Goal: Task Accomplishment & Management: Manage account settings

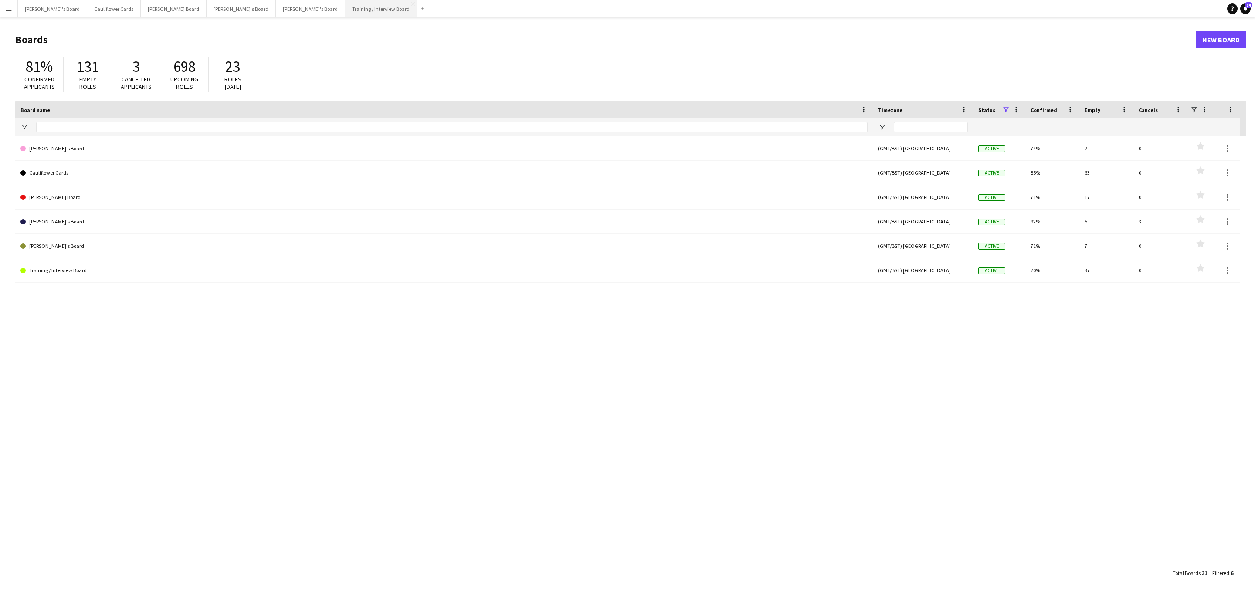
click at [345, 10] on button "Training / Interview Board Close" at bounding box center [381, 8] width 72 height 17
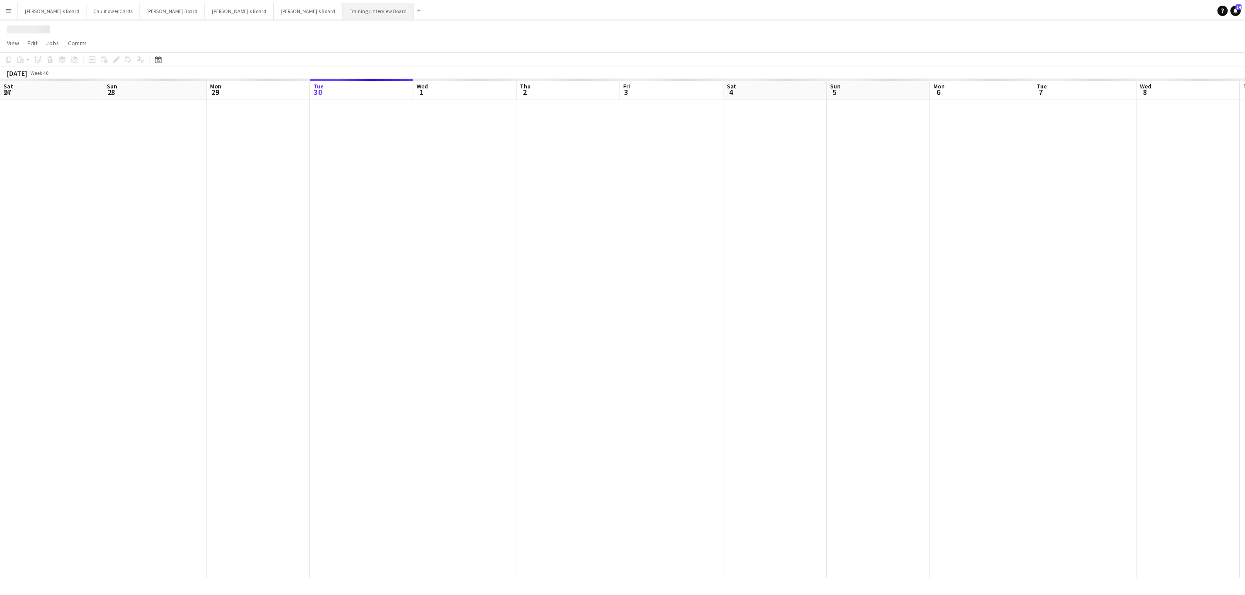
scroll to position [0, 208]
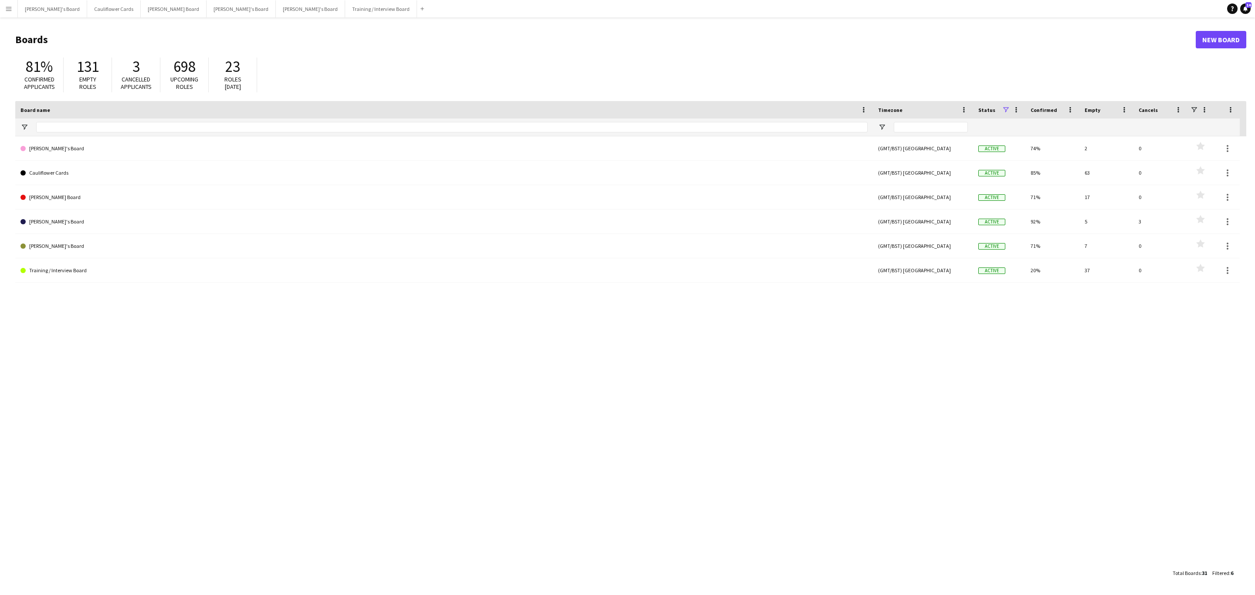
click at [0, 8] on button "Menu" at bounding box center [8, 8] width 17 height 17
click at [98, 48] on link "My Workforce" at bounding box center [131, 46] width 87 height 17
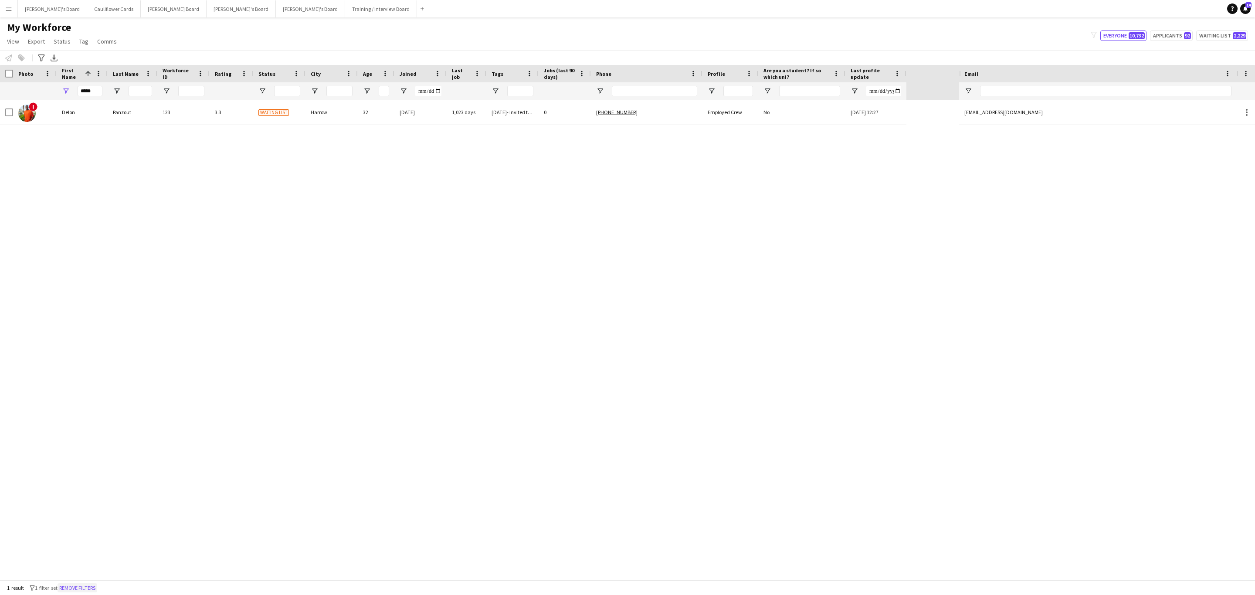
click at [92, 590] on button "Remove filters" at bounding box center [78, 589] width 40 height 10
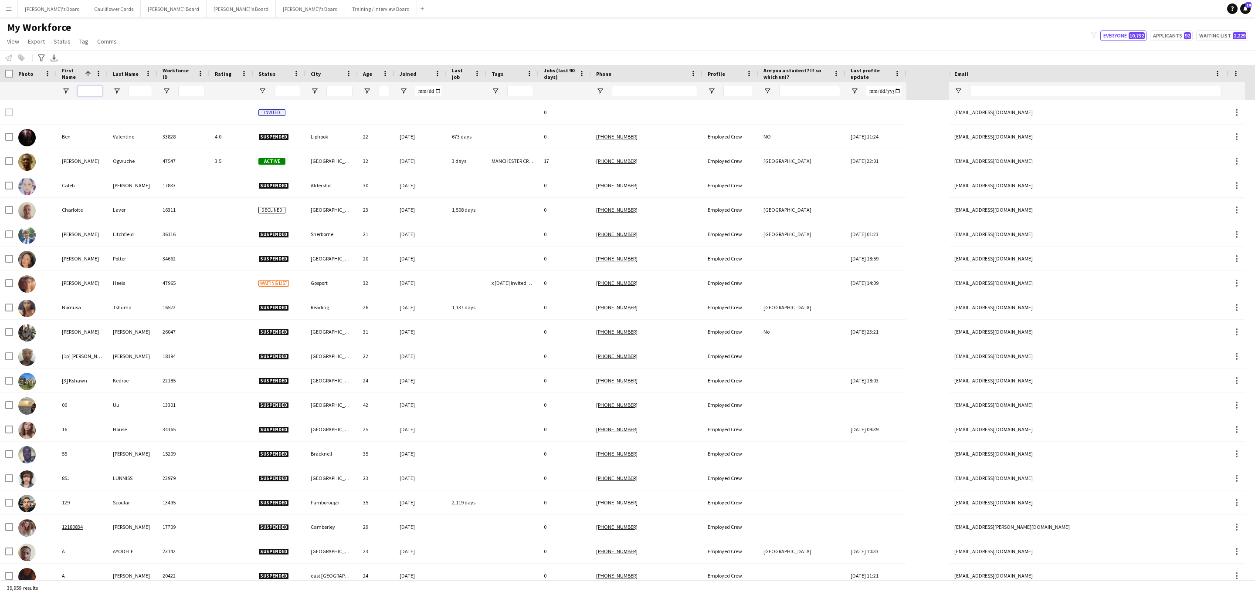
click at [86, 95] on input "First Name Filter Input" at bounding box center [90, 91] width 25 height 10
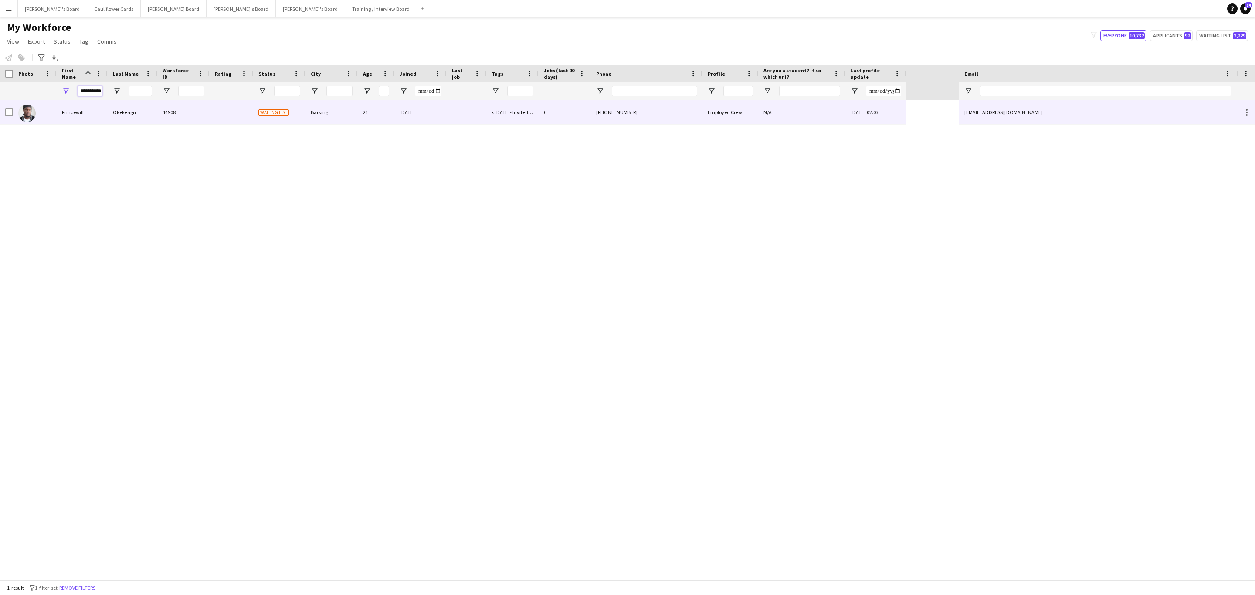
type input "**********"
click at [108, 110] on div "Okekeagu" at bounding box center [133, 112] width 50 height 24
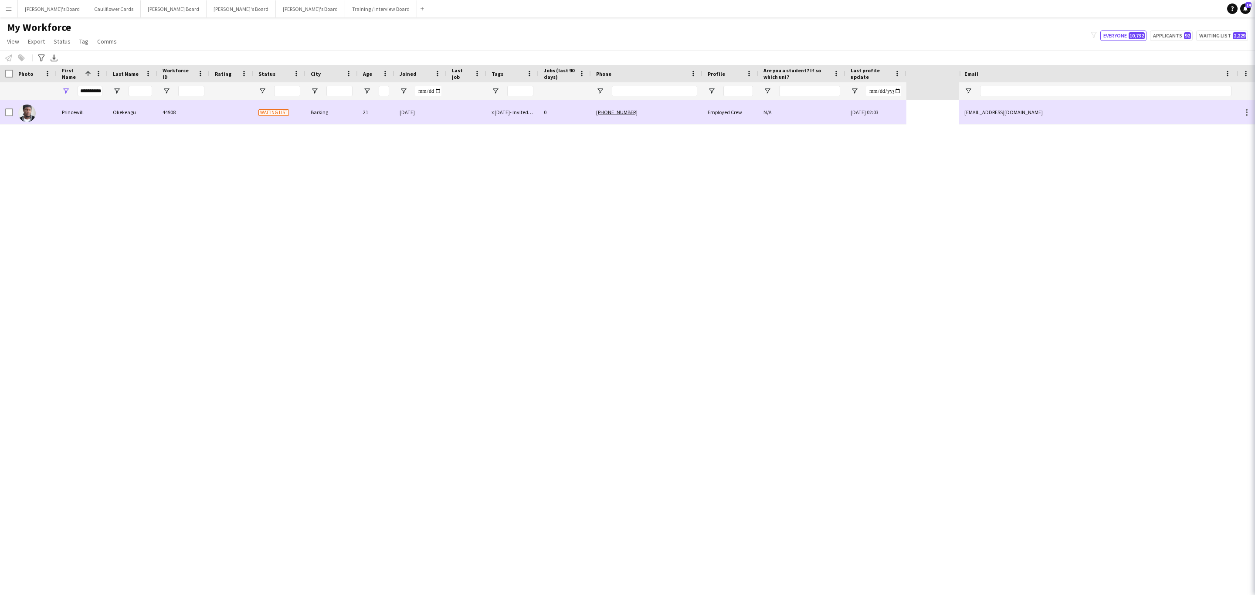
scroll to position [0, 0]
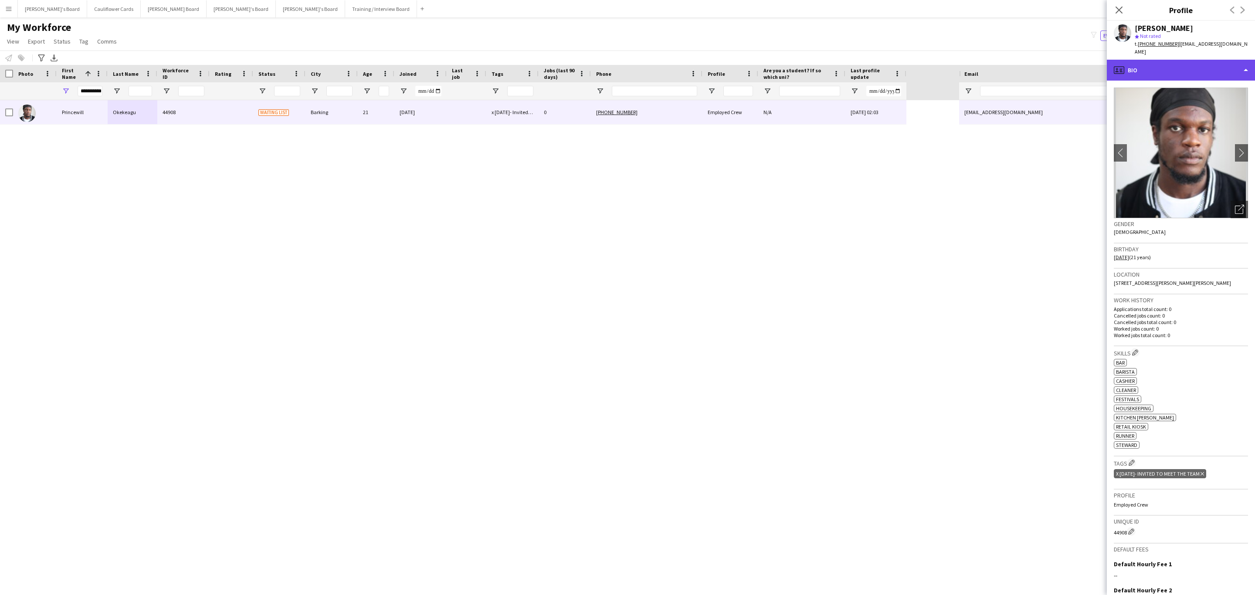
click at [1213, 71] on div "profile Bio" at bounding box center [1181, 70] width 148 height 21
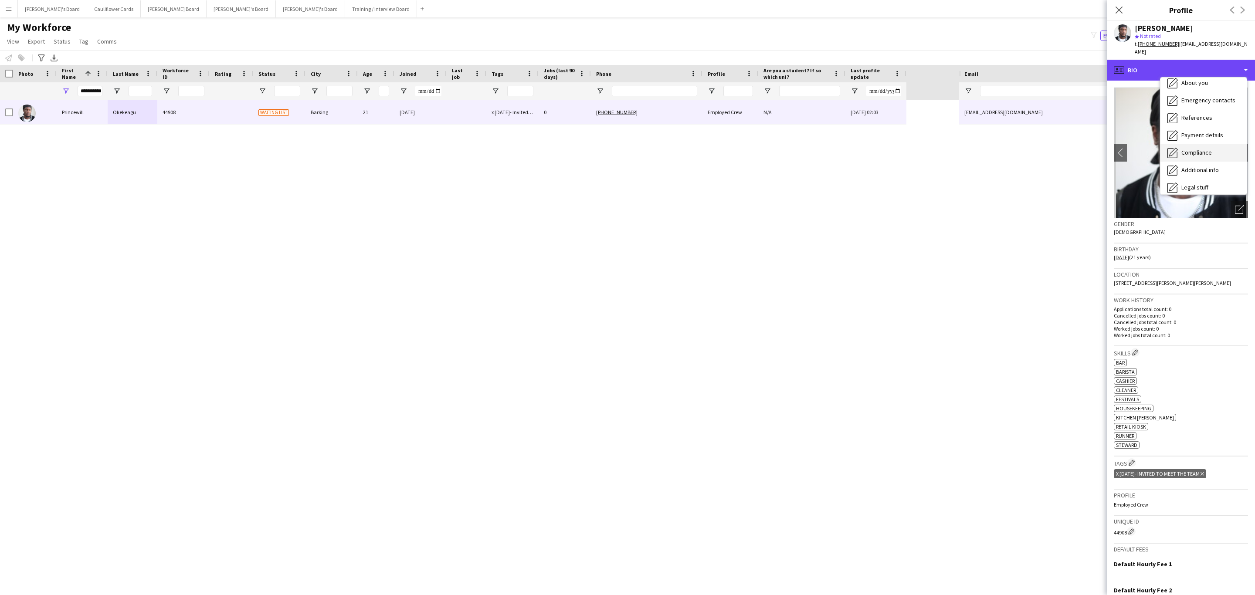
scroll to position [116, 0]
click at [1216, 113] on span "Additional info" at bounding box center [1200, 113] width 37 height 8
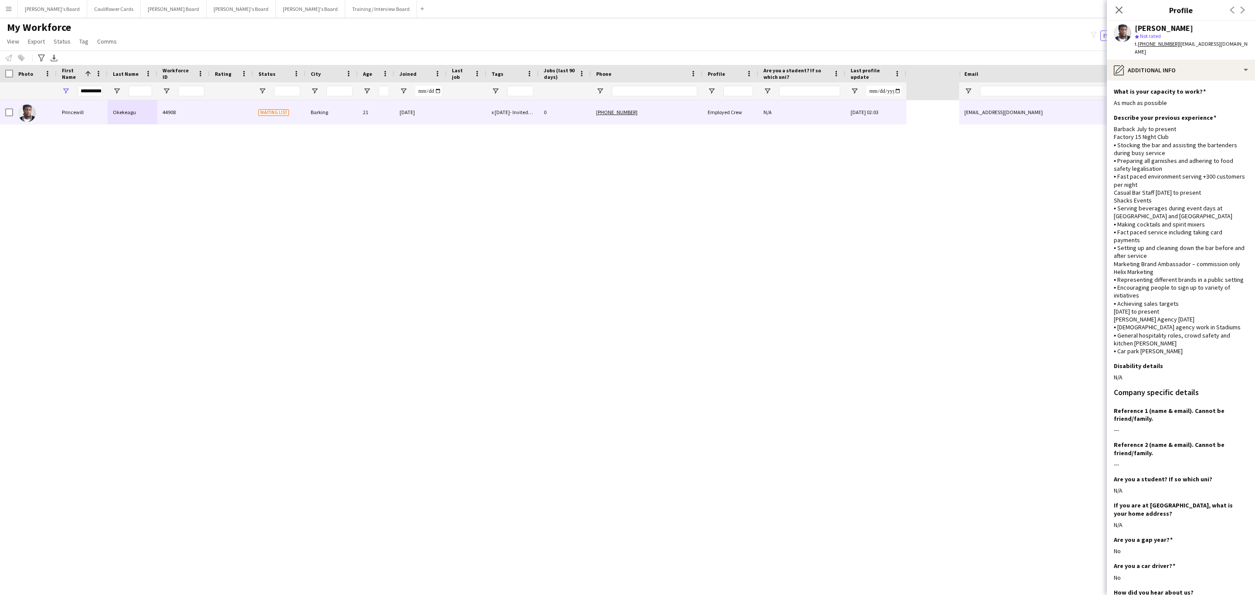
drag, startPoint x: 1117, startPoint y: 7, endPoint x: 434, endPoint y: 284, distance: 737.1
click at [1117, 7] on icon "Close pop-in" at bounding box center [1119, 10] width 7 height 7
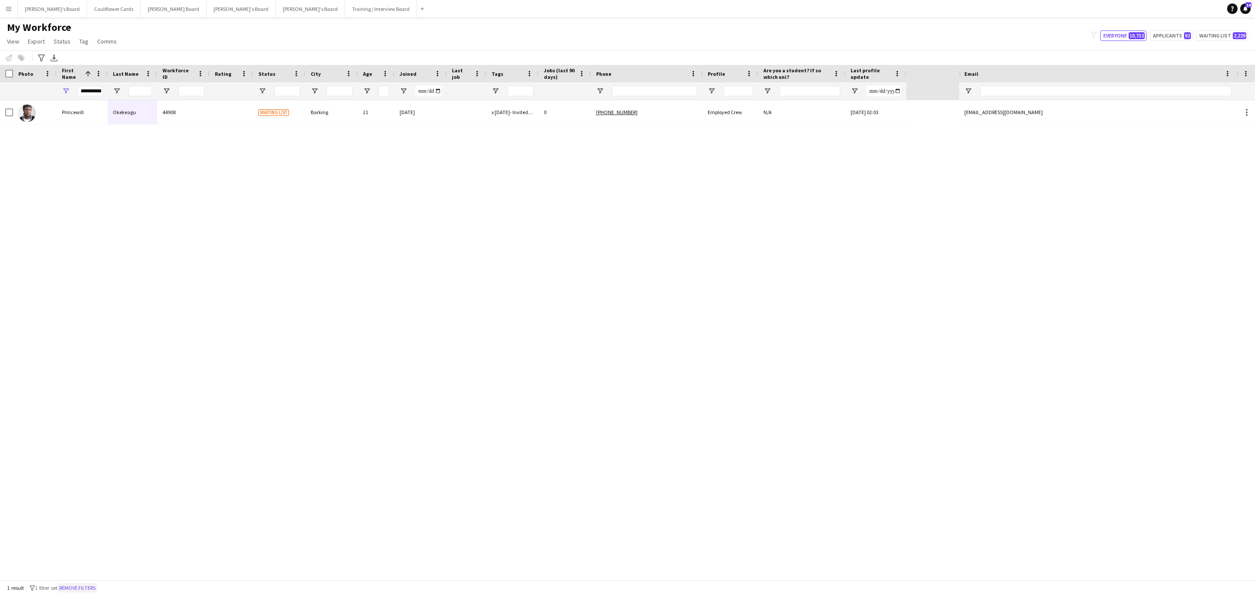
click at [96, 584] on button "Remove filters" at bounding box center [78, 589] width 40 height 10
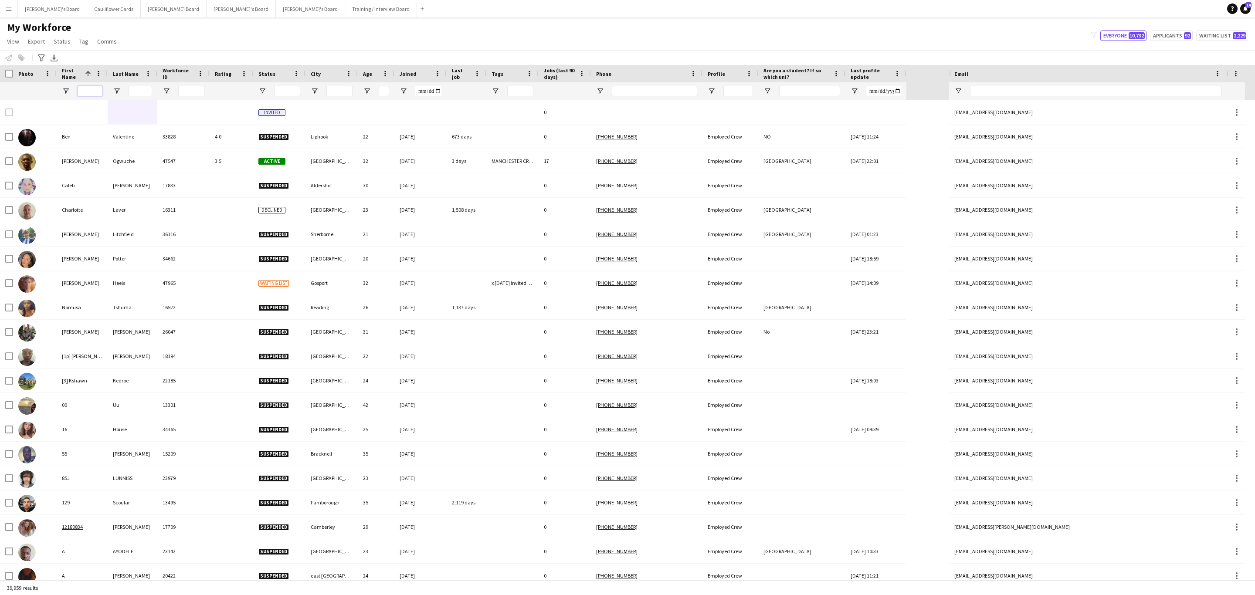
click at [91, 92] on input "First Name Filter Input" at bounding box center [90, 91] width 25 height 10
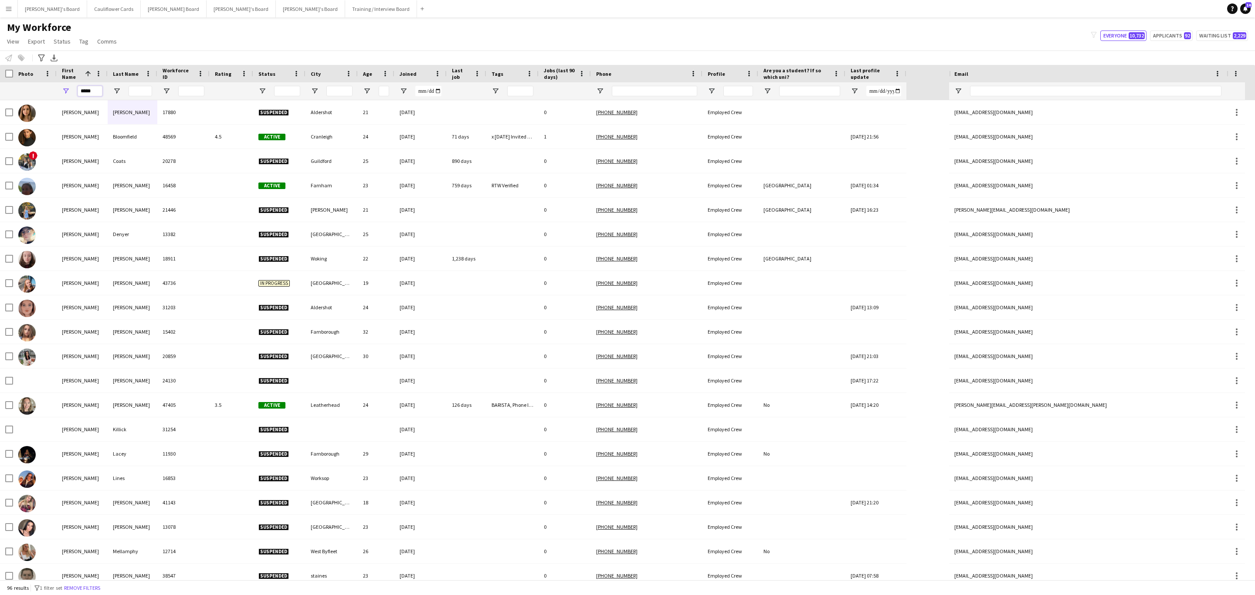
type input "*****"
click at [138, 89] on input "Last Name Filter Input" at bounding box center [141, 91] width 24 height 10
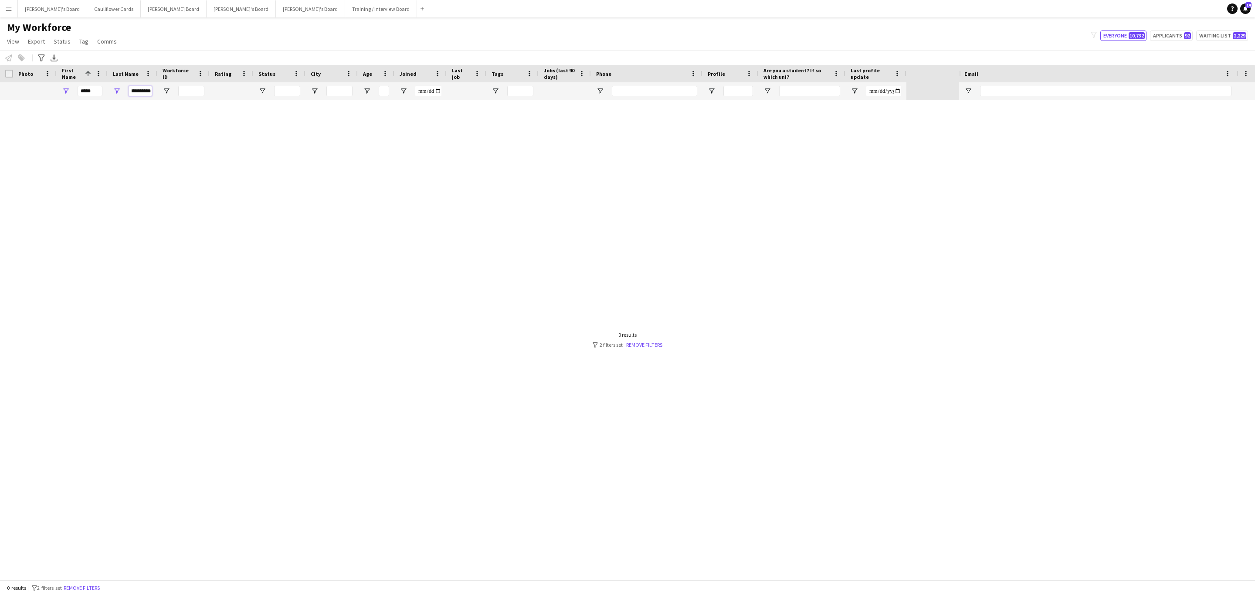
type input "**********"
click at [92, 95] on input "*****" at bounding box center [90, 91] width 25 height 10
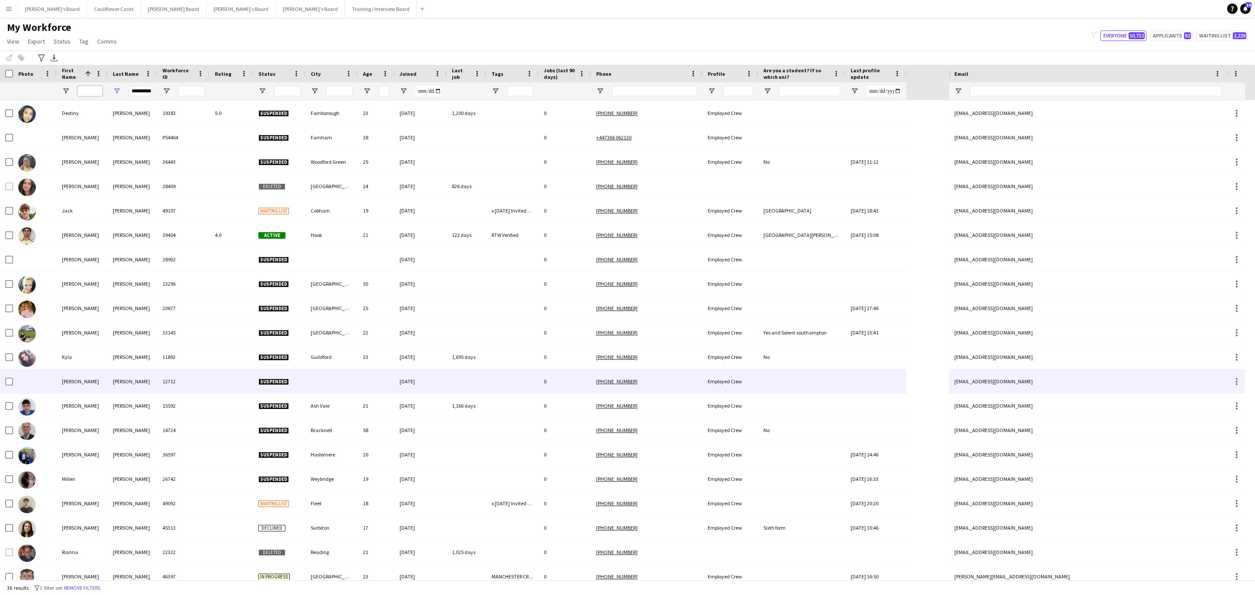
scroll to position [262, 0]
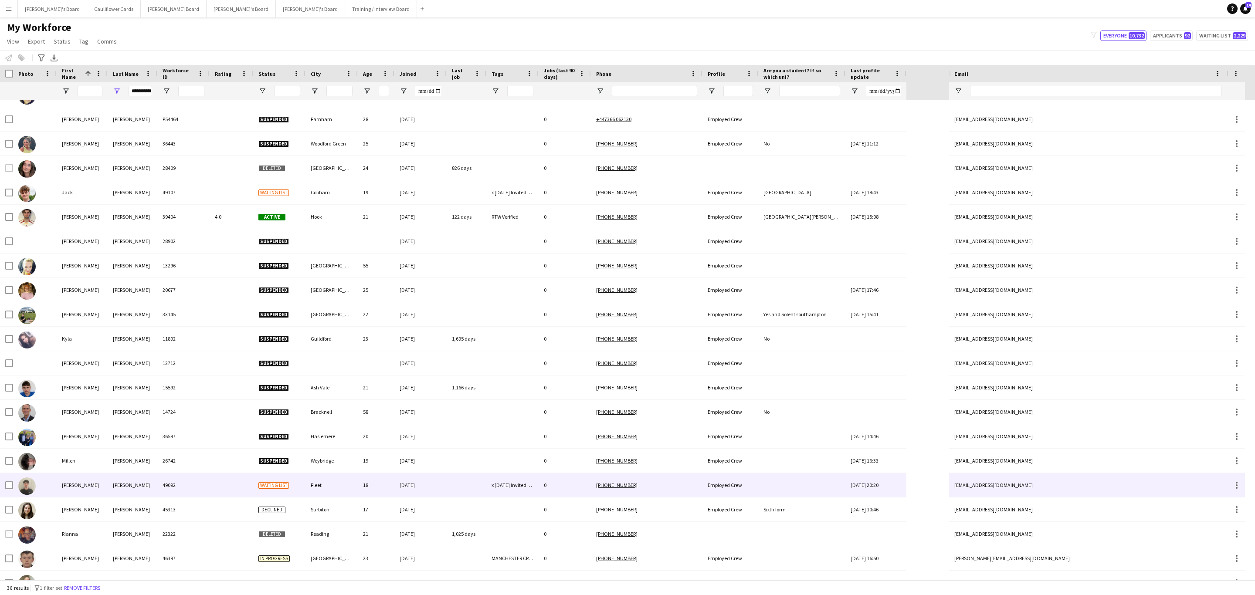
click at [214, 486] on div at bounding box center [232, 485] width 44 height 24
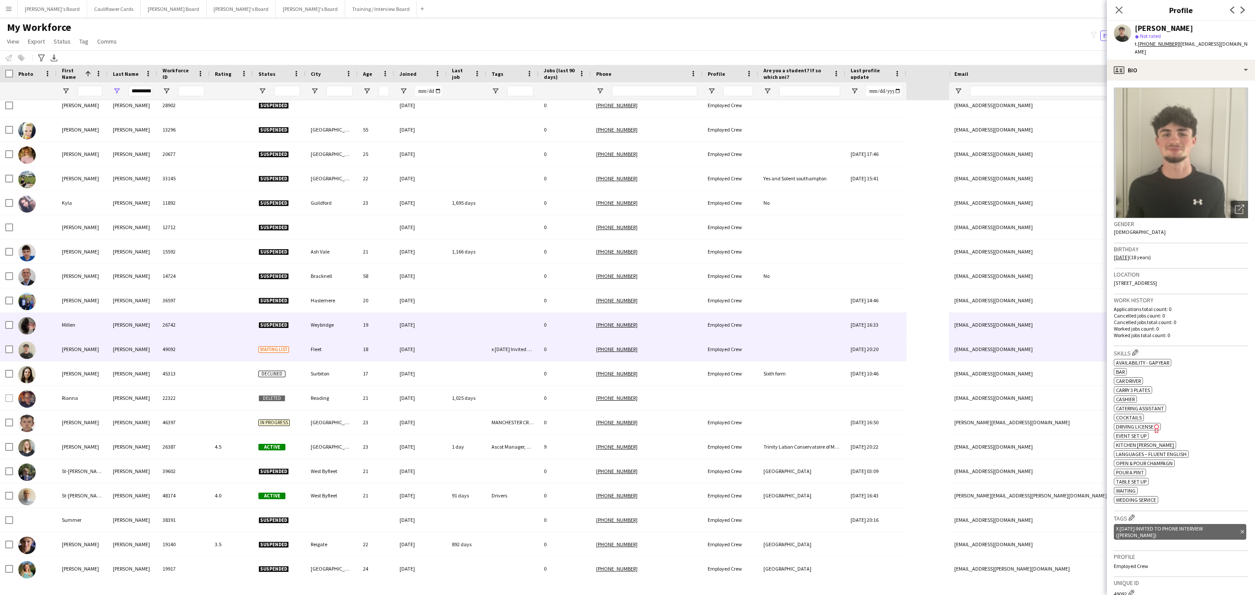
scroll to position [399, 0]
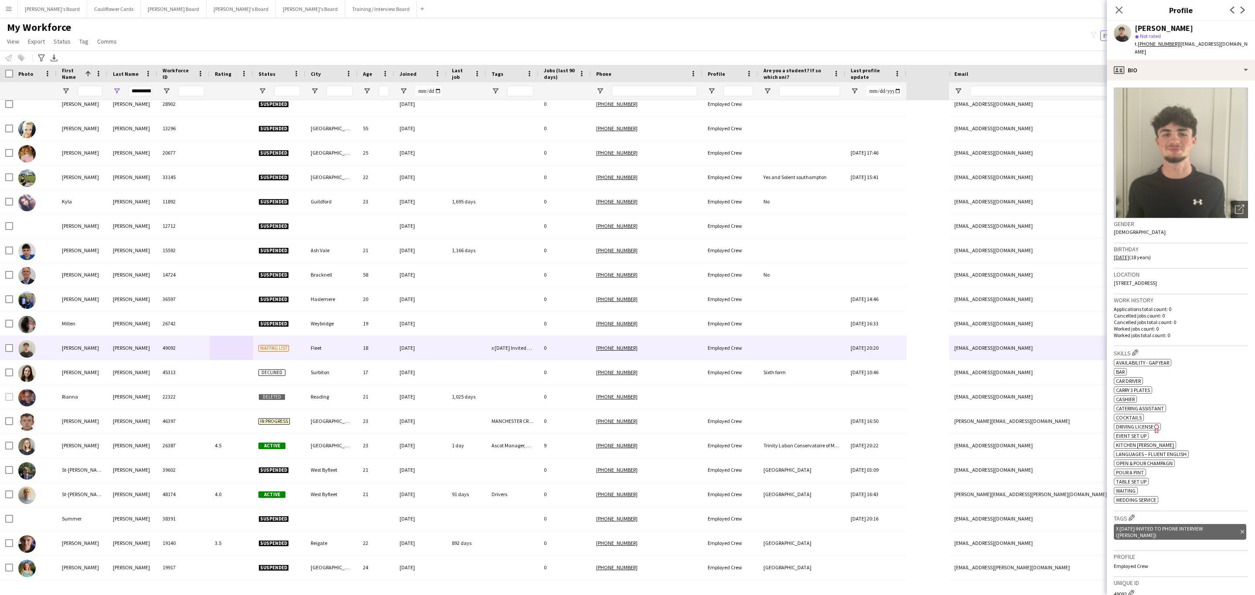
drag, startPoint x: 1251, startPoint y: 47, endPoint x: 1176, endPoint y: 50, distance: 75.4
click at [1176, 49] on app-profile-header "[PERSON_NAME] star Not rated t. [PHONE_NUMBER] | [EMAIL_ADDRESS][DOMAIN_NAME]" at bounding box center [1181, 40] width 148 height 39
copy span "[EMAIL_ADDRESS][DOMAIN_NAME]"
drag, startPoint x: 1169, startPoint y: 68, endPoint x: 1172, endPoint y: 77, distance: 9.6
click at [1169, 68] on div "profile Bio" at bounding box center [1181, 70] width 148 height 21
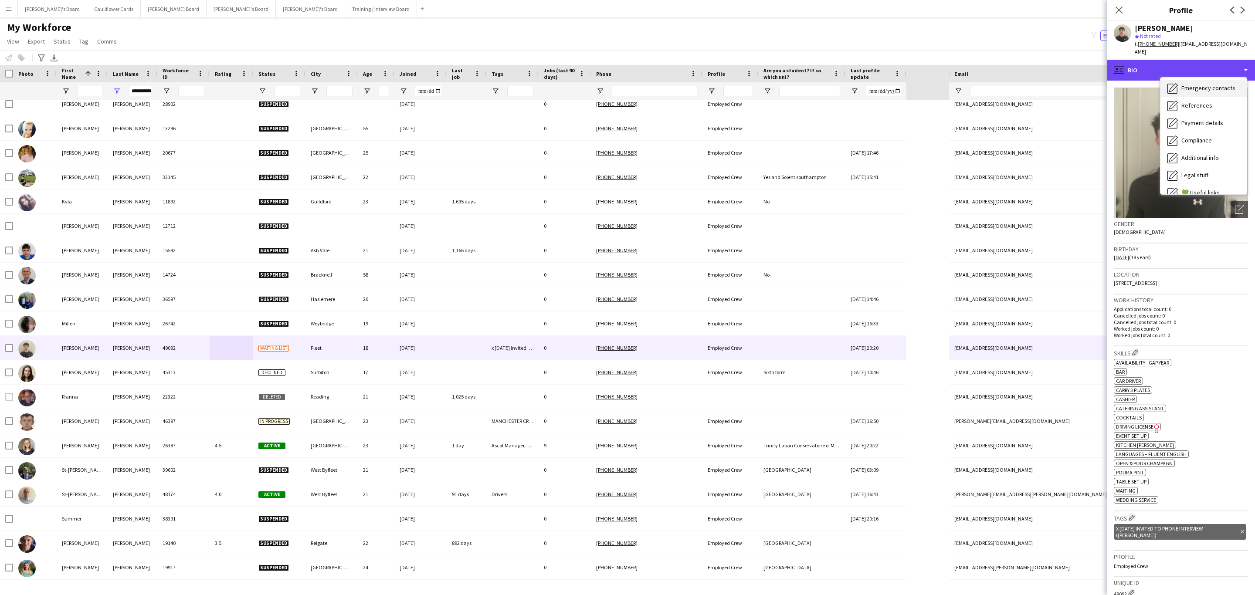
scroll to position [116, 0]
click at [1202, 109] on span "Additional info" at bounding box center [1200, 113] width 37 height 8
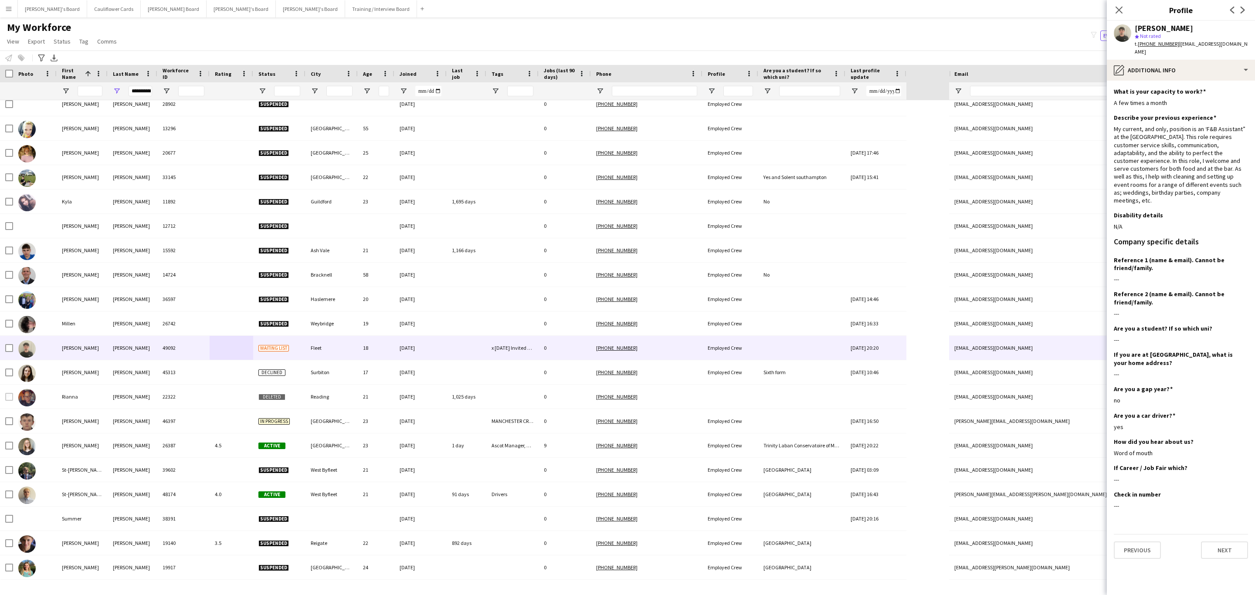
drag, startPoint x: 1116, startPoint y: 8, endPoint x: 742, endPoint y: 238, distance: 439.1
click at [1117, 8] on icon at bounding box center [1119, 10] width 7 height 7
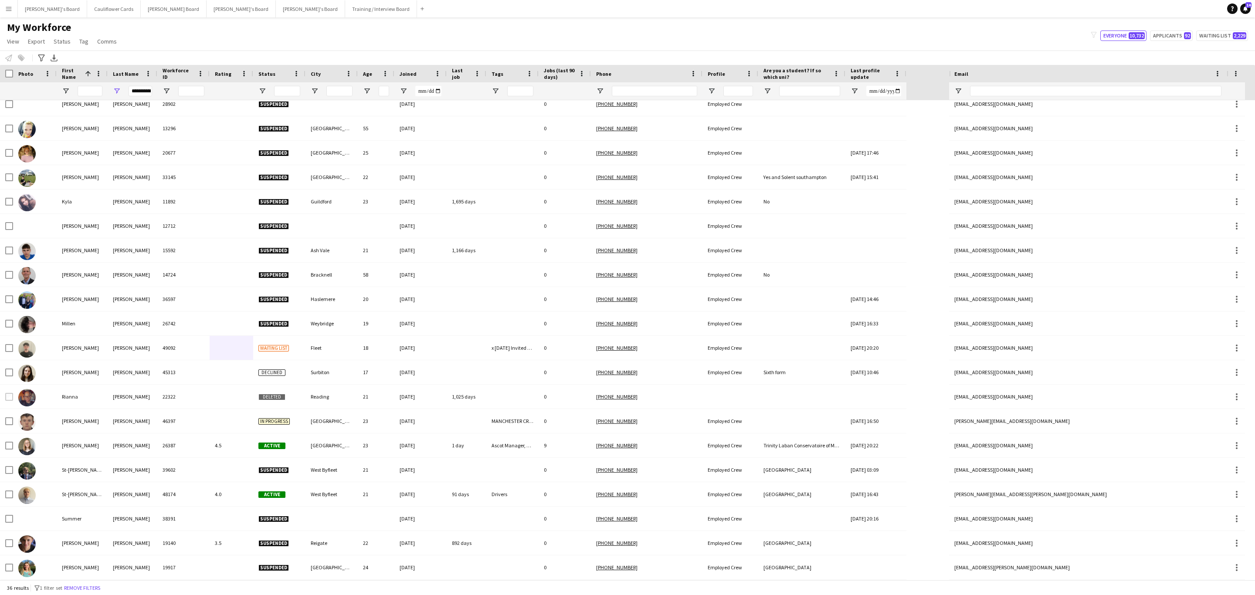
drag, startPoint x: 83, startPoint y: 591, endPoint x: 135, endPoint y: 72, distance: 521.3
click at [84, 591] on button "Remove filters" at bounding box center [82, 589] width 40 height 10
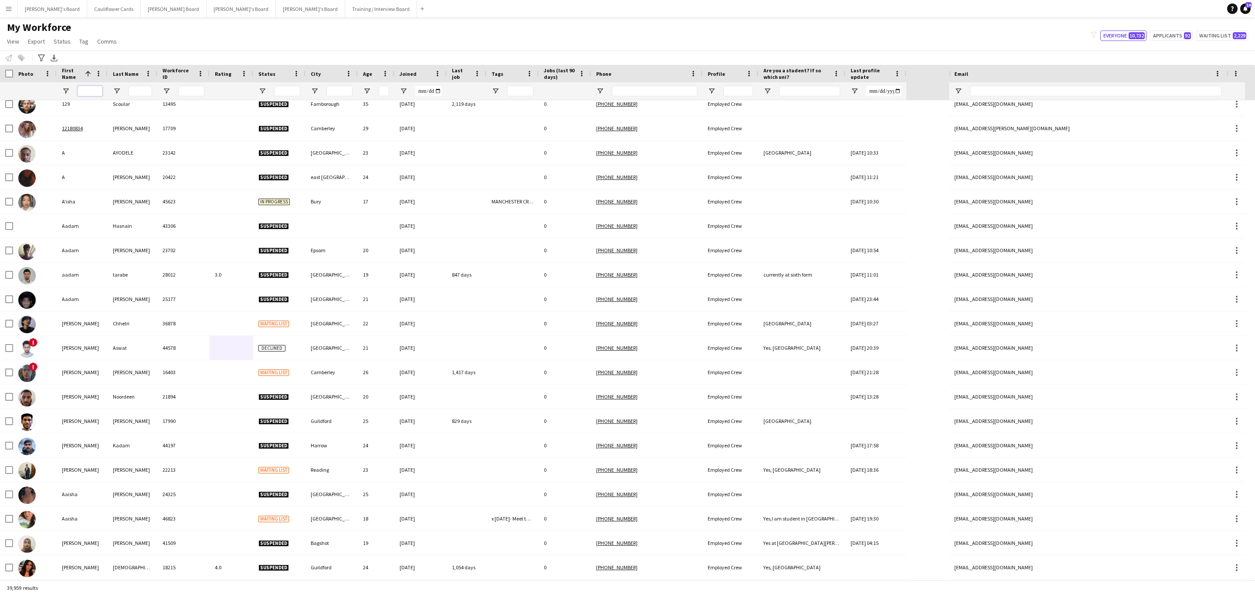
click at [88, 93] on input "First Name Filter Input" at bounding box center [90, 91] width 25 height 10
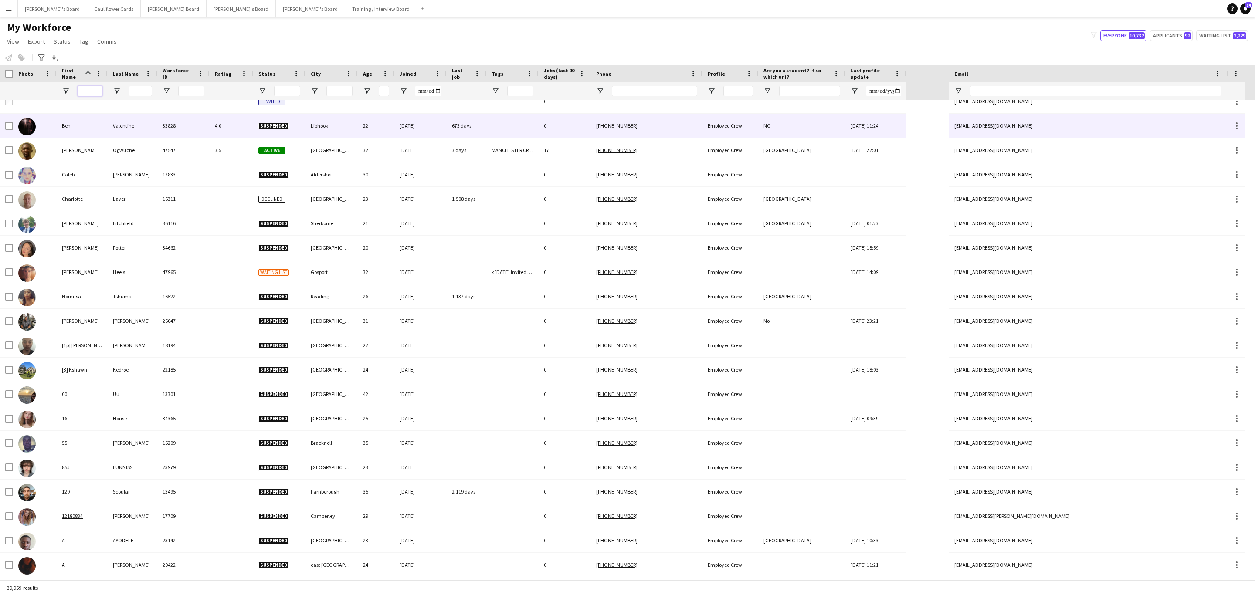
scroll to position [0, 0]
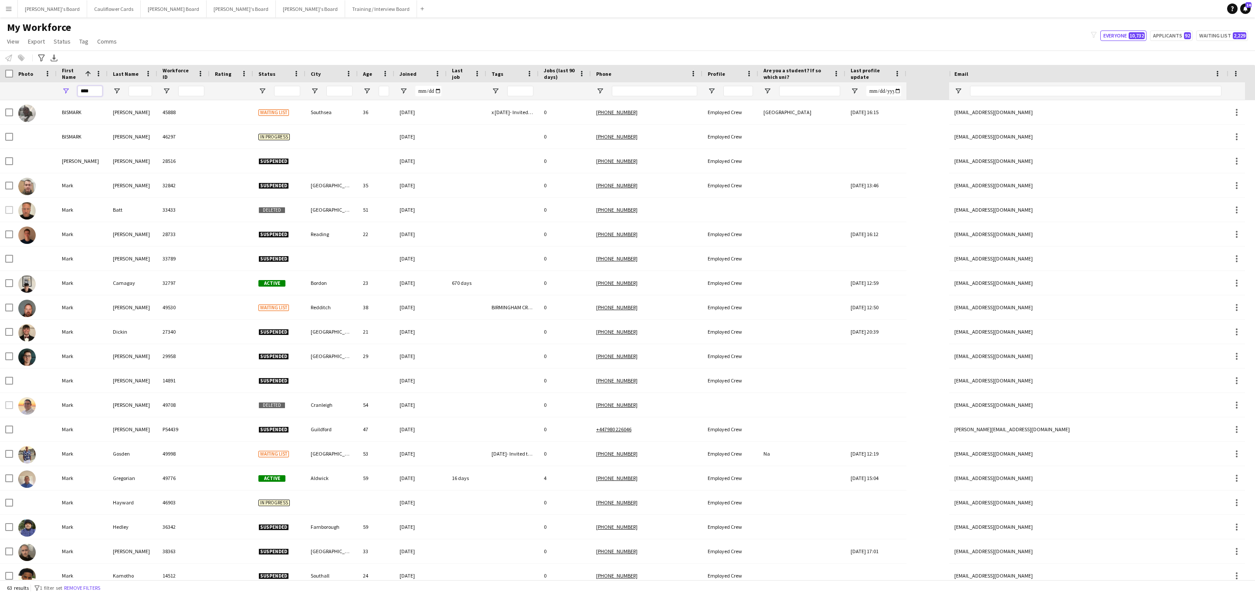
type input "****"
click at [137, 93] on input "Last Name Filter Input" at bounding box center [141, 91] width 24 height 10
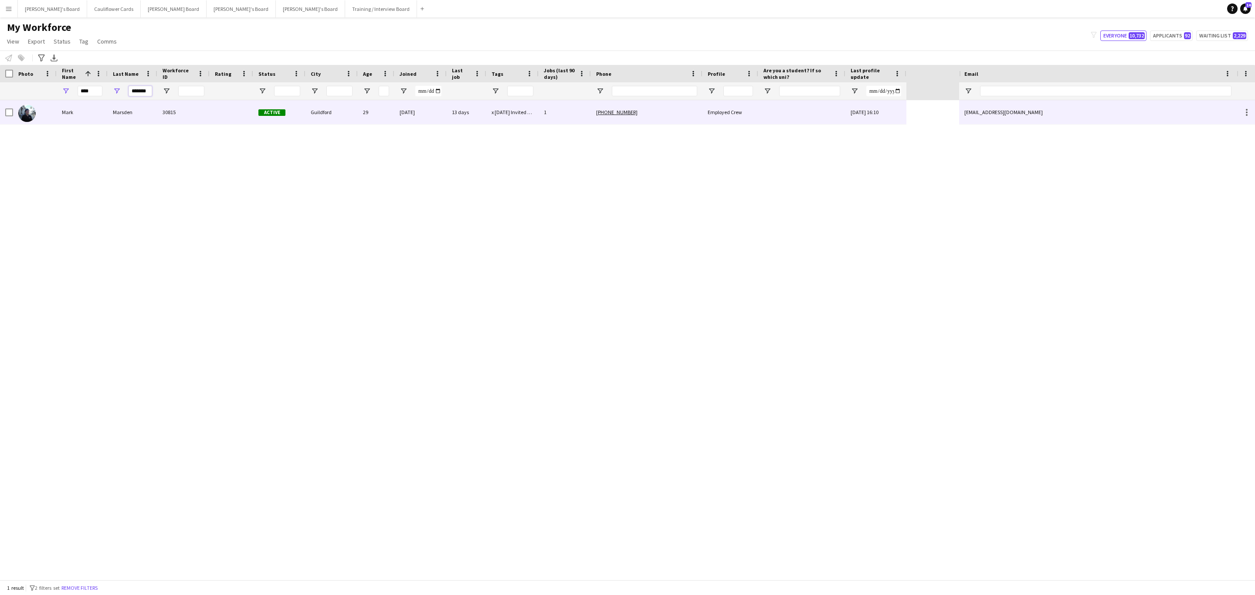
type input "*******"
click at [155, 112] on div "Marsden" at bounding box center [133, 112] width 50 height 24
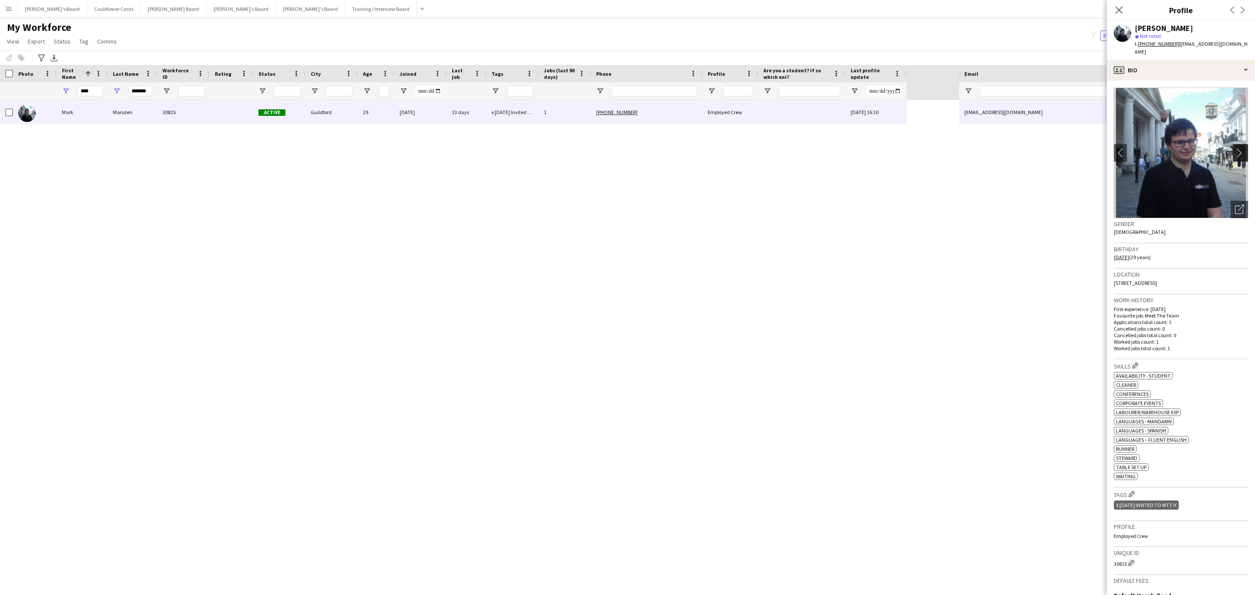
click at [1235, 148] on app-icon "chevron-right" at bounding box center [1242, 152] width 14 height 9
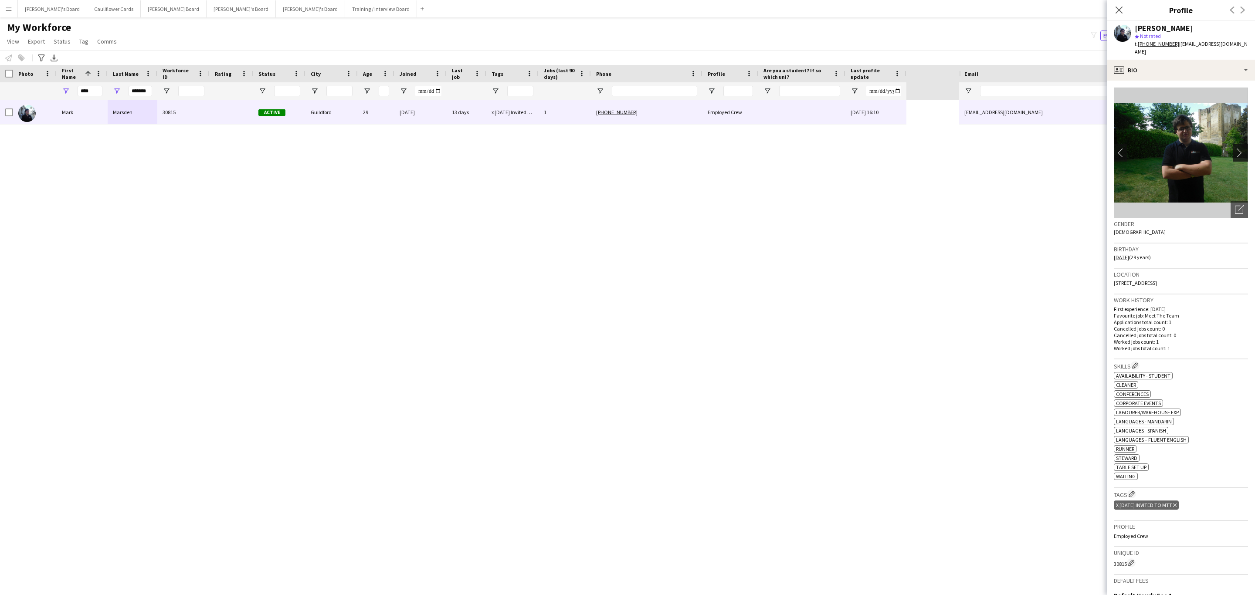
click at [1235, 148] on app-icon "chevron-right" at bounding box center [1242, 152] width 14 height 9
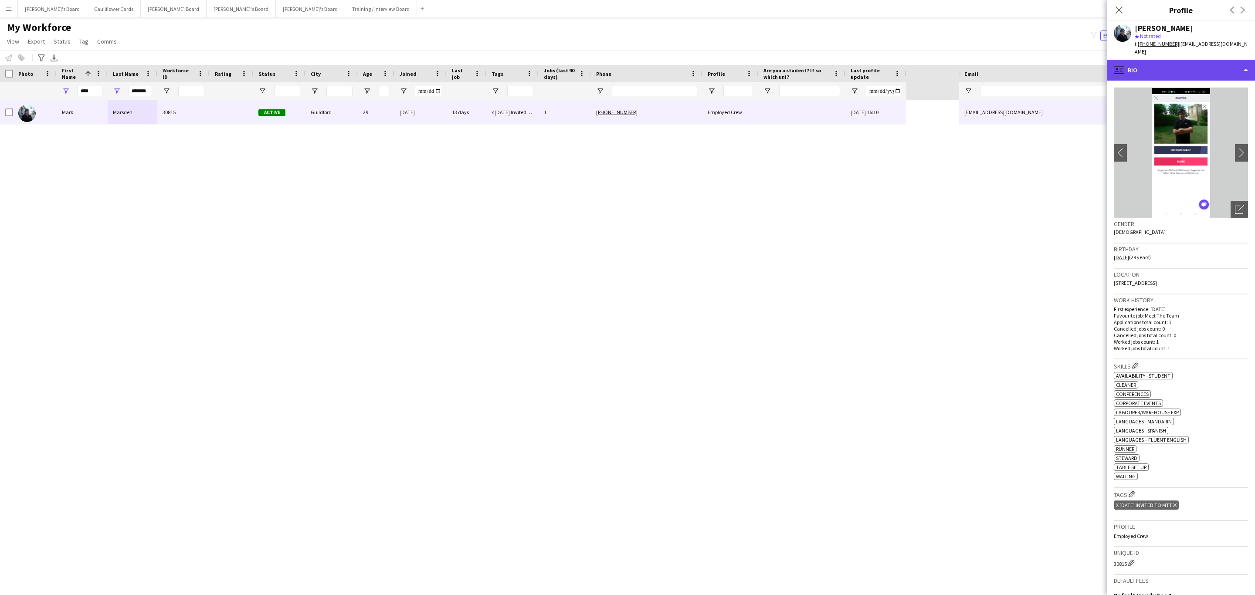
click at [1186, 67] on div "profile Bio" at bounding box center [1181, 70] width 148 height 21
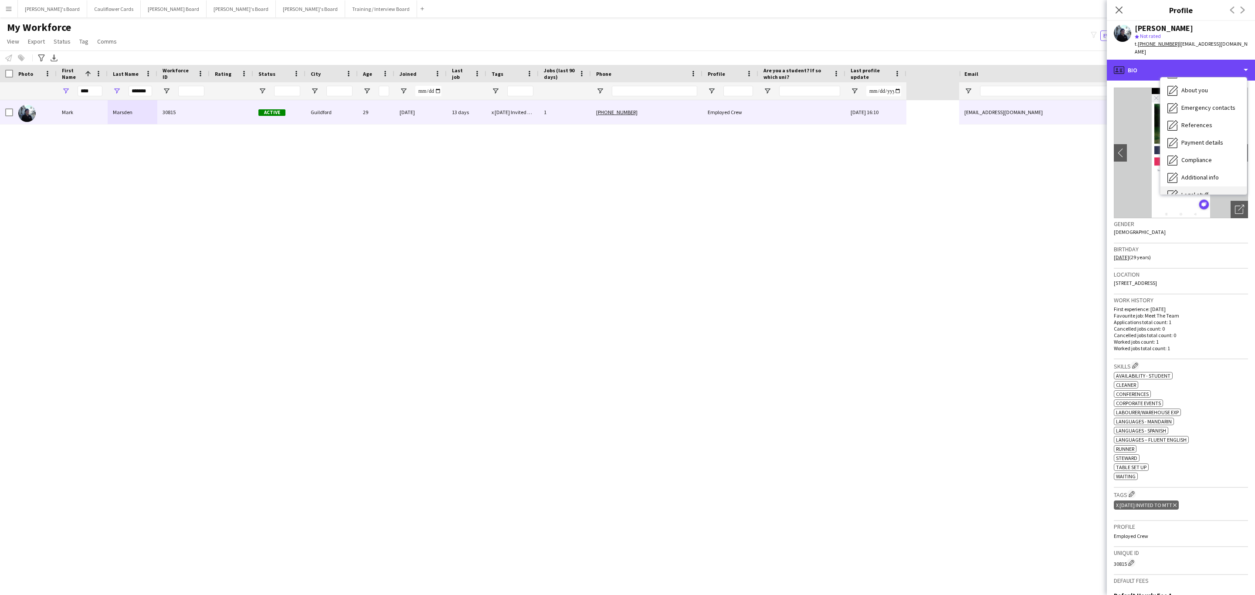
scroll to position [116, 0]
click at [1183, 93] on div "Compliance Compliance" at bounding box center [1204, 95] width 86 height 17
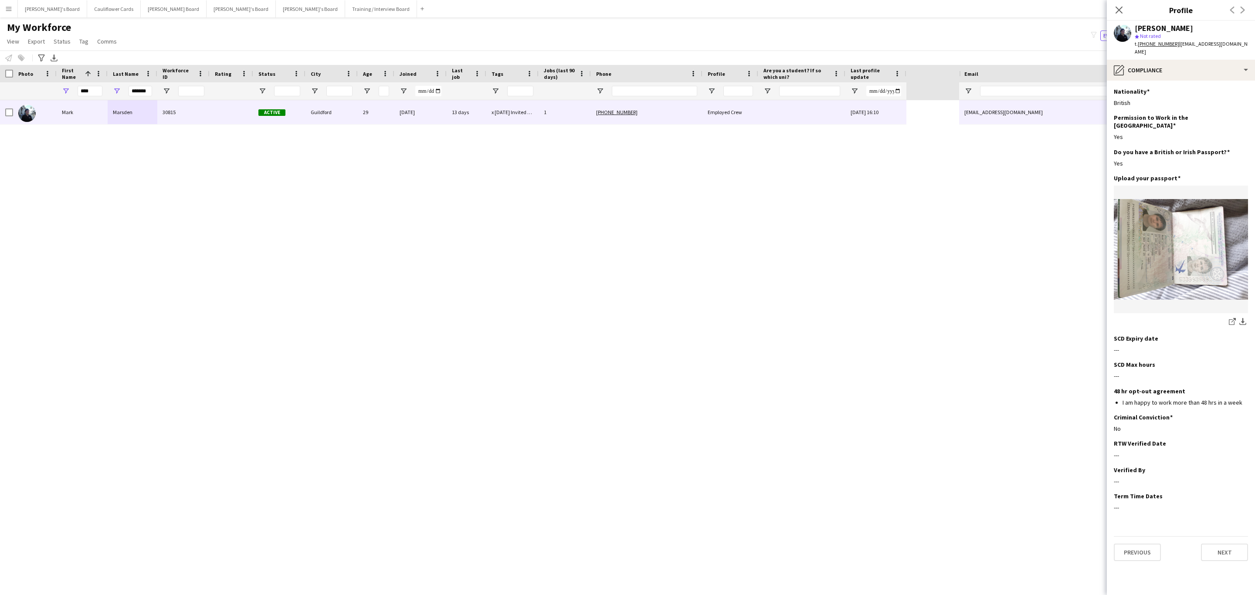
drag, startPoint x: 1119, startPoint y: 12, endPoint x: 710, endPoint y: 364, distance: 539.7
click at [1119, 12] on icon "Close pop-in" at bounding box center [1119, 10] width 7 height 7
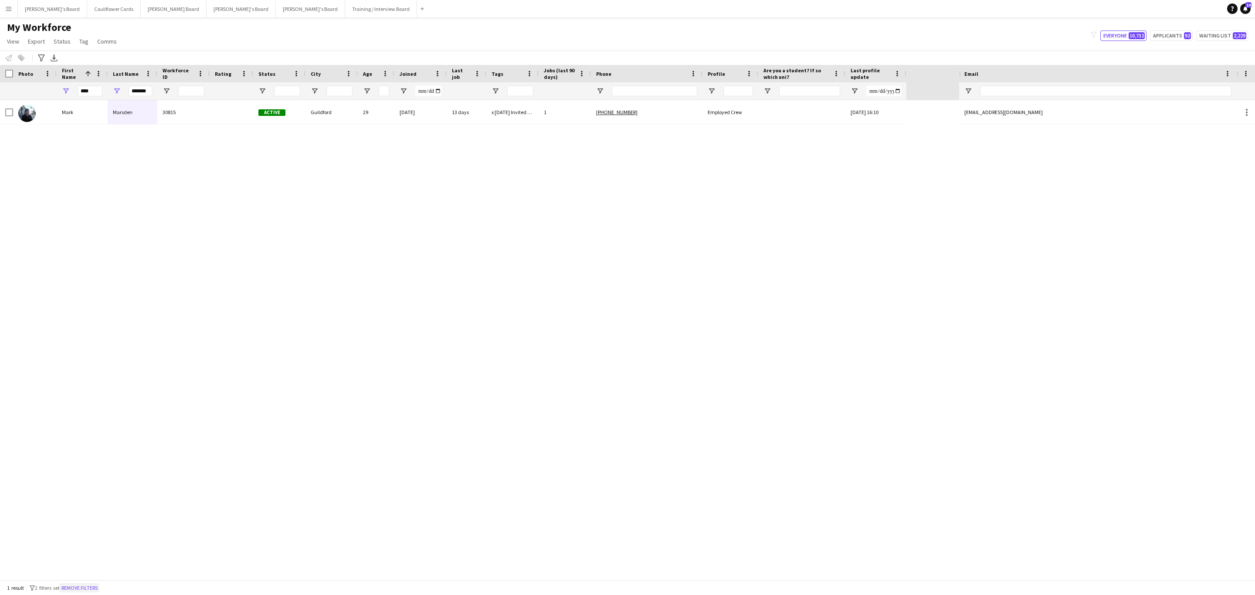
click at [99, 588] on button "Remove filters" at bounding box center [80, 589] width 40 height 10
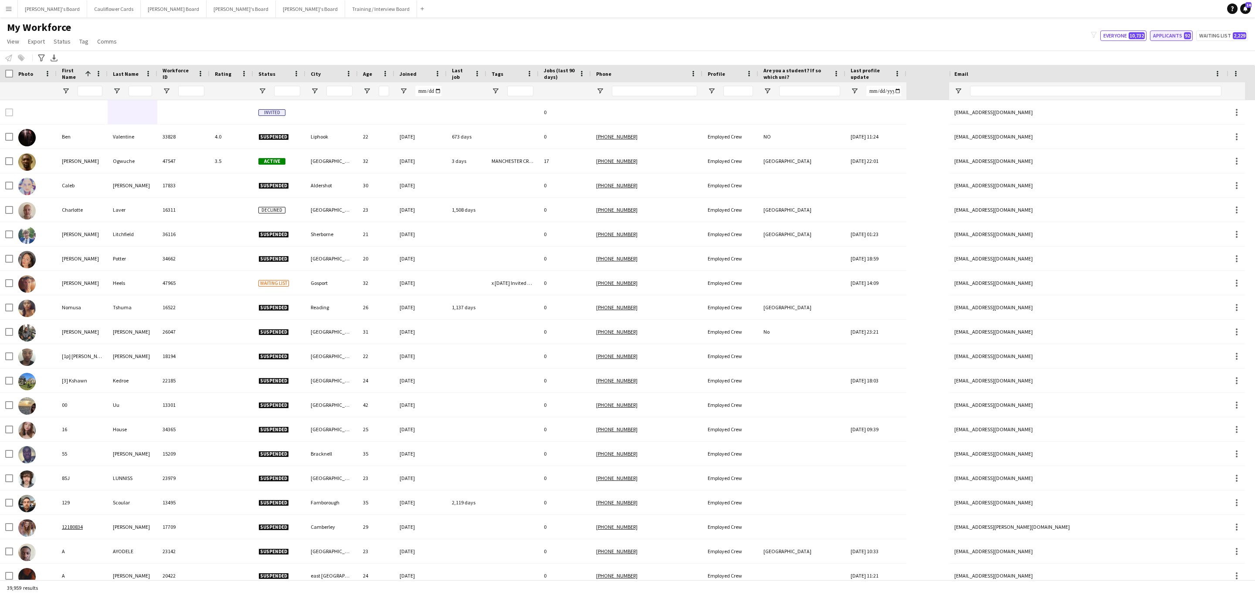
click at [1172, 33] on button "Applicants 92" at bounding box center [1171, 36] width 43 height 10
type input "**********"
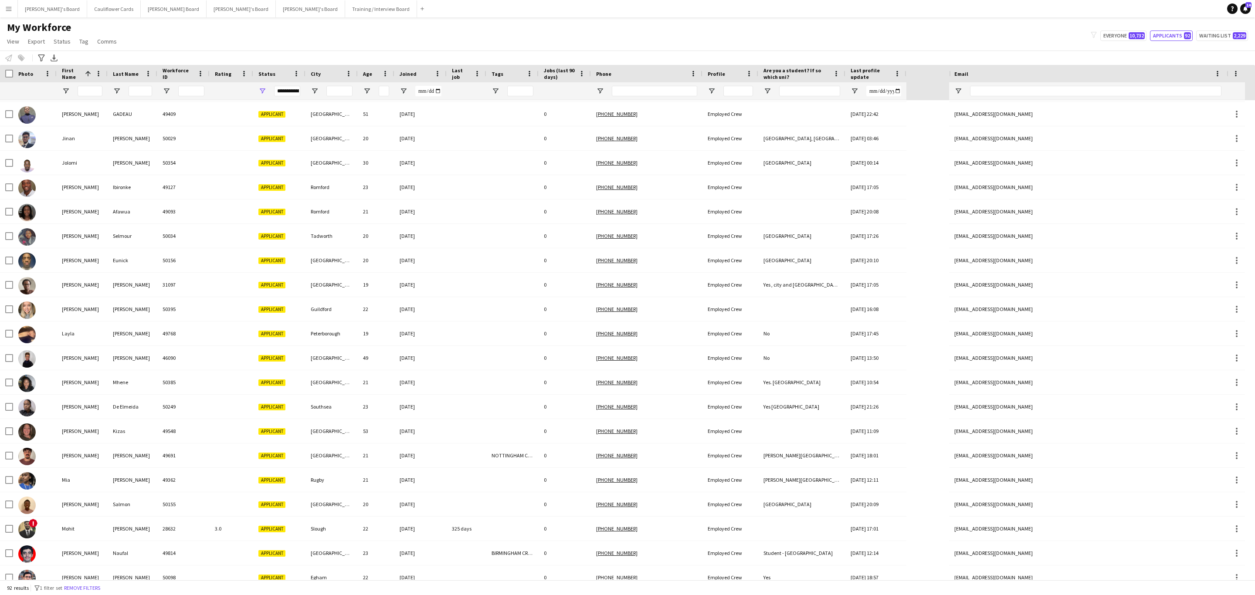
scroll to position [0, 0]
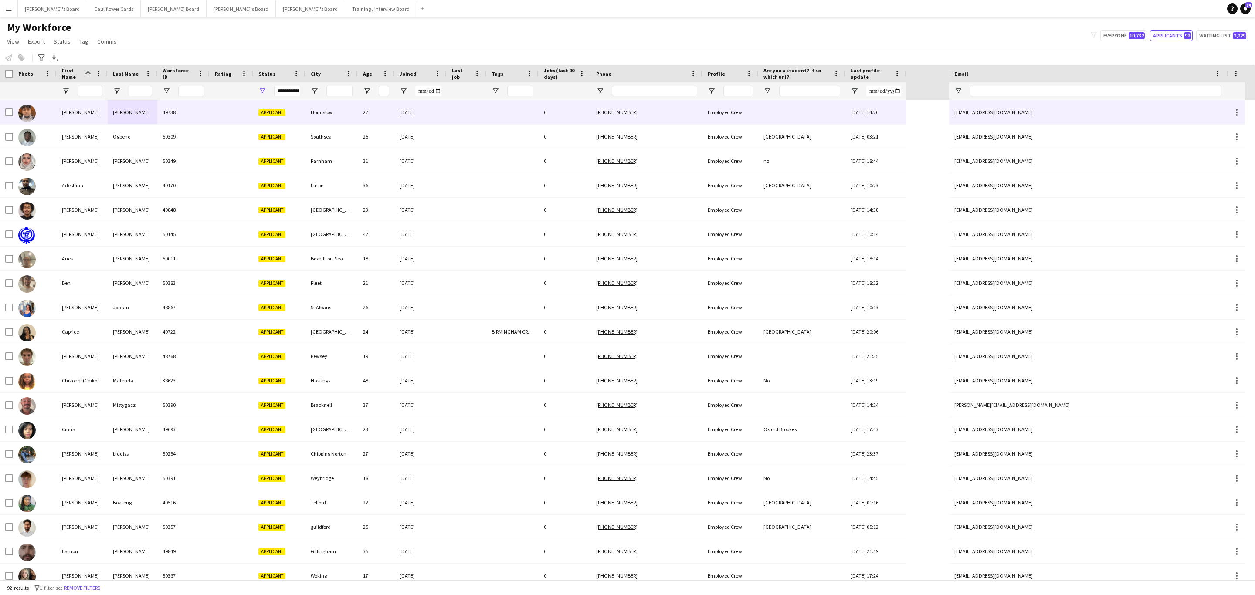
click at [197, 118] on div "49738" at bounding box center [183, 112] width 52 height 24
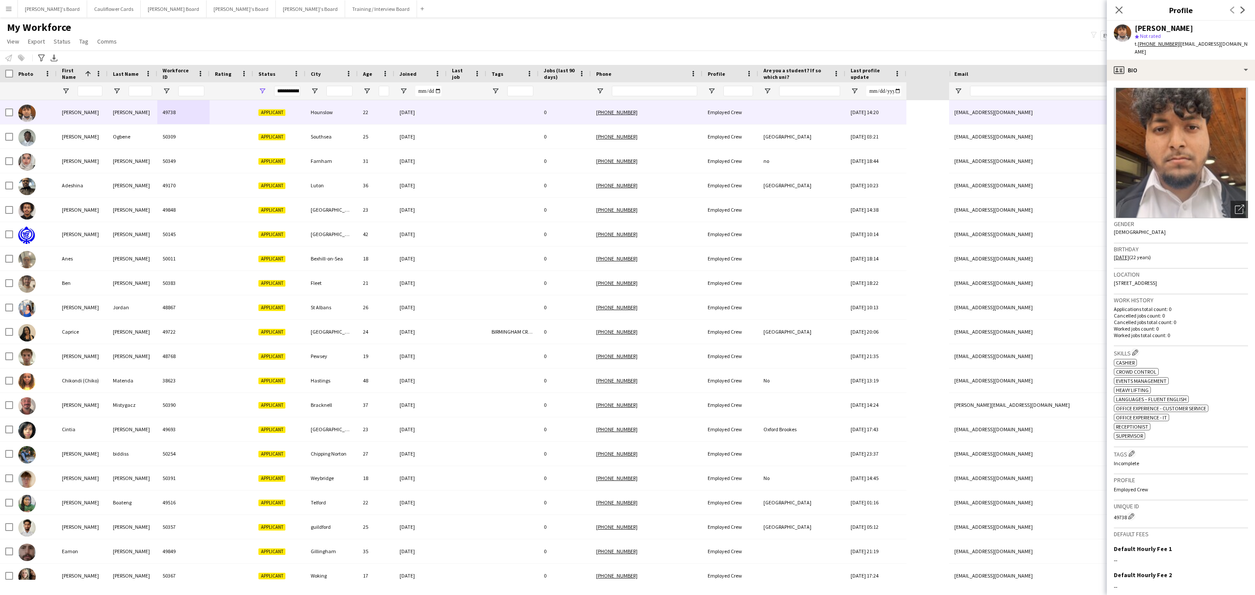
drag, startPoint x: 1121, startPoint y: 7, endPoint x: 1109, endPoint y: 16, distance: 15.2
click at [1121, 7] on icon "Close pop-in" at bounding box center [1119, 10] width 7 height 7
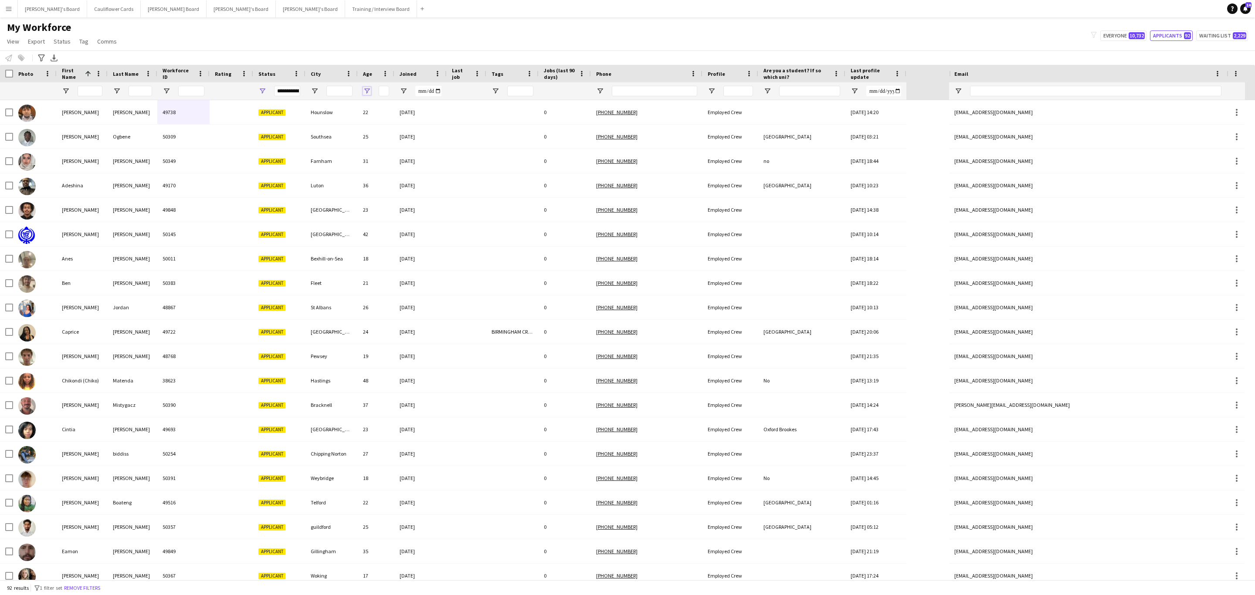
click at [367, 93] on span "Open Filter Menu" at bounding box center [367, 91] width 8 height 8
type input "*"
type input "**"
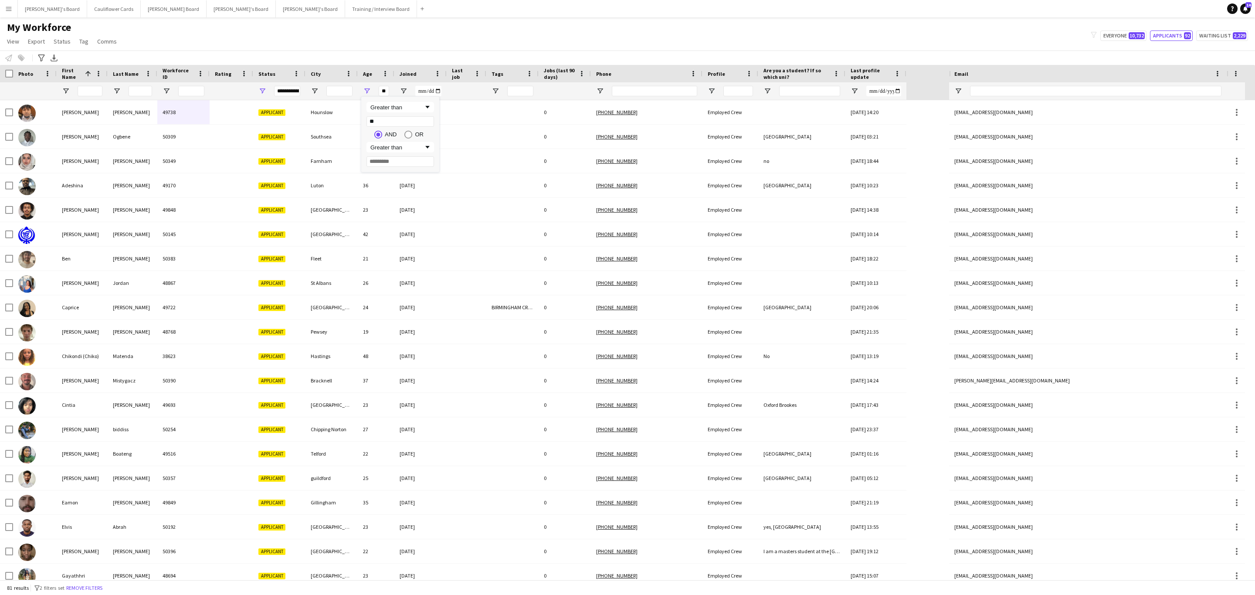
type input "**"
click at [421, 106] on div "Greater than" at bounding box center [396, 107] width 53 height 7
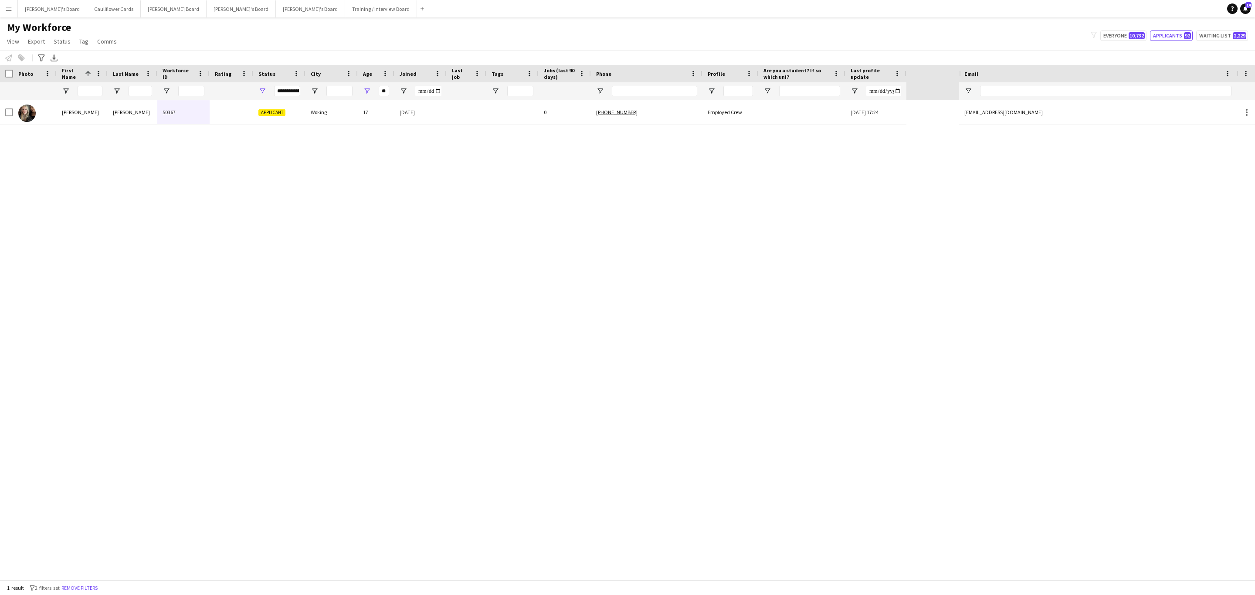
click at [397, 248] on div "[PERSON_NAME] 50367 Applicant Woking 17 [DATE] 0 [PHONE_NUMBER] Employed Crew […" at bounding box center [479, 340] width 959 height 480
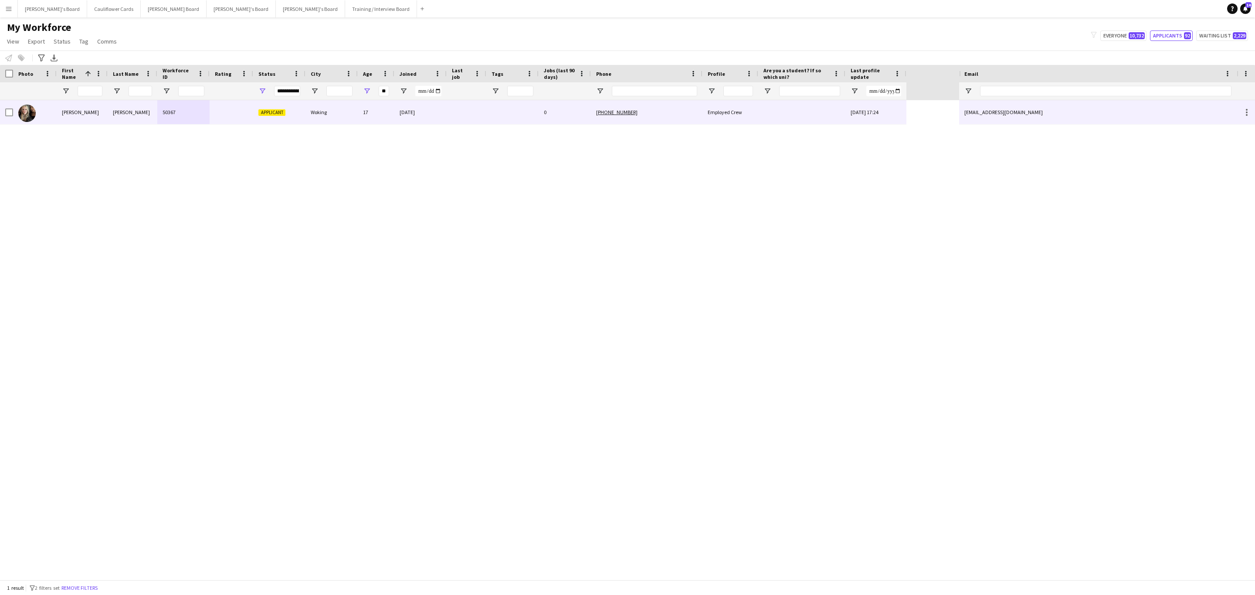
click at [183, 112] on div "50367" at bounding box center [183, 112] width 52 height 24
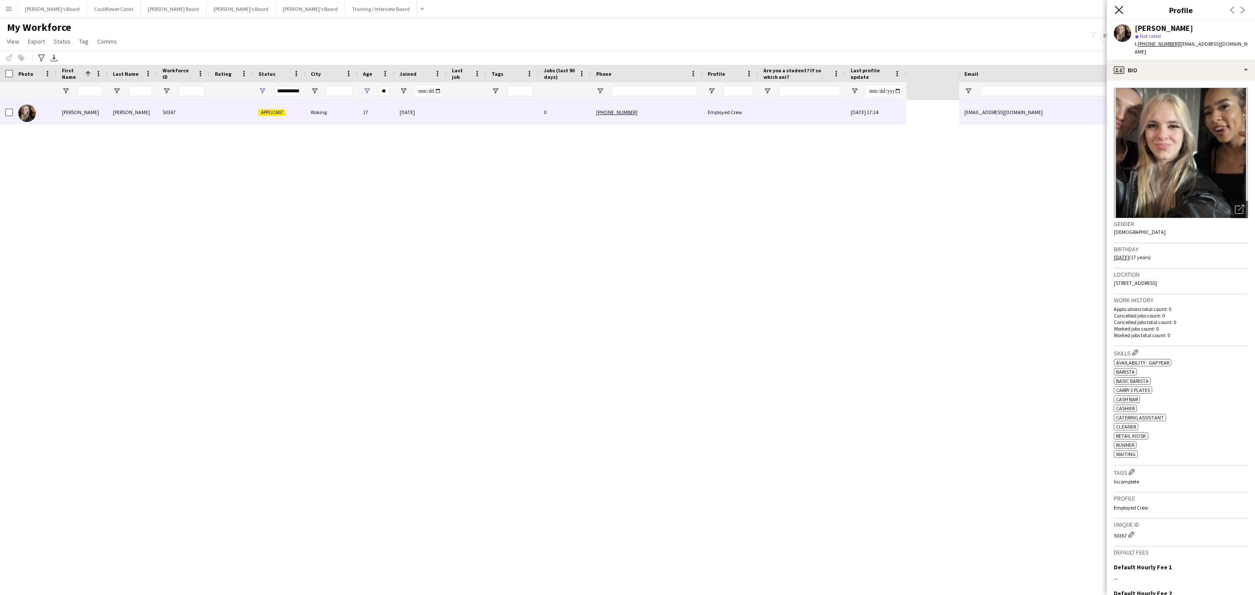
click at [1118, 12] on icon at bounding box center [1119, 10] width 8 height 8
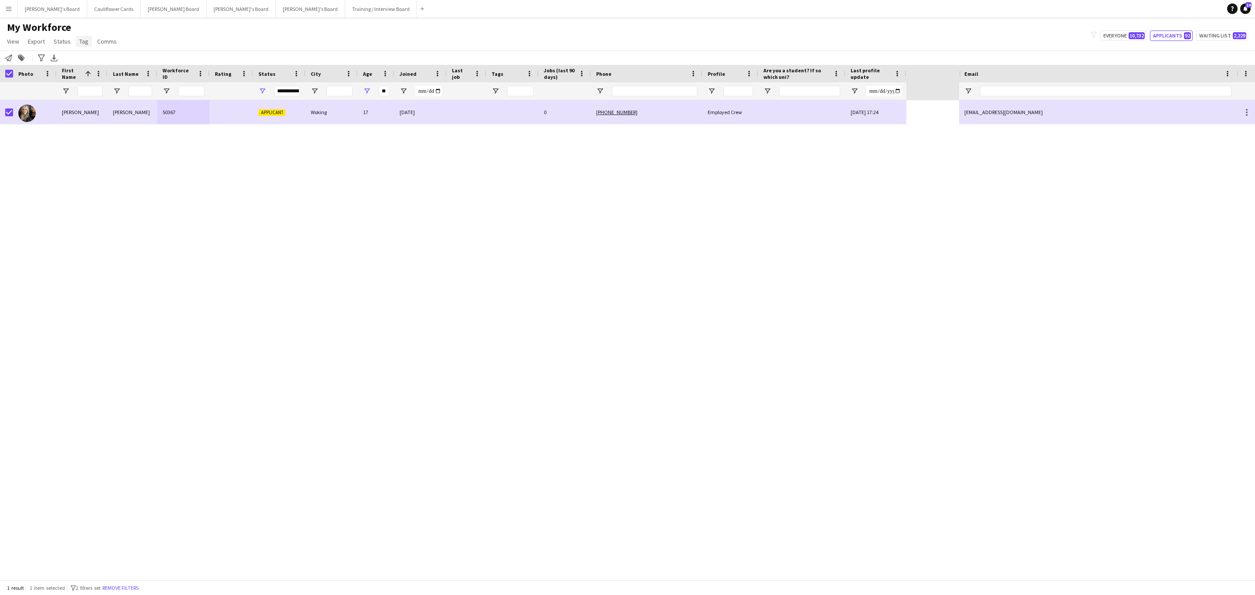
click at [76, 45] on link "Tag" at bounding box center [84, 41] width 16 height 11
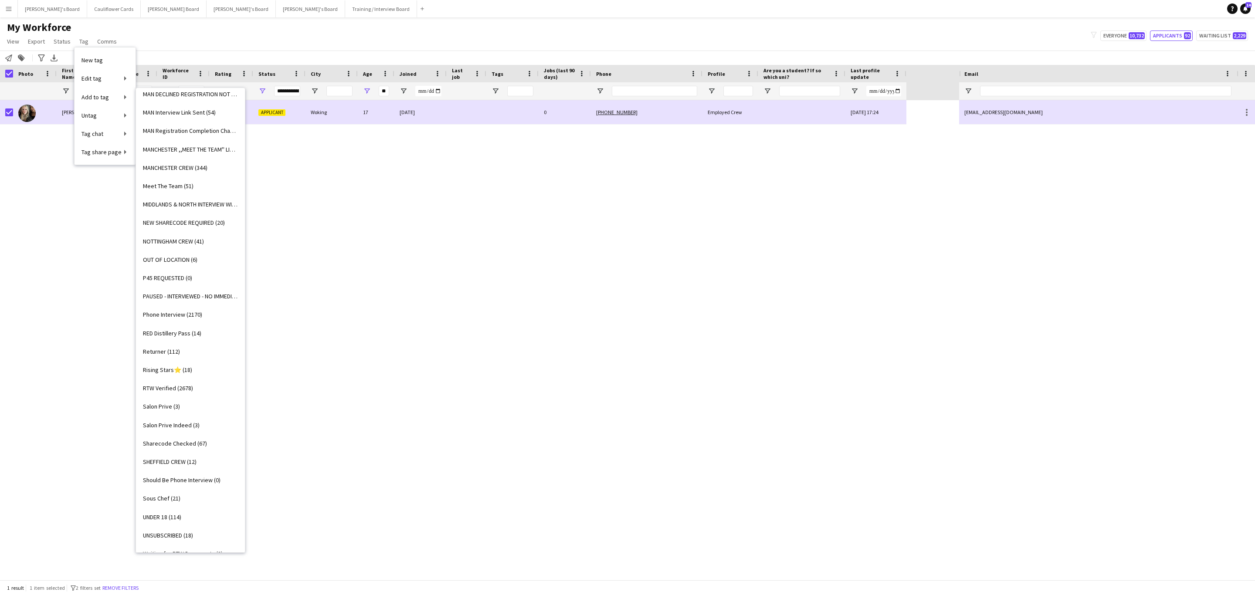
scroll to position [806, 0]
click at [191, 523] on link "UNDER 18 (114)" at bounding box center [190, 527] width 109 height 18
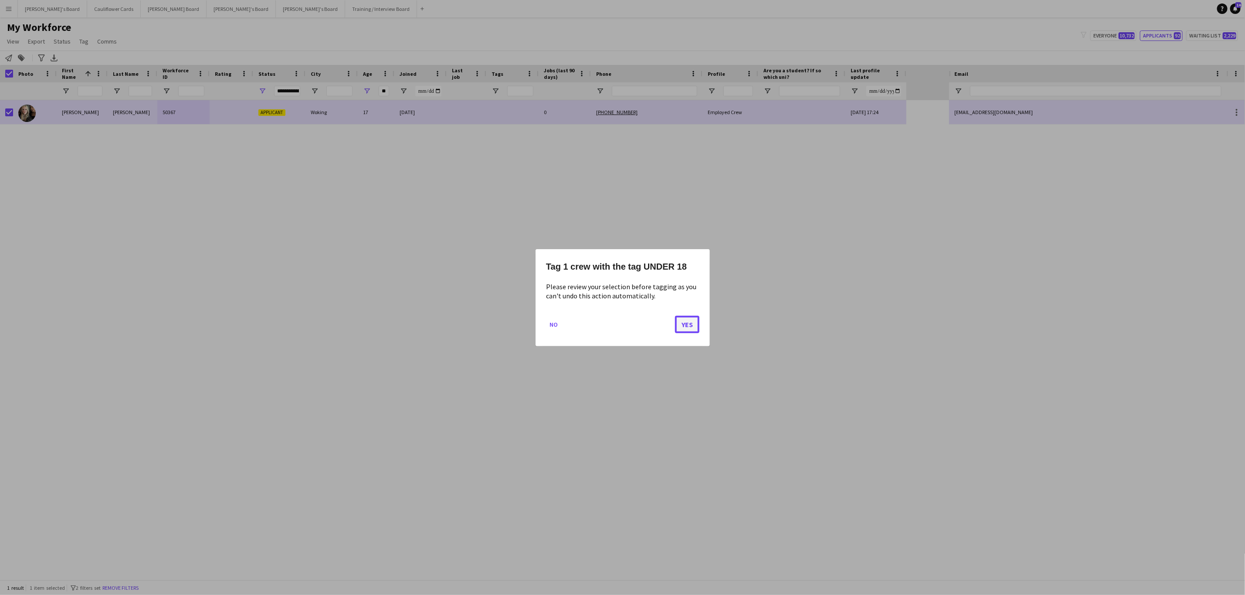
click at [693, 322] on button "Yes" at bounding box center [687, 324] width 24 height 17
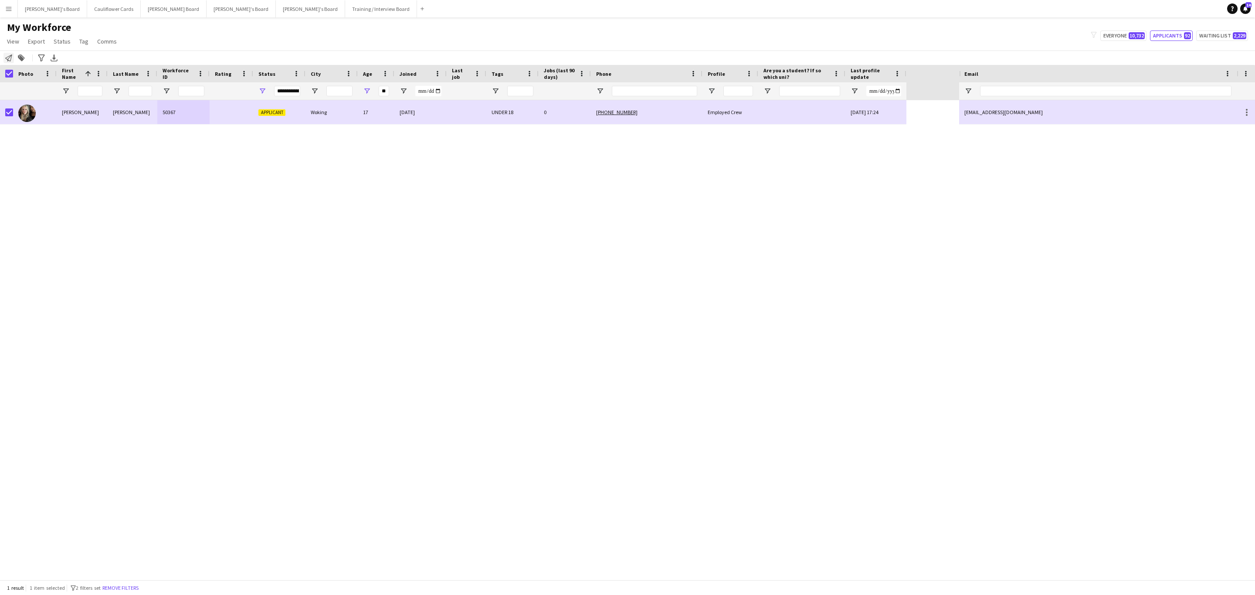
click at [9, 58] on icon at bounding box center [8, 57] width 7 height 7
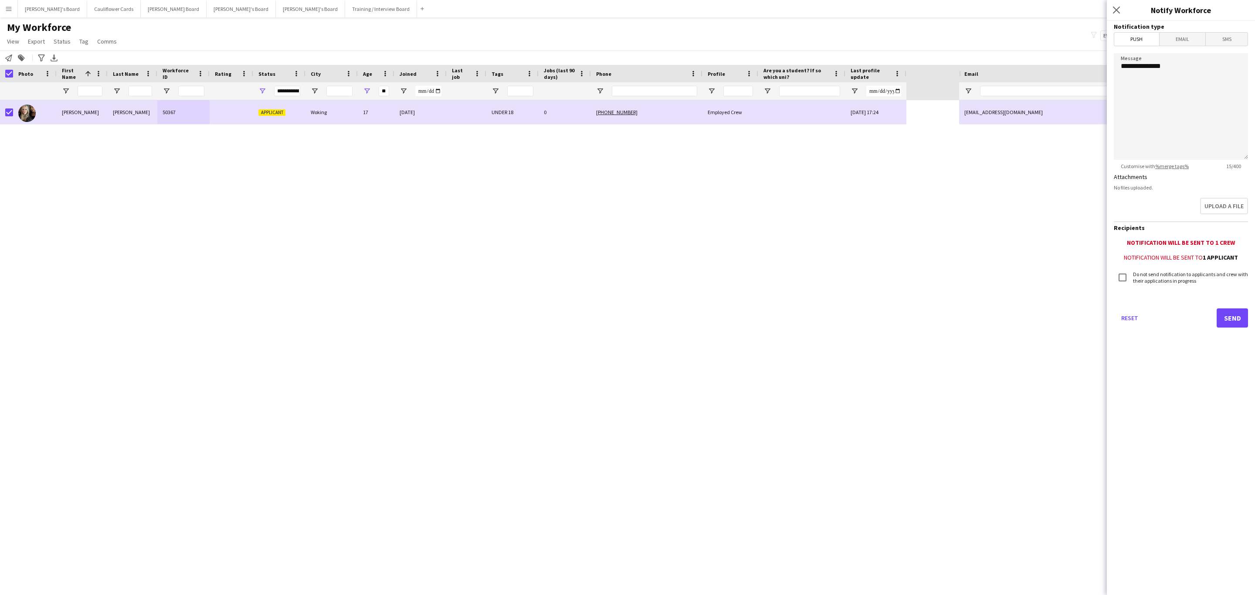
click at [1187, 37] on span "Email" at bounding box center [1183, 39] width 46 height 13
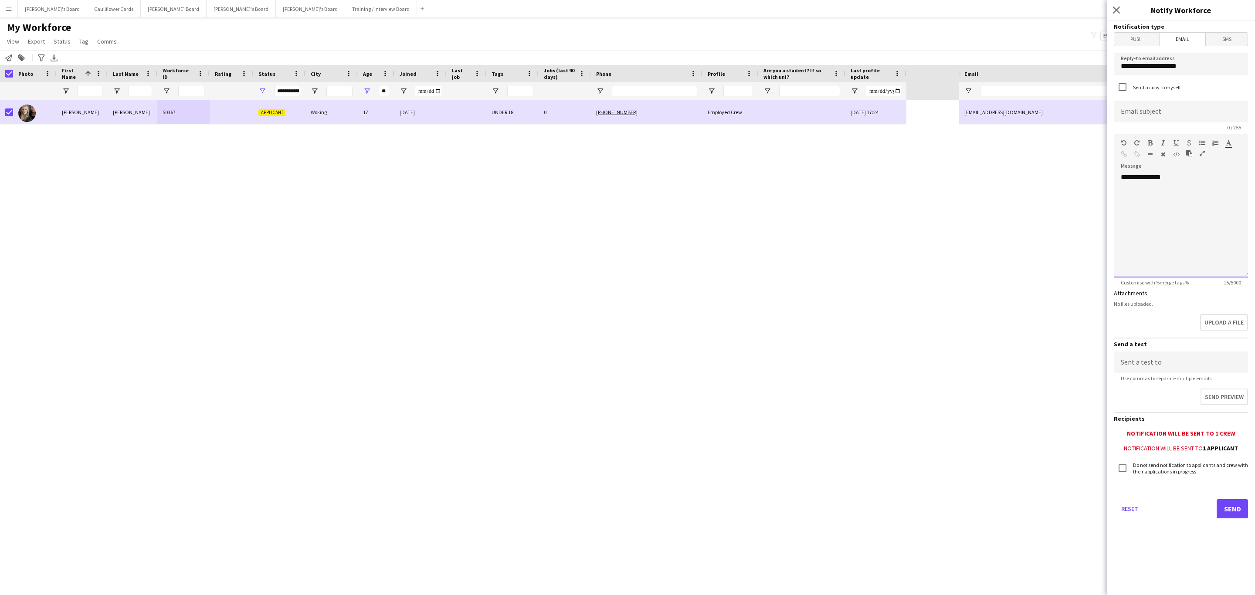
click at [1184, 207] on div "**********" at bounding box center [1181, 225] width 134 height 105
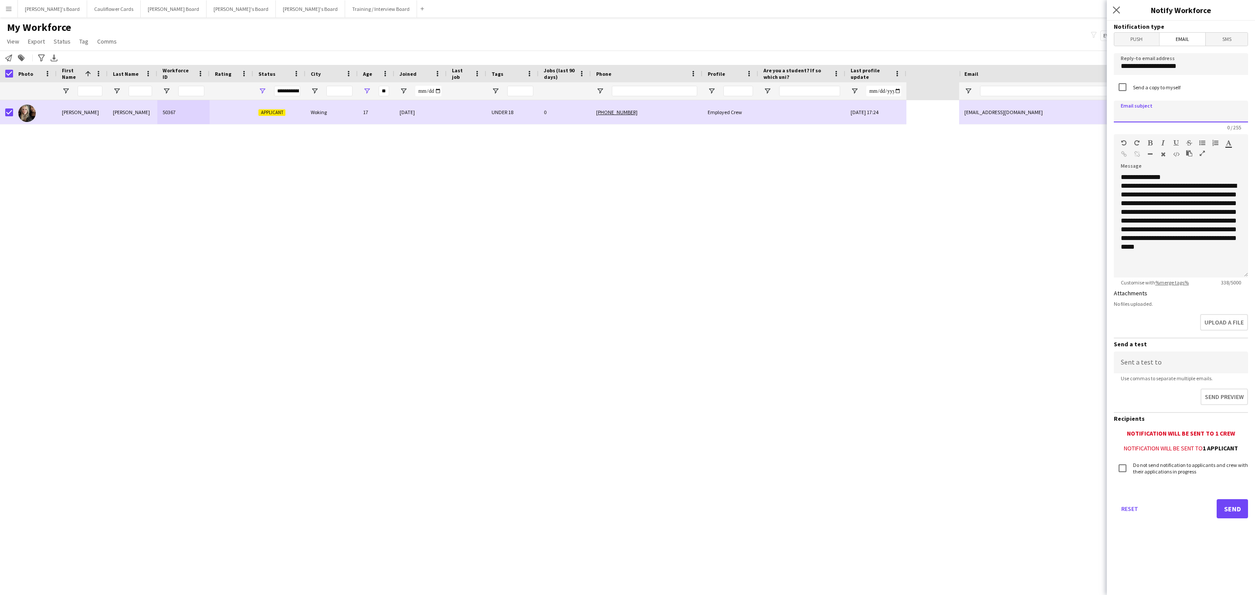
drag, startPoint x: 1194, startPoint y: 112, endPoint x: 1198, endPoint y: 106, distance: 6.9
click at [1194, 111] on input at bounding box center [1181, 112] width 134 height 22
type input "**********"
click at [1174, 358] on input at bounding box center [1181, 363] width 134 height 22
type input "**********"
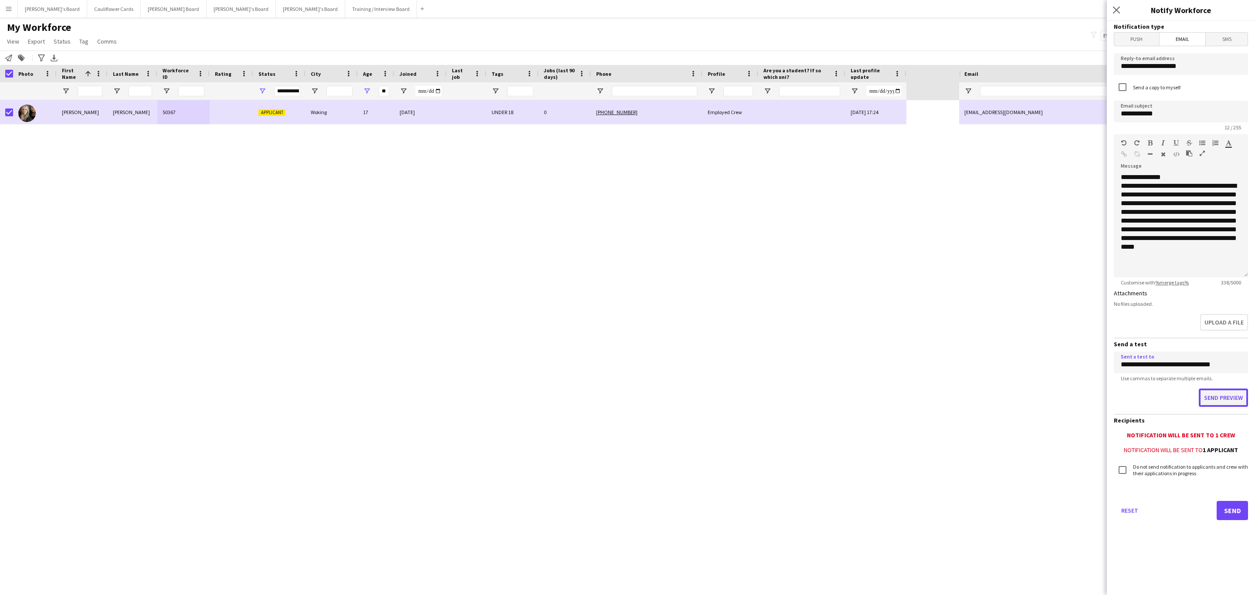
click at [1207, 394] on button "Send preview" at bounding box center [1223, 398] width 49 height 18
click at [1225, 505] on button "Send" at bounding box center [1232, 508] width 31 height 19
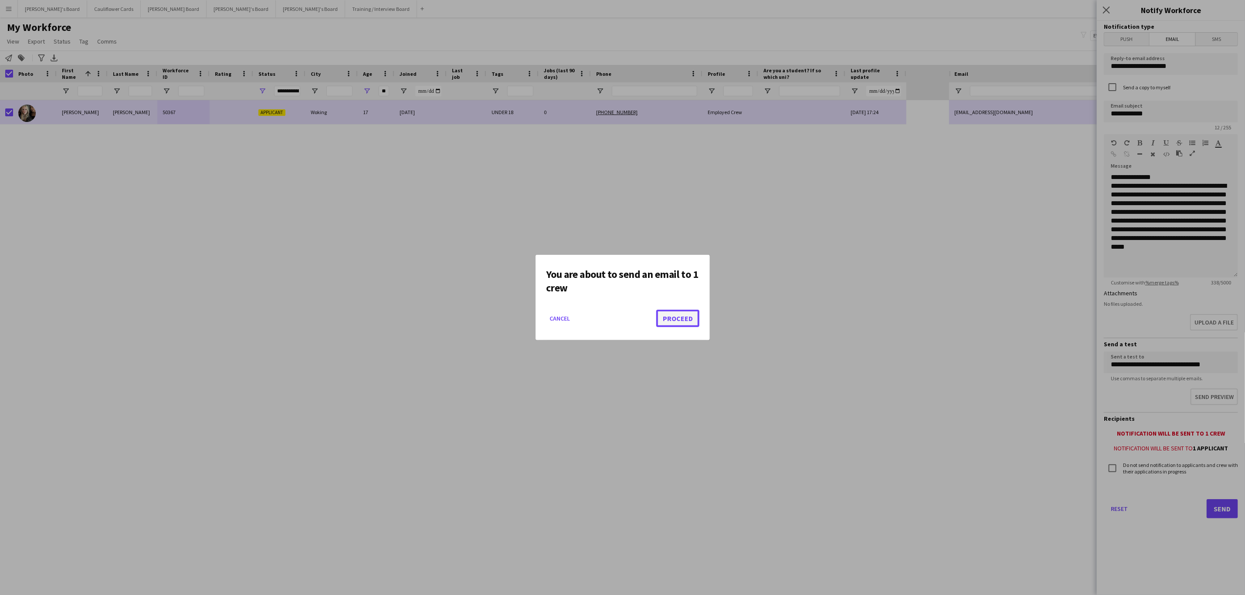
click at [684, 326] on button "Proceed" at bounding box center [677, 318] width 43 height 17
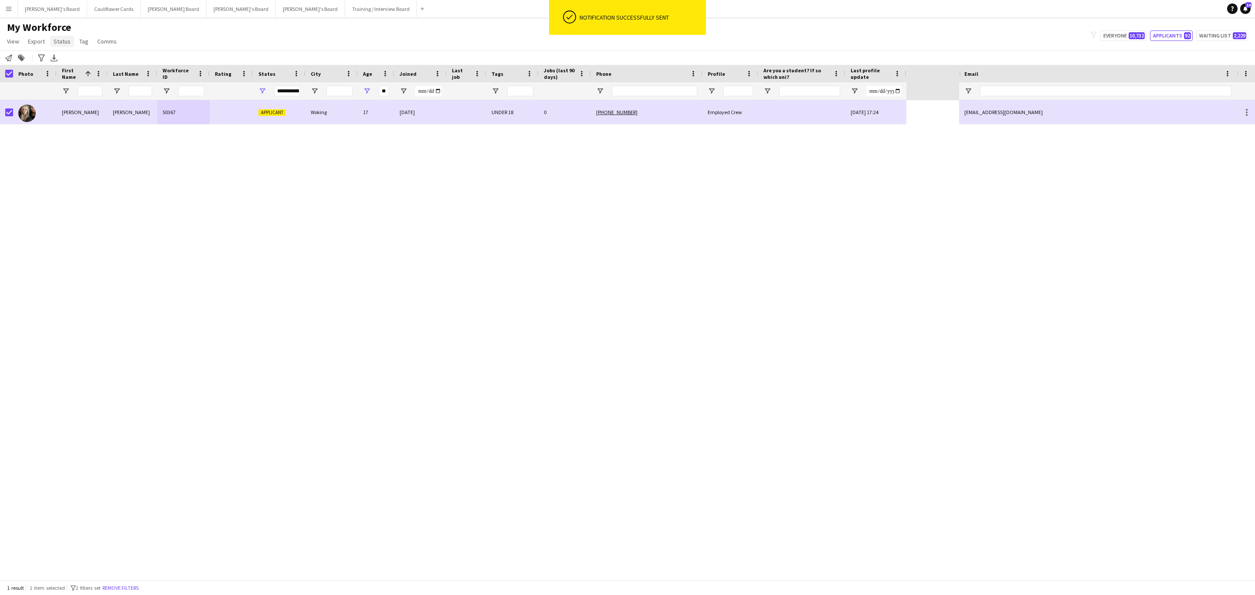
click at [55, 43] on span "Status" at bounding box center [62, 41] width 17 height 8
click at [68, 55] on link "Edit" at bounding box center [80, 60] width 61 height 18
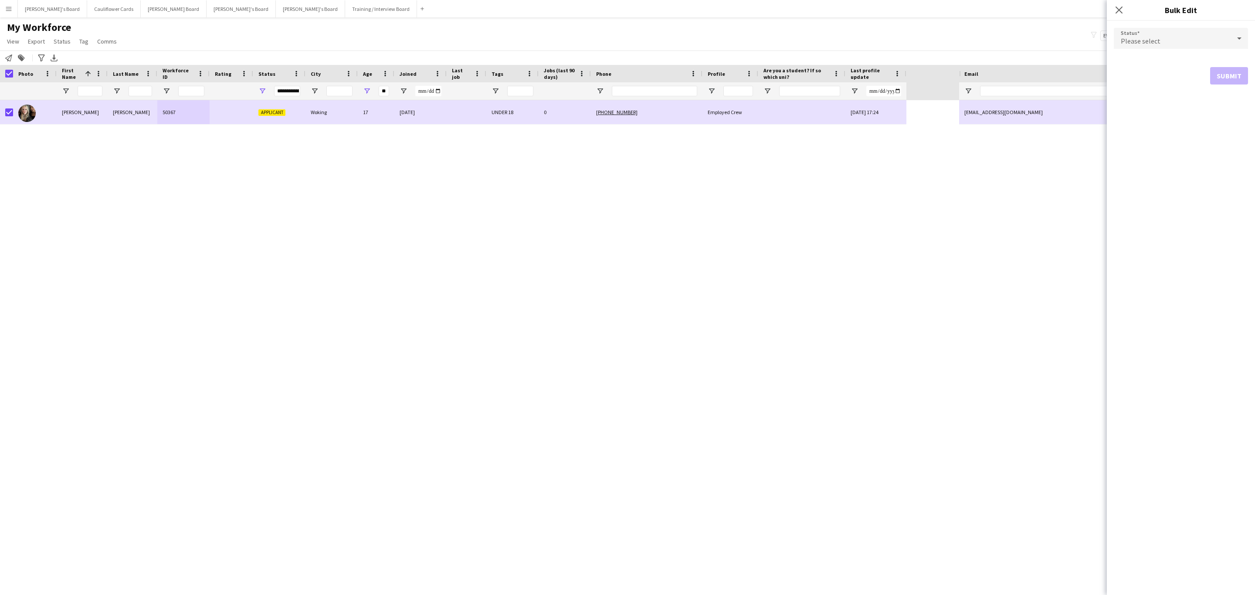
click at [1242, 32] on icon at bounding box center [1239, 38] width 10 height 17
click at [1169, 130] on span "Declined" at bounding box center [1181, 128] width 120 height 8
click at [1234, 106] on button "Submit" at bounding box center [1229, 105] width 38 height 17
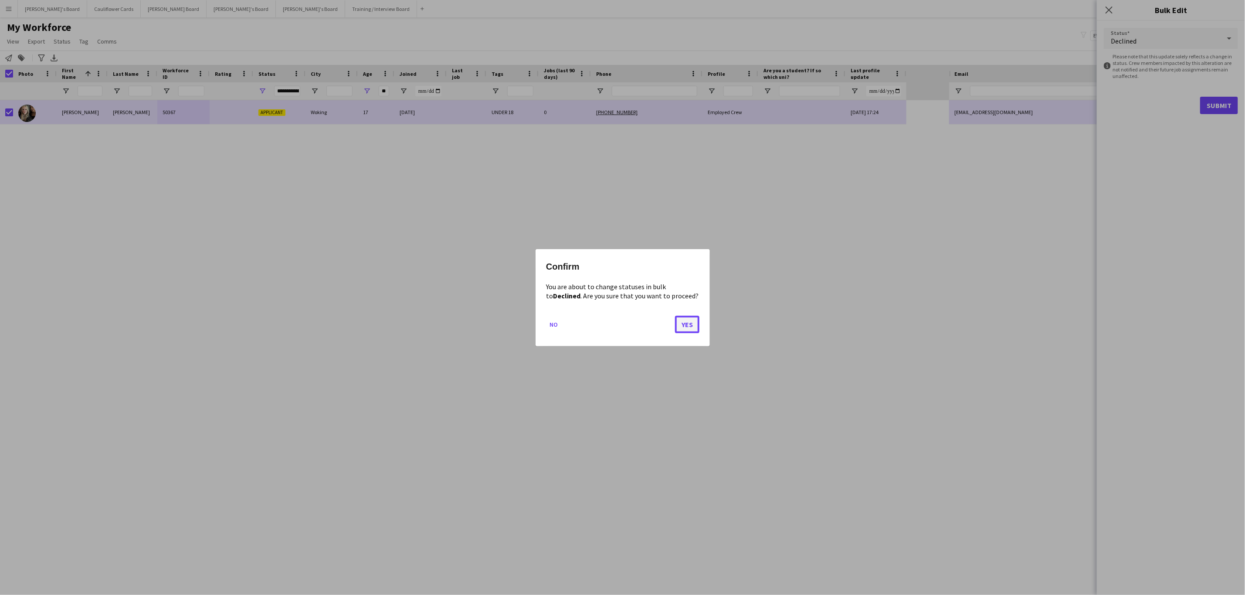
click at [697, 322] on button "Yes" at bounding box center [687, 324] width 24 height 17
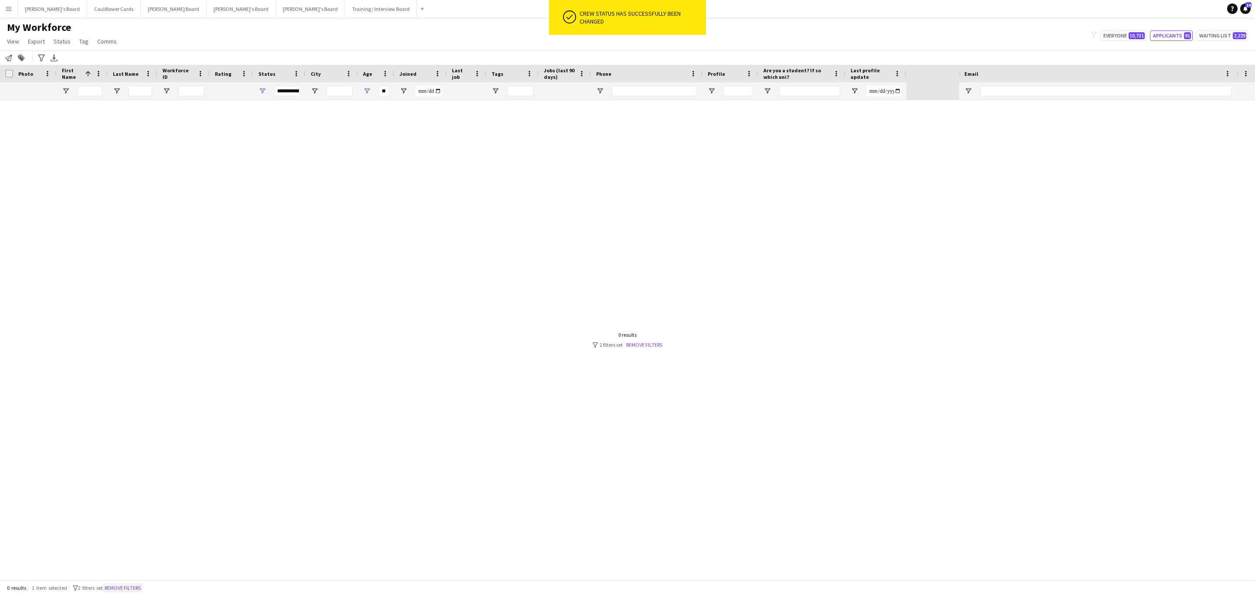
drag, startPoint x: 146, startPoint y: 586, endPoint x: 1045, endPoint y: 98, distance: 1023.5
click at [143, 586] on button "Remove filters" at bounding box center [123, 589] width 40 height 10
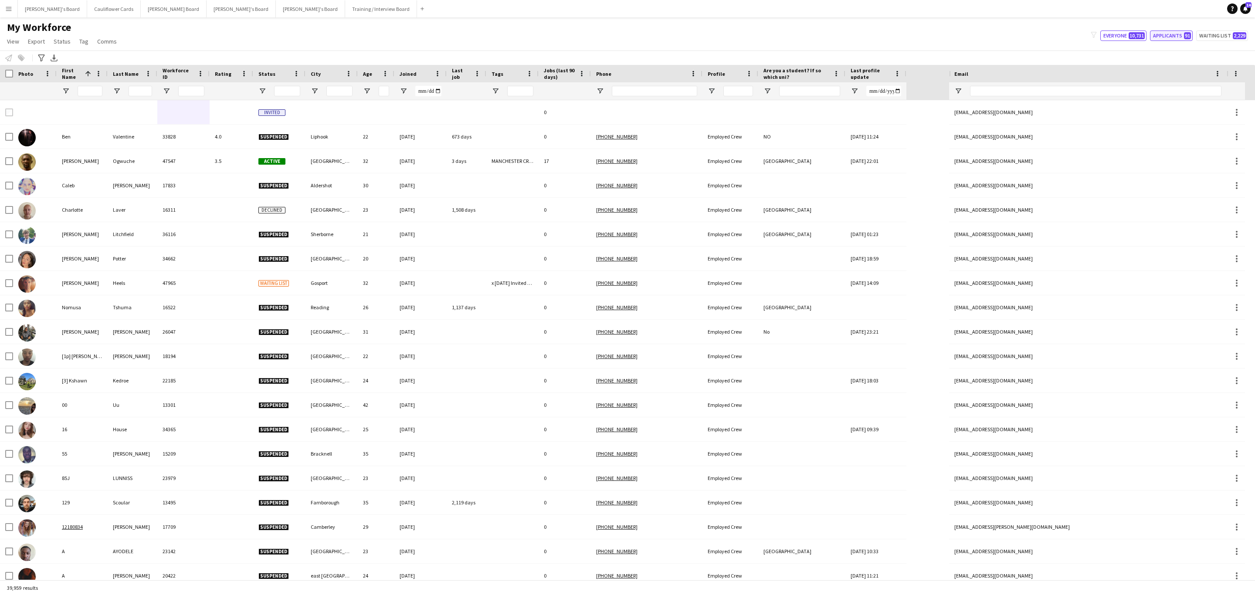
click at [1159, 37] on button "Applicants 91" at bounding box center [1171, 36] width 43 height 10
type input "**********"
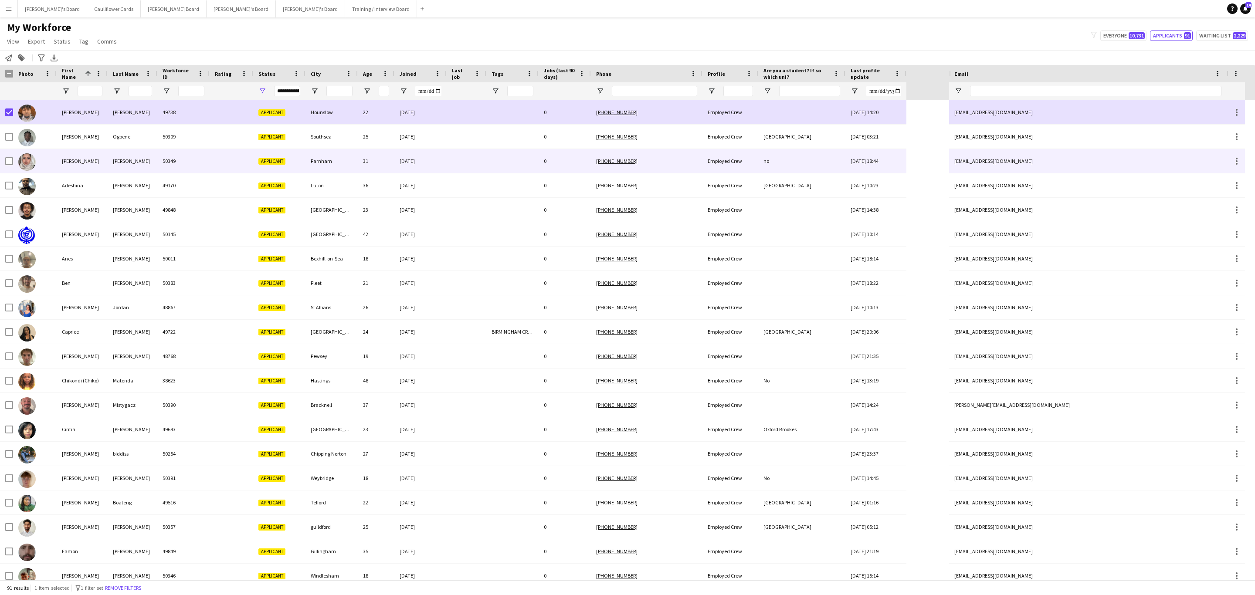
click at [242, 159] on div at bounding box center [232, 161] width 44 height 24
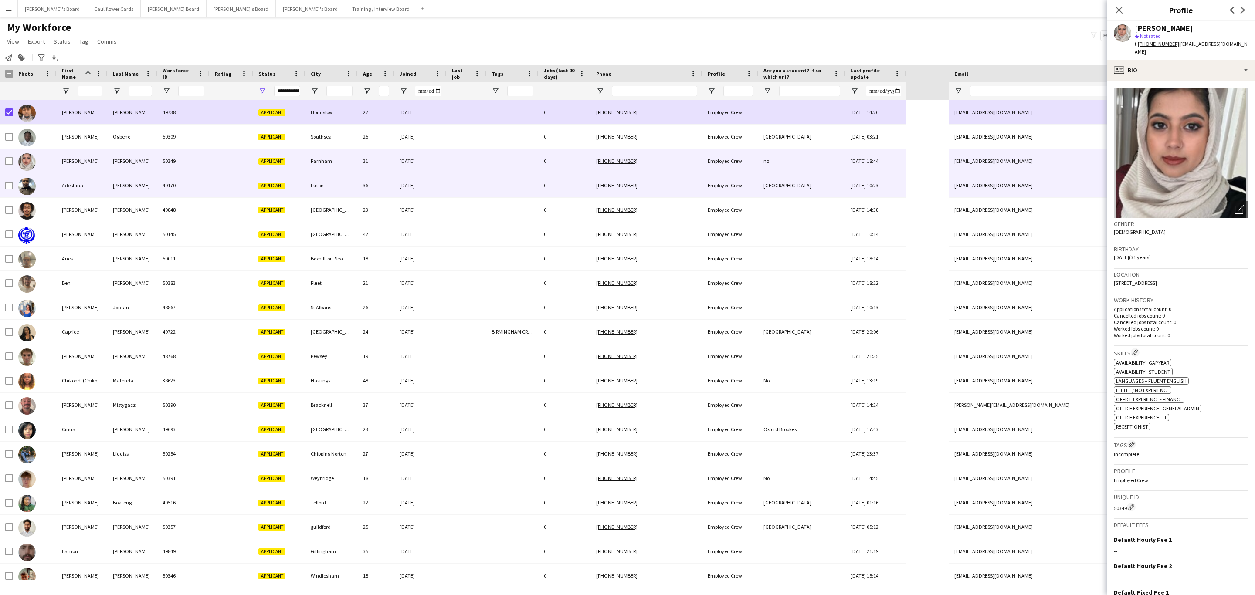
click at [234, 182] on div at bounding box center [232, 185] width 44 height 24
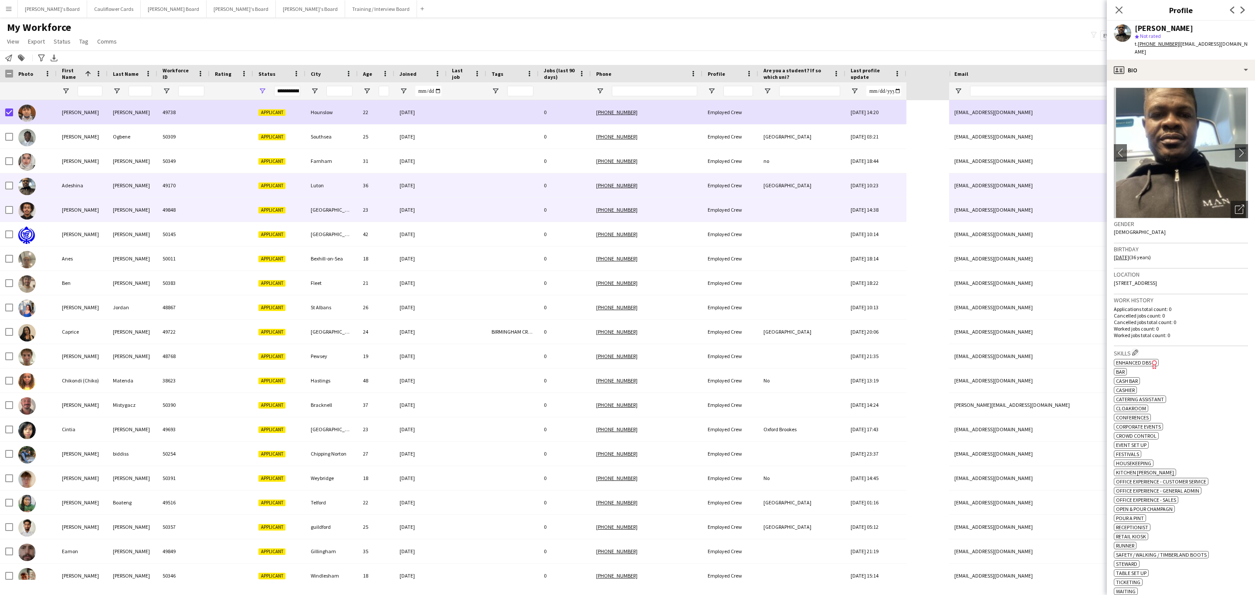
click at [238, 212] on div at bounding box center [232, 210] width 44 height 24
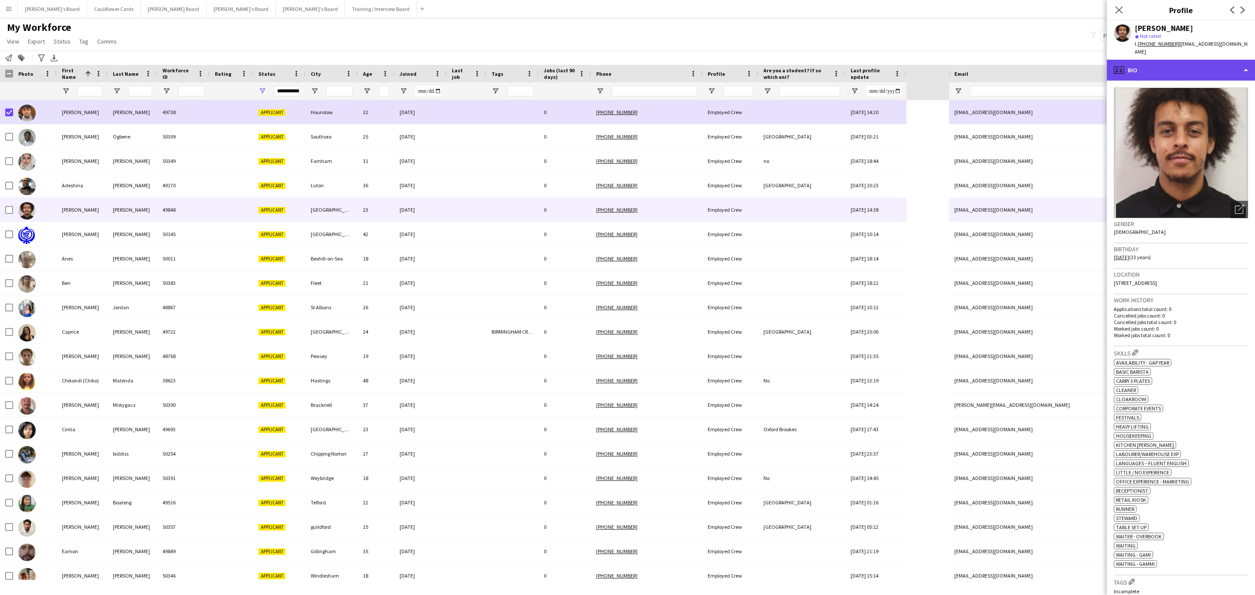
click at [1184, 66] on div "profile Bio" at bounding box center [1181, 70] width 148 height 21
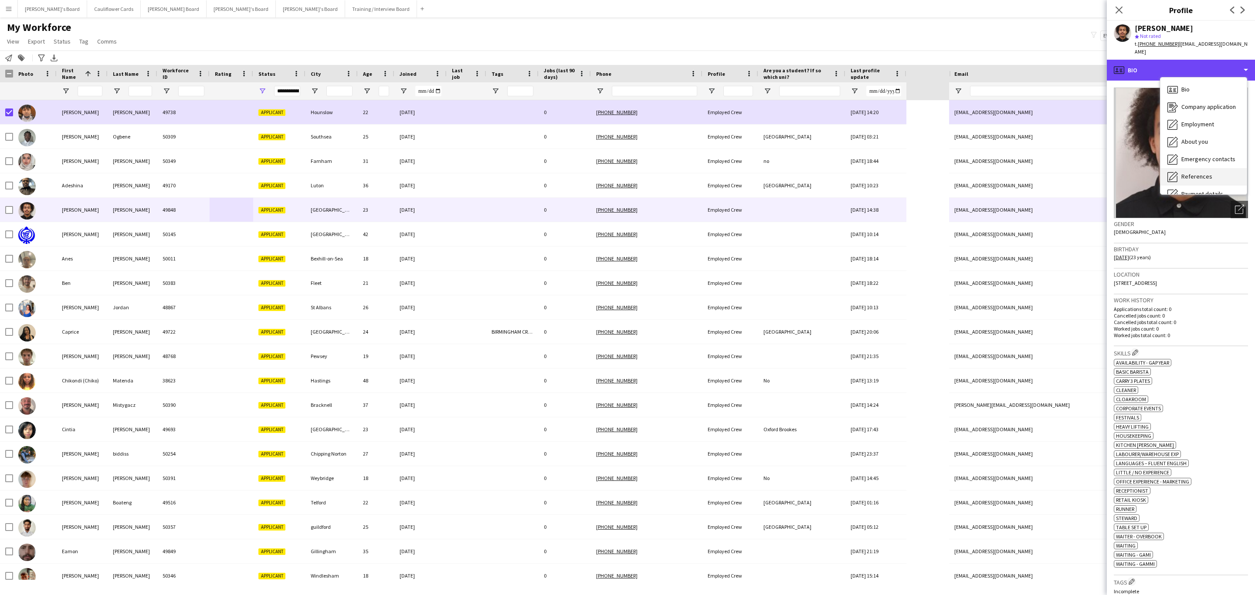
scroll to position [116, 0]
click at [1211, 110] on div "Additional info Additional info" at bounding box center [1204, 112] width 86 height 17
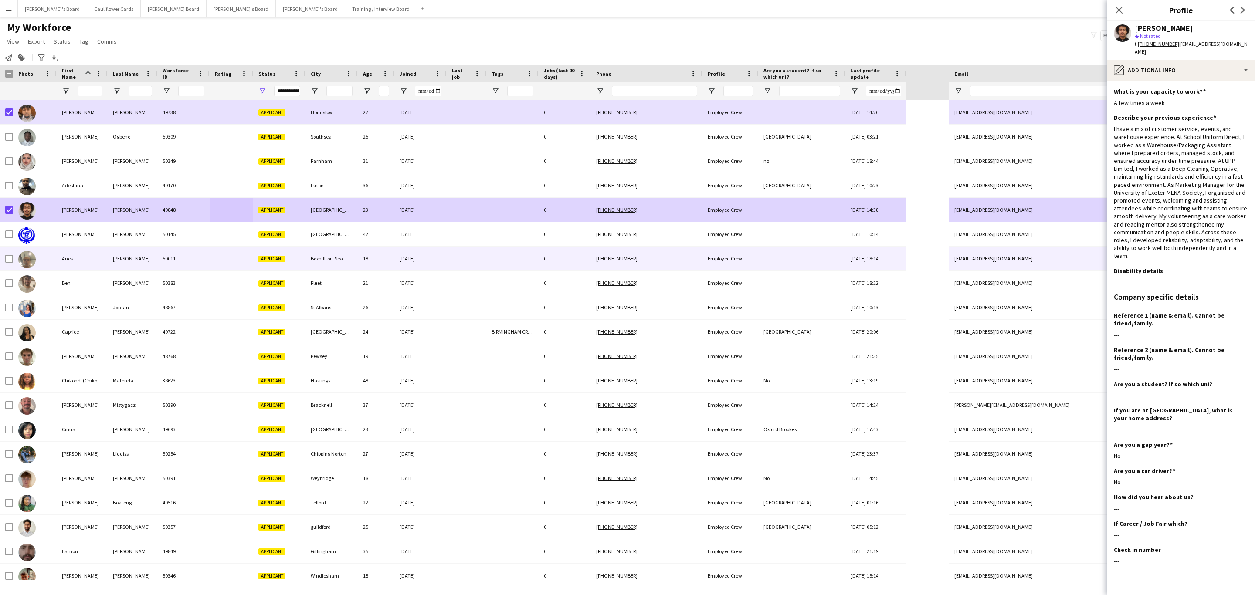
click at [386, 265] on div "18" at bounding box center [376, 259] width 37 height 24
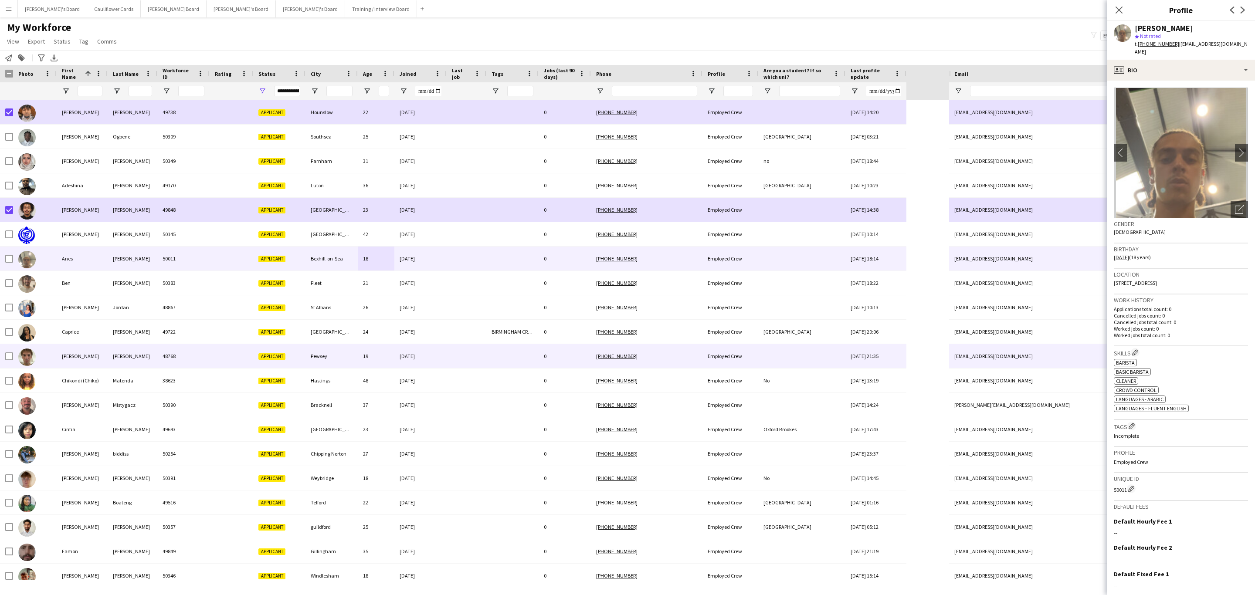
click at [457, 368] on div at bounding box center [467, 356] width 40 height 24
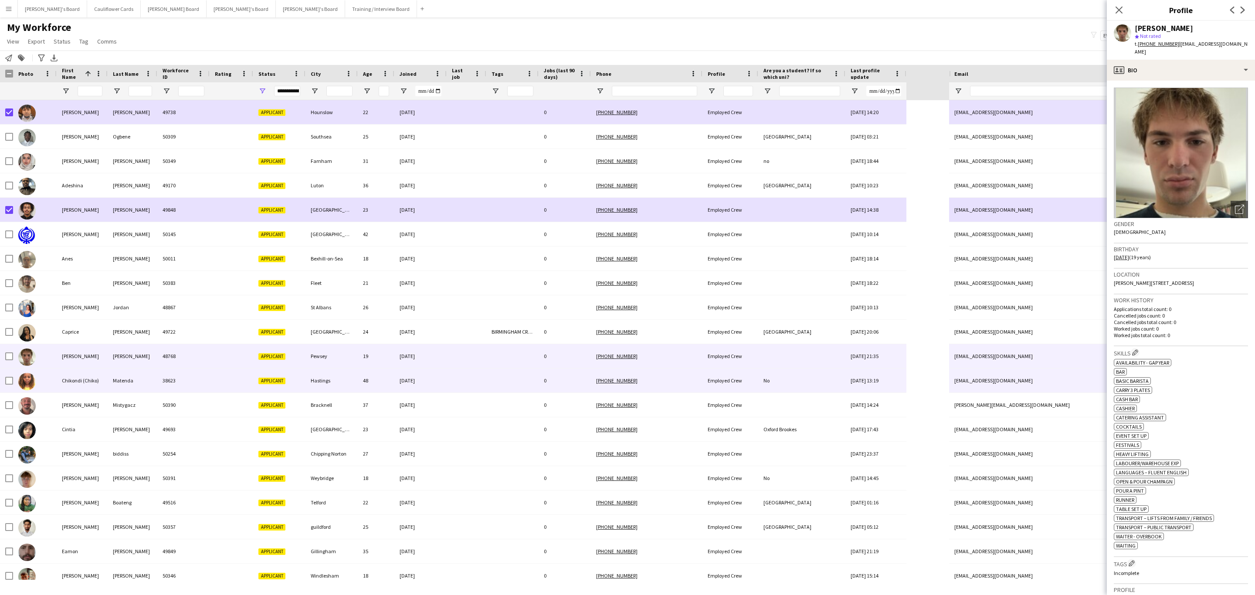
click at [458, 371] on div at bounding box center [467, 381] width 40 height 24
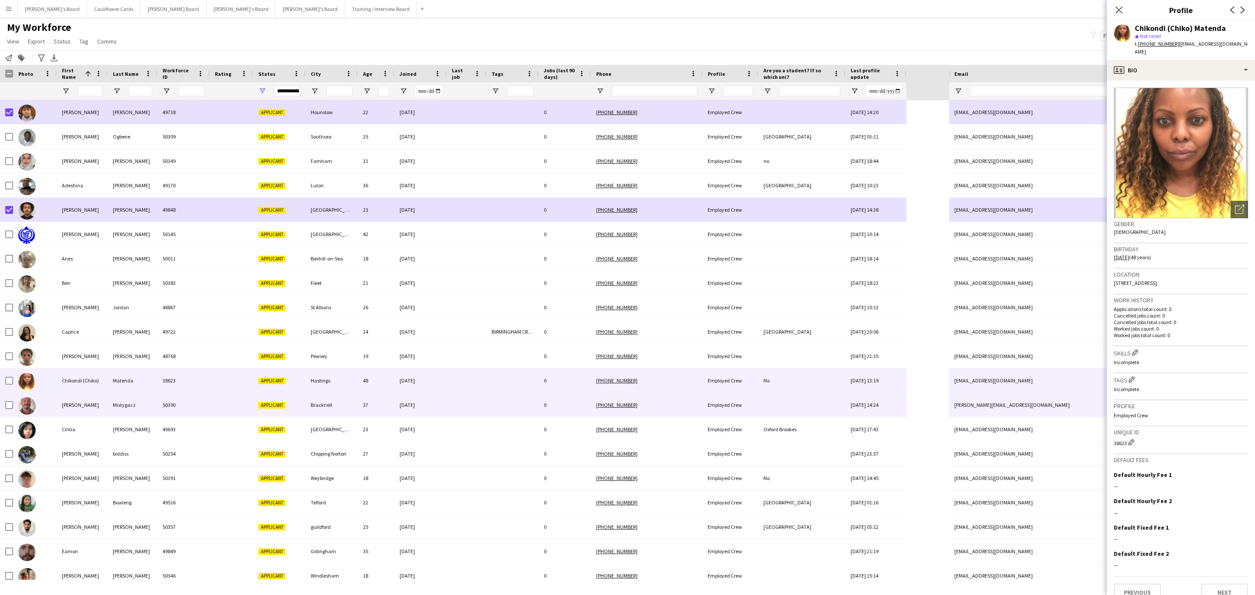
click at [480, 409] on div at bounding box center [467, 405] width 40 height 24
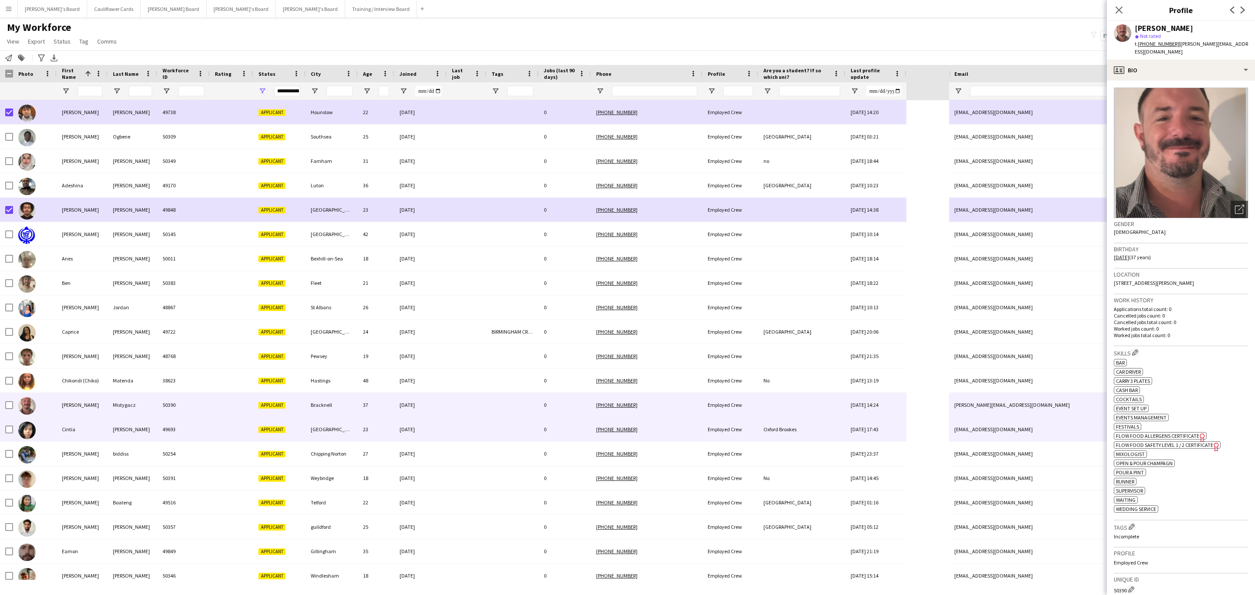
click at [478, 434] on div at bounding box center [467, 430] width 40 height 24
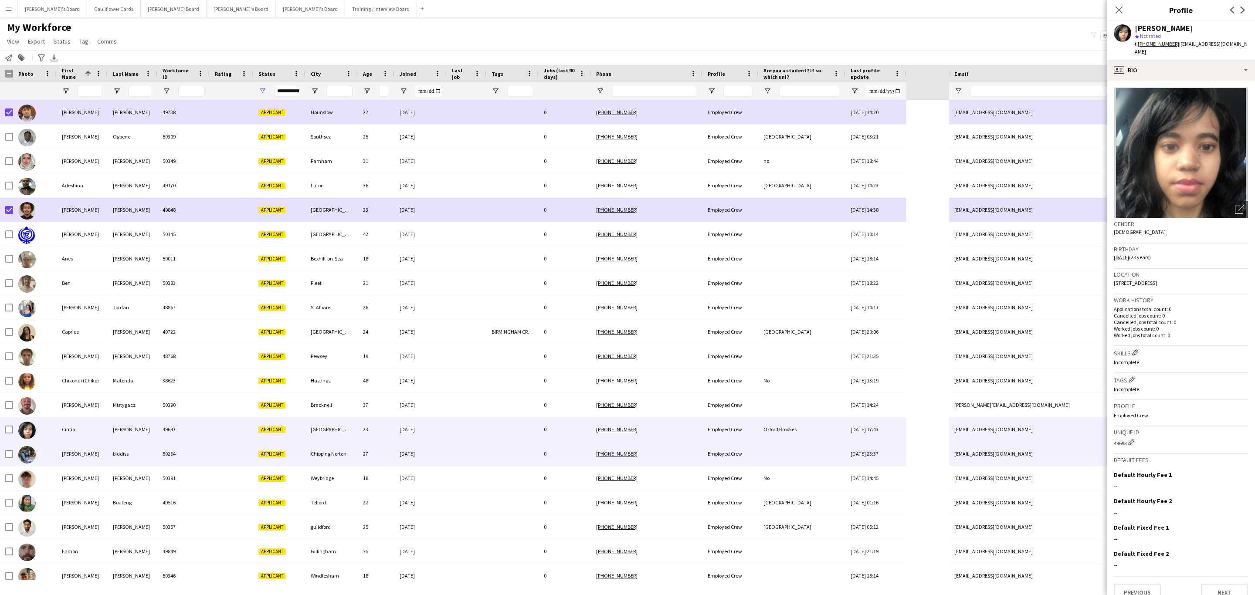
click at [476, 452] on div at bounding box center [467, 454] width 40 height 24
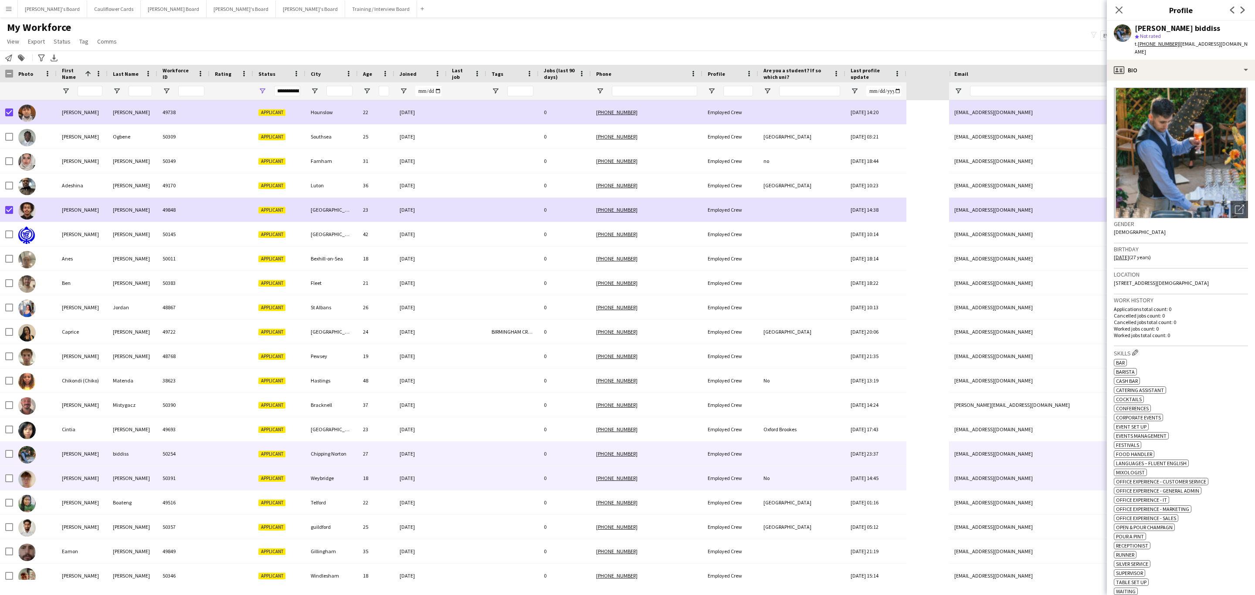
click at [476, 473] on div at bounding box center [467, 478] width 40 height 24
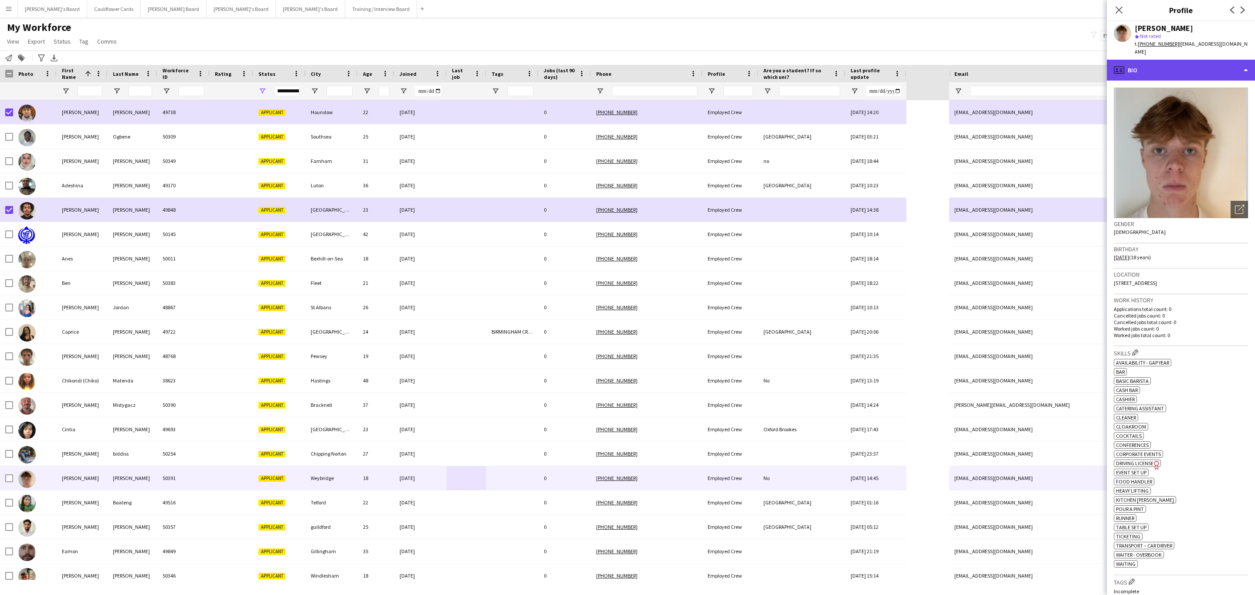
click at [1197, 65] on div "profile Bio" at bounding box center [1181, 70] width 148 height 21
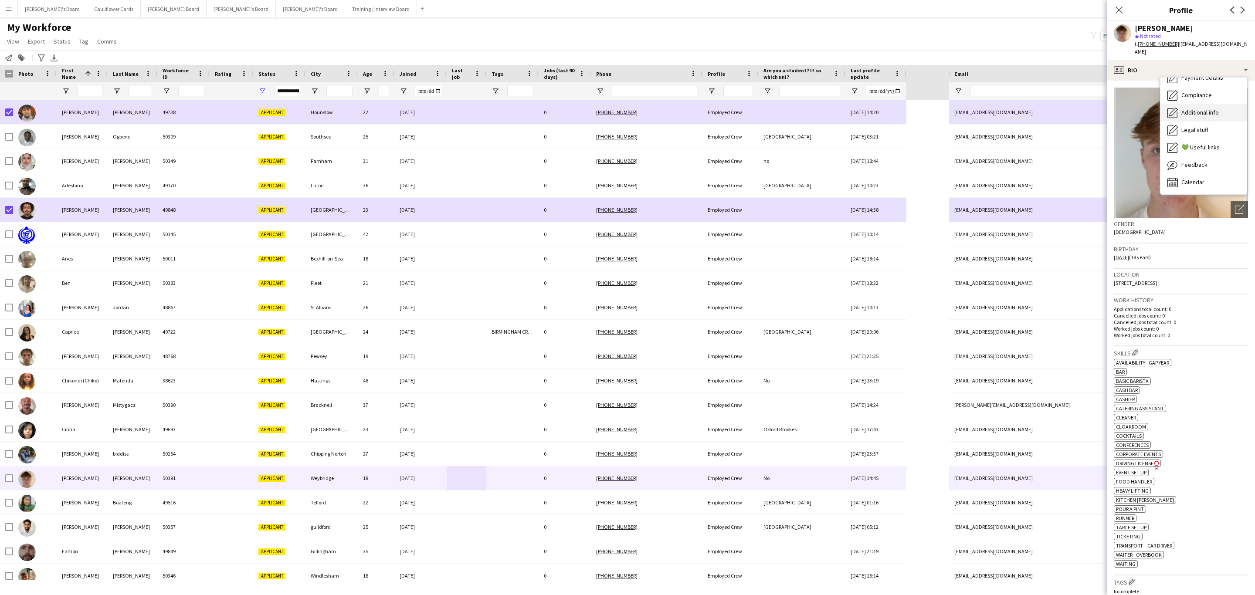
click at [1199, 104] on div "Additional info Additional info" at bounding box center [1204, 112] width 86 height 17
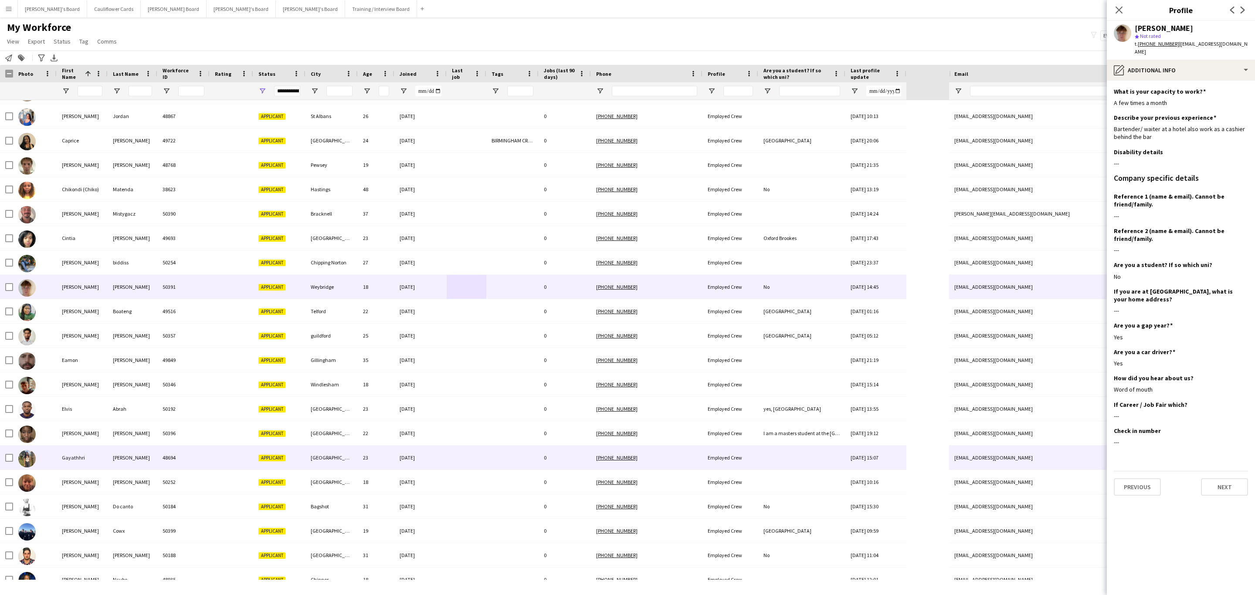
scroll to position [196, 0]
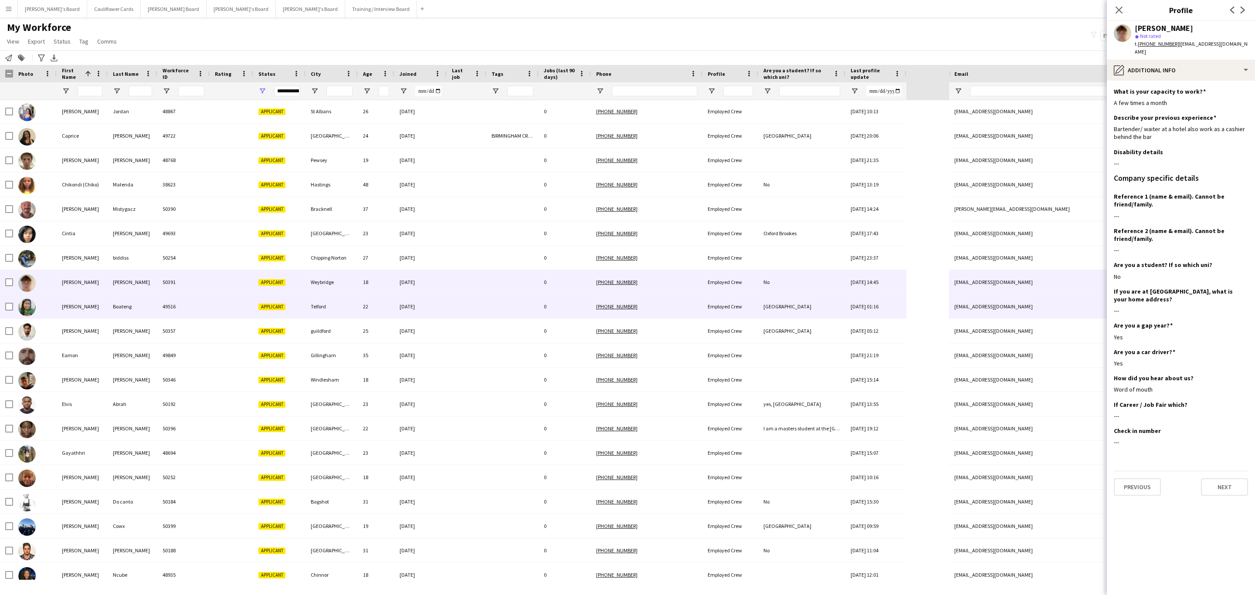
click at [333, 310] on div "Telford" at bounding box center [332, 307] width 52 height 24
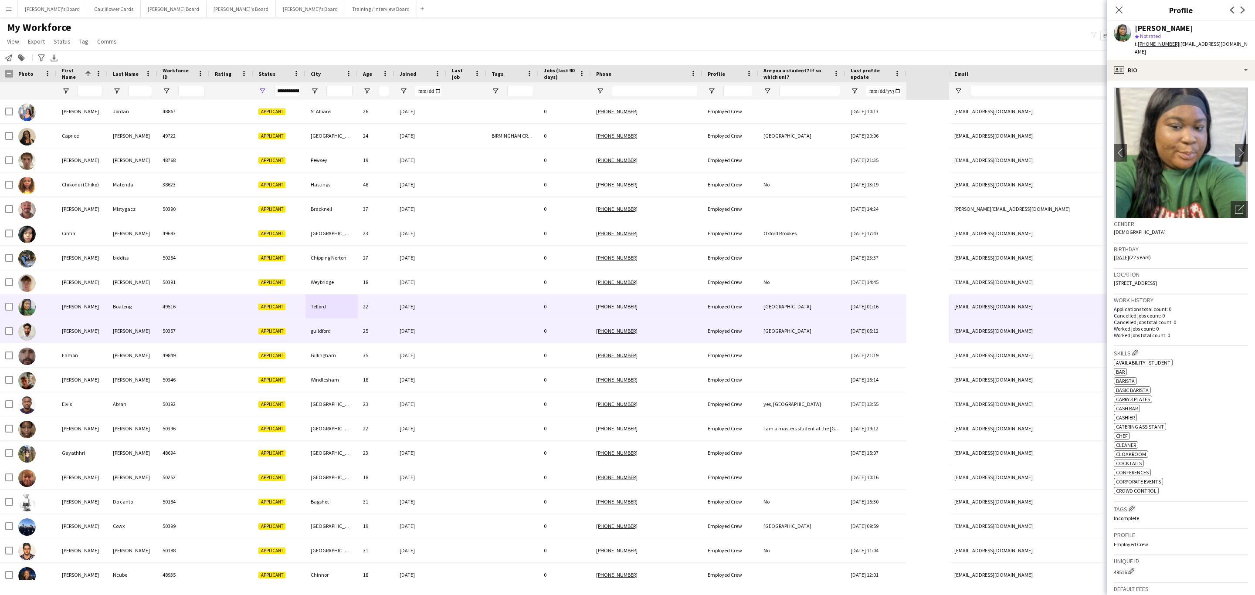
click at [521, 329] on div at bounding box center [512, 331] width 52 height 24
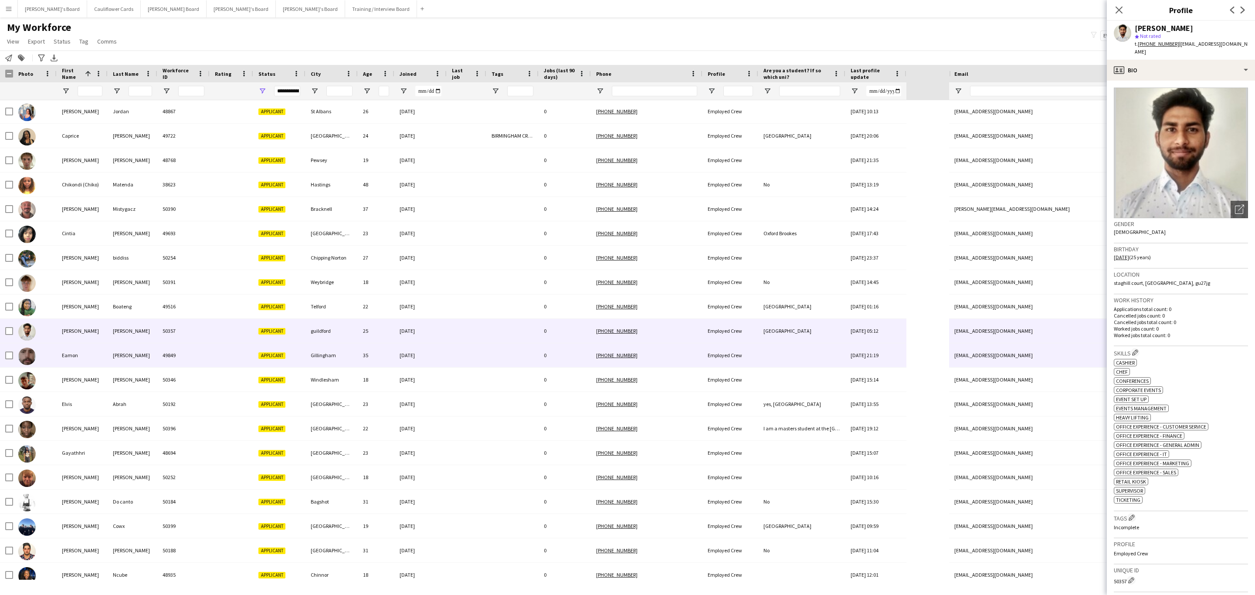
click at [459, 364] on div at bounding box center [467, 355] width 40 height 24
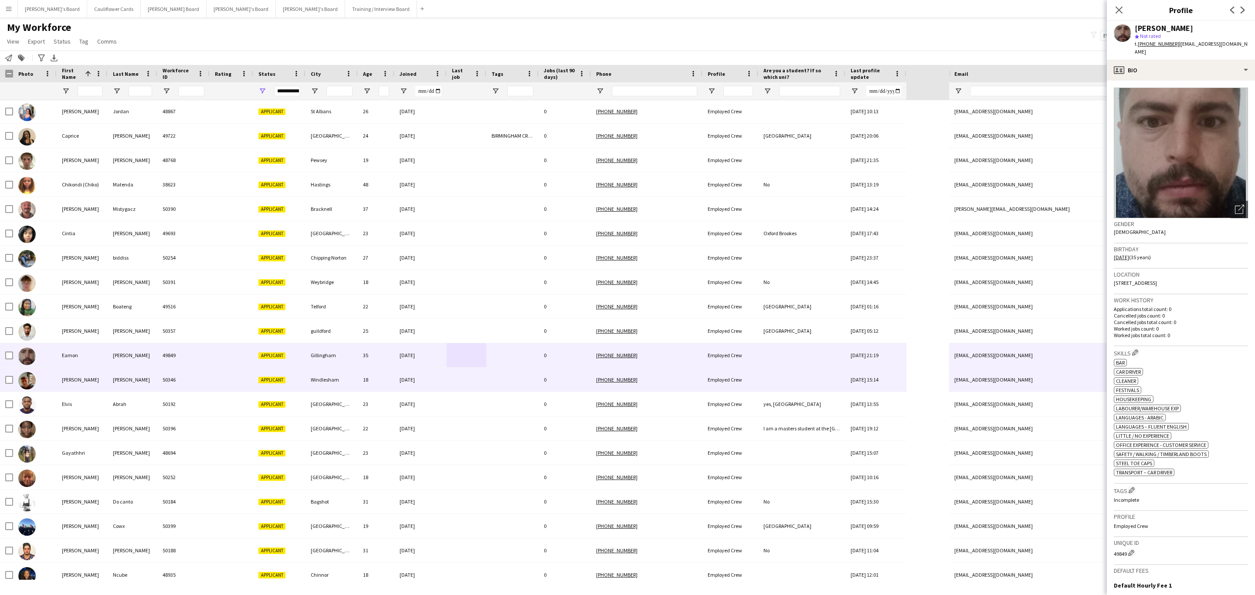
drag, startPoint x: 381, startPoint y: 384, endPoint x: 386, endPoint y: 384, distance: 5.2
click at [381, 384] on div "18" at bounding box center [376, 380] width 37 height 24
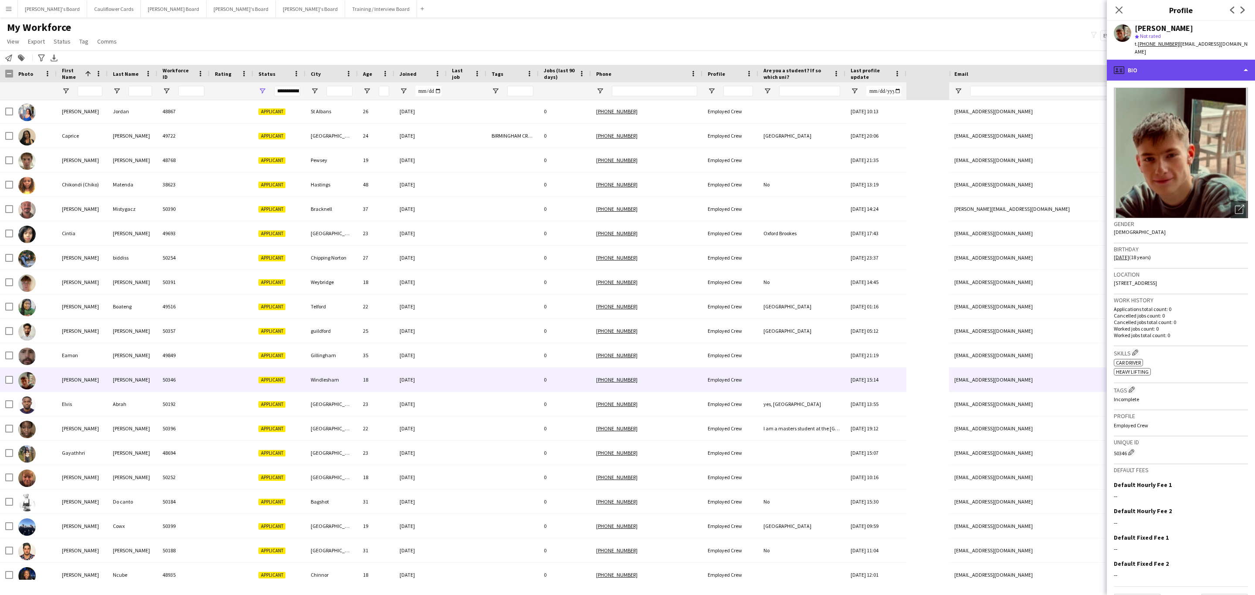
click at [1195, 67] on div "profile Bio" at bounding box center [1181, 70] width 148 height 21
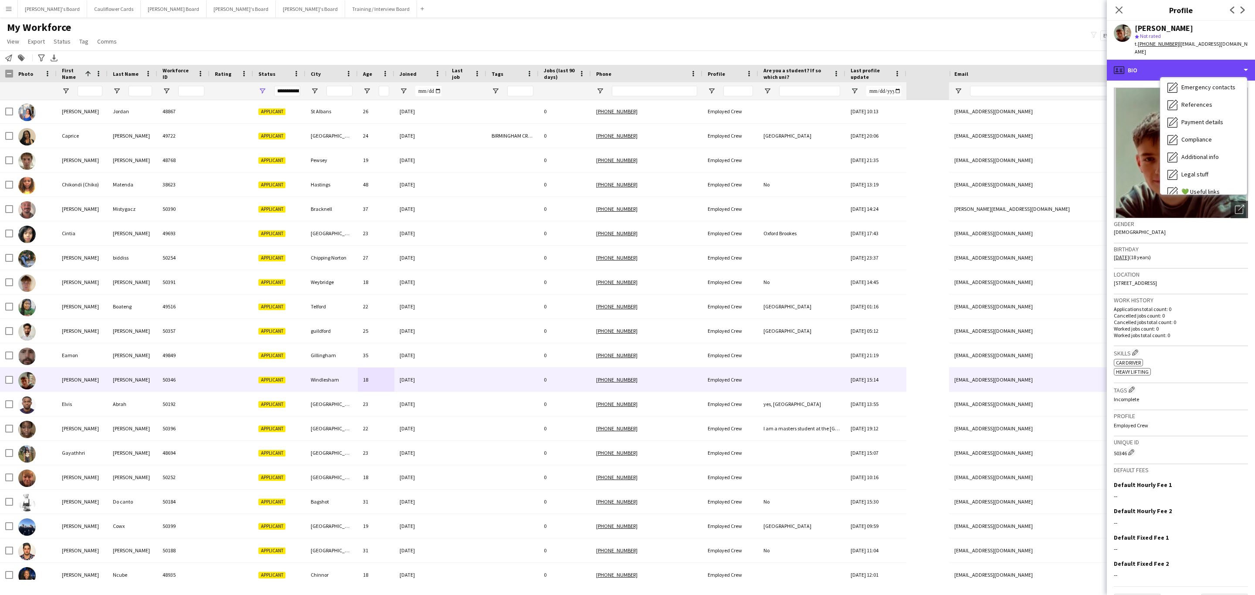
scroll to position [116, 0]
click at [1196, 109] on span "Additional info" at bounding box center [1200, 113] width 37 height 8
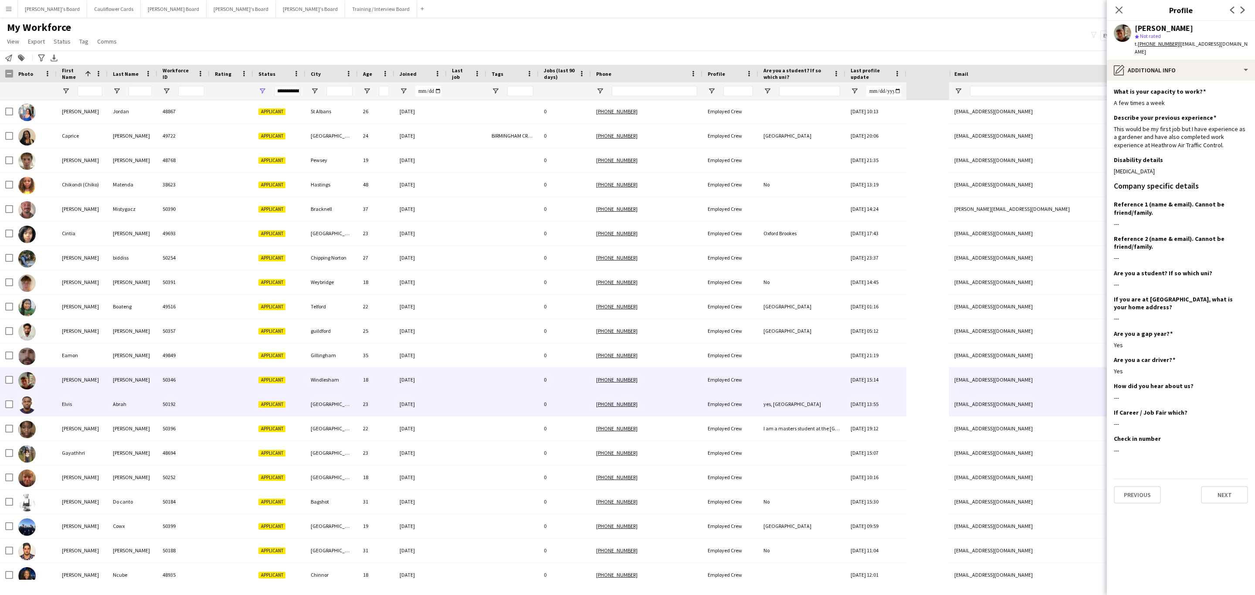
click at [419, 405] on div "[DATE]" at bounding box center [420, 404] width 52 height 24
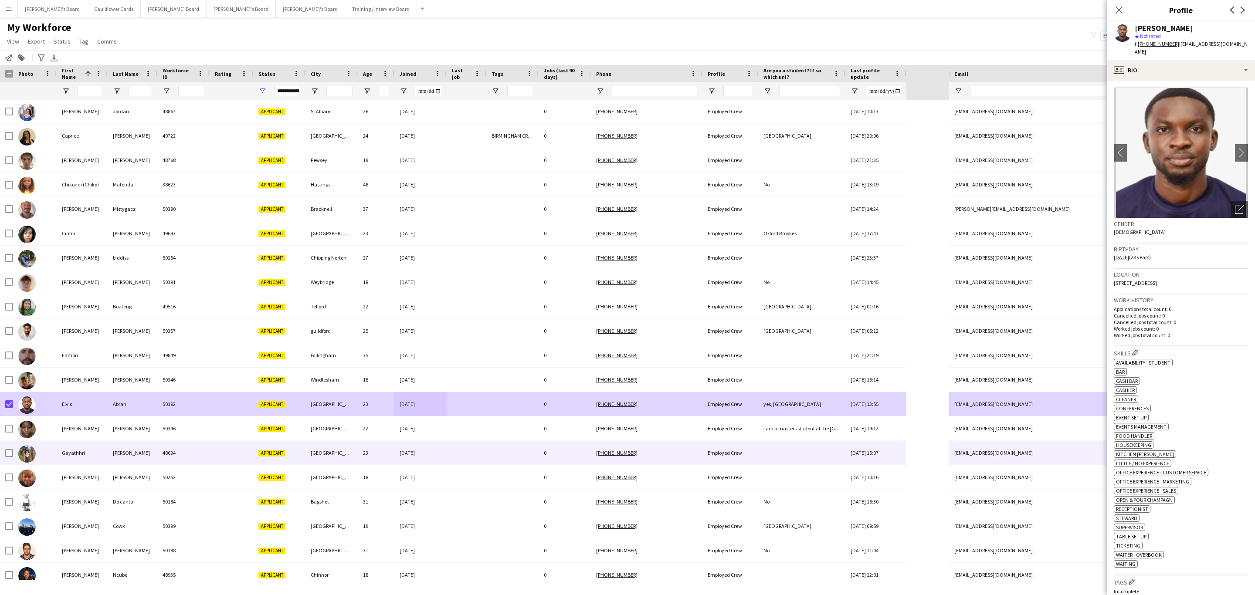
click at [436, 450] on div "[DATE]" at bounding box center [420, 453] width 52 height 24
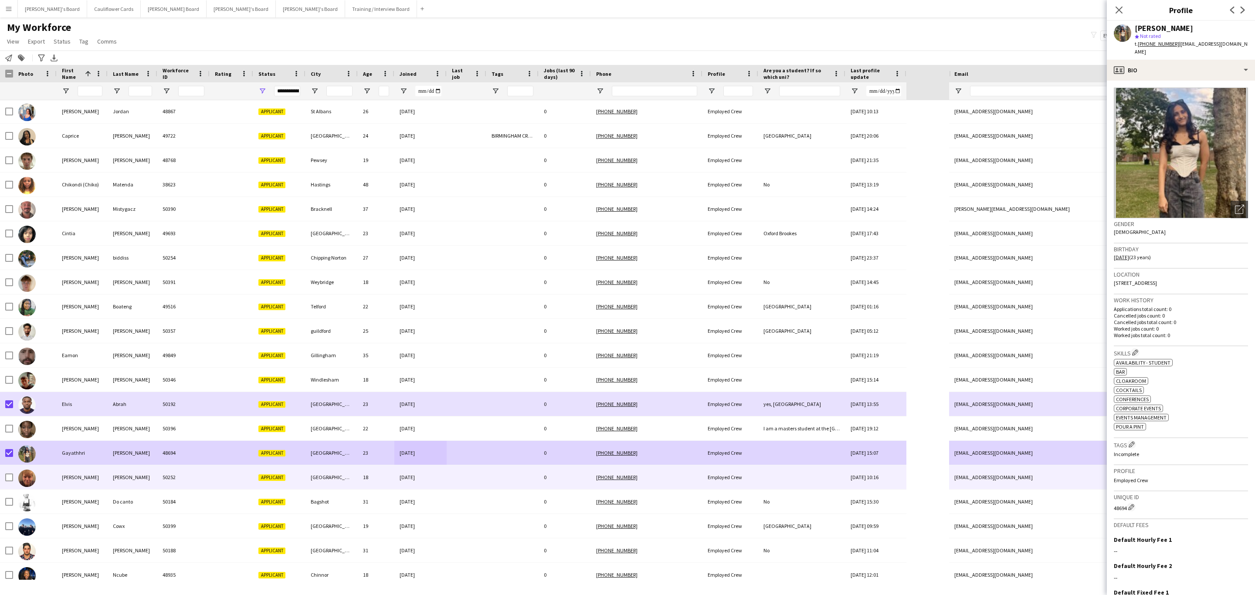
click at [220, 482] on div at bounding box center [232, 477] width 44 height 24
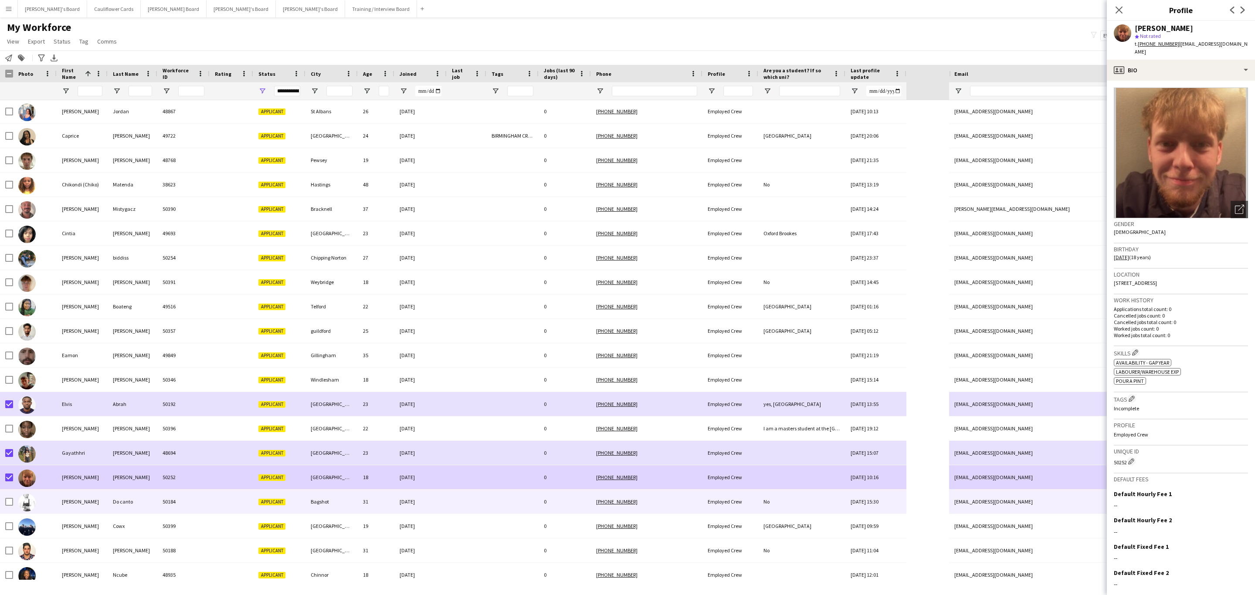
click at [150, 506] on div "Do canto" at bounding box center [133, 502] width 50 height 24
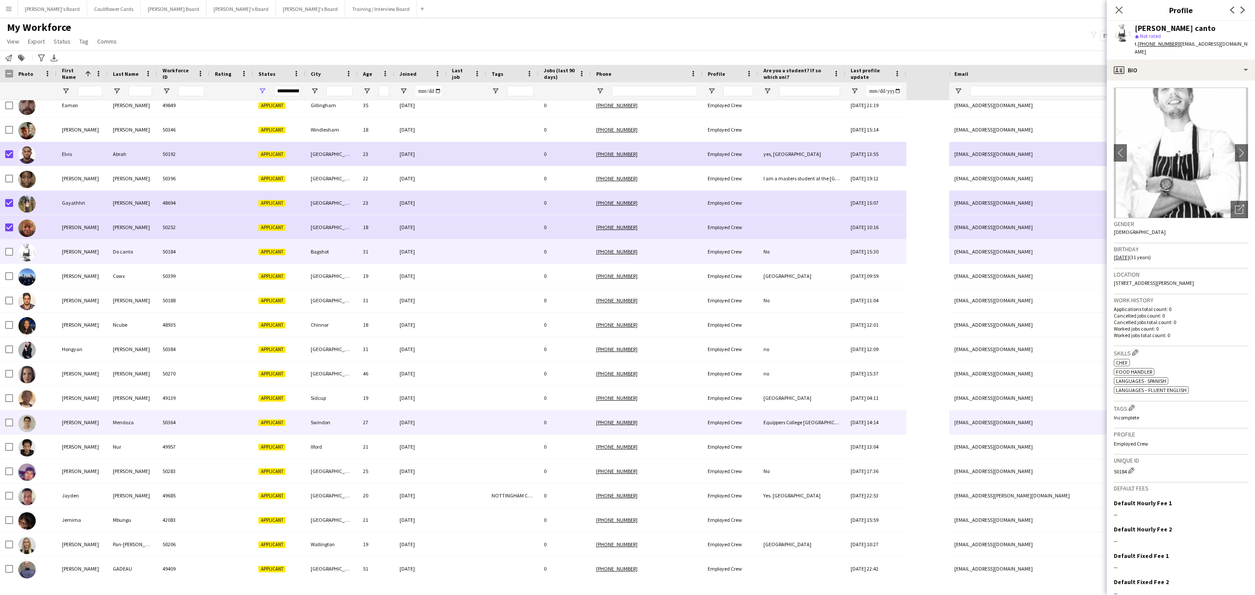
scroll to position [458, 0]
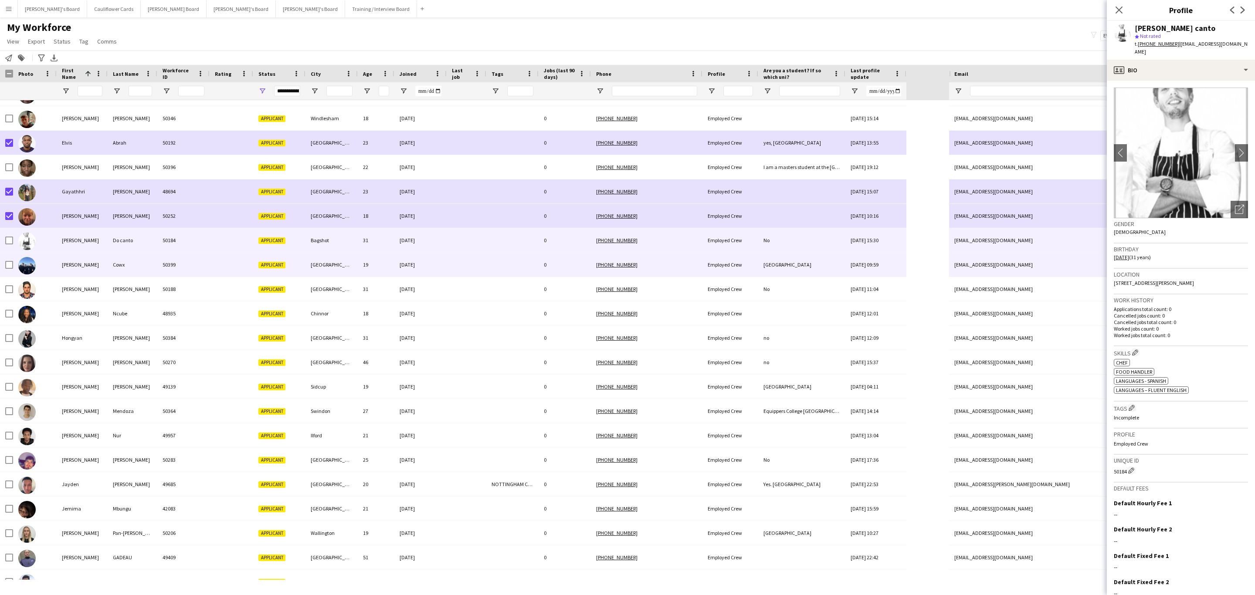
click at [328, 267] on div "[GEOGRAPHIC_DATA][PERSON_NAME]" at bounding box center [332, 265] width 52 height 24
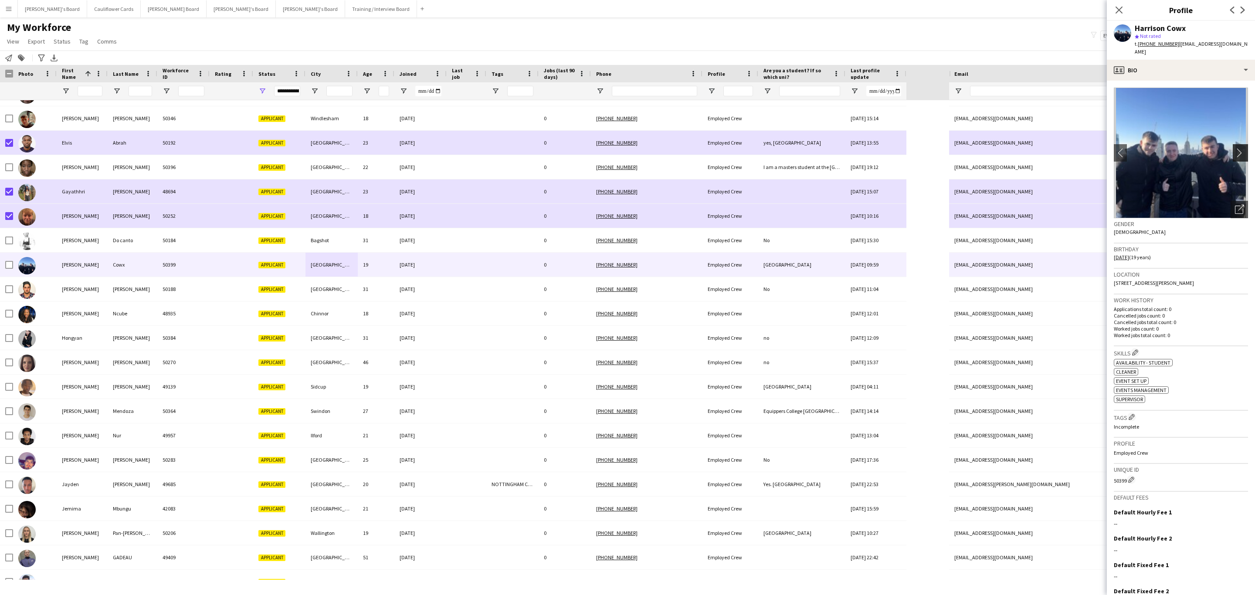
click at [1235, 148] on app-icon "chevron-right" at bounding box center [1242, 152] width 14 height 9
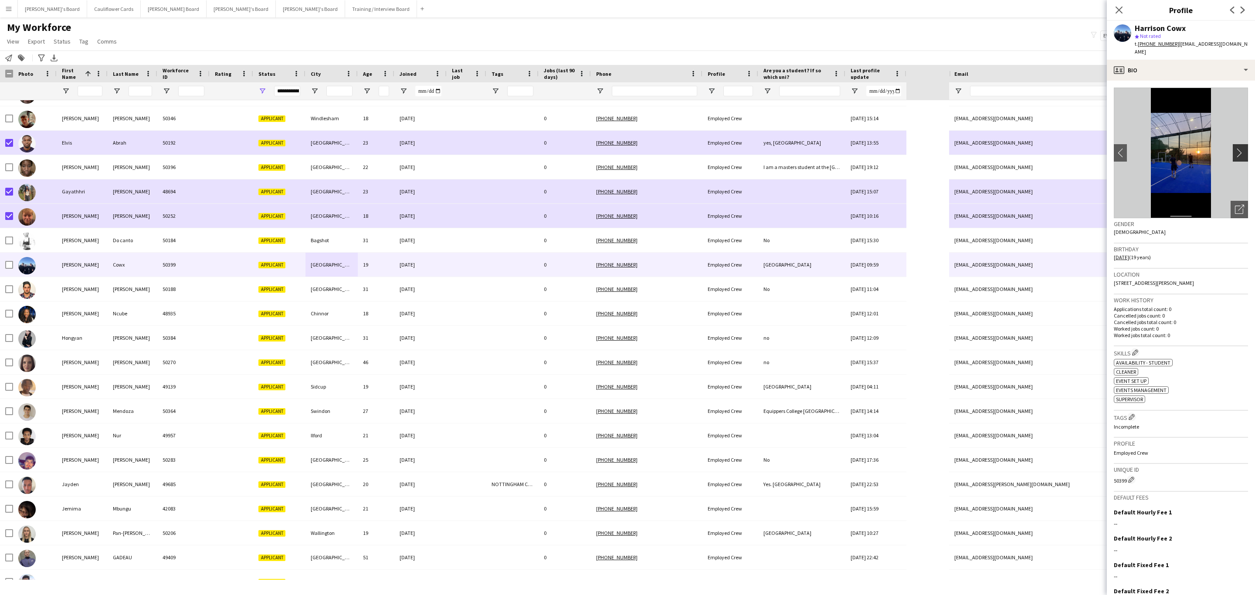
click at [1235, 148] on app-icon "chevron-right" at bounding box center [1242, 152] width 14 height 9
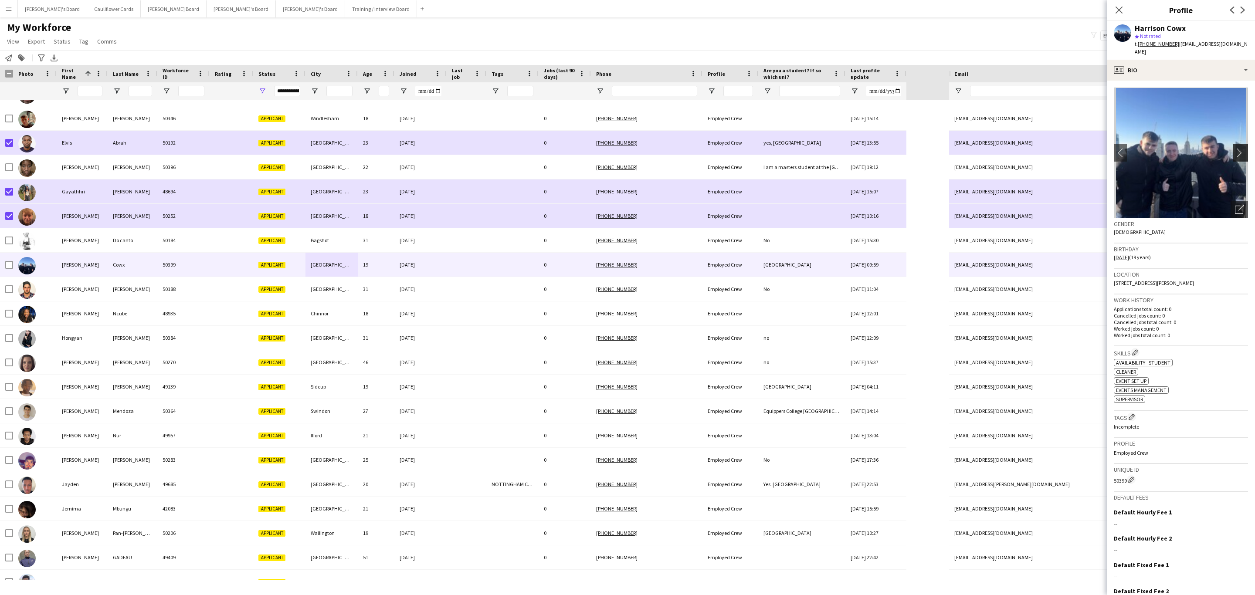
click at [1235, 148] on app-icon "chevron-right" at bounding box center [1242, 152] width 14 height 9
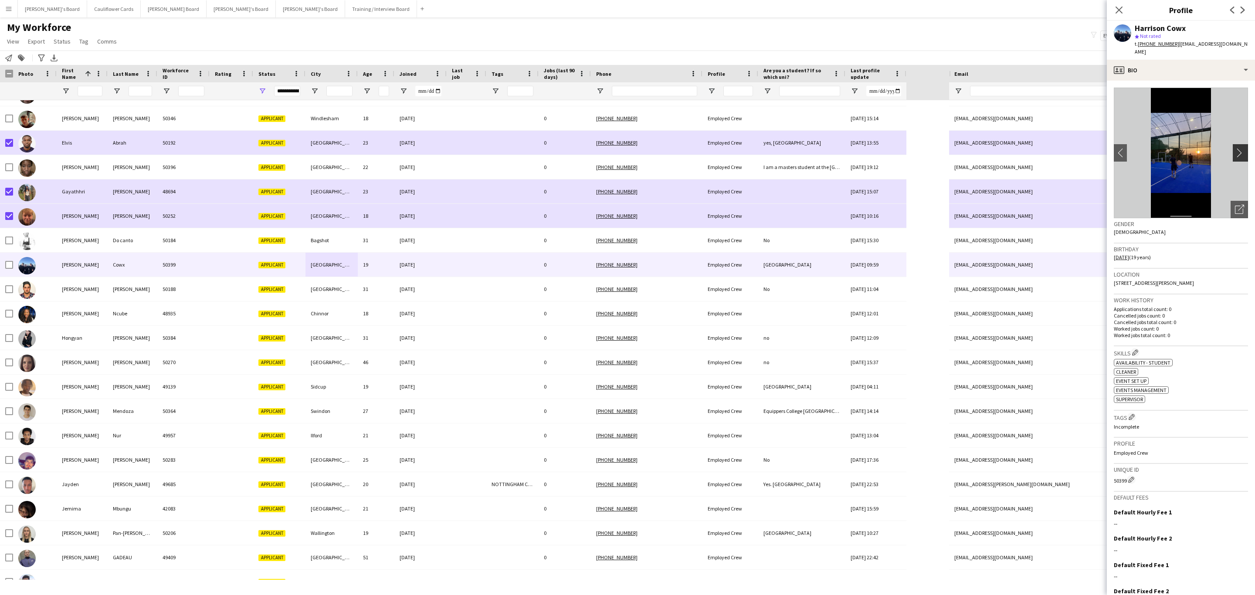
click at [1235, 148] on app-icon "chevron-right" at bounding box center [1242, 152] width 14 height 9
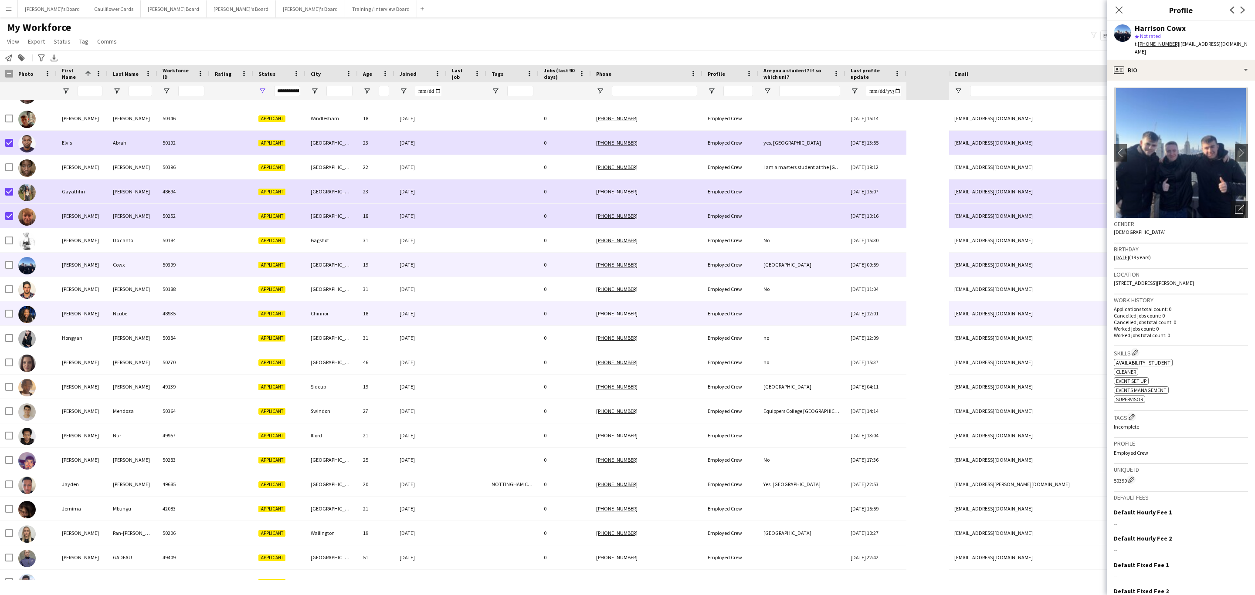
drag, startPoint x: 462, startPoint y: 317, endPoint x: 536, endPoint y: 316, distance: 74.1
click at [462, 317] on div at bounding box center [467, 314] width 40 height 24
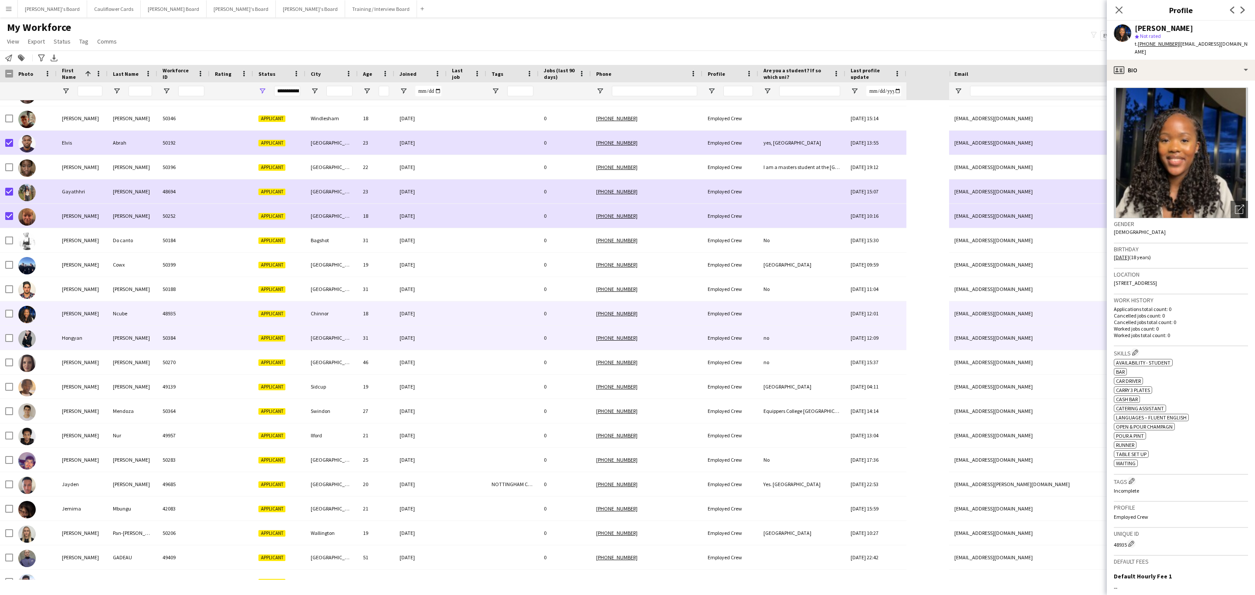
click at [424, 347] on div "[DATE]" at bounding box center [420, 338] width 52 height 24
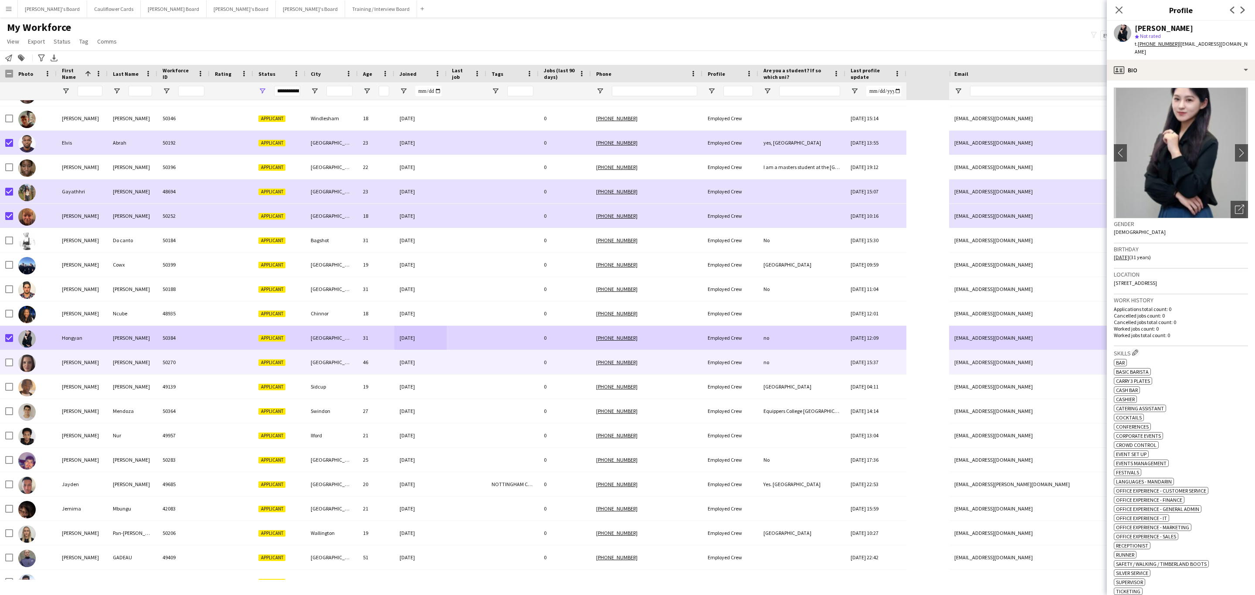
click at [462, 357] on div at bounding box center [467, 362] width 40 height 24
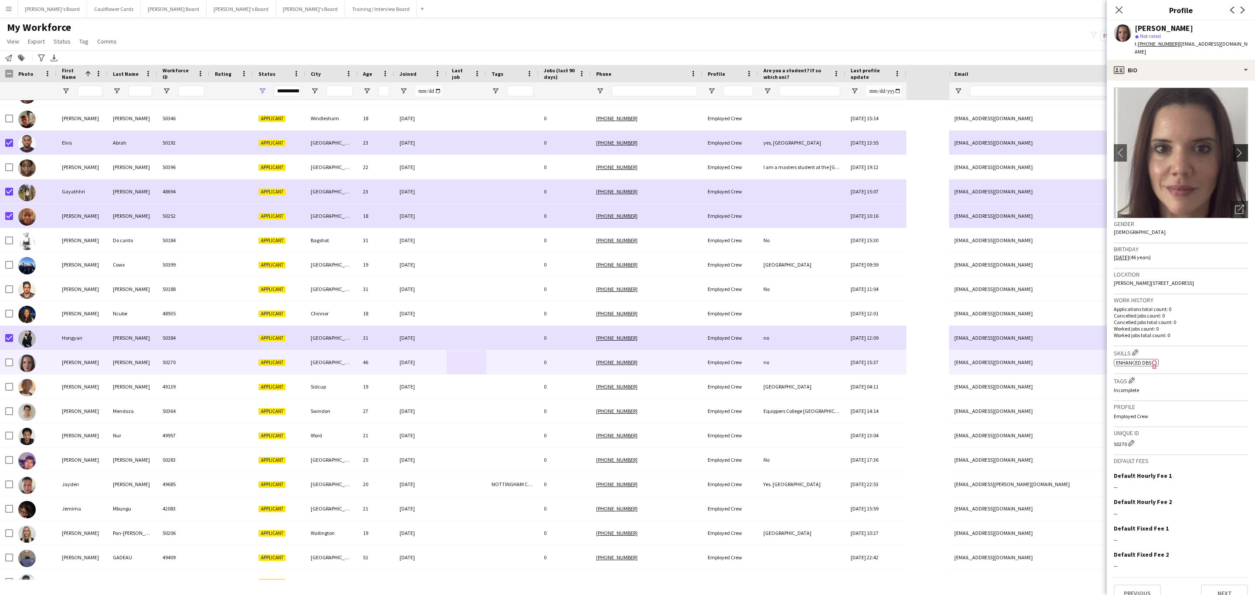
click at [1233, 150] on button "chevron-right" at bounding box center [1241, 152] width 17 height 17
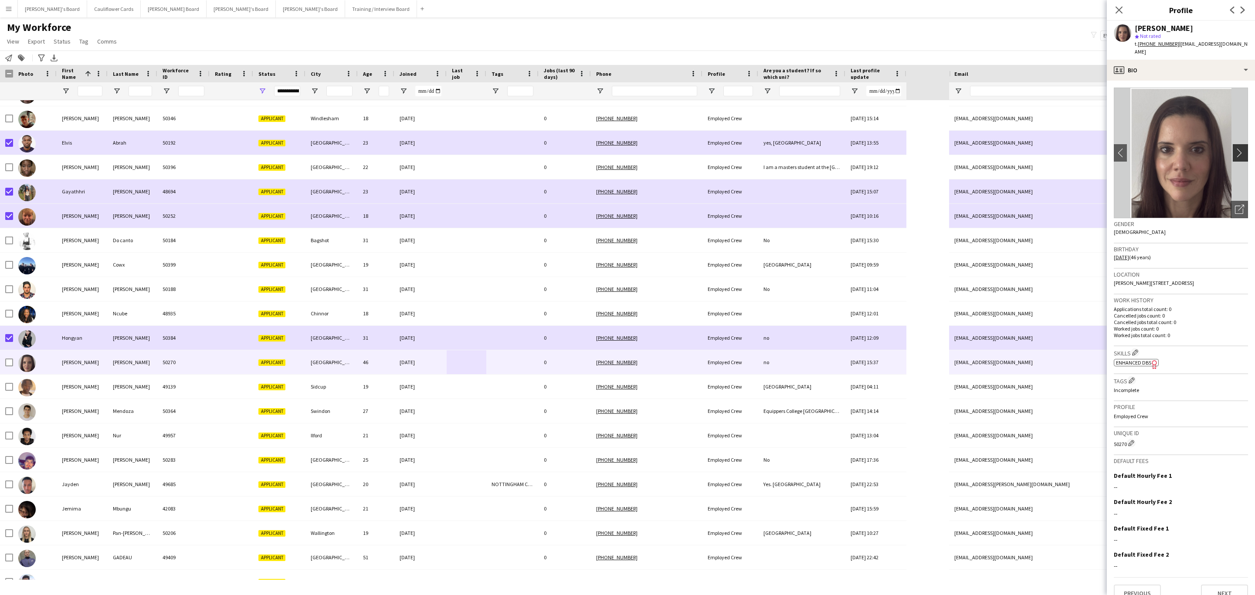
click at [1233, 150] on button "chevron-right" at bounding box center [1241, 152] width 17 height 17
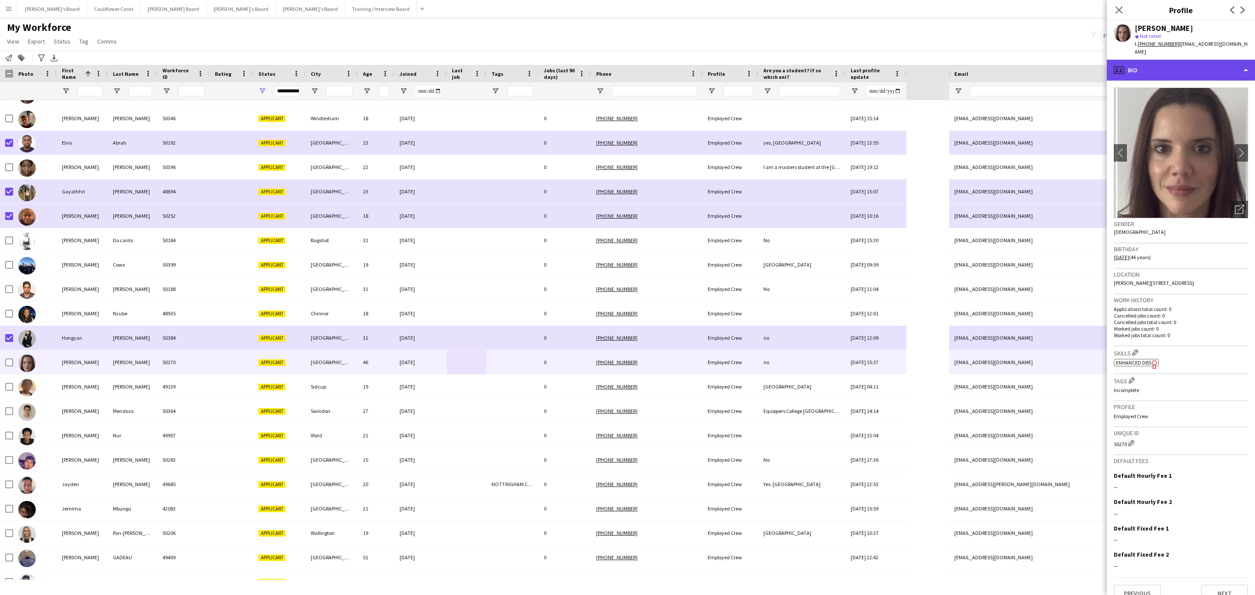
click at [1218, 68] on div "profile Bio" at bounding box center [1181, 70] width 148 height 21
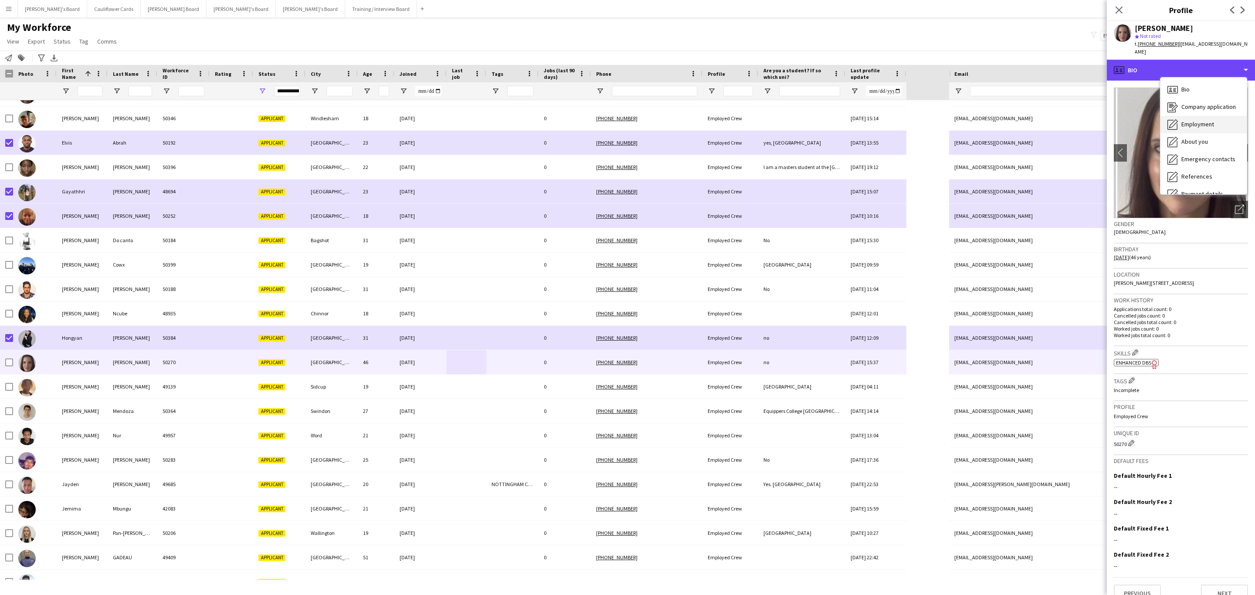
scroll to position [116, 0]
click at [1206, 109] on span "Additional info" at bounding box center [1200, 113] width 37 height 8
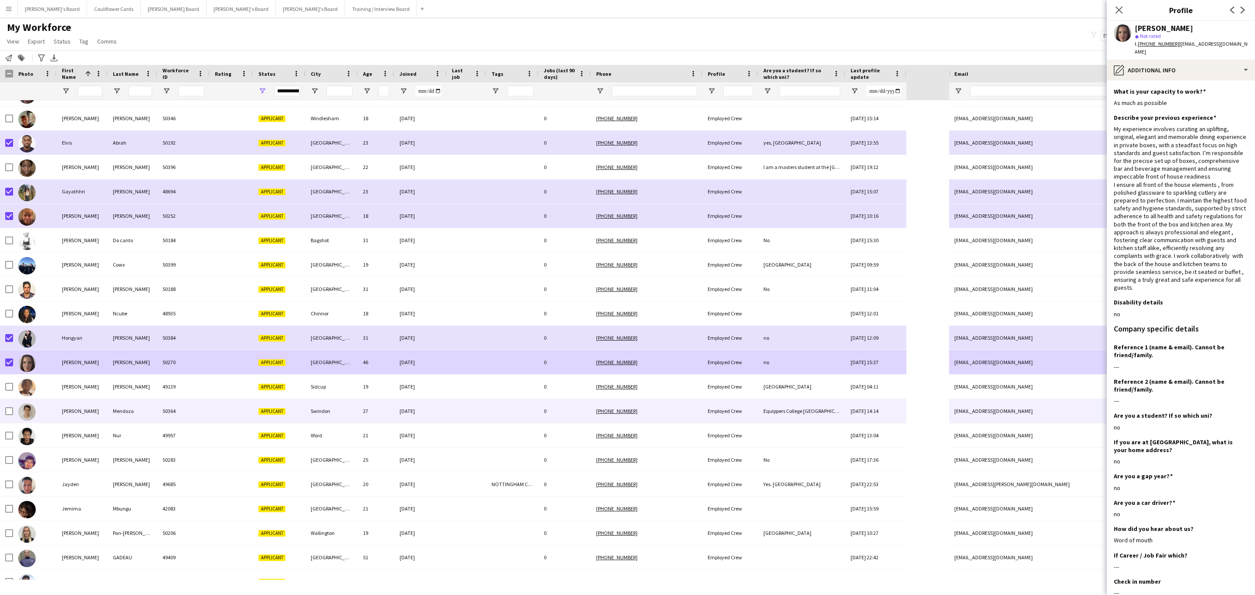
click at [482, 412] on div at bounding box center [467, 411] width 40 height 24
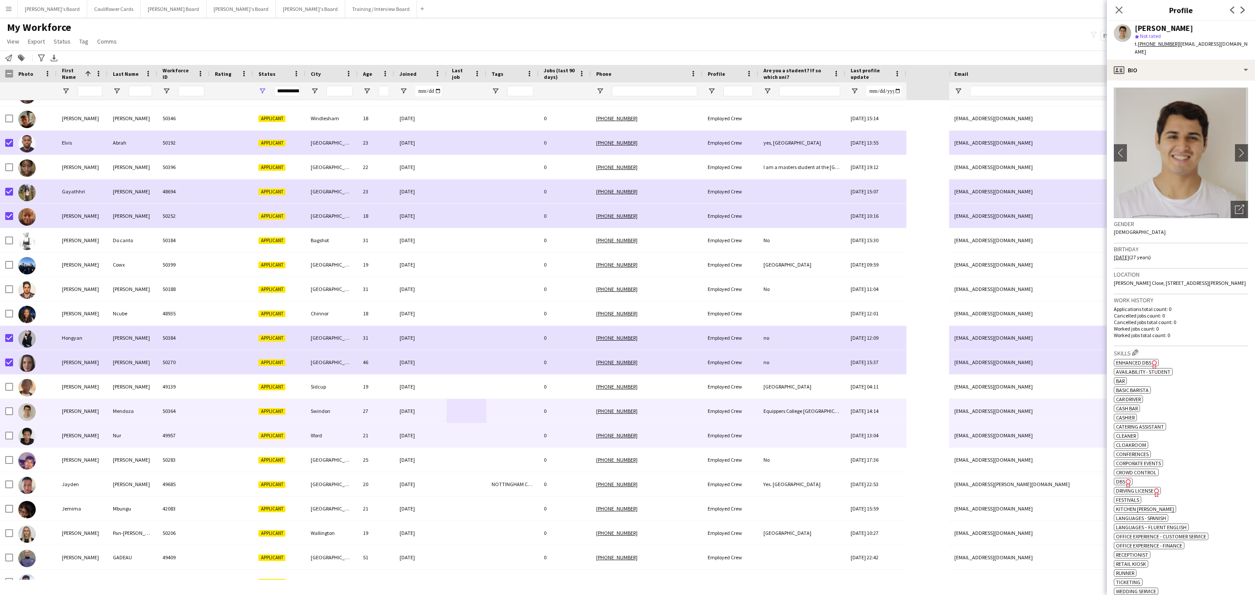
drag, startPoint x: 441, startPoint y: 435, endPoint x: 448, endPoint y: 435, distance: 7.0
click at [441, 435] on div "[DATE]" at bounding box center [420, 436] width 52 height 24
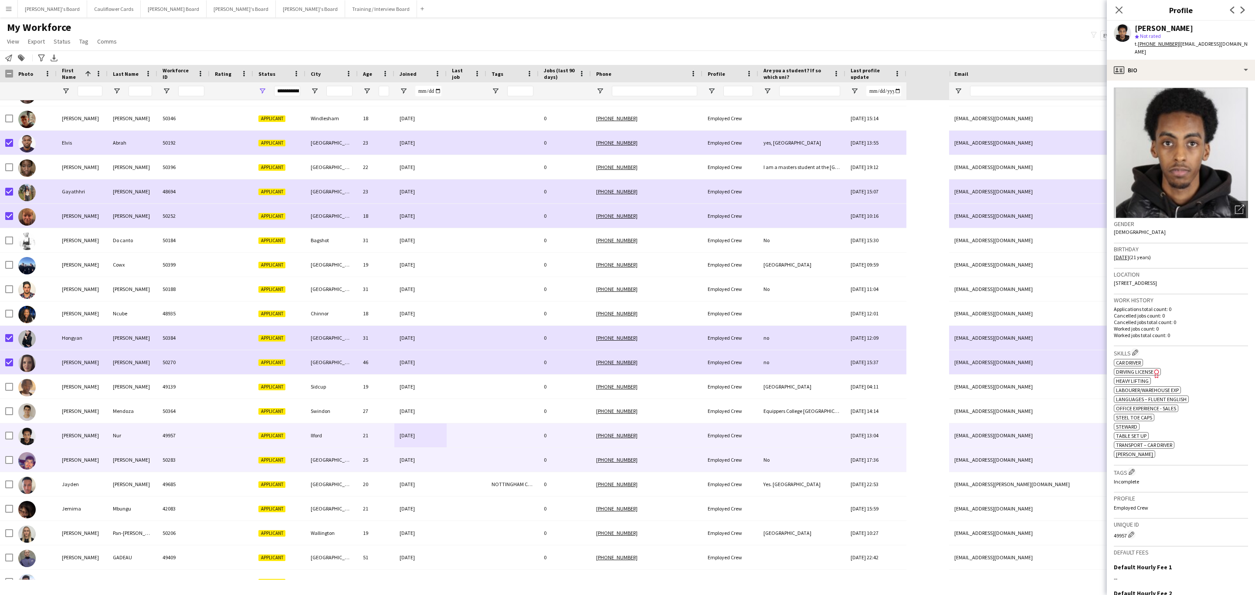
click at [484, 464] on div at bounding box center [467, 460] width 40 height 24
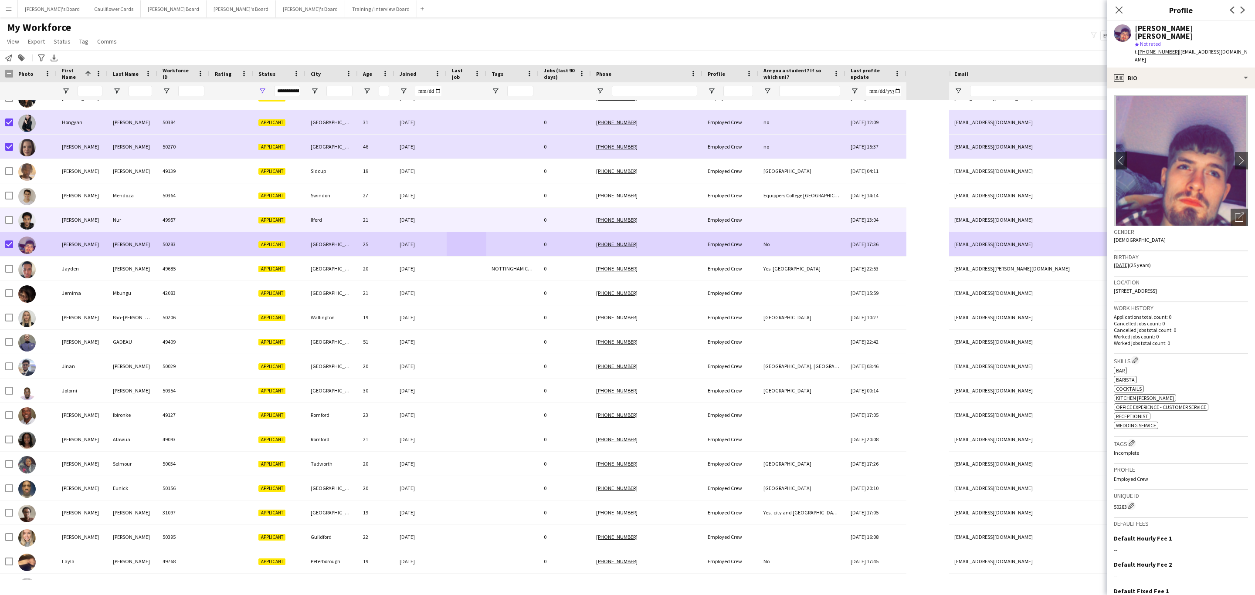
scroll to position [785, 0]
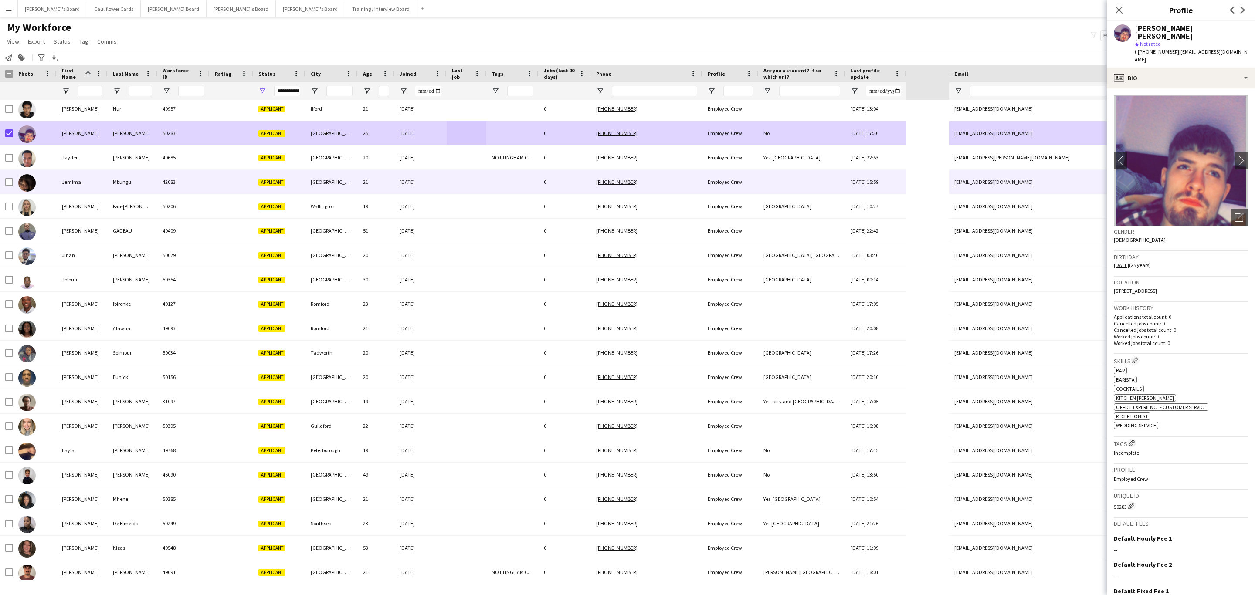
click at [361, 188] on div "21" at bounding box center [376, 182] width 37 height 24
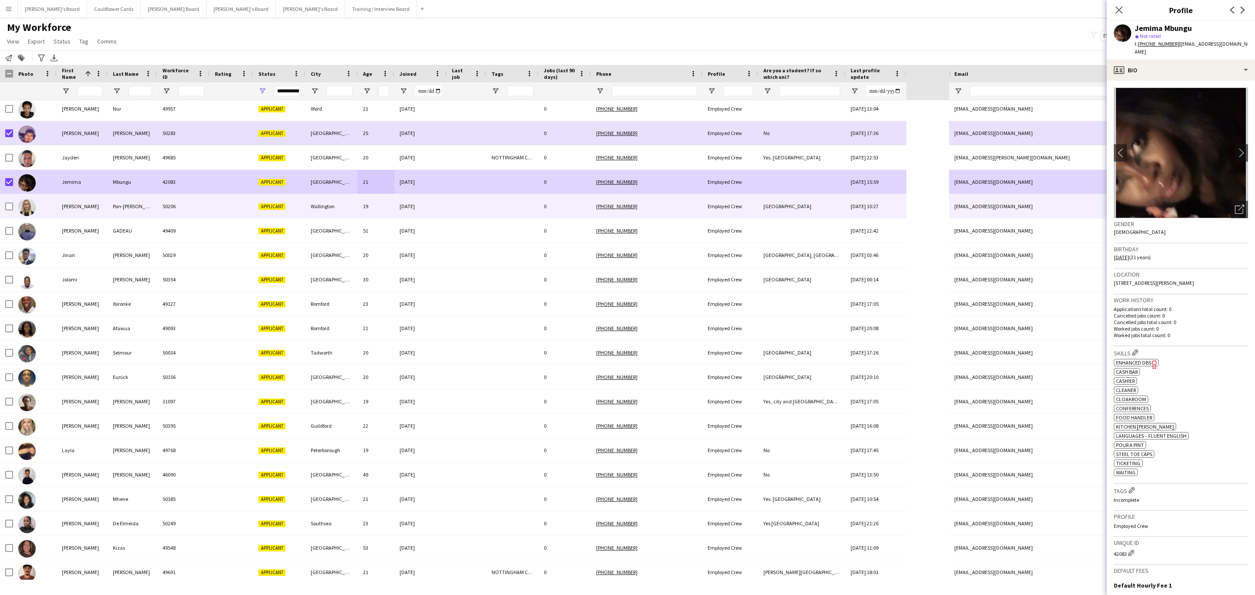
click at [365, 200] on div "19" at bounding box center [376, 206] width 37 height 24
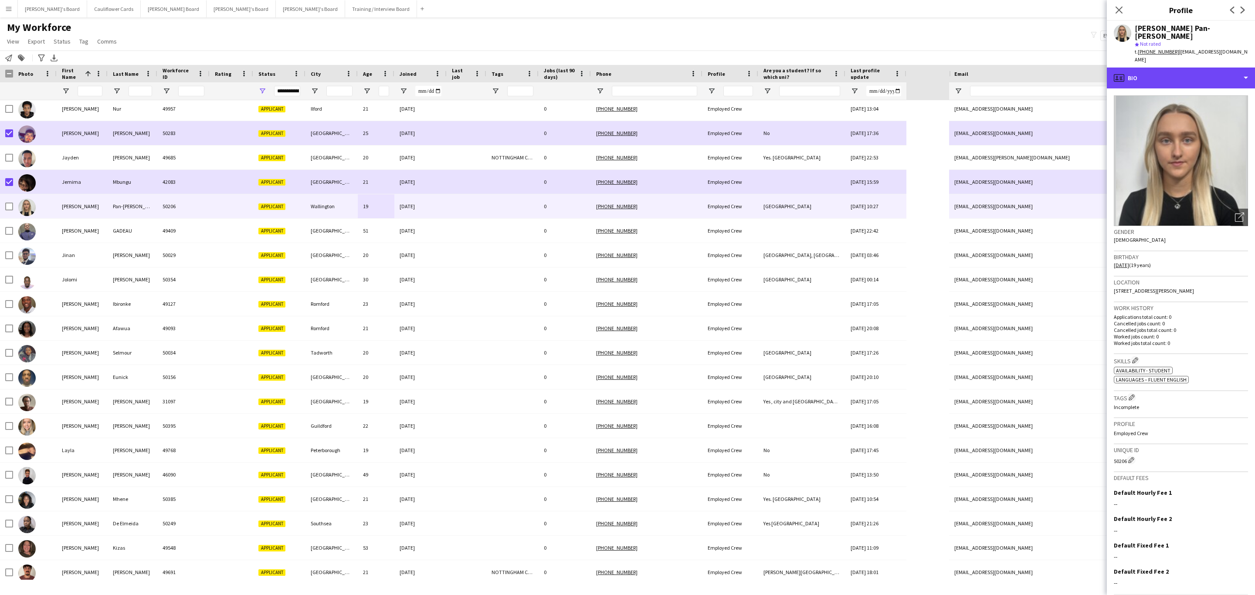
drag, startPoint x: 1188, startPoint y: 70, endPoint x: 1188, endPoint y: 78, distance: 8.7
click at [1188, 70] on div "profile Bio" at bounding box center [1181, 78] width 148 height 21
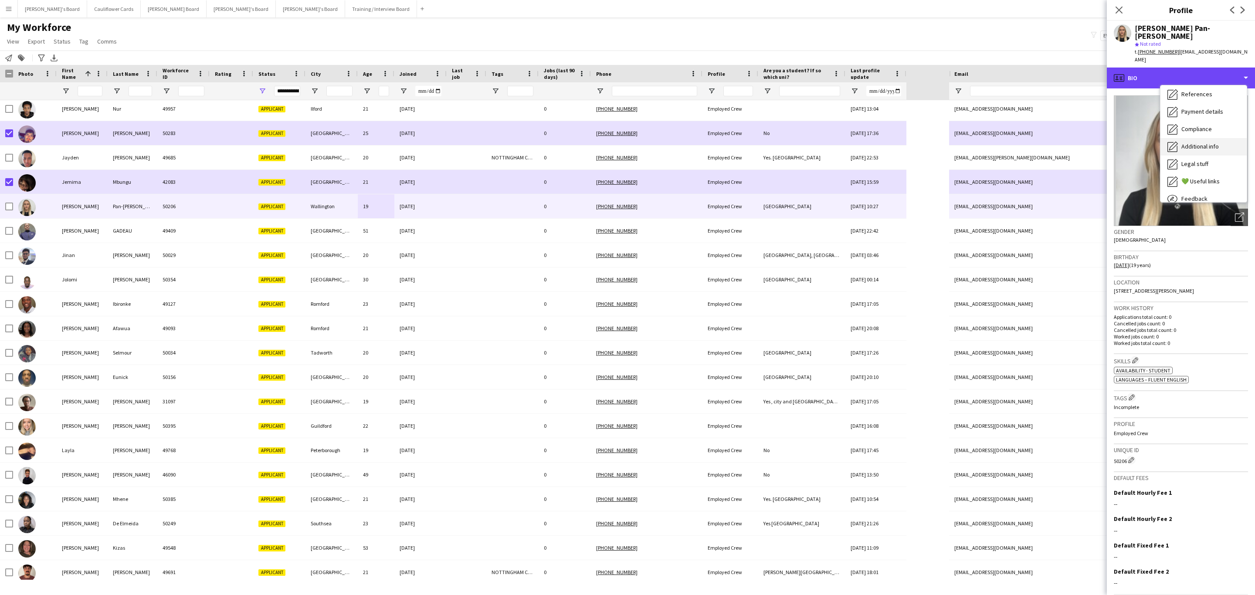
scroll to position [116, 0]
click at [1193, 116] on span "Additional info" at bounding box center [1200, 120] width 37 height 8
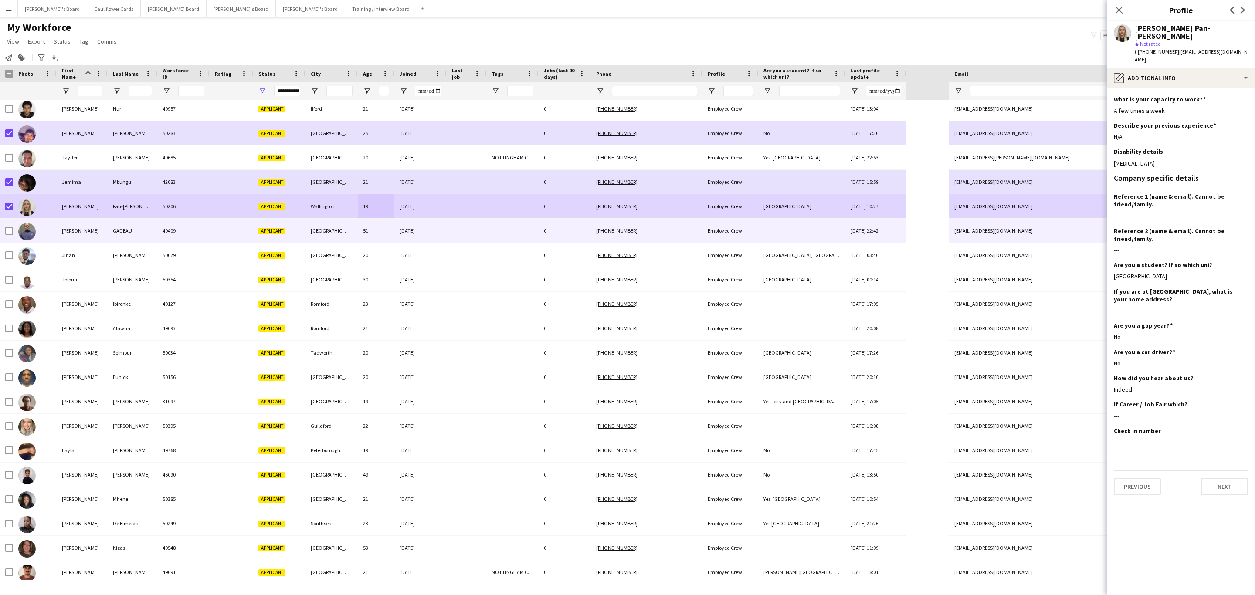
click at [110, 231] on div "GADEAU" at bounding box center [133, 231] width 50 height 24
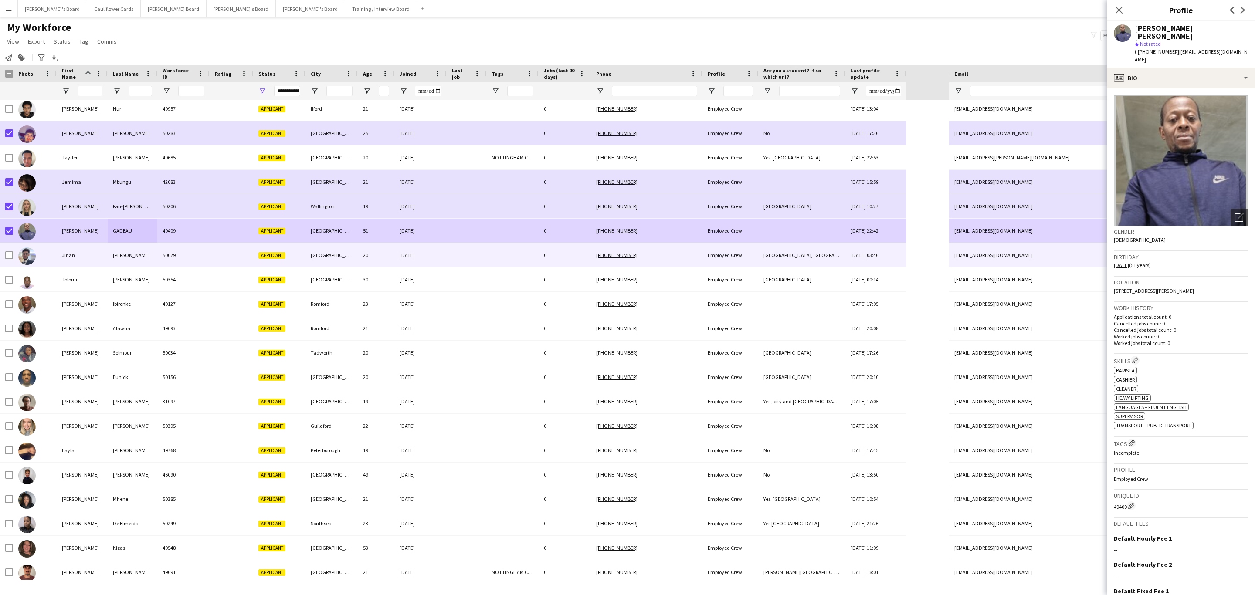
click at [462, 257] on div at bounding box center [467, 255] width 40 height 24
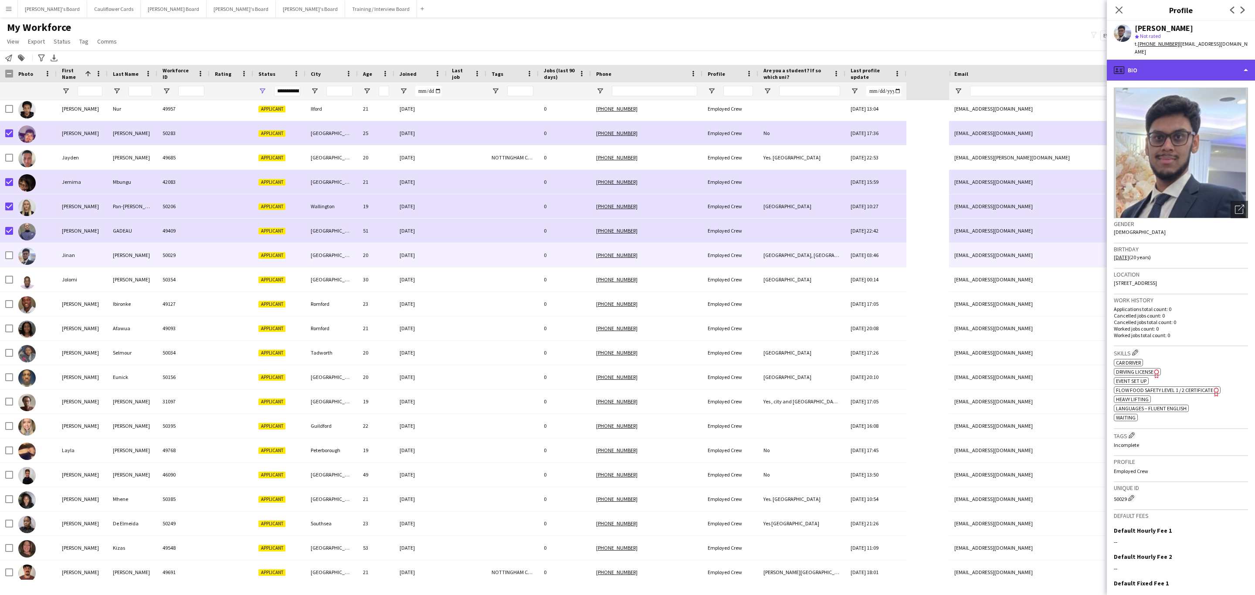
click at [1193, 60] on div "profile Bio" at bounding box center [1181, 70] width 148 height 21
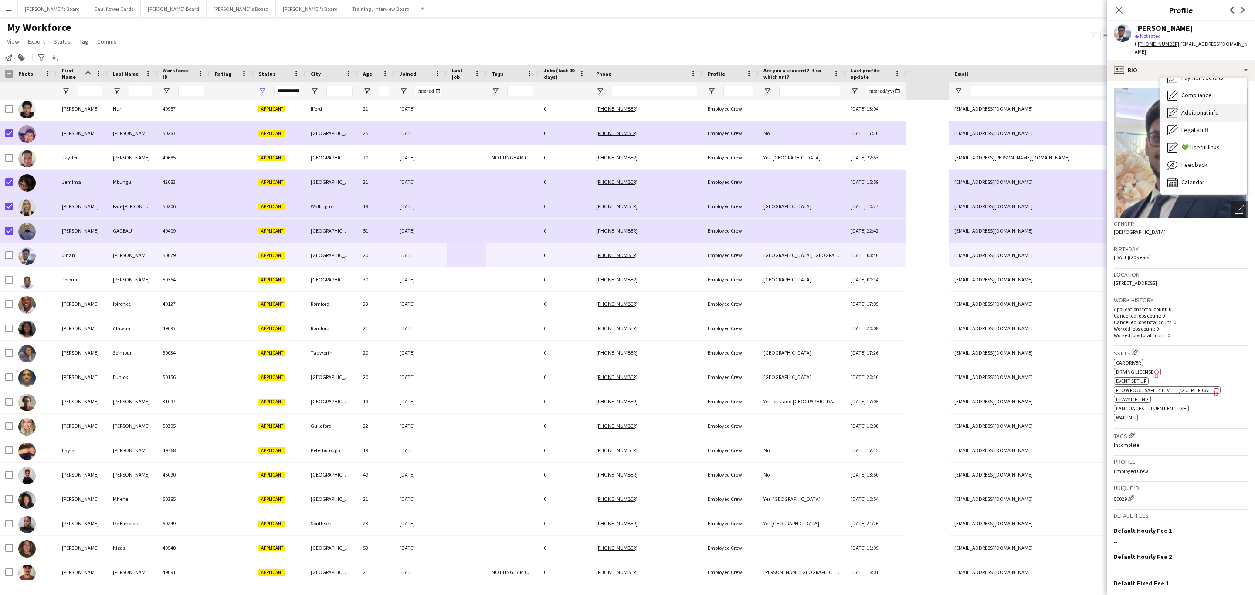
click at [1211, 109] on span "Additional info" at bounding box center [1200, 113] width 37 height 8
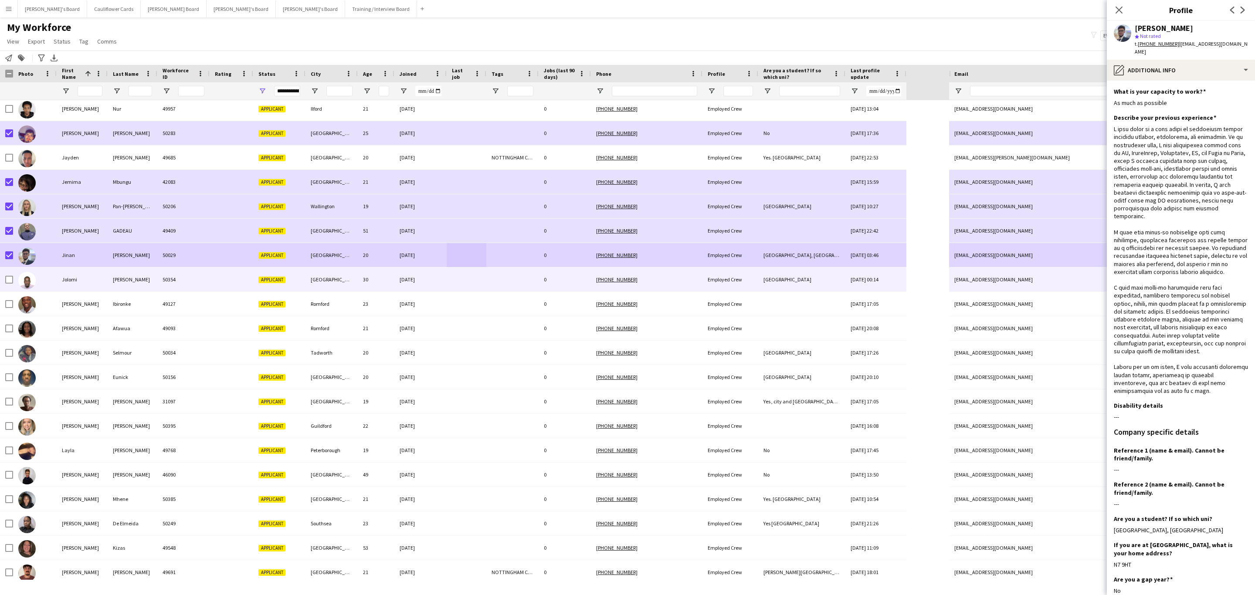
click at [117, 279] on div "[PERSON_NAME]" at bounding box center [133, 280] width 50 height 24
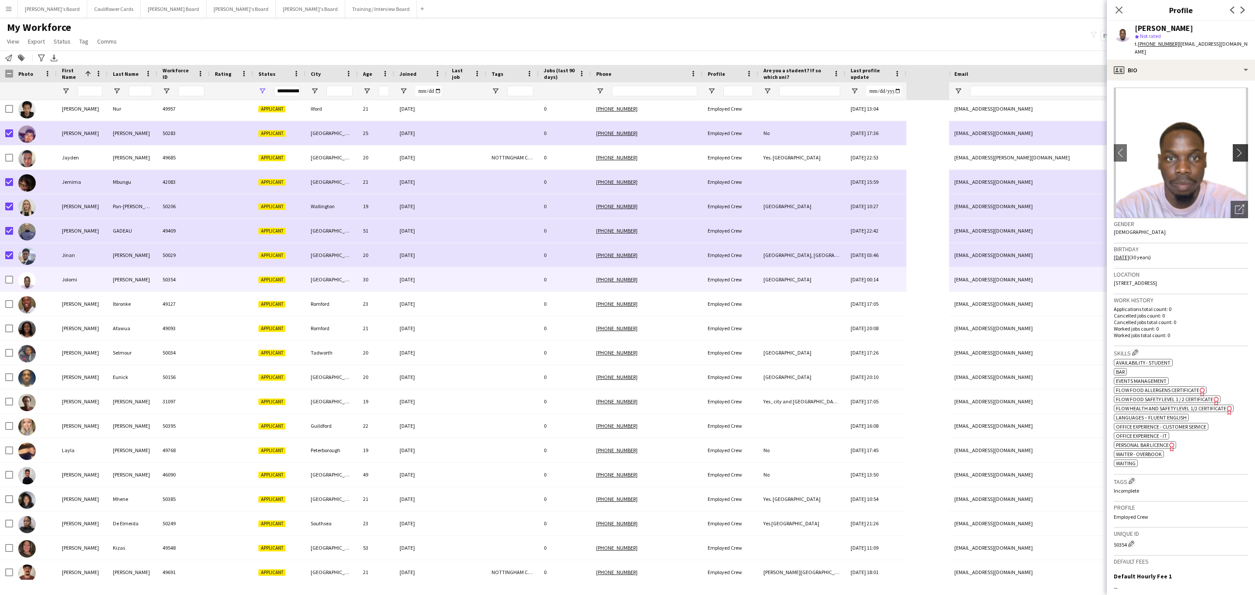
click at [1235, 148] on app-icon "chevron-right" at bounding box center [1242, 152] width 14 height 9
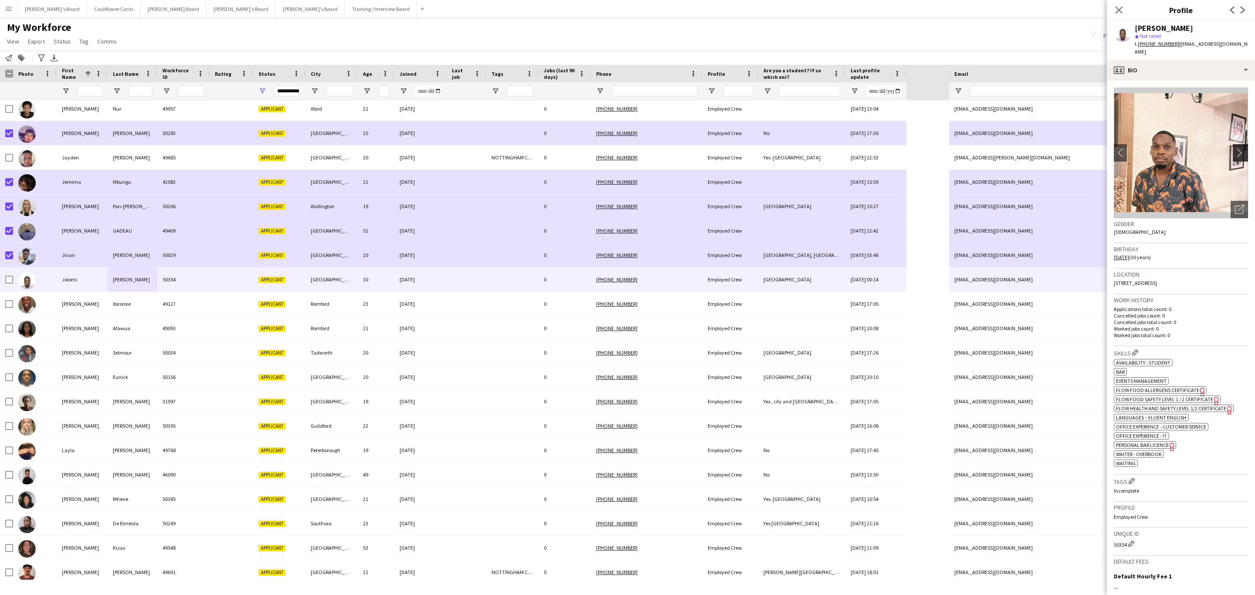
click at [1235, 148] on app-icon "chevron-right" at bounding box center [1242, 152] width 14 height 9
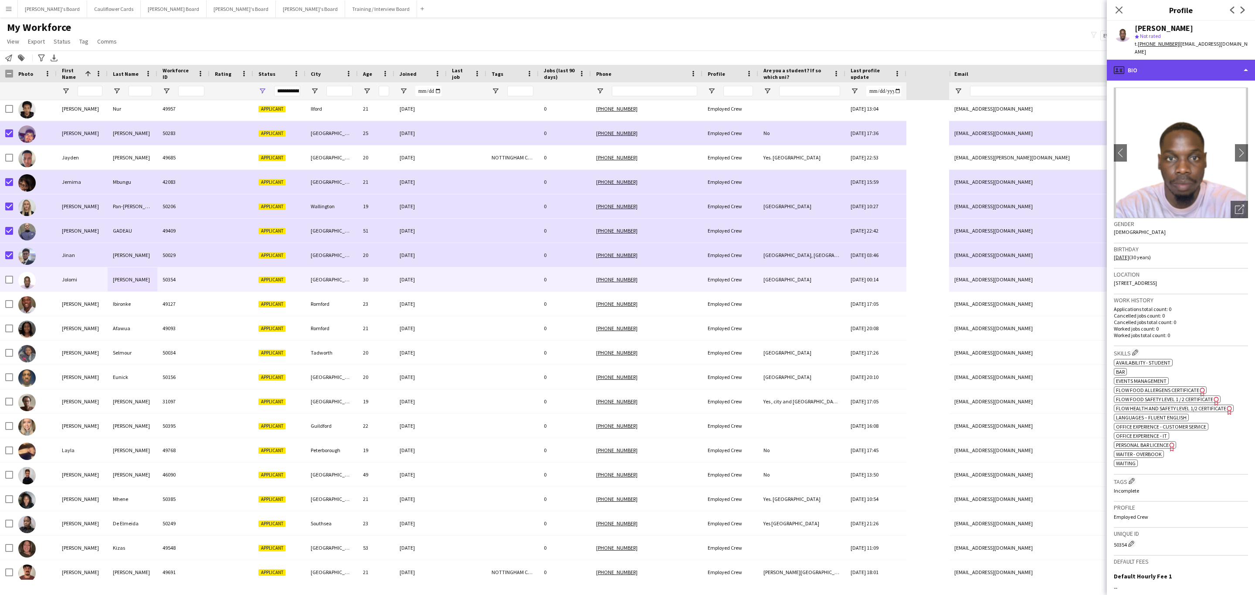
click at [1203, 68] on div "profile Bio" at bounding box center [1181, 70] width 148 height 21
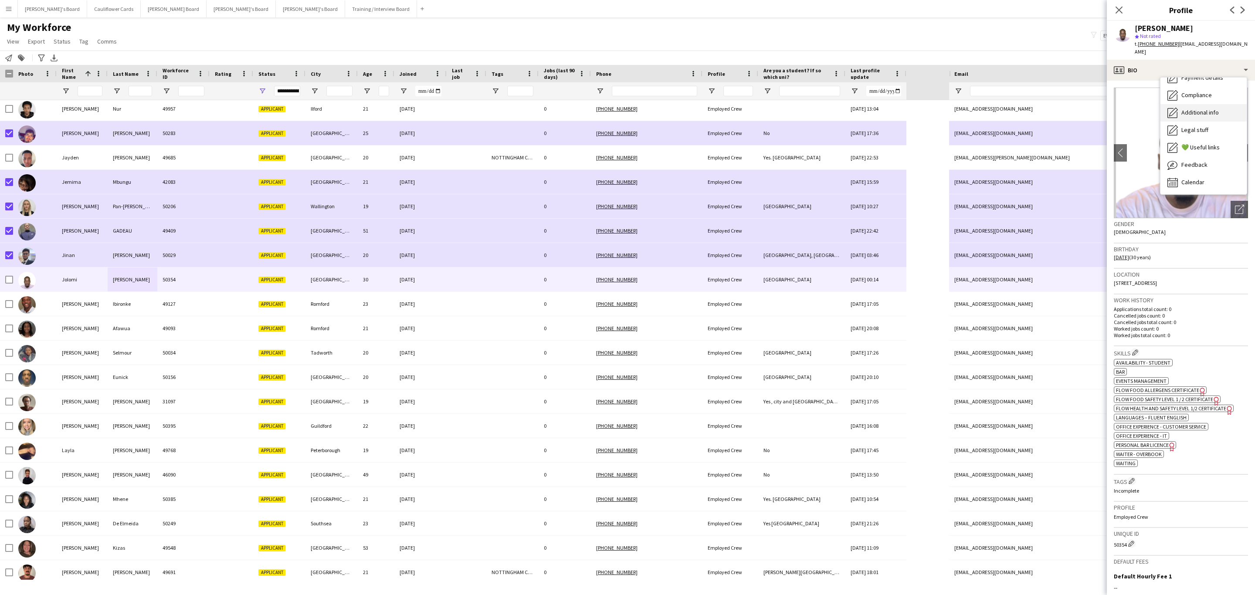
click at [1203, 109] on span "Additional info" at bounding box center [1200, 113] width 37 height 8
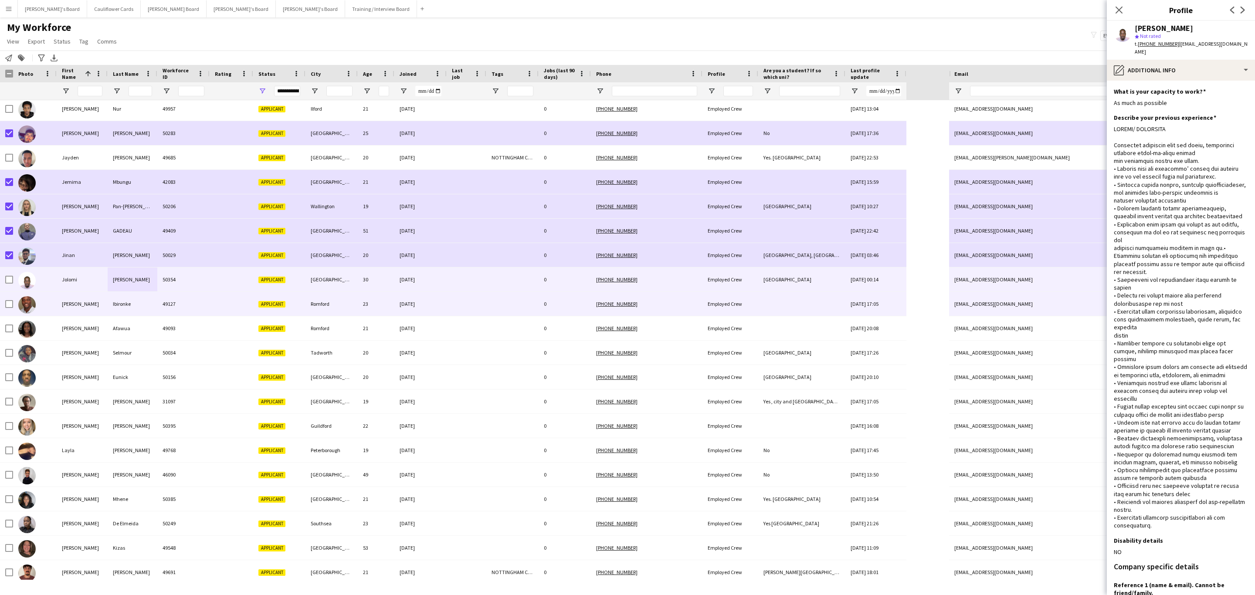
click at [158, 305] on div "49127" at bounding box center [183, 304] width 52 height 24
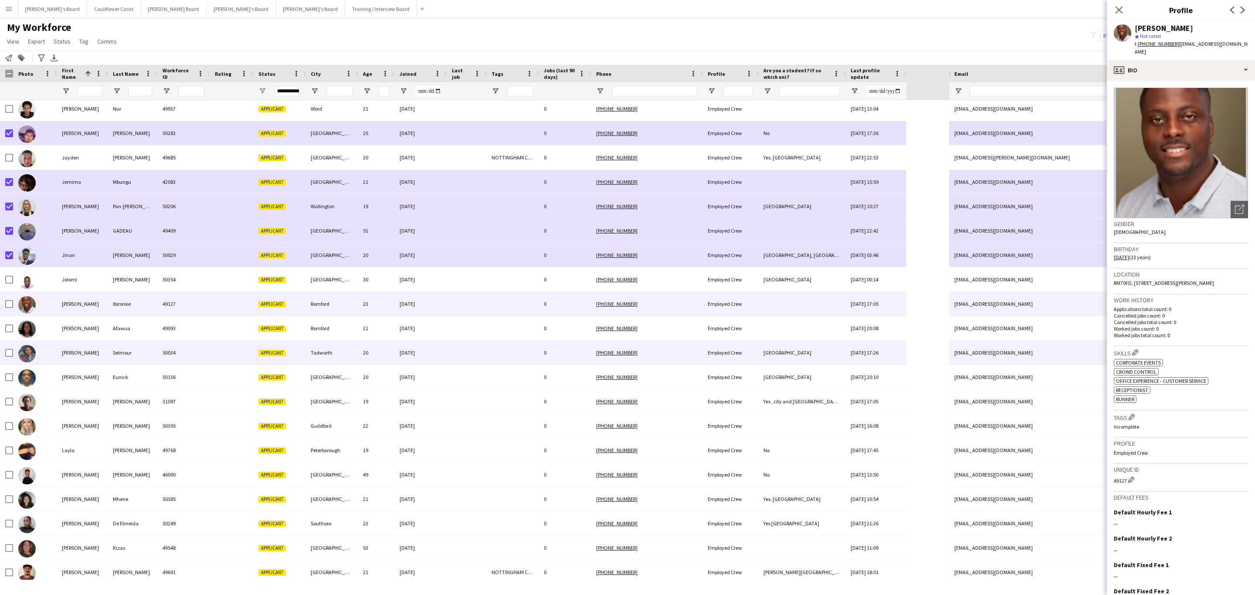
click at [324, 360] on div "Tadworth" at bounding box center [332, 353] width 52 height 24
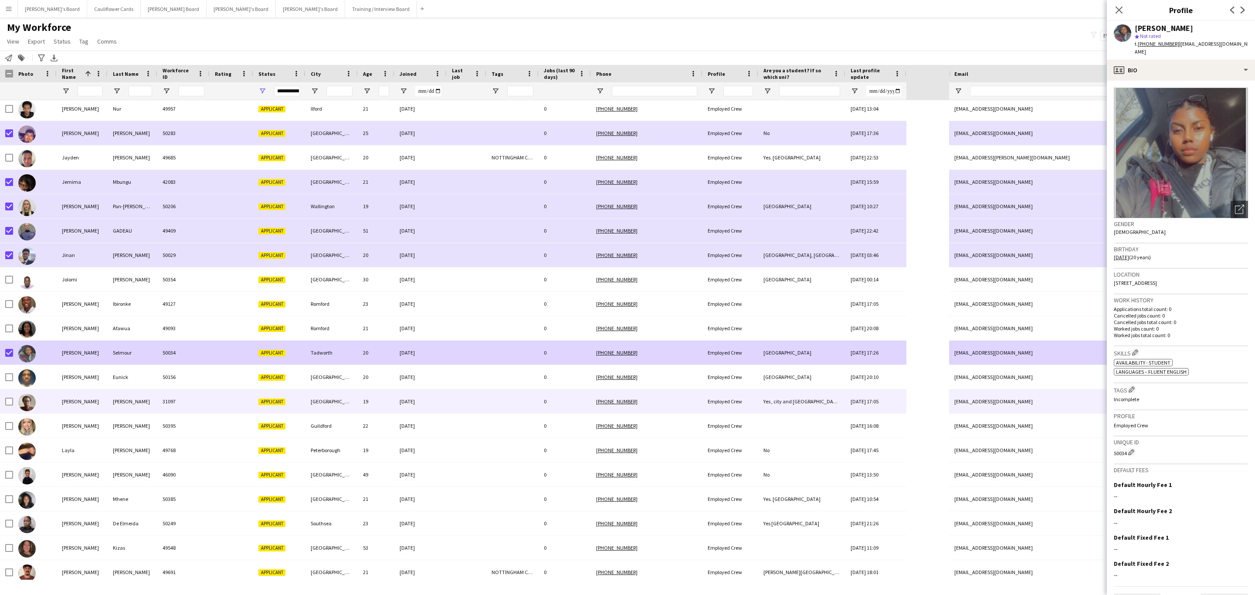
click at [216, 398] on div at bounding box center [232, 402] width 44 height 24
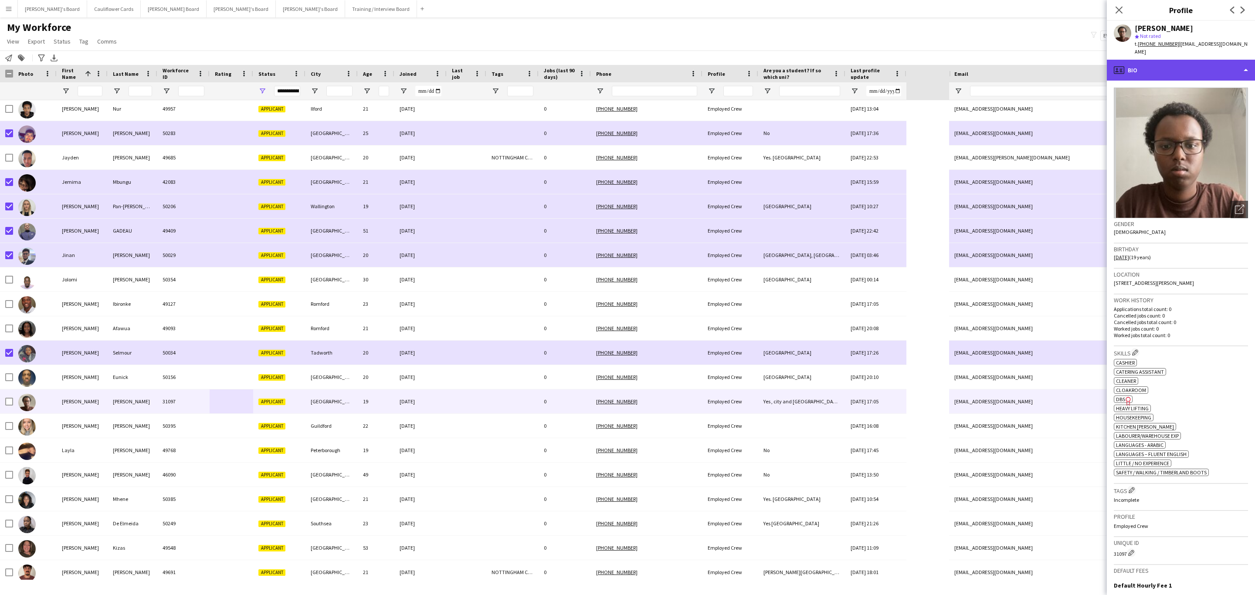
click at [1193, 72] on div "profile Bio" at bounding box center [1181, 70] width 148 height 21
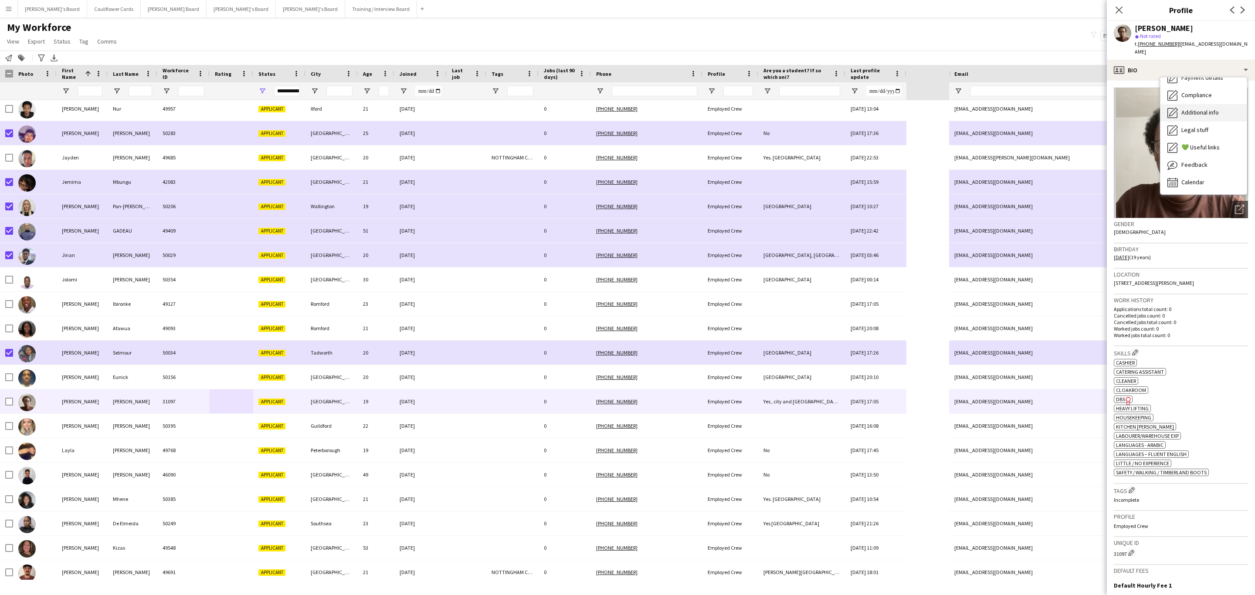
click at [1192, 110] on span "Additional info" at bounding box center [1200, 113] width 37 height 8
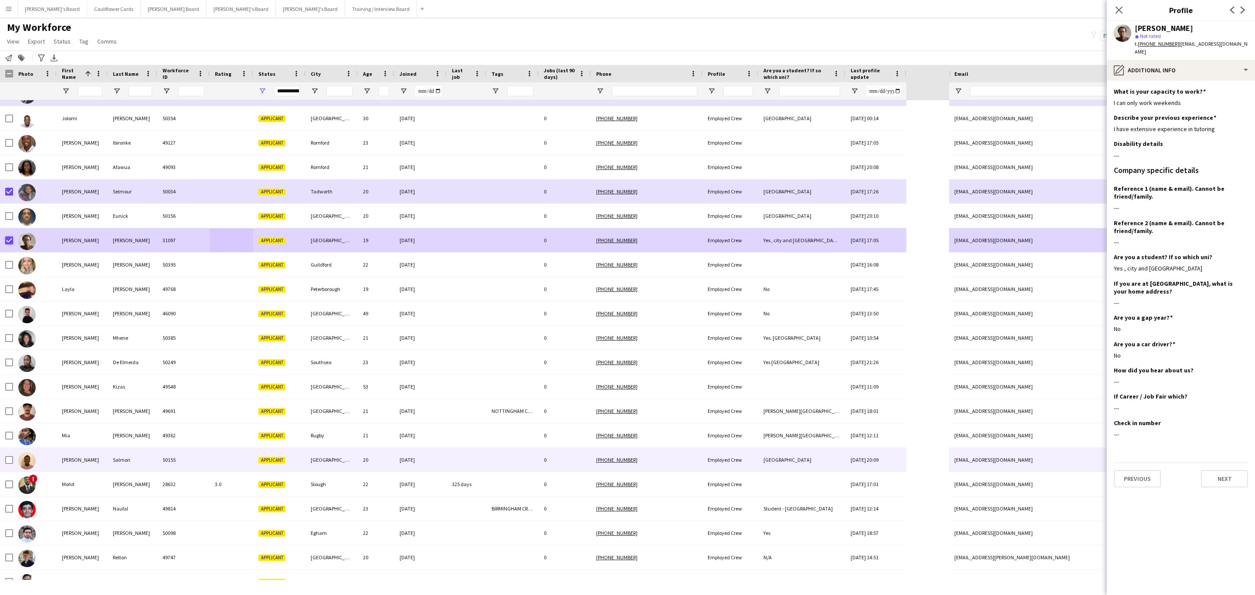
scroll to position [981, 0]
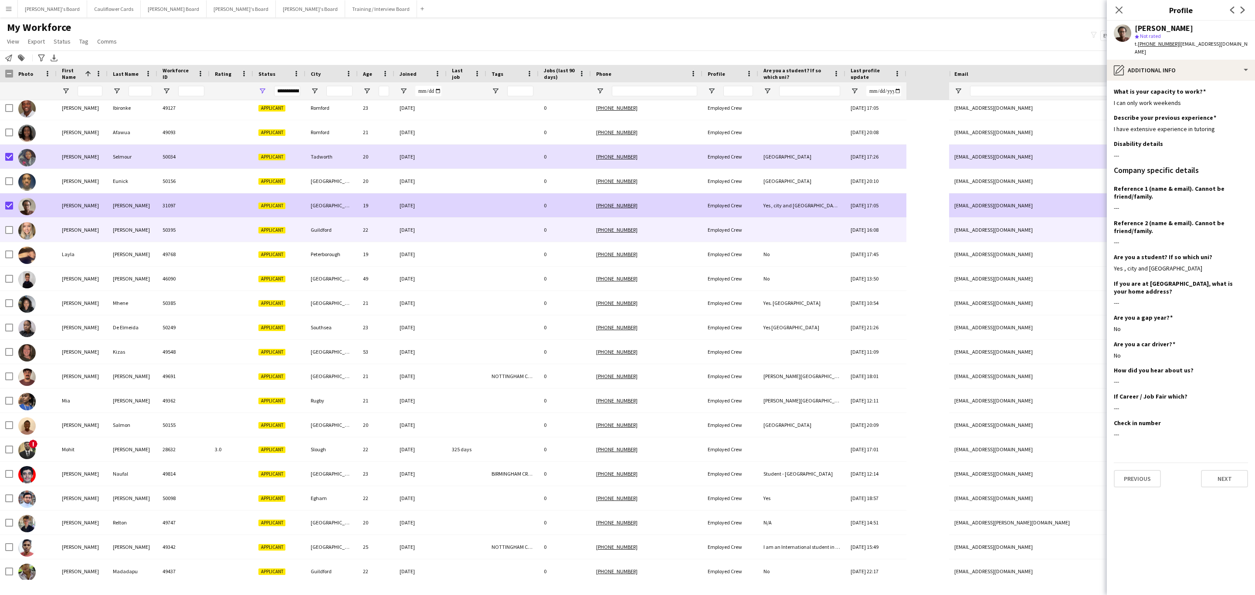
click at [327, 234] on div "Guildford" at bounding box center [332, 230] width 52 height 24
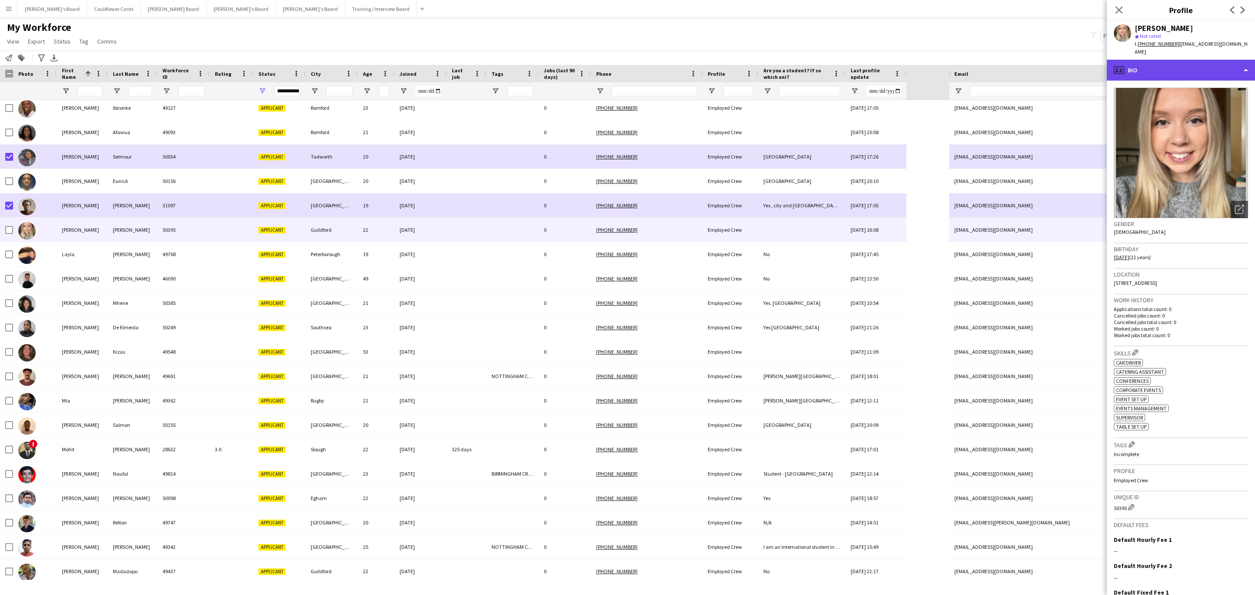
click at [1212, 68] on div "profile Bio" at bounding box center [1181, 70] width 148 height 21
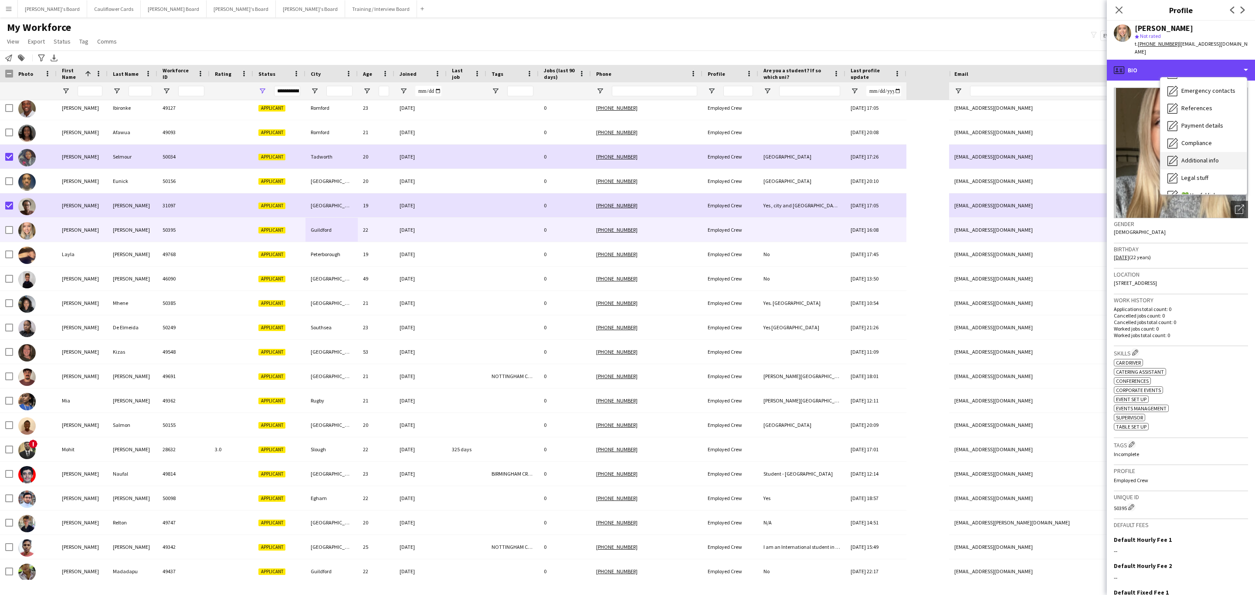
scroll to position [116, 0]
click at [1210, 109] on span "Additional info" at bounding box center [1200, 113] width 37 height 8
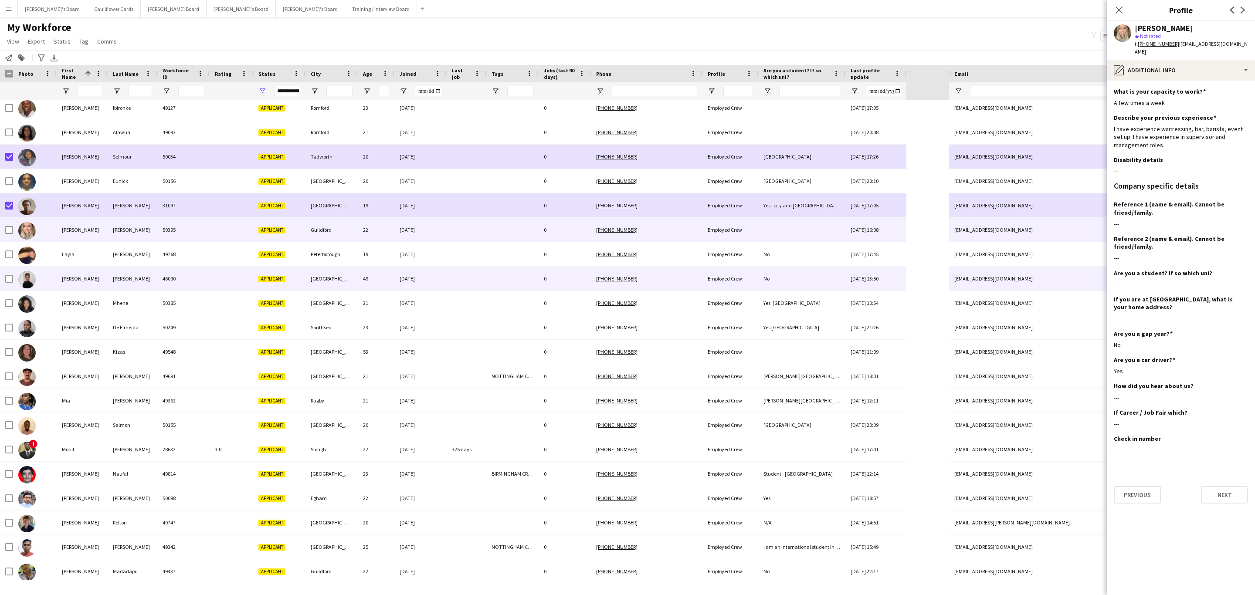
click at [428, 276] on div "[DATE]" at bounding box center [420, 279] width 52 height 24
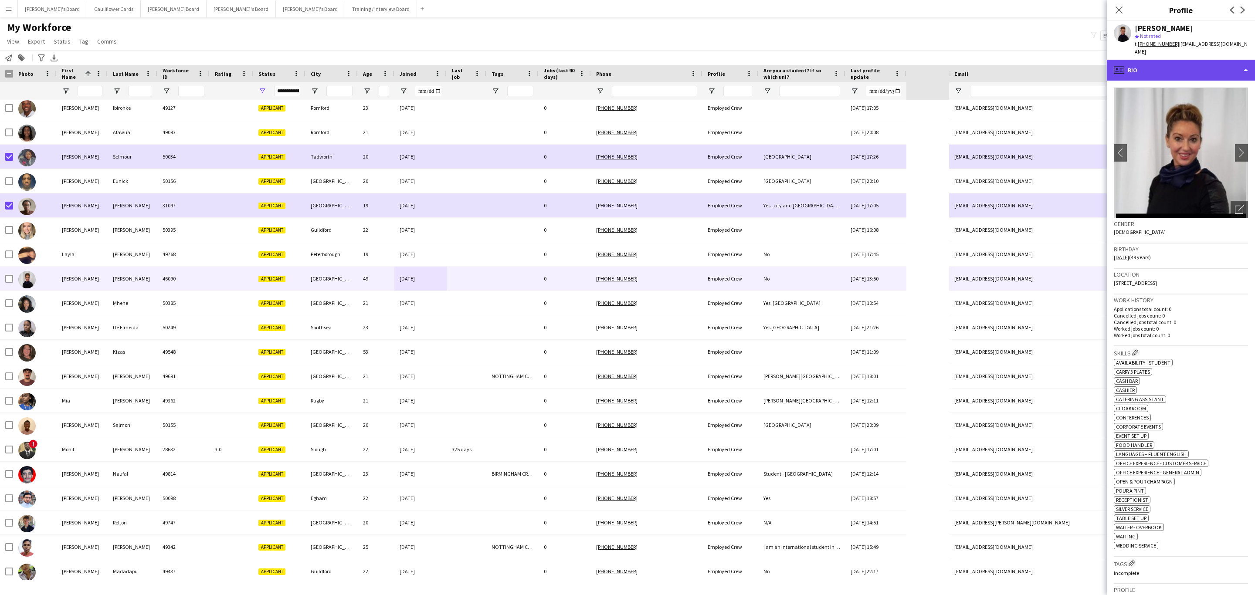
click at [1202, 63] on div "profile Bio" at bounding box center [1181, 70] width 148 height 21
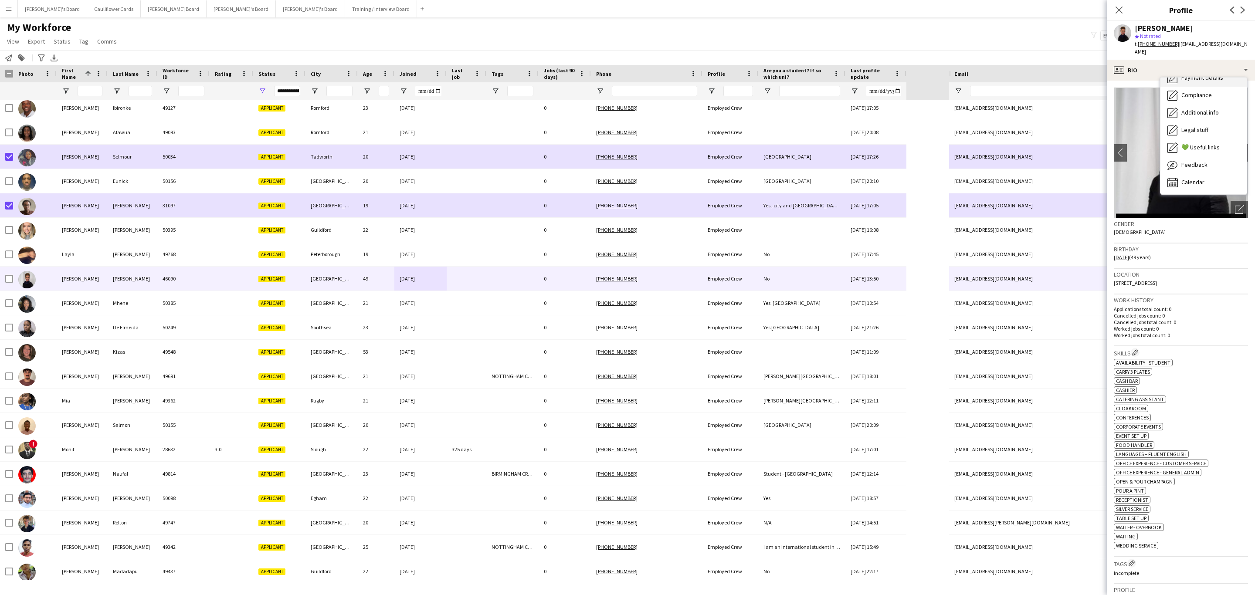
click at [1209, 104] on div "Additional info Additional info" at bounding box center [1204, 112] width 86 height 17
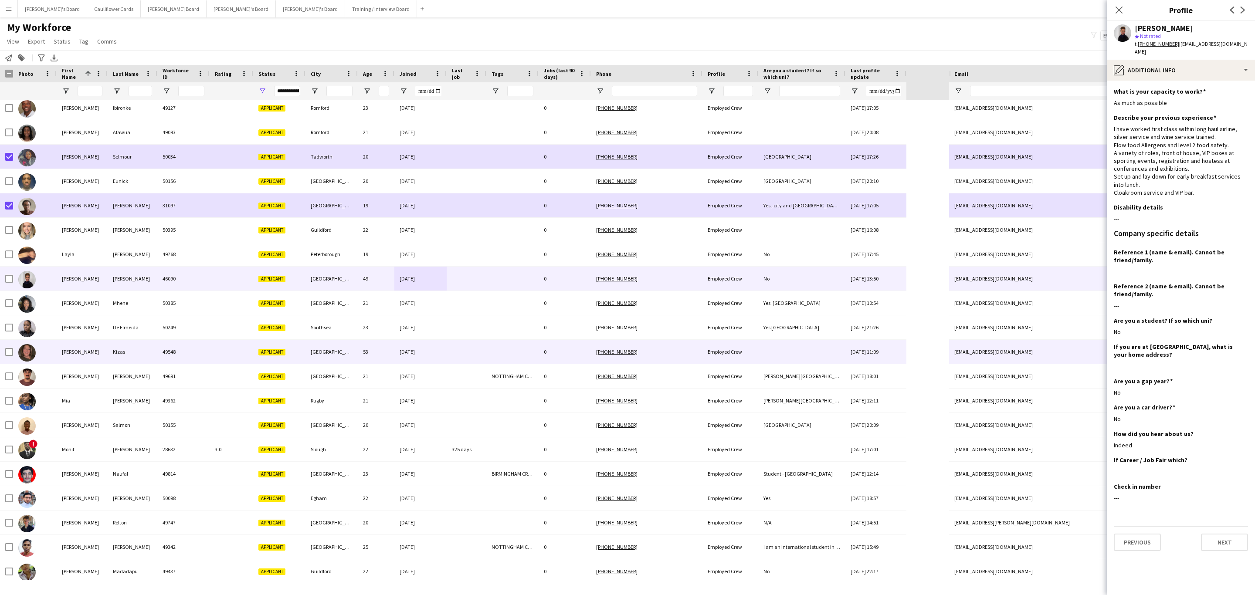
click at [344, 350] on div "[GEOGRAPHIC_DATA]" at bounding box center [332, 352] width 52 height 24
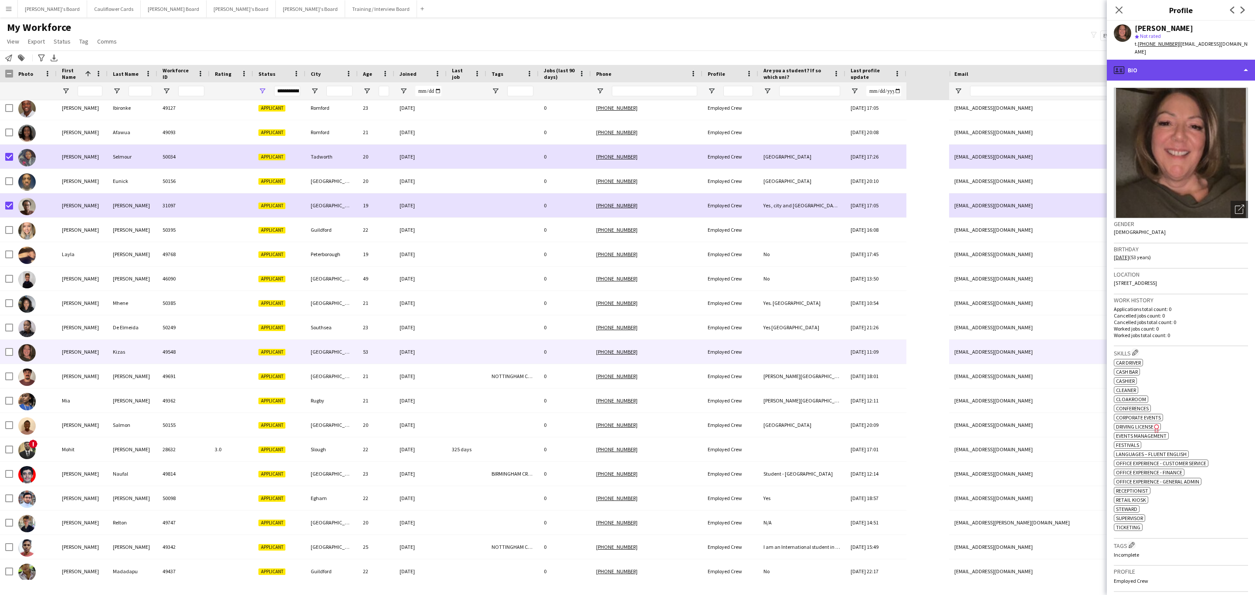
click at [1186, 63] on div "profile Bio" at bounding box center [1181, 70] width 148 height 21
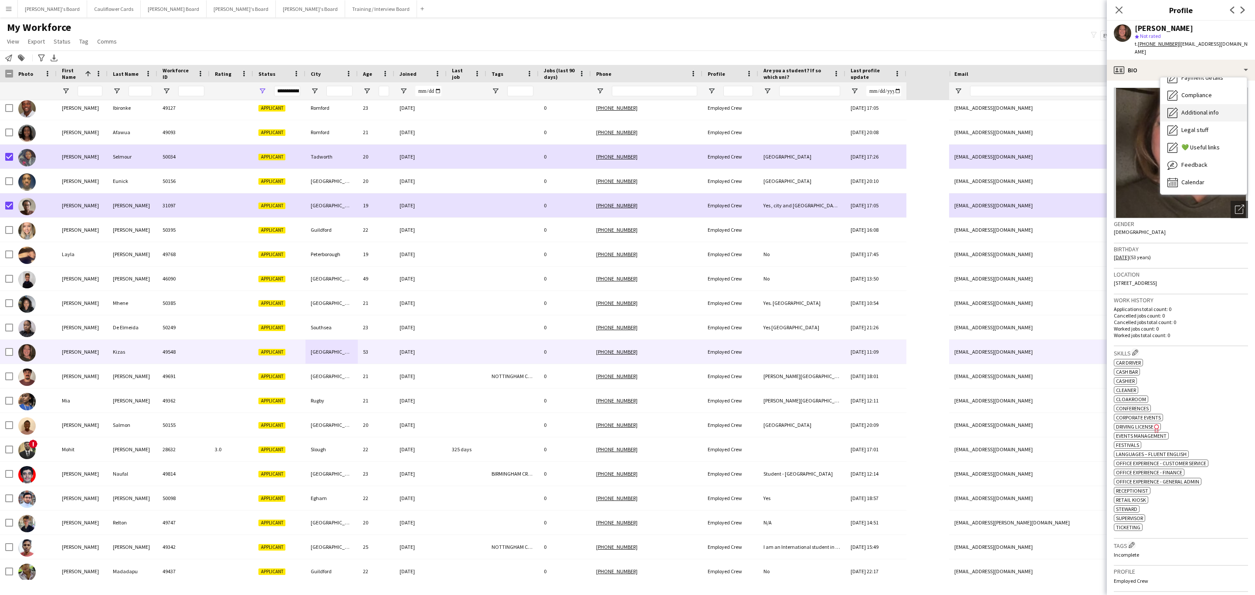
click at [1195, 109] on span "Additional info" at bounding box center [1200, 113] width 37 height 8
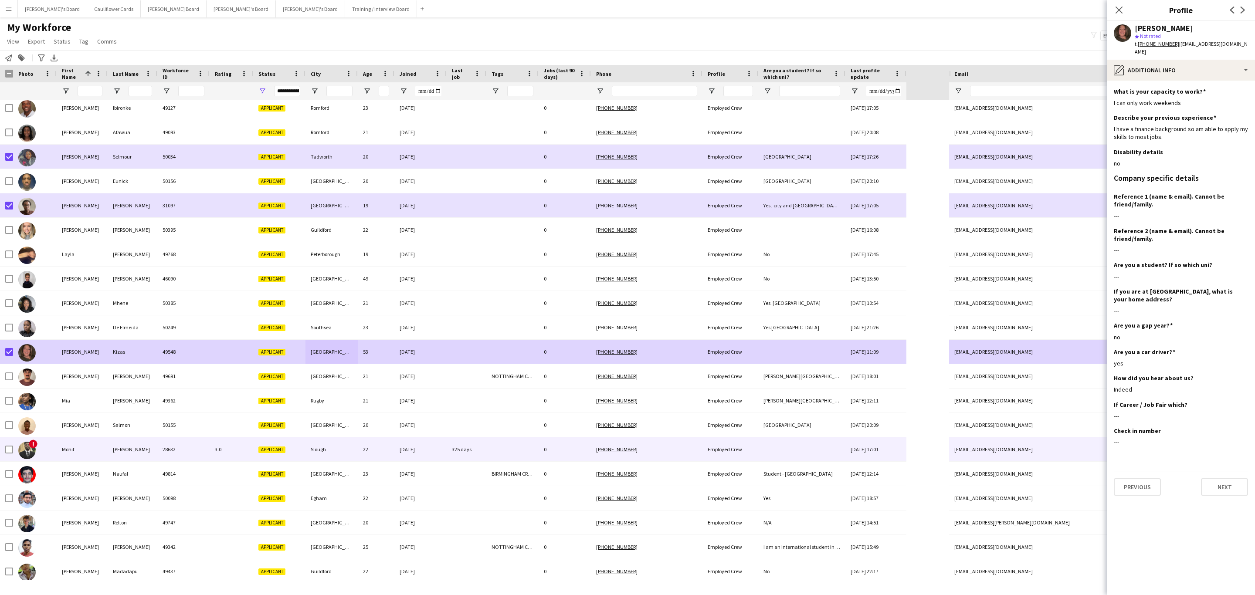
click at [331, 448] on div "Slough" at bounding box center [332, 450] width 52 height 24
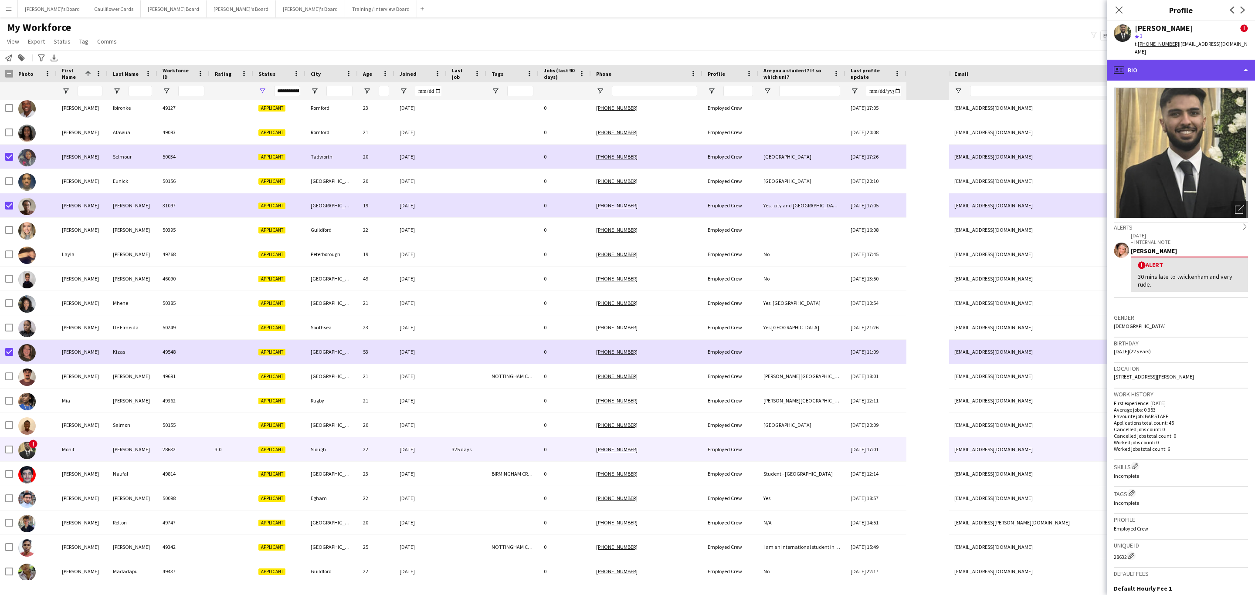
click at [1191, 60] on div "profile Bio" at bounding box center [1181, 70] width 148 height 21
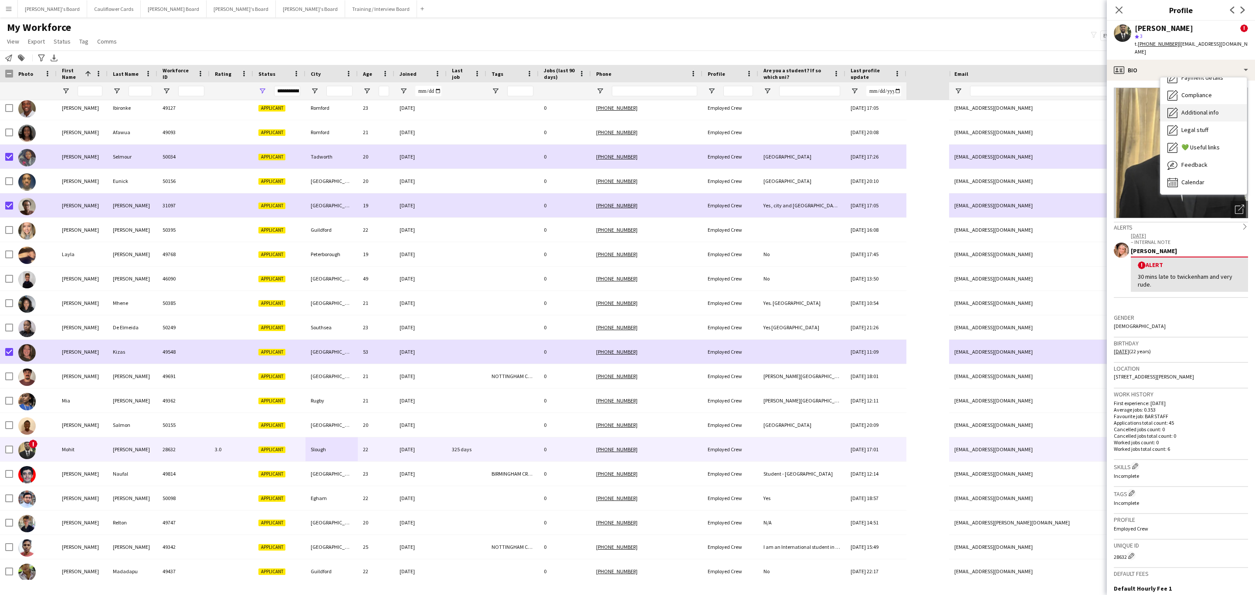
click at [1199, 110] on div "Additional info Additional info" at bounding box center [1204, 112] width 86 height 17
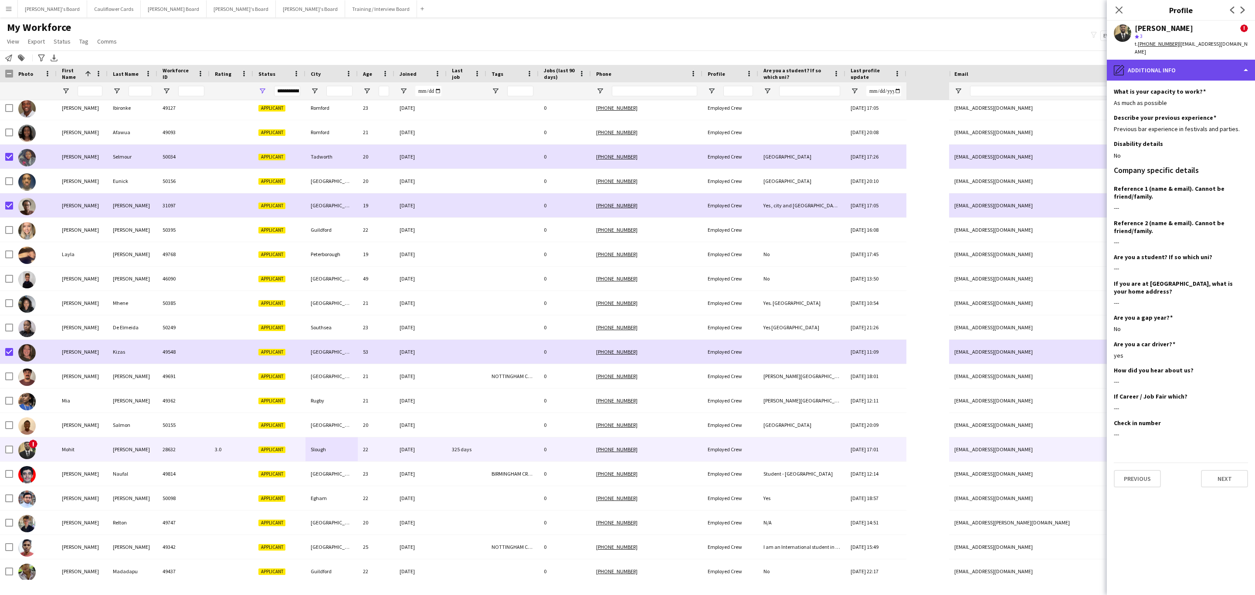
click at [1182, 68] on div "pencil4 Additional info" at bounding box center [1181, 70] width 148 height 21
click at [1196, 174] on div "Calendar Calendar" at bounding box center [1204, 182] width 86 height 17
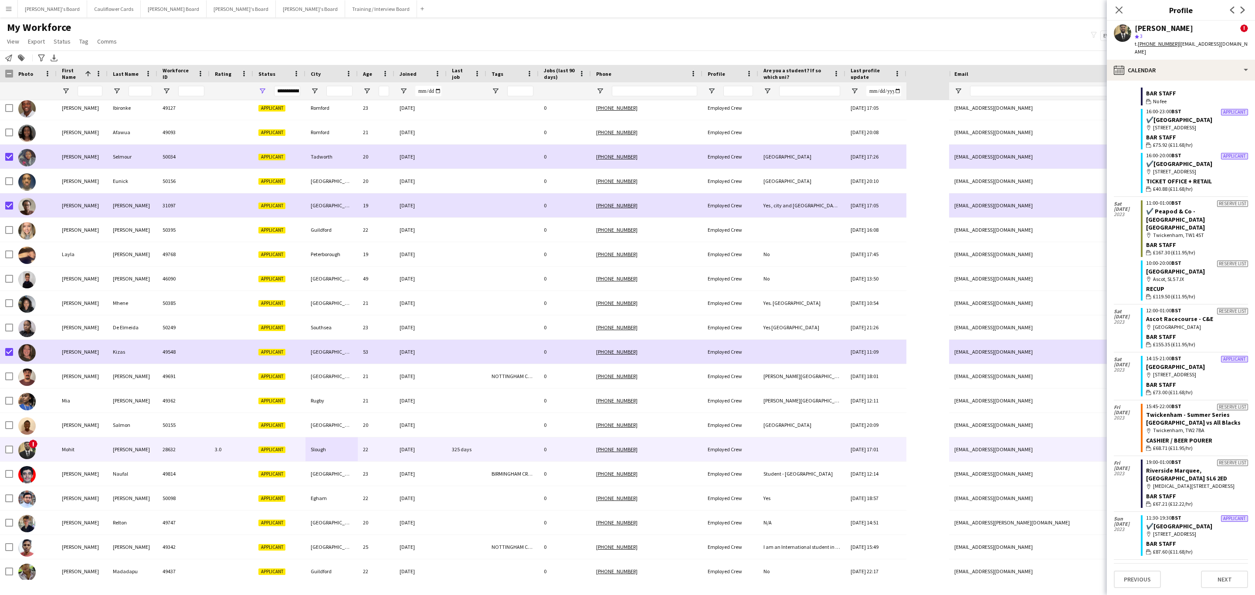
scroll to position [1120, 0]
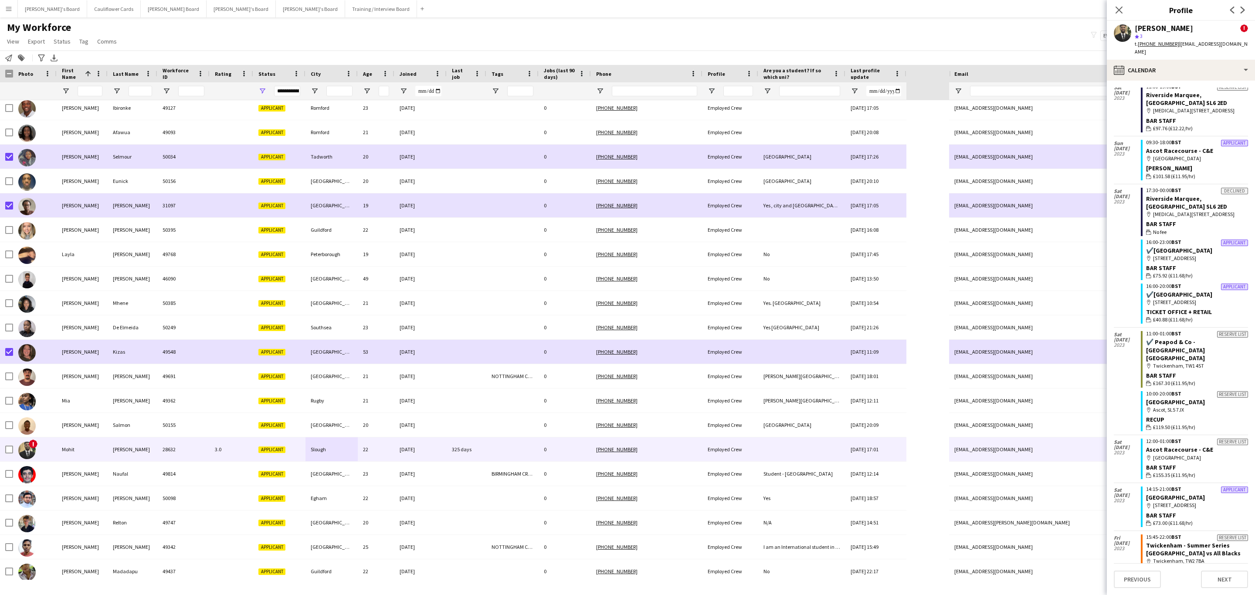
click at [1211, 81] on app-calendar-tab "calendar-full Select date [DATE] Applicant 09:15-18:45 GMT Shortlist [GEOGRAPHI…" at bounding box center [1181, 338] width 148 height 515
click at [1209, 65] on div "calendar-full Calendar" at bounding box center [1181, 70] width 148 height 21
click at [1216, 159] on div "Feedback Feedback" at bounding box center [1204, 164] width 86 height 17
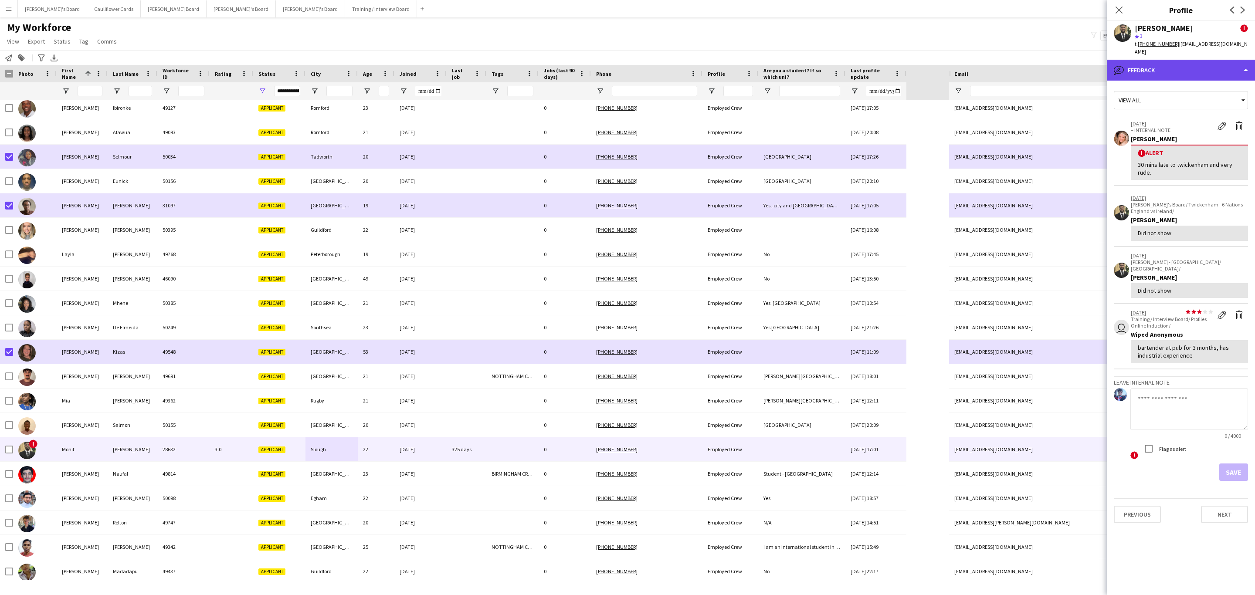
click at [1181, 61] on div "bubble-pencil Feedback" at bounding box center [1181, 70] width 148 height 21
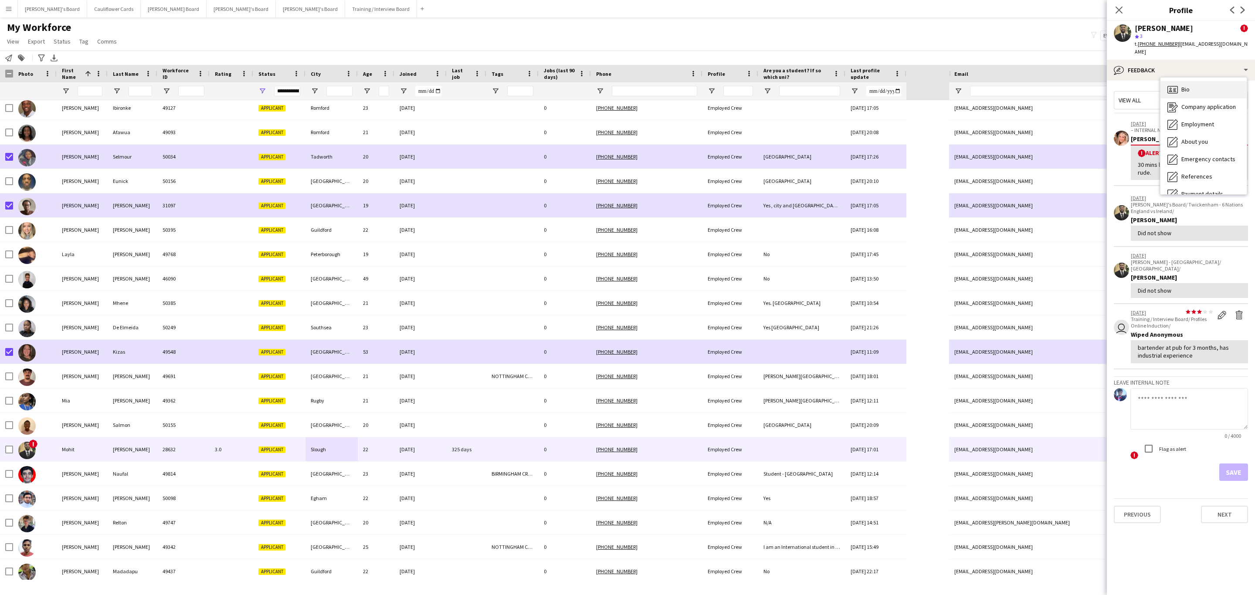
click at [1201, 81] on div "Bio Bio" at bounding box center [1204, 89] width 86 height 17
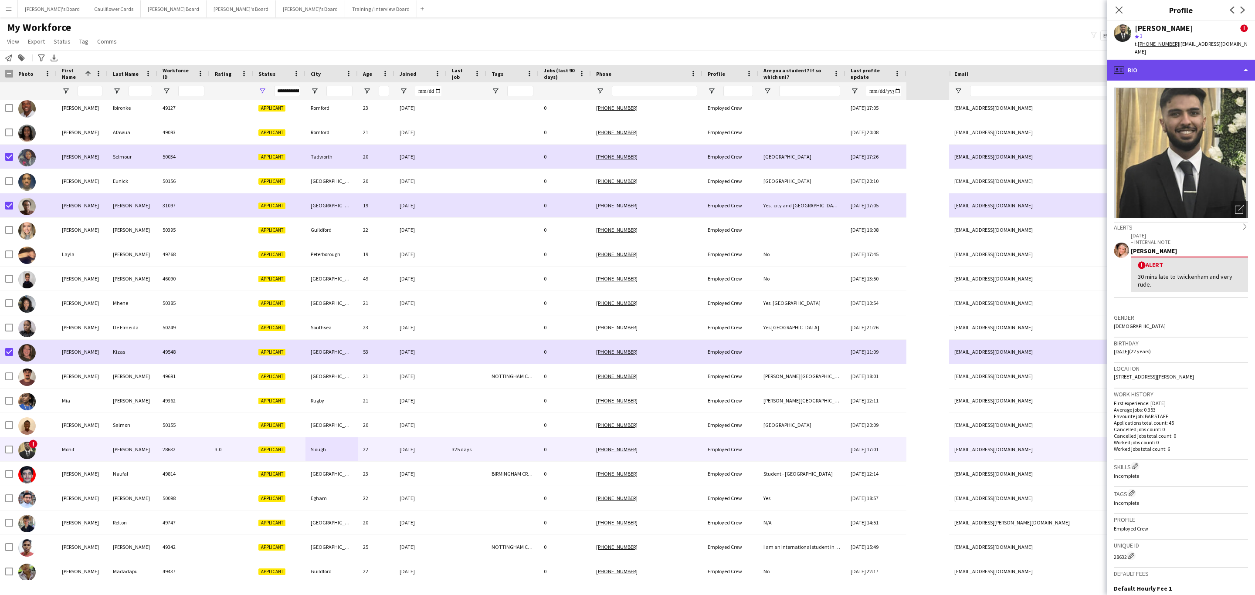
click at [1215, 66] on div "profile Bio" at bounding box center [1181, 70] width 148 height 21
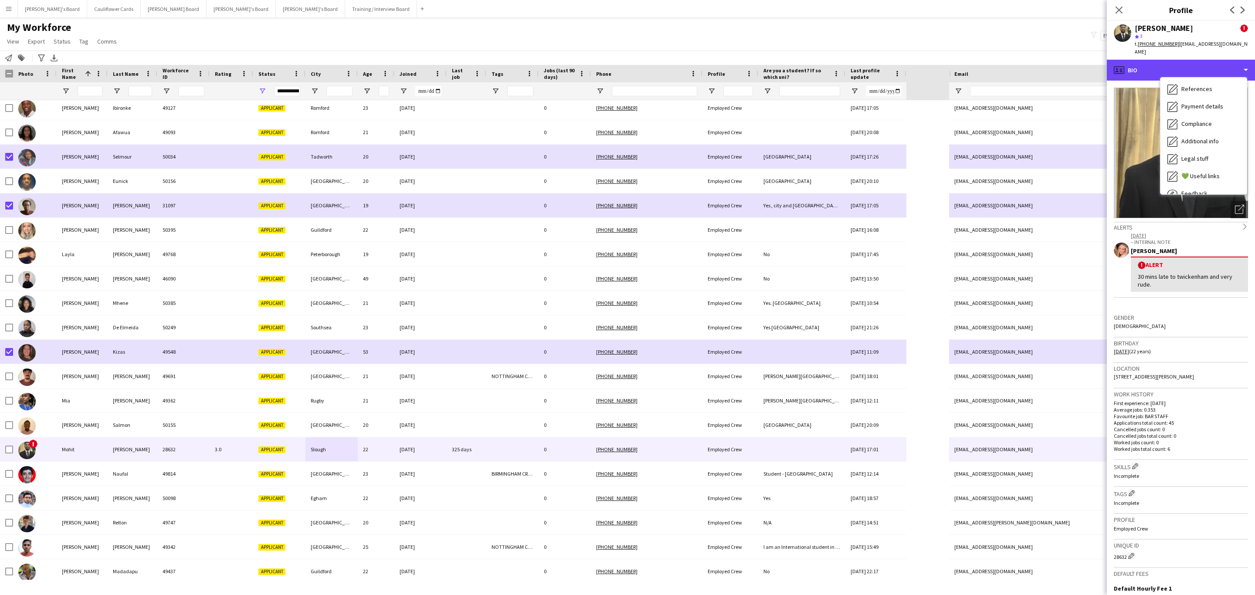
scroll to position [116, 0]
click at [1202, 161] on span "Feedback" at bounding box center [1195, 165] width 26 height 8
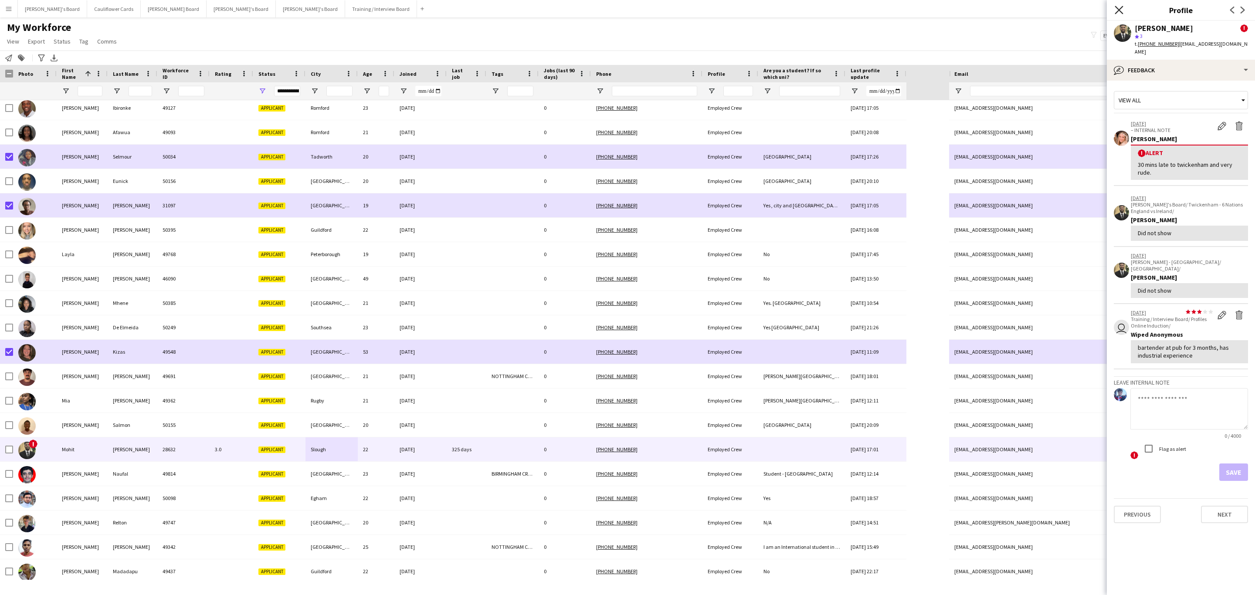
click at [1118, 10] on icon at bounding box center [1119, 10] width 8 height 8
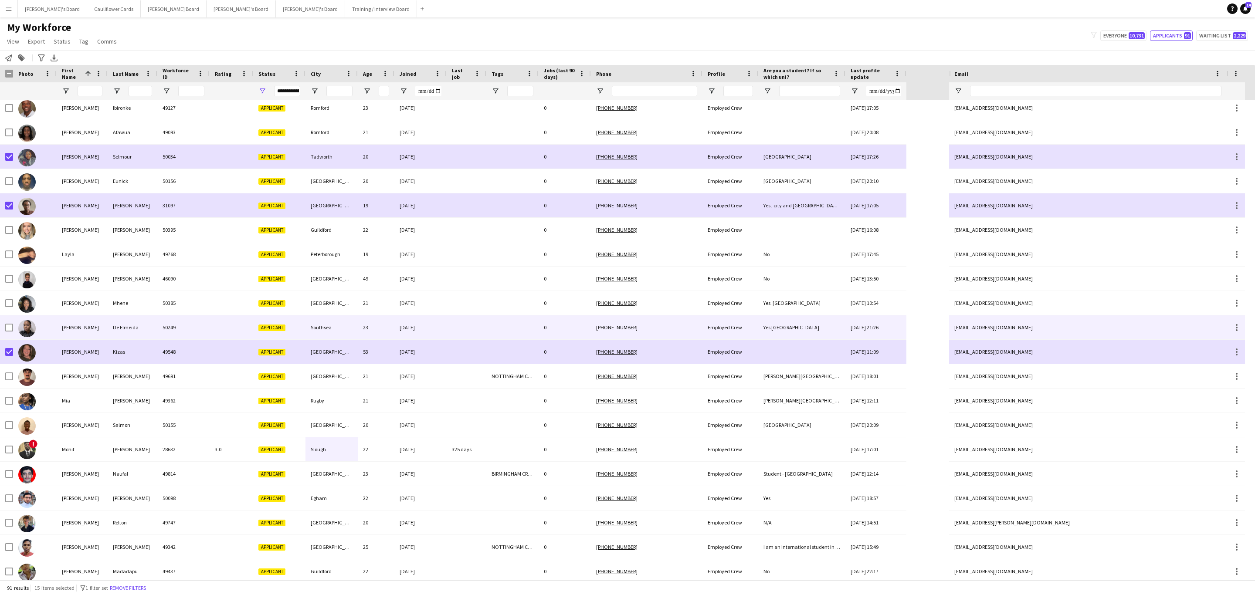
scroll to position [1111, 0]
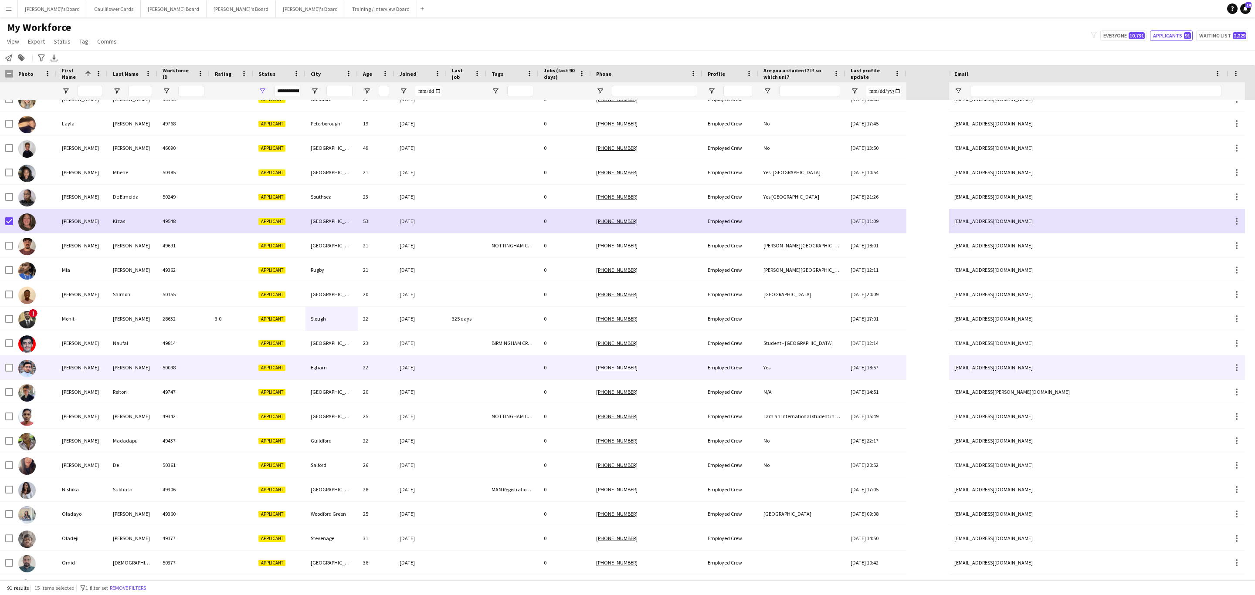
click at [410, 364] on div "[DATE]" at bounding box center [420, 368] width 52 height 24
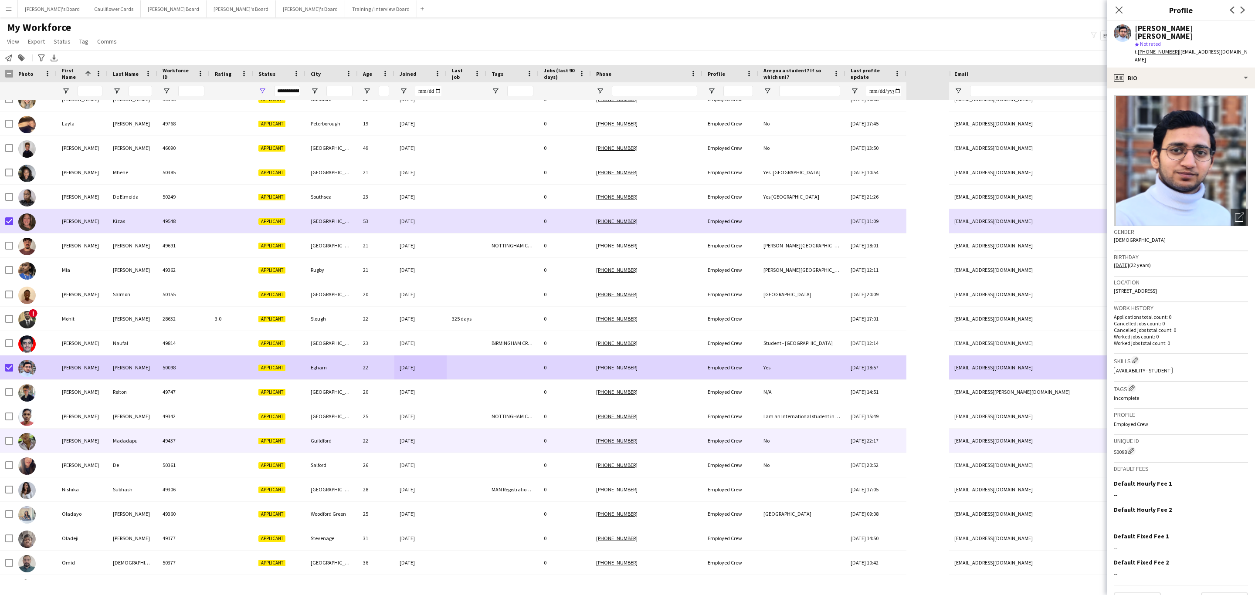
click at [401, 445] on div "[DATE]" at bounding box center [420, 441] width 52 height 24
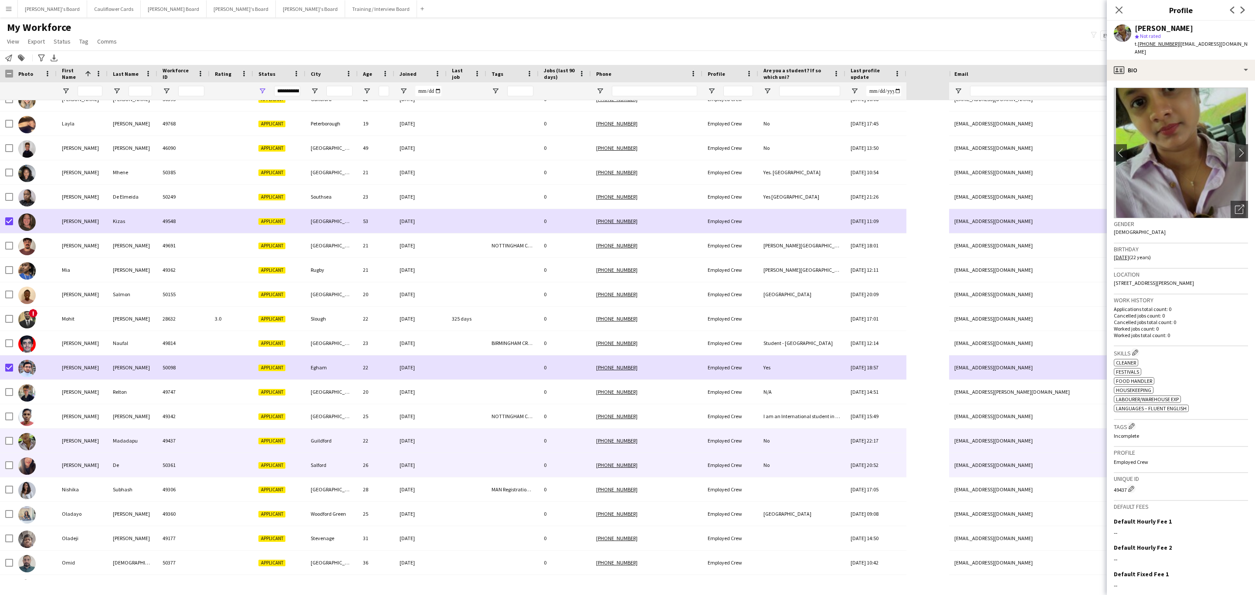
click at [415, 466] on div "[DATE]" at bounding box center [420, 465] width 52 height 24
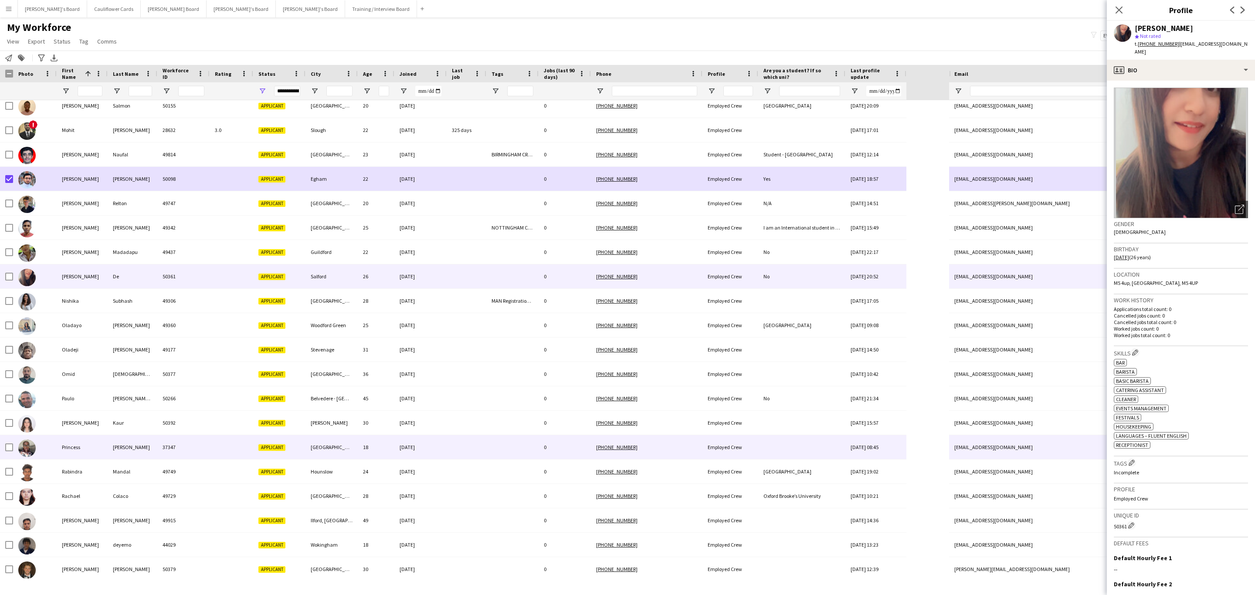
scroll to position [1308, 0]
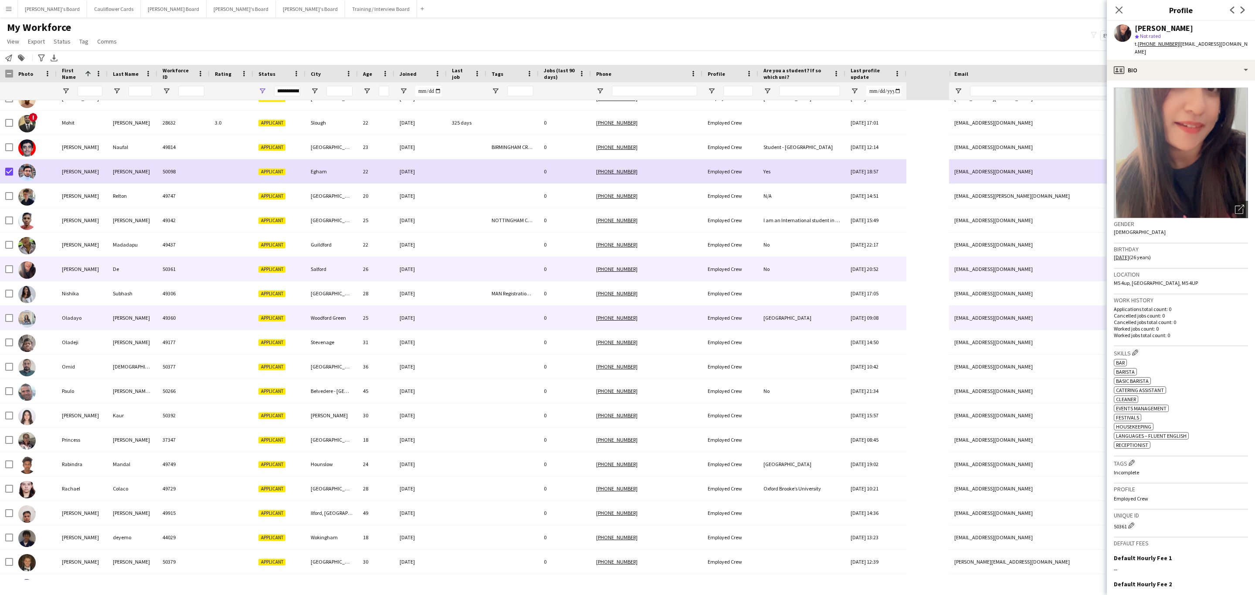
click at [460, 307] on div at bounding box center [467, 318] width 40 height 24
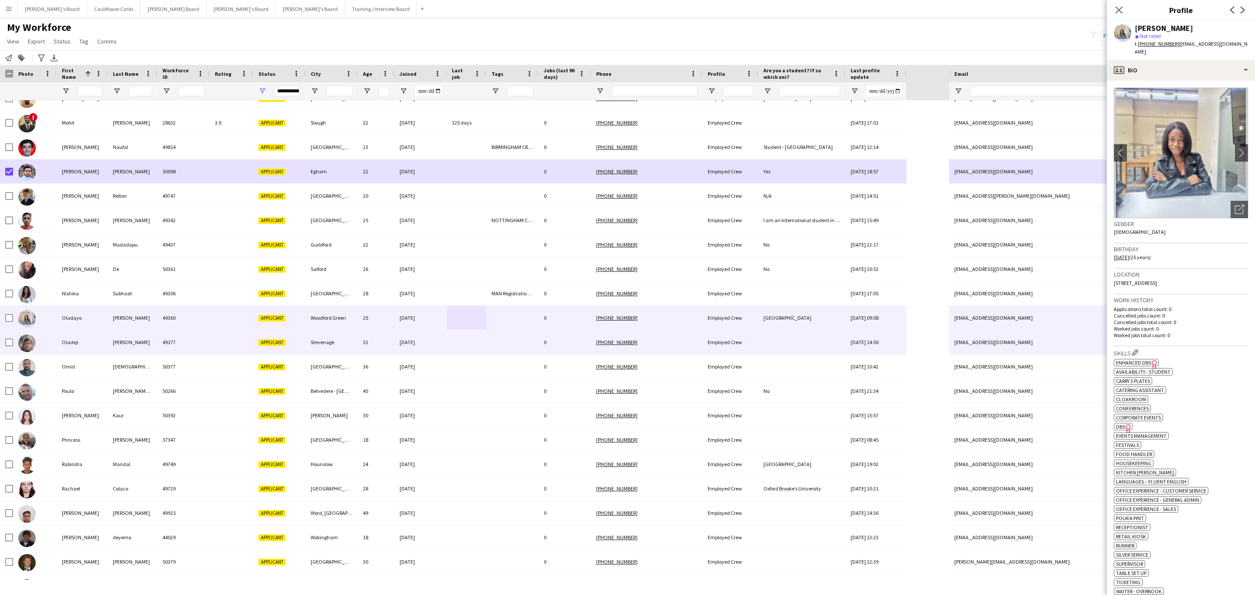
drag, startPoint x: 525, startPoint y: 350, endPoint x: 540, endPoint y: 347, distance: 15.5
click at [525, 350] on div at bounding box center [512, 342] width 52 height 24
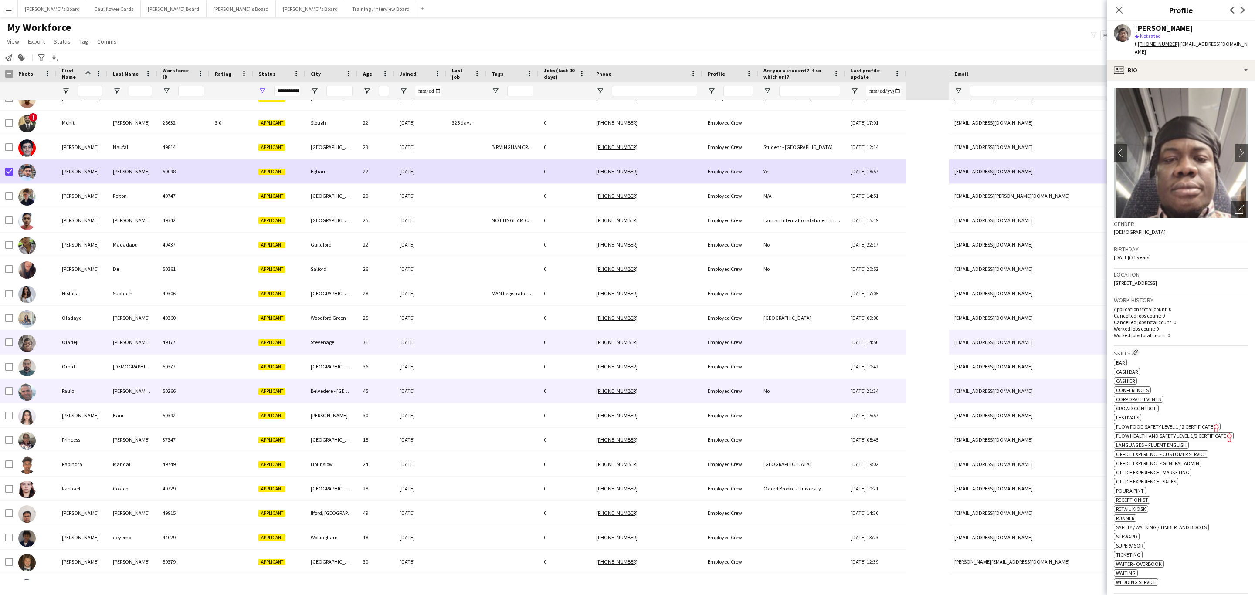
click at [450, 387] on div at bounding box center [467, 391] width 40 height 24
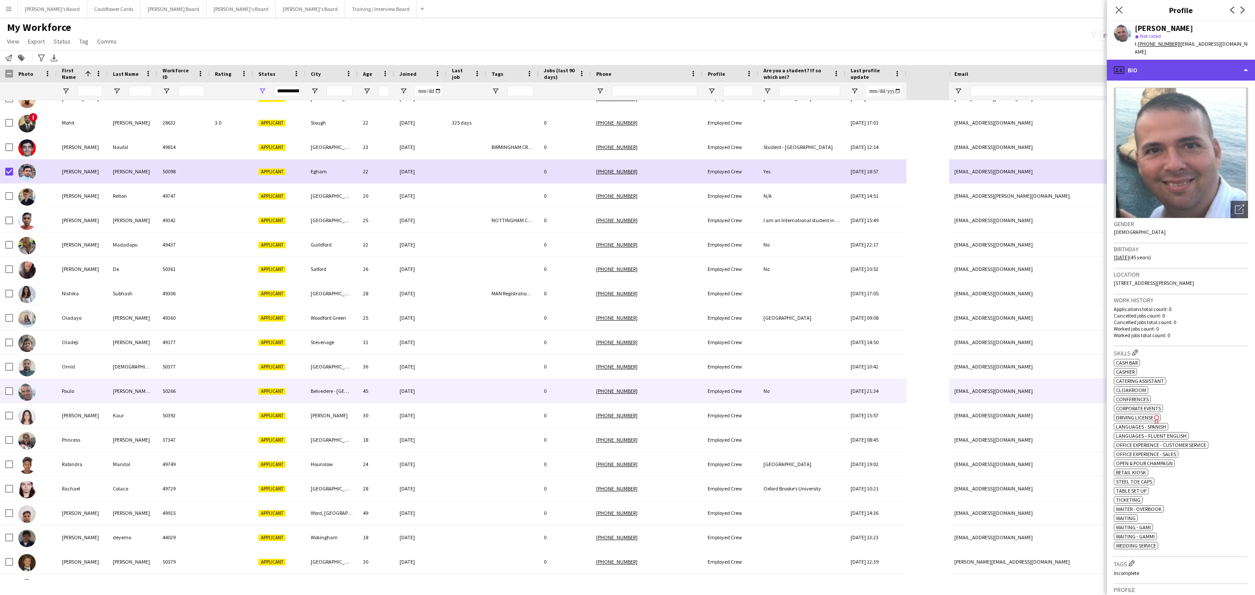
click at [1193, 66] on div "profile Bio" at bounding box center [1181, 70] width 148 height 21
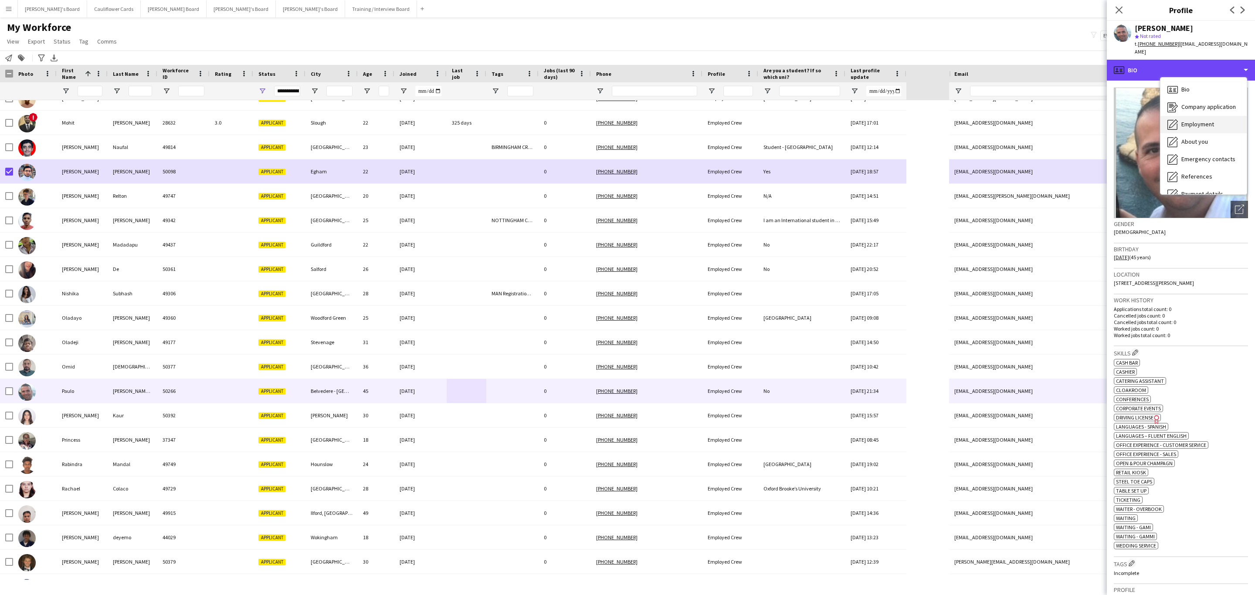
scroll to position [116, 0]
click at [1207, 109] on div "Additional info Additional info" at bounding box center [1204, 112] width 86 height 17
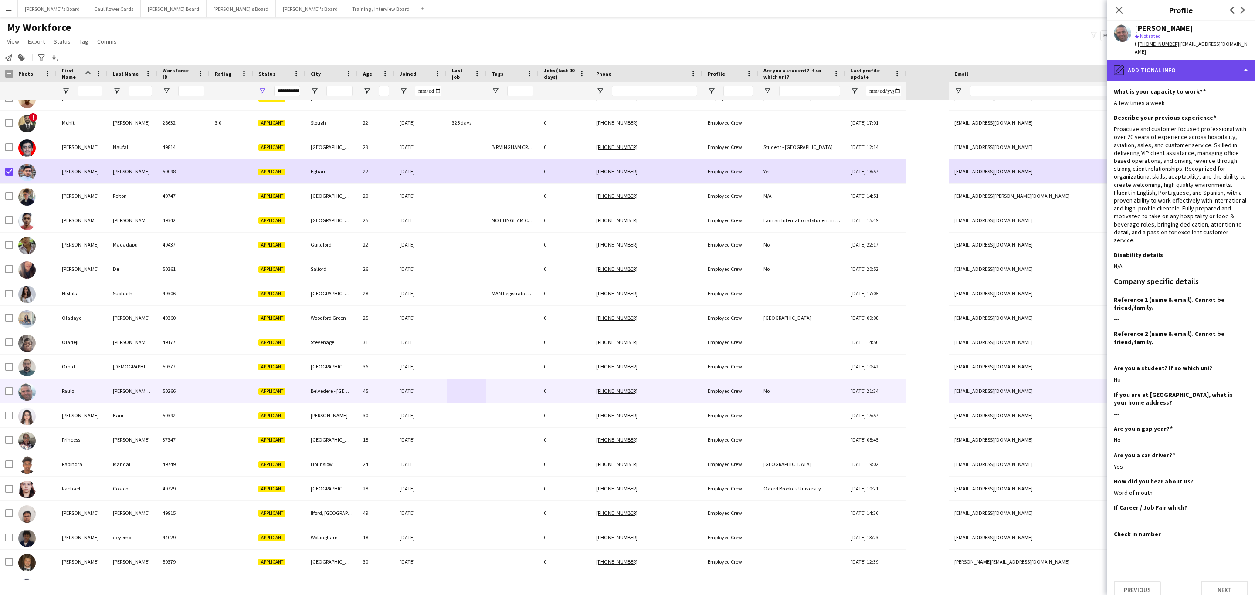
click at [1148, 65] on div "pencil4 Additional info" at bounding box center [1181, 70] width 148 height 21
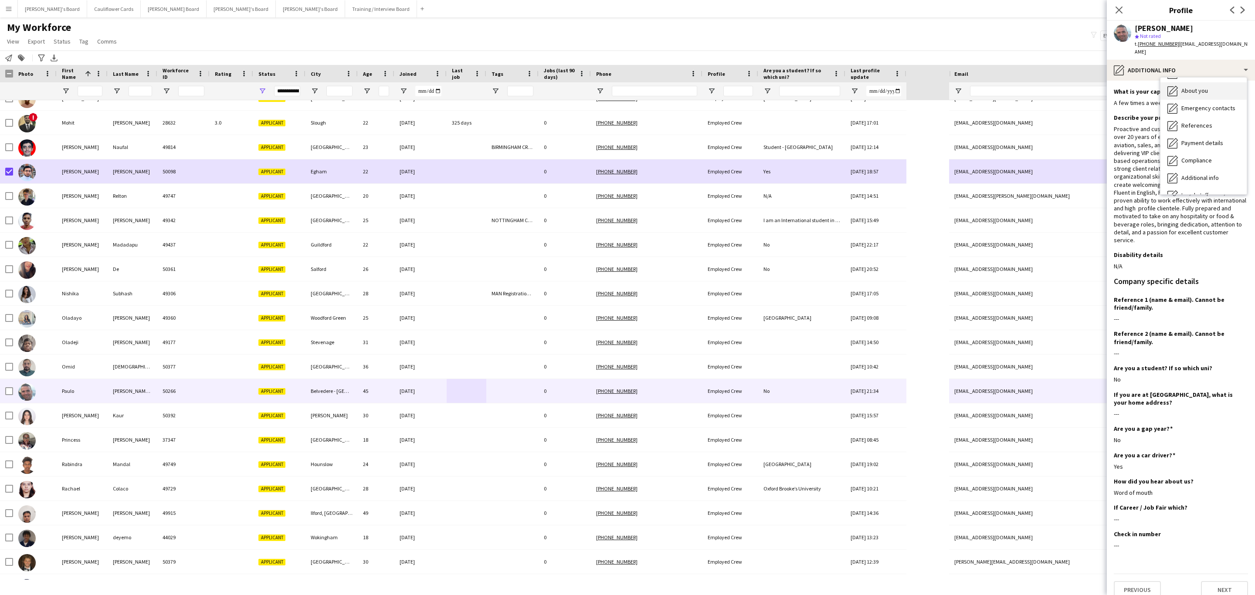
click at [1196, 87] on span "About you" at bounding box center [1195, 91] width 27 height 8
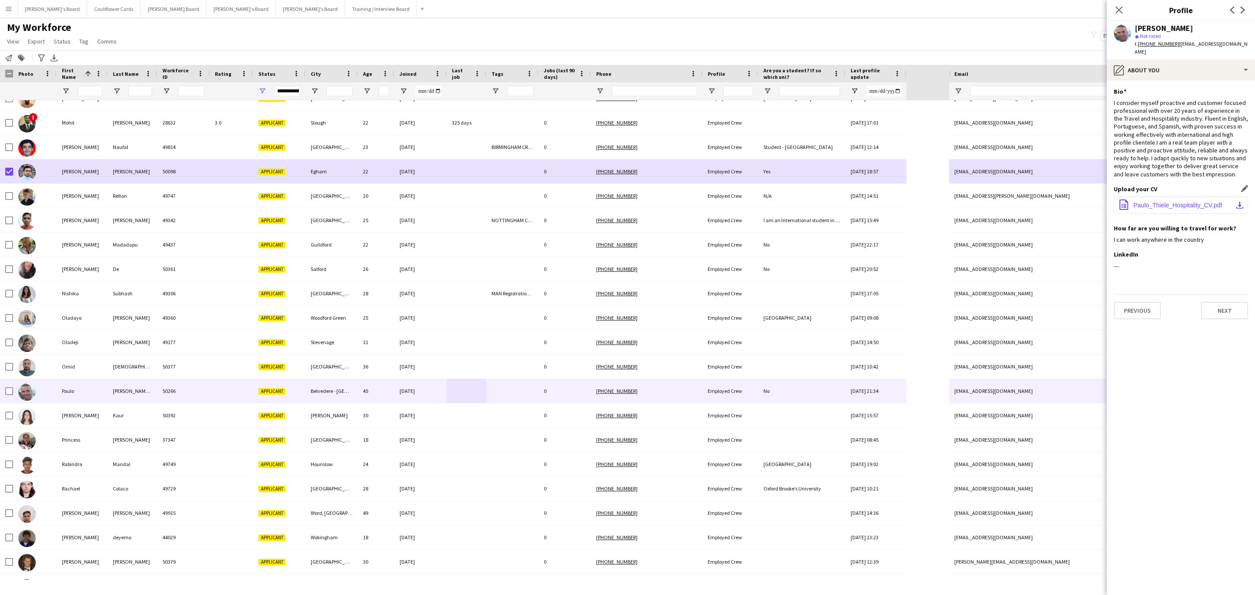
click at [1191, 197] on button "office-file-sheet Paulo_Thiele_Hospitality_CV.pdf download-bottom" at bounding box center [1181, 205] width 134 height 17
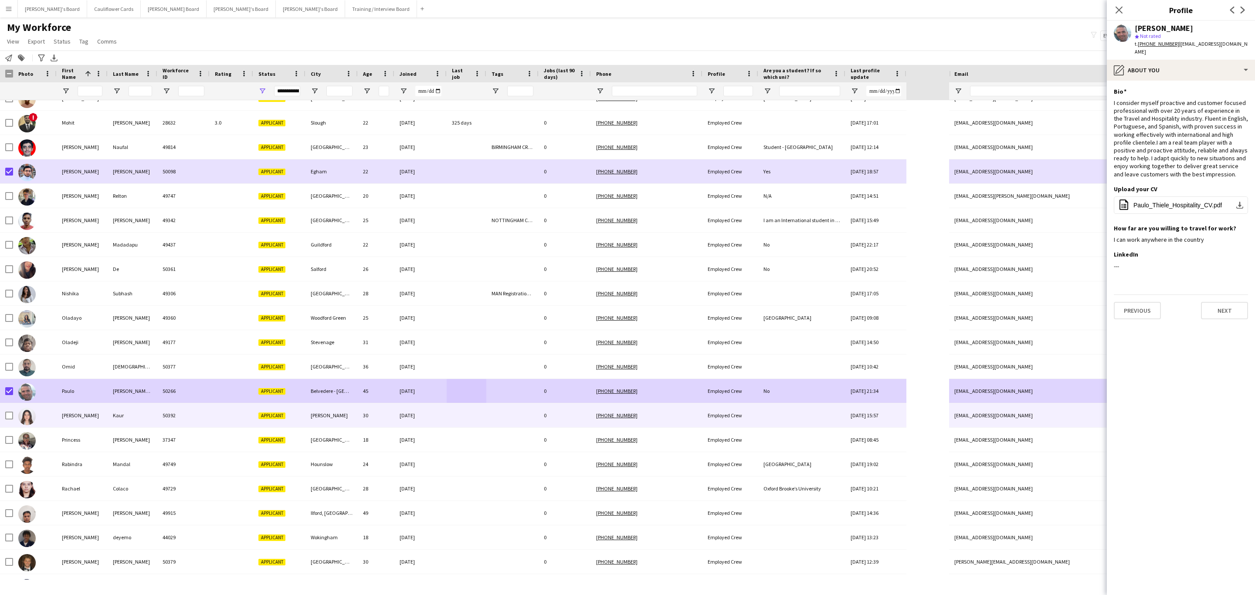
click at [396, 418] on div "[DATE]" at bounding box center [420, 416] width 52 height 24
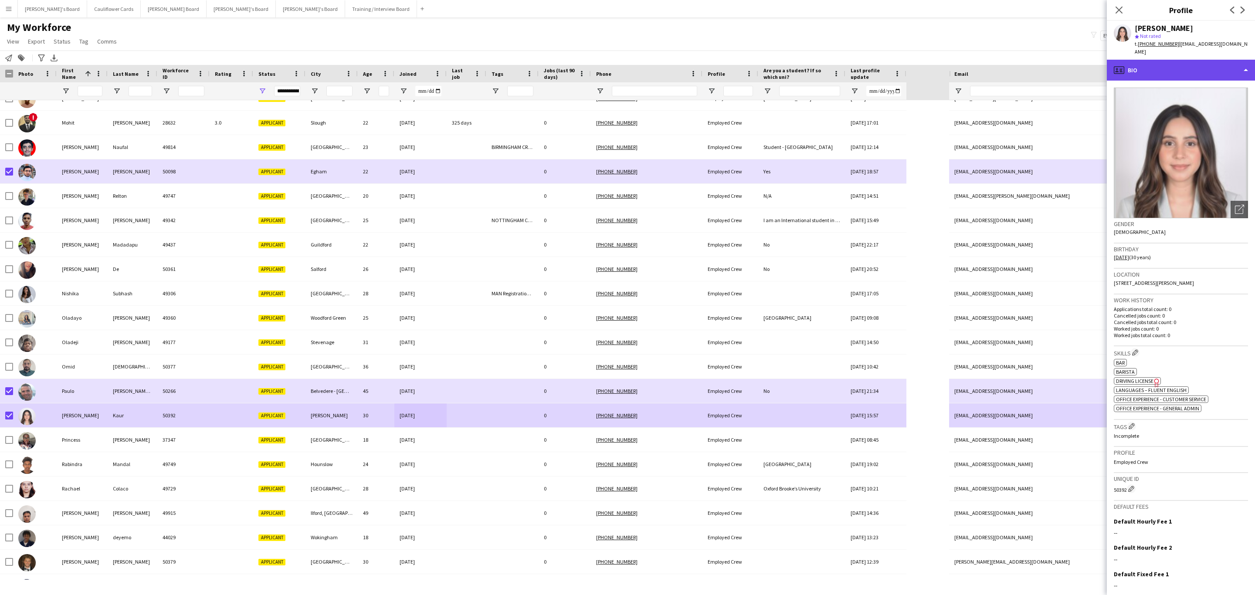
click at [1191, 71] on div "profile Bio" at bounding box center [1181, 70] width 148 height 21
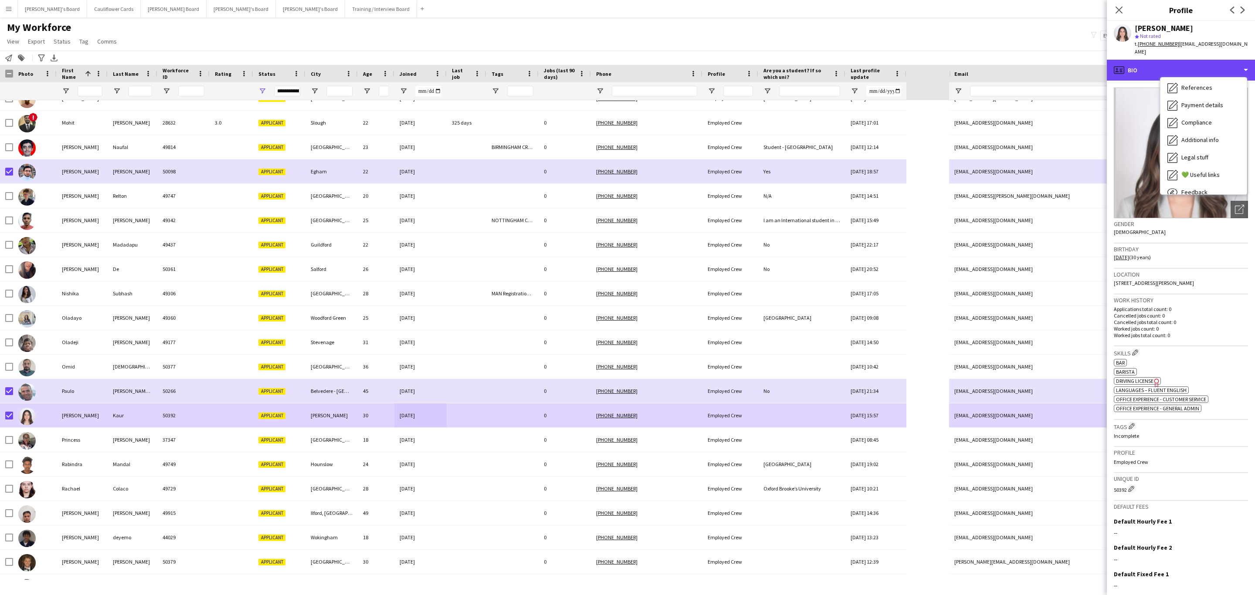
scroll to position [116, 0]
click at [1203, 118] on div "Additional info Additional info" at bounding box center [1204, 112] width 86 height 17
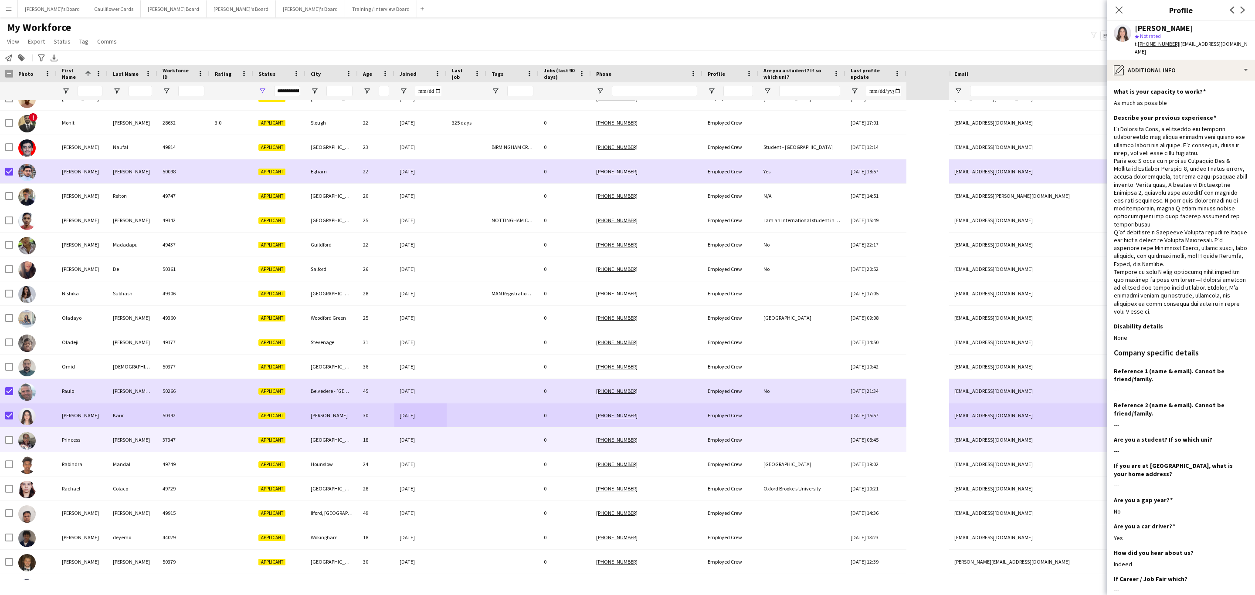
click at [362, 440] on div "18" at bounding box center [376, 440] width 37 height 24
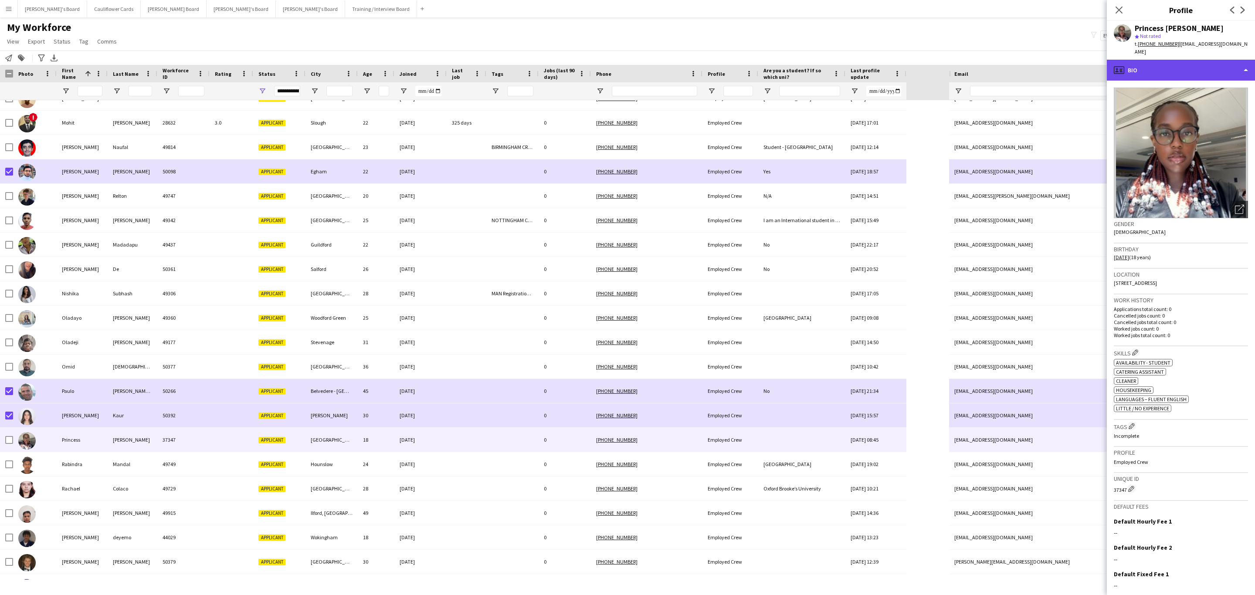
click at [1236, 62] on div "profile Bio" at bounding box center [1181, 70] width 148 height 21
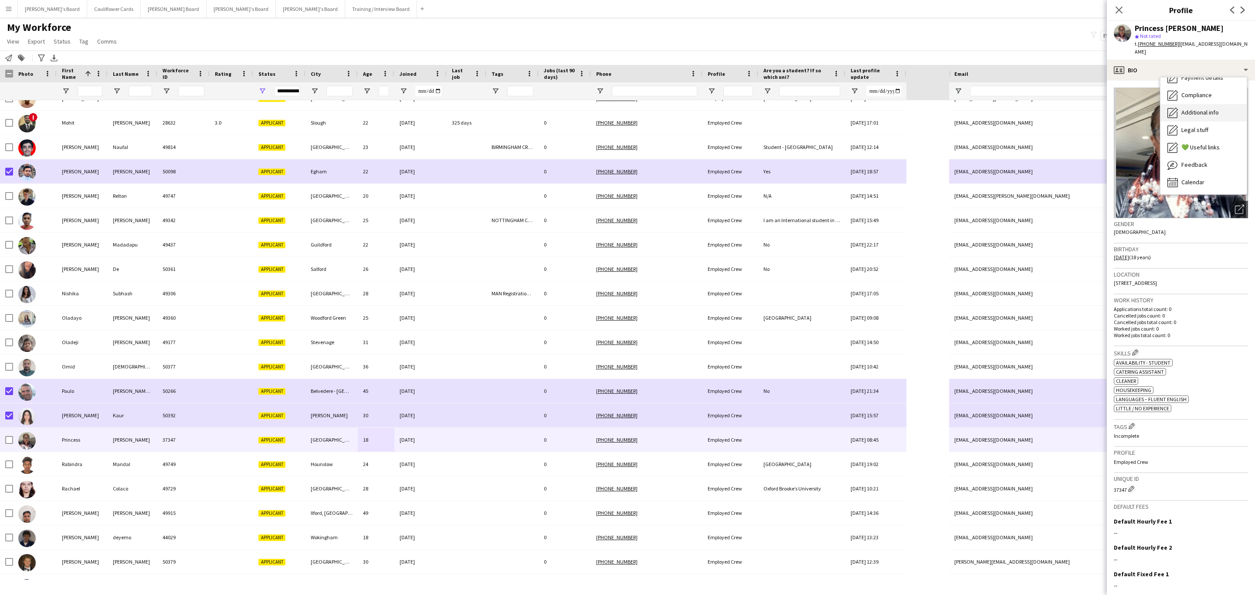
click at [1203, 109] on span "Additional info" at bounding box center [1200, 113] width 37 height 8
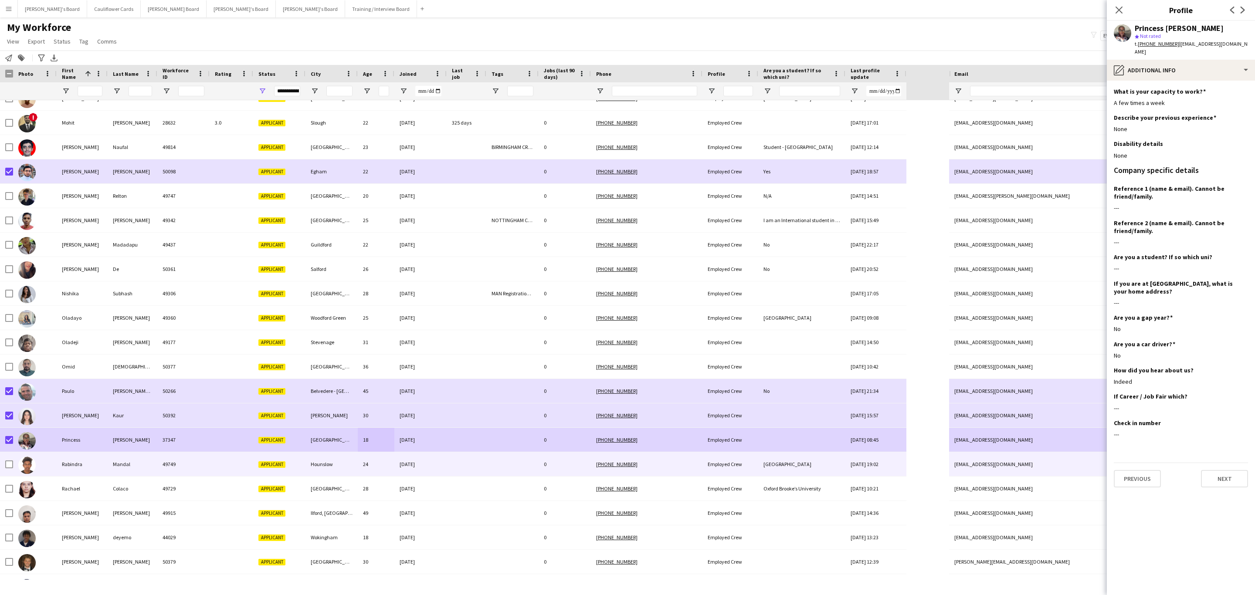
click at [211, 466] on div at bounding box center [232, 464] width 44 height 24
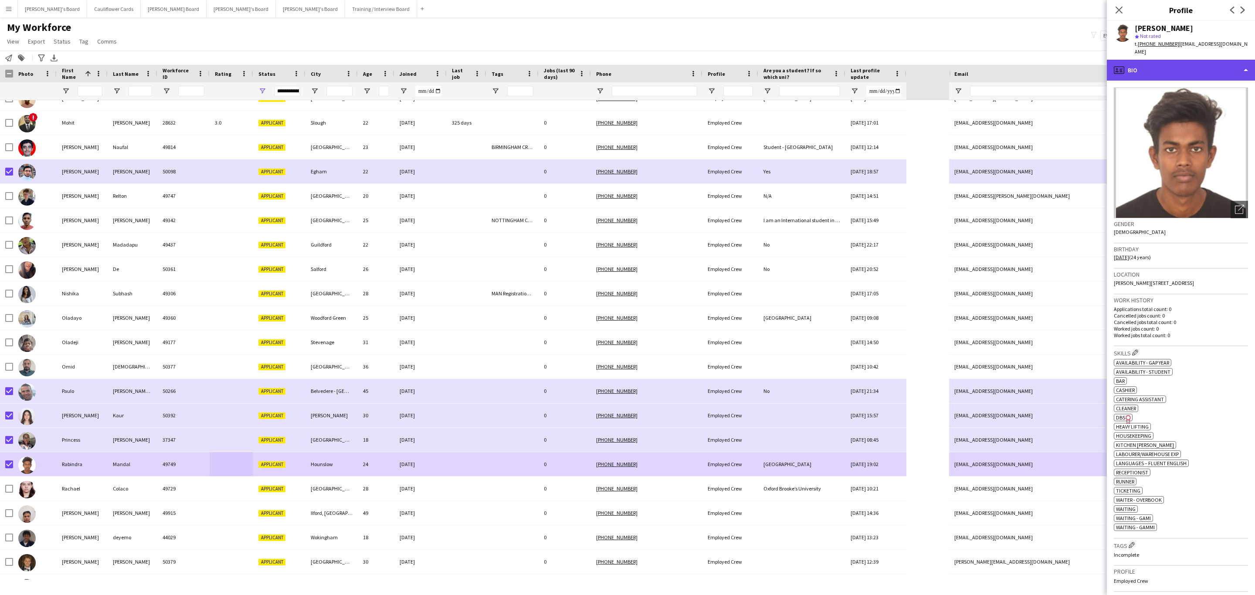
click at [1201, 61] on div "profile Bio" at bounding box center [1181, 70] width 148 height 21
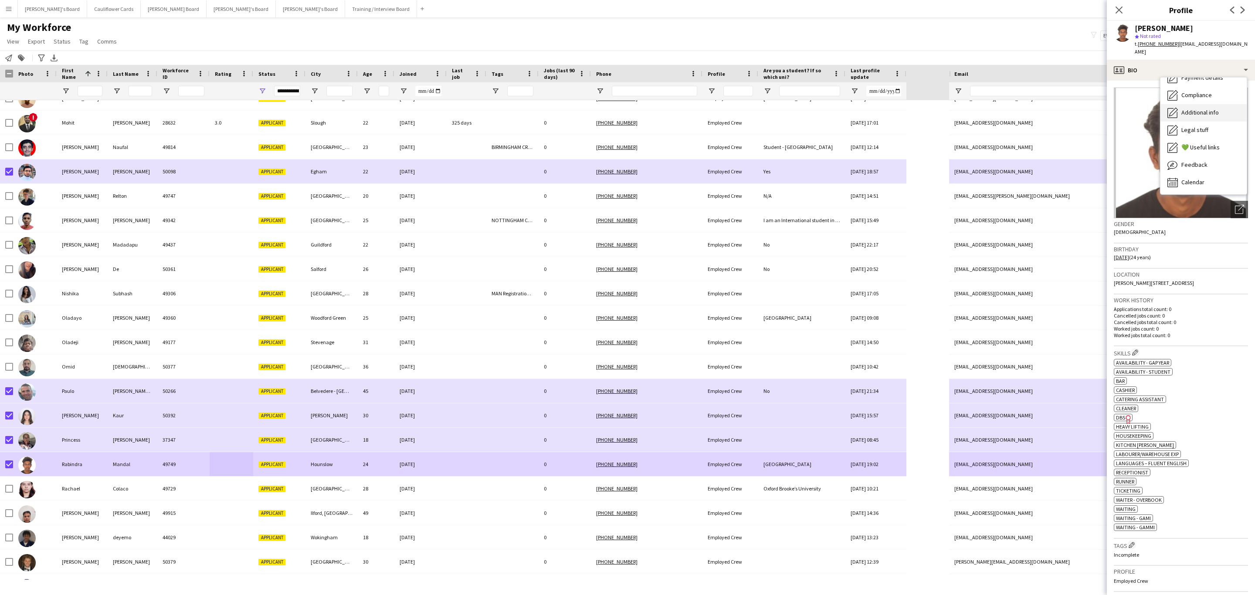
click at [1210, 109] on span "Additional info" at bounding box center [1200, 113] width 37 height 8
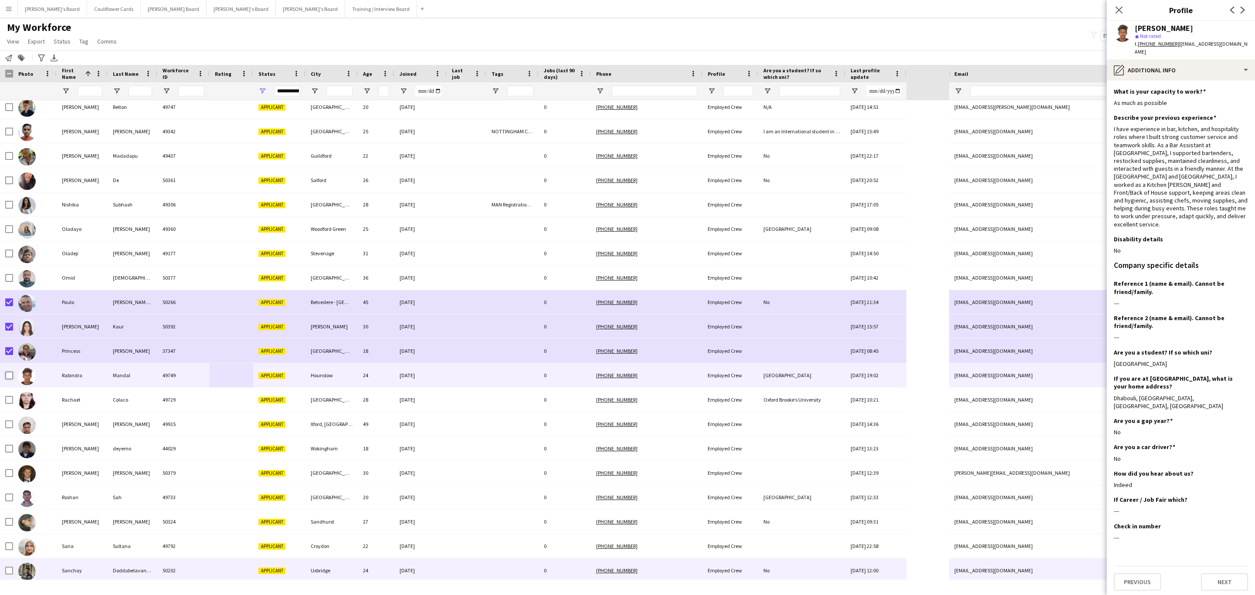
scroll to position [1504, 0]
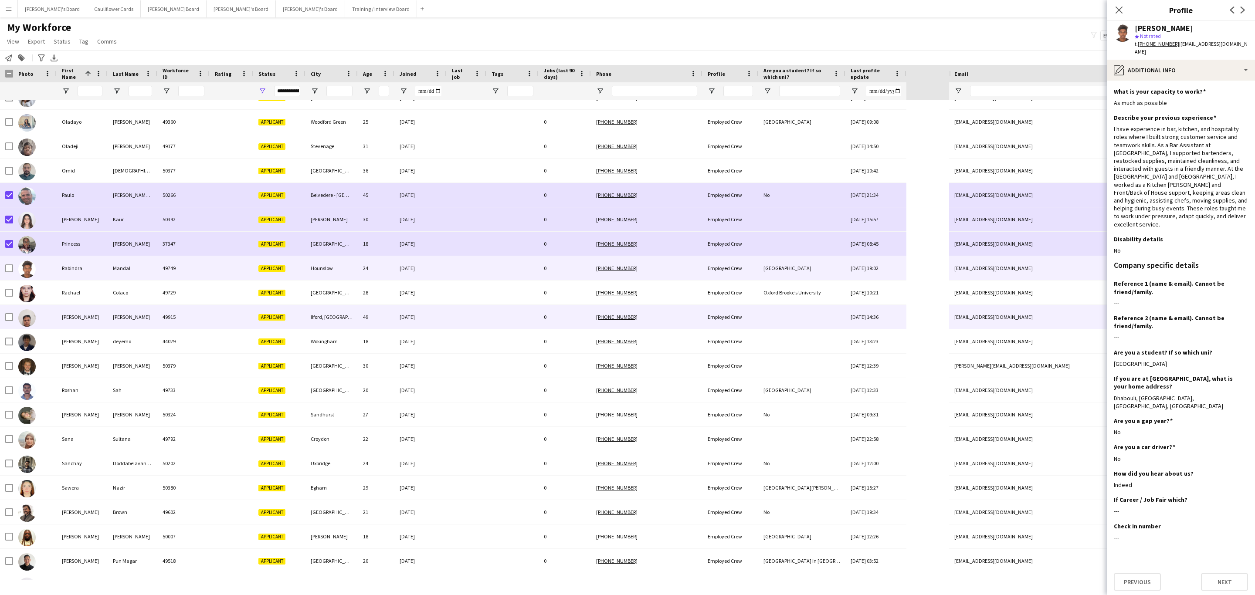
click at [317, 317] on div "Ilford, [GEOGRAPHIC_DATA]" at bounding box center [332, 317] width 52 height 24
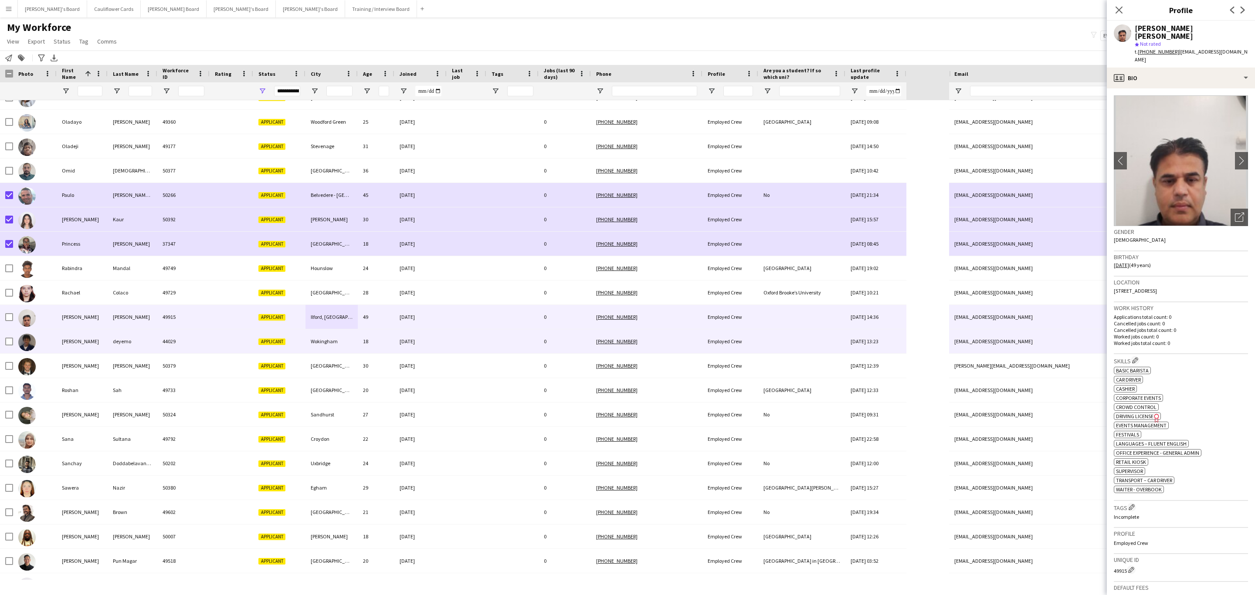
click at [453, 344] on div at bounding box center [467, 342] width 40 height 24
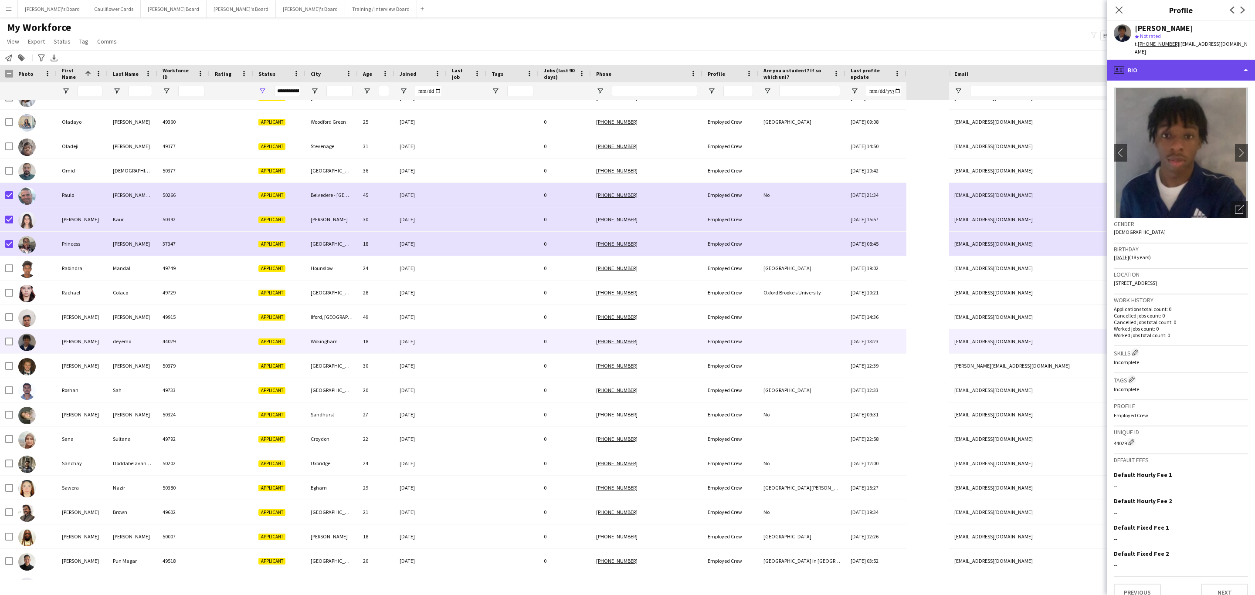
click at [1173, 64] on div "profile Bio" at bounding box center [1181, 70] width 148 height 21
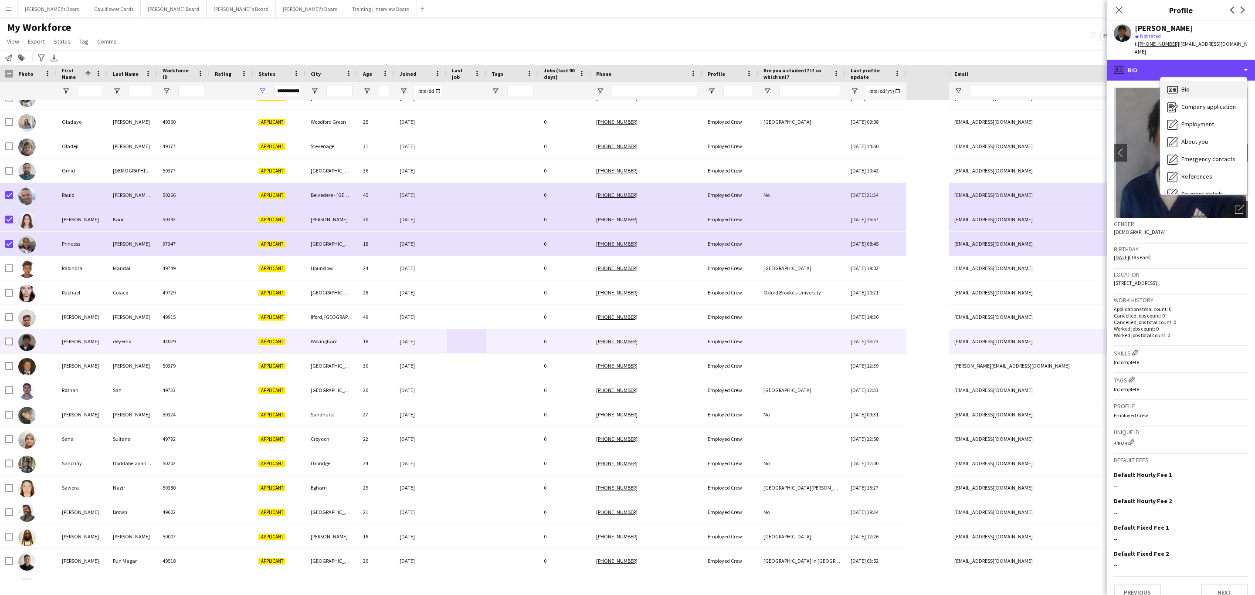
scroll to position [116, 0]
click at [1193, 104] on div "Additional info Additional info" at bounding box center [1204, 112] width 86 height 17
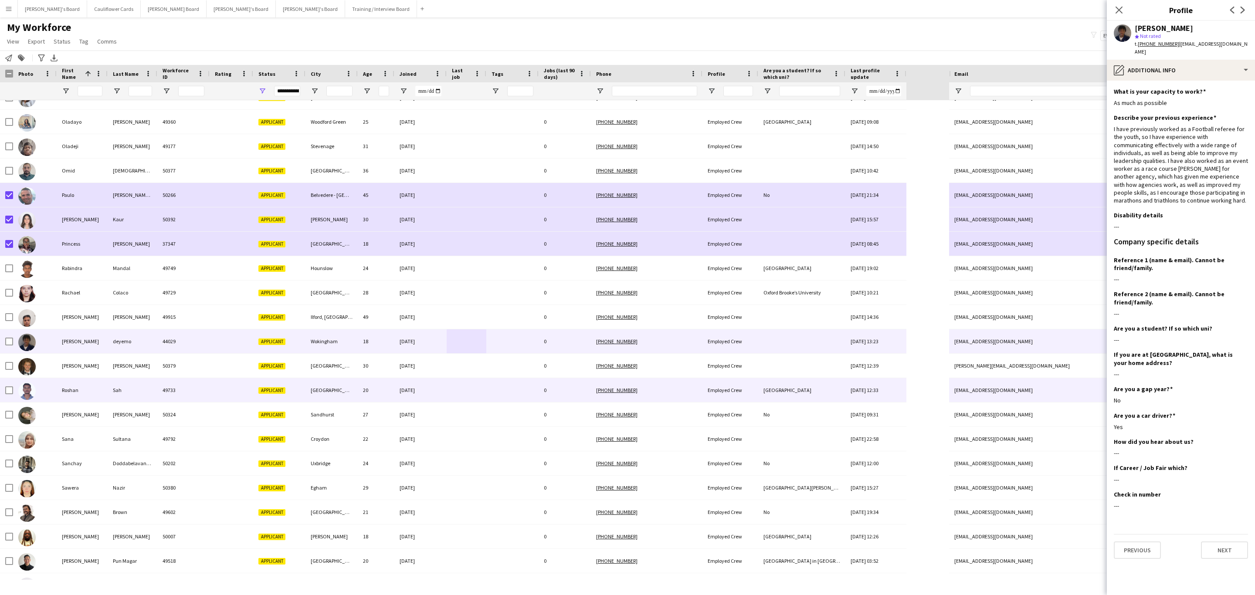
click at [360, 390] on div "20" at bounding box center [376, 390] width 37 height 24
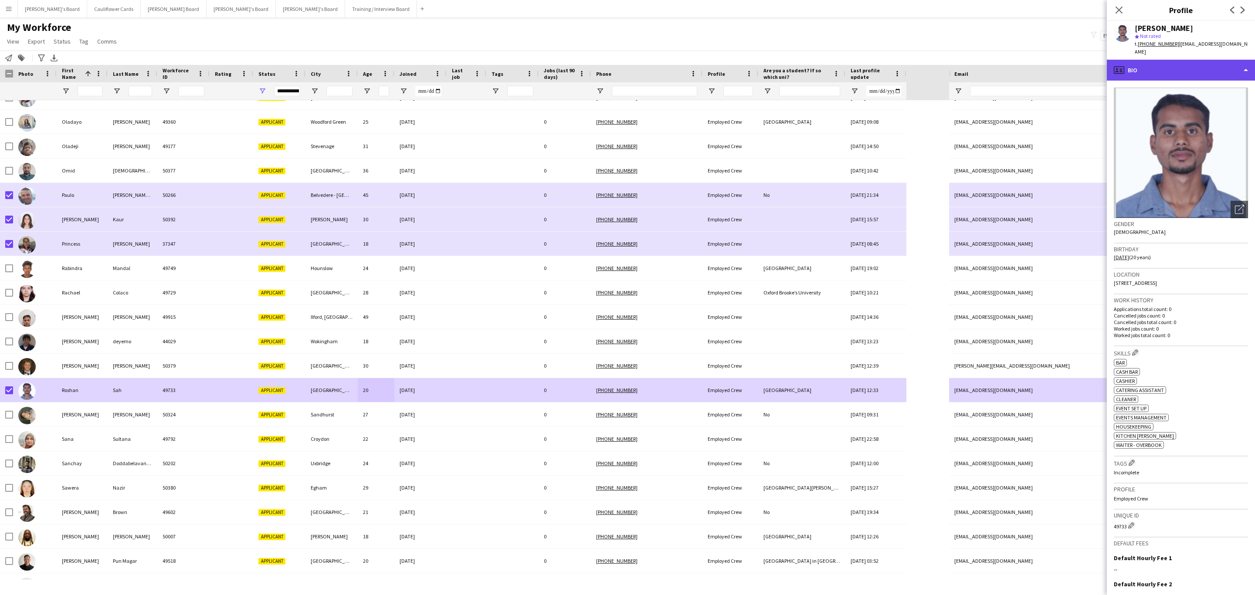
click at [1165, 67] on div "profile Bio" at bounding box center [1181, 70] width 148 height 21
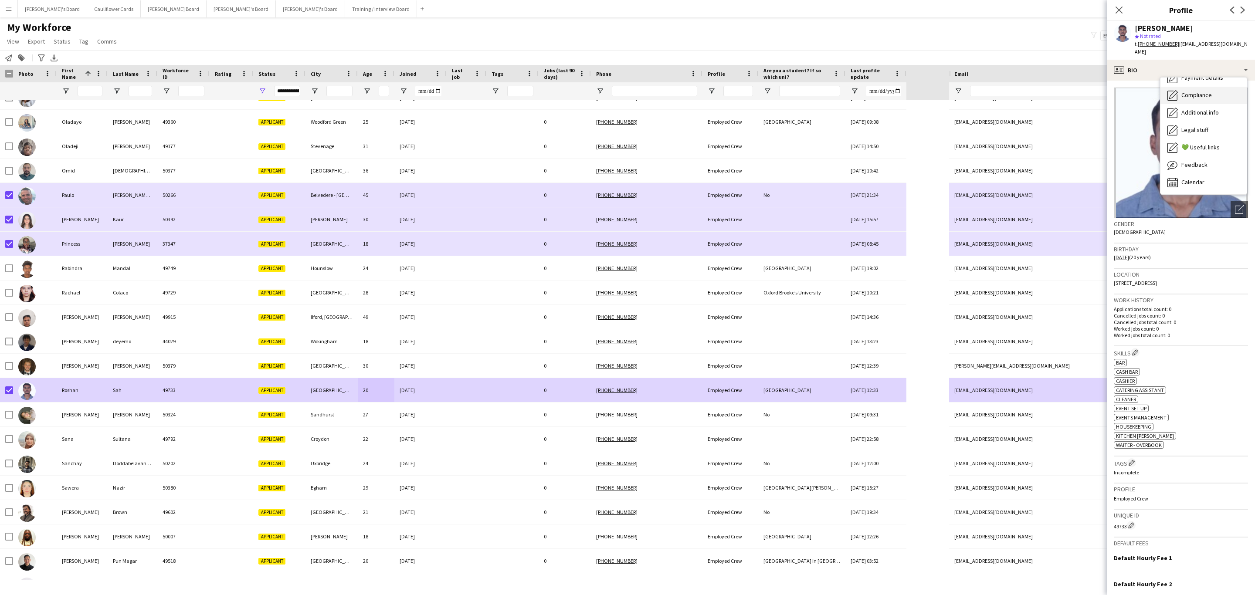
click at [1203, 109] on span "Additional info" at bounding box center [1200, 113] width 37 height 8
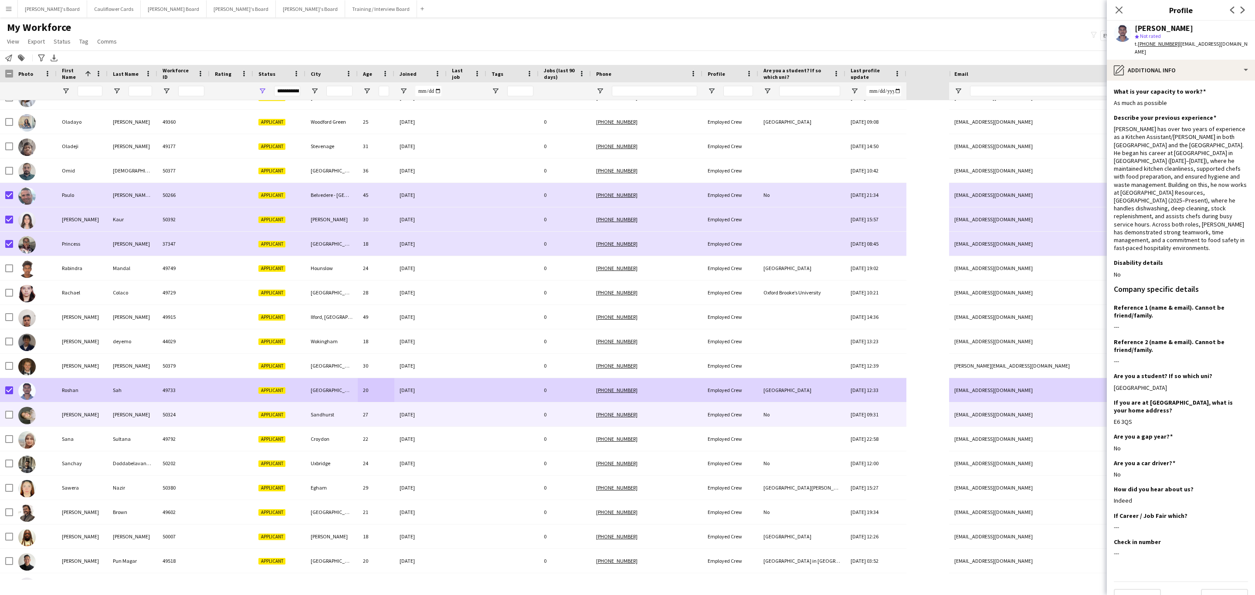
click at [336, 418] on div "Sandhurst" at bounding box center [332, 415] width 52 height 24
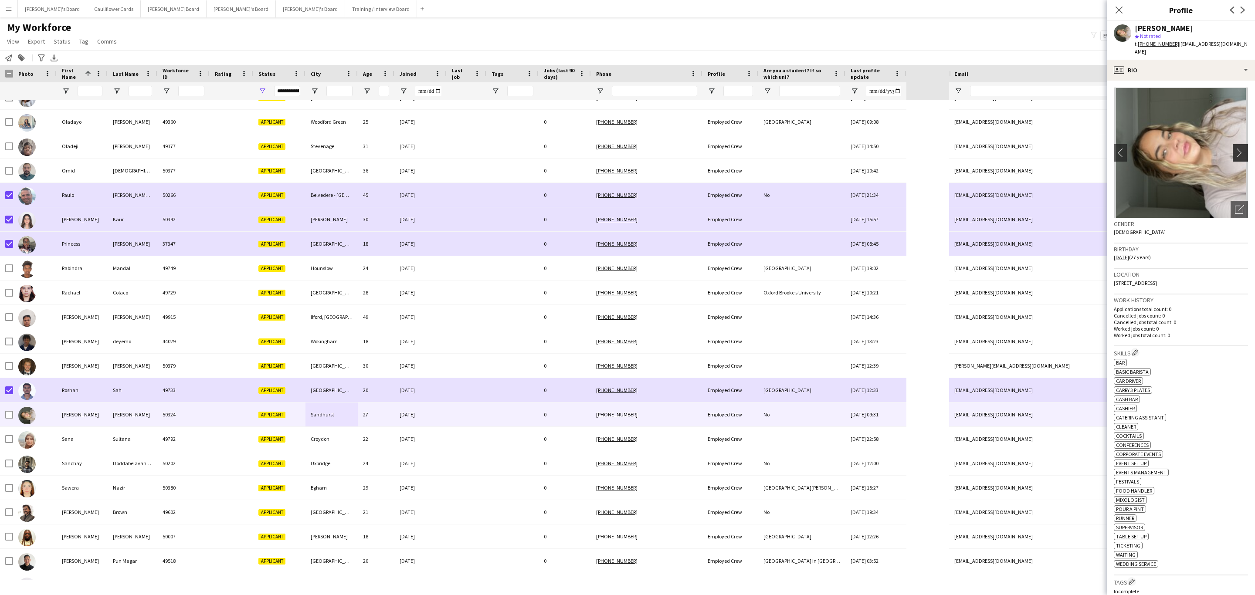
click at [1235, 148] on app-icon "chevron-right" at bounding box center [1242, 152] width 14 height 9
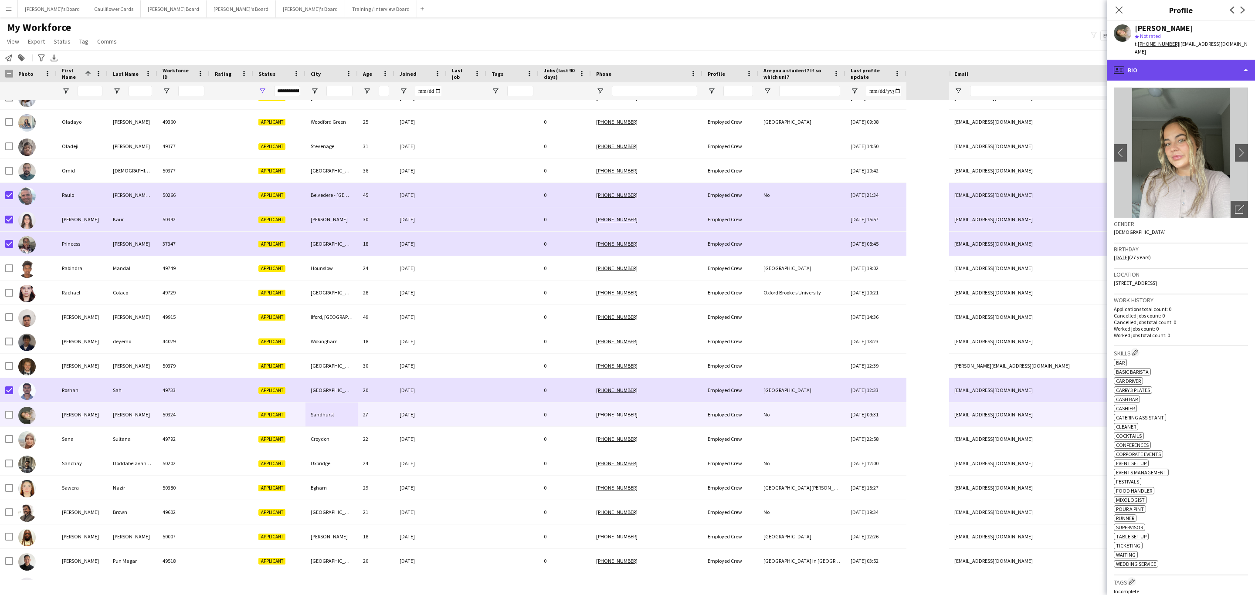
click at [1219, 63] on div "profile Bio" at bounding box center [1181, 70] width 148 height 21
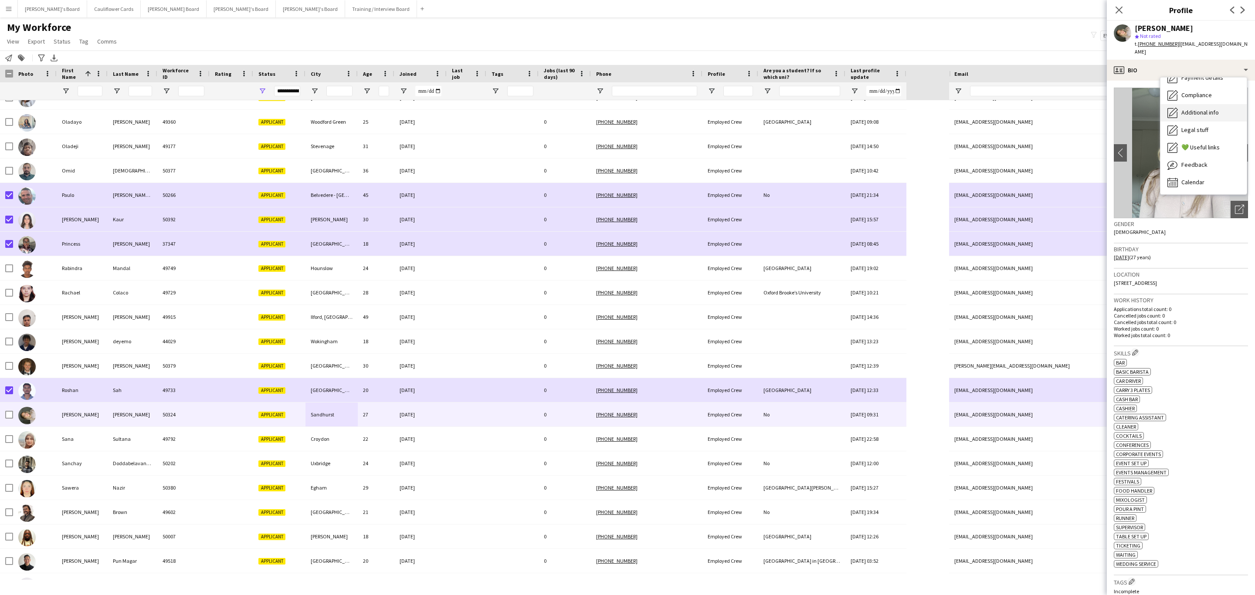
click at [1216, 109] on span "Additional info" at bounding box center [1200, 113] width 37 height 8
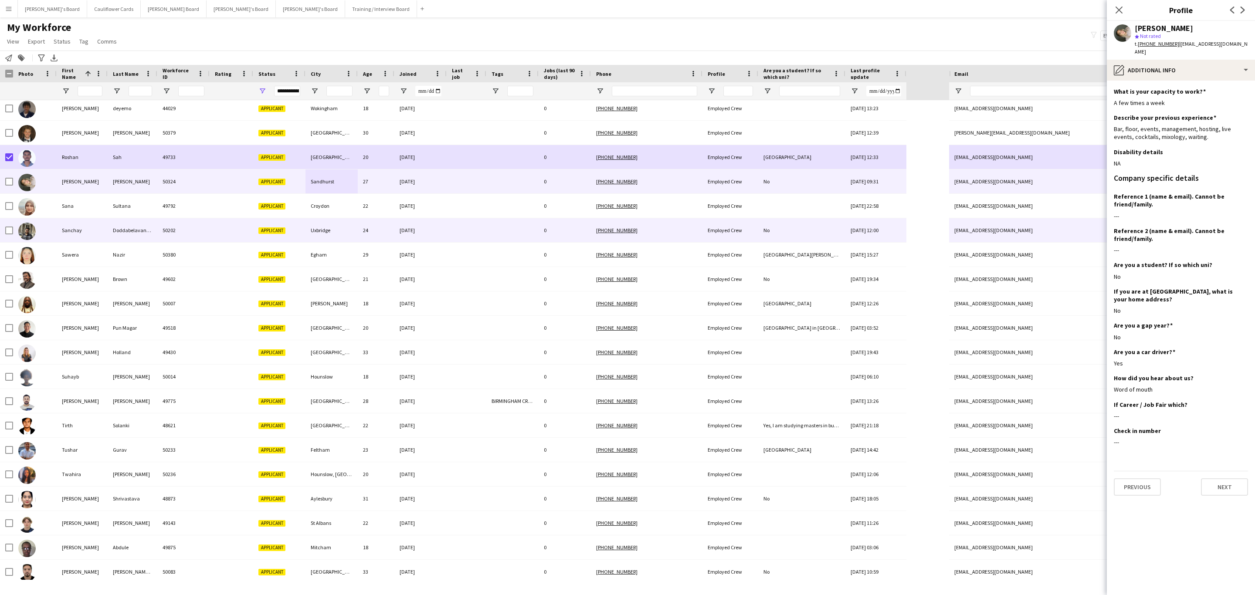
scroll to position [1741, 0]
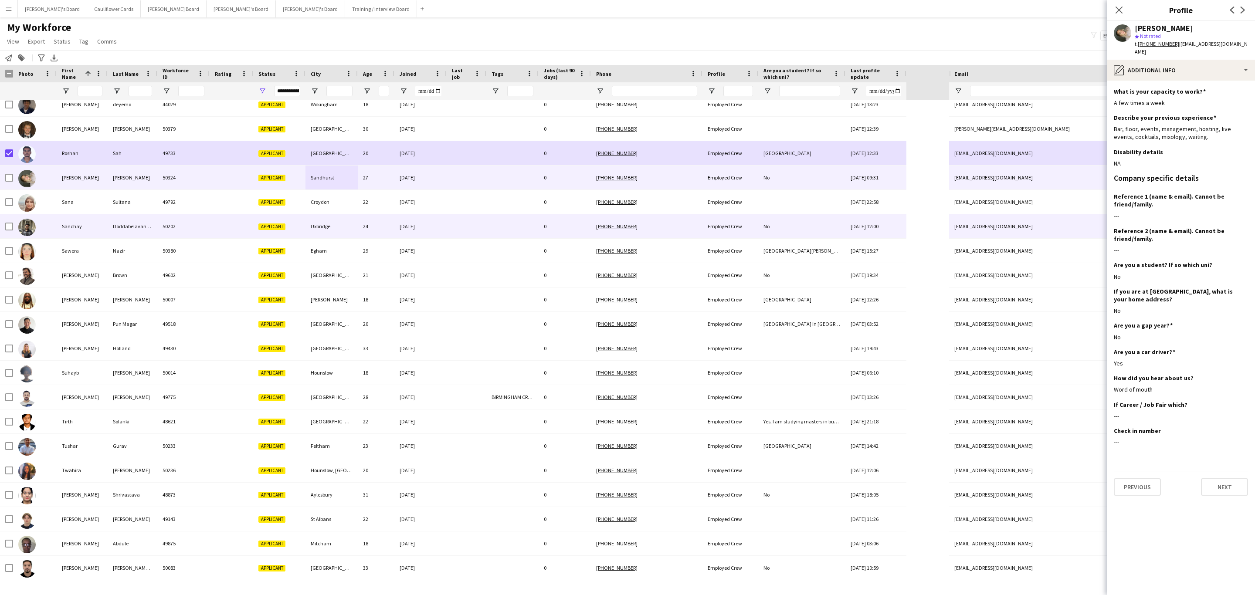
click at [383, 212] on div "22" at bounding box center [376, 202] width 37 height 24
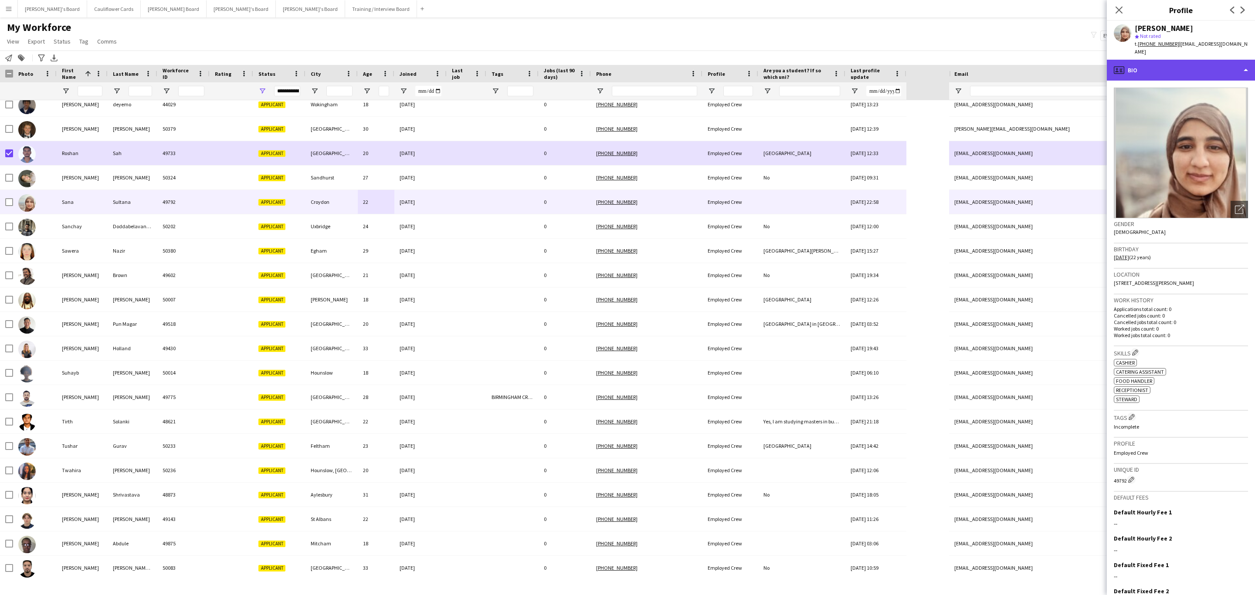
click at [1157, 67] on div "profile Bio" at bounding box center [1181, 70] width 148 height 21
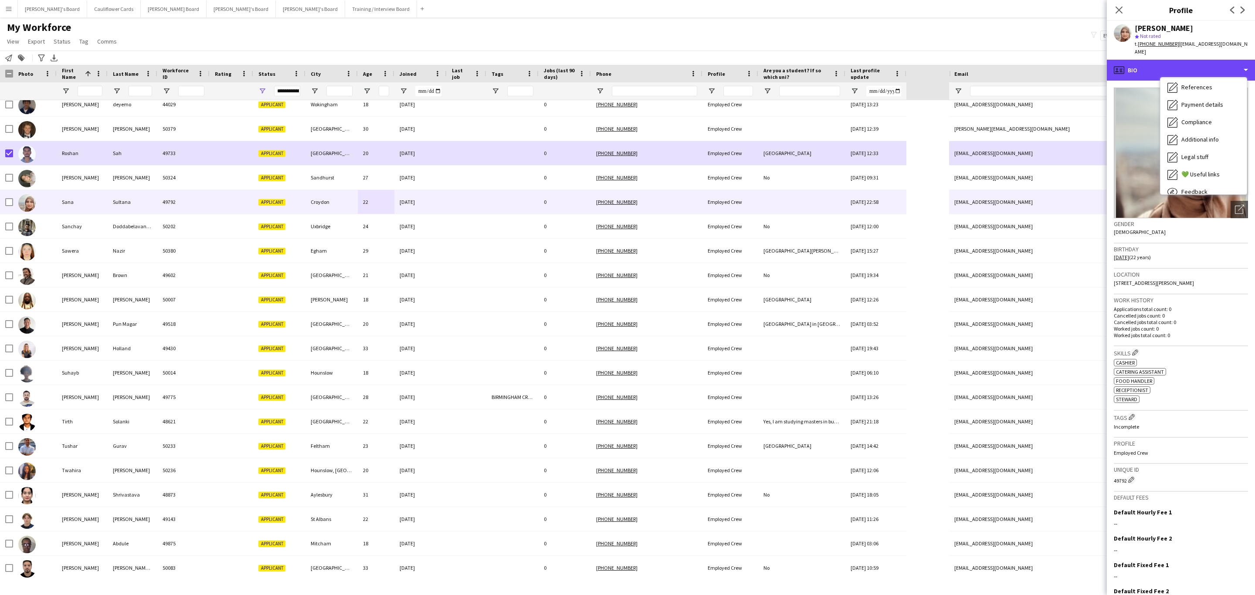
scroll to position [116, 0]
click at [1186, 109] on span "Additional info" at bounding box center [1200, 113] width 37 height 8
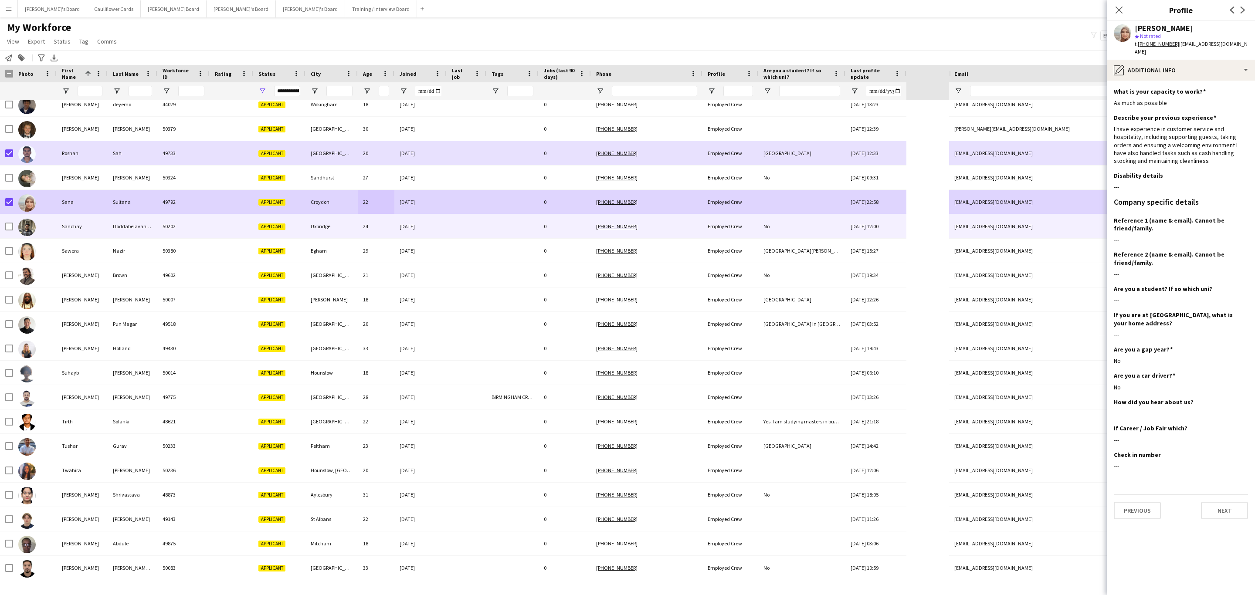
click at [225, 232] on div at bounding box center [232, 226] width 44 height 24
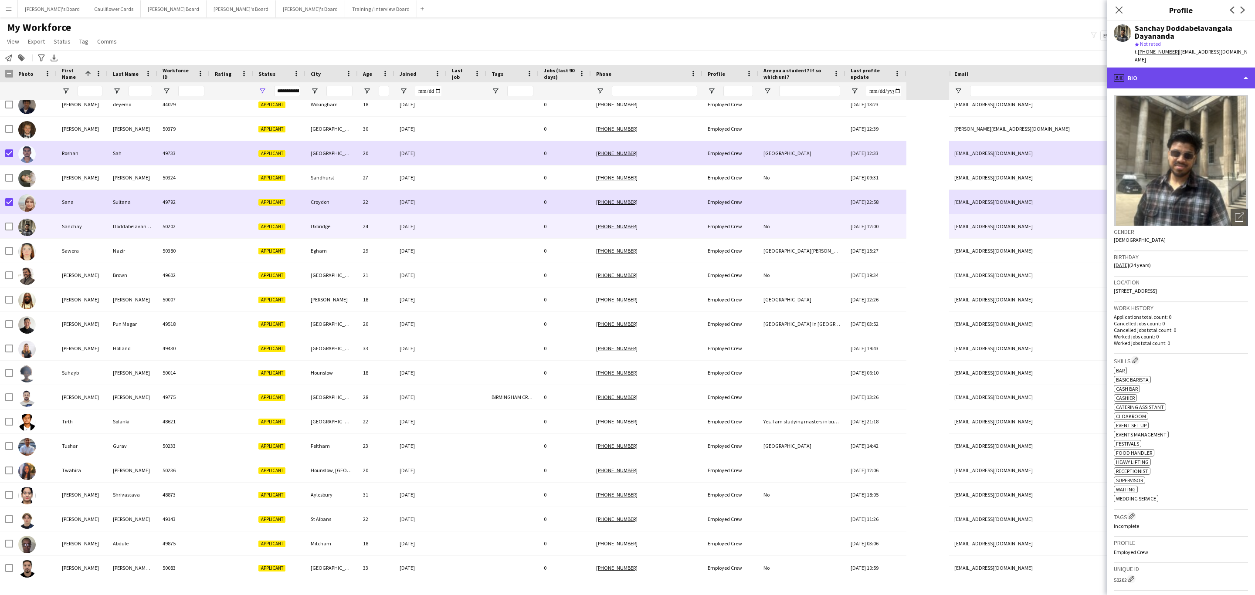
click at [1200, 68] on div "profile Bio" at bounding box center [1181, 78] width 148 height 21
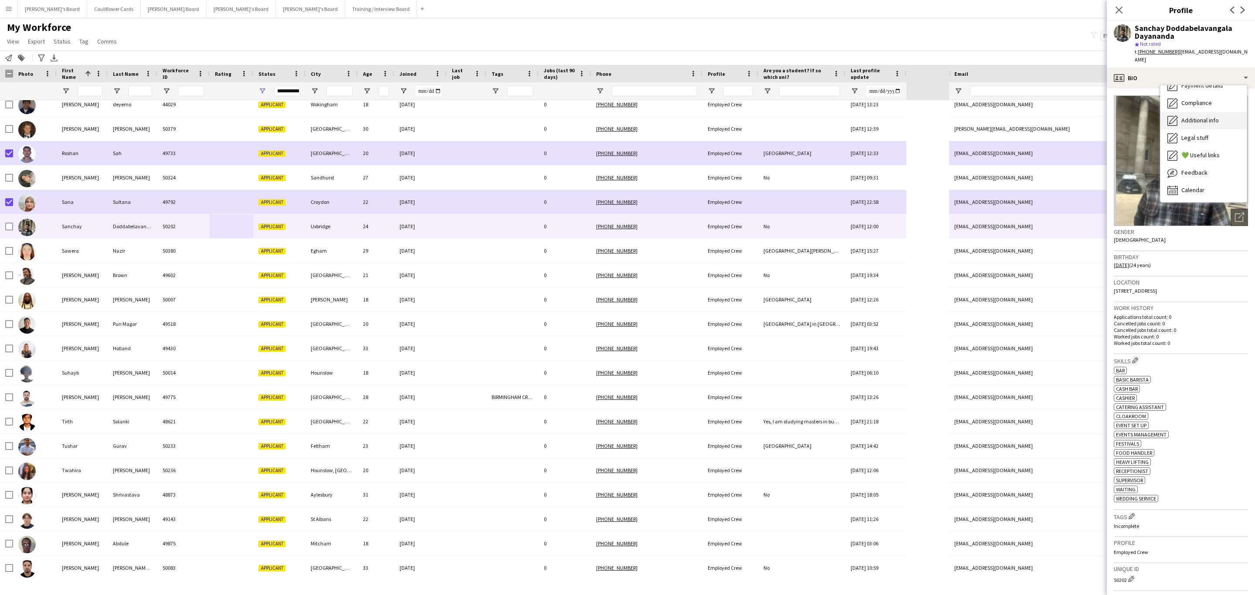
click at [1190, 116] on span "Additional info" at bounding box center [1200, 120] width 37 height 8
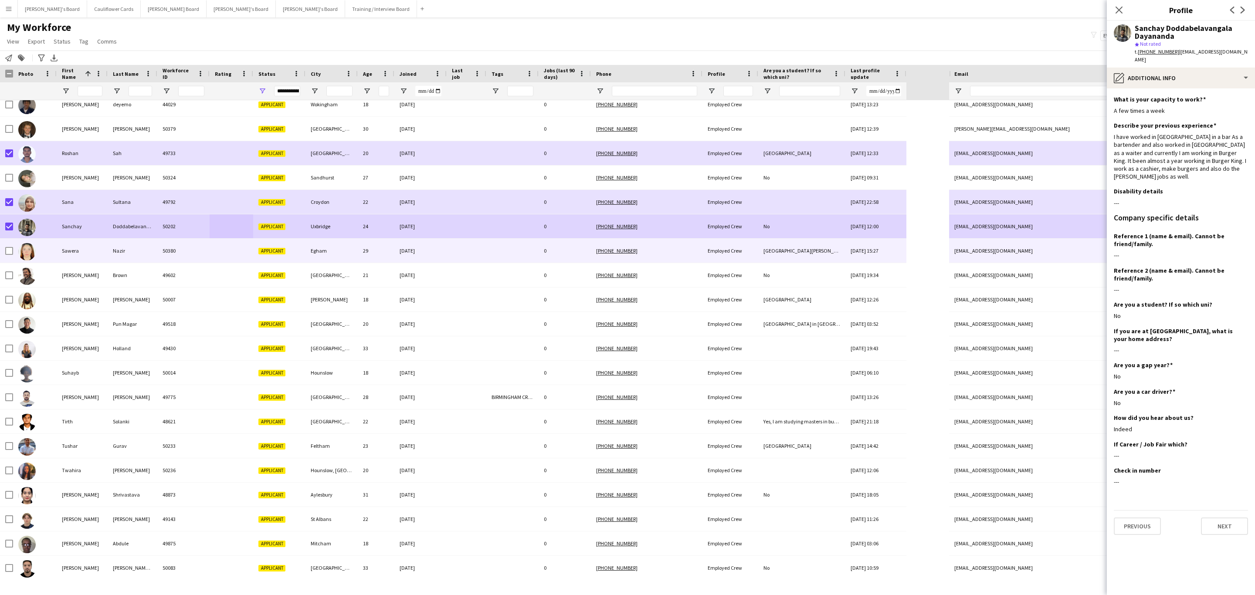
click at [224, 260] on div at bounding box center [232, 251] width 44 height 24
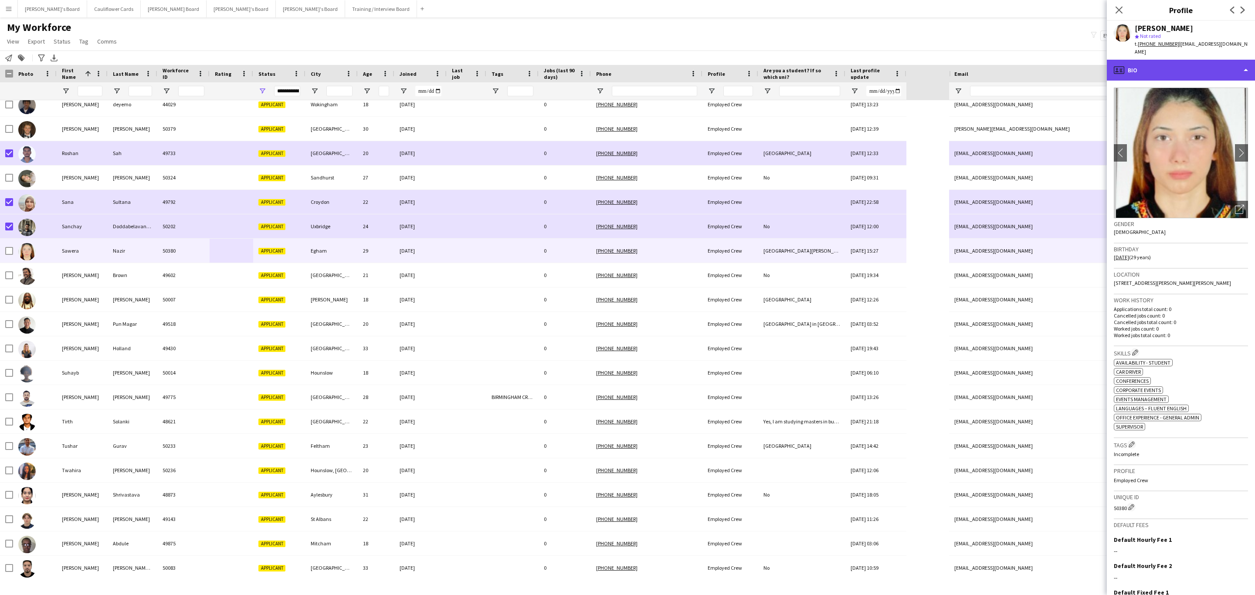
click at [1190, 71] on div "profile Bio" at bounding box center [1181, 70] width 148 height 21
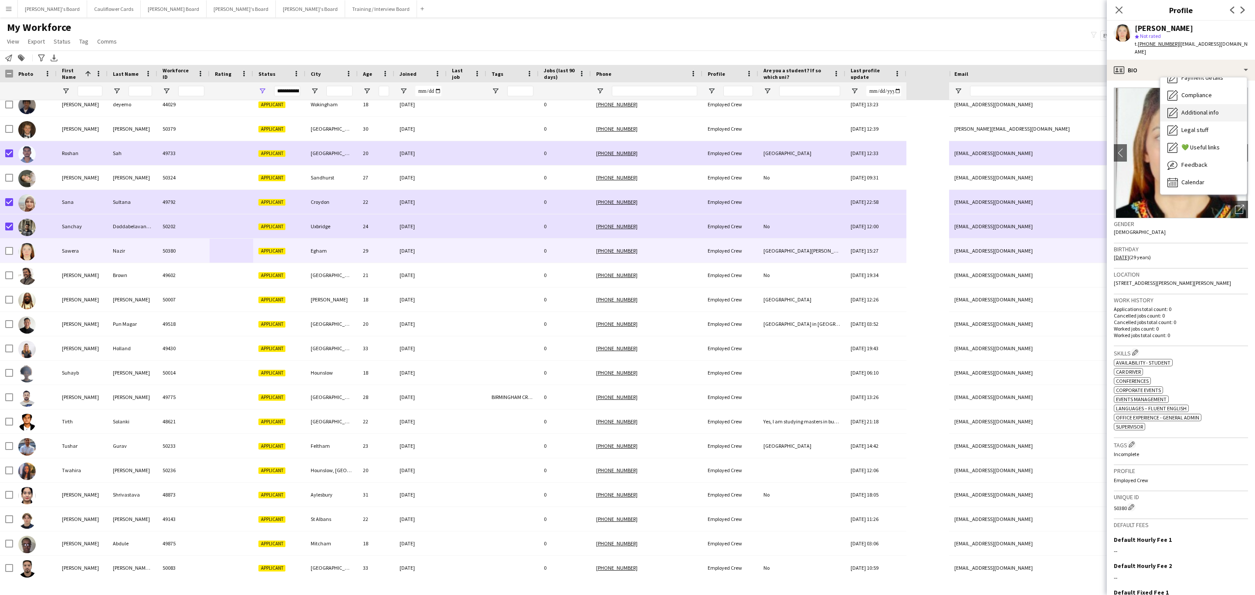
click at [1200, 109] on span "Additional info" at bounding box center [1200, 113] width 37 height 8
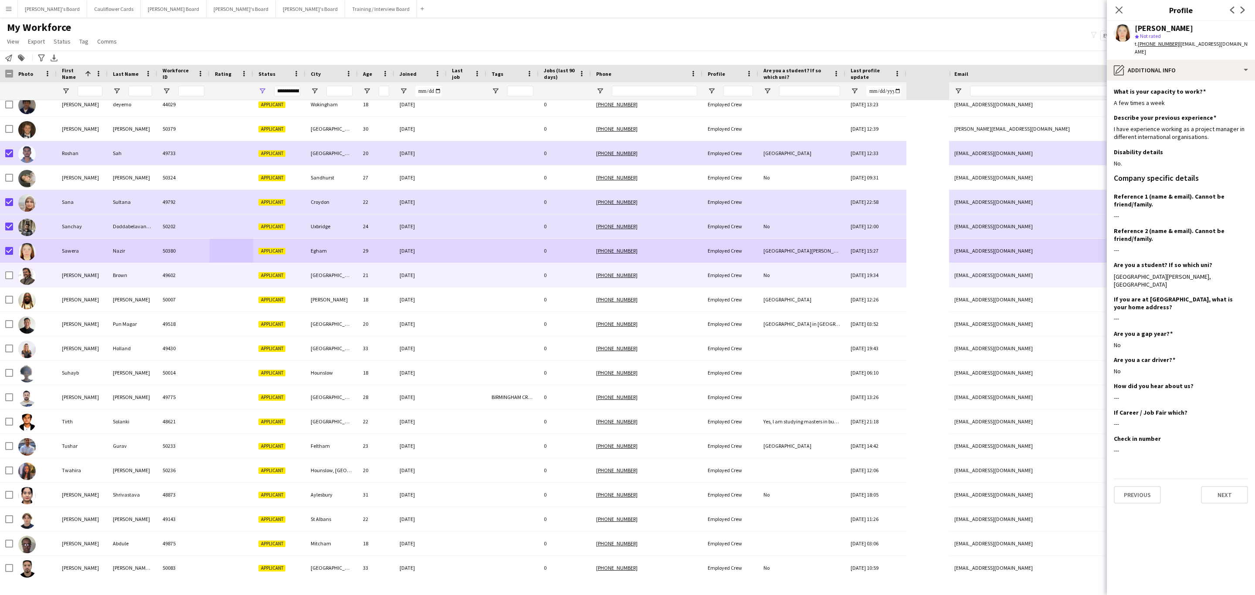
click at [173, 276] on div "49602" at bounding box center [183, 275] width 52 height 24
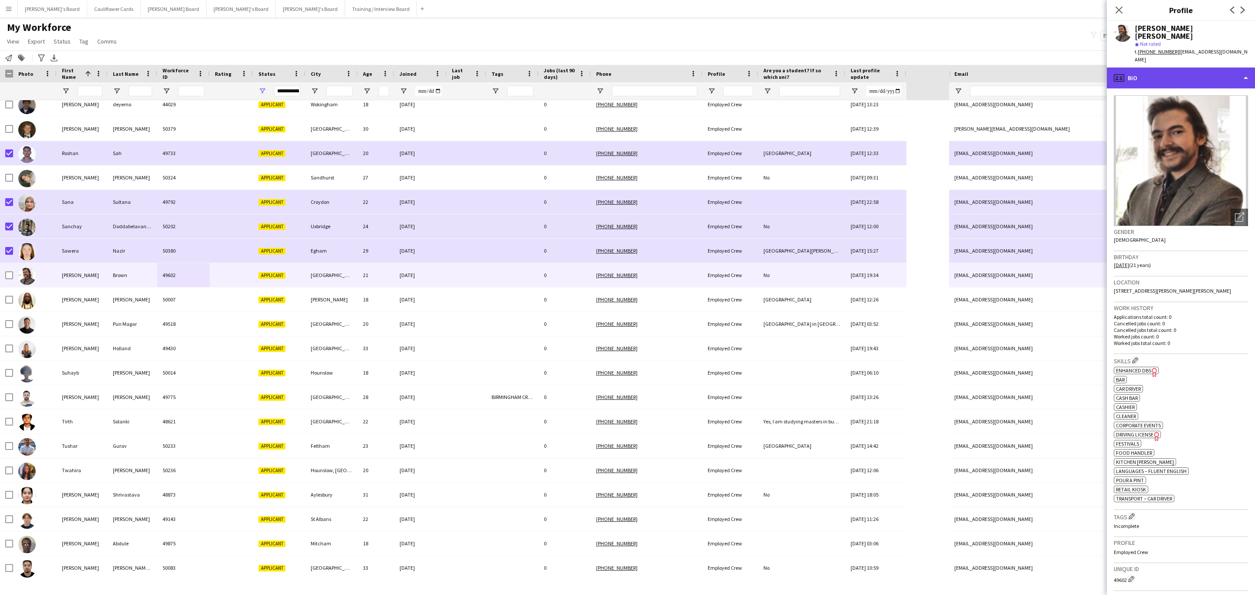
click at [1193, 68] on div "profile Bio" at bounding box center [1181, 78] width 148 height 21
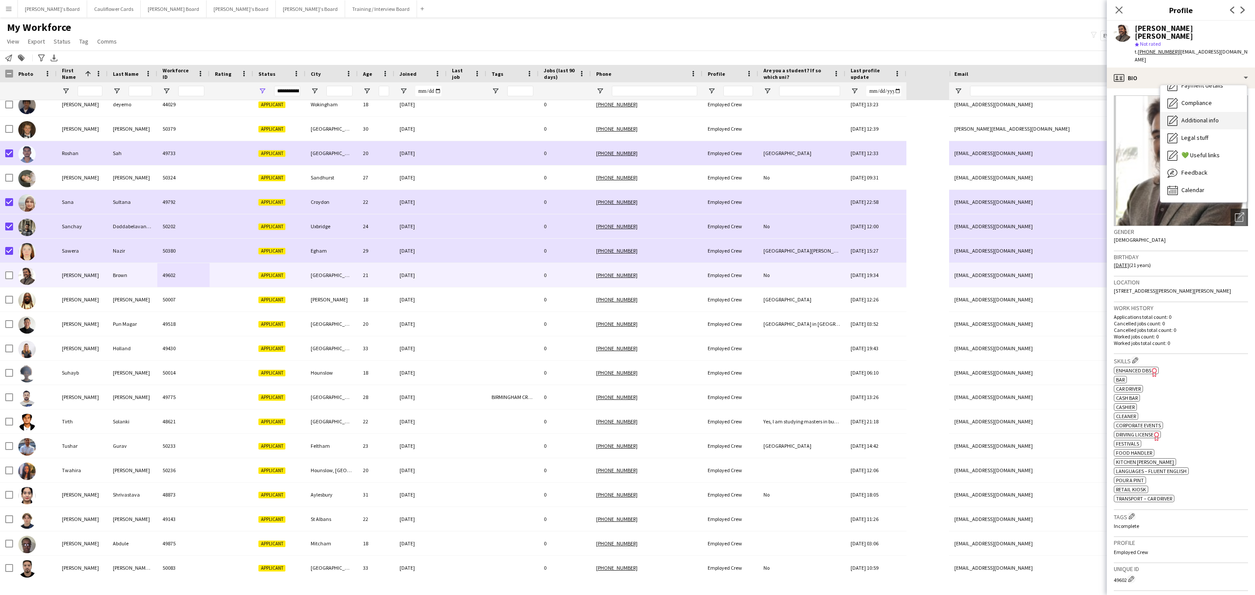
click at [1198, 116] on span "Additional info" at bounding box center [1200, 120] width 37 height 8
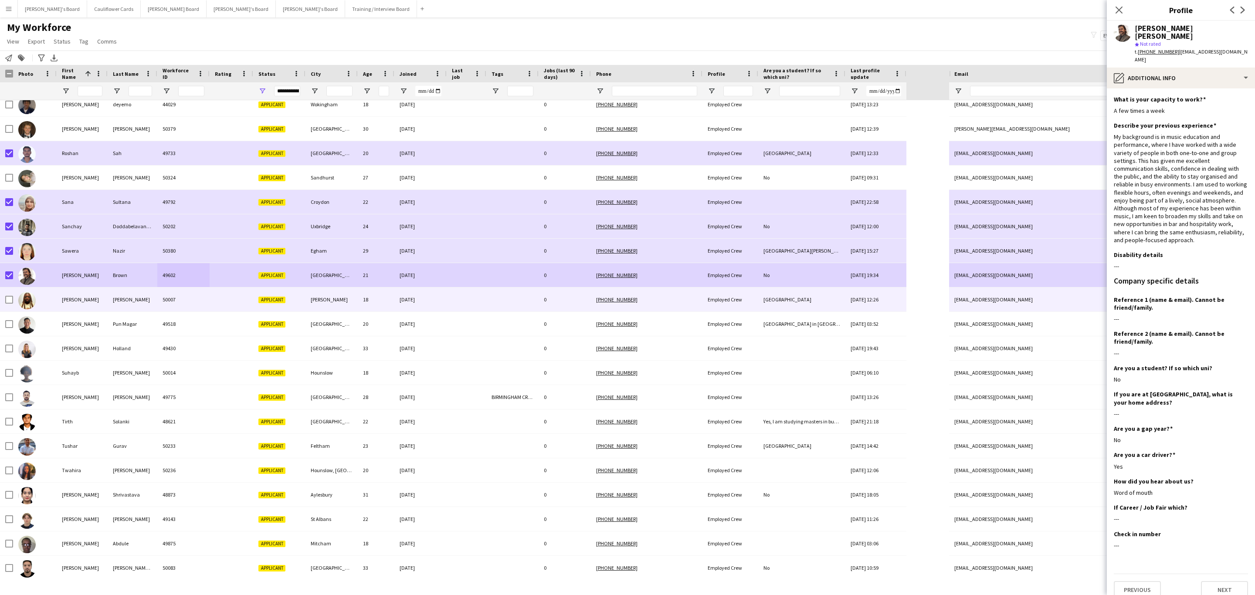
click at [238, 296] on div at bounding box center [232, 300] width 44 height 24
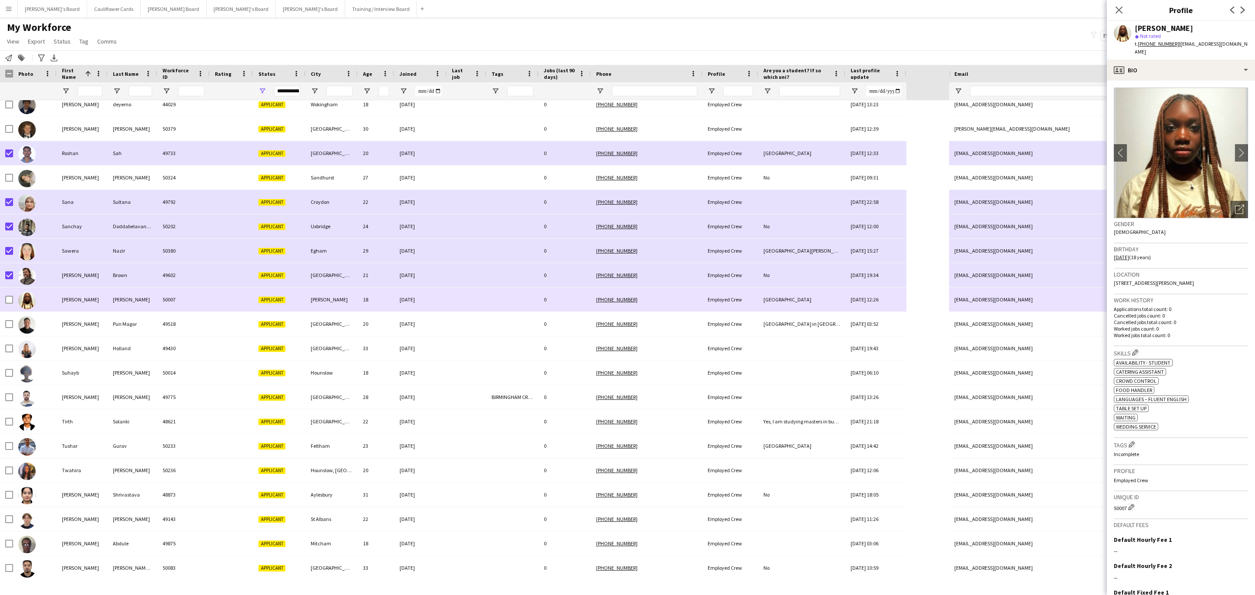
click at [473, 305] on div at bounding box center [467, 300] width 40 height 24
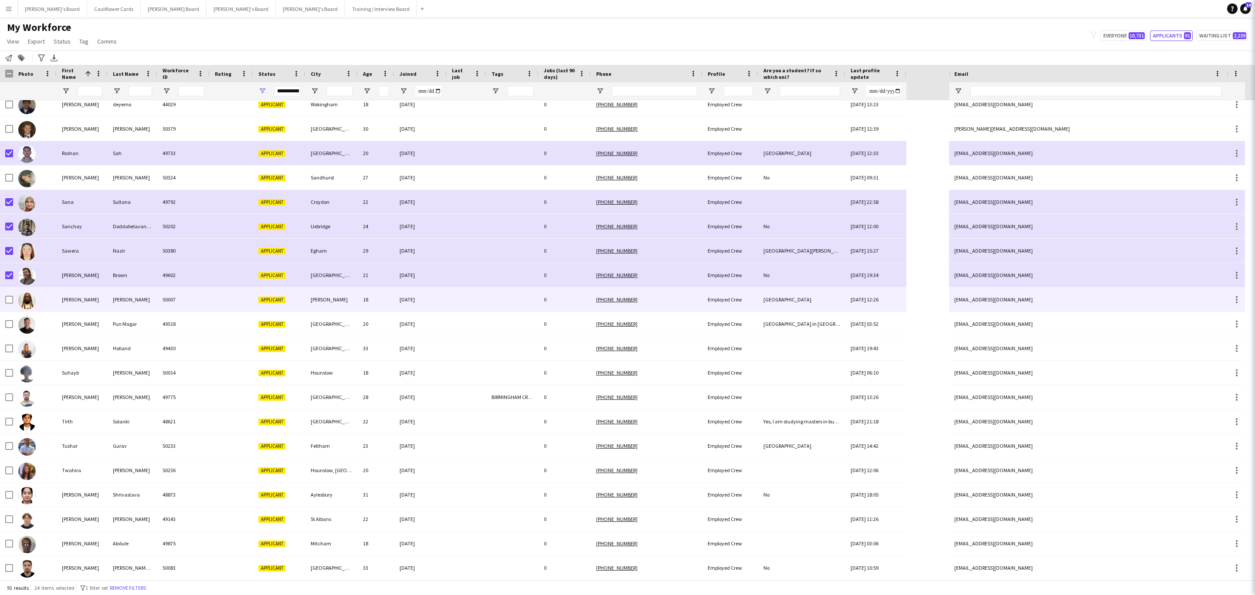
click at [473, 305] on div at bounding box center [467, 300] width 40 height 24
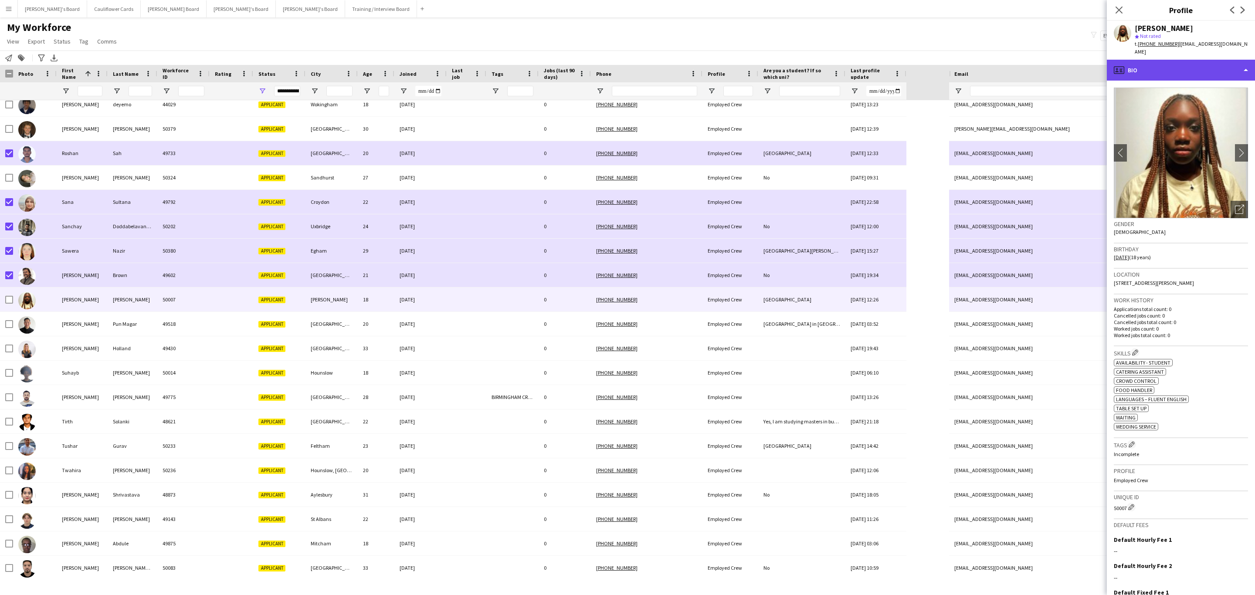
click at [1220, 61] on div "profile Bio" at bounding box center [1181, 70] width 148 height 21
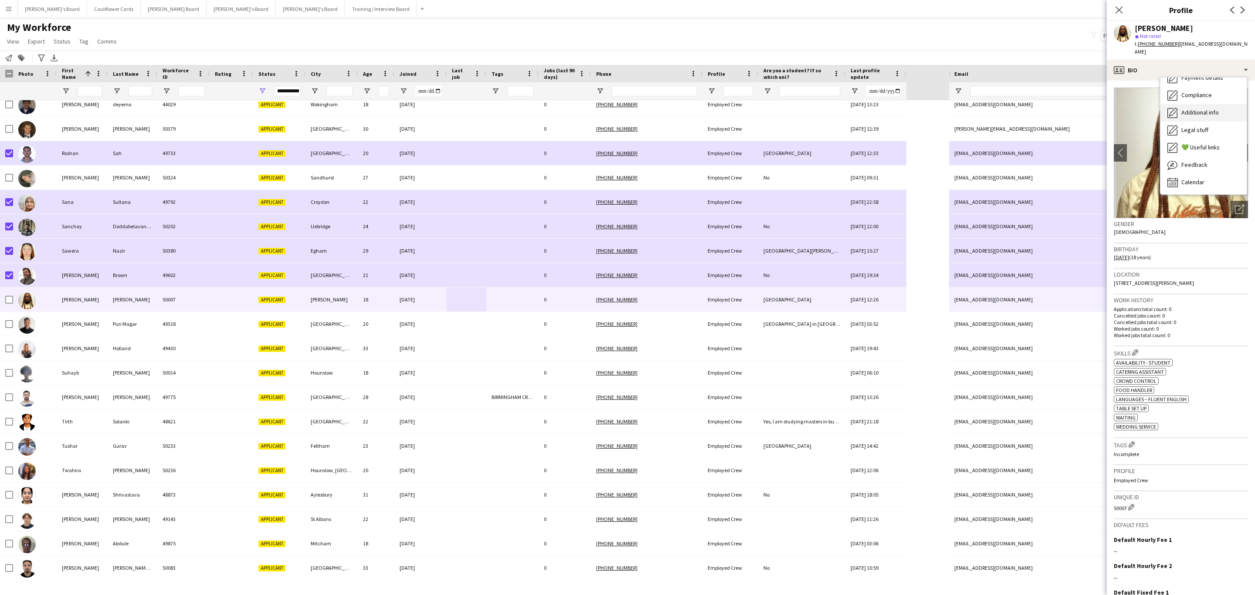
click at [1206, 109] on span "Additional info" at bounding box center [1200, 113] width 37 height 8
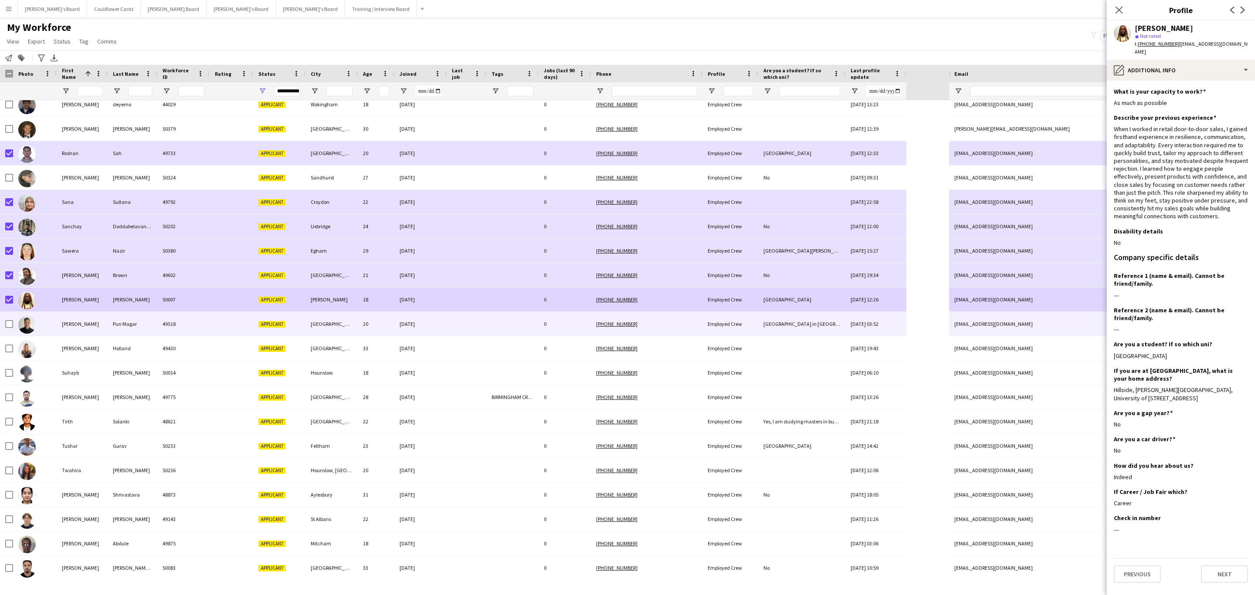
click at [170, 329] on div "49518" at bounding box center [183, 324] width 52 height 24
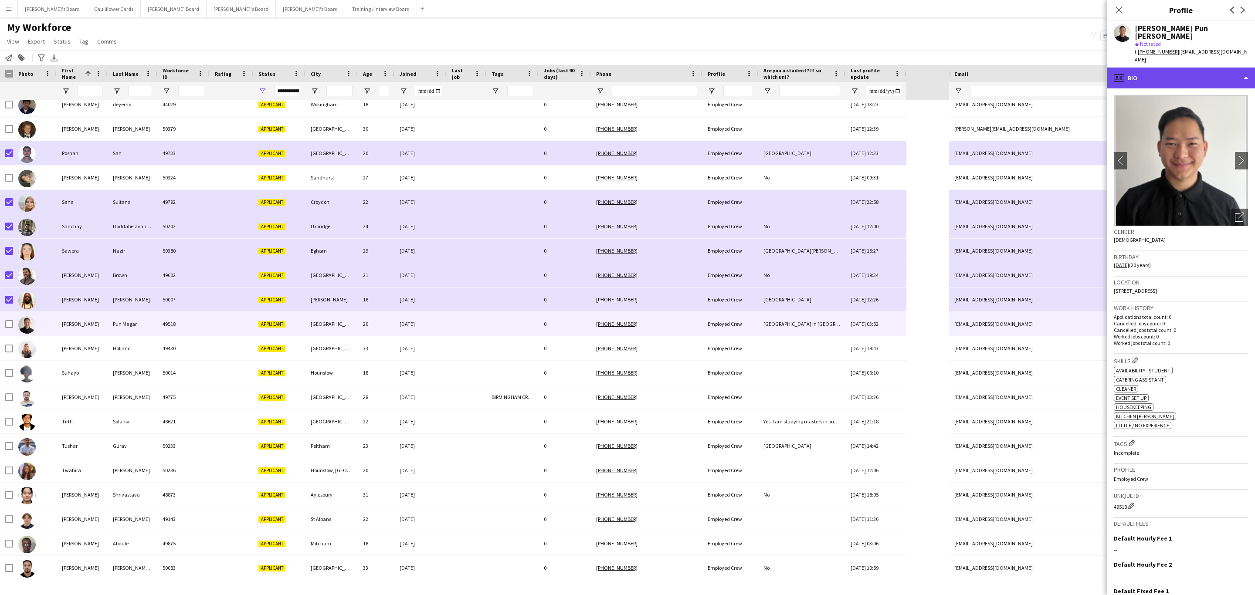
click at [1203, 68] on div "profile Bio" at bounding box center [1181, 78] width 148 height 21
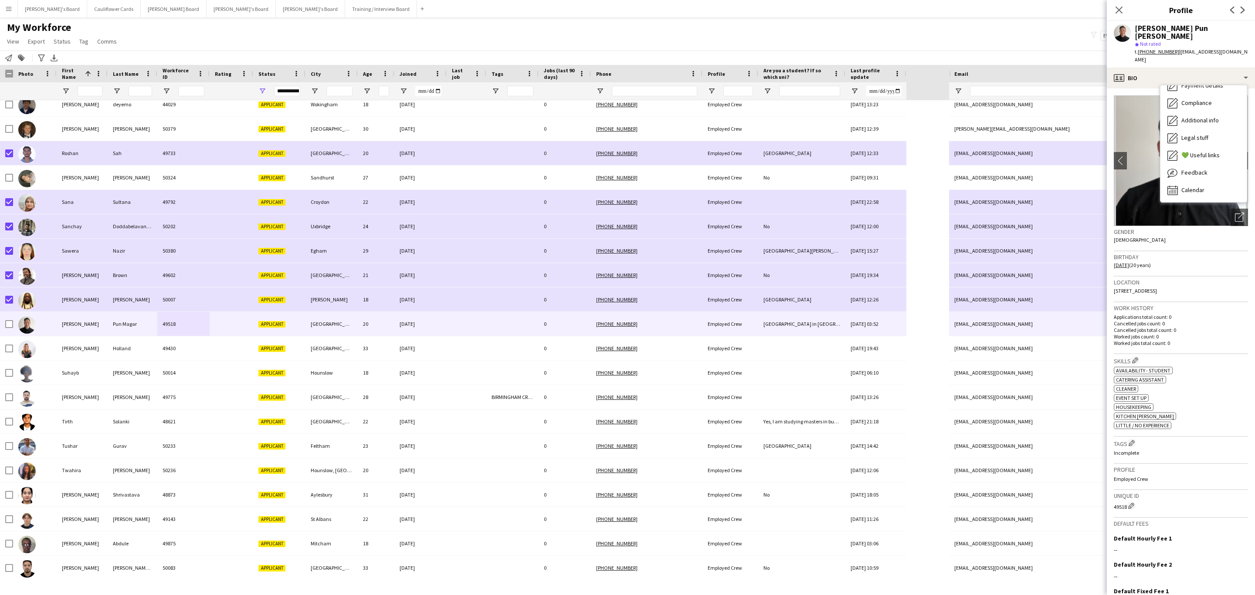
click at [1212, 116] on span "Additional info" at bounding box center [1200, 120] width 37 height 8
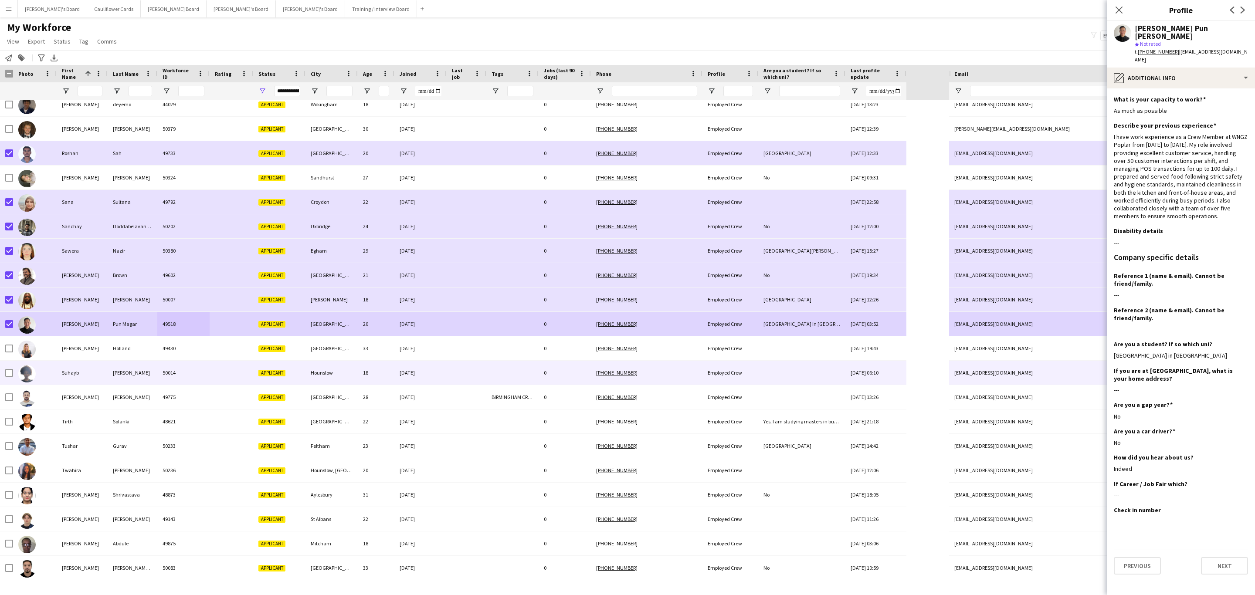
click at [346, 380] on div "Hounslow" at bounding box center [332, 373] width 52 height 24
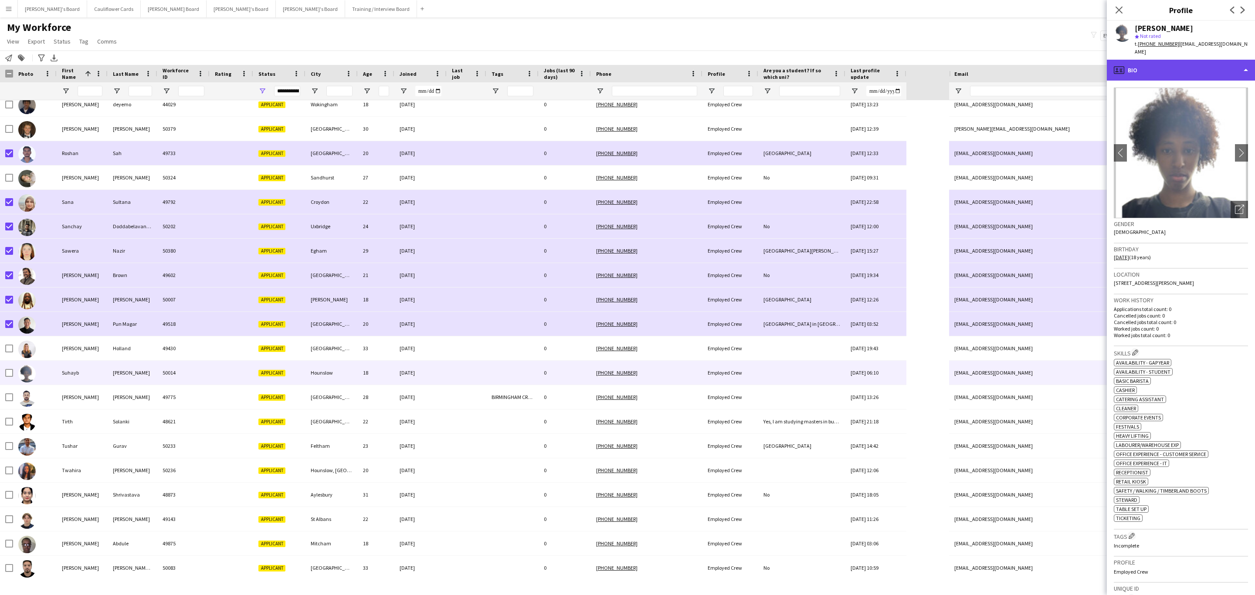
click at [1206, 62] on div "profile Bio" at bounding box center [1181, 70] width 148 height 21
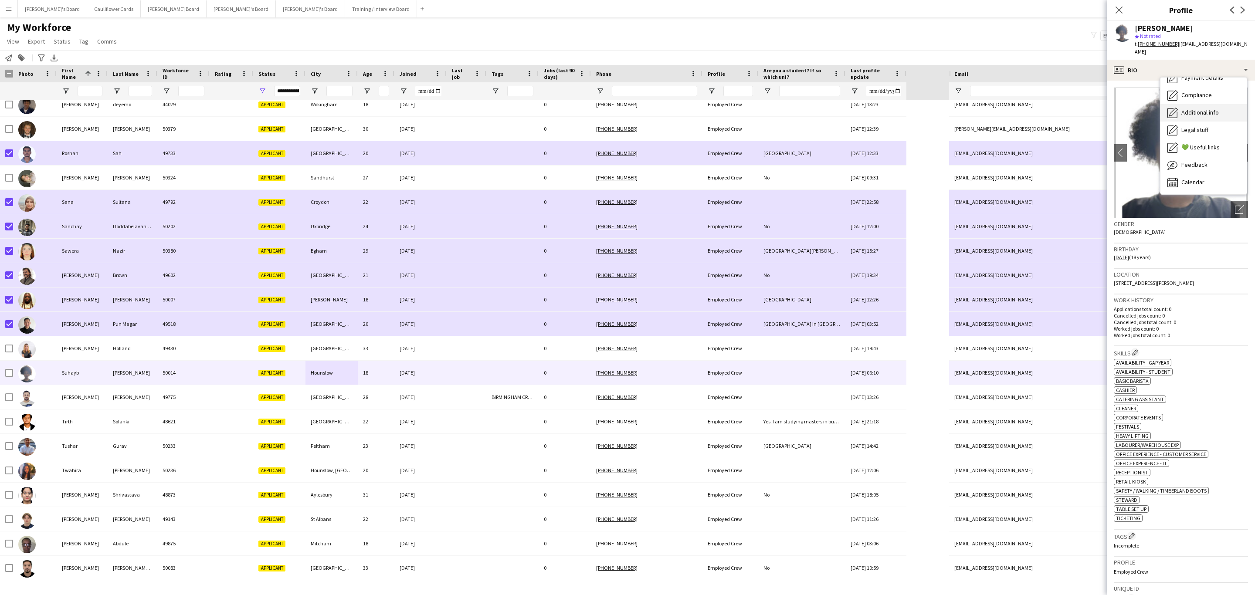
click at [1213, 109] on span "Additional info" at bounding box center [1200, 113] width 37 height 8
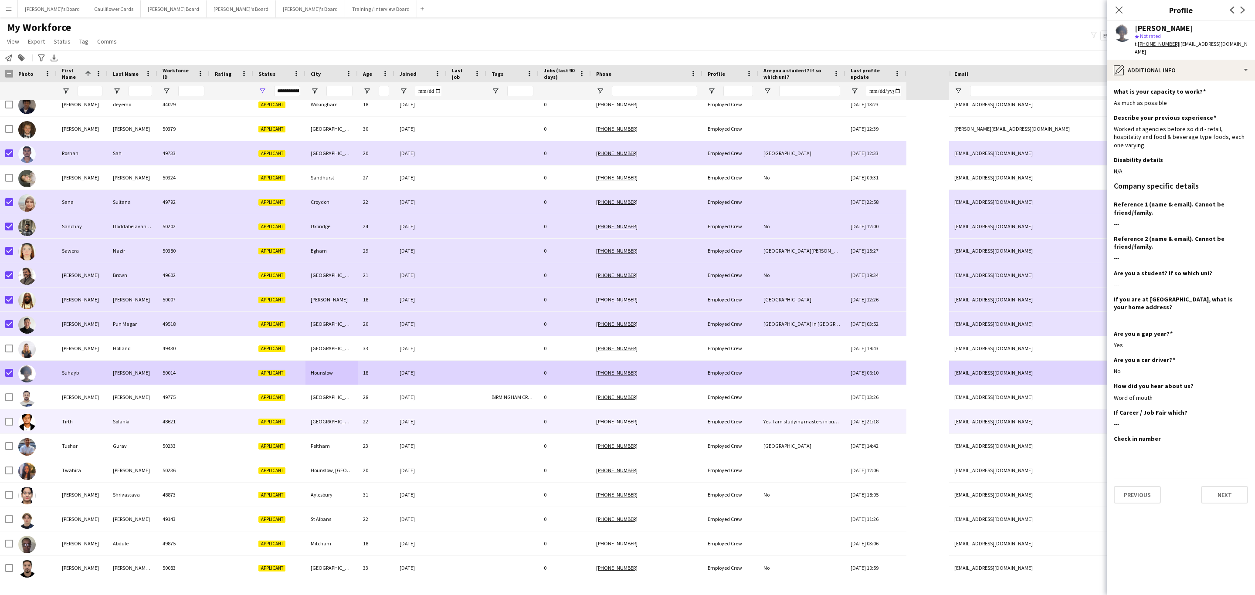
click at [129, 416] on div "Solanki" at bounding box center [133, 422] width 50 height 24
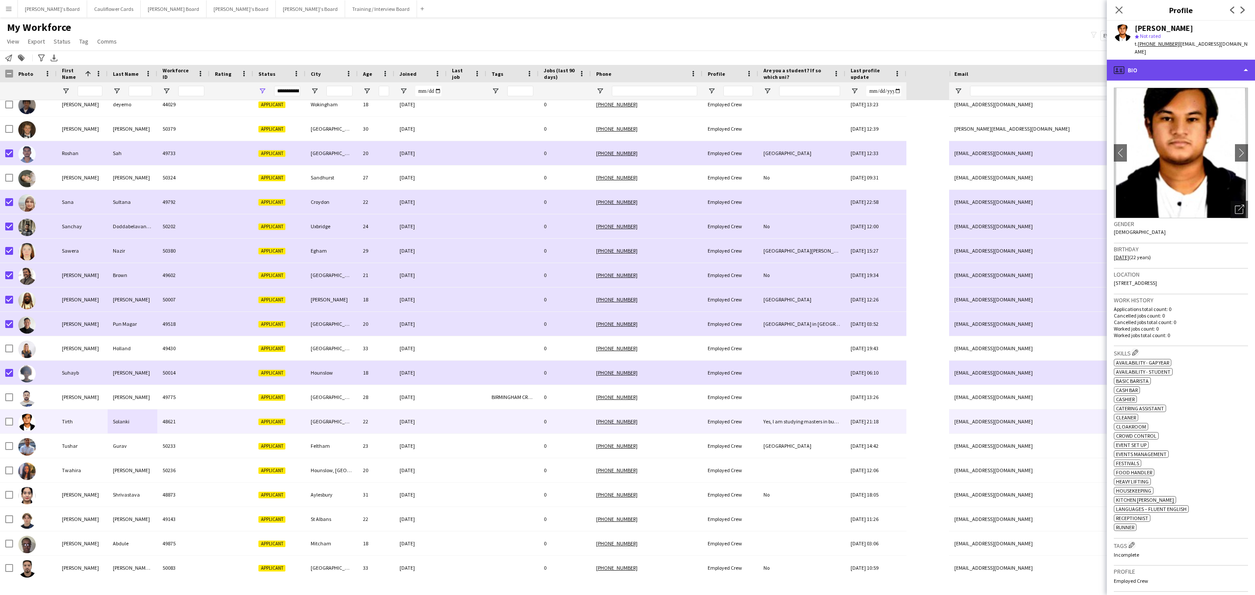
click at [1191, 60] on div "profile Bio" at bounding box center [1181, 70] width 148 height 21
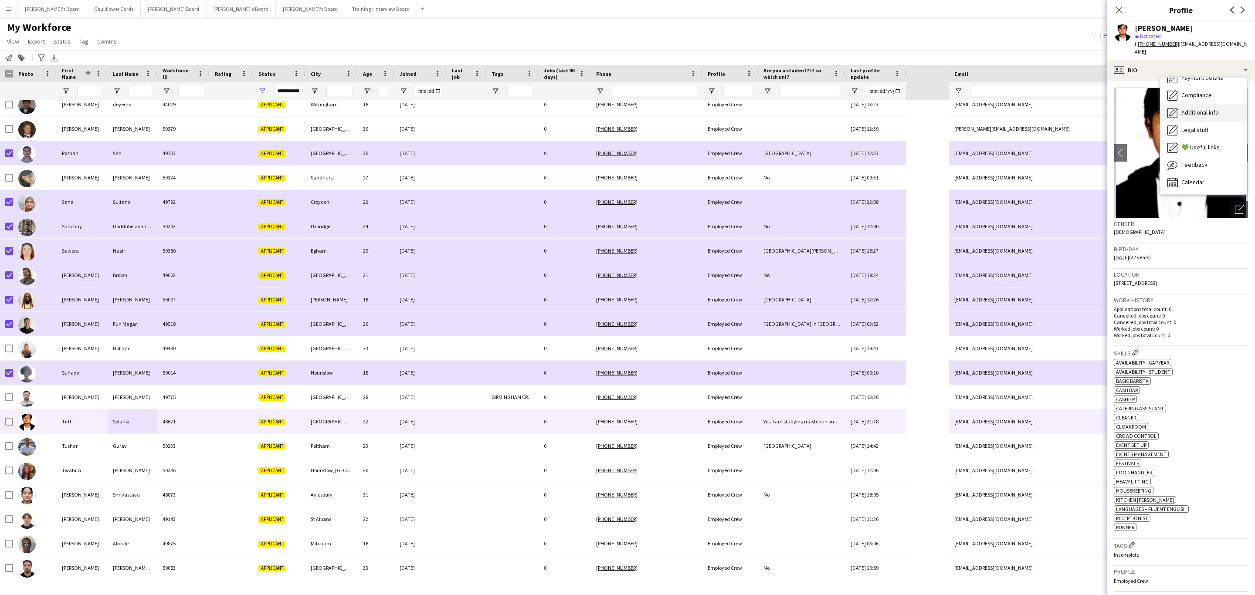
click at [1201, 109] on span "Additional info" at bounding box center [1200, 113] width 37 height 8
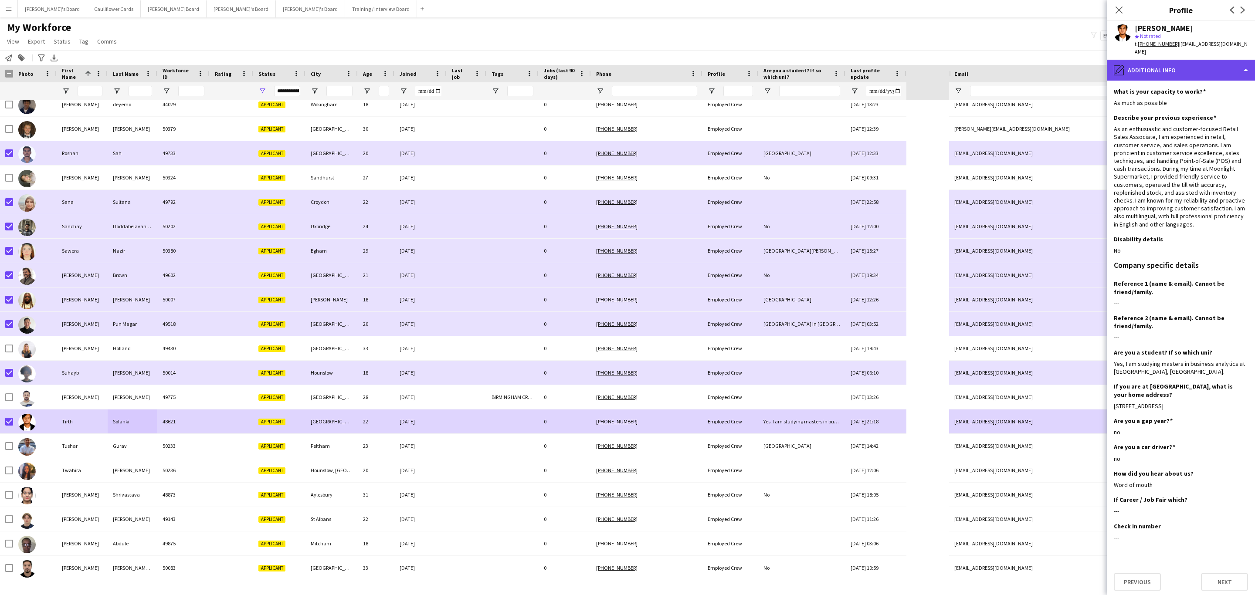
click at [1150, 69] on div "pencil4 Additional info" at bounding box center [1181, 70] width 148 height 21
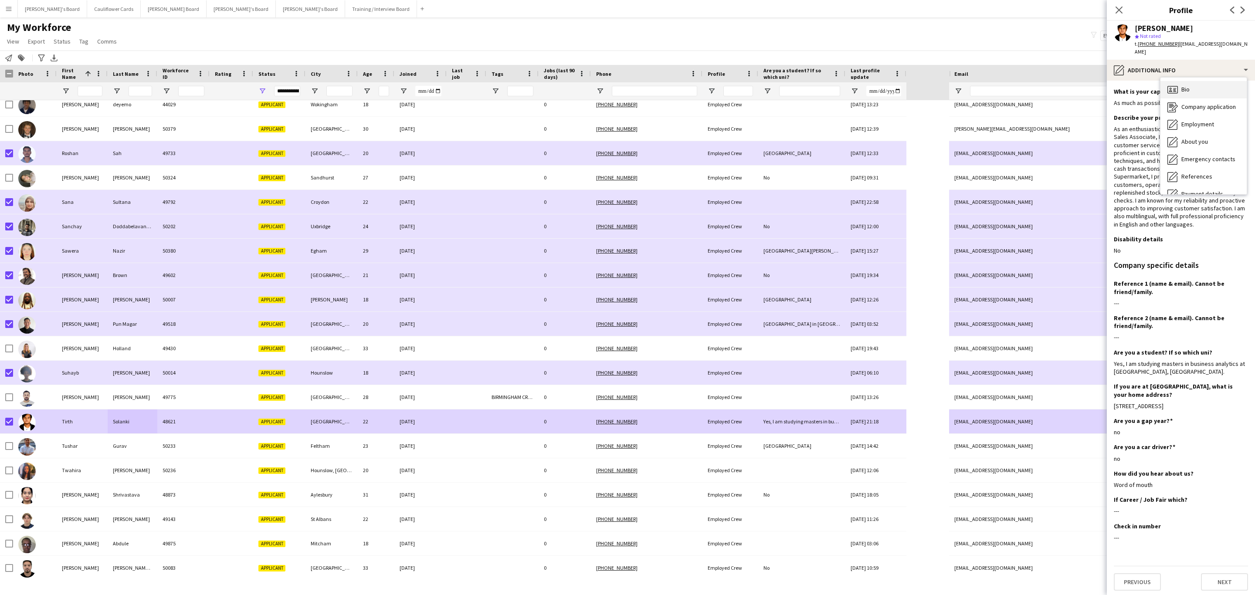
click at [1192, 82] on div "Bio Bio" at bounding box center [1204, 89] width 86 height 17
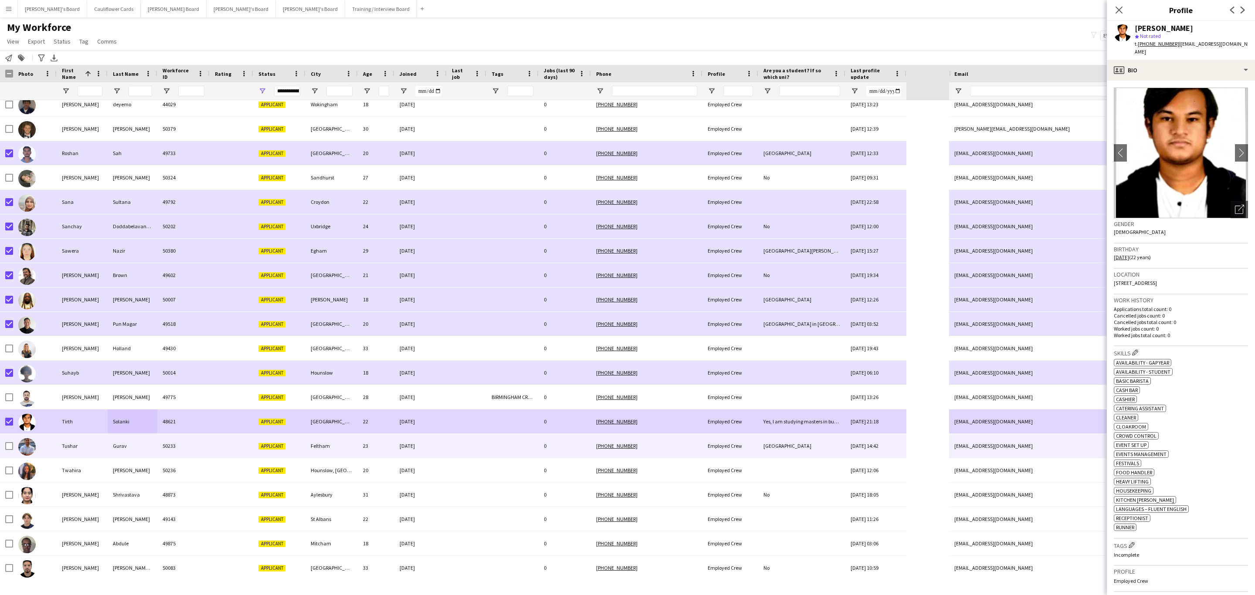
click at [217, 448] on div at bounding box center [232, 446] width 44 height 24
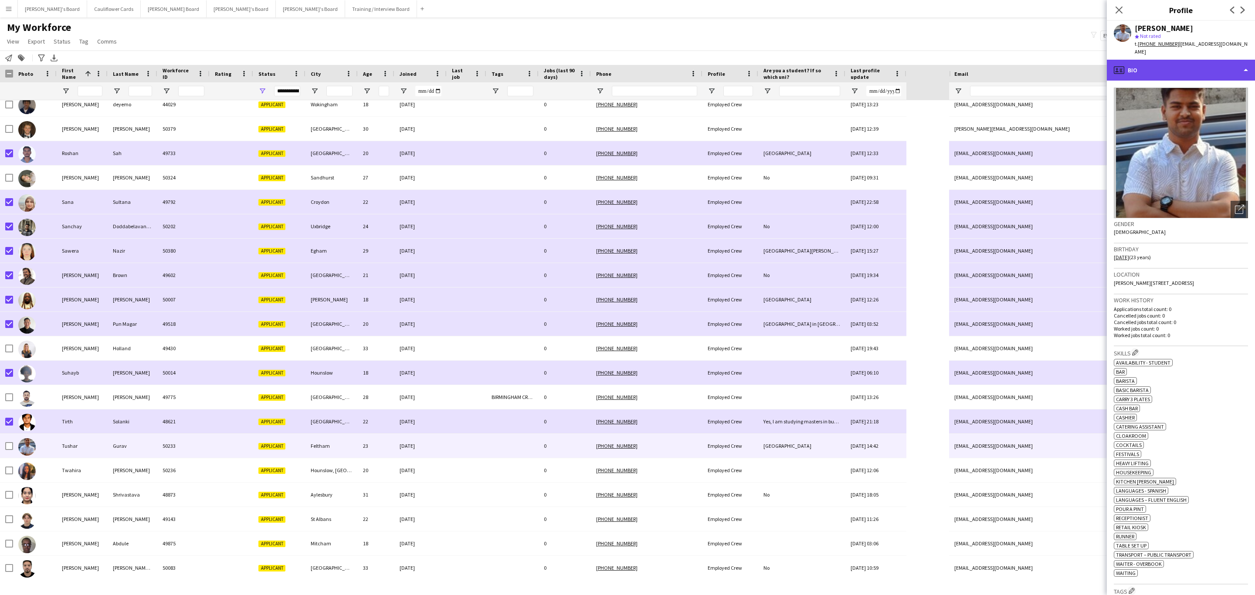
click at [1173, 65] on div "profile Bio" at bounding box center [1181, 70] width 148 height 21
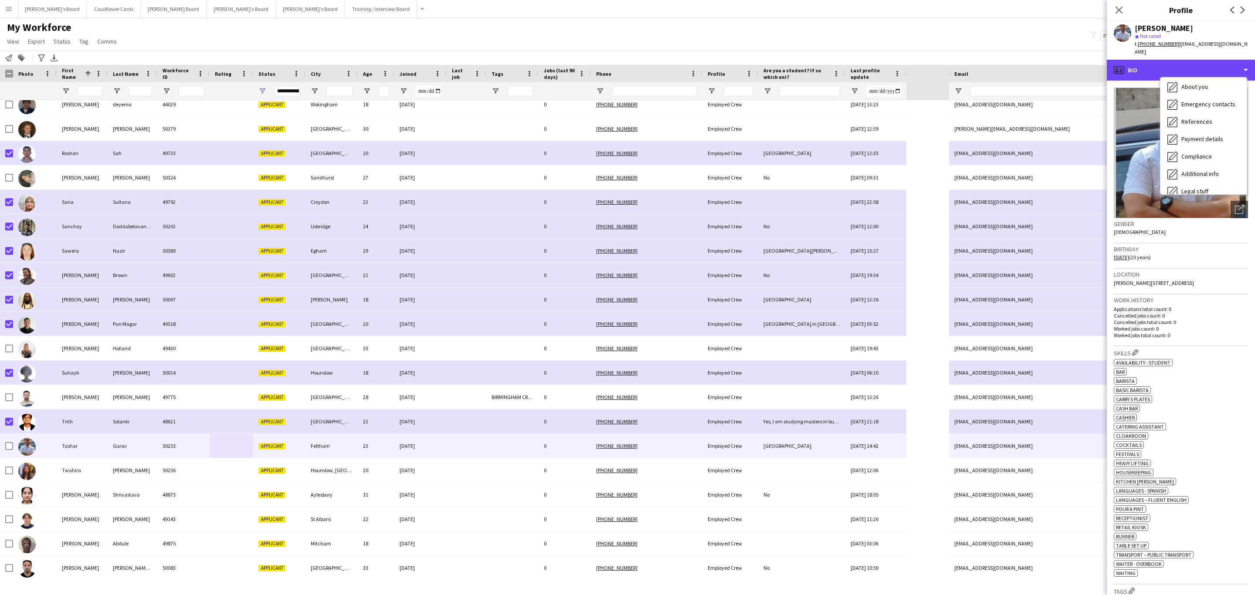
scroll to position [116, 0]
click at [1207, 109] on span "Additional info" at bounding box center [1200, 113] width 37 height 8
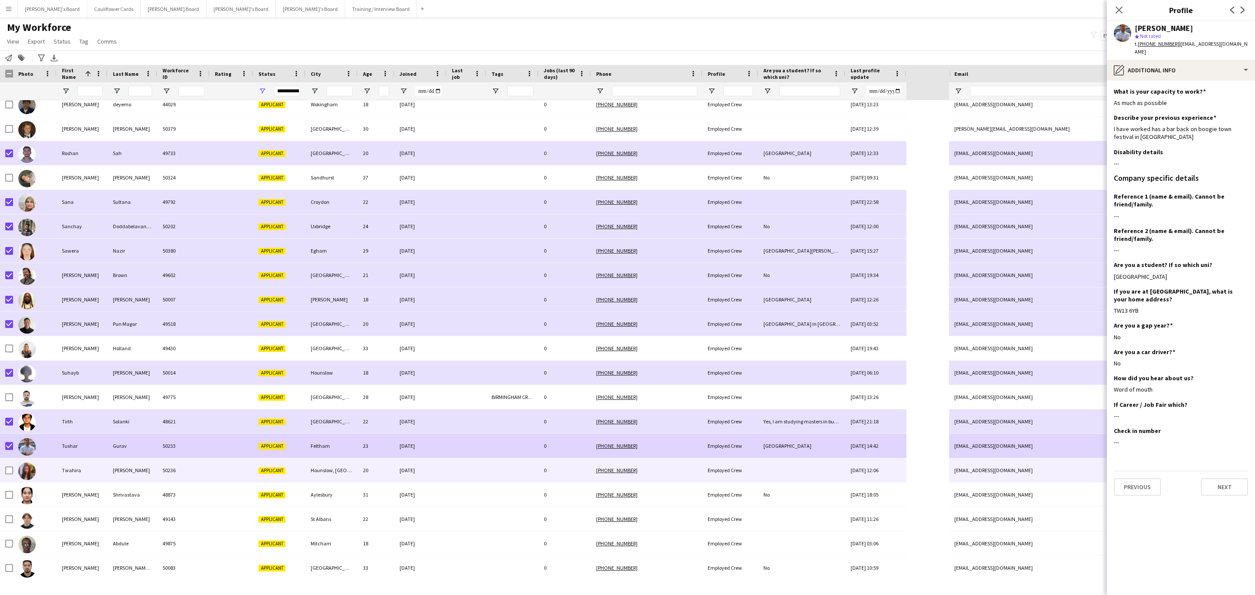
click at [144, 472] on div "[PERSON_NAME]" at bounding box center [133, 471] width 50 height 24
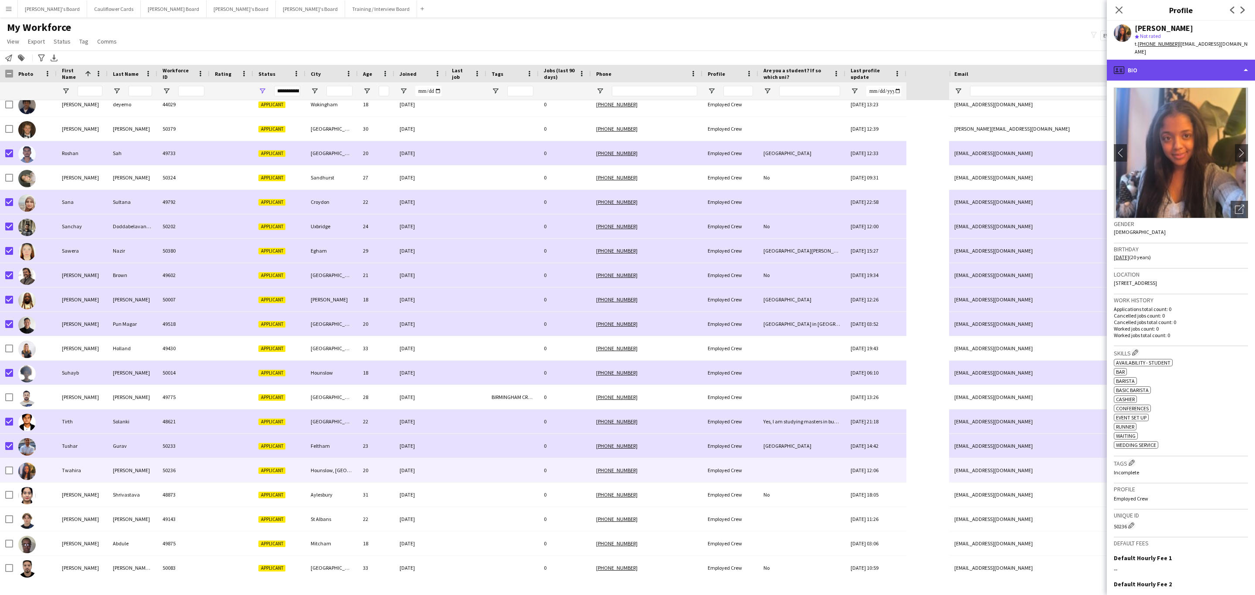
click at [1159, 60] on div "profile Bio" at bounding box center [1181, 70] width 148 height 21
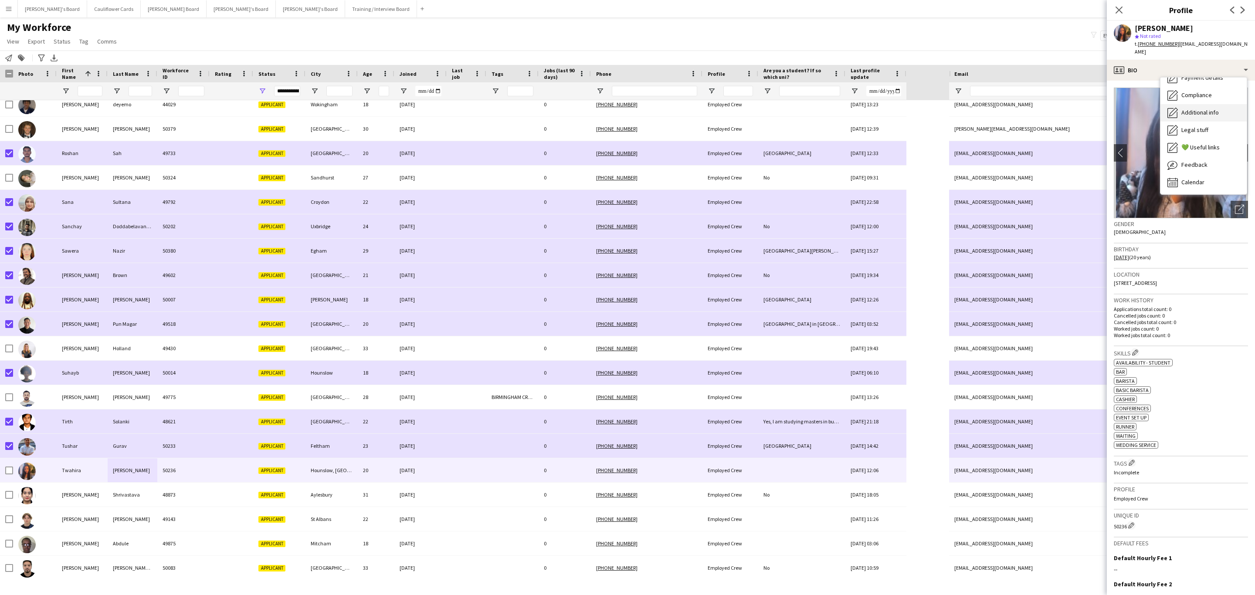
click at [1189, 104] on div "Additional info Additional info" at bounding box center [1204, 112] width 86 height 17
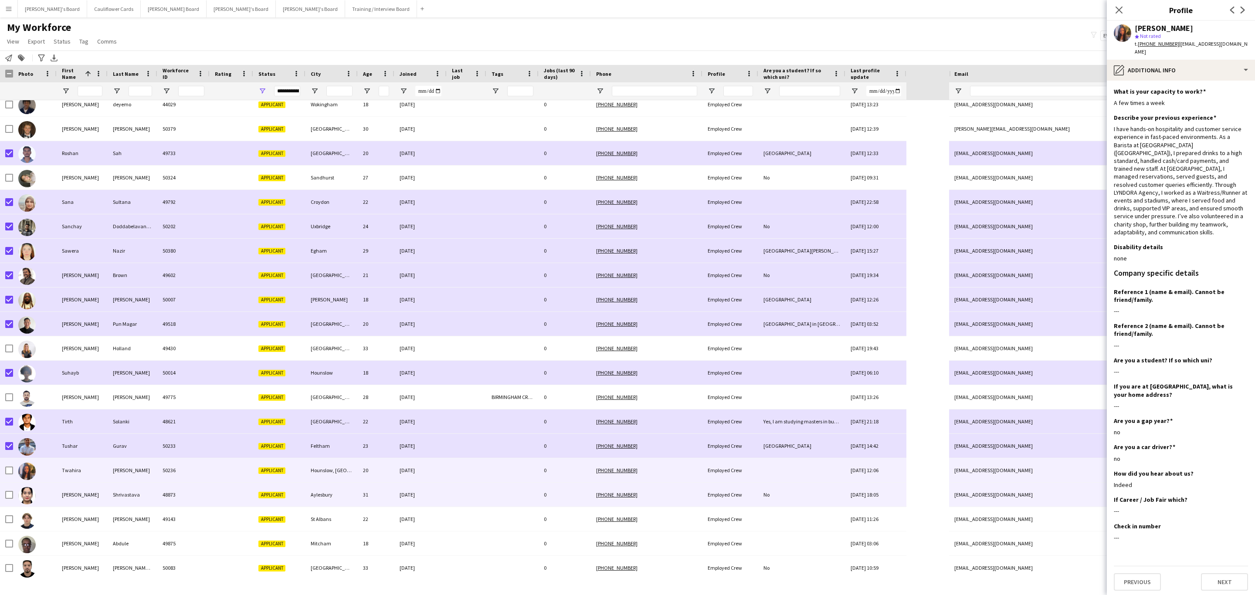
click at [349, 504] on div "Aylesbury" at bounding box center [332, 495] width 52 height 24
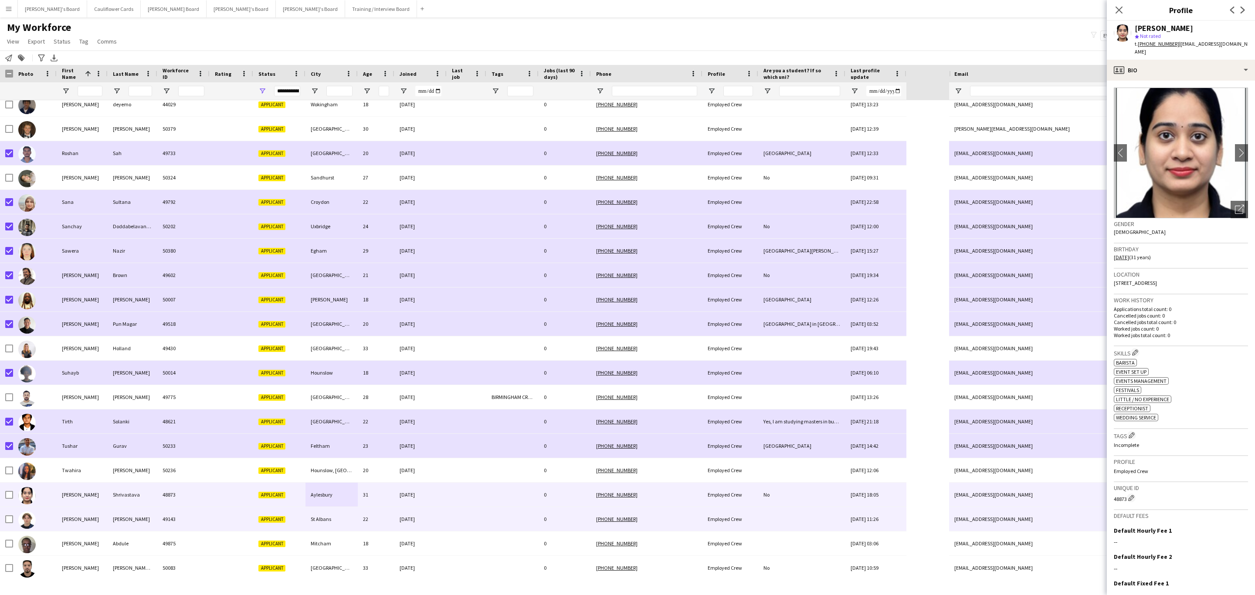
drag, startPoint x: 518, startPoint y: 514, endPoint x: 674, endPoint y: 508, distance: 156.2
click at [518, 514] on div at bounding box center [512, 519] width 52 height 24
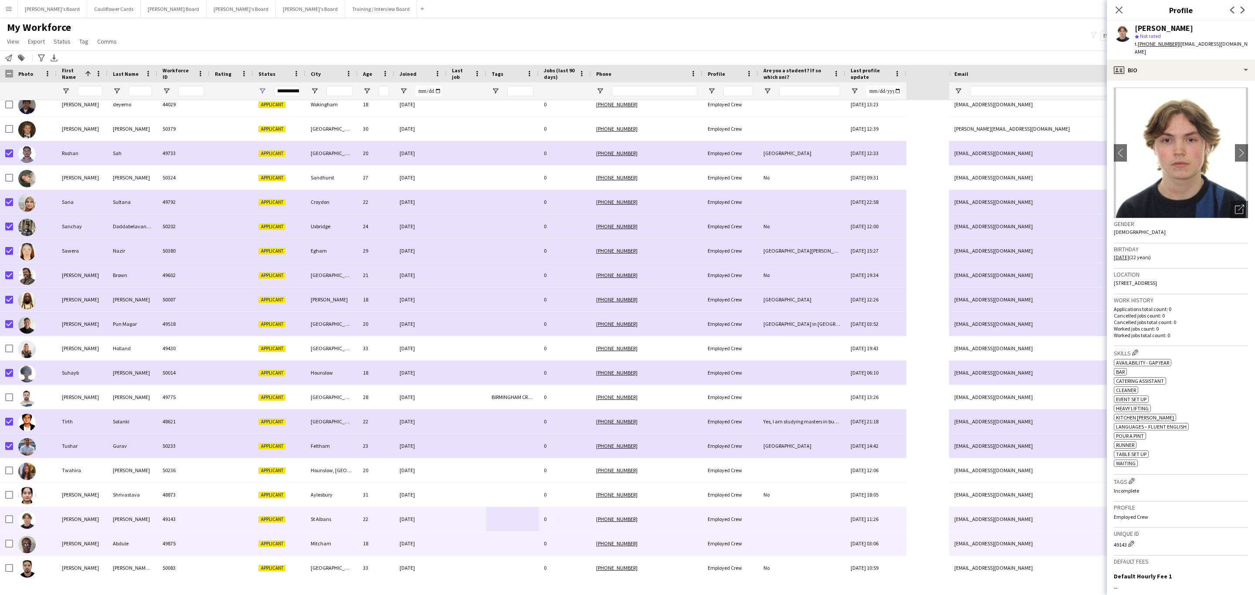
click at [547, 538] on div "0" at bounding box center [565, 544] width 52 height 24
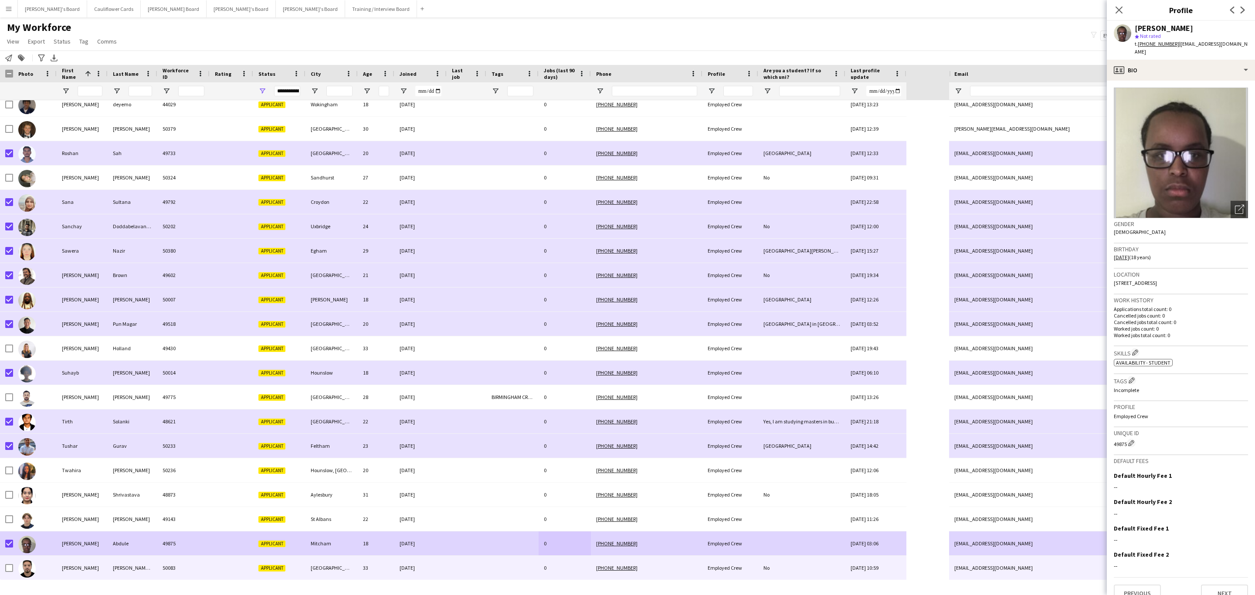
click at [188, 573] on div "50083" at bounding box center [183, 568] width 52 height 24
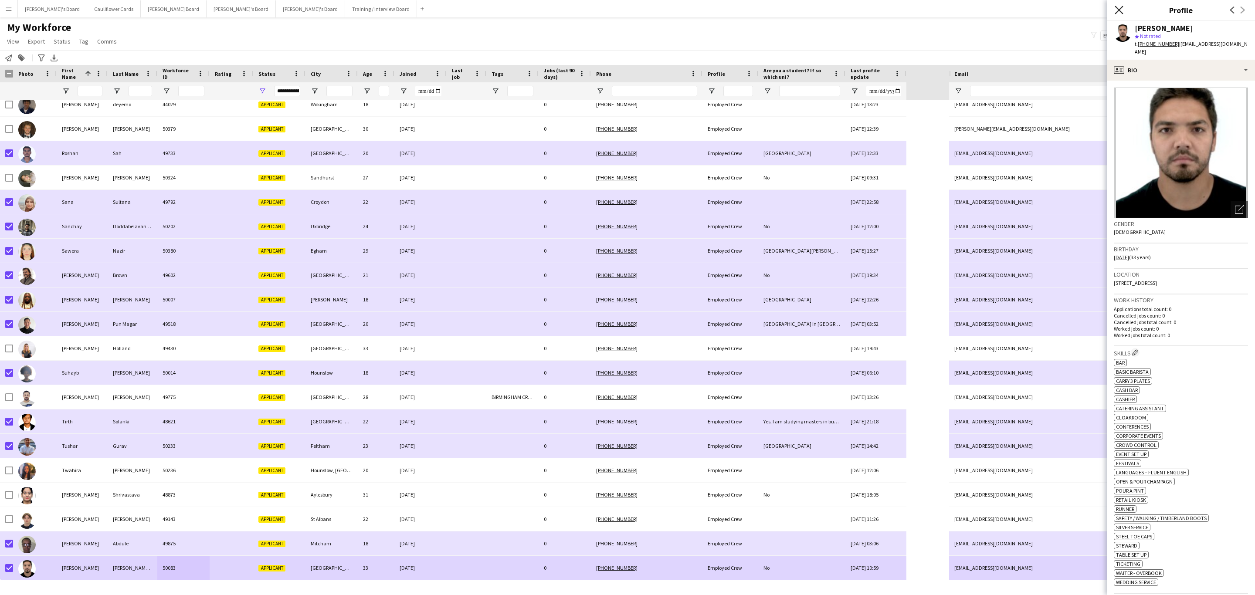
click at [1122, 11] on icon "Close pop-in" at bounding box center [1119, 10] width 8 height 8
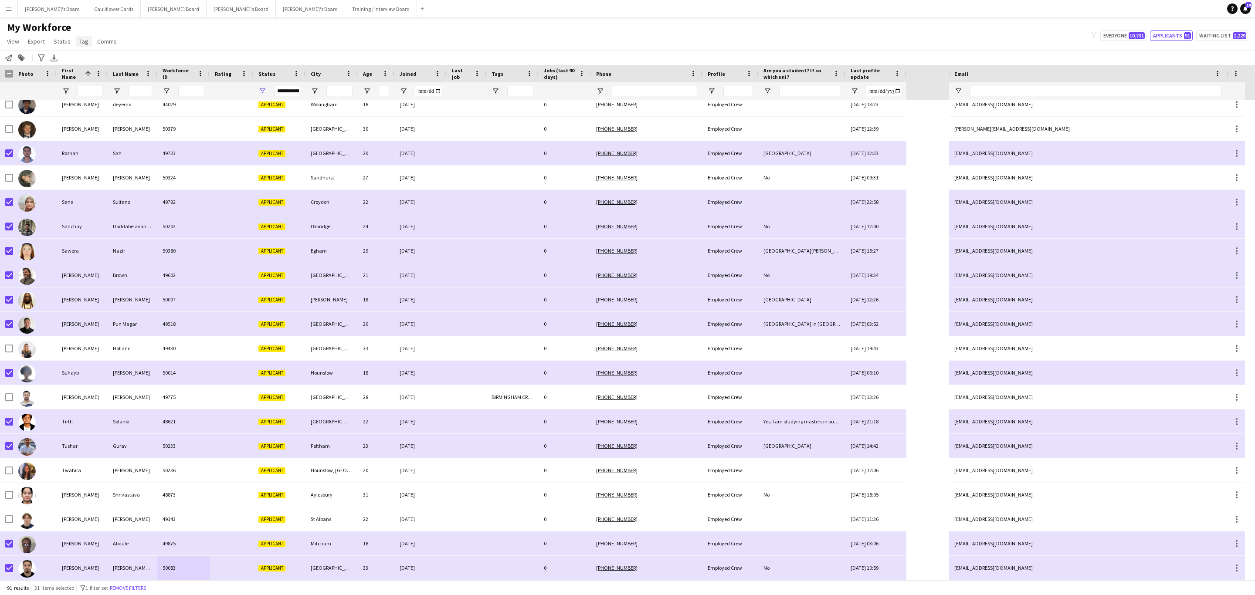
click at [79, 39] on span "Tag" at bounding box center [83, 41] width 9 height 8
click at [104, 63] on link "New tag" at bounding box center [105, 60] width 61 height 18
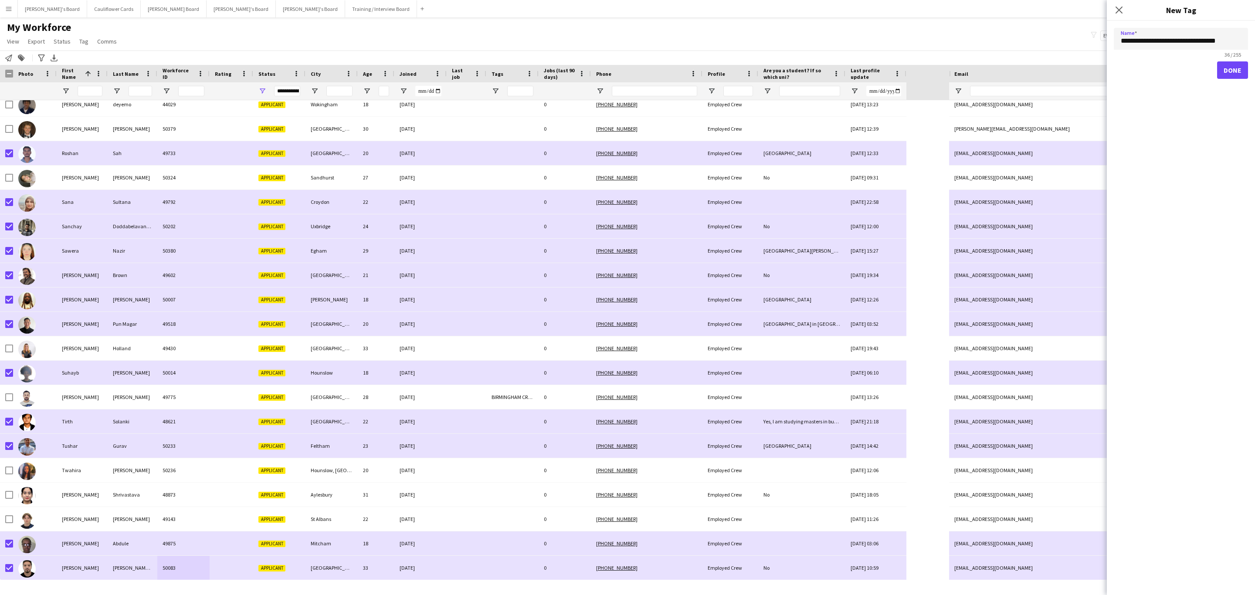
type input "**********"
click at [1233, 69] on button "Done" at bounding box center [1232, 69] width 31 height 17
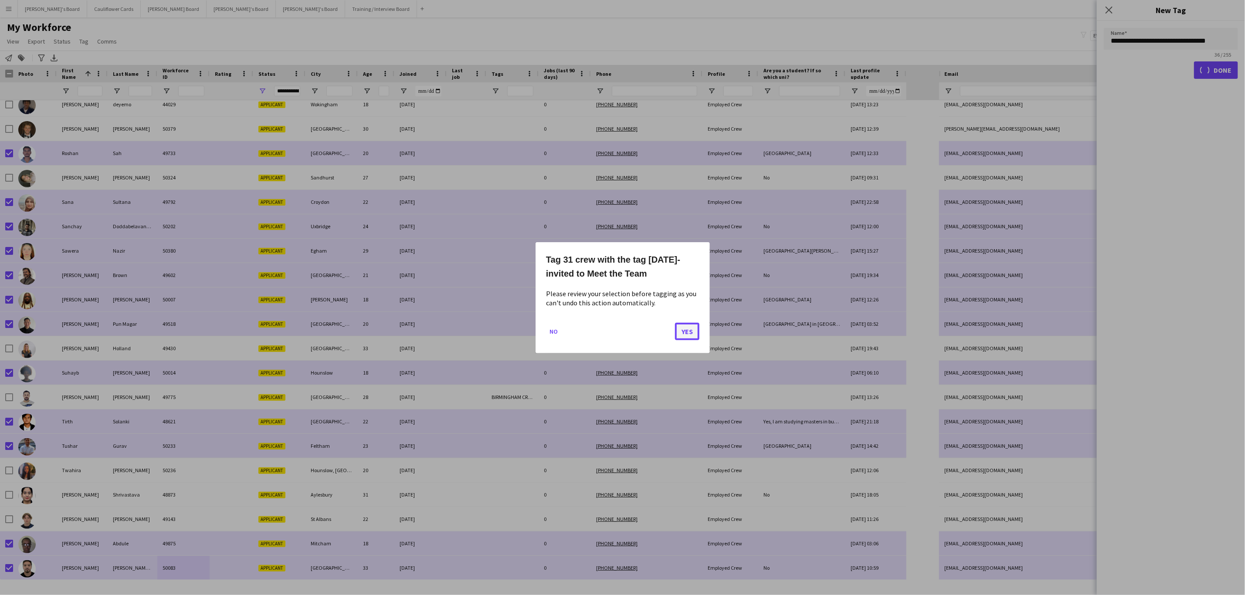
click at [693, 326] on button "Yes" at bounding box center [687, 331] width 24 height 17
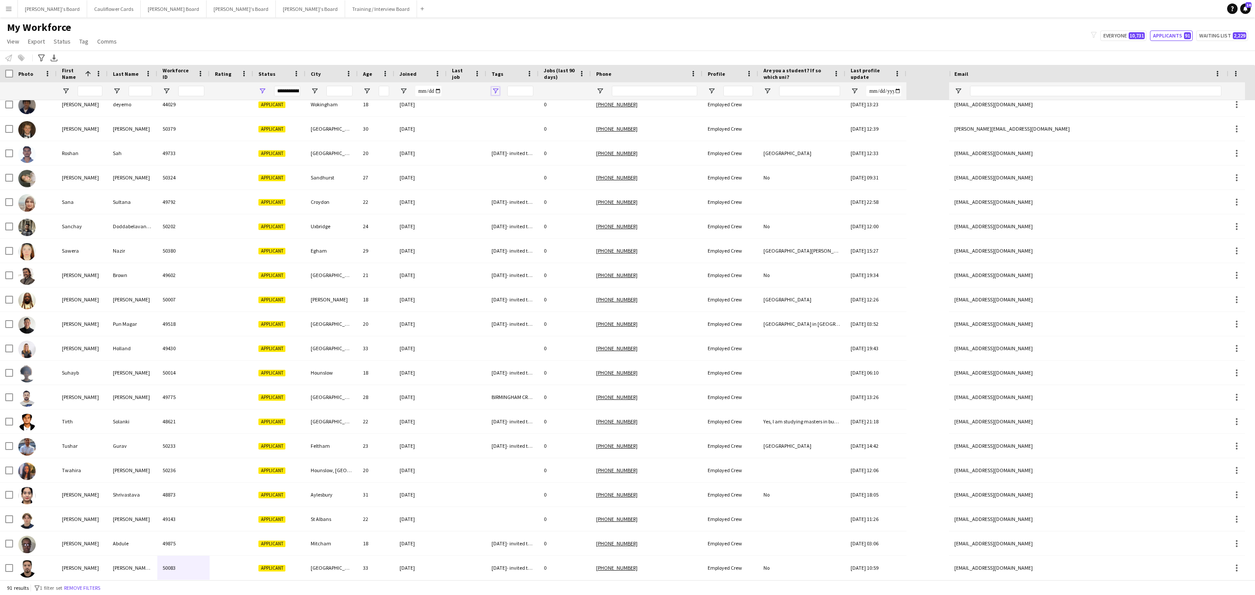
click at [496, 92] on span "Open Filter Menu" at bounding box center [496, 91] width 8 height 8
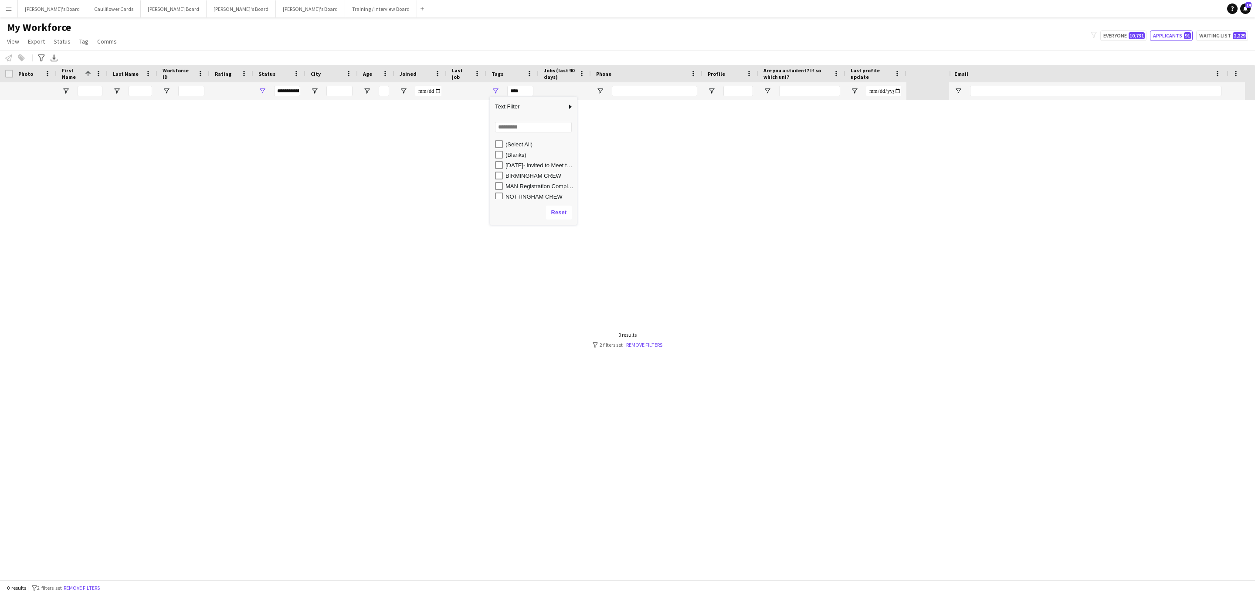
scroll to position [0, 0]
type input "**********"
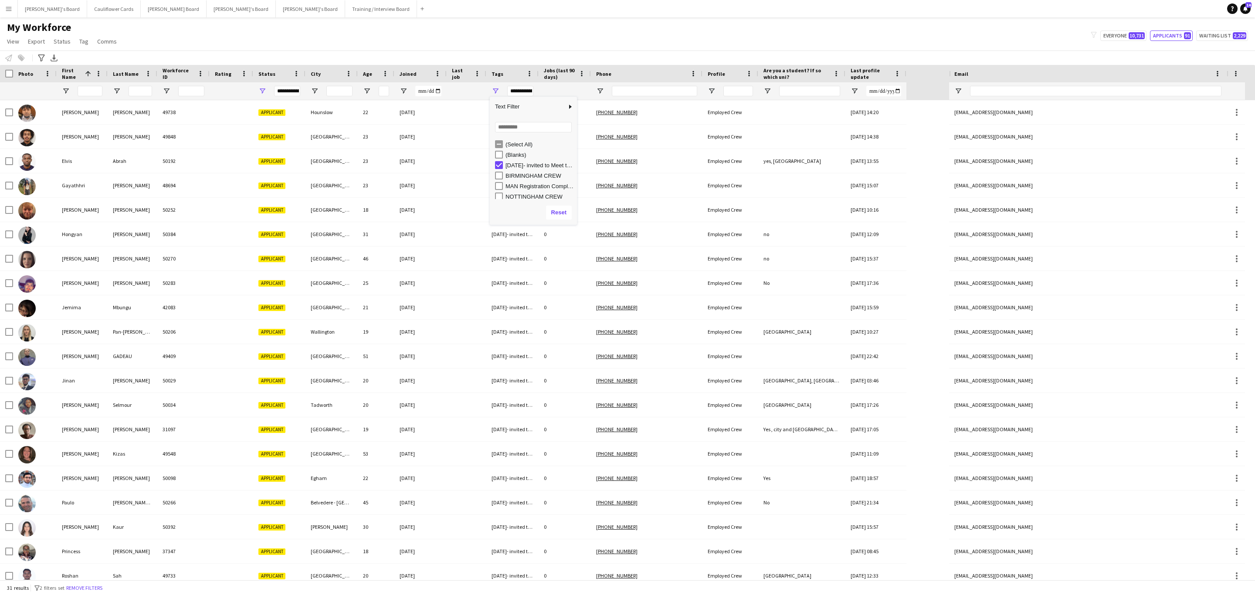
click at [524, 47] on div "My Workforce View Views Default view Compliance RTW Checks [GEOGRAPHIC_DATA] Se…" at bounding box center [627, 36] width 1255 height 30
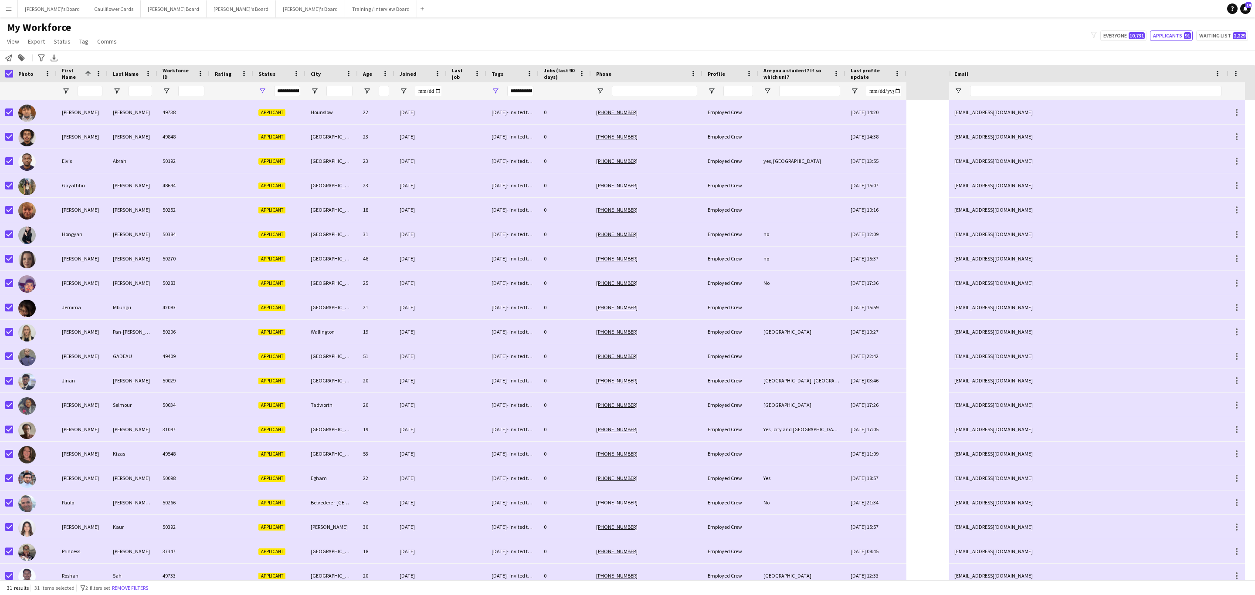
drag, startPoint x: 7, startPoint y: 61, endPoint x: 49, endPoint y: 68, distance: 42.4
click at [7, 61] on icon "Notify workforce" at bounding box center [8, 57] width 7 height 7
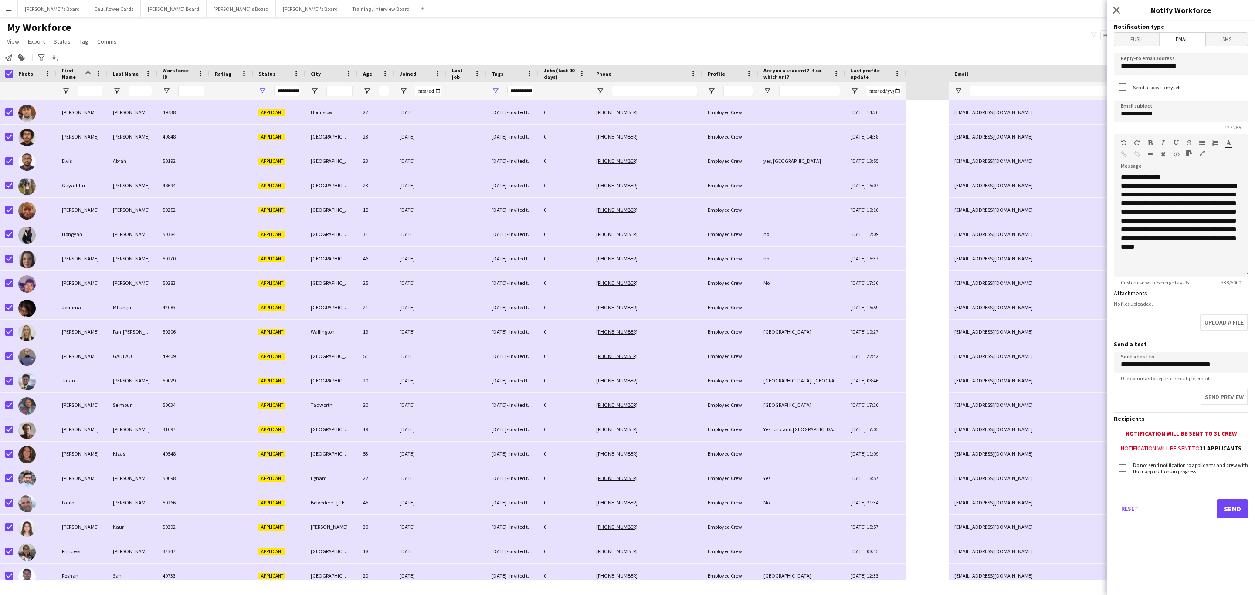
click at [1156, 115] on input "**********" at bounding box center [1181, 112] width 134 height 22
paste input "**********"
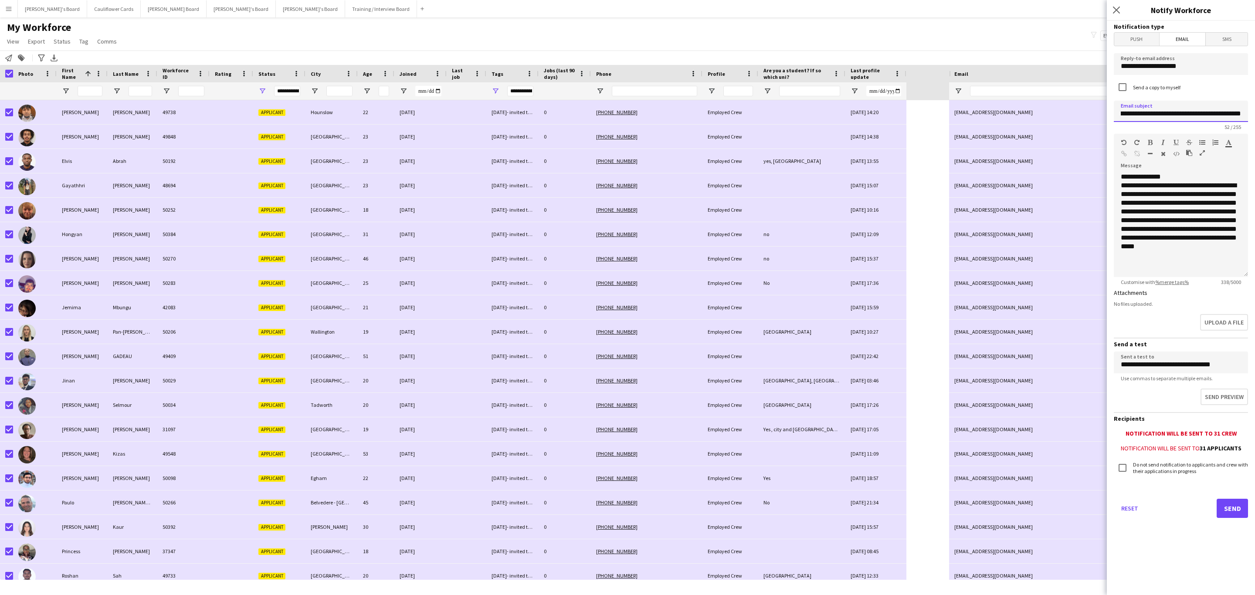
type input "**********"
click at [1195, 260] on div at bounding box center [1181, 264] width 120 height 9
click at [1181, 255] on div "**********" at bounding box center [1181, 220] width 120 height 78
drag, startPoint x: 1176, startPoint y: 255, endPoint x: 1115, endPoint y: 187, distance: 90.8
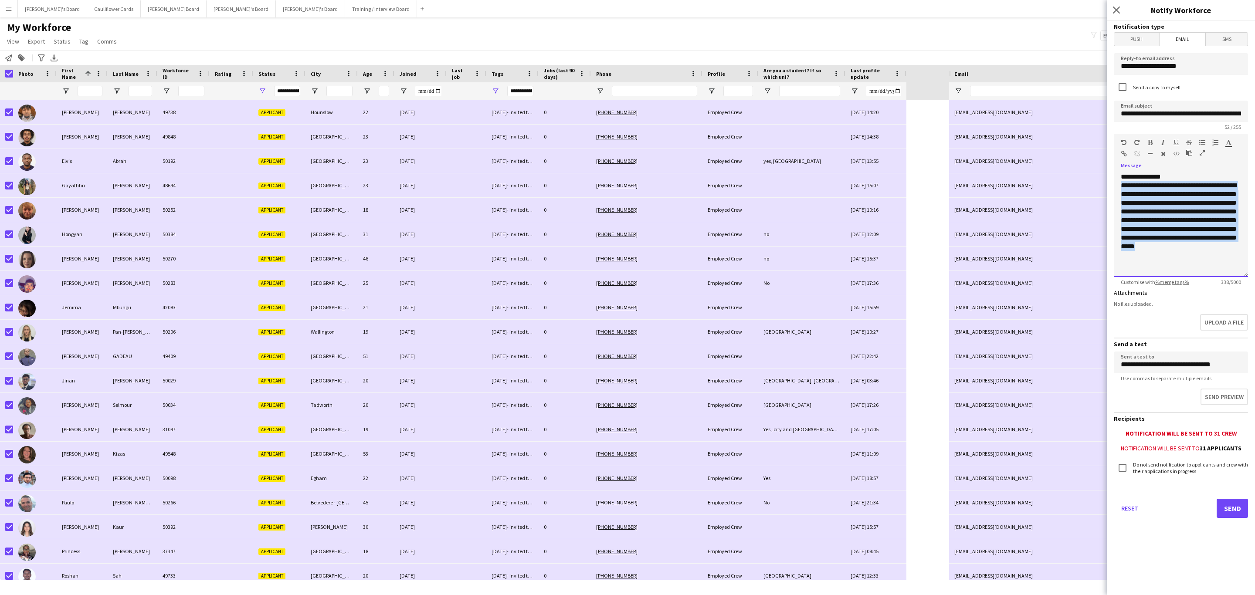
click at [1115, 187] on div "**********" at bounding box center [1181, 225] width 134 height 105
drag, startPoint x: 1158, startPoint y: 183, endPoint x: 1155, endPoint y: 187, distance: 5.0
click at [1156, 184] on div at bounding box center [1181, 185] width 120 height 9
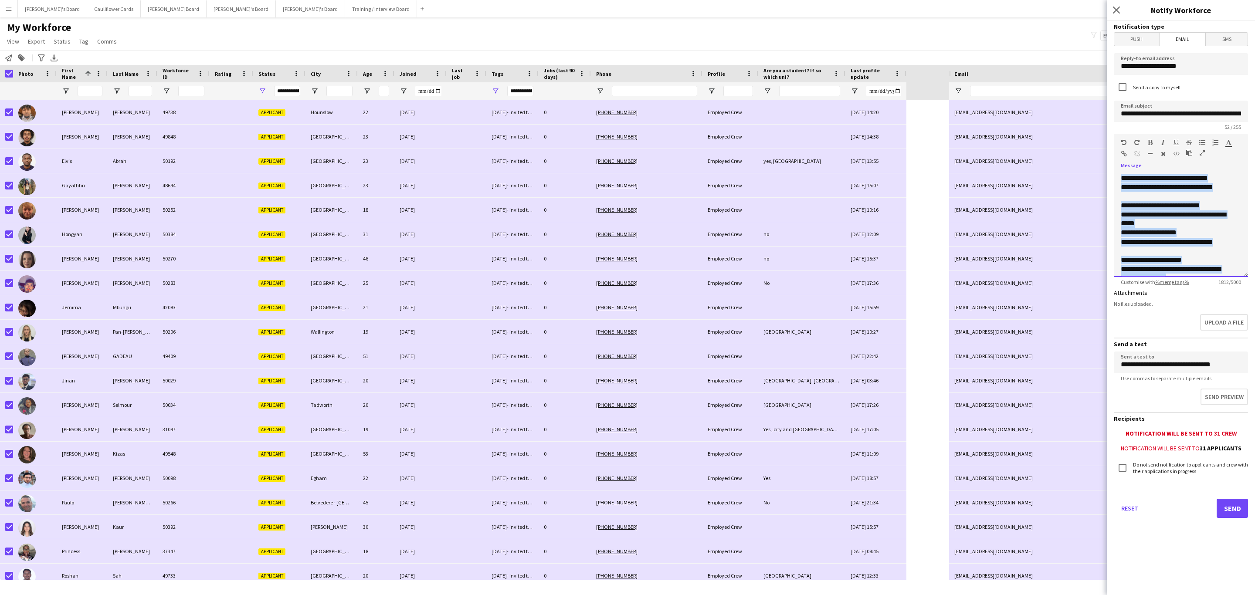
scroll to position [180, 0]
drag, startPoint x: 1193, startPoint y: 224, endPoint x: 1113, endPoint y: 191, distance: 86.4
click at [1113, 191] on form "**********" at bounding box center [1181, 282] width 148 height 522
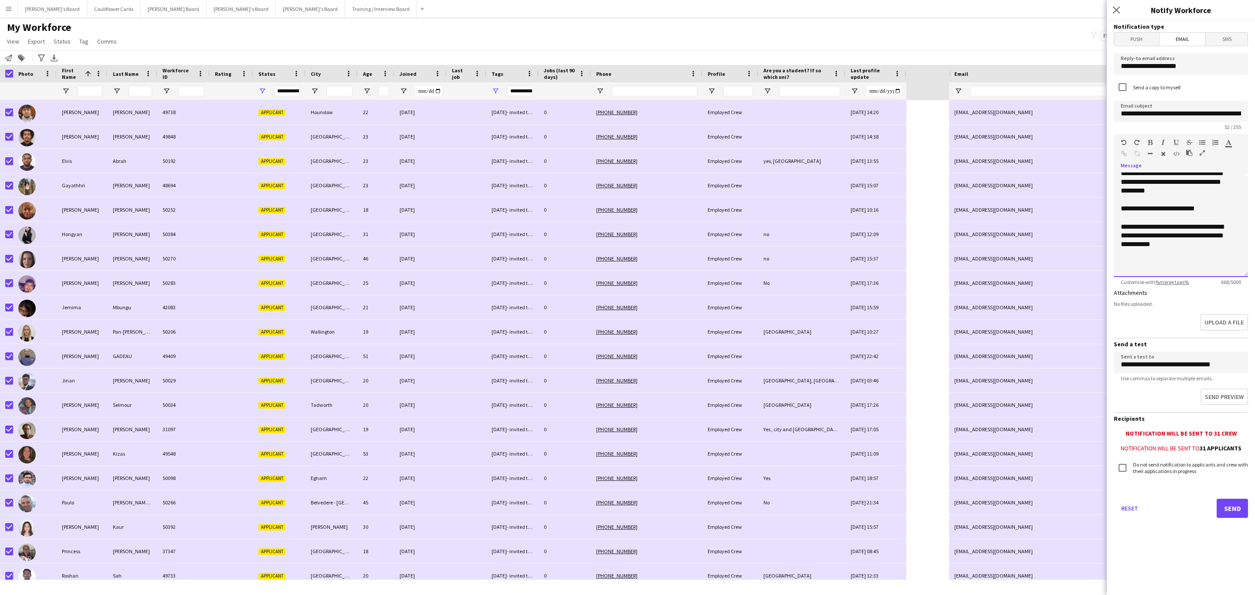
scroll to position [165, 0]
click at [1137, 192] on p at bounding box center [1176, 187] width 111 height 9
click at [1173, 192] on p "**********" at bounding box center [1176, 187] width 111 height 9
drag, startPoint x: 1130, startPoint y: 198, endPoint x: 1123, endPoint y: 198, distance: 6.5
click at [1123, 198] on span "**********" at bounding box center [1172, 192] width 103 height 15
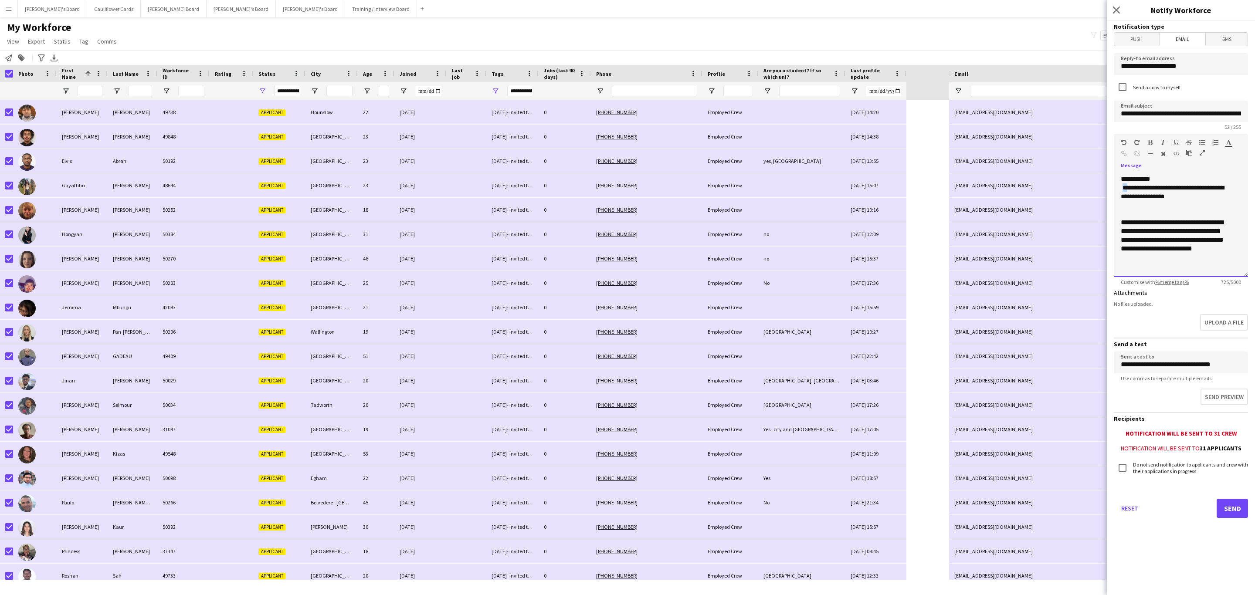
copy span "**"
click at [1216, 201] on p "**********" at bounding box center [1176, 191] width 111 height 17
click at [1173, 208] on span "**********" at bounding box center [1161, 205] width 80 height 6
click at [1195, 227] on p at bounding box center [1176, 222] width 111 height 9
click at [1196, 218] on p "**********" at bounding box center [1176, 209] width 111 height 17
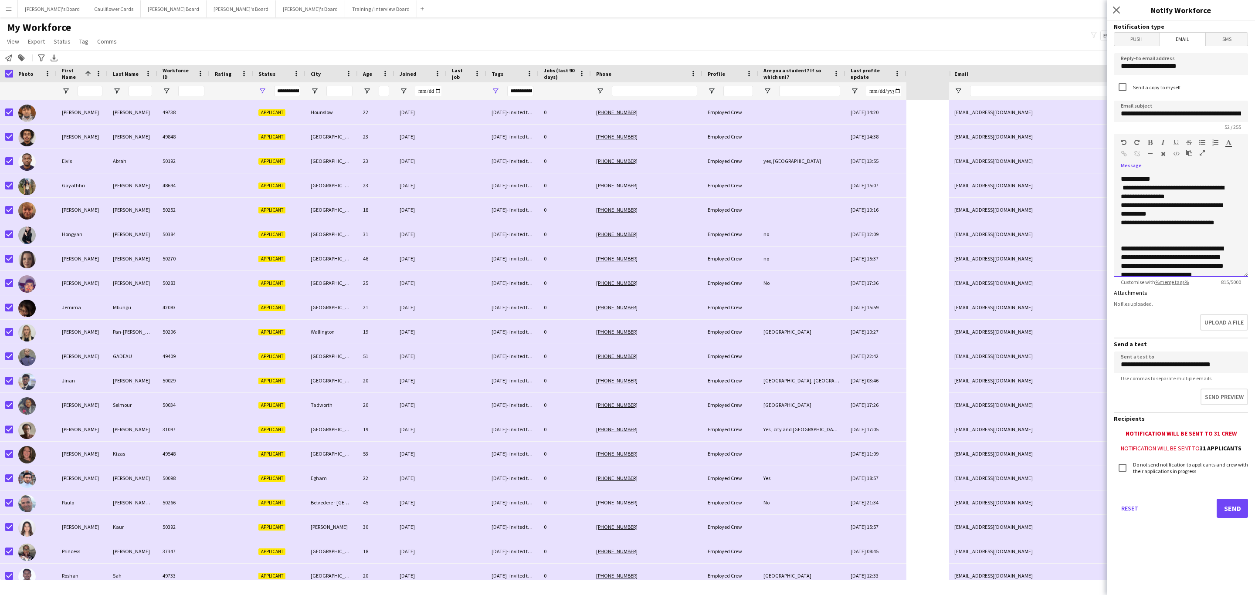
click at [1183, 226] on span "**********" at bounding box center [1167, 223] width 93 height 6
click at [1124, 226] on span "**********" at bounding box center [1167, 223] width 93 height 6
click at [1171, 227] on p "**********" at bounding box center [1176, 222] width 111 height 9
click at [1197, 234] on span "**********" at bounding box center [1172, 227] width 102 height 15
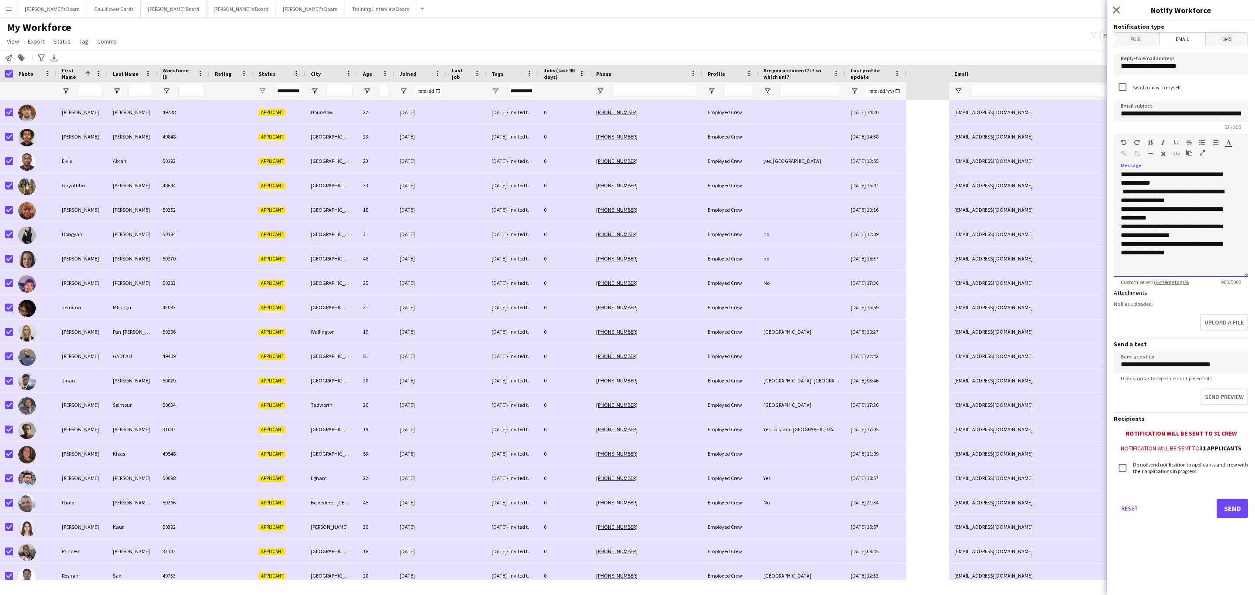
scroll to position [196, 0]
click at [1219, 204] on p "**********" at bounding box center [1176, 195] width 111 height 17
click at [1209, 187] on p "**********" at bounding box center [1176, 178] width 111 height 17
click at [1212, 170] on p "**********" at bounding box center [1176, 160] width 111 height 17
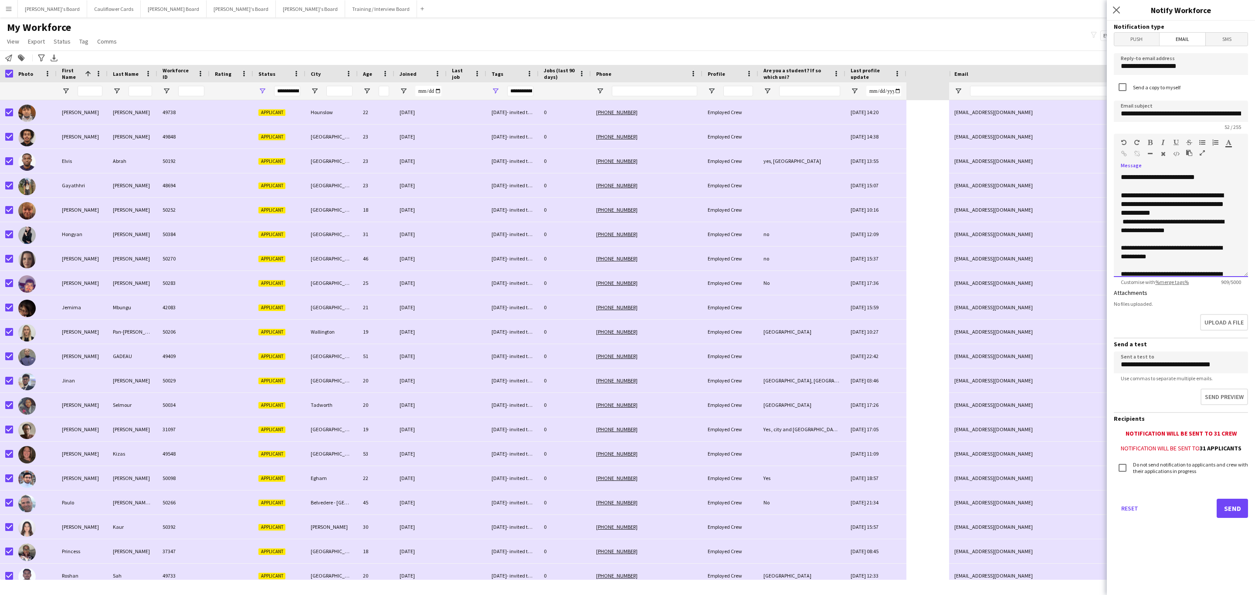
click at [1194, 217] on p "**********" at bounding box center [1176, 204] width 111 height 26
click at [1217, 395] on button "Send preview" at bounding box center [1223, 398] width 49 height 18
click at [1234, 506] on button "Send" at bounding box center [1232, 508] width 31 height 19
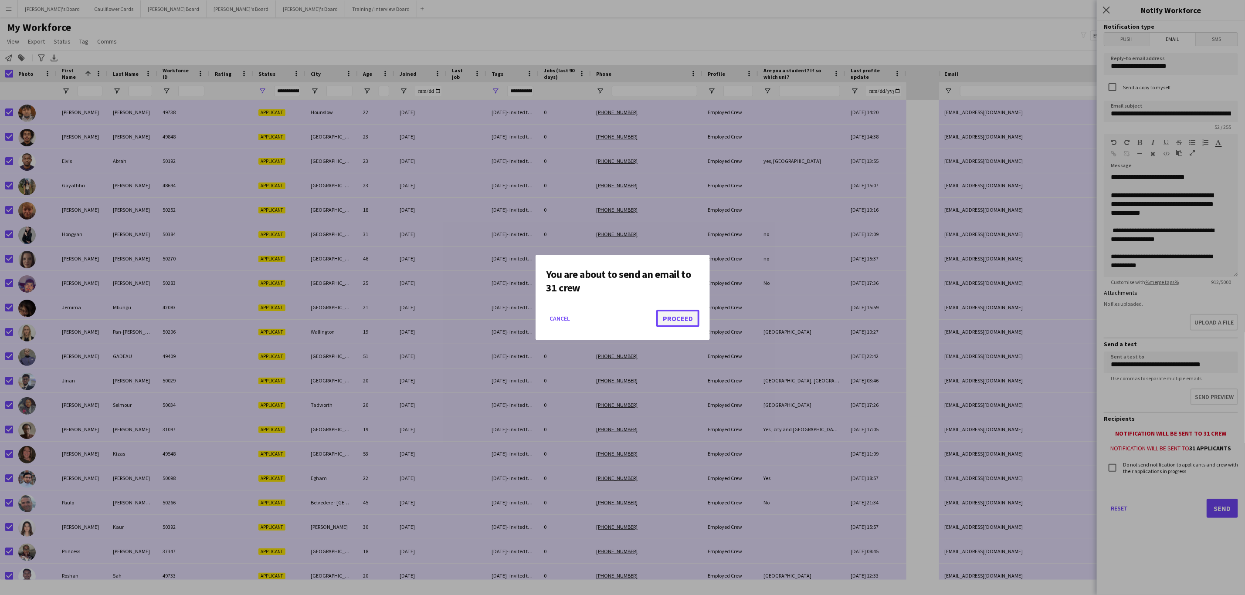
click at [674, 316] on button "Proceed" at bounding box center [677, 318] width 43 height 17
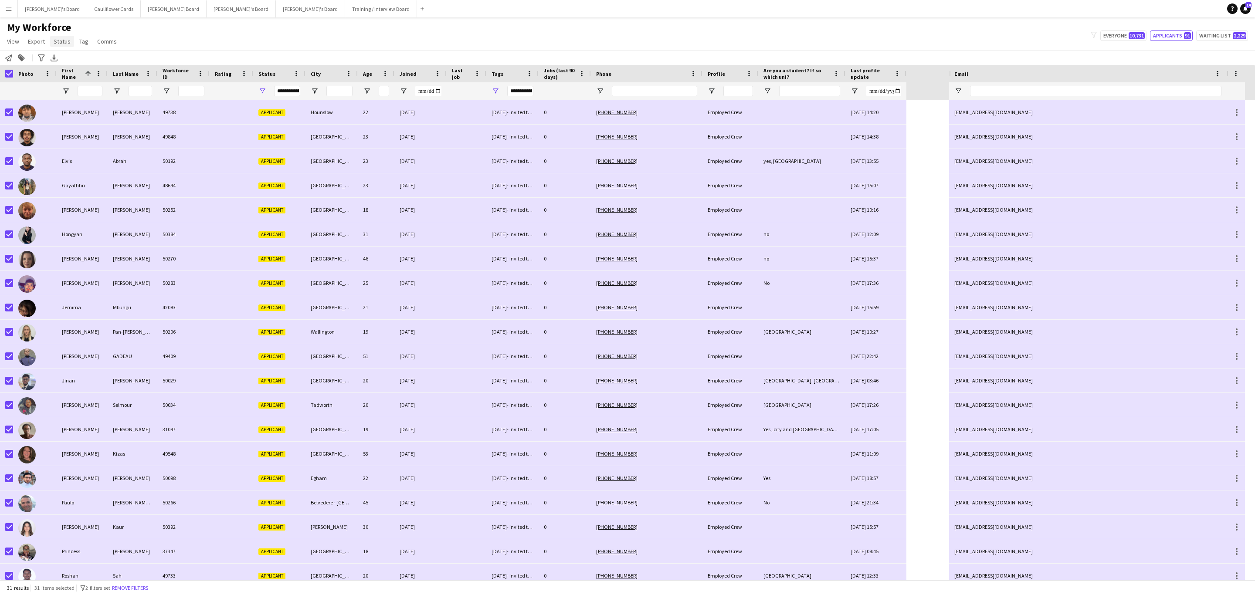
click at [65, 40] on span "Status" at bounding box center [62, 41] width 17 height 8
click at [68, 63] on link "Edit" at bounding box center [80, 60] width 61 height 18
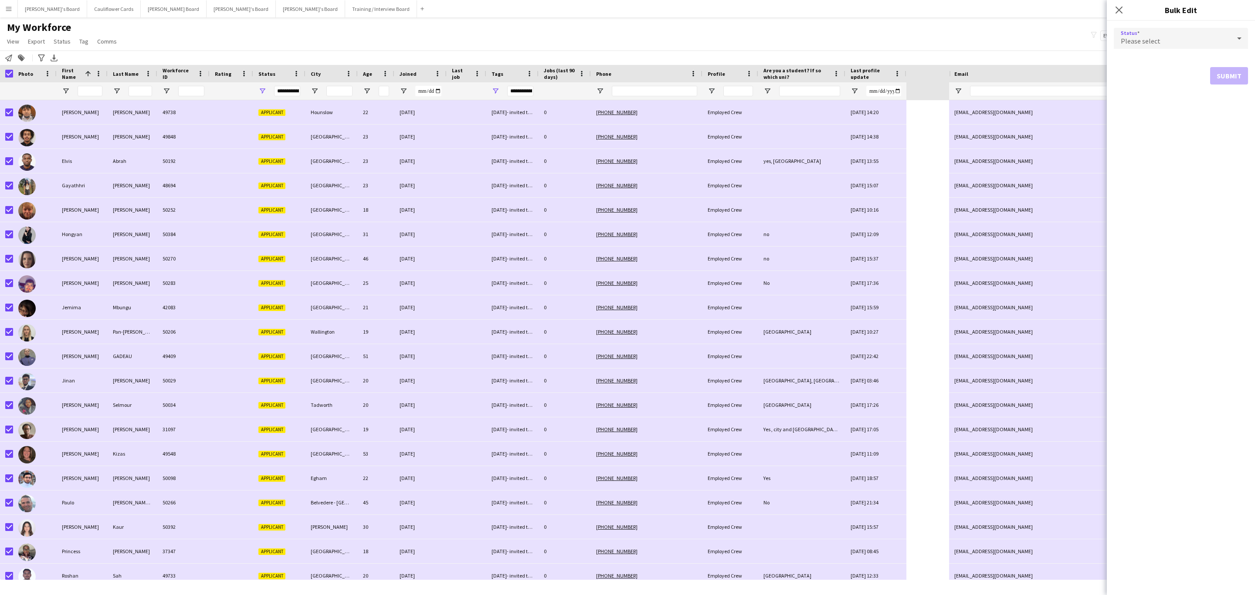
click at [1133, 35] on div "Please select" at bounding box center [1172, 38] width 117 height 21
click at [1155, 144] on span "Waiting list" at bounding box center [1181, 148] width 120 height 8
click at [1215, 109] on button "Submit" at bounding box center [1229, 105] width 38 height 17
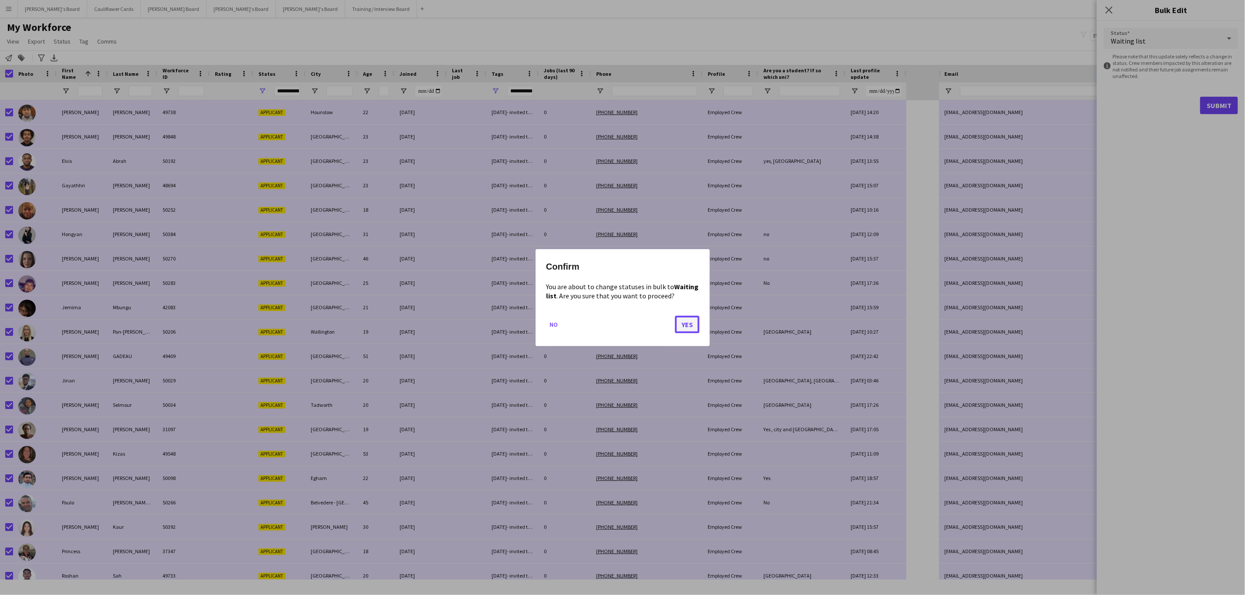
drag, startPoint x: 688, startPoint y: 322, endPoint x: 710, endPoint y: 301, distance: 30.8
click at [688, 322] on button "Yes" at bounding box center [687, 324] width 24 height 17
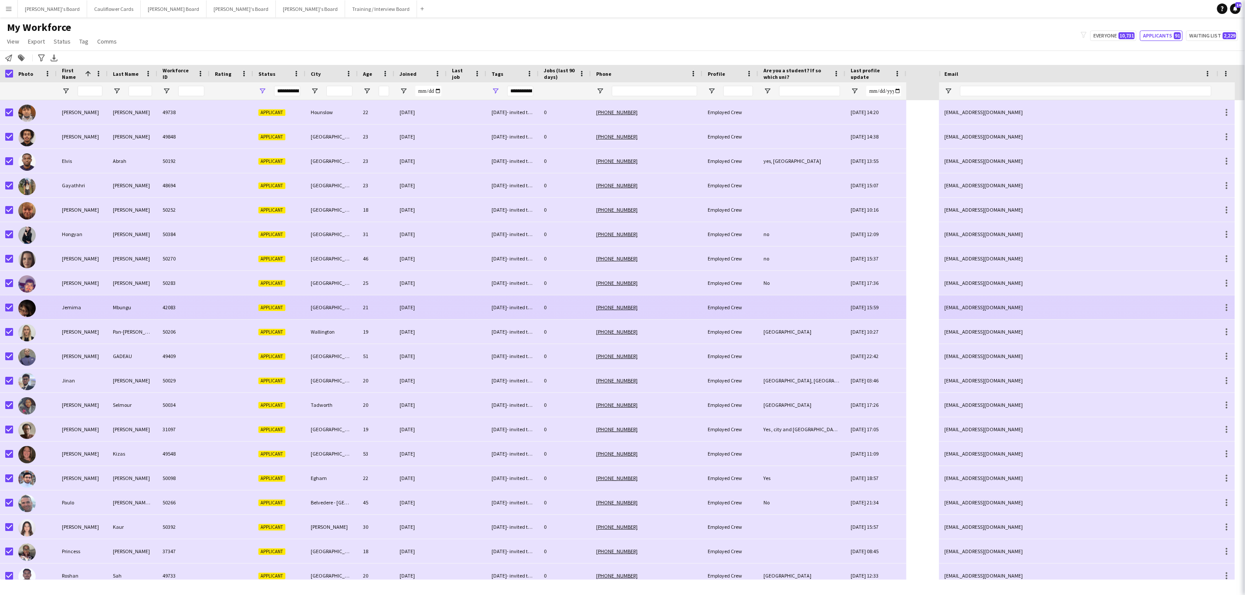
type input "***"
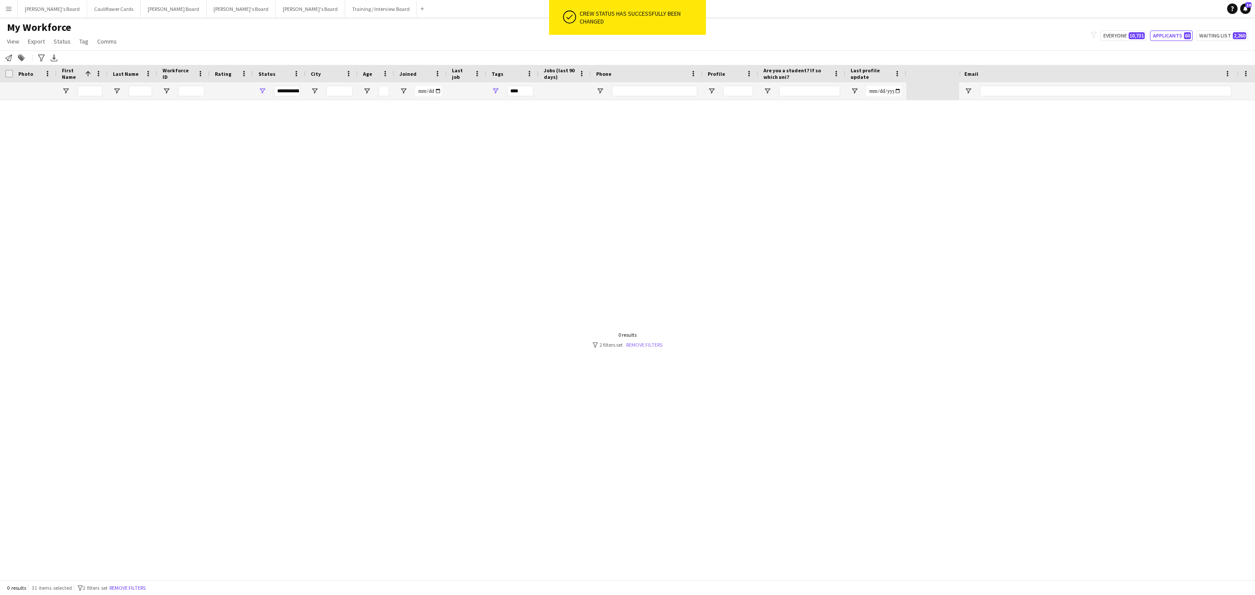
click at [657, 344] on link "Remove filters" at bounding box center [644, 345] width 36 height 7
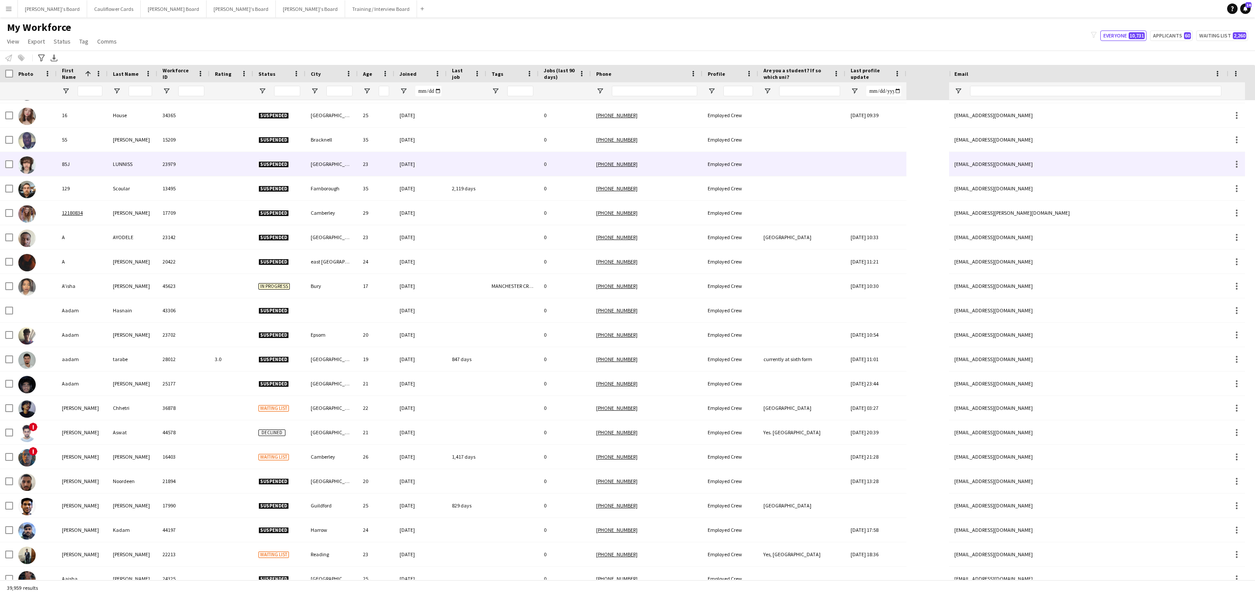
scroll to position [0, 0]
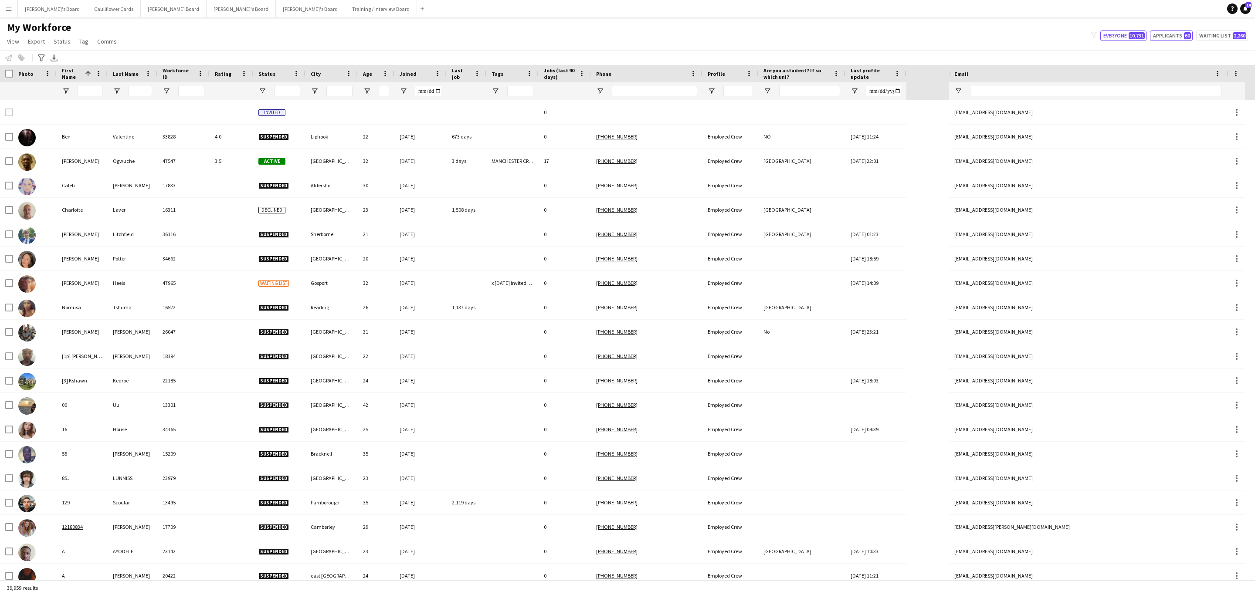
drag, startPoint x: 1186, startPoint y: 39, endPoint x: 516, endPoint y: 65, distance: 671.3
click at [1186, 39] on span "60" at bounding box center [1187, 35] width 7 height 7
type input "**********"
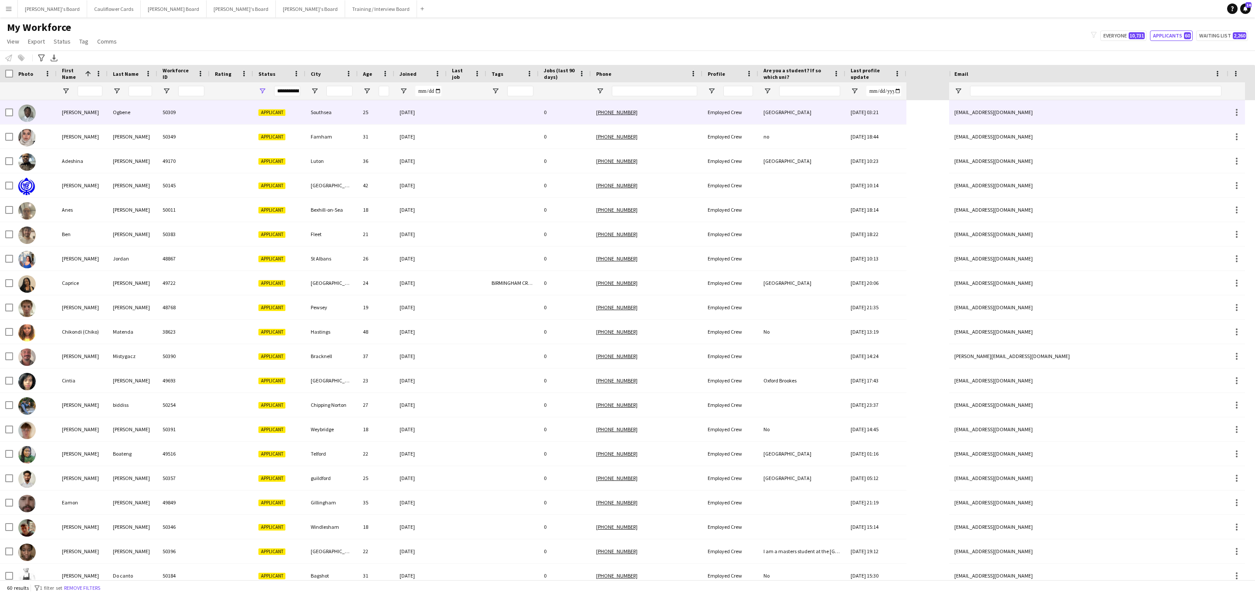
click at [184, 116] on div "50309" at bounding box center [183, 112] width 52 height 24
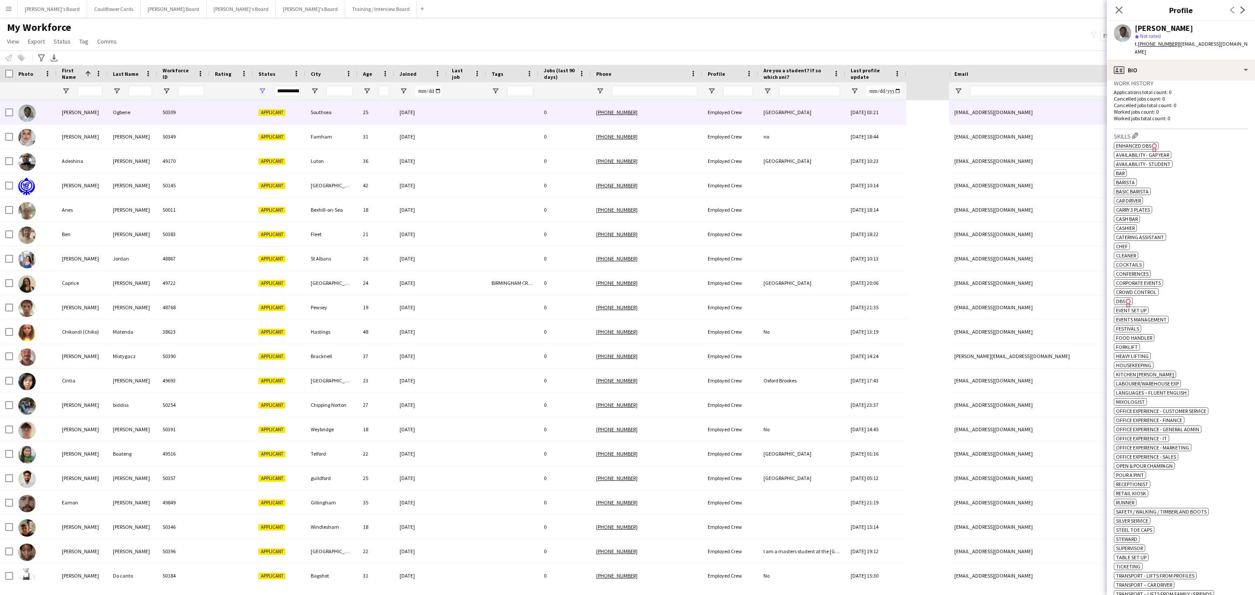
scroll to position [65, 0]
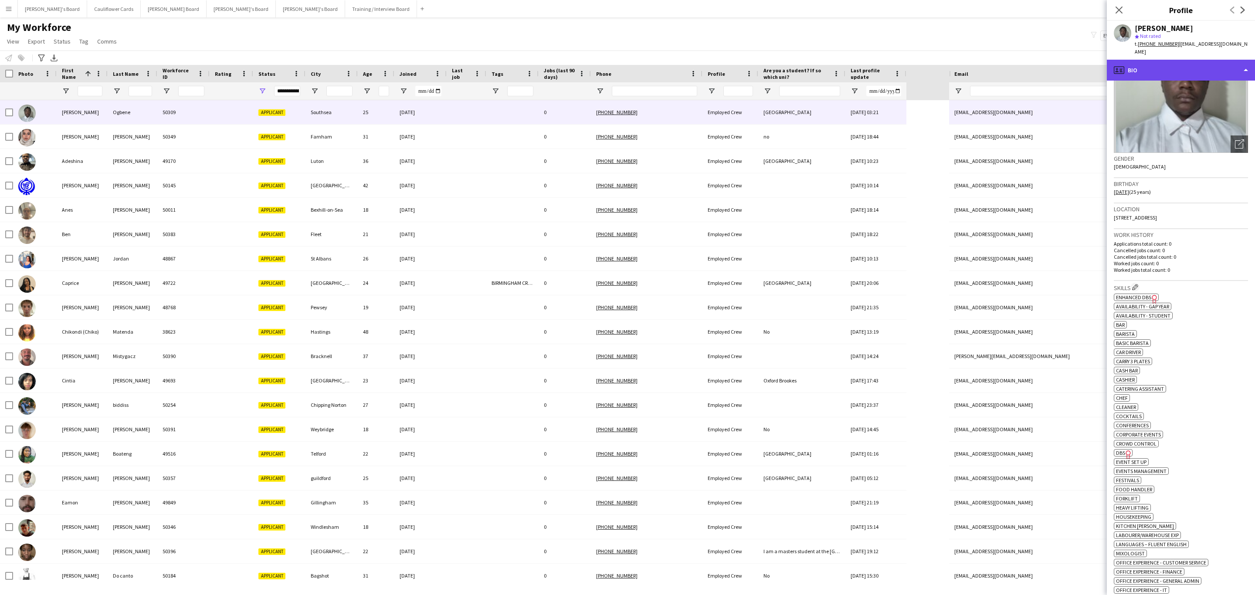
click at [1190, 61] on div "profile Bio" at bounding box center [1181, 70] width 148 height 21
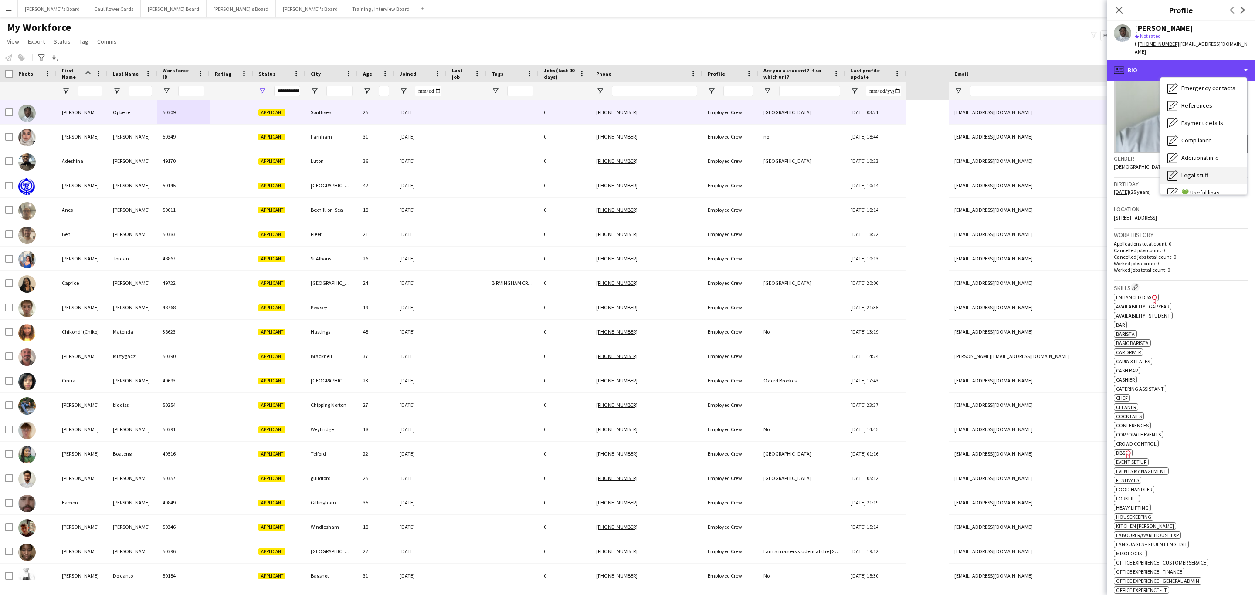
scroll to position [116, 0]
click at [1198, 122] on div "Legal stuff Legal stuff" at bounding box center [1204, 130] width 86 height 17
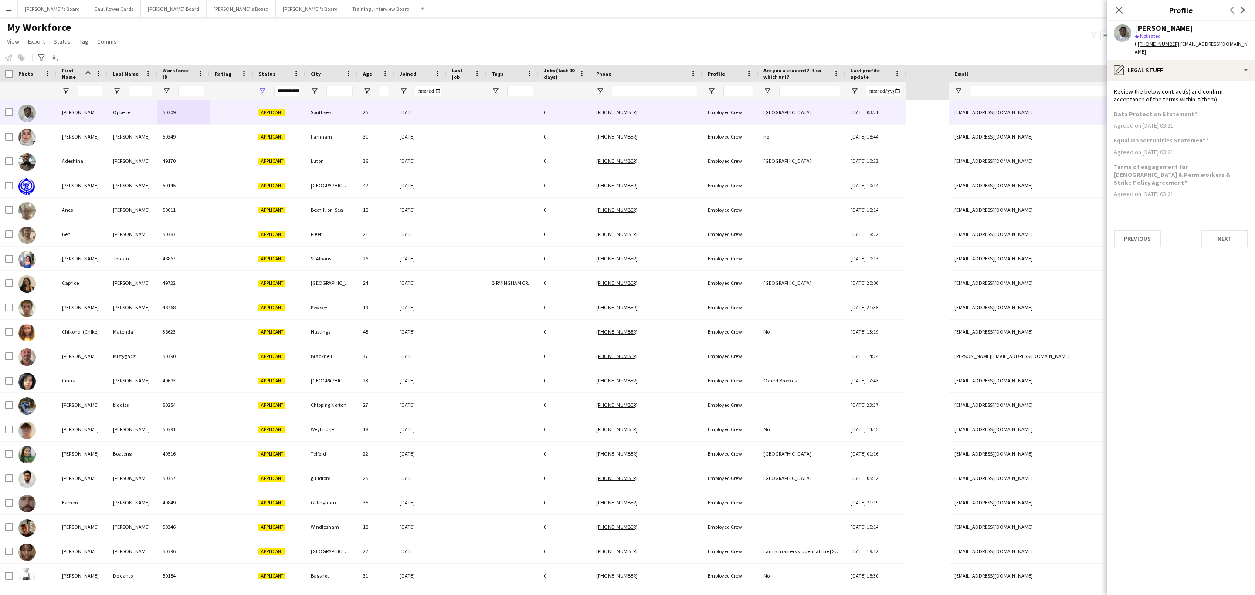
click at [1196, 81] on app-section-data-types "Review the below contract(s) and confirm acceptance of the terms within it(them…" at bounding box center [1181, 338] width 148 height 515
click at [1199, 67] on div "pencil4 Legal stuff" at bounding box center [1181, 70] width 148 height 21
click at [1201, 109] on span "Additional info" at bounding box center [1200, 113] width 37 height 8
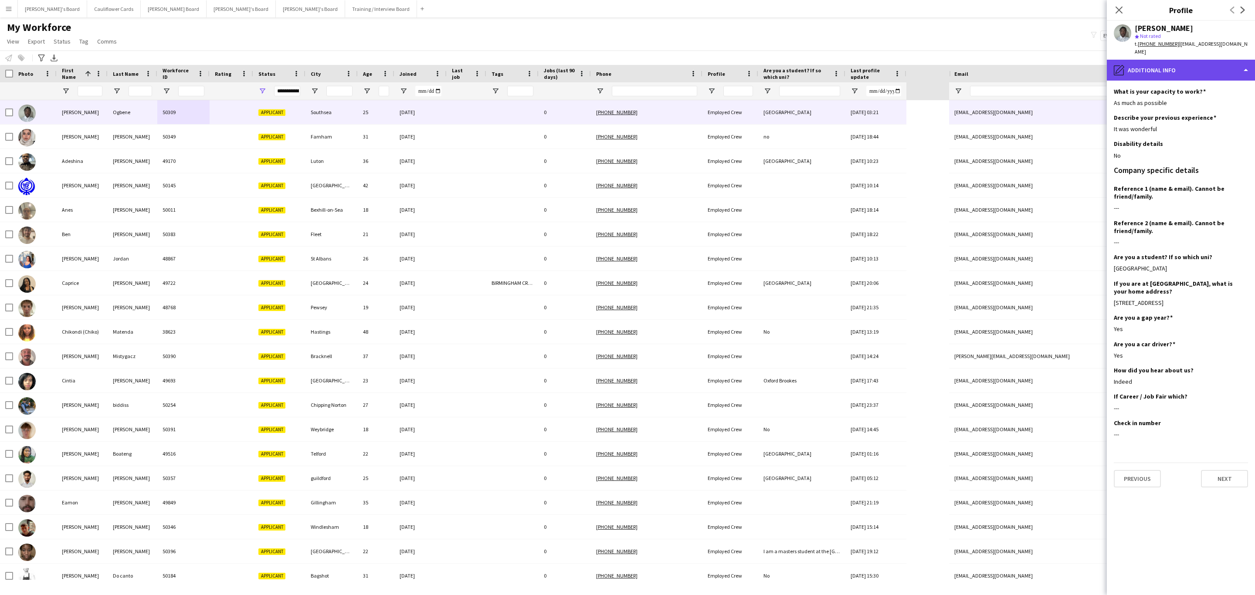
click at [1181, 61] on div "pencil4 Additional info" at bounding box center [1181, 70] width 148 height 21
click at [1134, 125] on div "It was wonderful" at bounding box center [1181, 129] width 134 height 8
click at [1176, 60] on div "pencil4 Additional info" at bounding box center [1181, 70] width 148 height 21
click at [1202, 161] on span "Feedback" at bounding box center [1195, 165] width 26 height 8
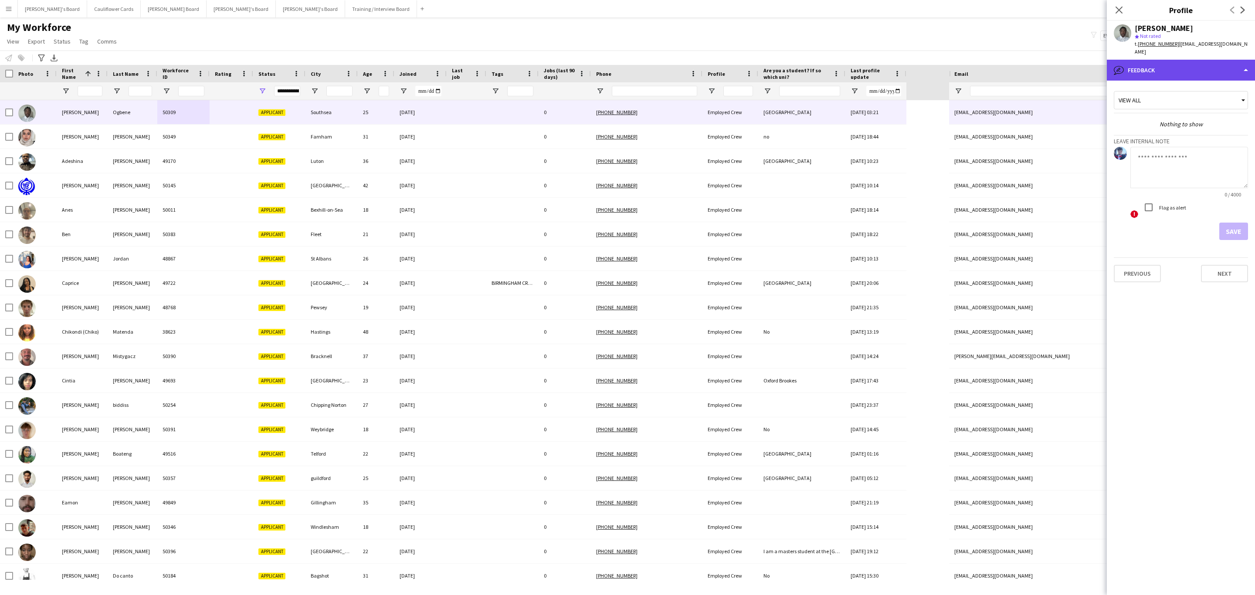
click at [1191, 61] on div "bubble-pencil Feedback" at bounding box center [1181, 70] width 148 height 21
click at [1216, 175] on div "Calendar Calendar" at bounding box center [1204, 182] width 86 height 17
click at [1203, 65] on div "calendar-full Calendar" at bounding box center [1181, 70] width 148 height 21
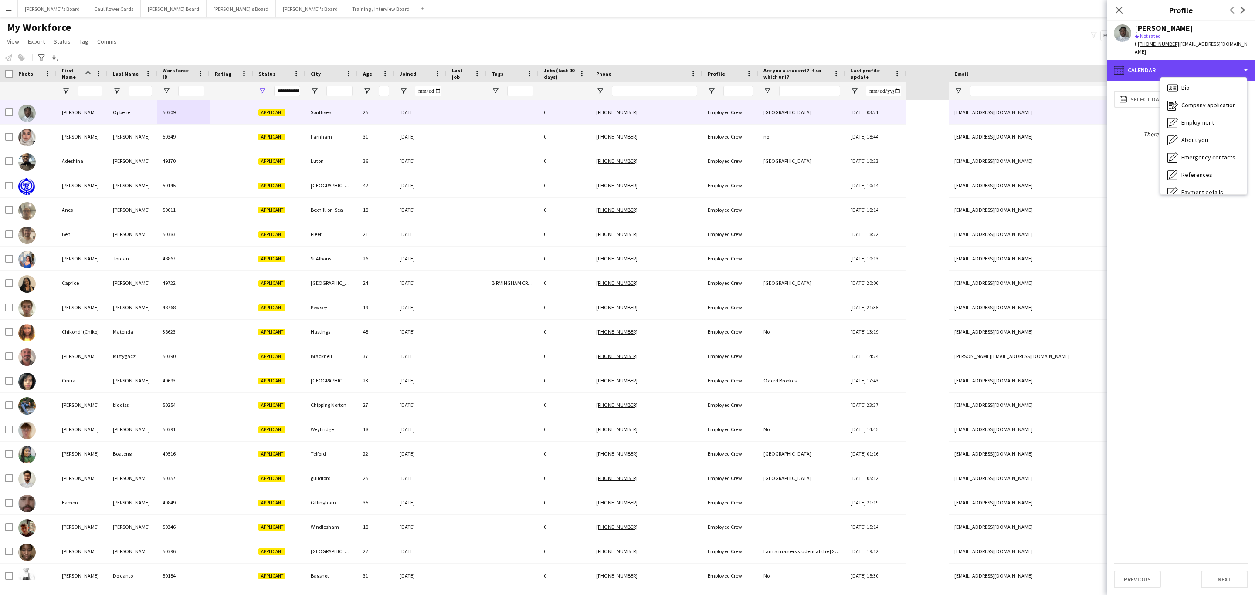
scroll to position [0, 0]
click at [1190, 81] on div "Bio Bio" at bounding box center [1204, 89] width 86 height 17
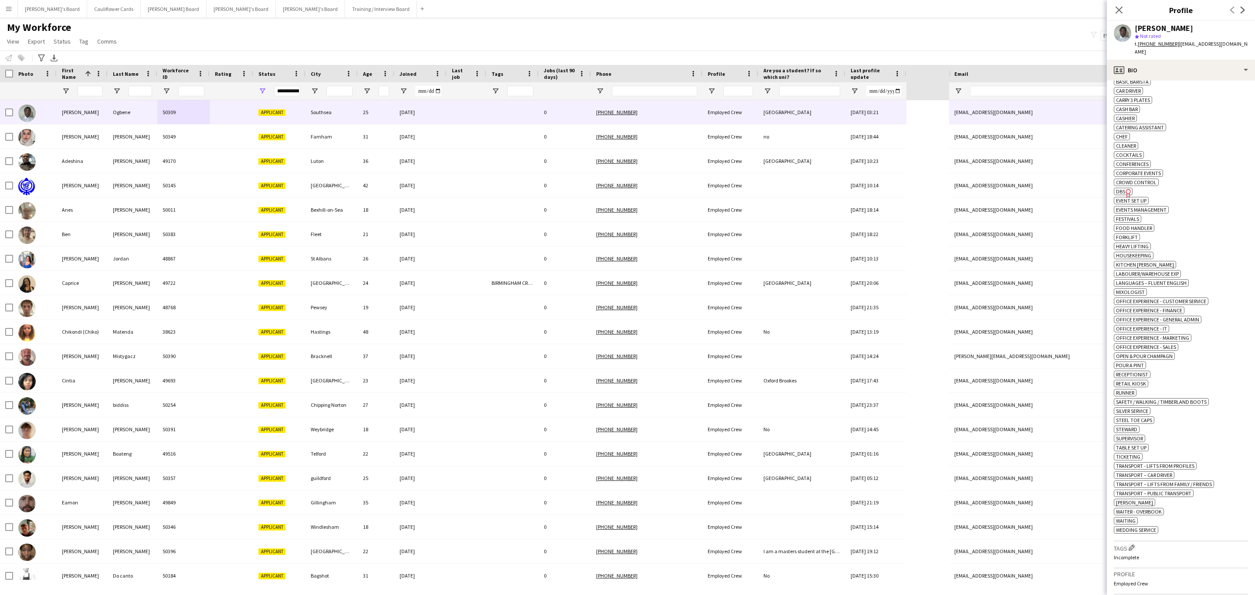
scroll to position [522, 0]
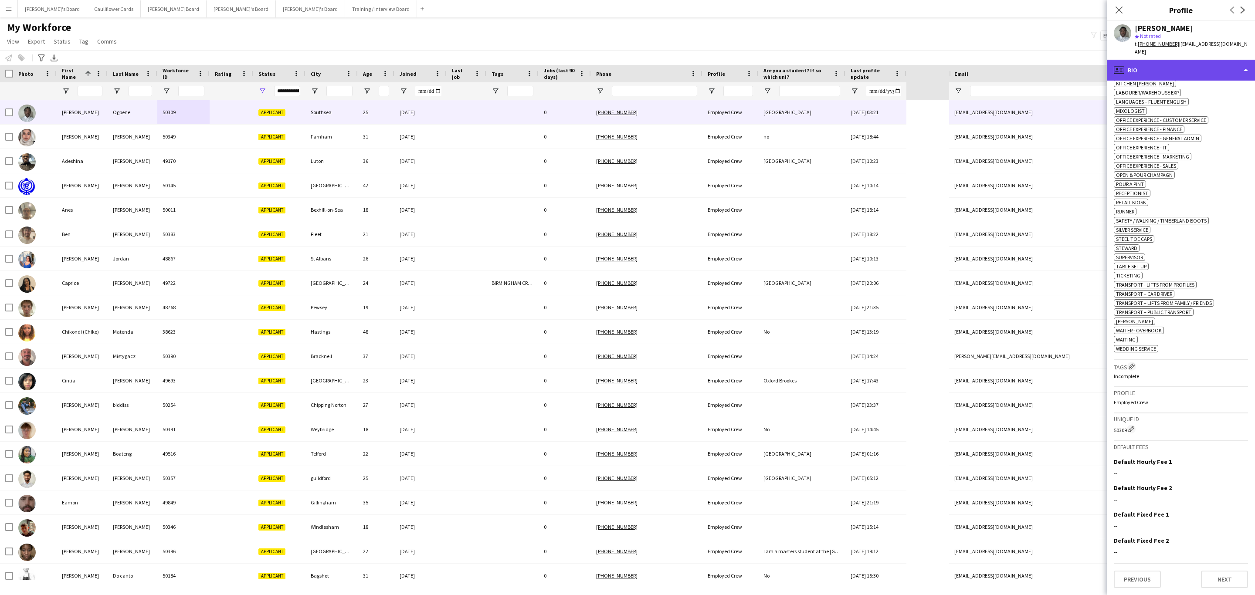
click at [1172, 60] on div "profile Bio" at bounding box center [1181, 70] width 148 height 21
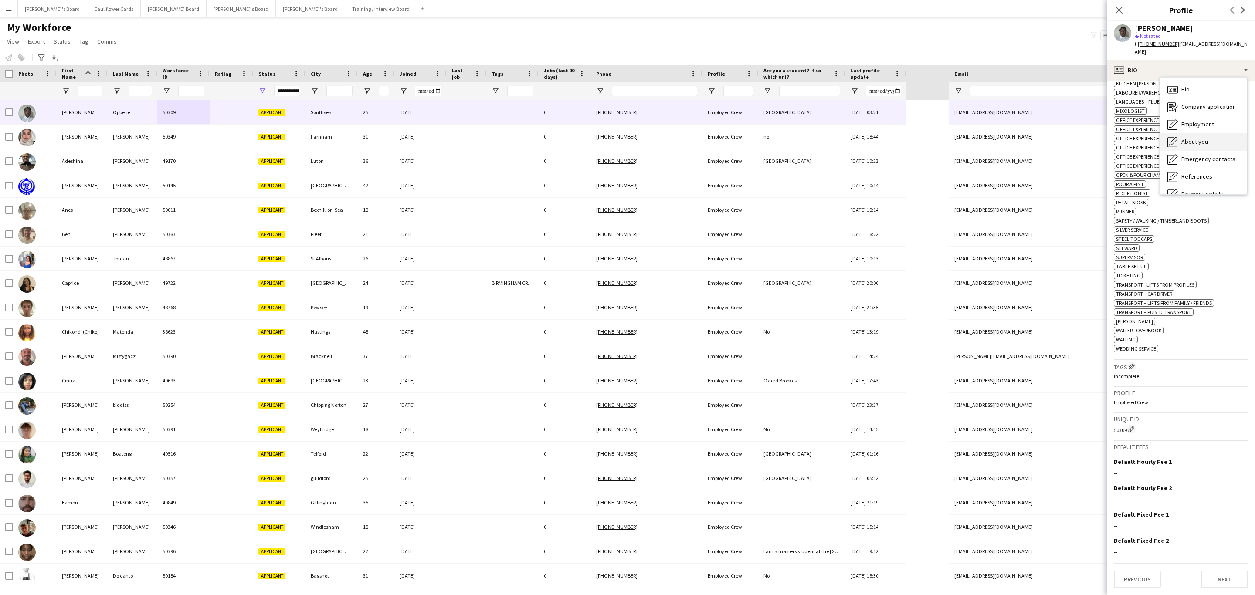
click at [1203, 138] on span "About you" at bounding box center [1195, 142] width 27 height 8
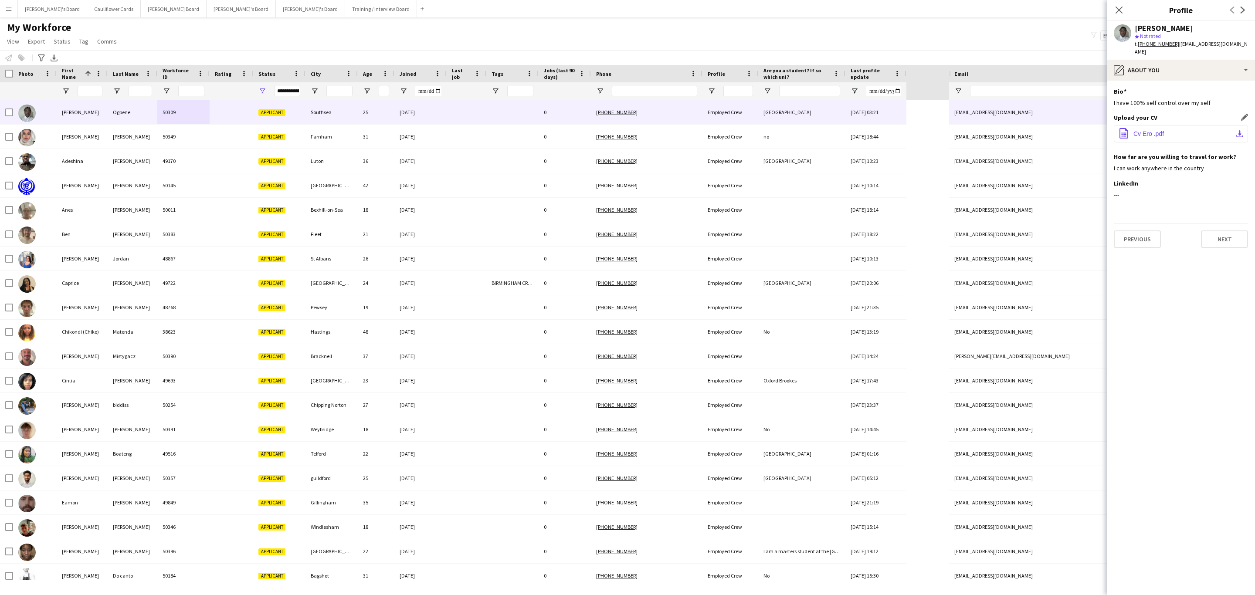
click at [1151, 130] on span "Cv Ero .pdf" at bounding box center [1149, 133] width 31 height 7
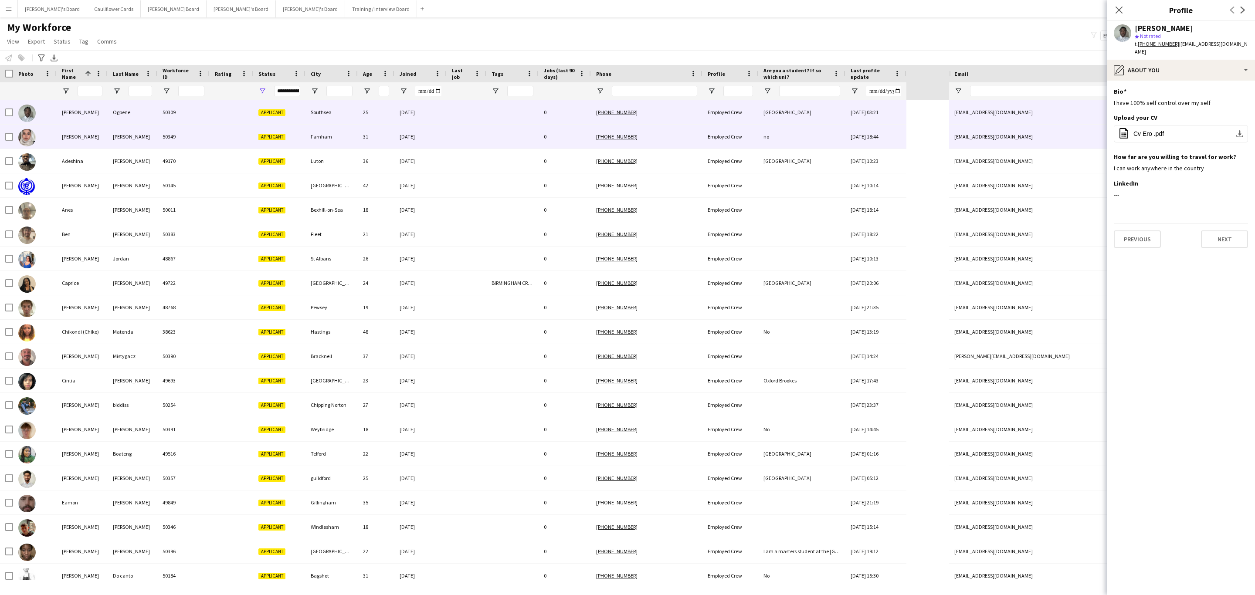
click at [319, 140] on div "Farnham" at bounding box center [332, 137] width 52 height 24
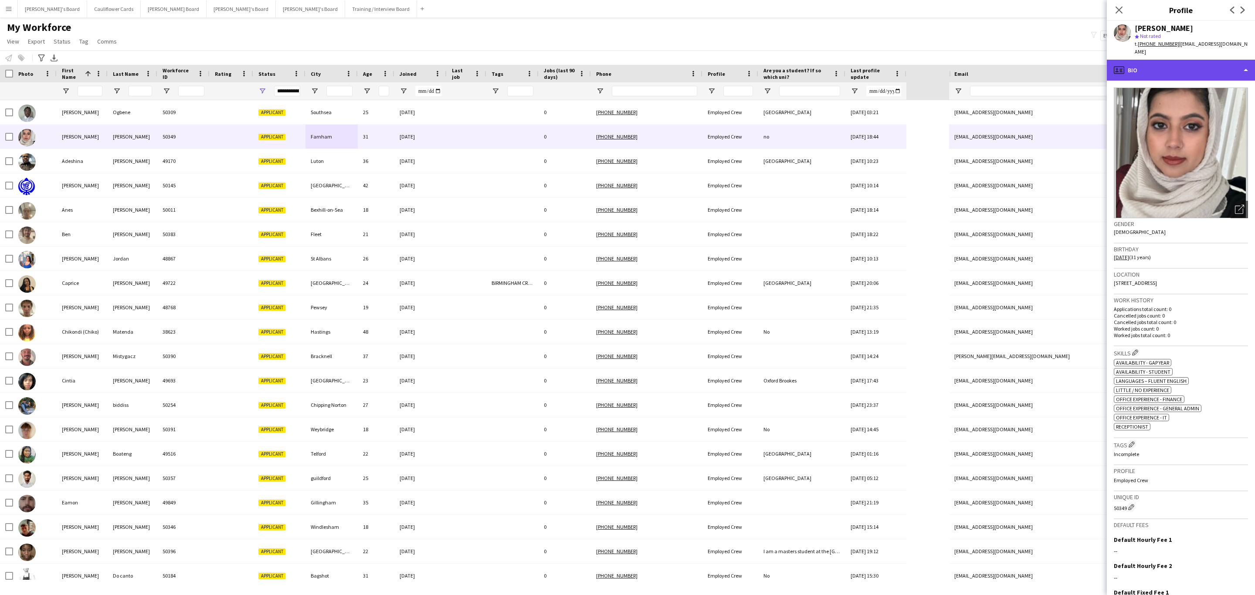
click at [1202, 60] on div "profile Bio" at bounding box center [1181, 70] width 148 height 21
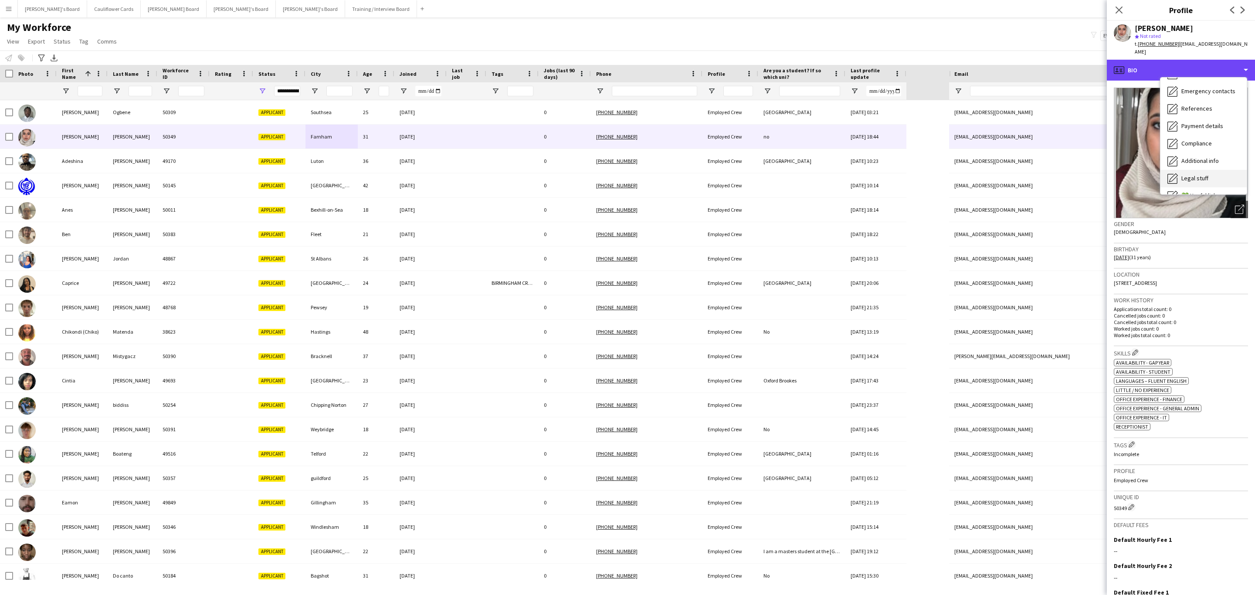
scroll to position [116, 0]
click at [1206, 109] on span "Additional info" at bounding box center [1200, 113] width 37 height 8
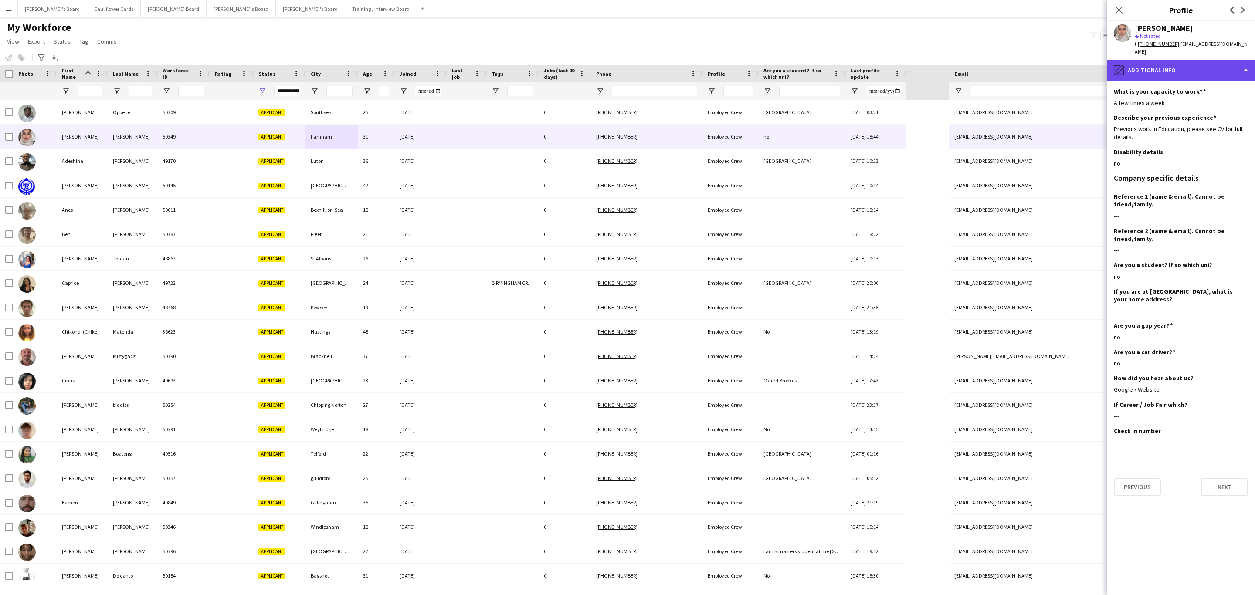
click at [1213, 62] on div "pencil4 Additional info" at bounding box center [1181, 70] width 148 height 21
click at [1198, 141] on div "About you About you" at bounding box center [1204, 141] width 86 height 17
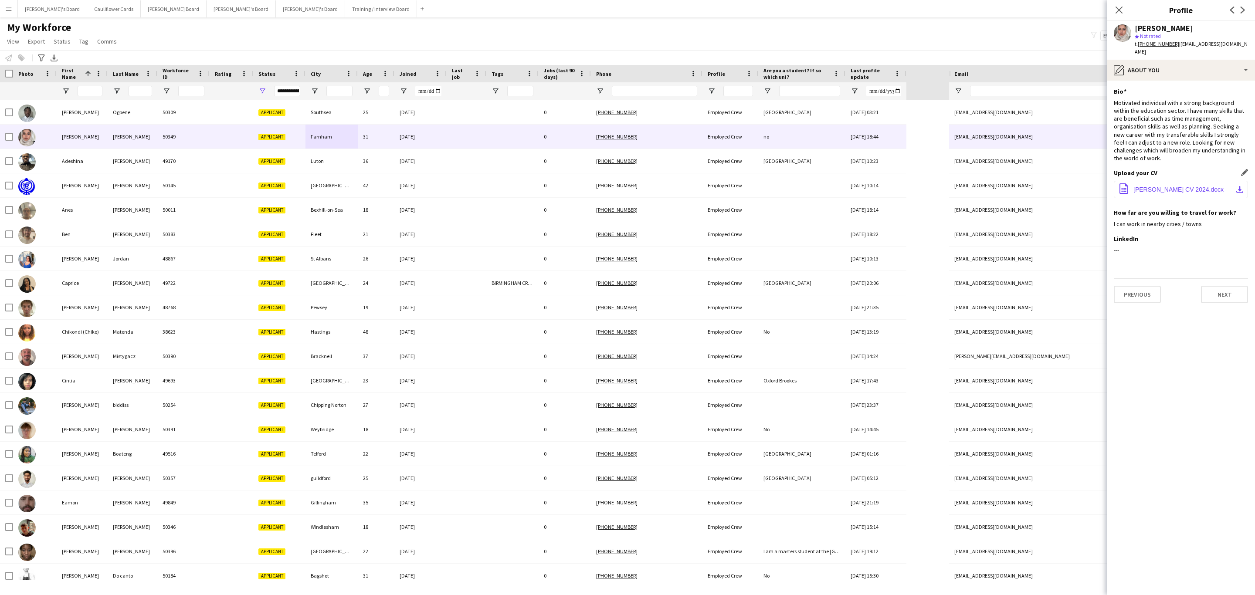
click at [1148, 186] on span "[PERSON_NAME] CV 2024.docx" at bounding box center [1179, 189] width 90 height 7
click at [1160, 63] on div "pencil4 About you" at bounding box center [1181, 70] width 148 height 21
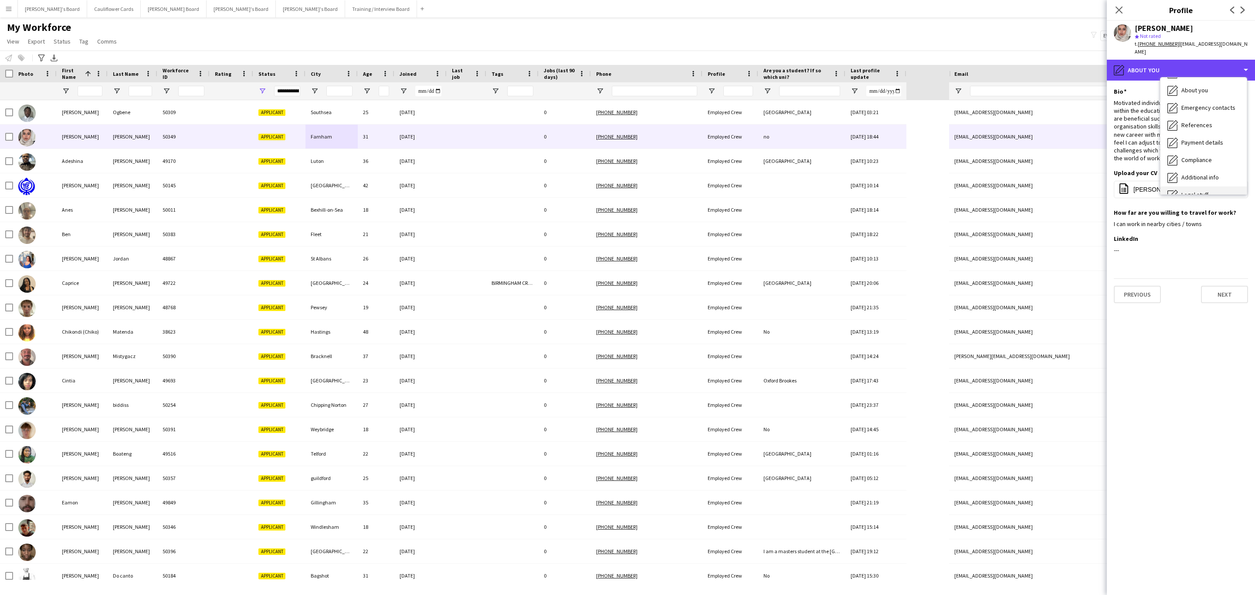
scroll to position [116, 0]
click at [1197, 112] on div "Additional info Additional info" at bounding box center [1204, 112] width 86 height 17
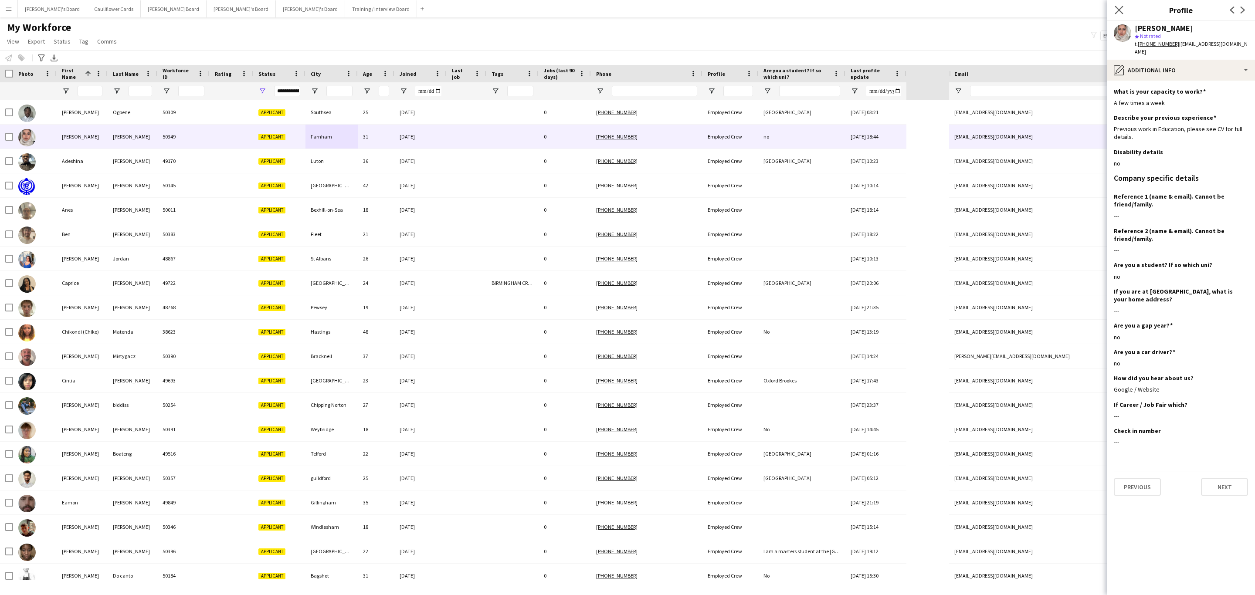
click at [1122, 14] on icon "Close pop-in" at bounding box center [1119, 10] width 8 height 8
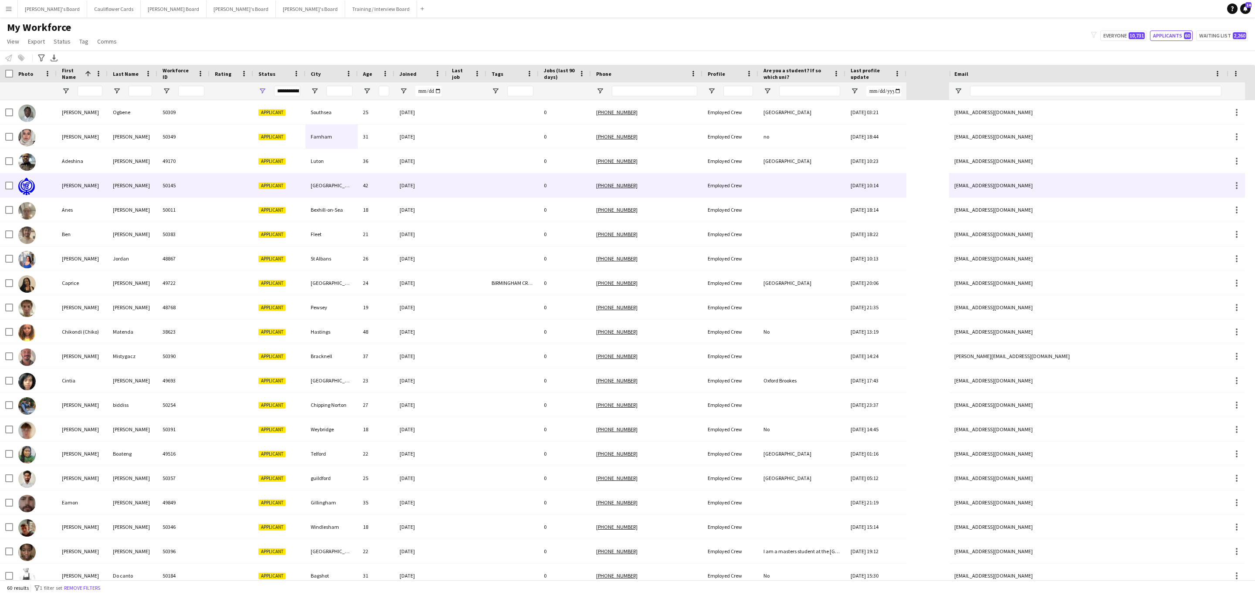
click at [436, 189] on div "[DATE]" at bounding box center [420, 185] width 52 height 24
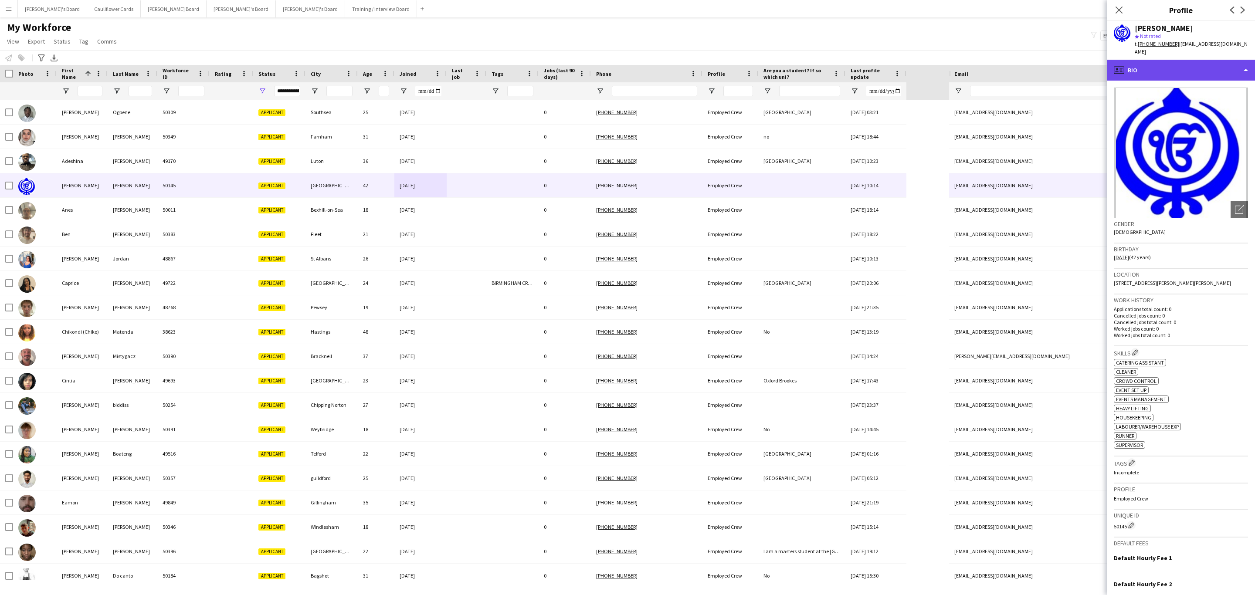
drag, startPoint x: 1206, startPoint y: 56, endPoint x: 1206, endPoint y: 61, distance: 5.2
click at [1206, 60] on div "profile Bio" at bounding box center [1181, 70] width 148 height 21
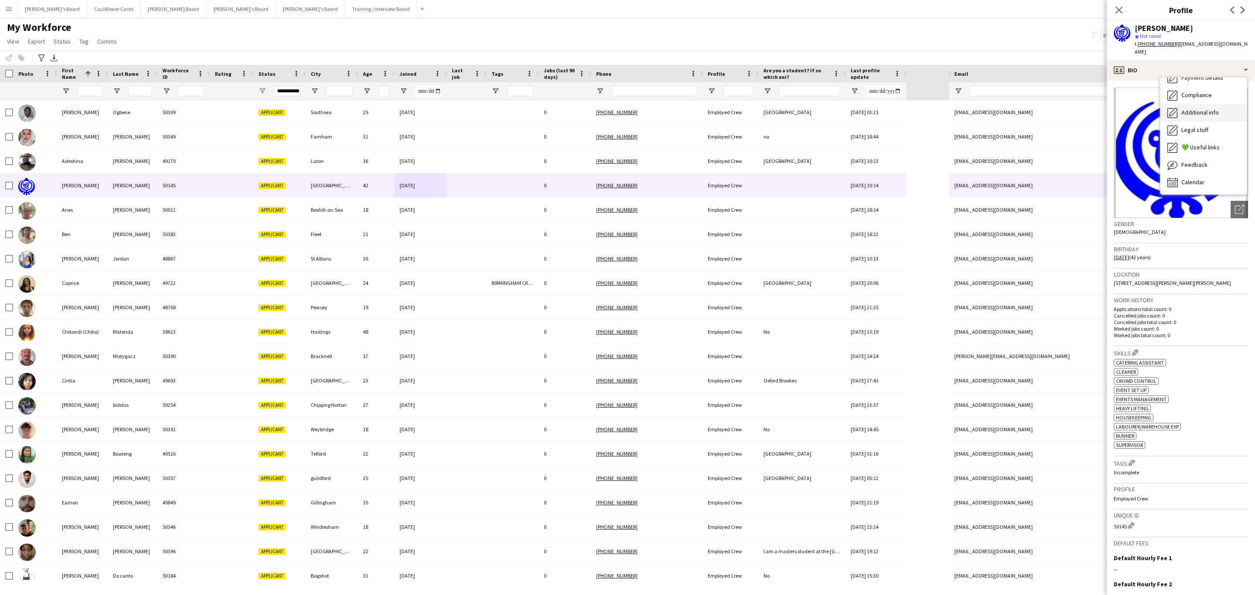
click at [1204, 109] on span "Additional info" at bounding box center [1200, 113] width 37 height 8
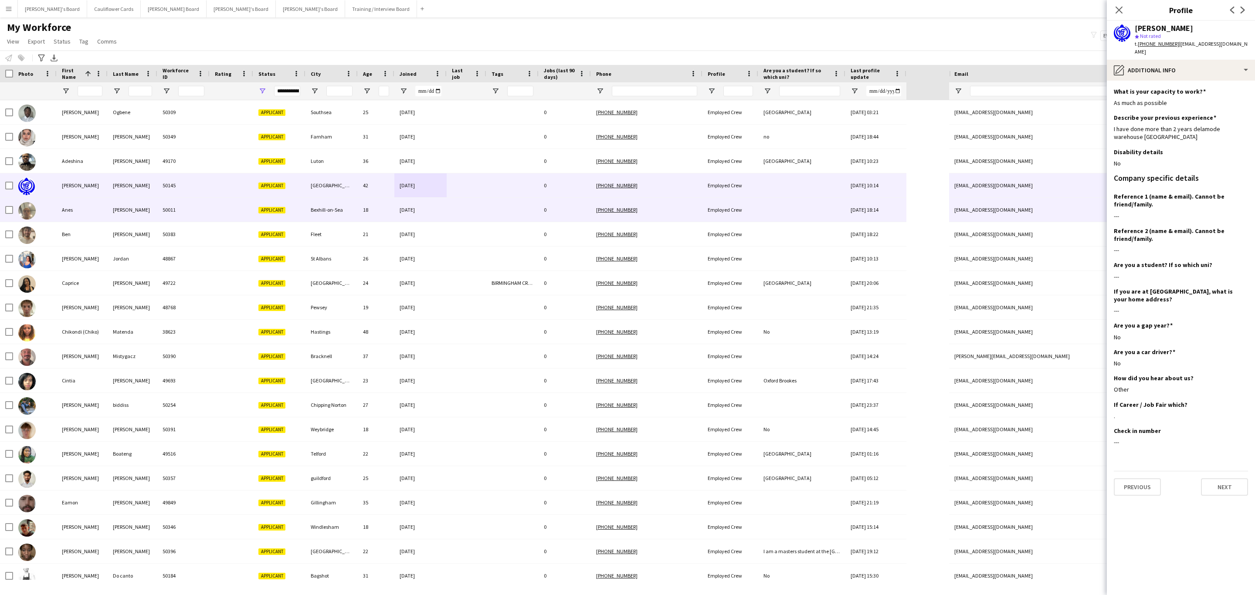
click at [136, 206] on div "[PERSON_NAME]" at bounding box center [133, 210] width 50 height 24
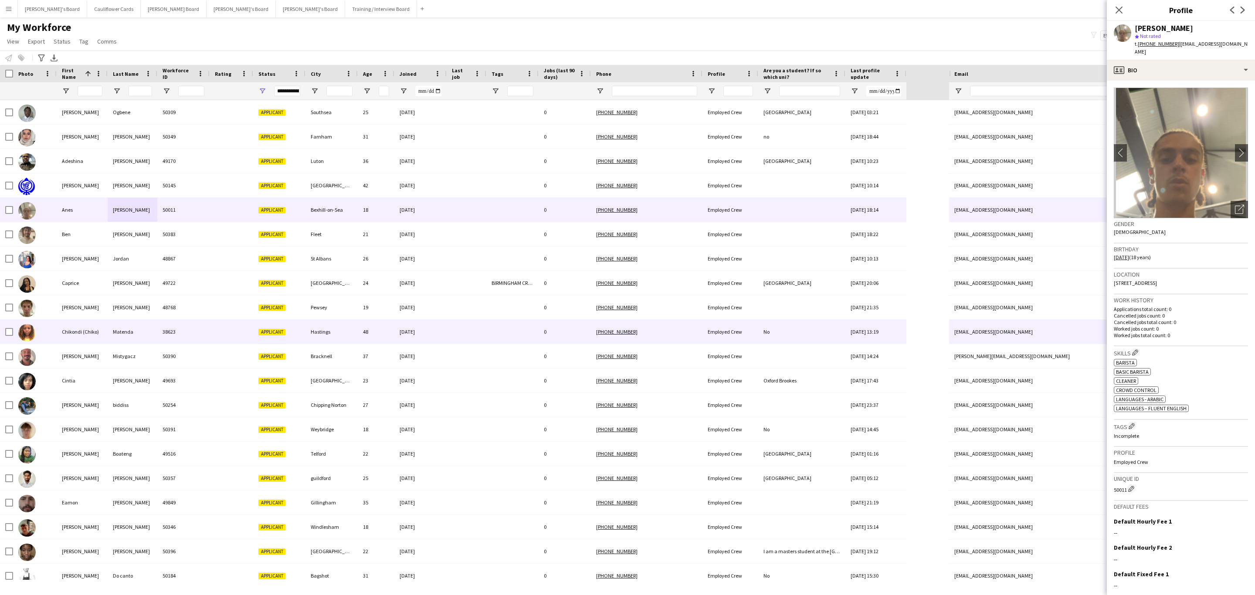
drag, startPoint x: 462, startPoint y: 331, endPoint x: 617, endPoint y: 330, distance: 155.2
click at [462, 331] on div at bounding box center [467, 332] width 40 height 24
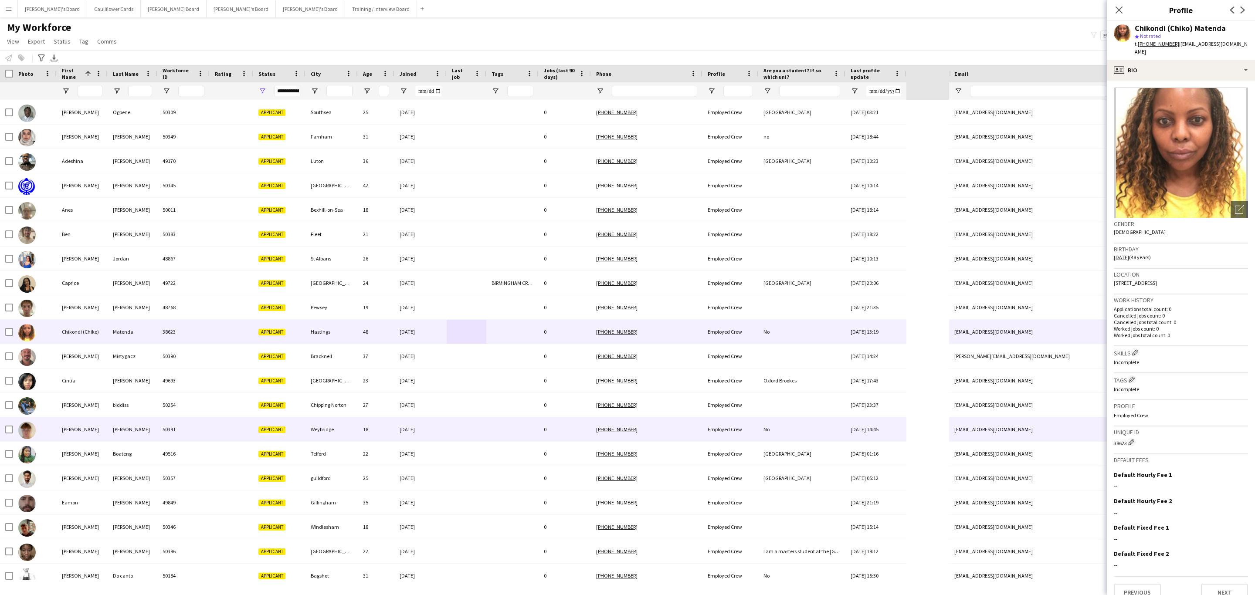
drag, startPoint x: 465, startPoint y: 436, endPoint x: 570, endPoint y: 432, distance: 105.6
click at [465, 436] on div at bounding box center [467, 430] width 40 height 24
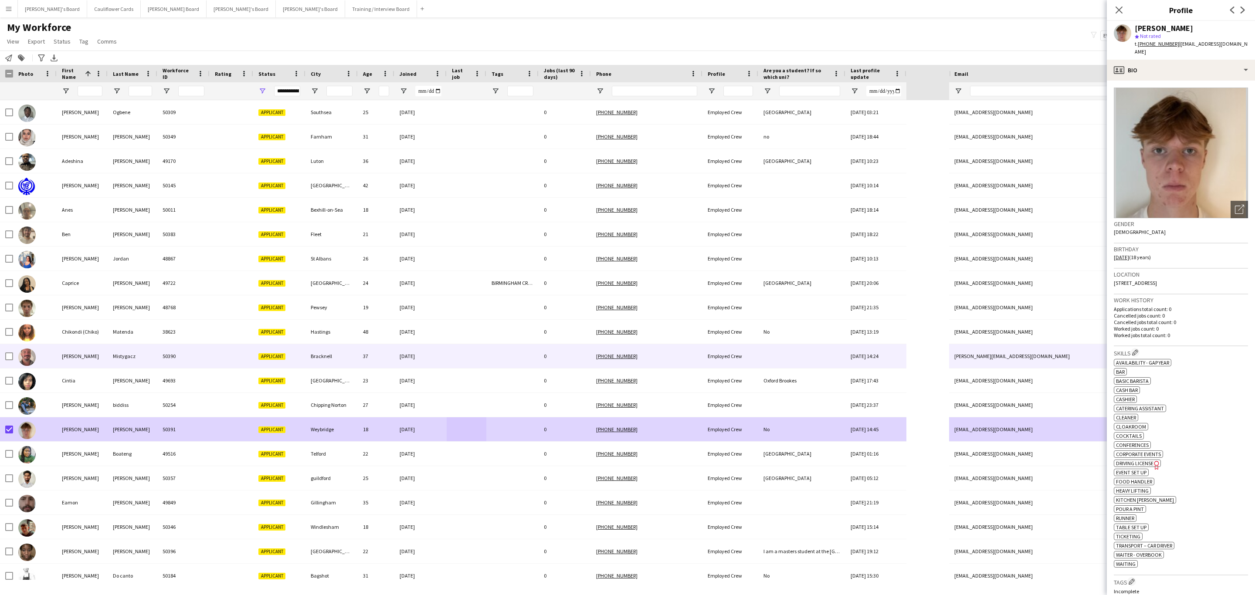
click at [345, 364] on div "Bracknell" at bounding box center [332, 356] width 52 height 24
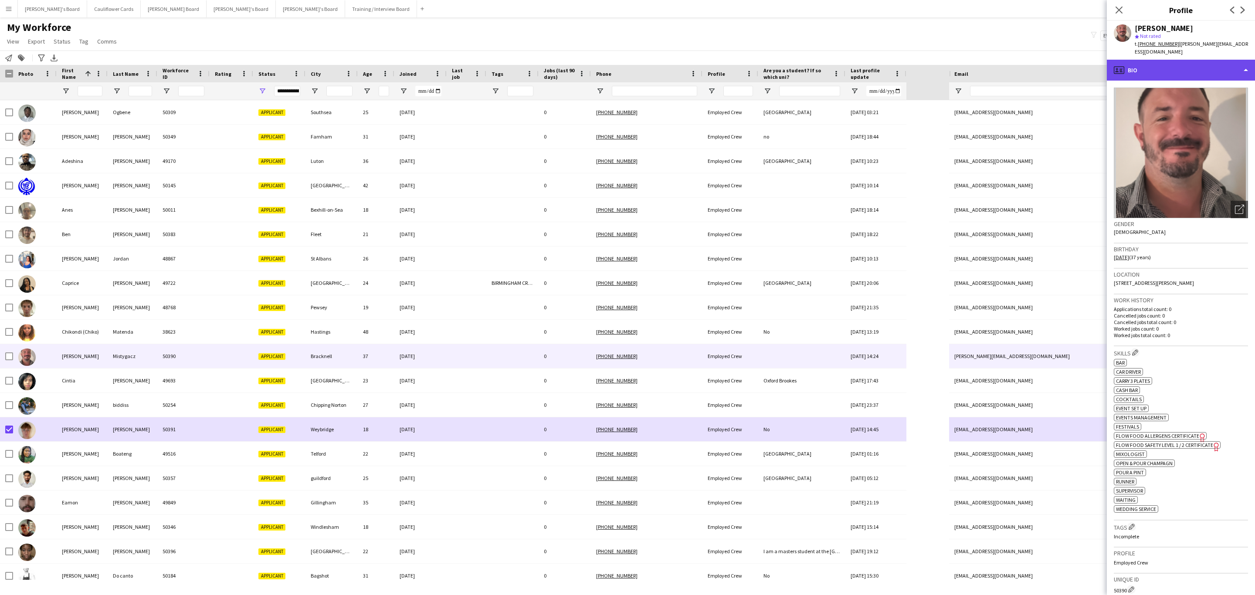
click at [1198, 67] on div "profile Bio" at bounding box center [1181, 70] width 148 height 21
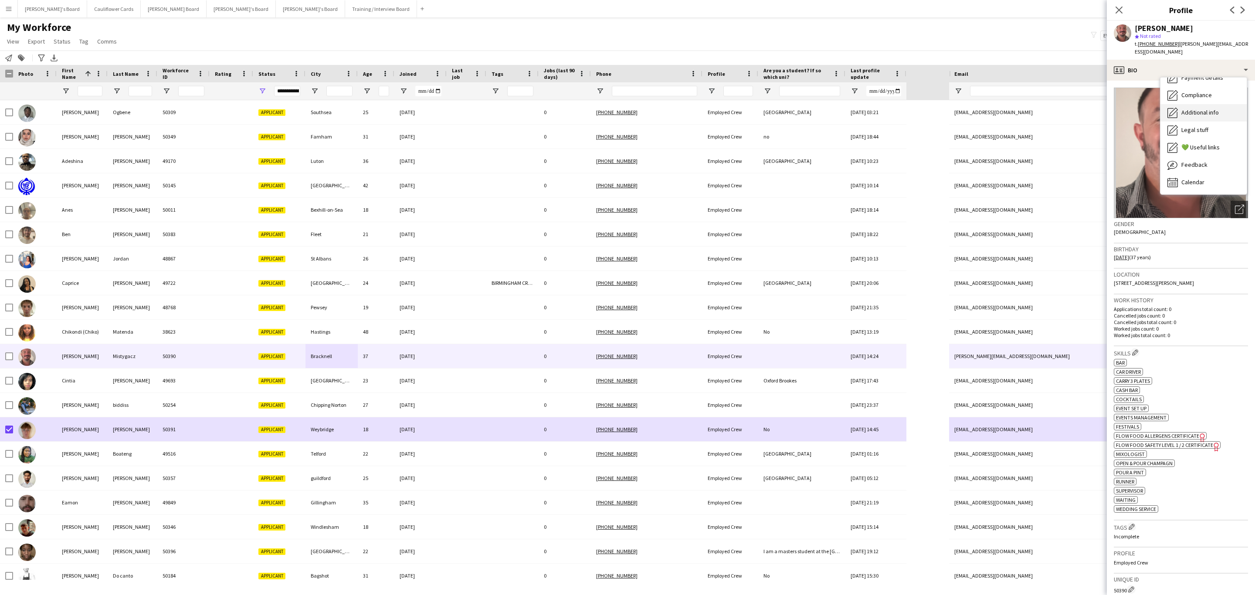
click at [1198, 104] on div "Additional info Additional info" at bounding box center [1204, 112] width 86 height 17
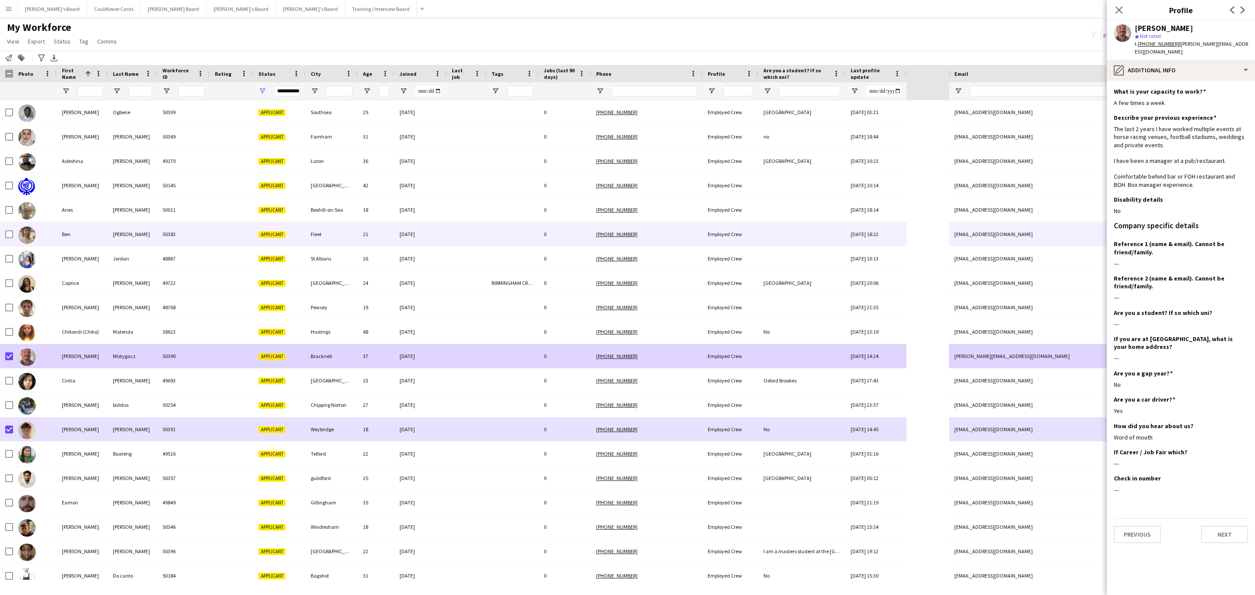
click at [199, 231] on div "50383" at bounding box center [183, 234] width 52 height 24
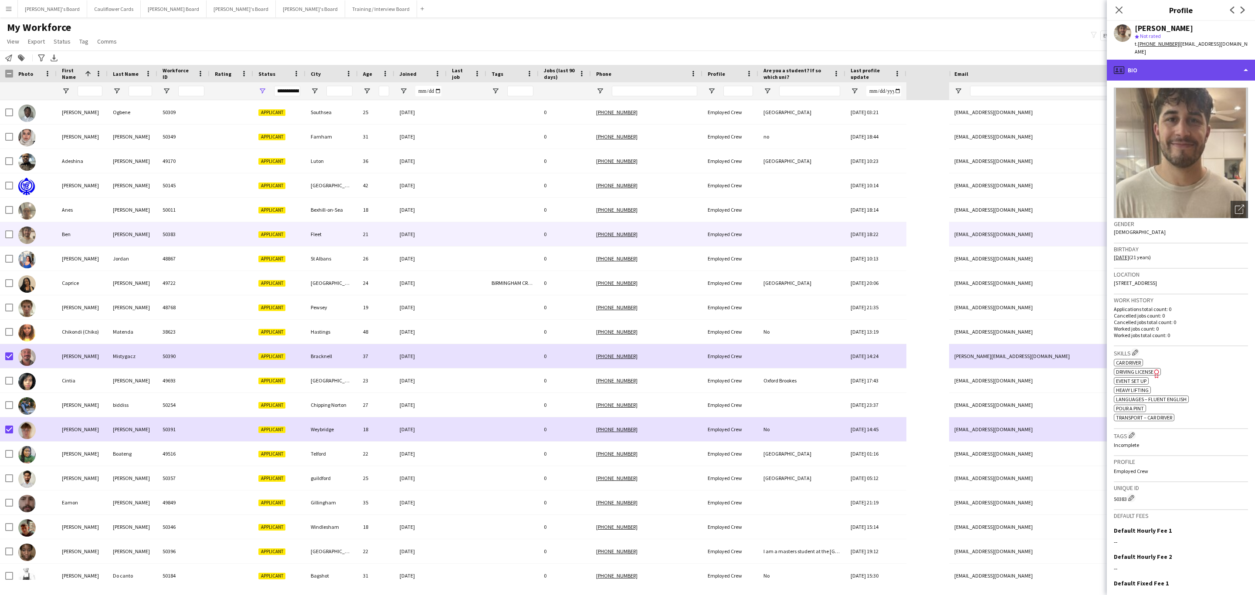
click at [1208, 68] on div "profile Bio" at bounding box center [1181, 70] width 148 height 21
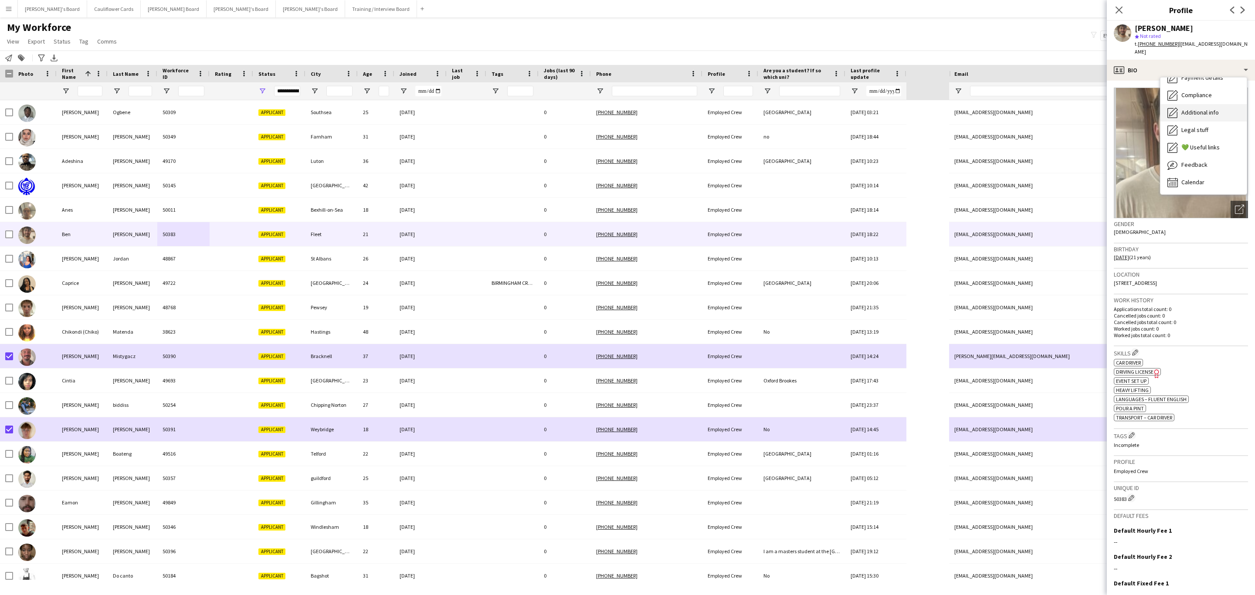
click at [1202, 104] on div "Additional info Additional info" at bounding box center [1204, 112] width 86 height 17
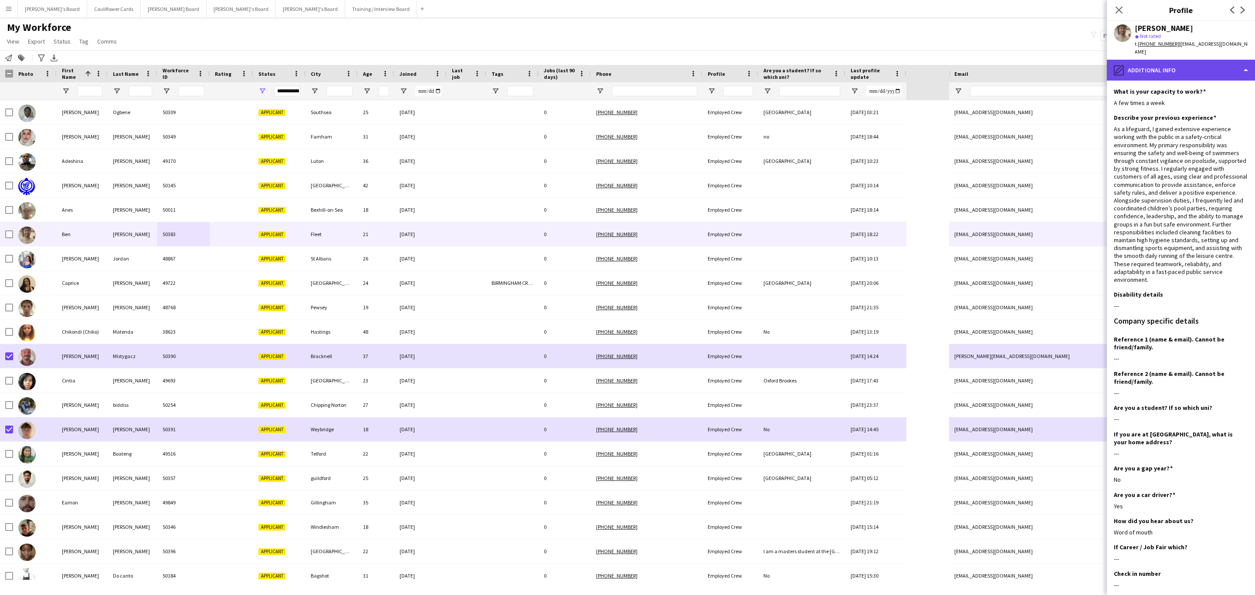
drag, startPoint x: 1185, startPoint y: 61, endPoint x: 1187, endPoint y: 67, distance: 7.0
click at [1185, 61] on div "pencil4 Additional info" at bounding box center [1181, 70] width 148 height 21
click at [1210, 136] on div "About you About you" at bounding box center [1204, 141] width 86 height 17
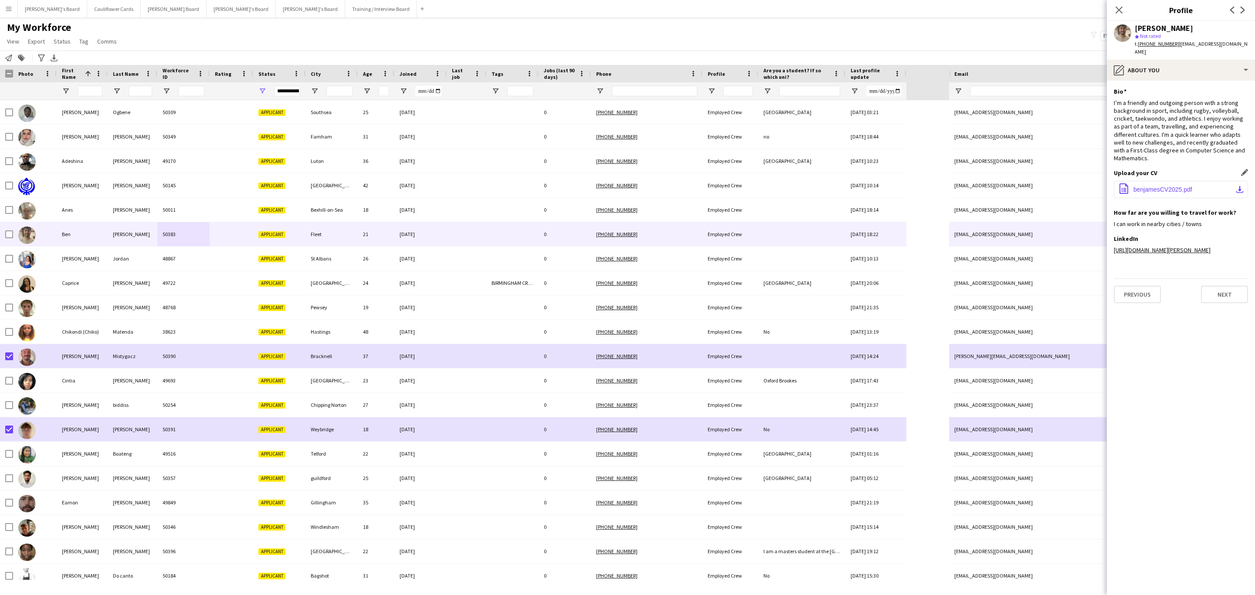
click at [1173, 186] on span "benjamesCV2025.pdf" at bounding box center [1163, 189] width 59 height 7
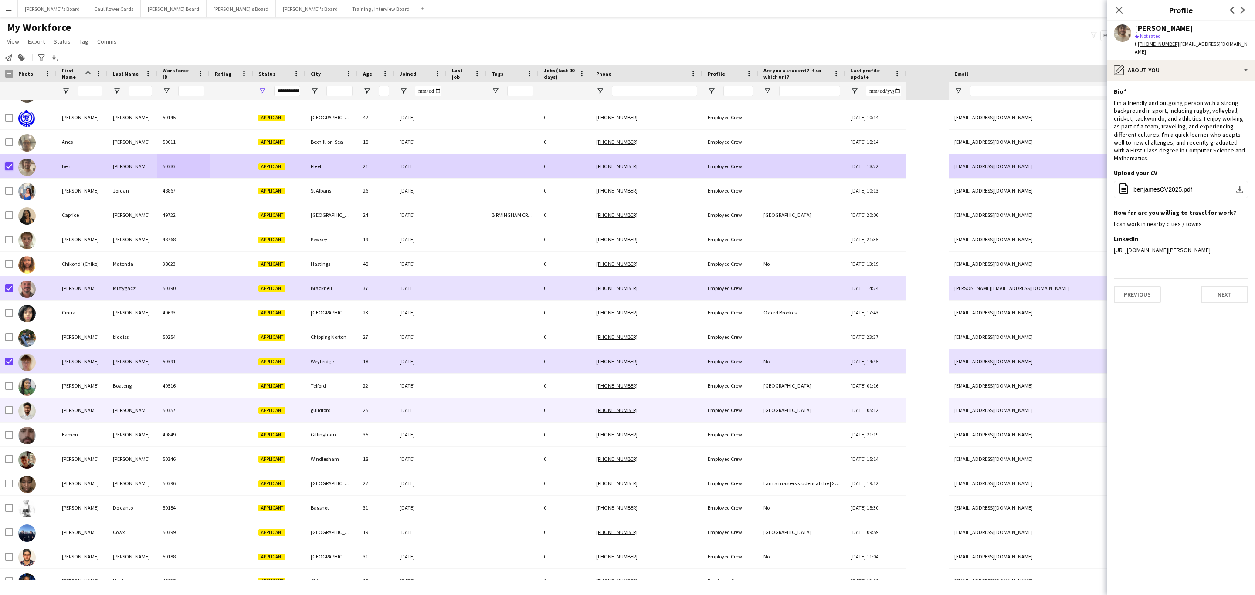
scroll to position [131, 0]
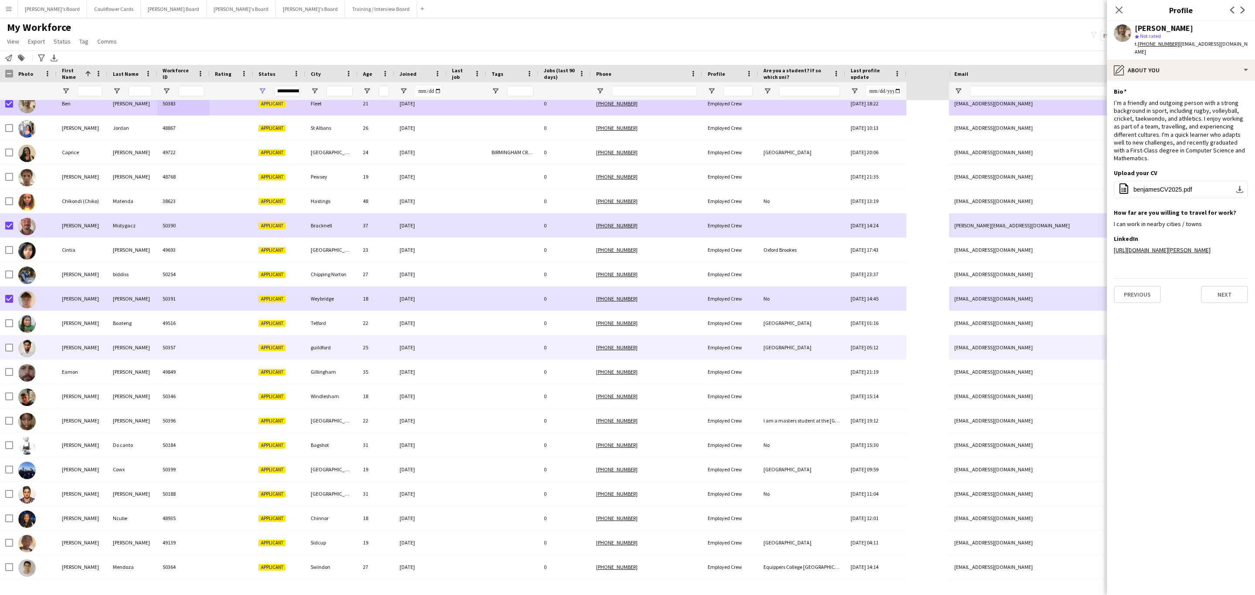
click at [229, 353] on div at bounding box center [232, 348] width 44 height 24
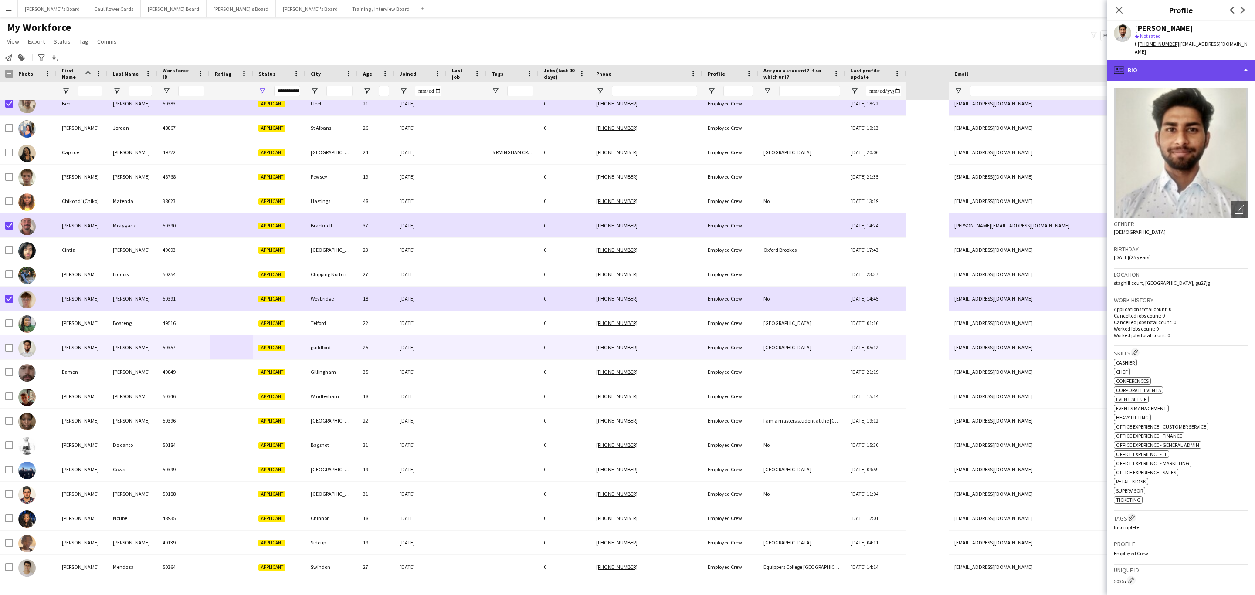
click at [1177, 63] on div "profile Bio" at bounding box center [1181, 70] width 148 height 21
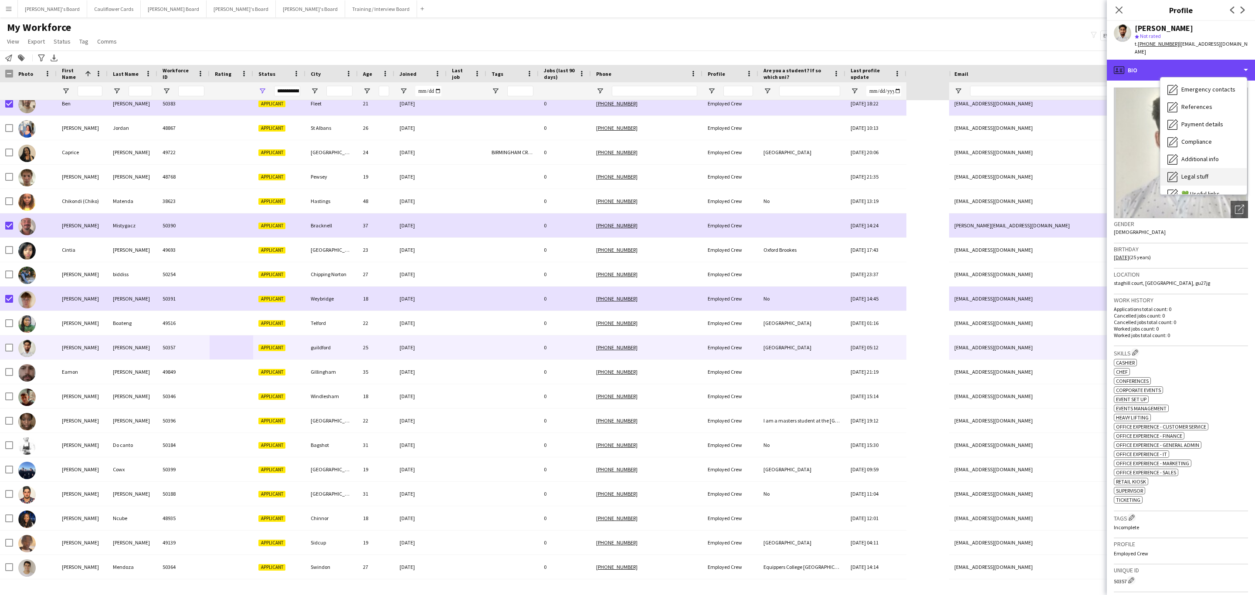
scroll to position [116, 0]
click at [1195, 109] on span "Additional info" at bounding box center [1200, 113] width 37 height 8
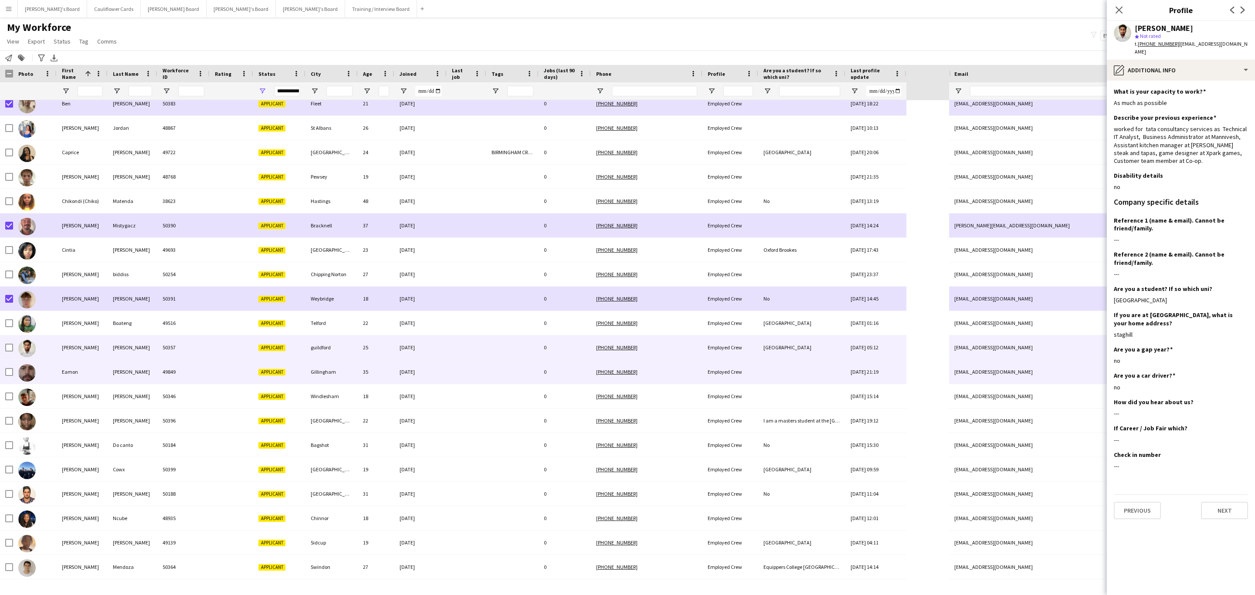
click at [437, 380] on div "[DATE]" at bounding box center [420, 372] width 52 height 24
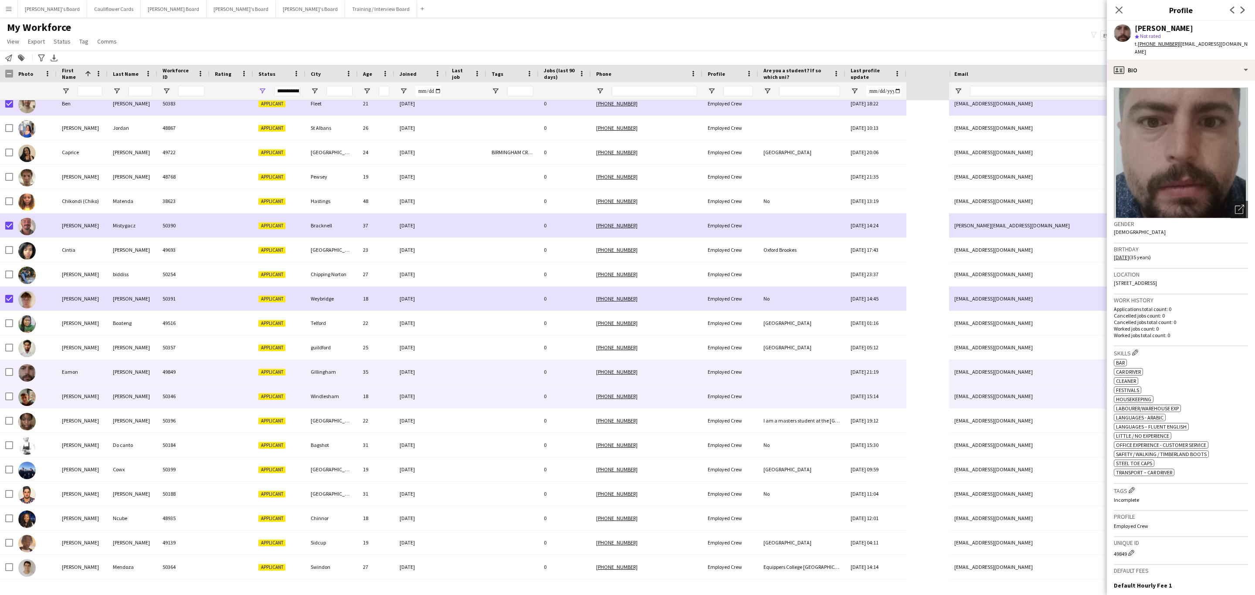
click at [424, 393] on div "[DATE]" at bounding box center [420, 396] width 52 height 24
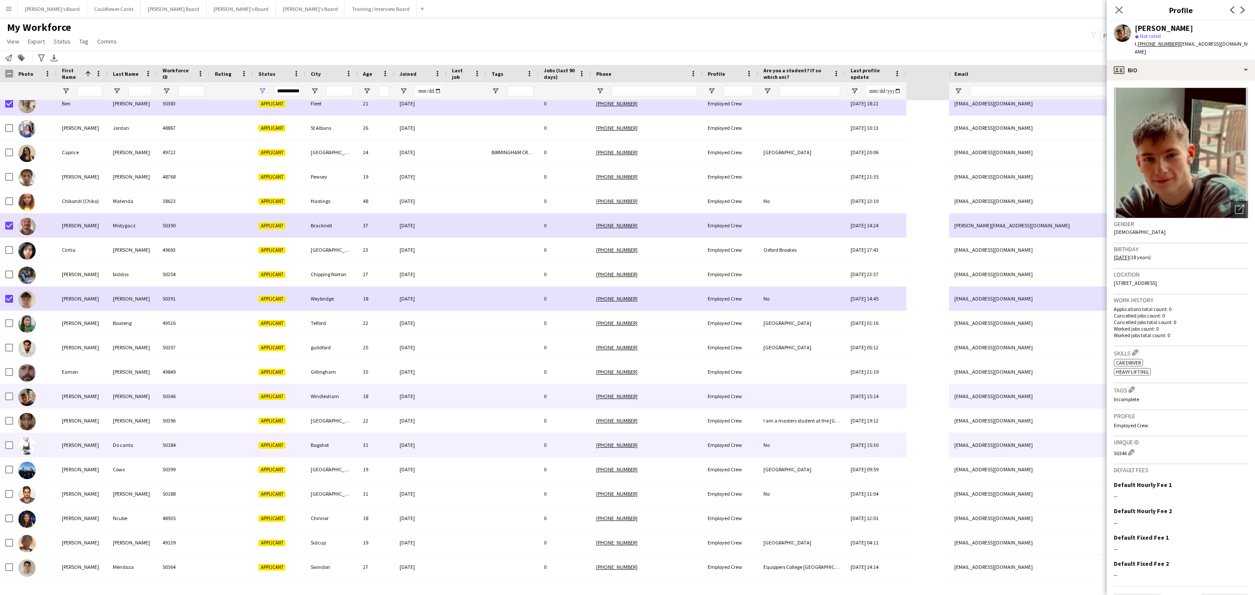
click at [481, 442] on div at bounding box center [467, 445] width 40 height 24
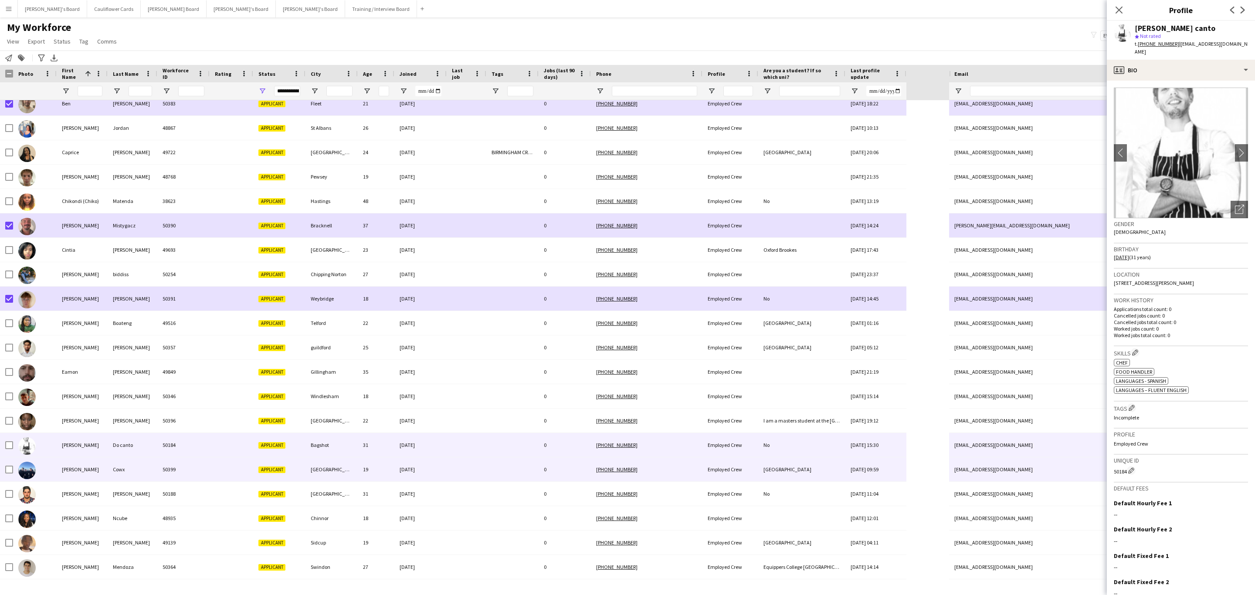
click at [481, 472] on div at bounding box center [467, 470] width 40 height 24
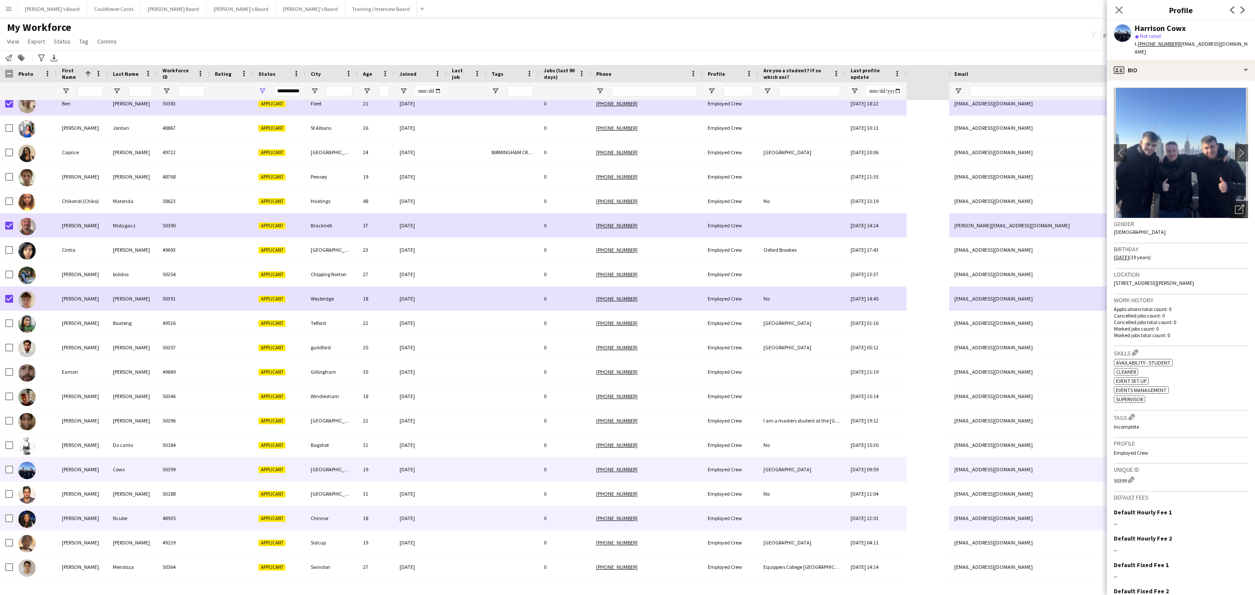
click at [479, 516] on div at bounding box center [467, 518] width 40 height 24
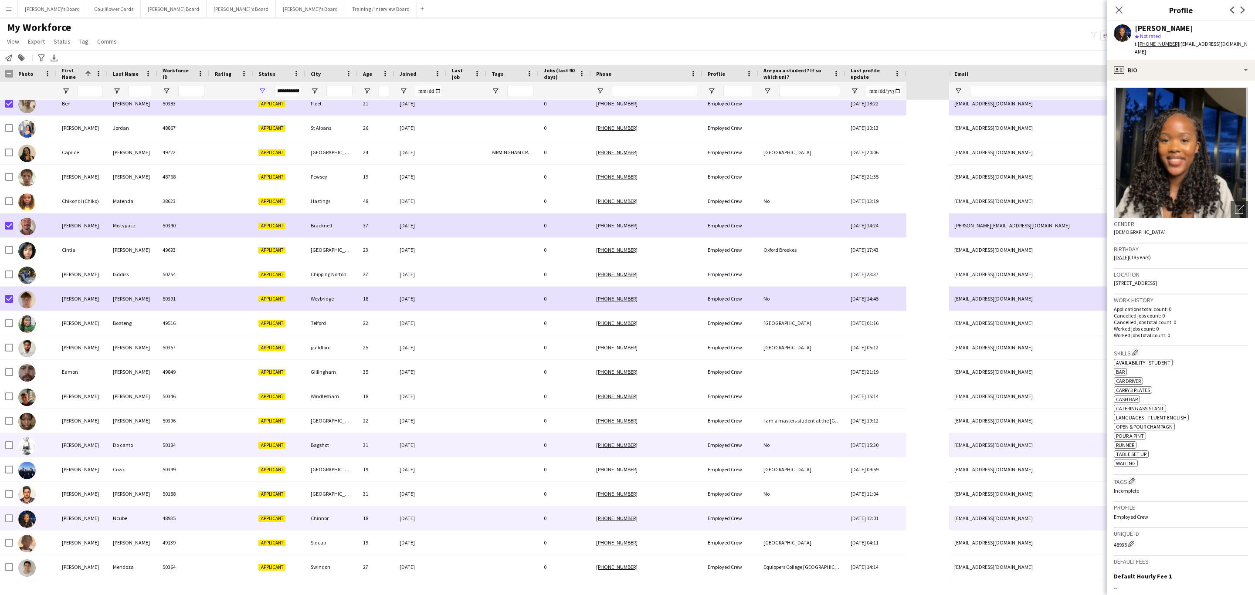
scroll to position [262, 0]
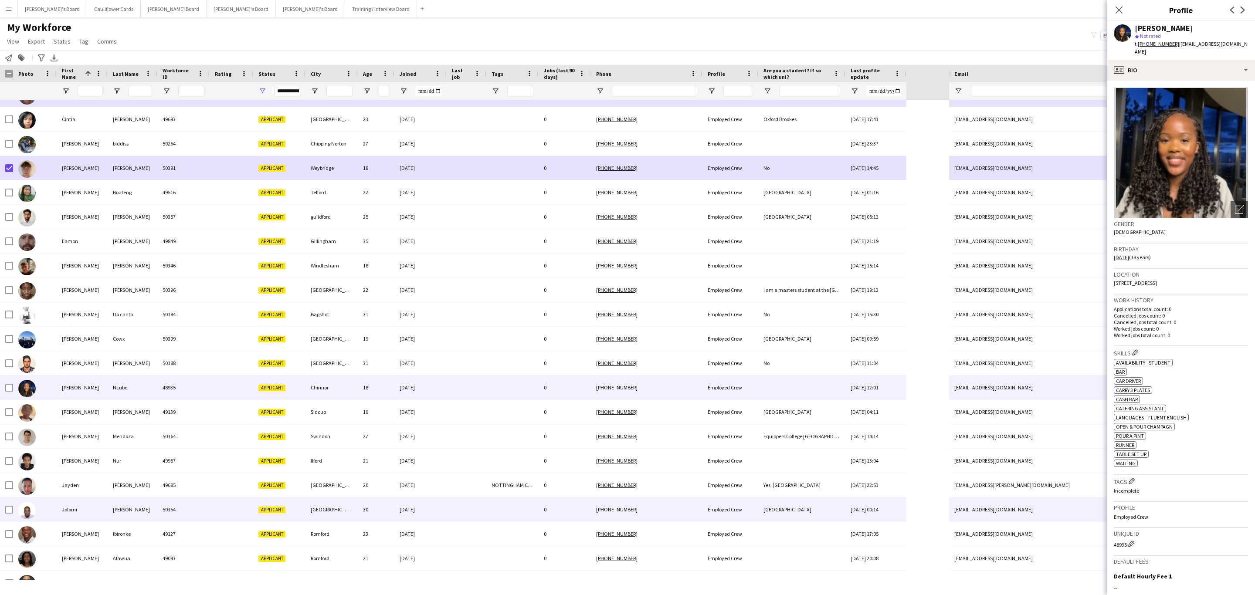
click at [460, 516] on div at bounding box center [467, 510] width 40 height 24
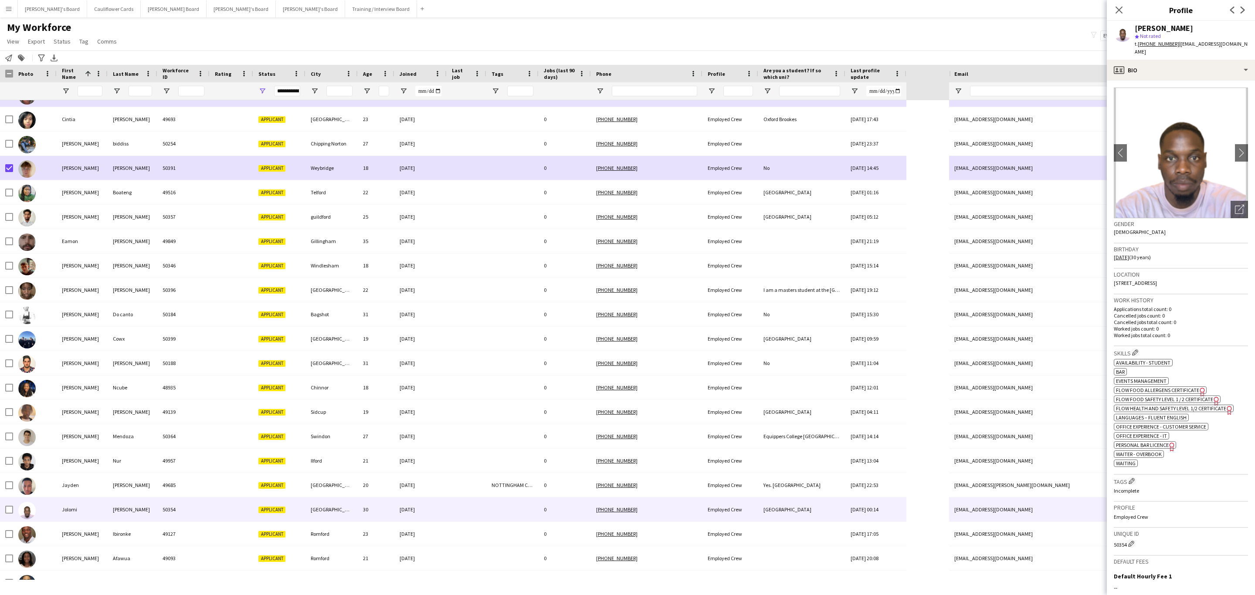
click at [1166, 81] on app-crew-profile-bio "chevron-left chevron-right Open photos pop-in Gender [DEMOGRAPHIC_DATA] Birthda…" at bounding box center [1181, 338] width 148 height 515
click at [1171, 65] on div "profile Bio" at bounding box center [1181, 70] width 148 height 21
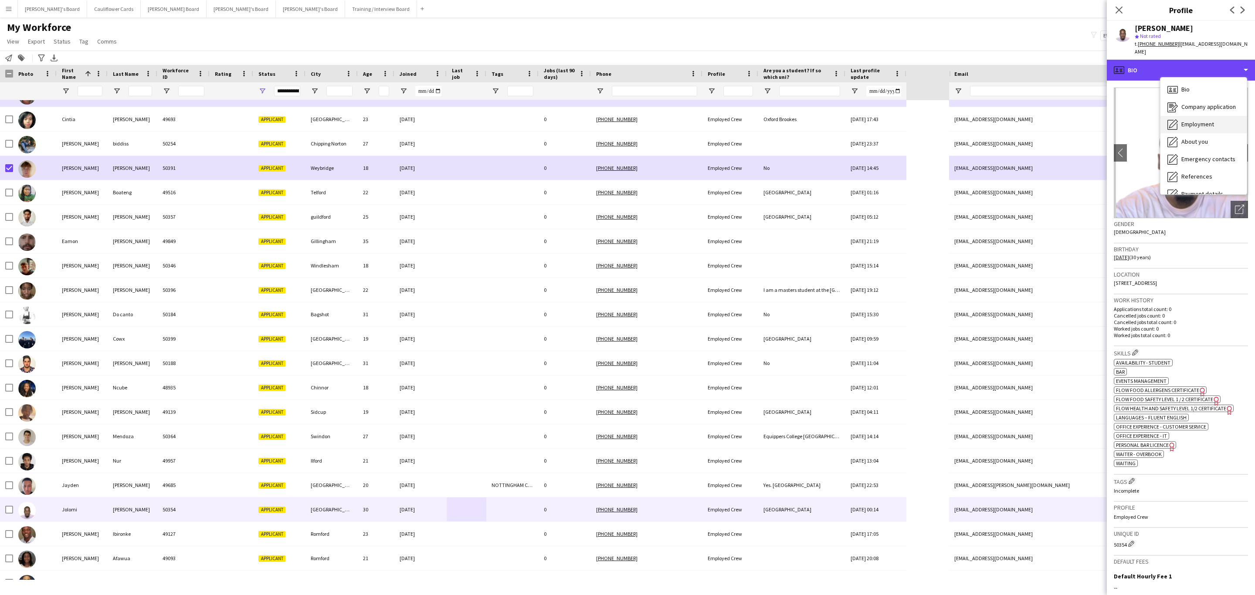
scroll to position [116, 0]
click at [1190, 109] on span "Additional info" at bounding box center [1200, 113] width 37 height 8
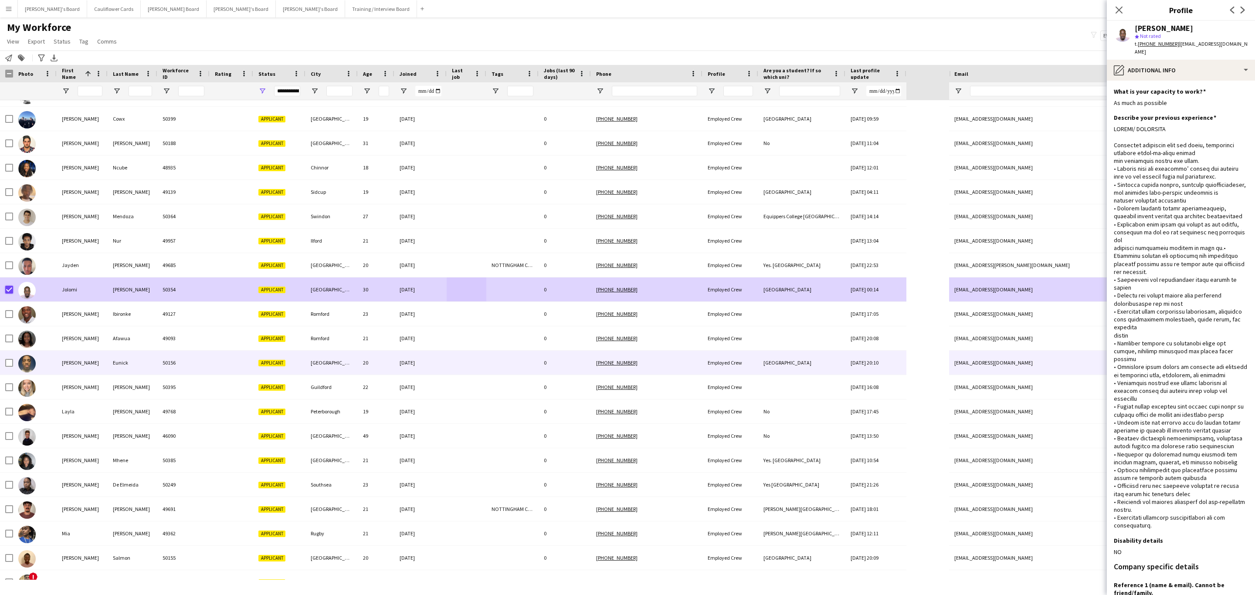
scroll to position [523, 0]
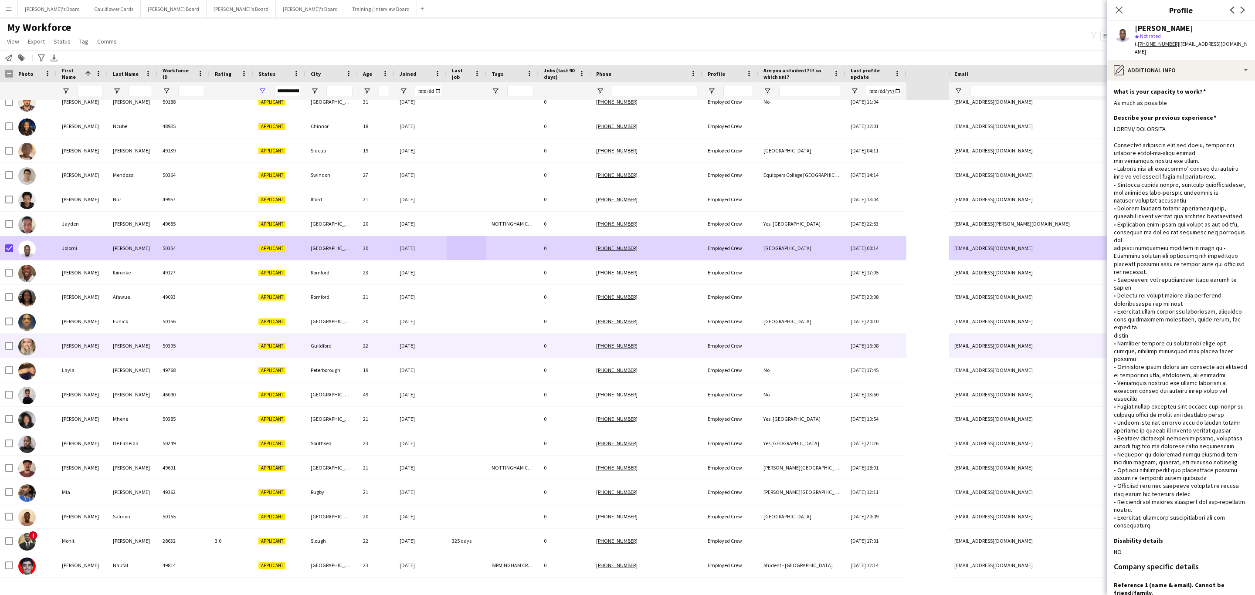
click at [346, 341] on div "Guildford" at bounding box center [332, 346] width 52 height 24
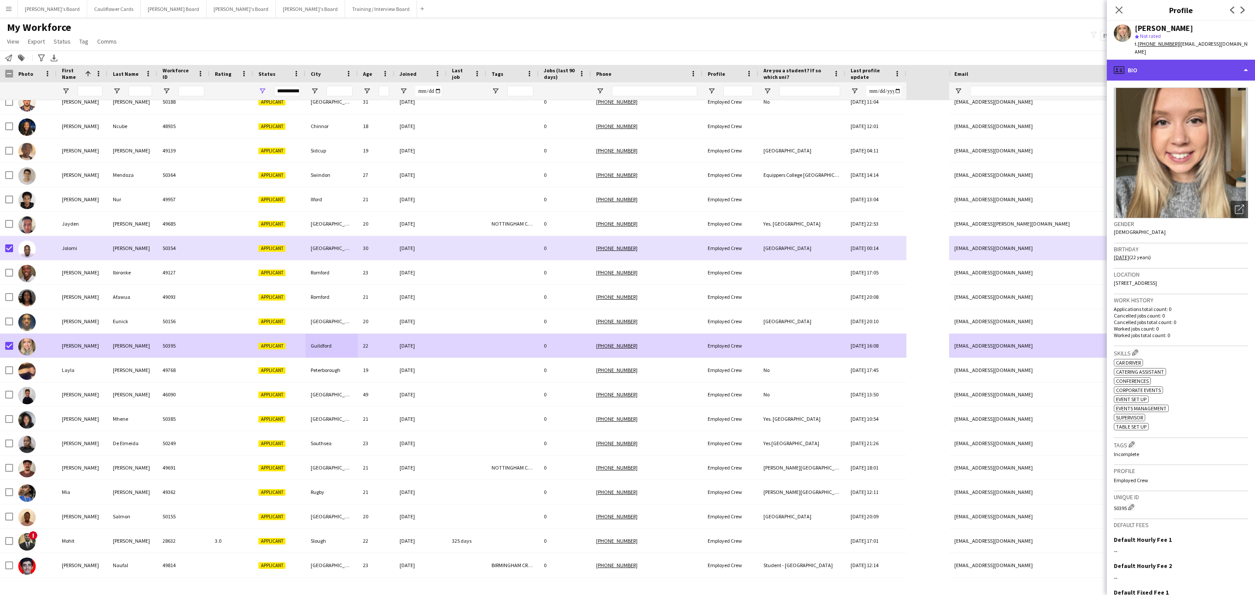
click at [1184, 60] on div "profile Bio" at bounding box center [1181, 70] width 148 height 21
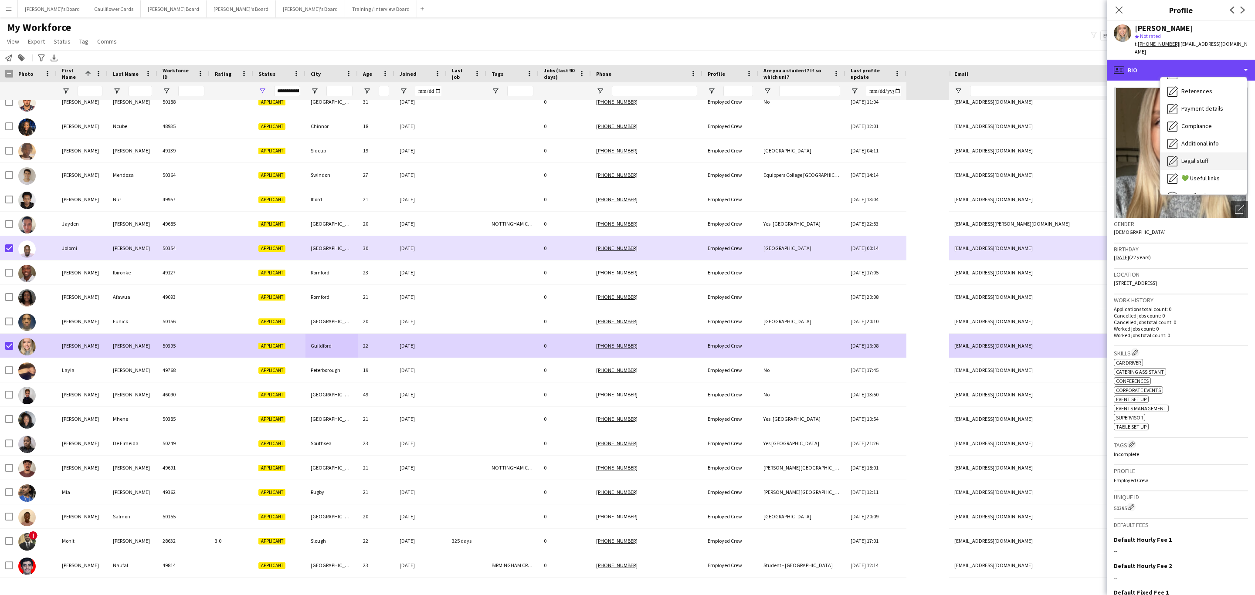
scroll to position [116, 0]
click at [1191, 109] on span "Additional info" at bounding box center [1200, 113] width 37 height 8
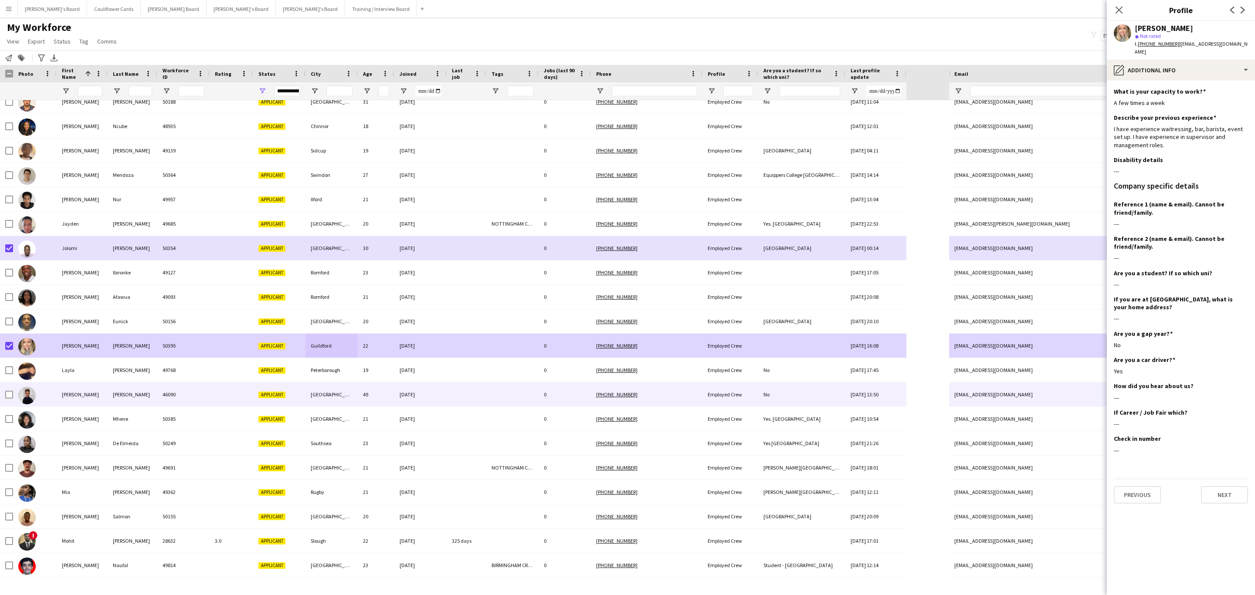
click at [454, 396] on div at bounding box center [467, 395] width 40 height 24
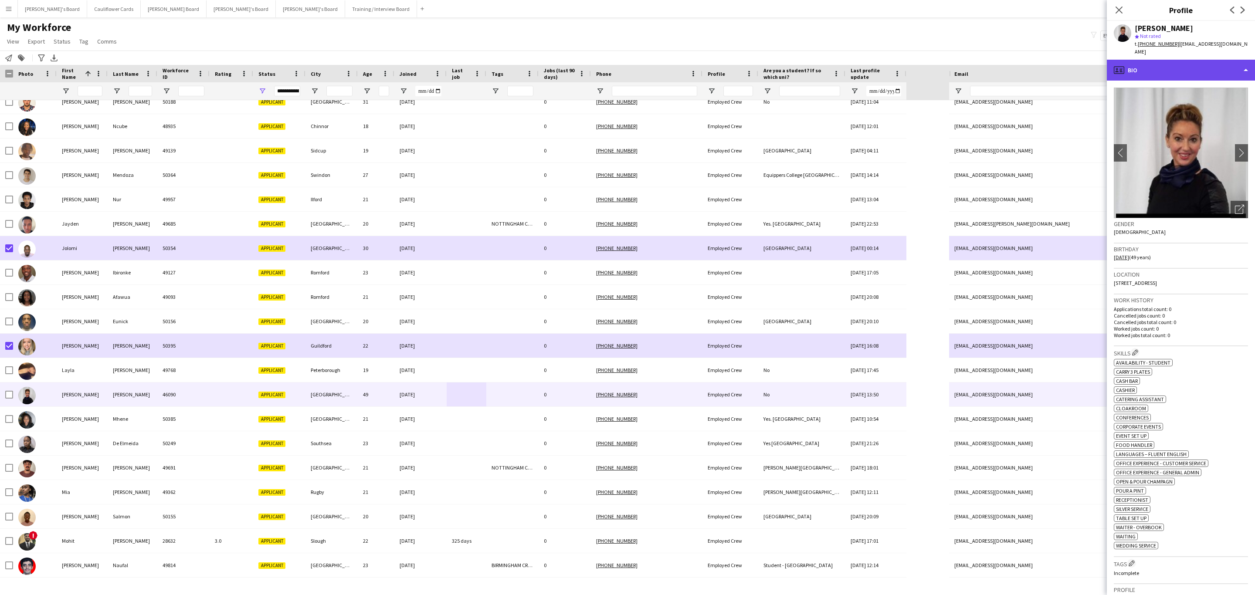
click at [1204, 63] on div "profile Bio" at bounding box center [1181, 70] width 148 height 21
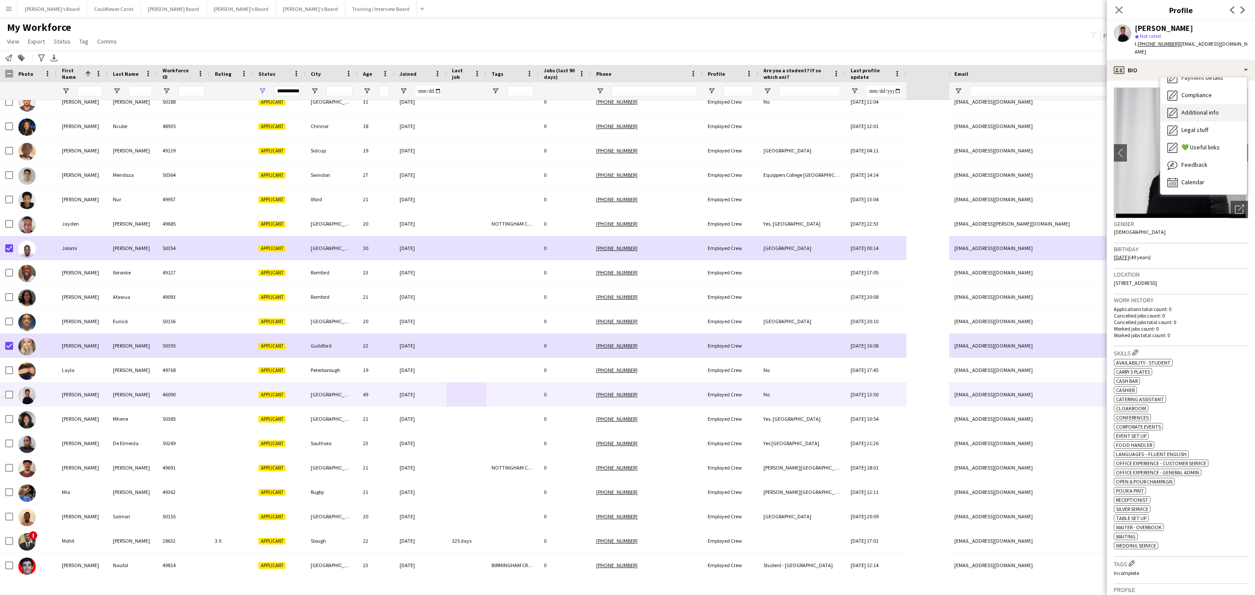
click at [1199, 109] on span "Additional info" at bounding box center [1200, 113] width 37 height 8
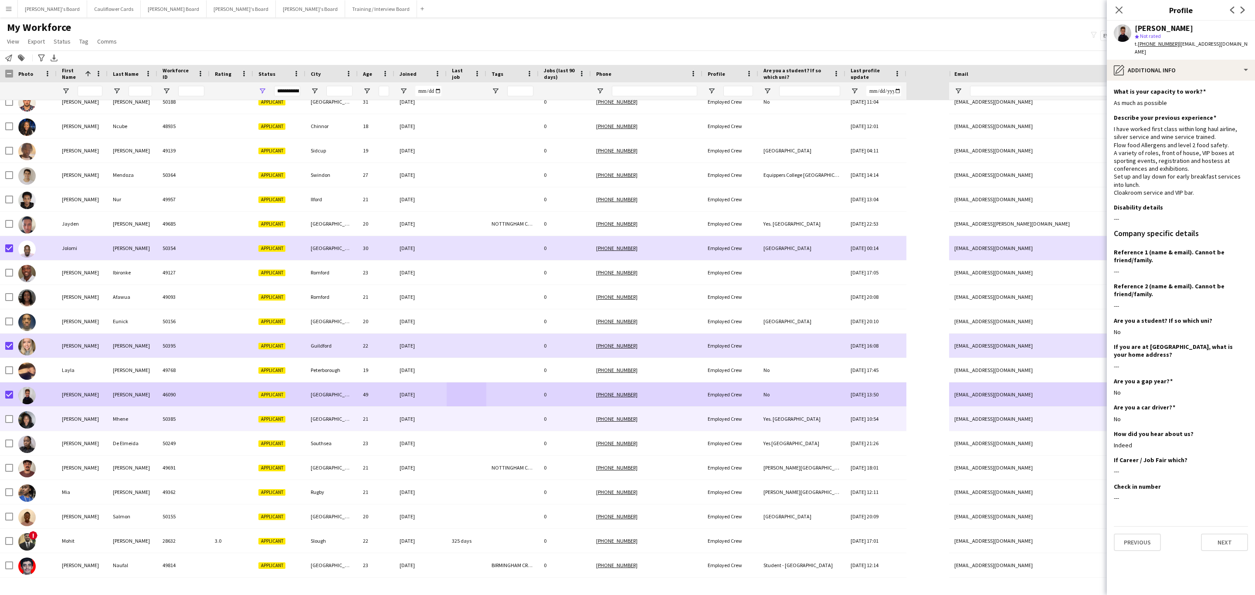
click at [356, 418] on div "[GEOGRAPHIC_DATA]" at bounding box center [332, 419] width 52 height 24
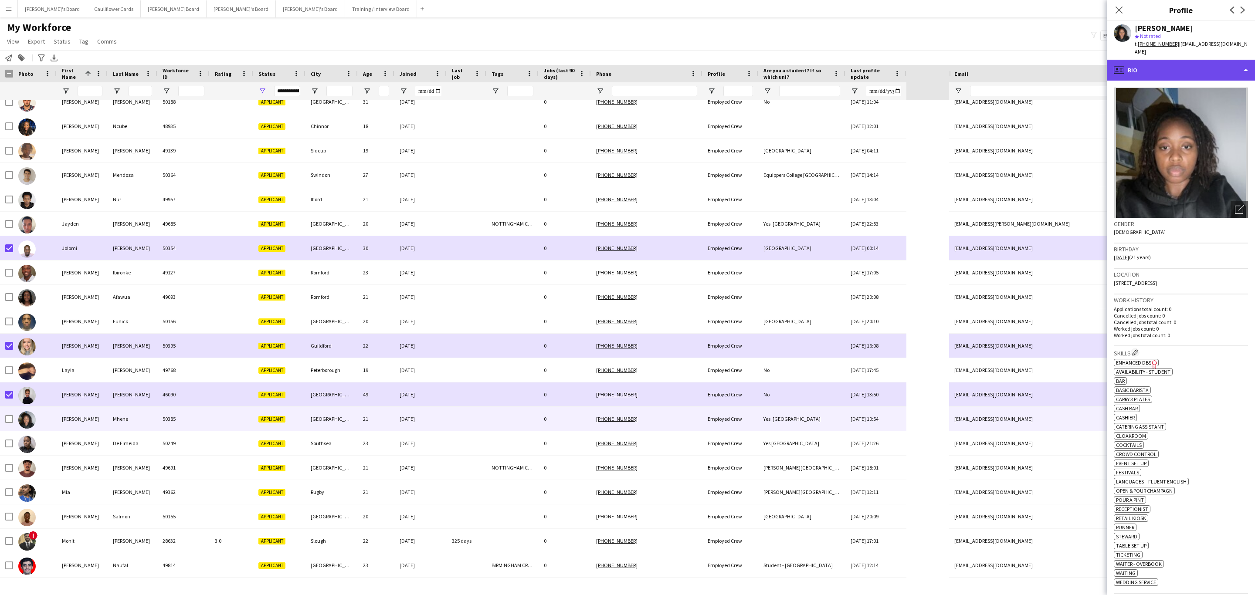
click at [1190, 71] on div "profile Bio" at bounding box center [1181, 70] width 148 height 21
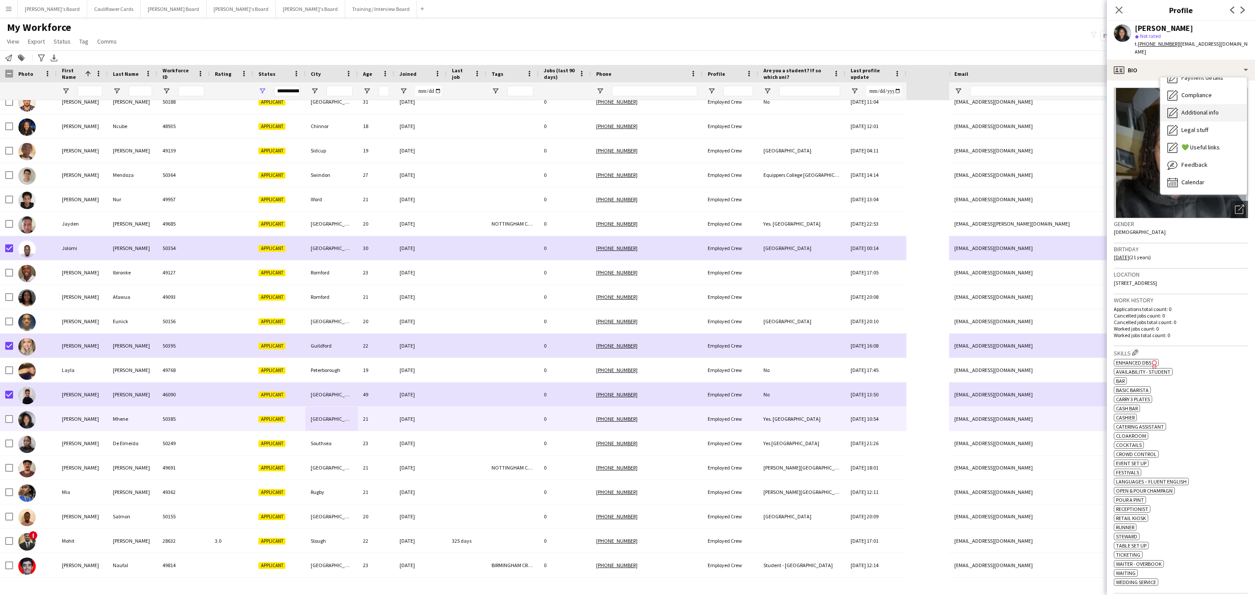
click at [1198, 109] on span "Additional info" at bounding box center [1200, 113] width 37 height 8
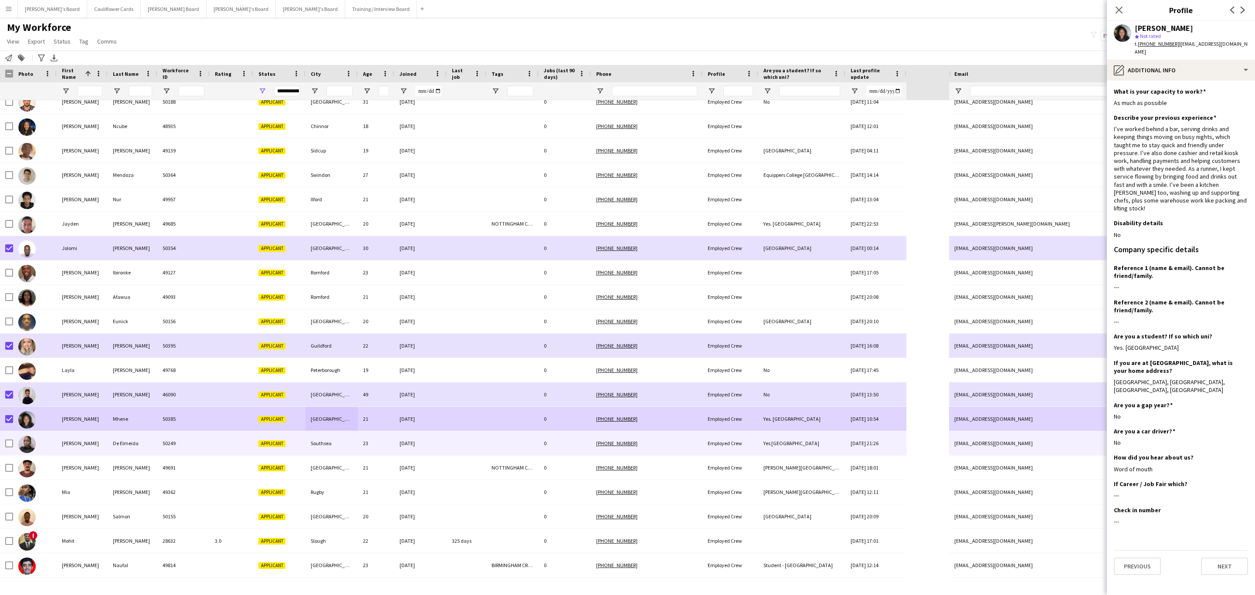
click at [199, 455] on div "50249" at bounding box center [183, 443] width 52 height 24
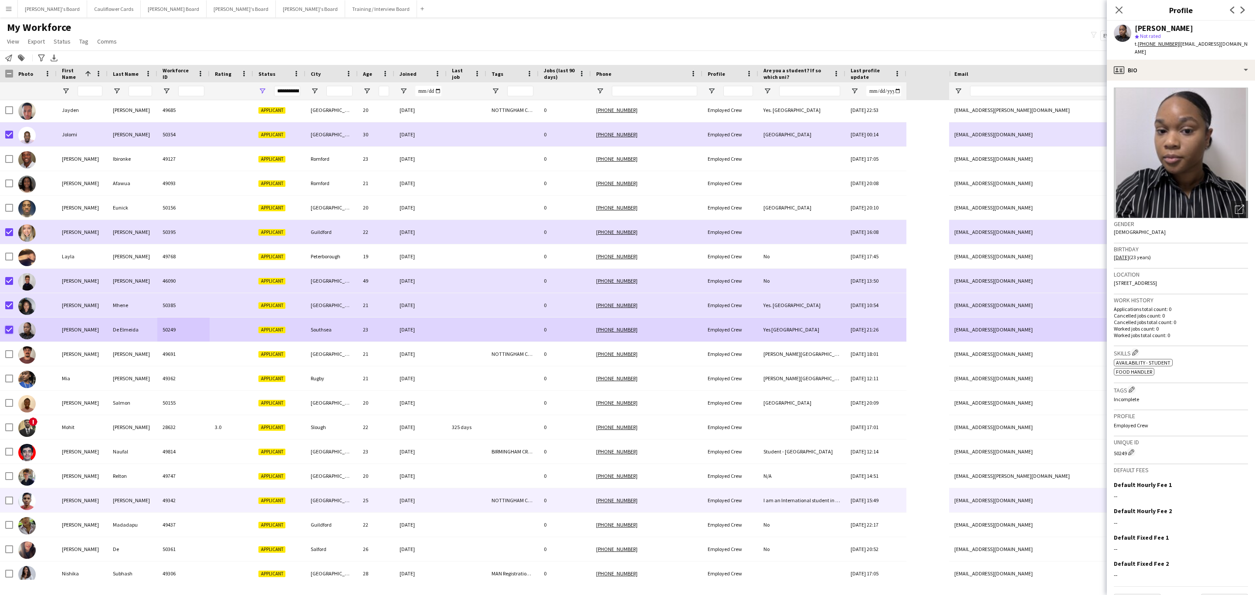
scroll to position [654, 0]
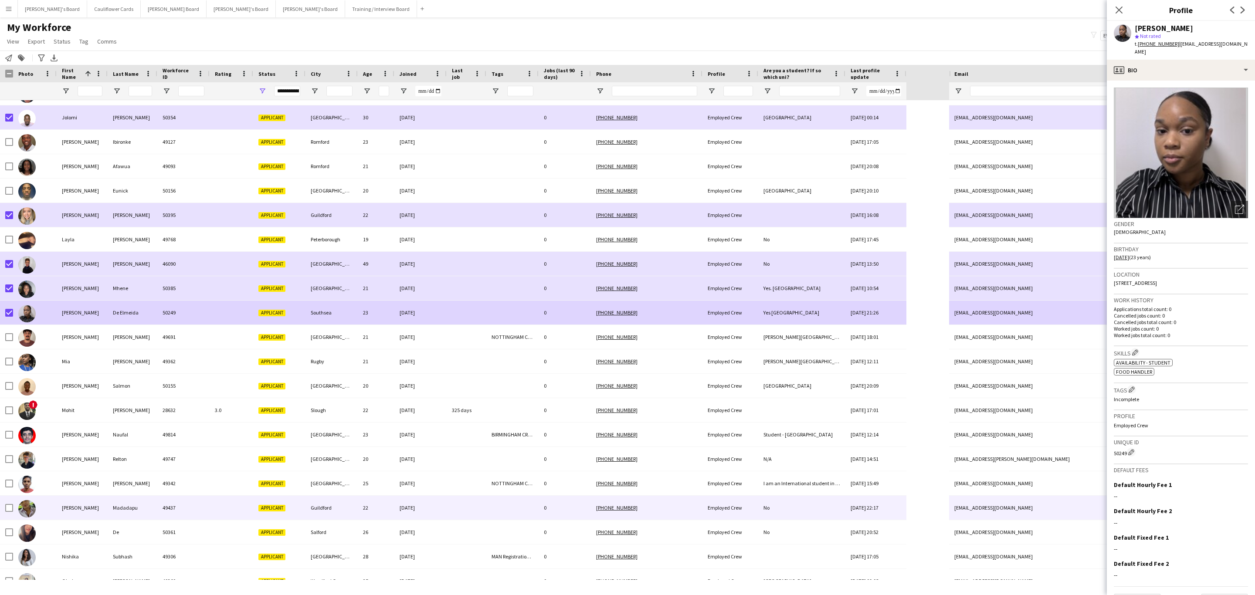
click at [460, 510] on div at bounding box center [467, 508] width 40 height 24
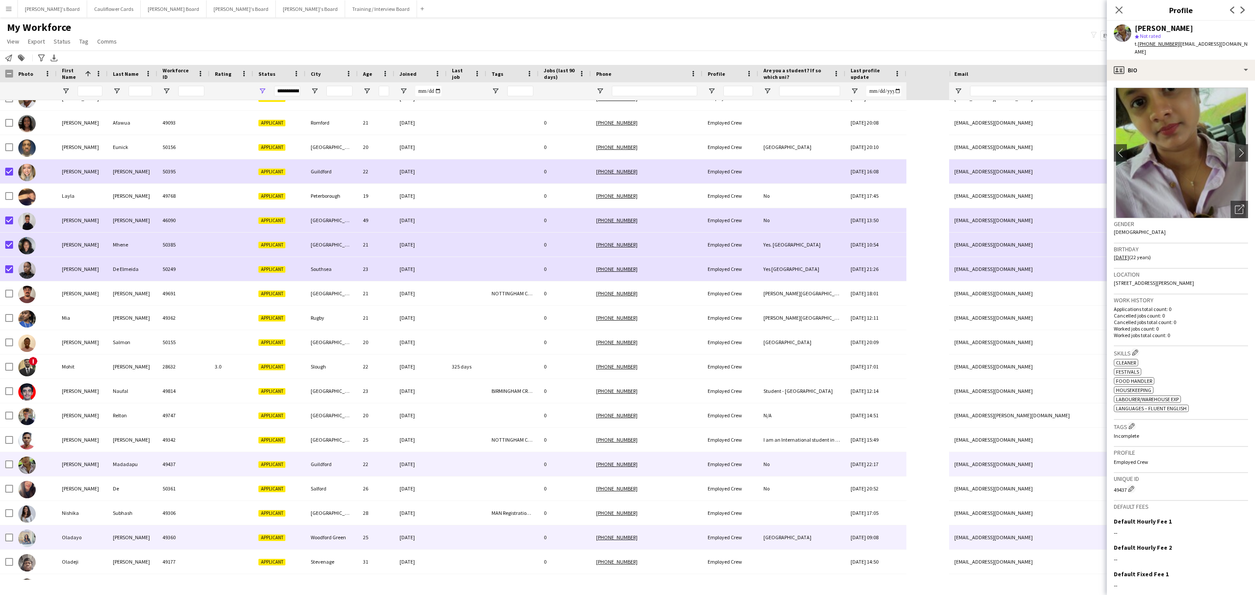
scroll to position [719, 0]
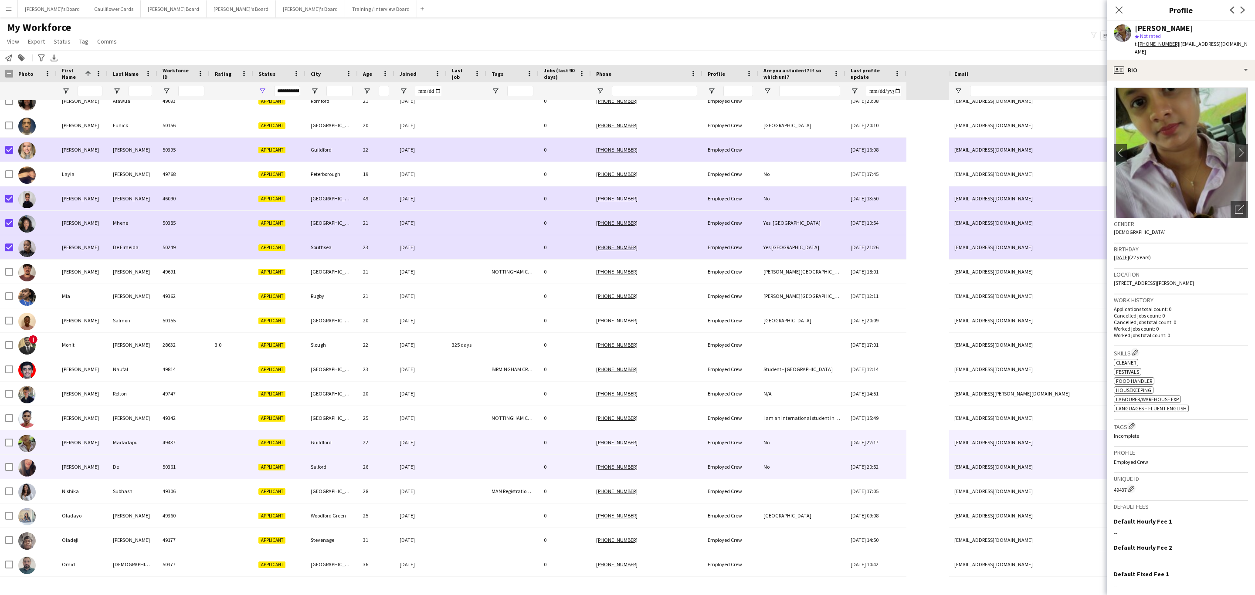
click at [450, 475] on div at bounding box center [467, 467] width 40 height 24
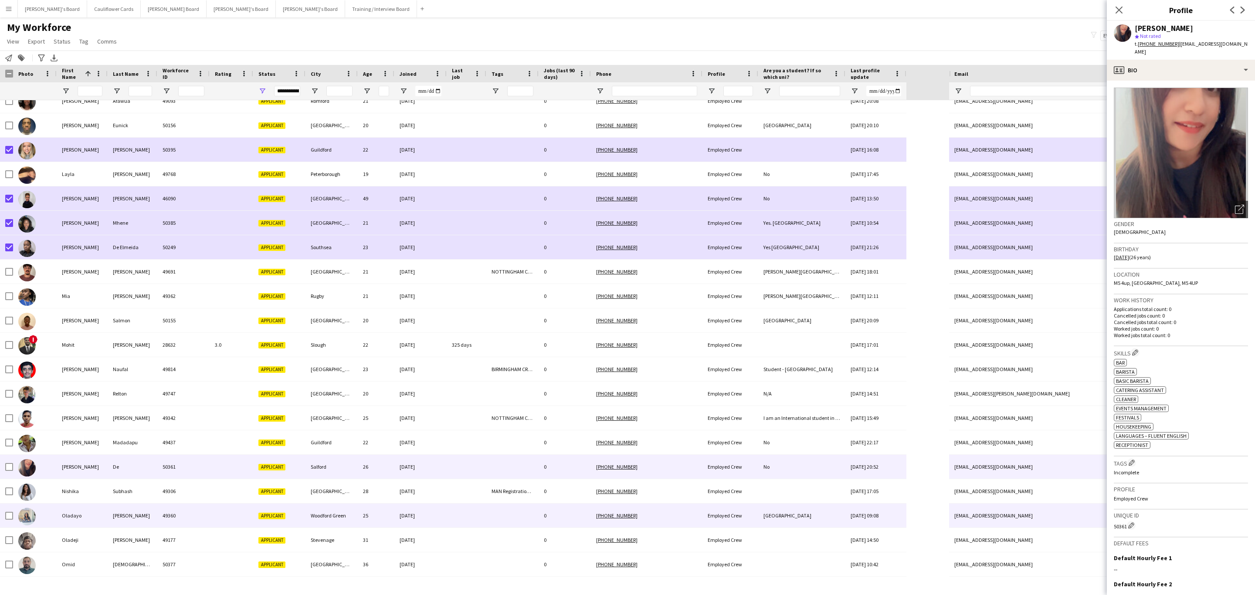
click at [463, 518] on div at bounding box center [467, 516] width 40 height 24
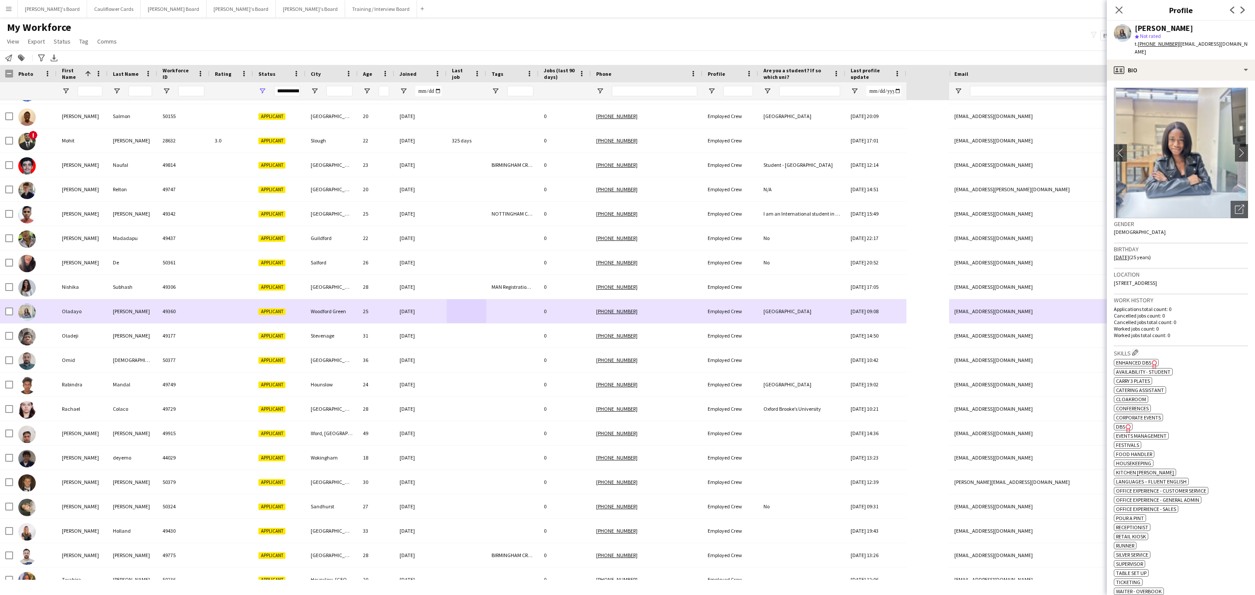
scroll to position [985, 0]
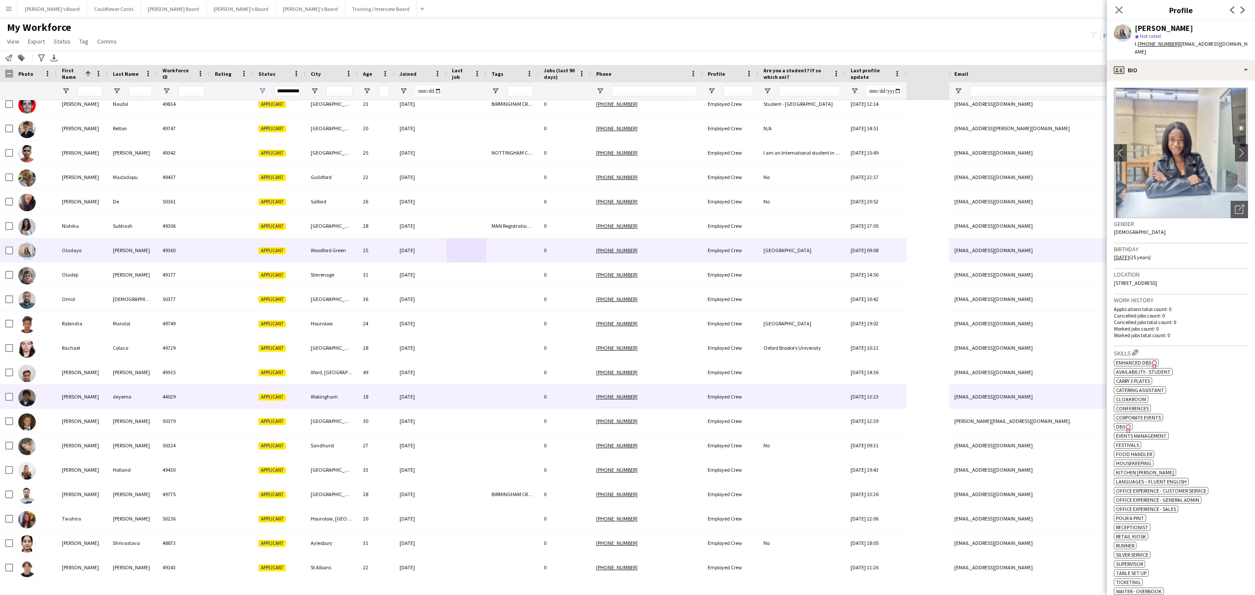
click at [431, 401] on div "[DATE]" at bounding box center [420, 397] width 52 height 24
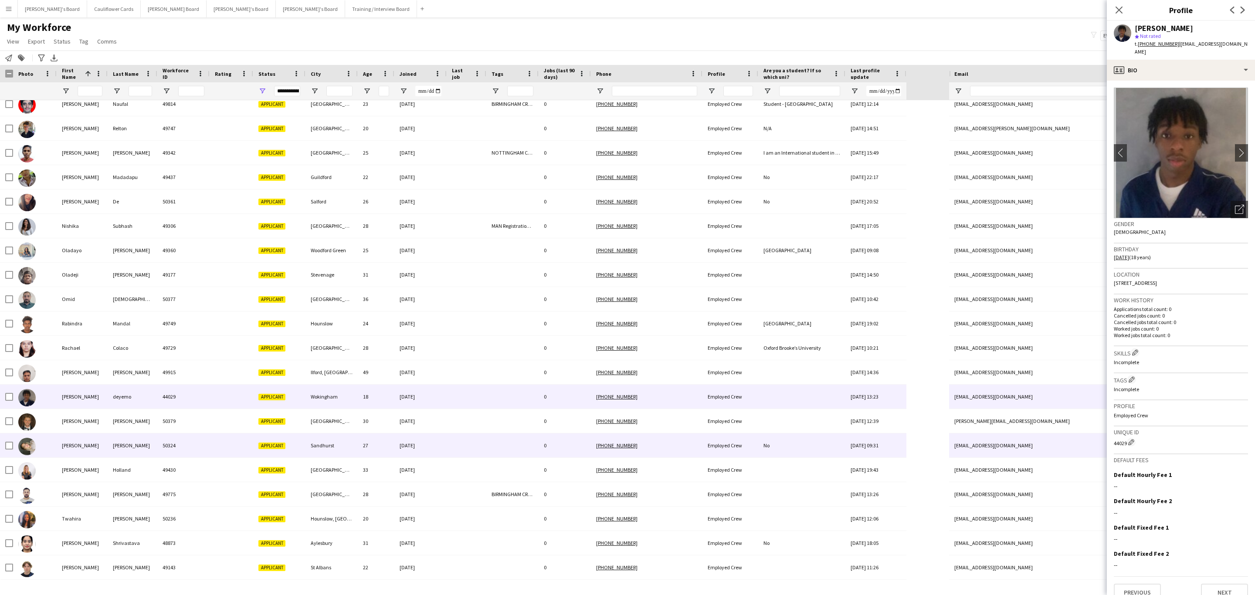
click at [460, 445] on div at bounding box center [467, 446] width 40 height 24
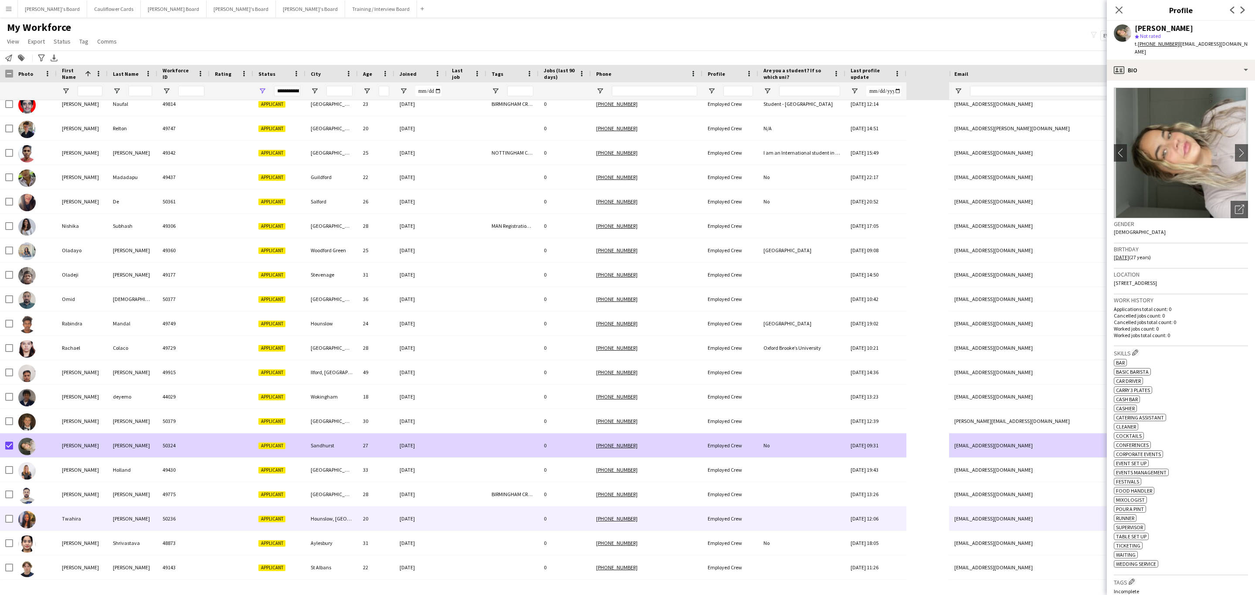
click at [458, 525] on div at bounding box center [467, 519] width 40 height 24
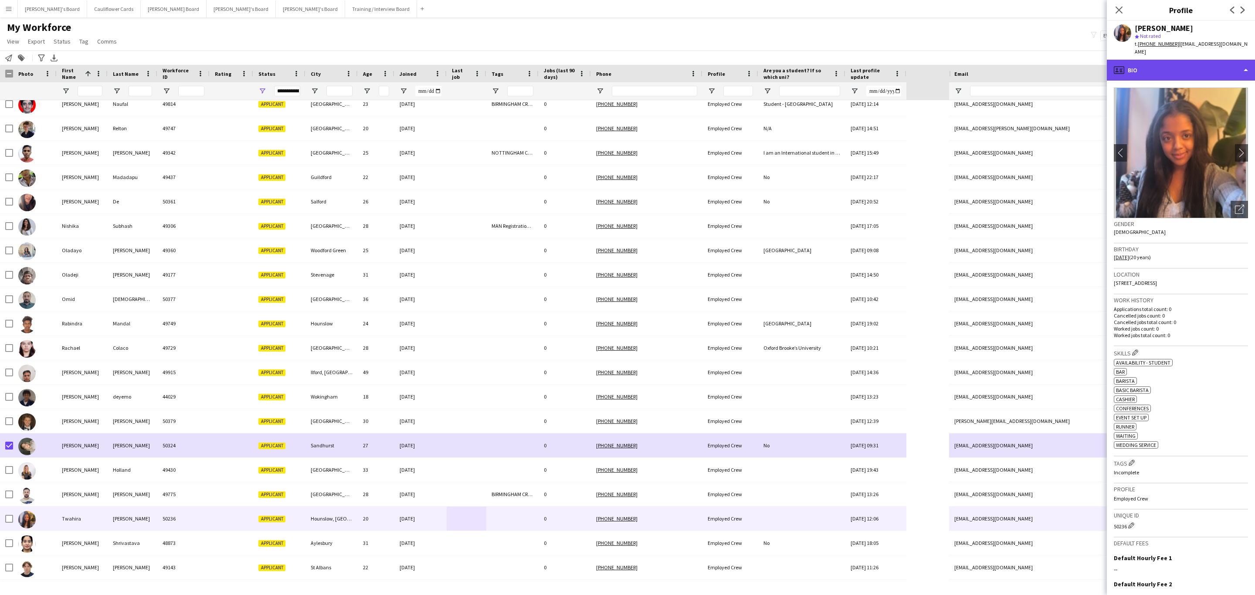
click at [1223, 72] on div "profile Bio" at bounding box center [1181, 70] width 148 height 21
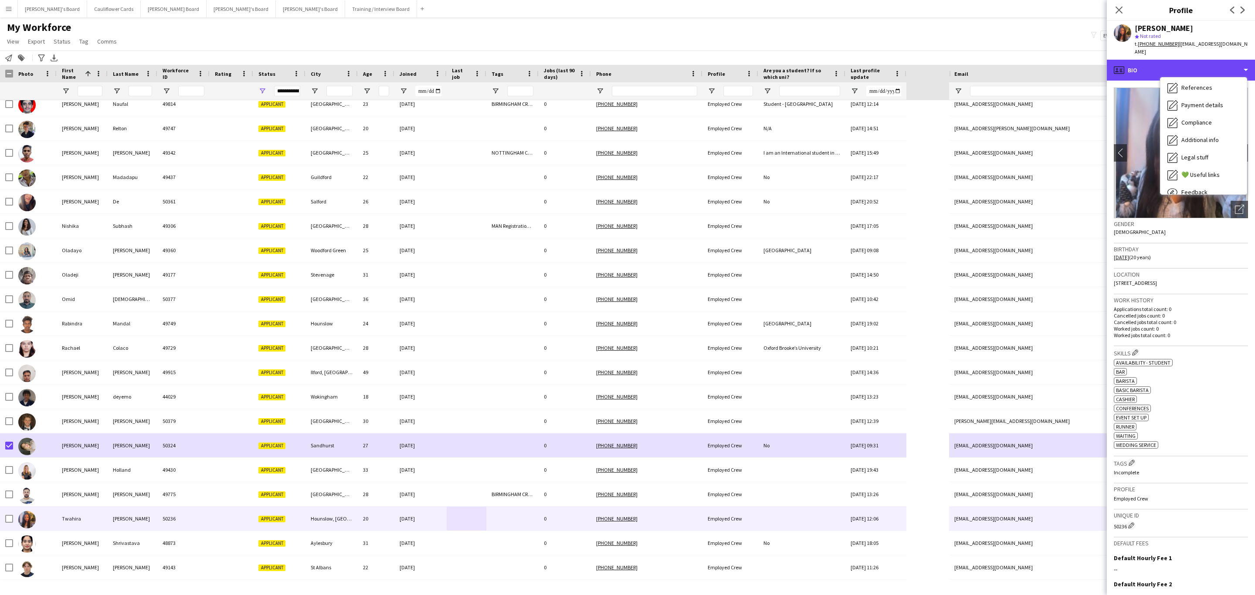
scroll to position [116, 0]
click at [1207, 109] on span "Additional info" at bounding box center [1200, 113] width 37 height 8
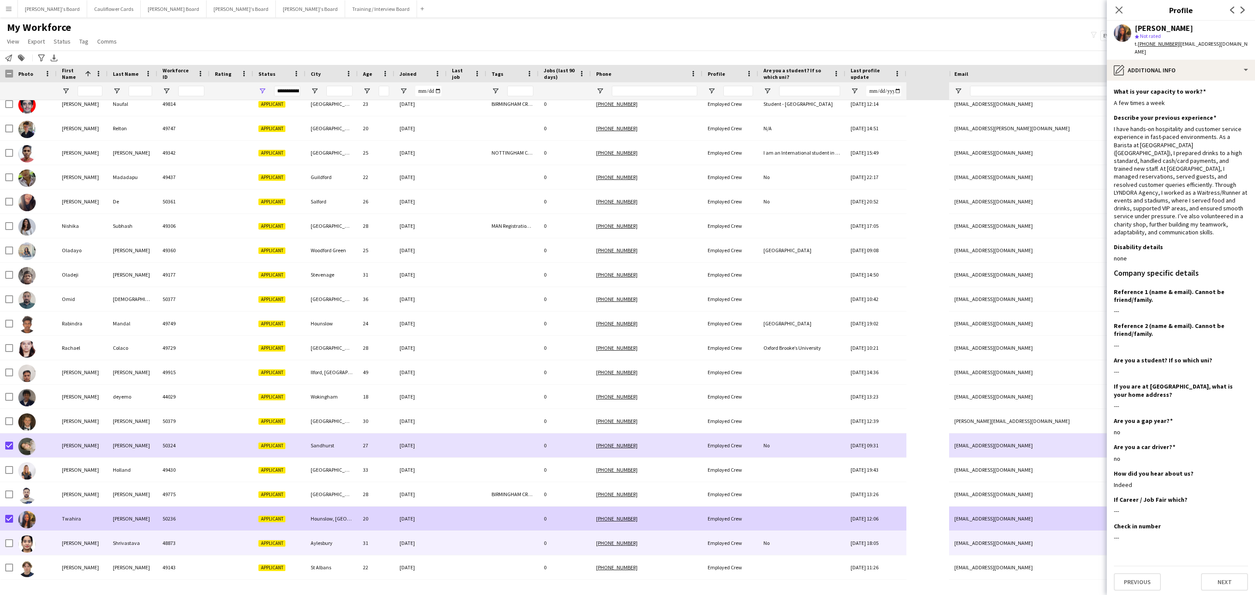
click at [306, 547] on div "Aylesbury" at bounding box center [332, 543] width 52 height 24
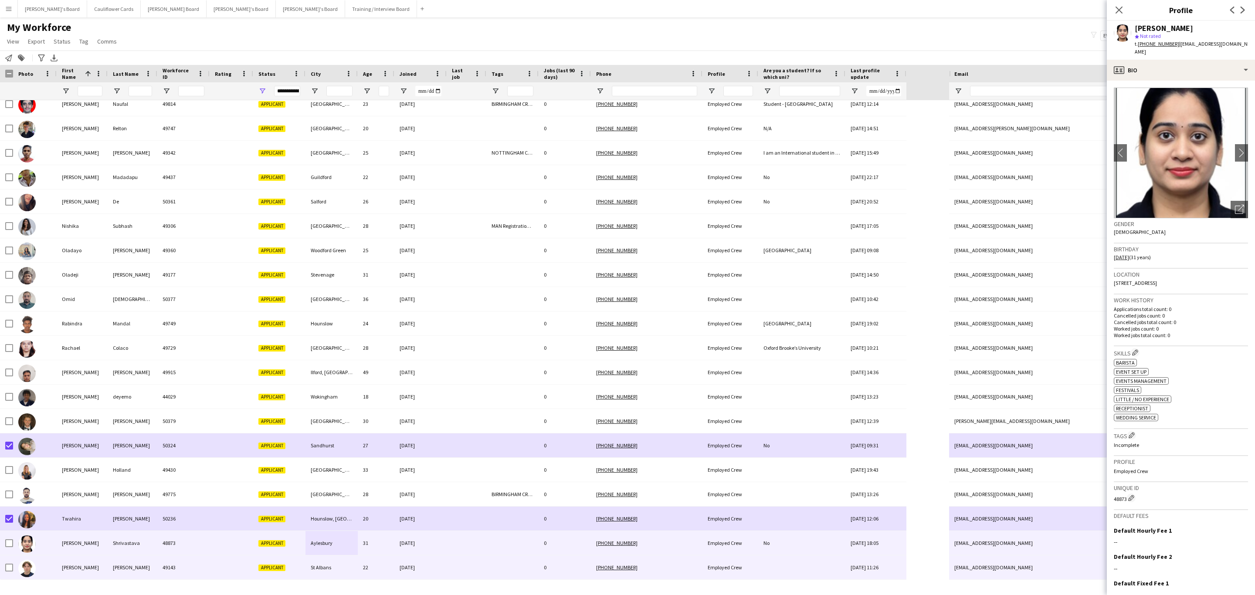
click at [451, 561] on div at bounding box center [467, 568] width 40 height 24
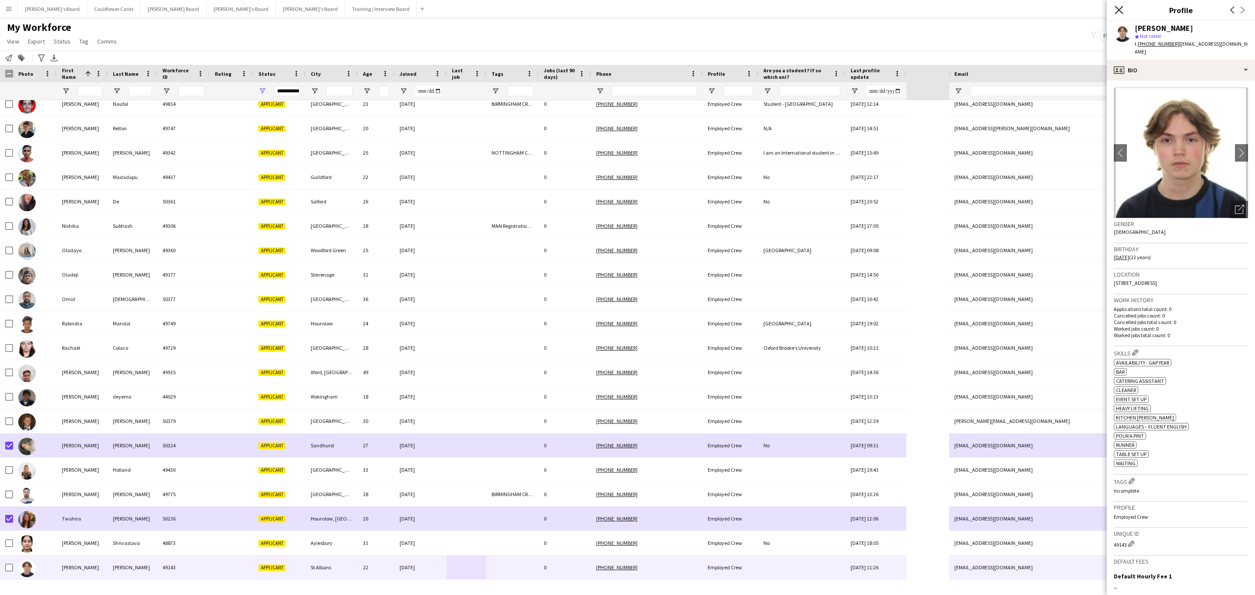
click at [1116, 8] on icon at bounding box center [1119, 10] width 8 height 8
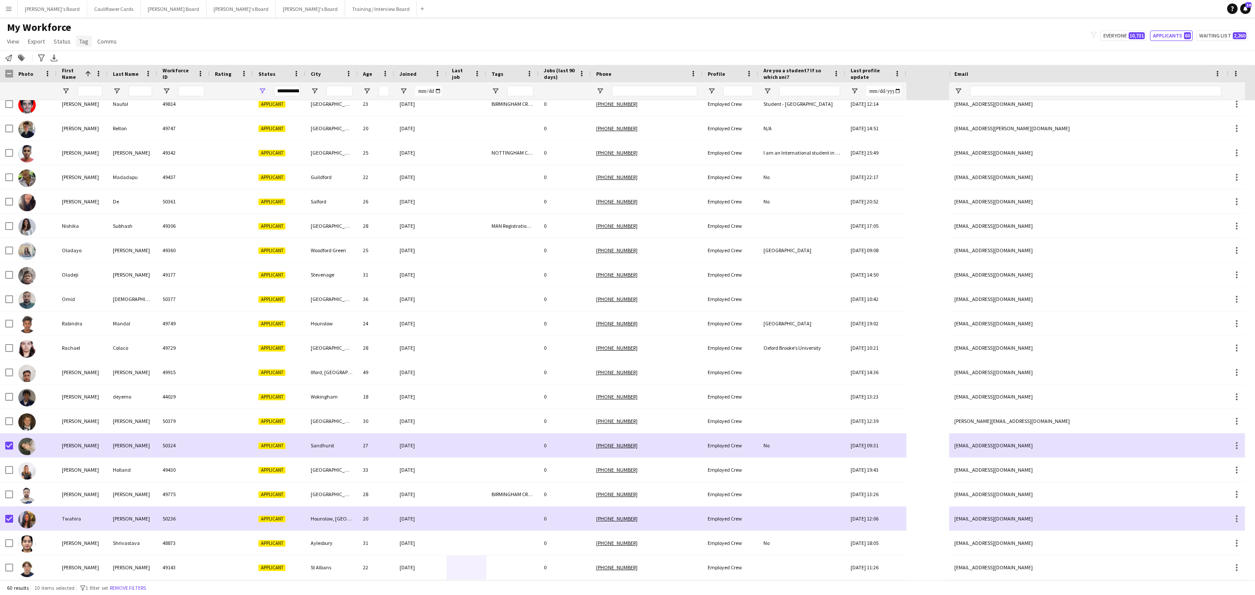
click at [82, 46] on link "Tag" at bounding box center [84, 41] width 16 height 11
click at [100, 59] on span "New tag" at bounding box center [92, 60] width 21 height 8
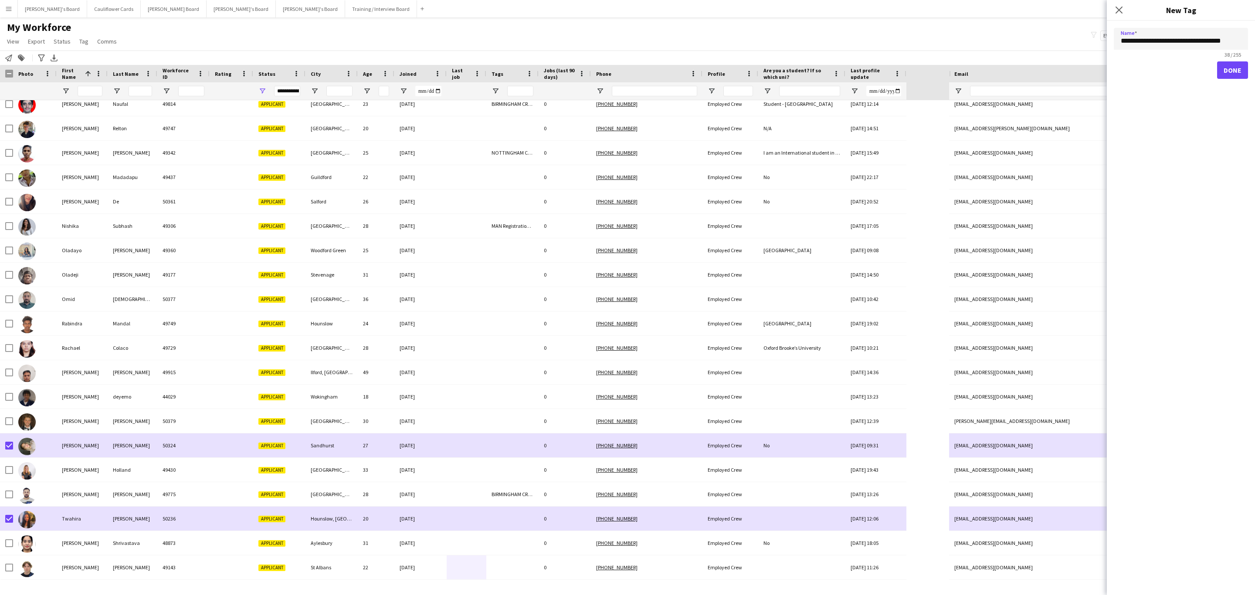
type input "**********"
click at [1230, 69] on button "Done" at bounding box center [1232, 69] width 31 height 17
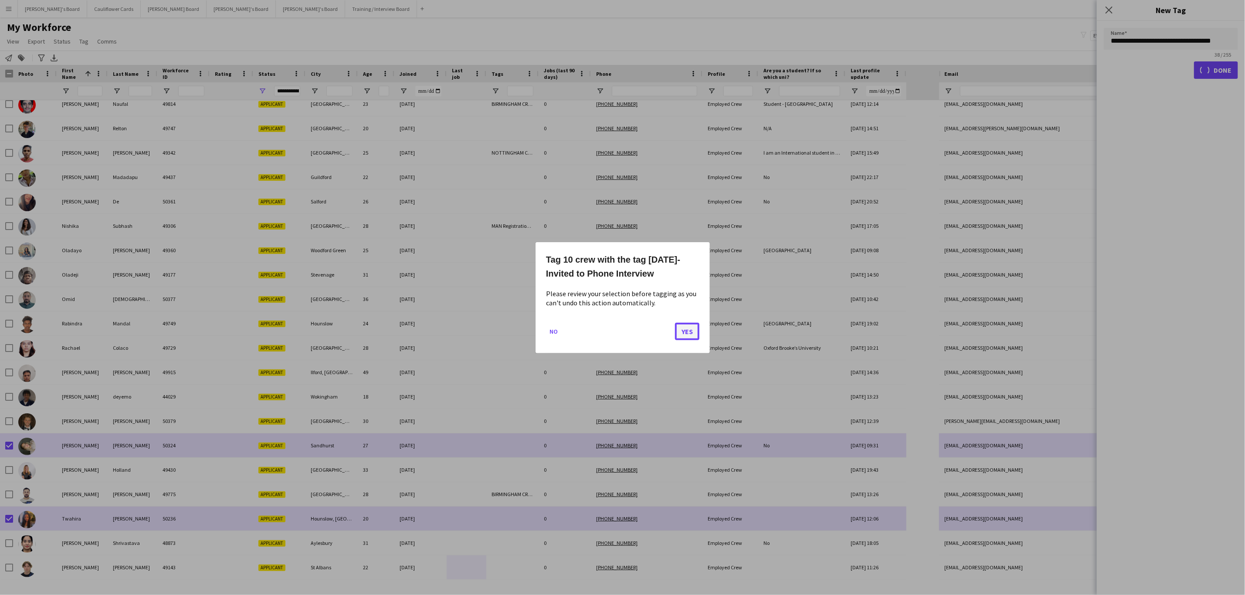
click at [687, 332] on button "Yes" at bounding box center [687, 331] width 24 height 17
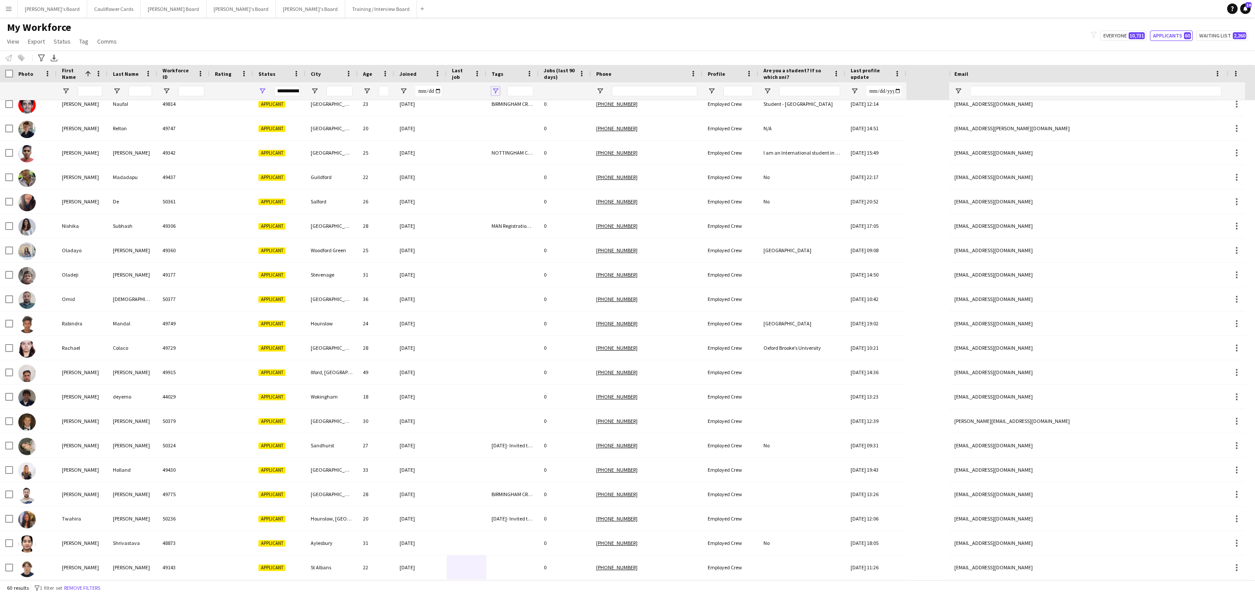
click at [497, 92] on span "Open Filter Menu" at bounding box center [496, 91] width 8 height 8
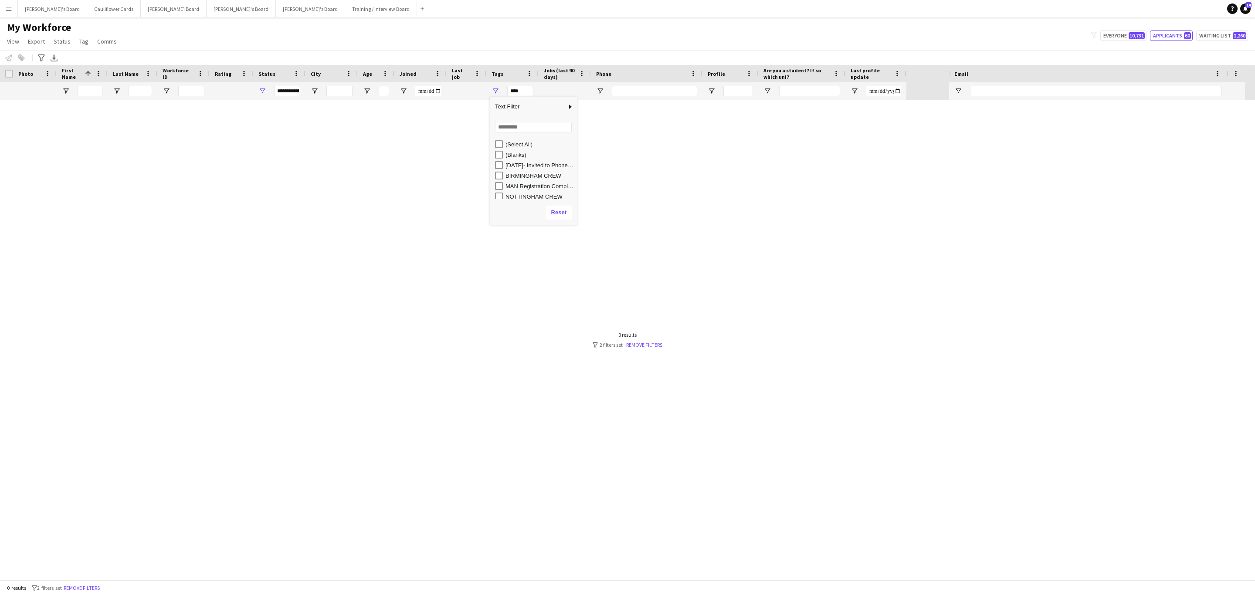
scroll to position [0, 0]
type input "**********"
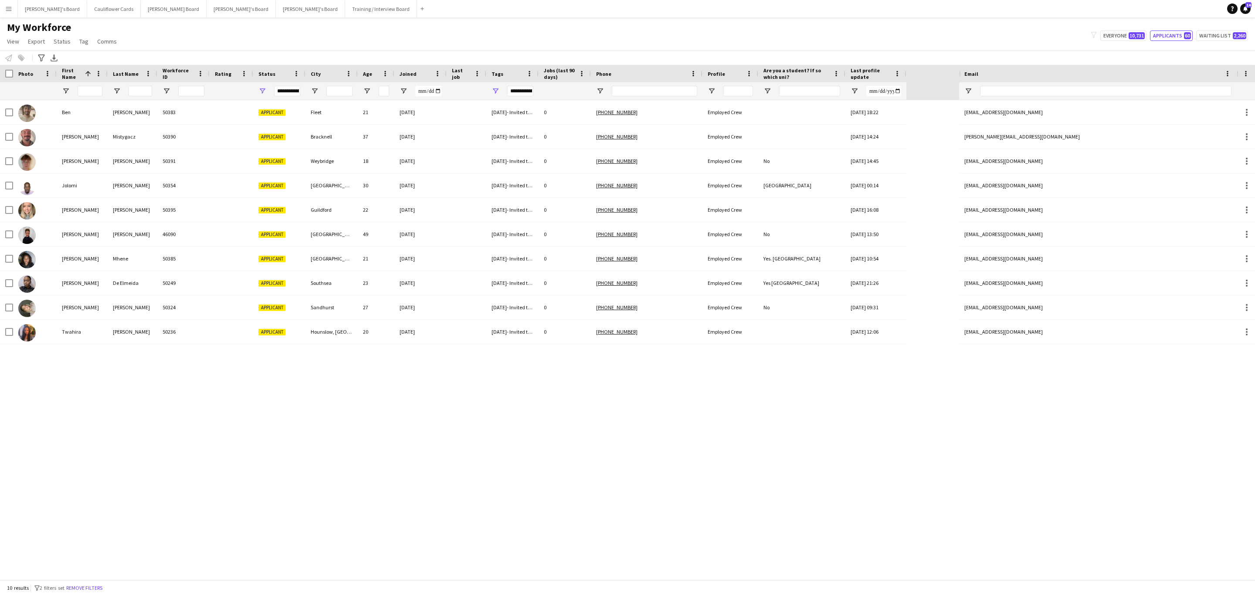
click at [343, 398] on div "Ben James 50383 Applicant Fleet 21 28-09-2025 30/09/3035- Invited to Phone Inte…" at bounding box center [479, 340] width 959 height 480
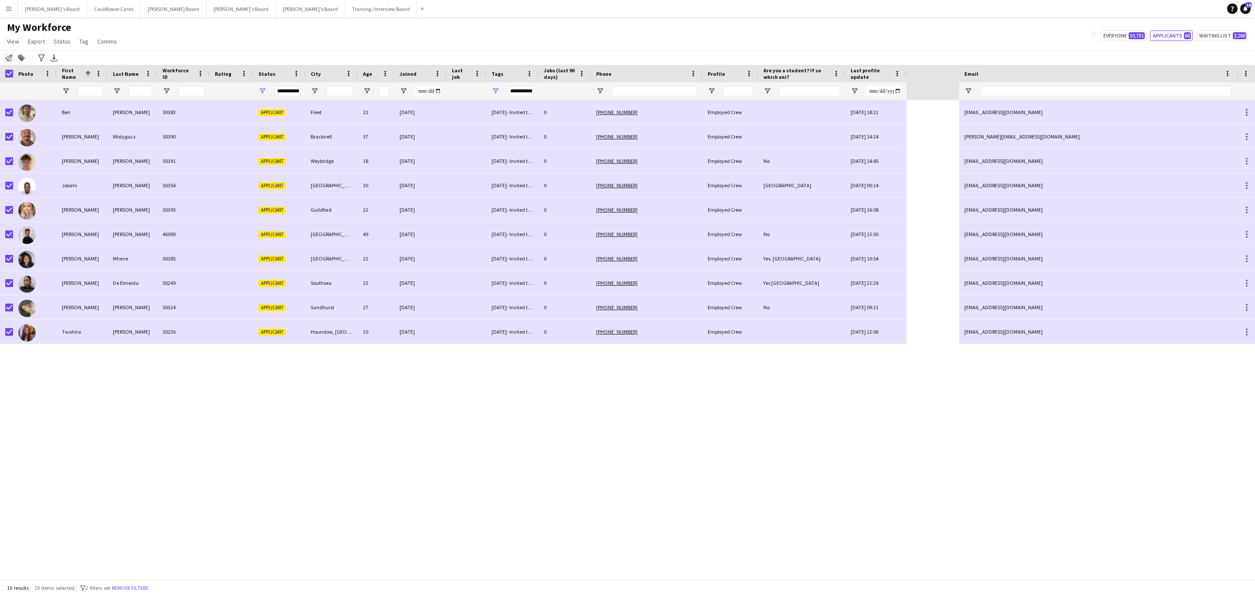
click at [9, 59] on icon "Notify workforce" at bounding box center [8, 57] width 7 height 7
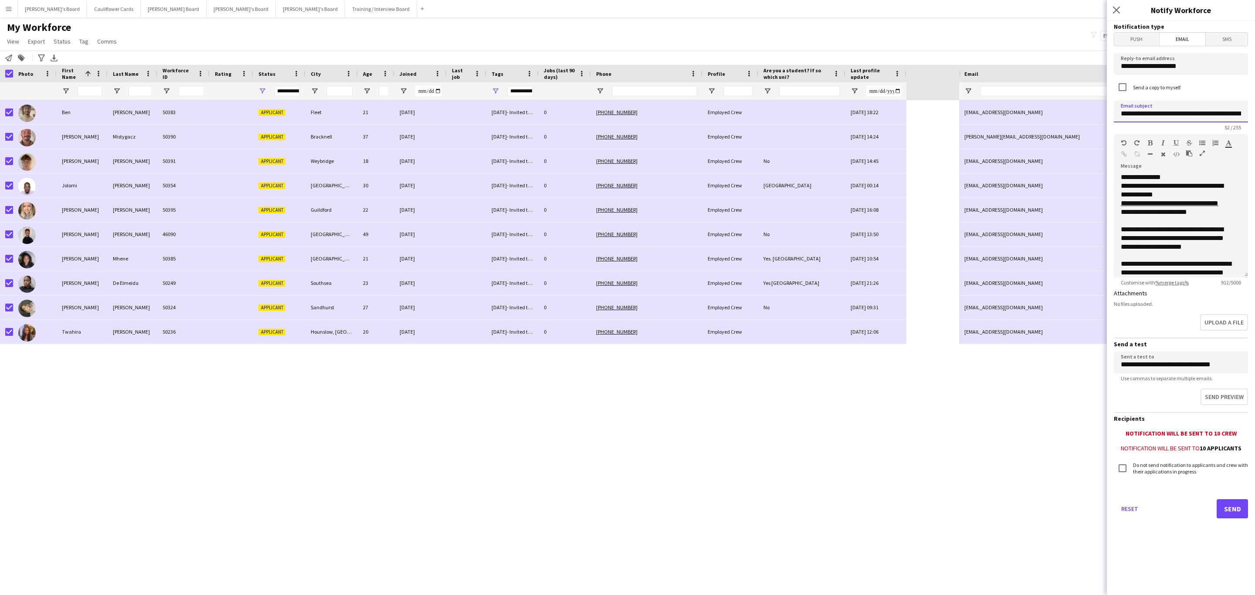
click at [1204, 109] on input "**********" at bounding box center [1181, 112] width 134 height 22
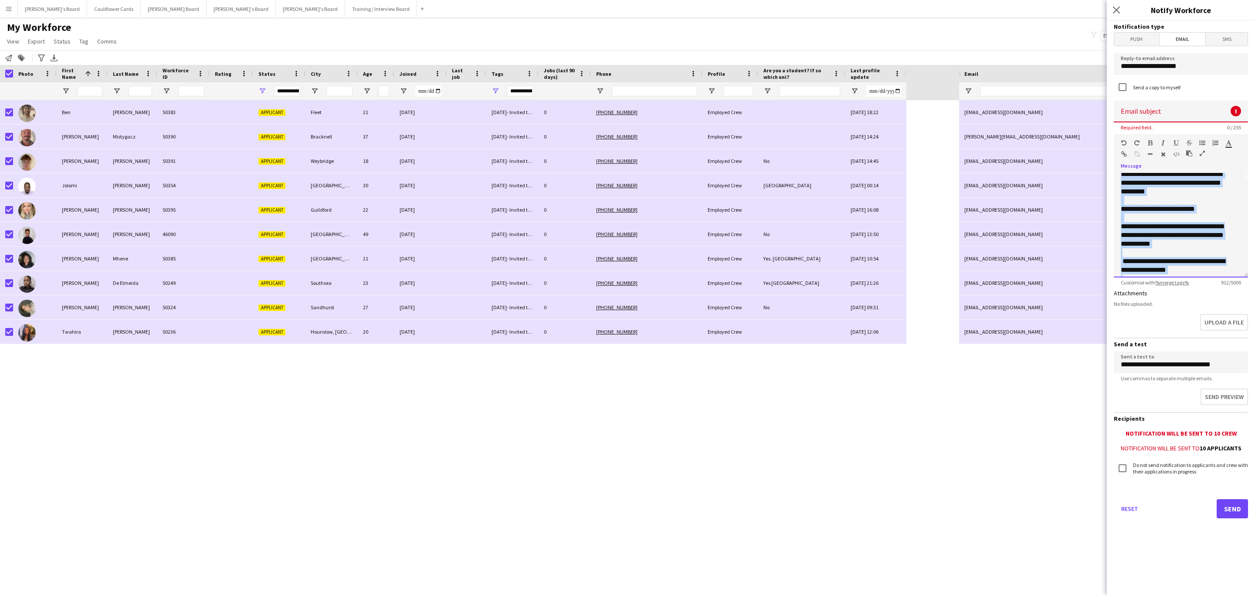
scroll to position [268, 0]
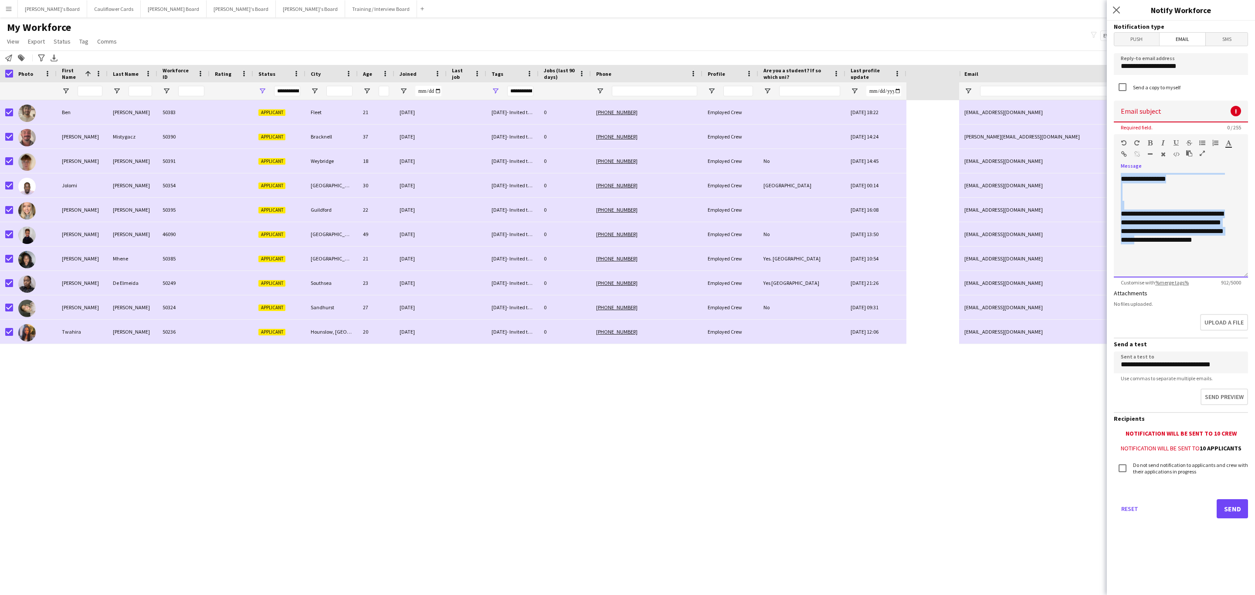
drag, startPoint x: 1121, startPoint y: 186, endPoint x: 1173, endPoint y: 247, distance: 80.4
click at [1173, 248] on div "**********" at bounding box center [1176, 88] width 111 height 349
click at [1179, 192] on p at bounding box center [1176, 187] width 111 height 9
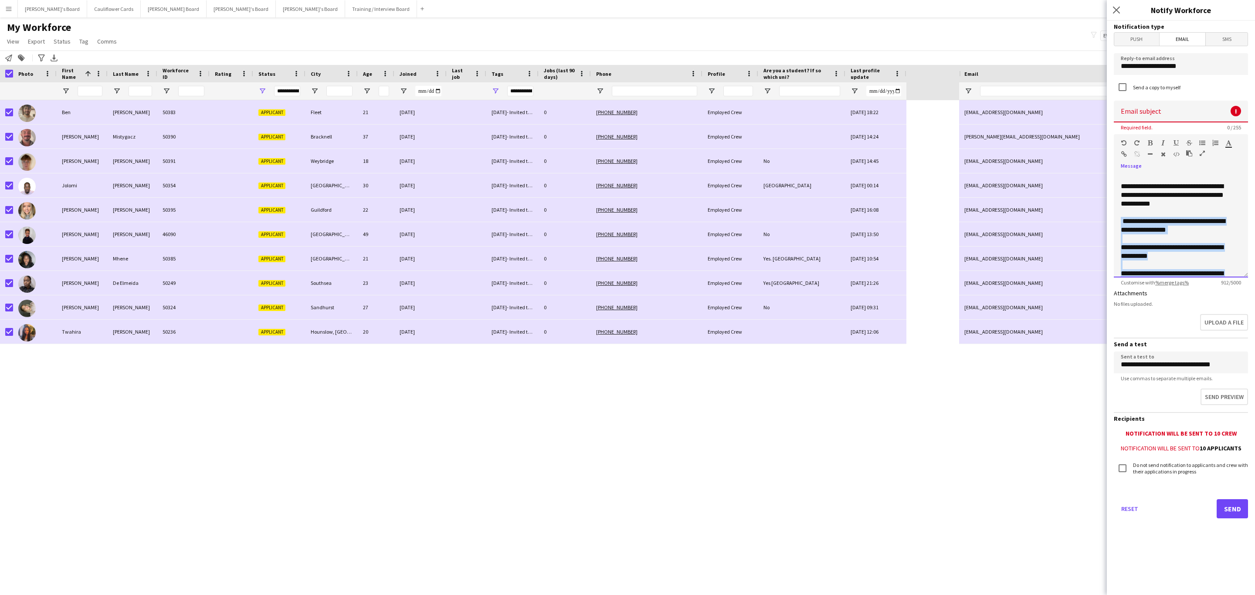
drag, startPoint x: 1227, startPoint y: 190, endPoint x: 1116, endPoint y: 231, distance: 118.4
click at [1117, 232] on div "**********" at bounding box center [1181, 225] width 134 height 105
copy div "**********"
click at [1213, 243] on p at bounding box center [1176, 238] width 111 height 9
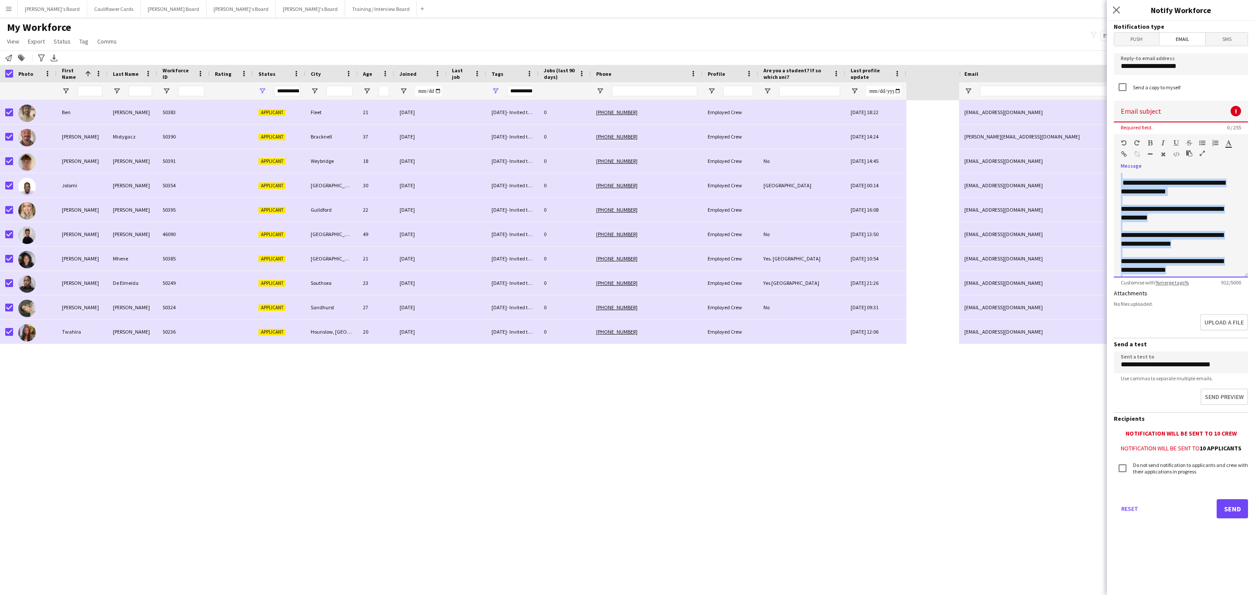
scroll to position [268, 0]
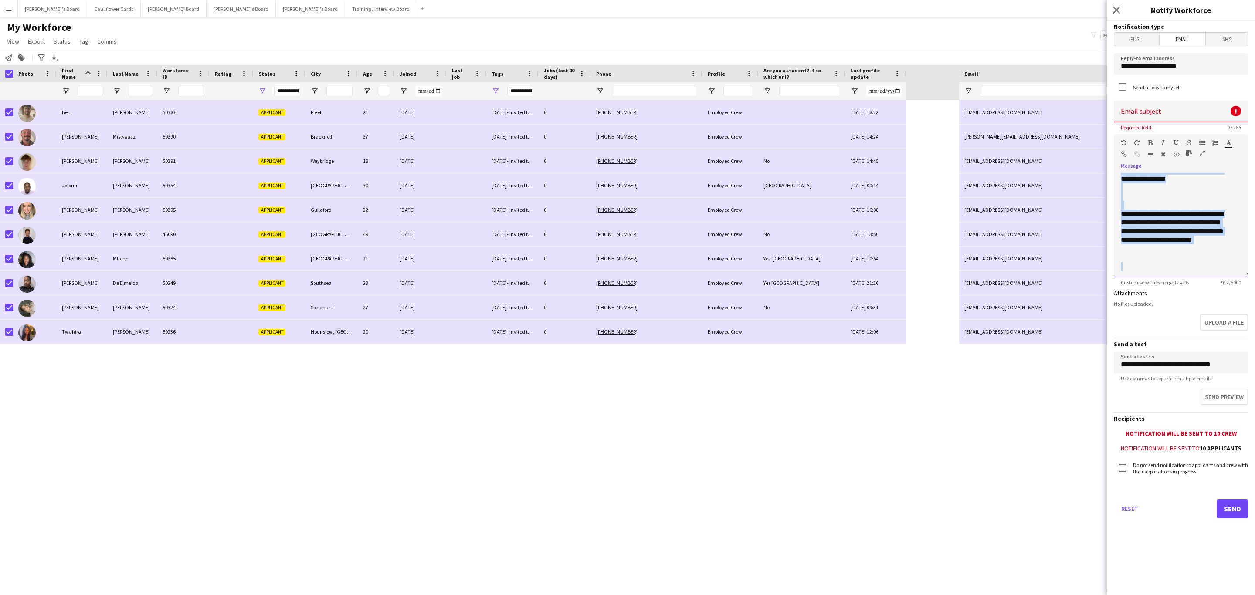
drag, startPoint x: 1120, startPoint y: 184, endPoint x: 1203, endPoint y: 267, distance: 117.7
click at [1203, 267] on div "**********" at bounding box center [1181, 225] width 134 height 105
click at [1182, 114] on input at bounding box center [1181, 112] width 134 height 22
paste input "**********"
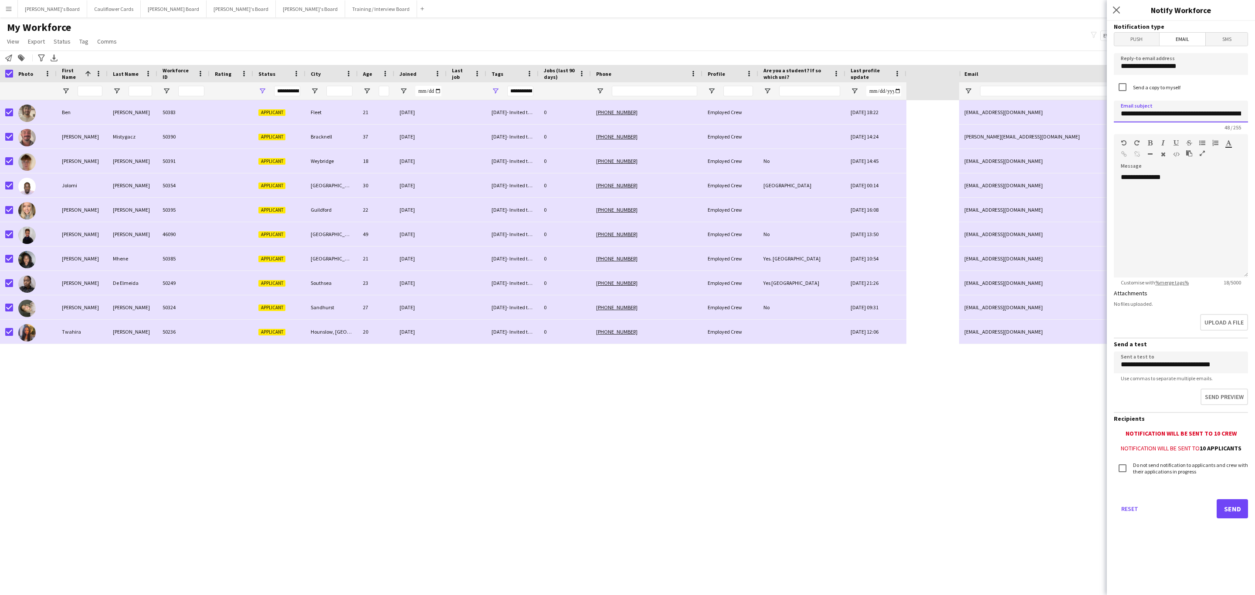
scroll to position [0, 27]
type input "**********"
click at [1203, 186] on p at bounding box center [1181, 185] width 120 height 9
click at [1142, 191] on div "**********" at bounding box center [1181, 225] width 134 height 105
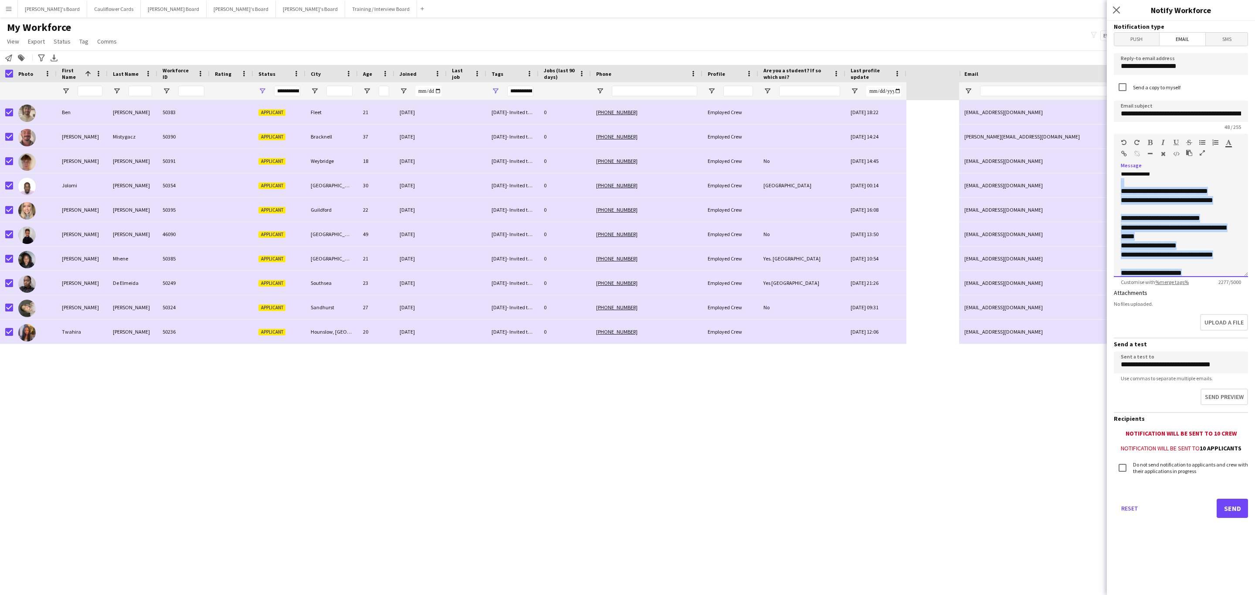
scroll to position [297, 0]
drag, startPoint x: 1188, startPoint y: 211, endPoint x: 1121, endPoint y: 211, distance: 66.7
click at [1121, 211] on div "**********" at bounding box center [1176, 295] width 111 height 823
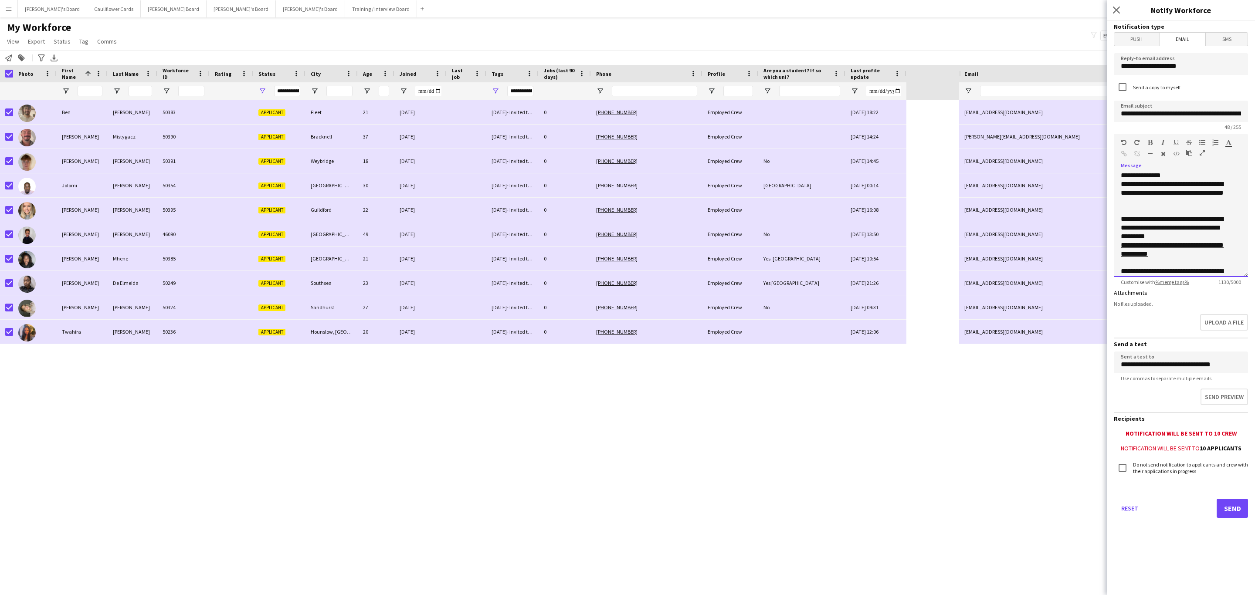
scroll to position [0, 0]
click at [1215, 390] on button "Send preview" at bounding box center [1223, 398] width 49 height 18
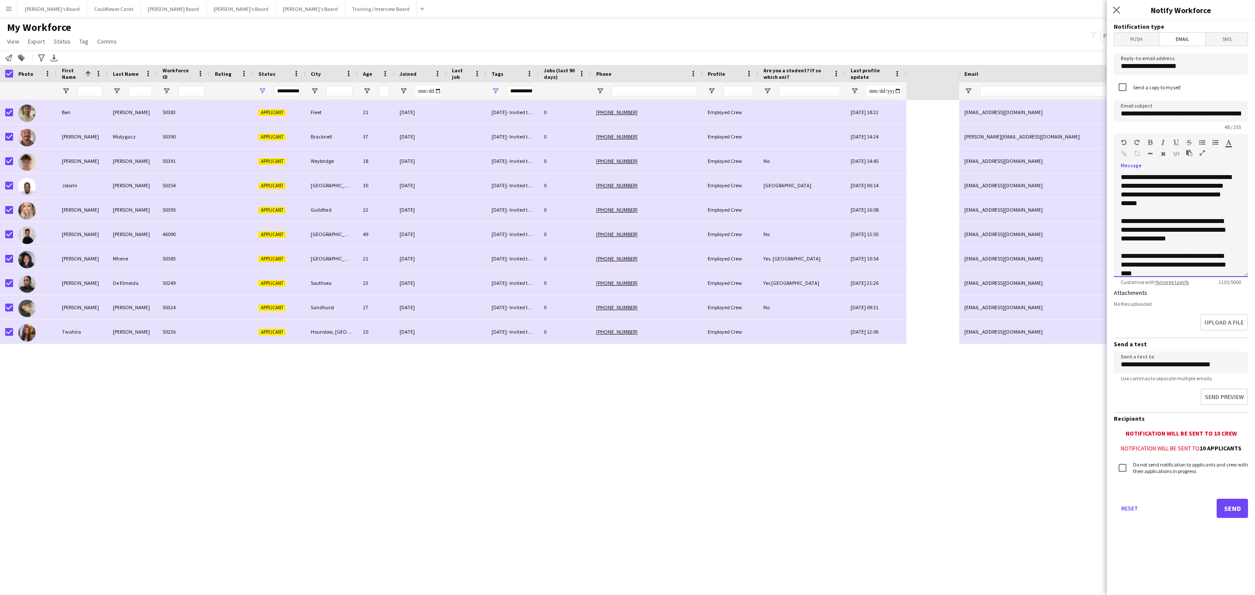
scroll to position [296, 0]
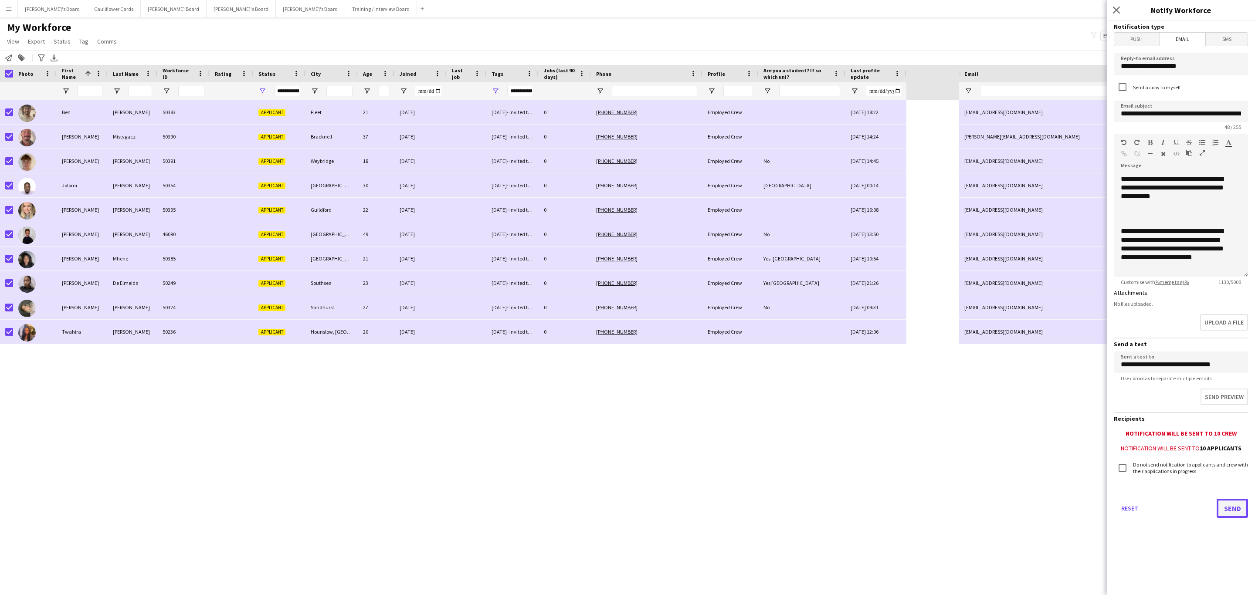
click at [1230, 504] on button "Send" at bounding box center [1232, 508] width 31 height 19
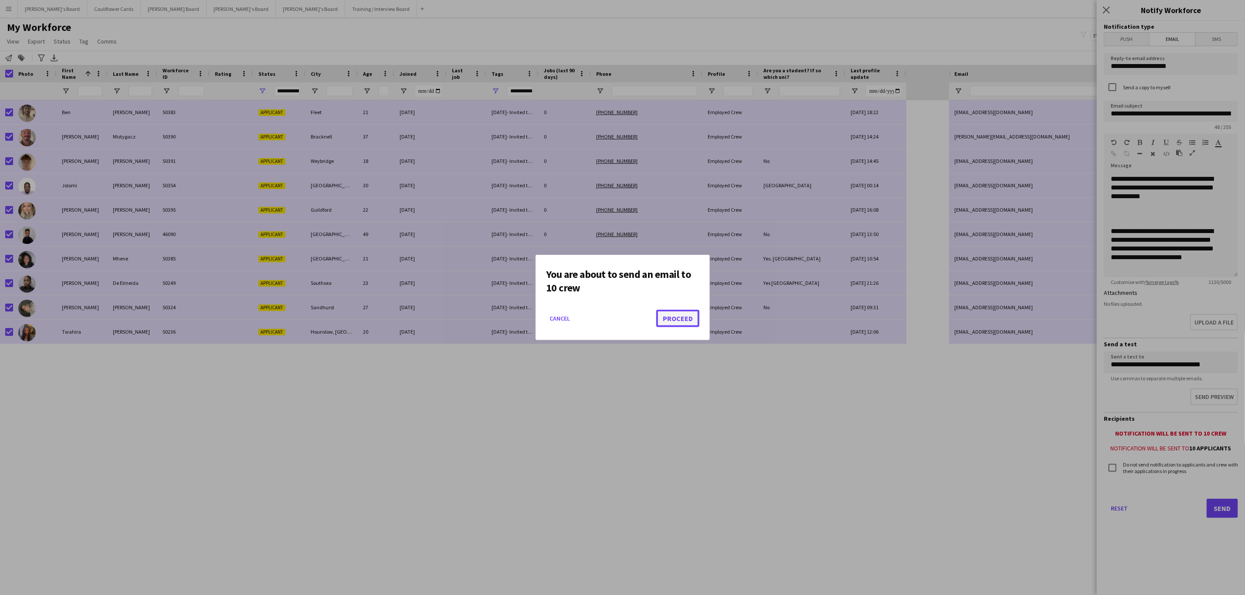
click at [686, 322] on button "Proceed" at bounding box center [677, 318] width 43 height 17
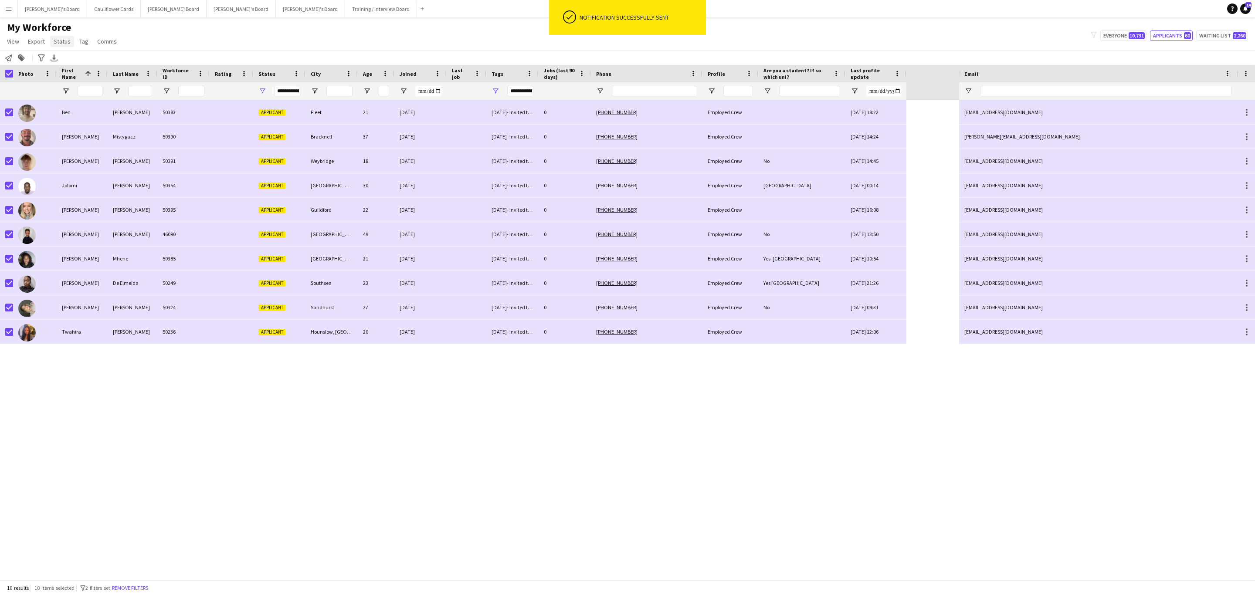
click at [54, 41] on span "Status" at bounding box center [62, 41] width 17 height 8
click at [73, 54] on link "Edit" at bounding box center [80, 60] width 61 height 18
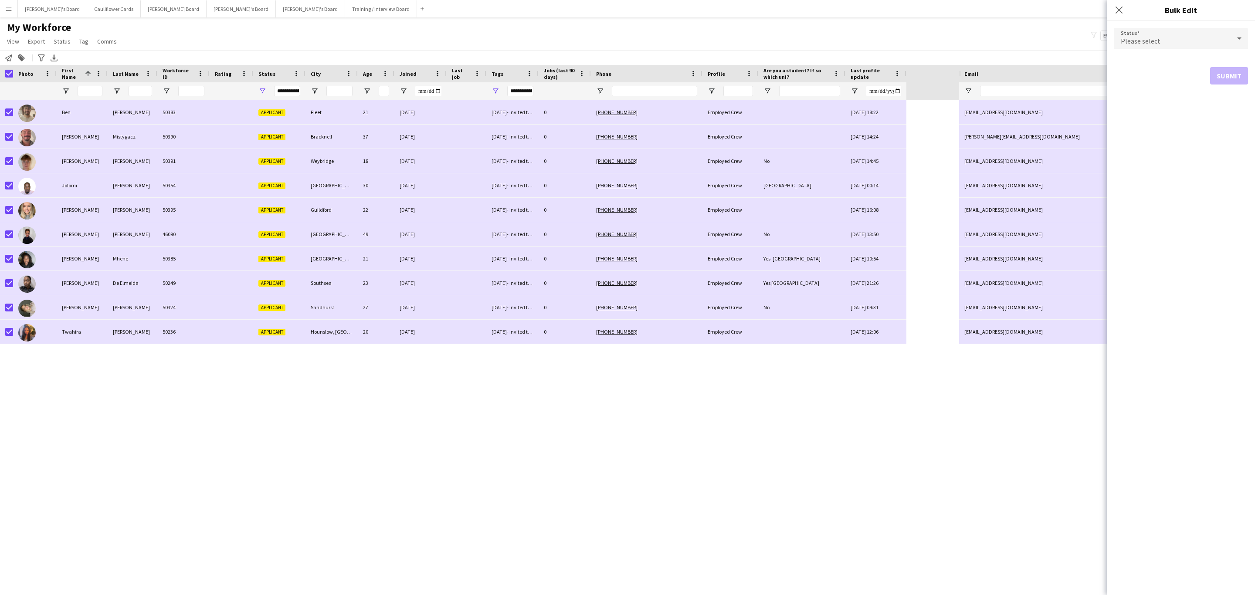
click at [1153, 46] on div "Please select" at bounding box center [1172, 38] width 117 height 21
drag, startPoint x: 1171, startPoint y: 144, endPoint x: 1177, endPoint y: 145, distance: 6.2
click at [1171, 145] on span "Waiting list" at bounding box center [1181, 148] width 120 height 8
click at [1235, 109] on button "Submit" at bounding box center [1229, 105] width 38 height 17
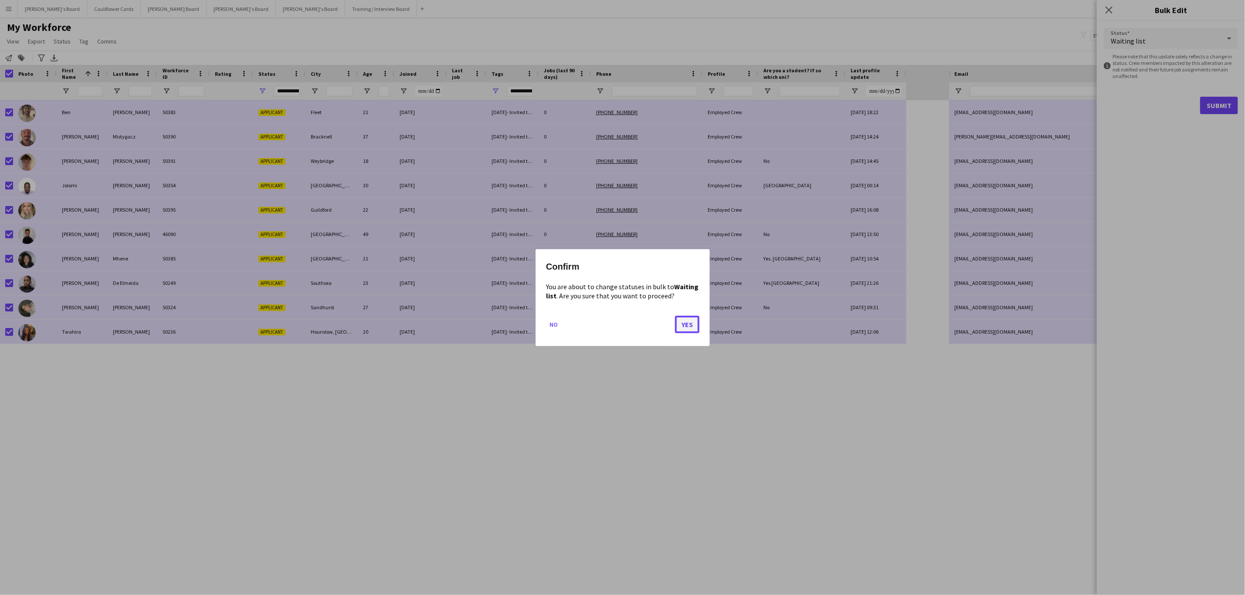
click at [686, 328] on button "Yes" at bounding box center [687, 324] width 24 height 17
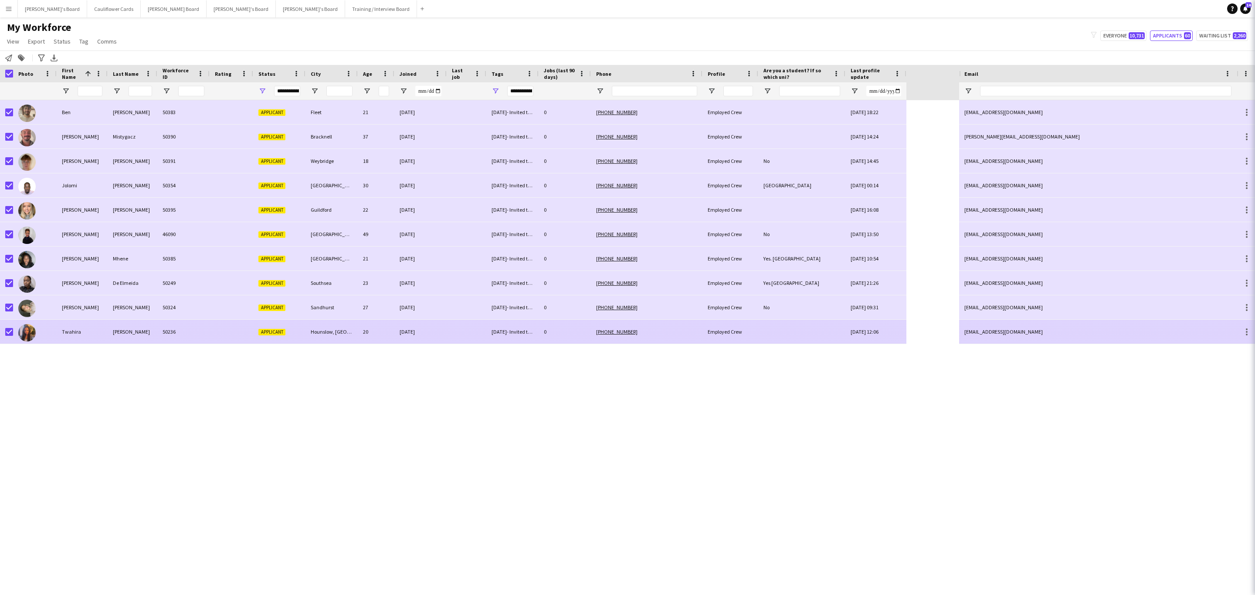
type input "***"
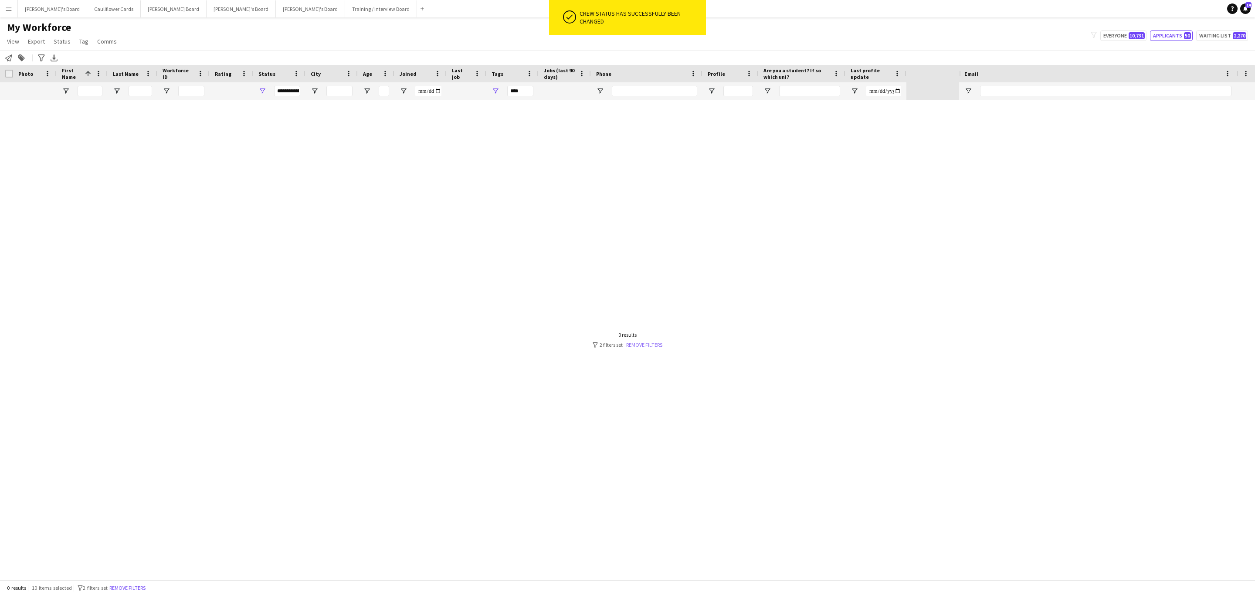
click at [647, 345] on link "Remove filters" at bounding box center [644, 345] width 36 height 7
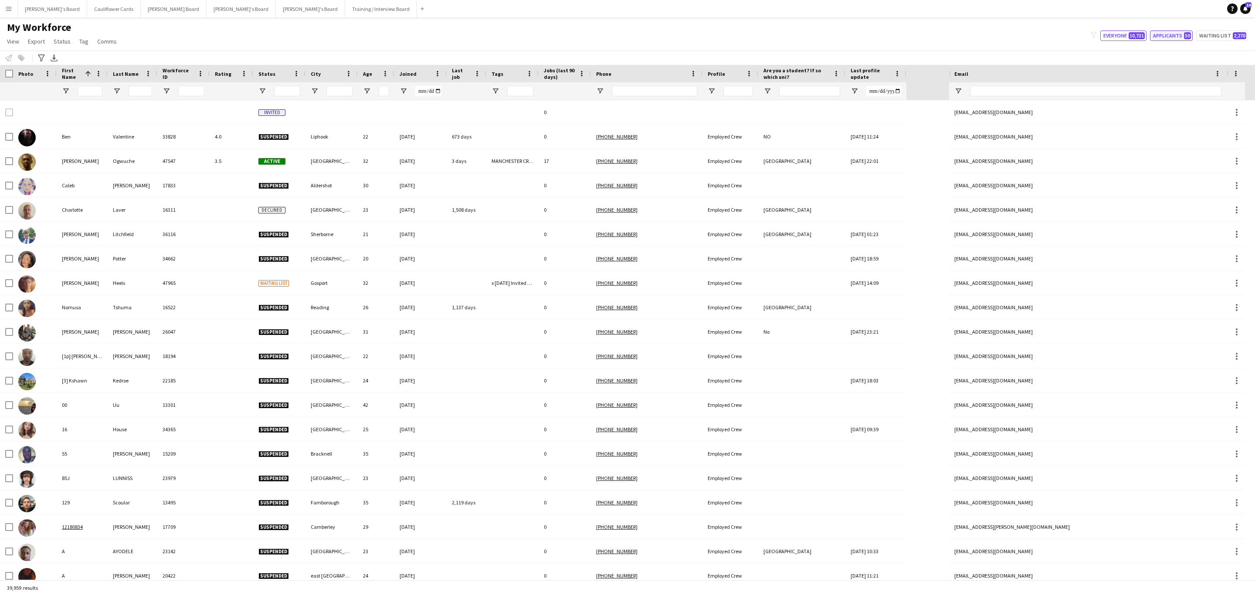
click at [1162, 33] on button "Applicants 50" at bounding box center [1171, 36] width 43 height 10
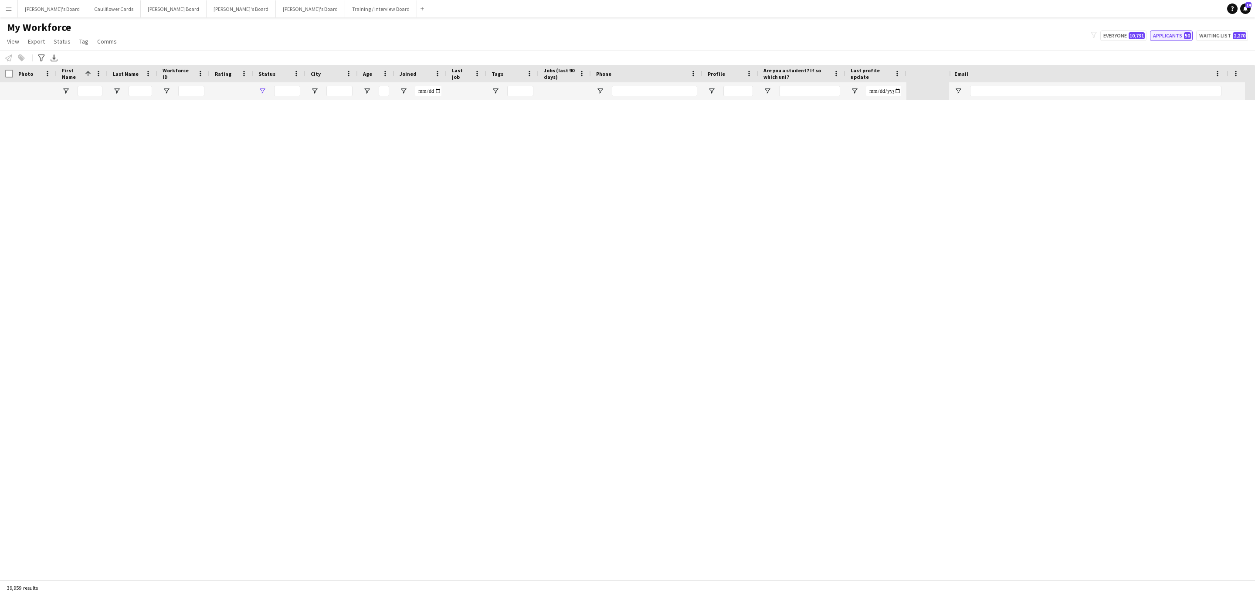
type input "**********"
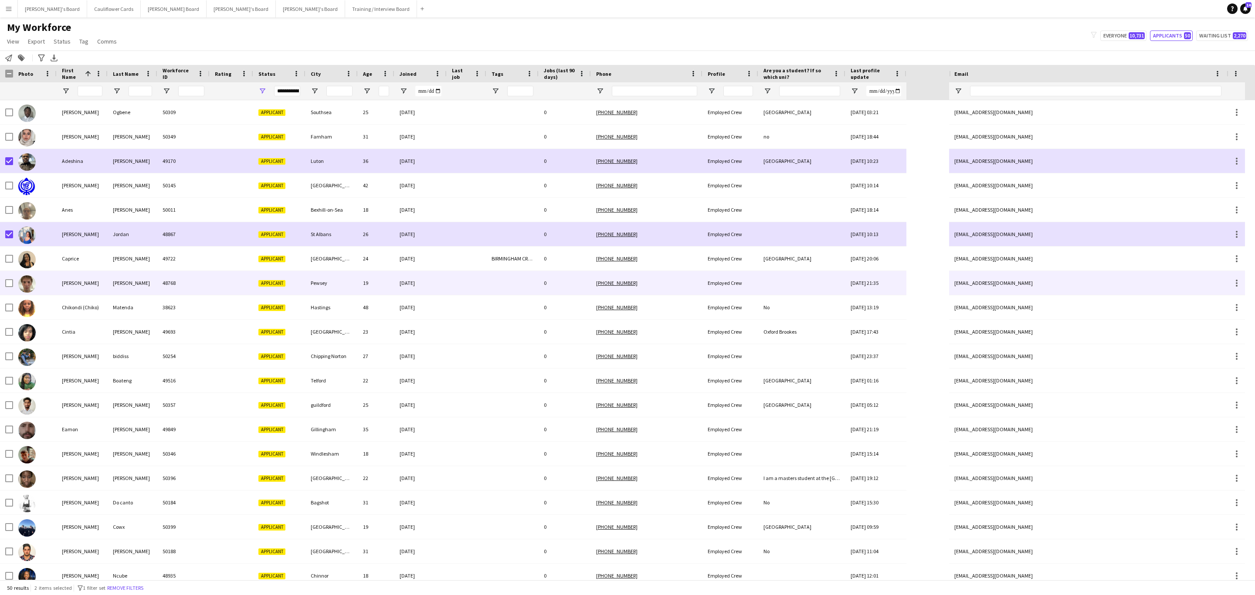
drag, startPoint x: 106, startPoint y: 283, endPoint x: 328, endPoint y: 281, distance: 221.9
click at [106, 283] on div "[PERSON_NAME]" at bounding box center [82, 283] width 51 height 24
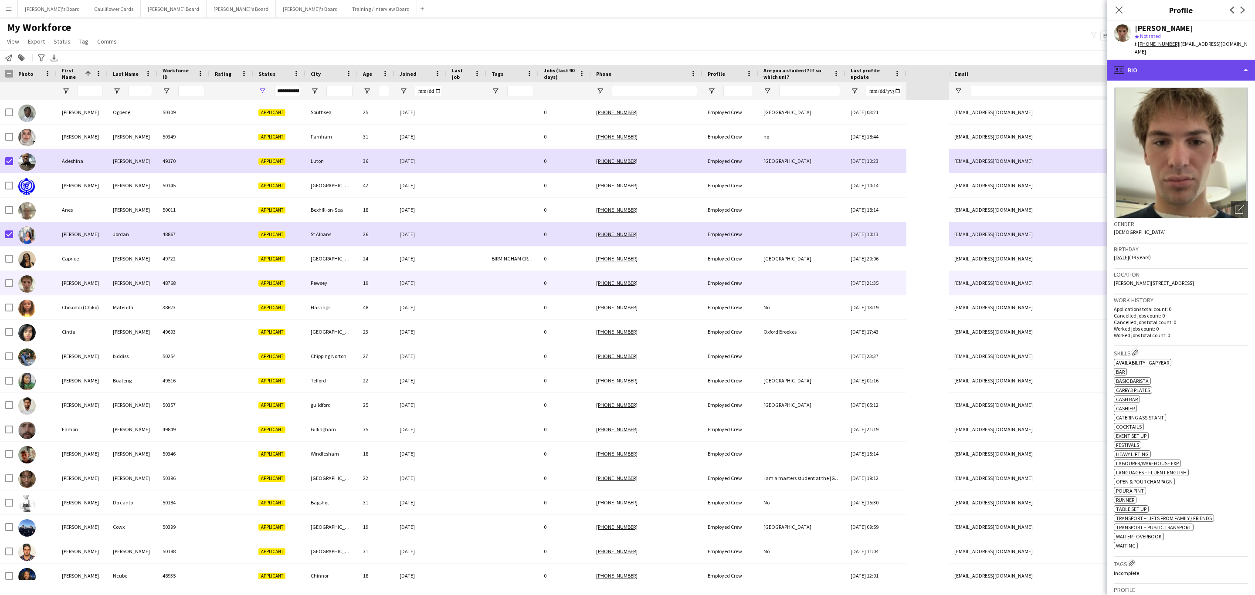
drag, startPoint x: 1204, startPoint y: 58, endPoint x: 1203, endPoint y: 66, distance: 8.4
click at [1203, 66] on div "profile Bio" at bounding box center [1181, 70] width 148 height 21
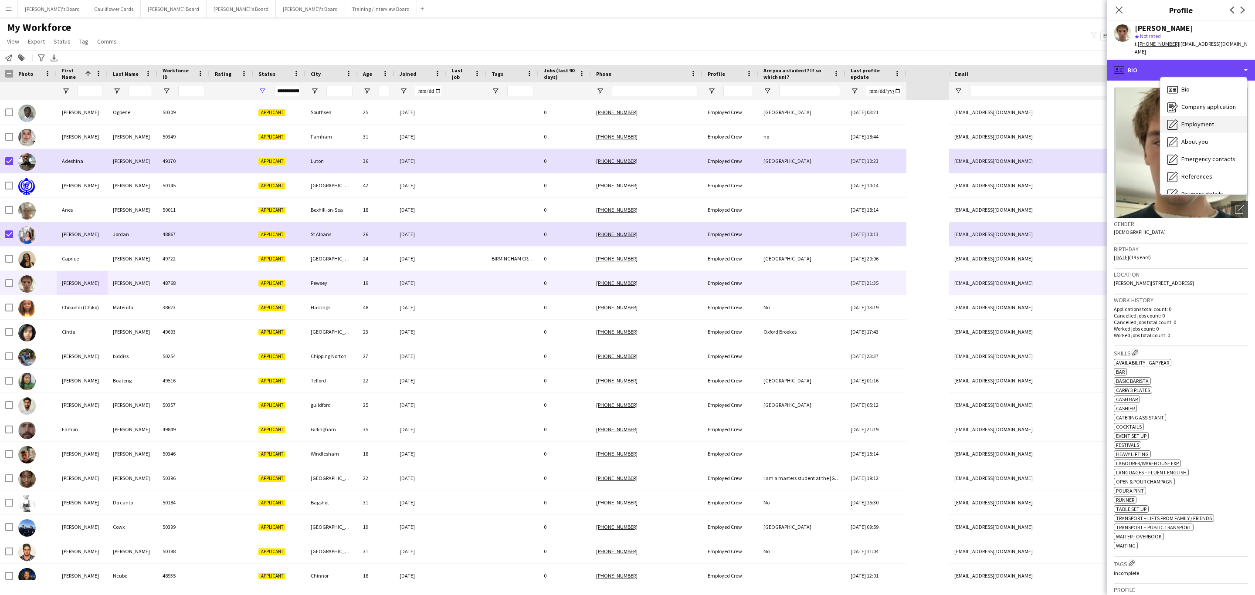
scroll to position [116, 0]
click at [1196, 109] on span "Additional info" at bounding box center [1200, 113] width 37 height 8
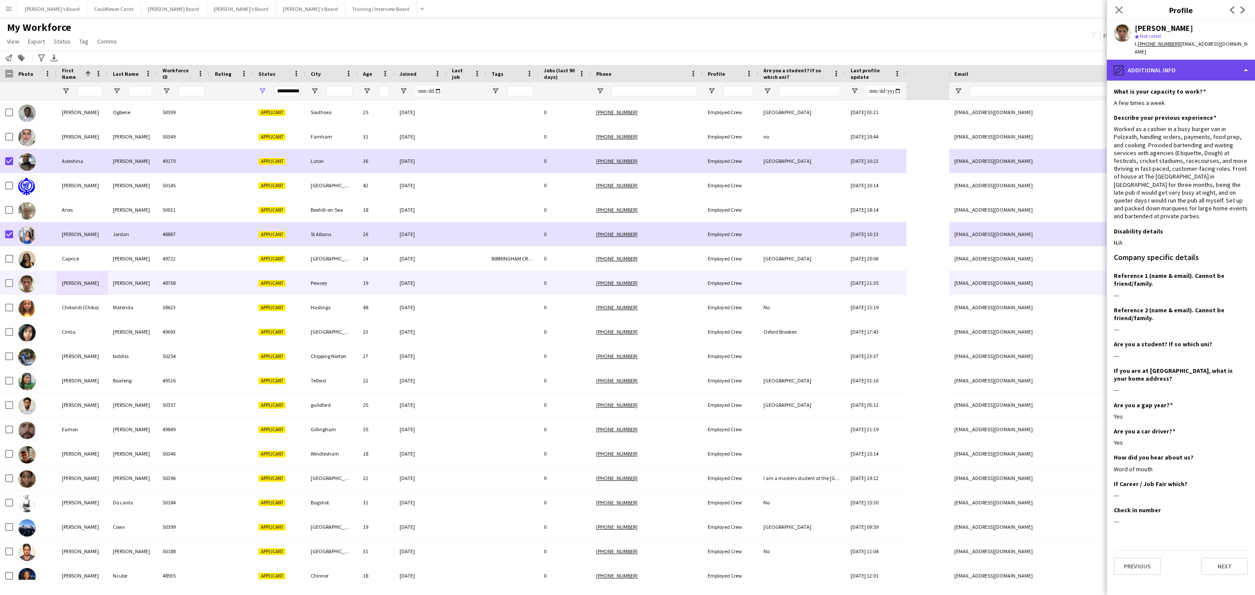
click at [1181, 60] on div "pencil4 Additional info" at bounding box center [1181, 70] width 148 height 21
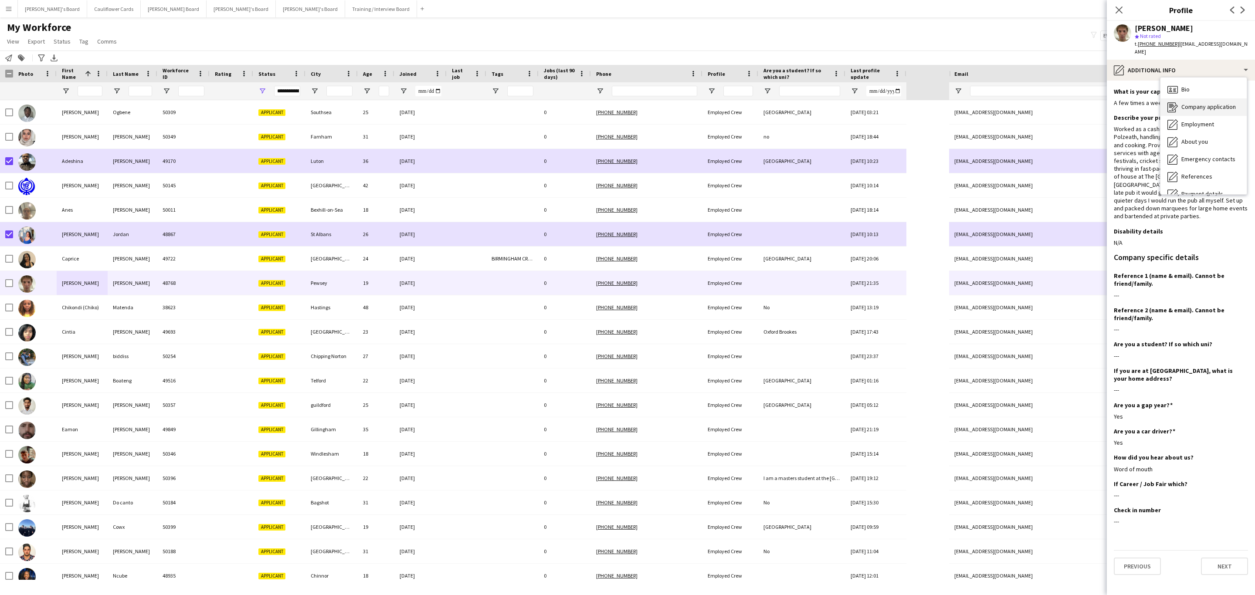
click at [1182, 99] on div "Company application Company application" at bounding box center [1204, 107] width 86 height 17
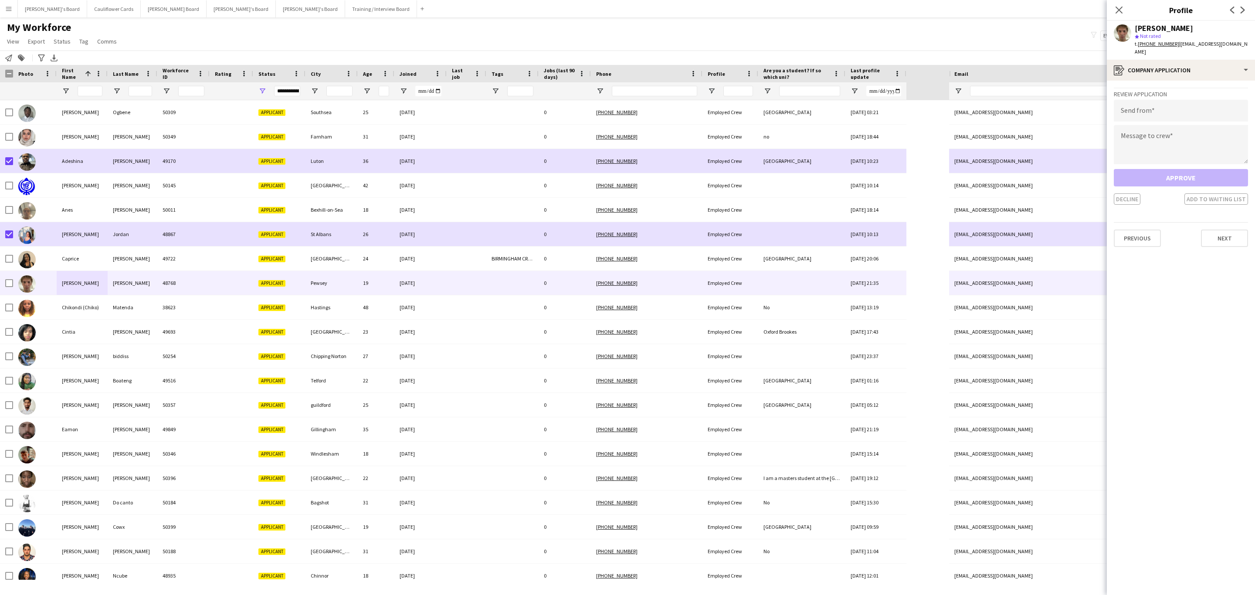
click at [1186, 49] on div "Charlie Ricketts star Not rated t. +447554088252 | rickettscharlie67@gmail.com" at bounding box center [1181, 40] width 148 height 39
click at [1190, 63] on div "register Company application" at bounding box center [1181, 70] width 148 height 21
click at [1194, 81] on div "Bio Bio" at bounding box center [1204, 89] width 86 height 17
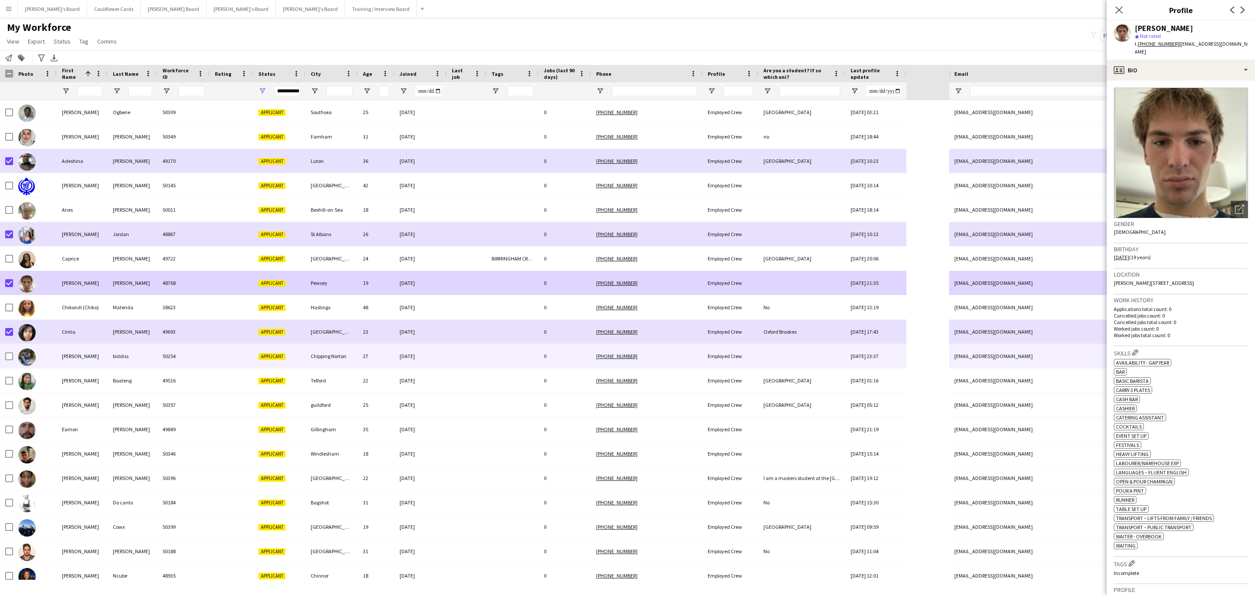
click at [175, 365] on div "50254" at bounding box center [183, 356] width 52 height 24
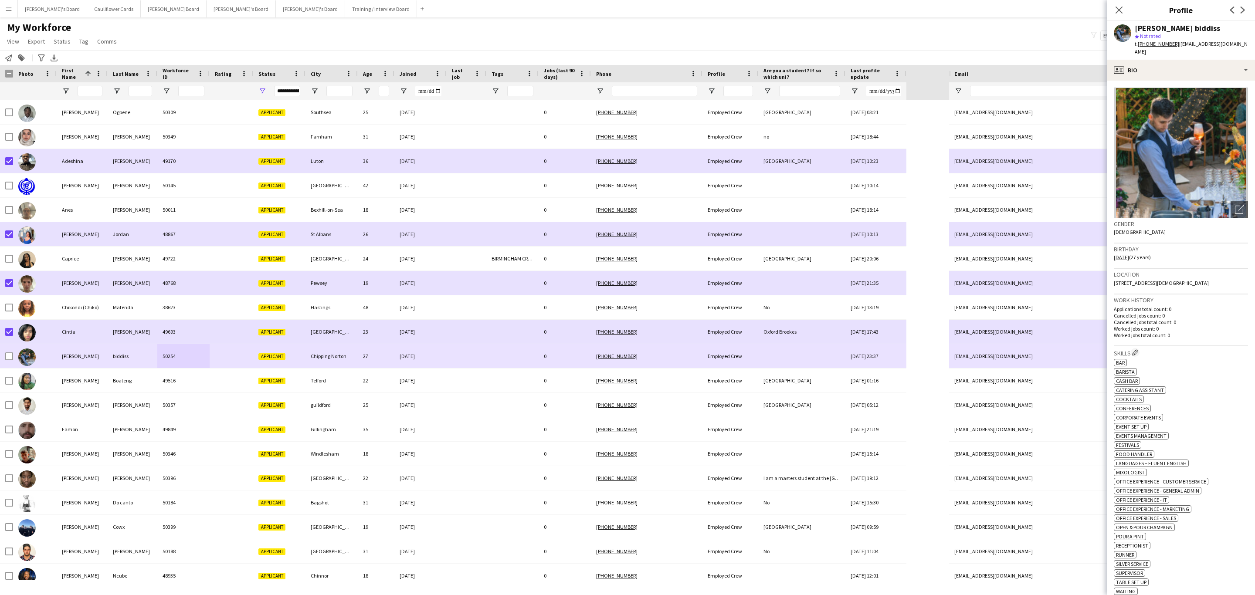
drag, startPoint x: 489, startPoint y: 354, endPoint x: 588, endPoint y: 339, distance: 99.7
click at [488, 354] on div at bounding box center [512, 356] width 52 height 24
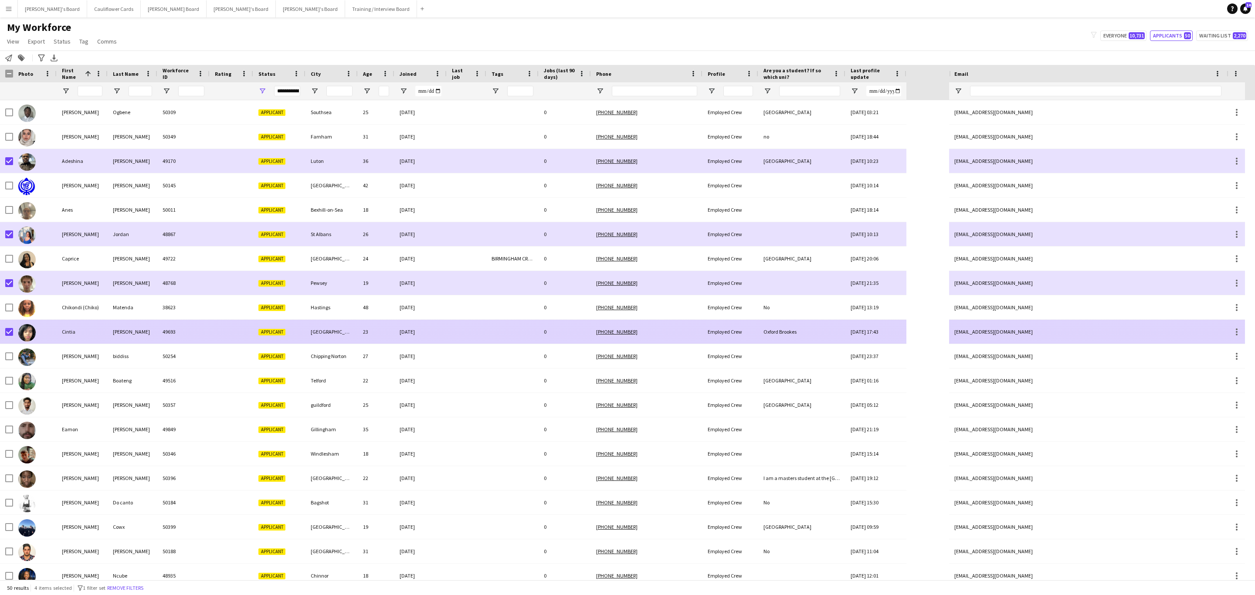
click at [684, 331] on div "[PHONE_NUMBER]" at bounding box center [647, 332] width 112 height 24
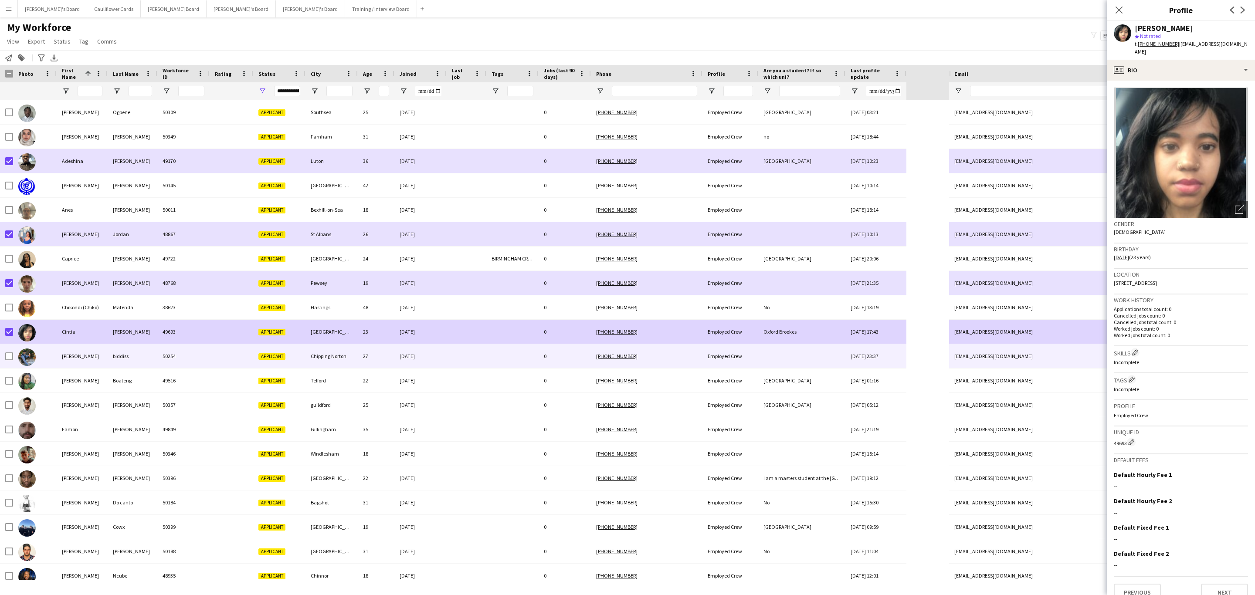
click at [403, 365] on div "[DATE]" at bounding box center [420, 356] width 52 height 24
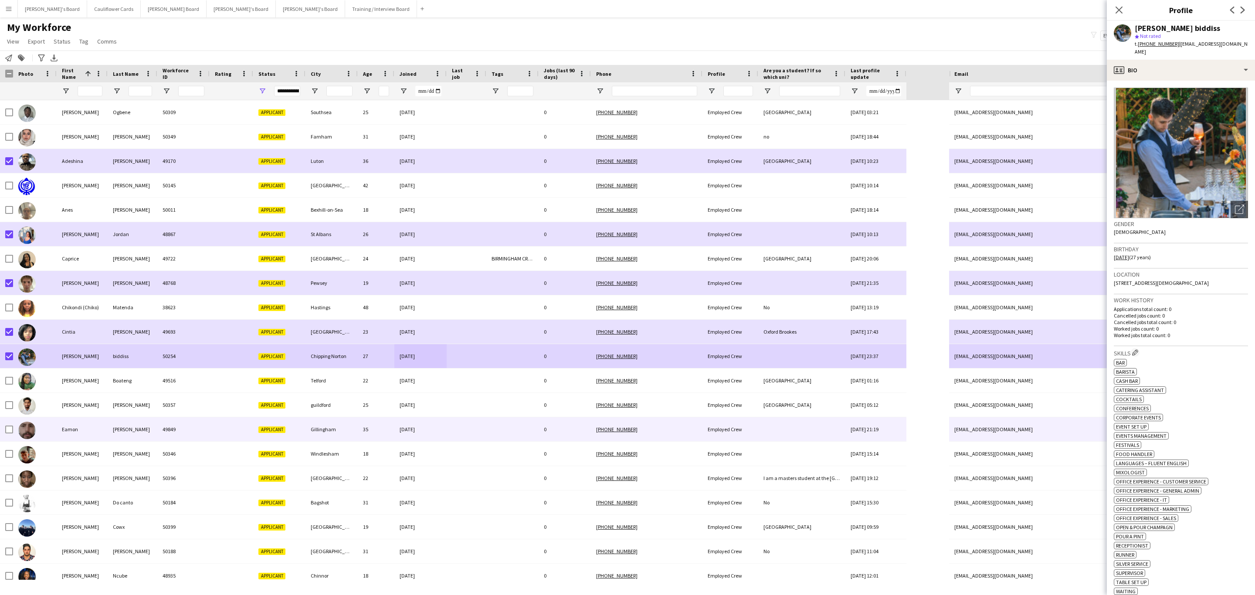
click at [470, 431] on div at bounding box center [467, 430] width 40 height 24
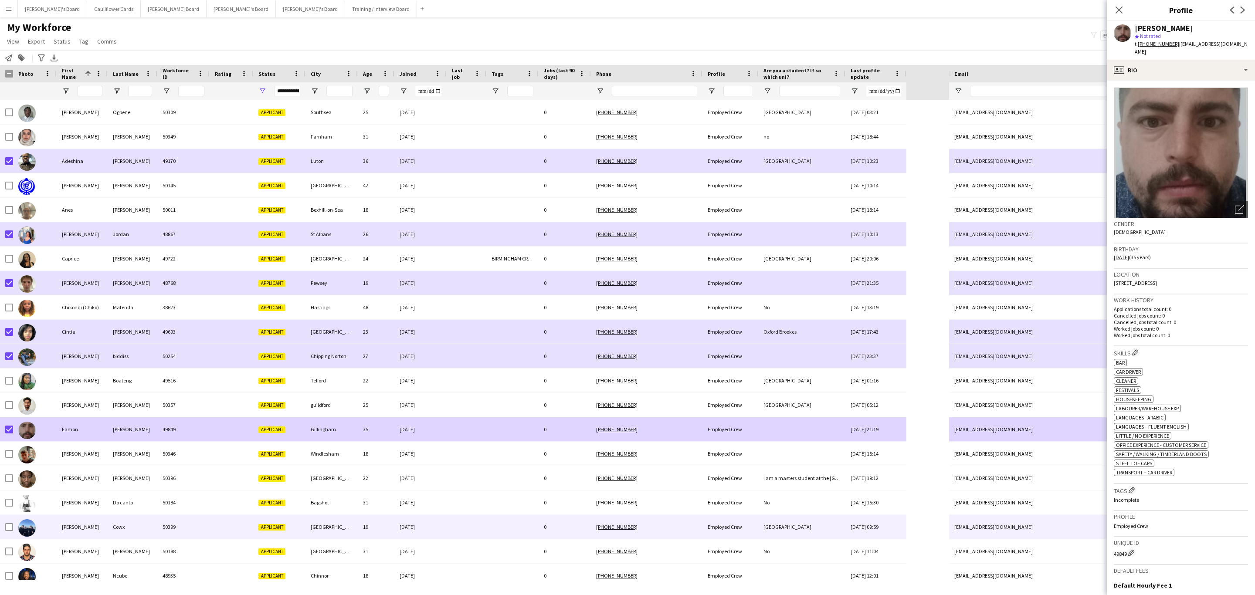
click at [512, 525] on div at bounding box center [512, 527] width 52 height 24
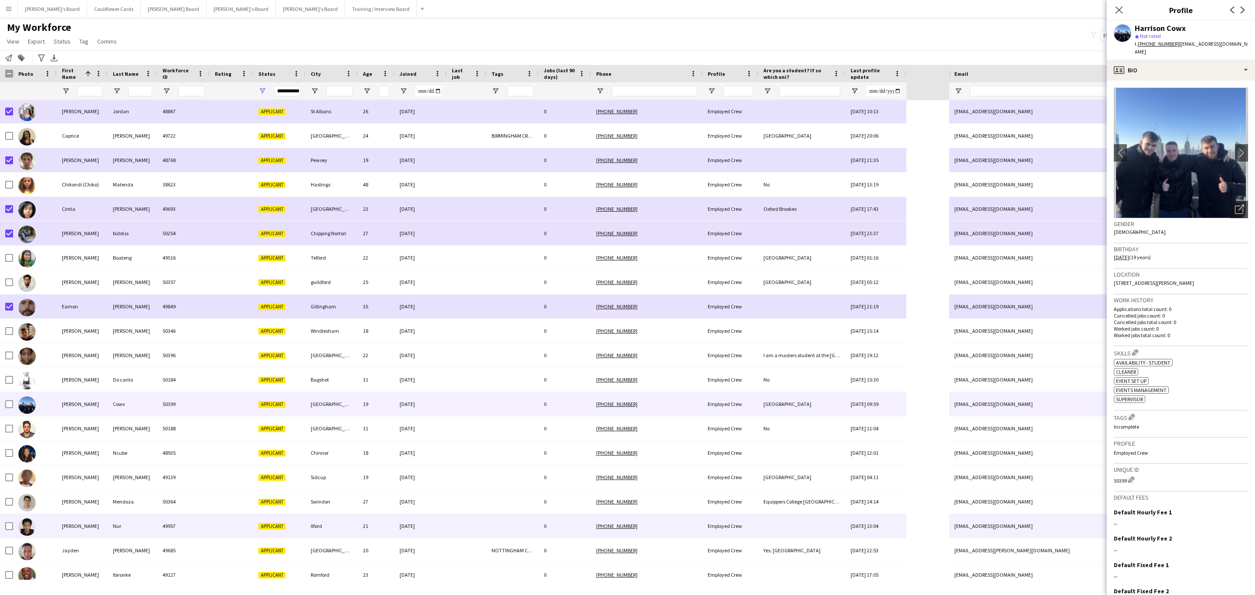
scroll to position [196, 0]
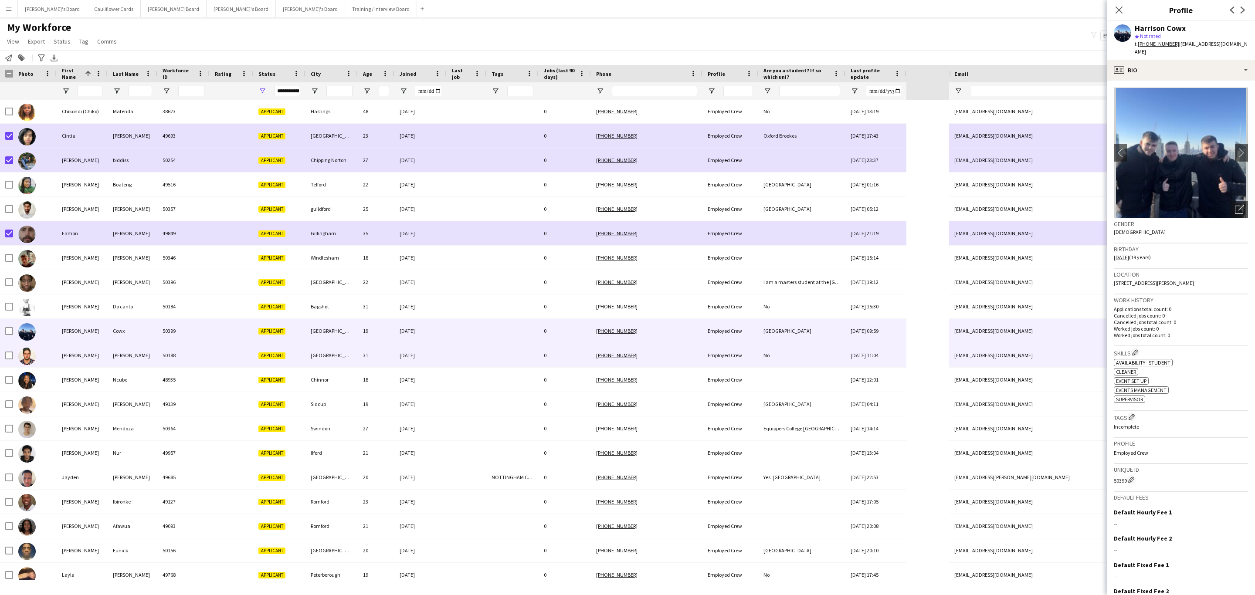
click at [435, 354] on div "[DATE]" at bounding box center [420, 355] width 52 height 24
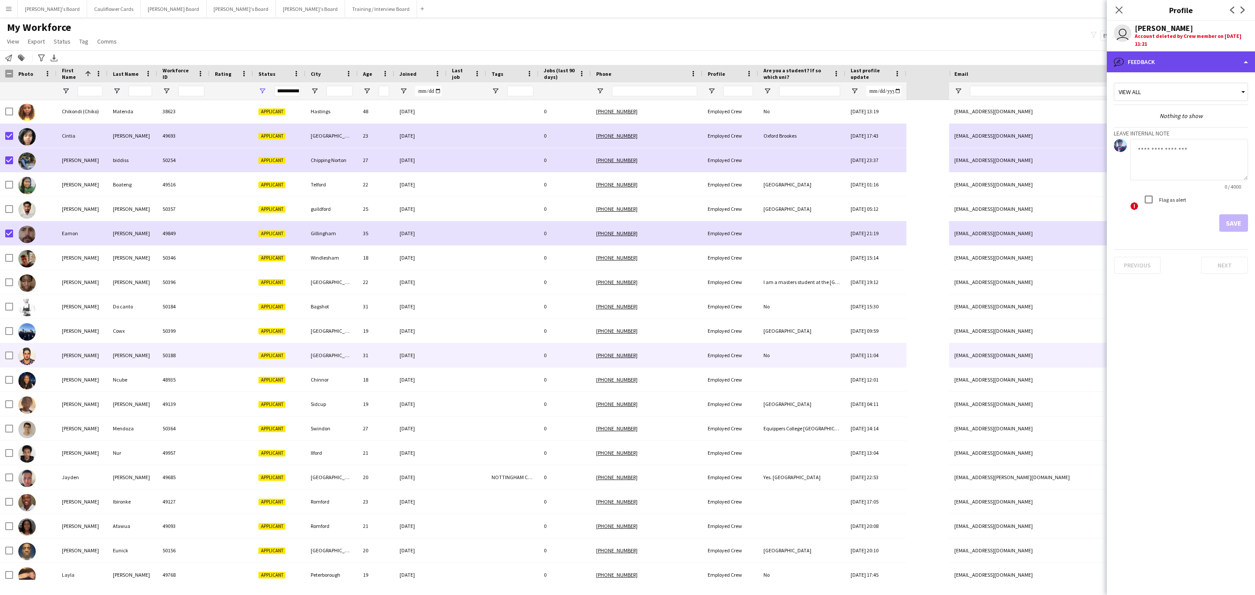
click at [1195, 68] on div "bubble-pencil Feedback" at bounding box center [1181, 61] width 148 height 21
click at [1118, 10] on icon "Close pop-in" at bounding box center [1119, 10] width 8 height 8
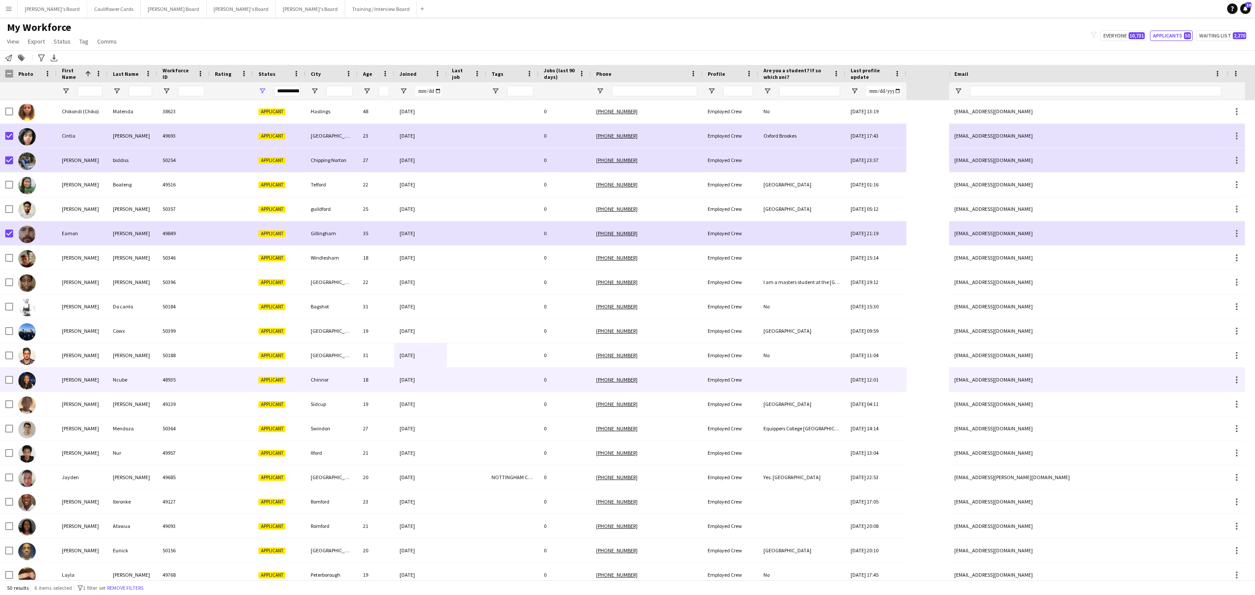
click at [459, 377] on div at bounding box center [467, 380] width 40 height 24
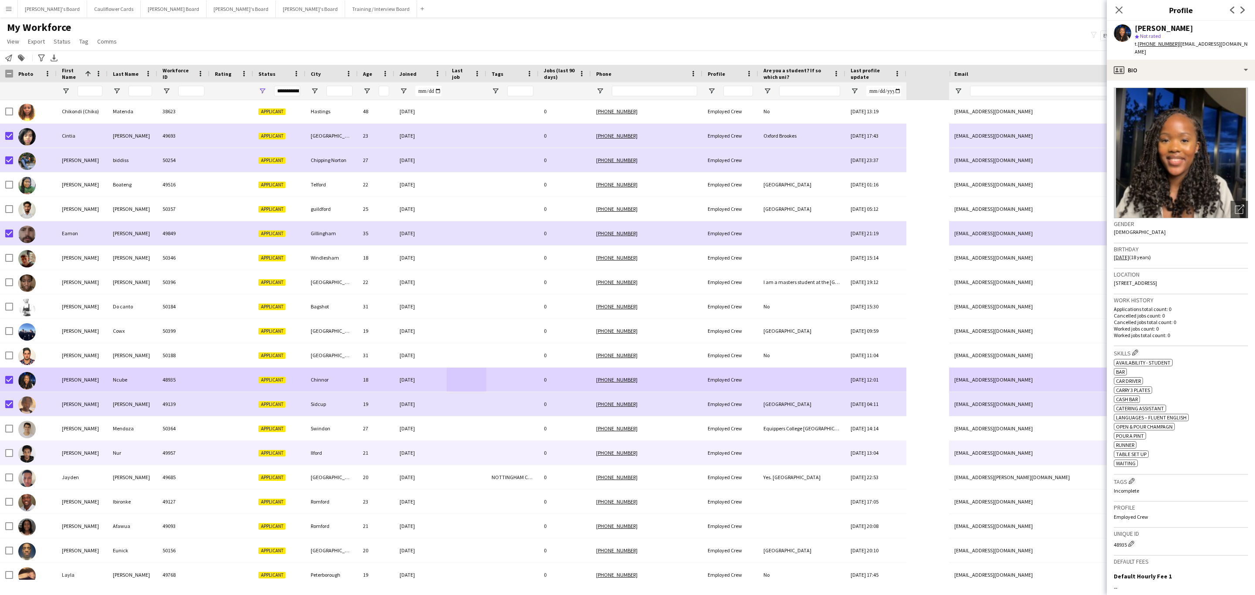
drag, startPoint x: 498, startPoint y: 455, endPoint x: 701, endPoint y: 455, distance: 202.7
click at [498, 455] on div at bounding box center [512, 453] width 52 height 24
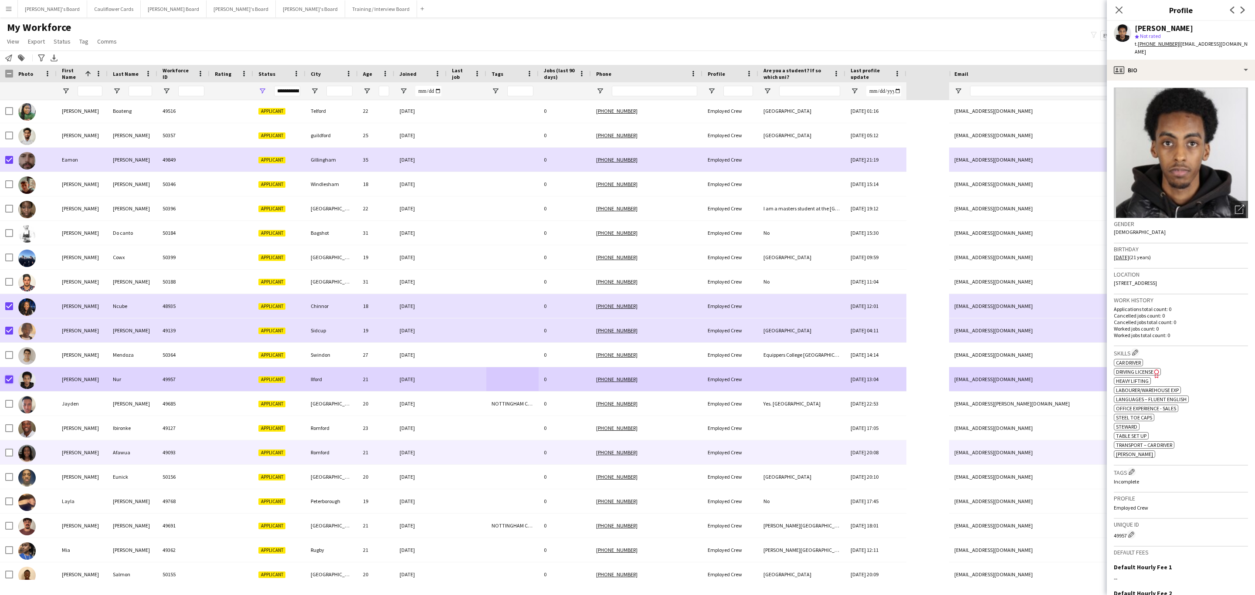
scroll to position [458, 0]
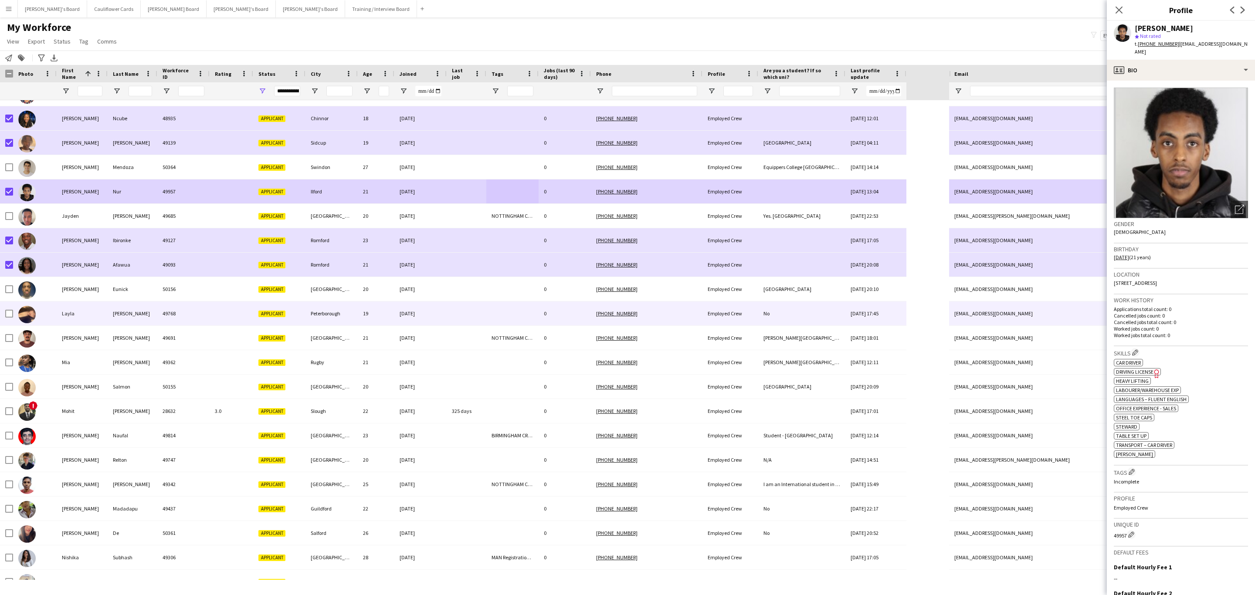
click at [393, 319] on div "19" at bounding box center [376, 314] width 37 height 24
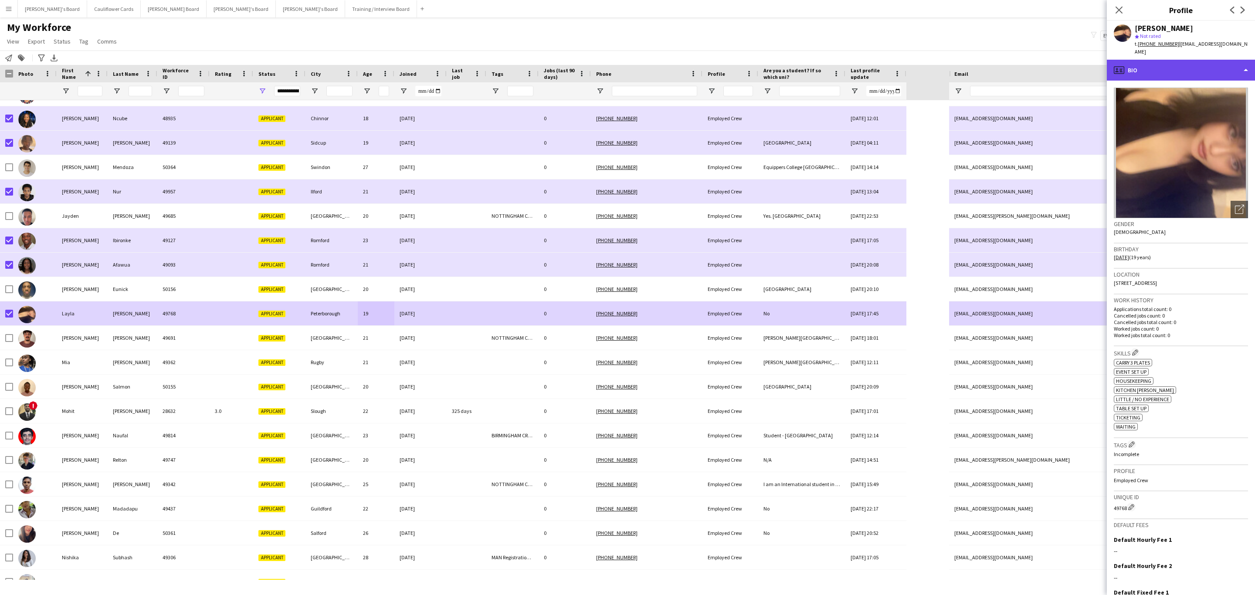
click at [1206, 68] on div "profile Bio" at bounding box center [1181, 70] width 148 height 21
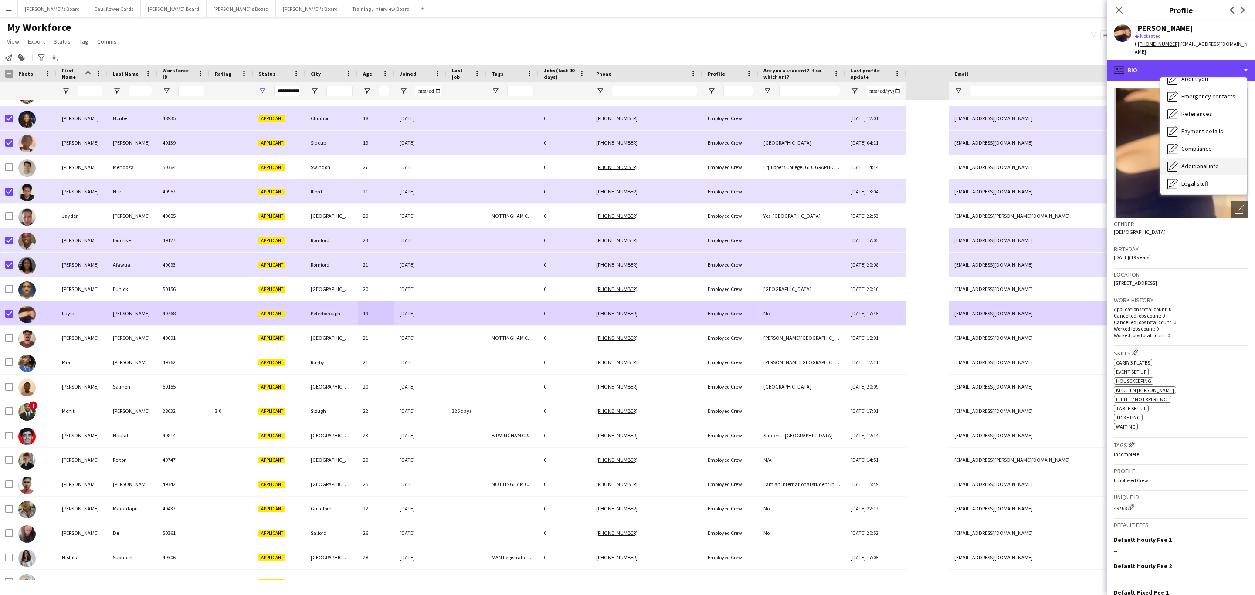
scroll to position [116, 0]
click at [1202, 110] on div "Additional info Additional info" at bounding box center [1204, 112] width 86 height 17
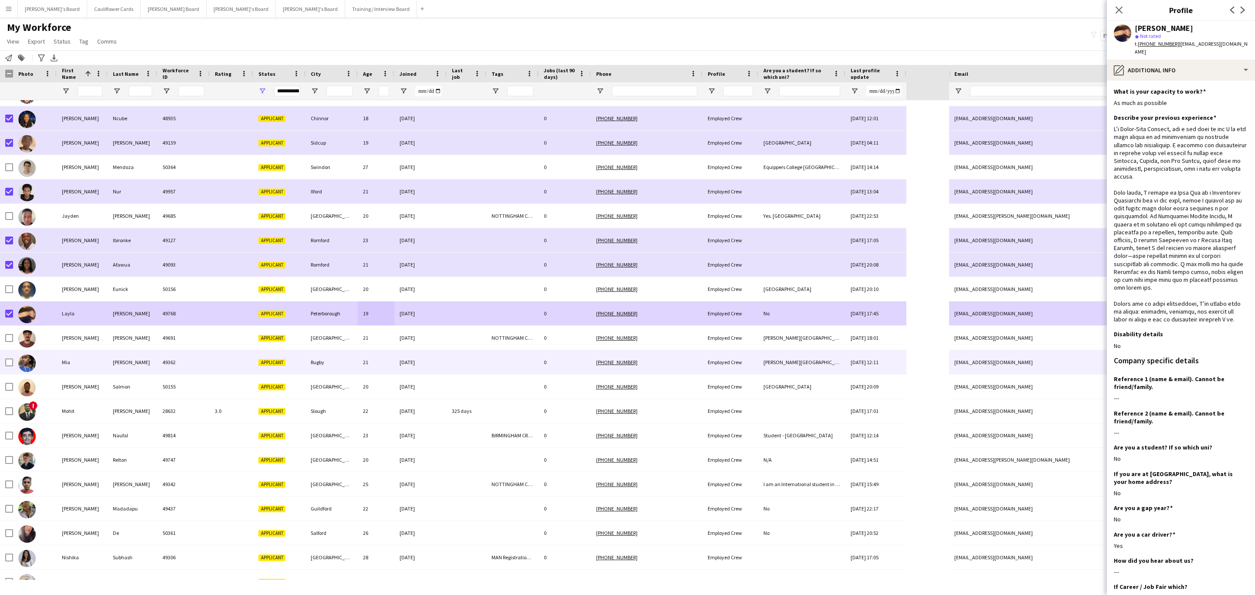
click at [441, 366] on div "[DATE]" at bounding box center [420, 362] width 52 height 24
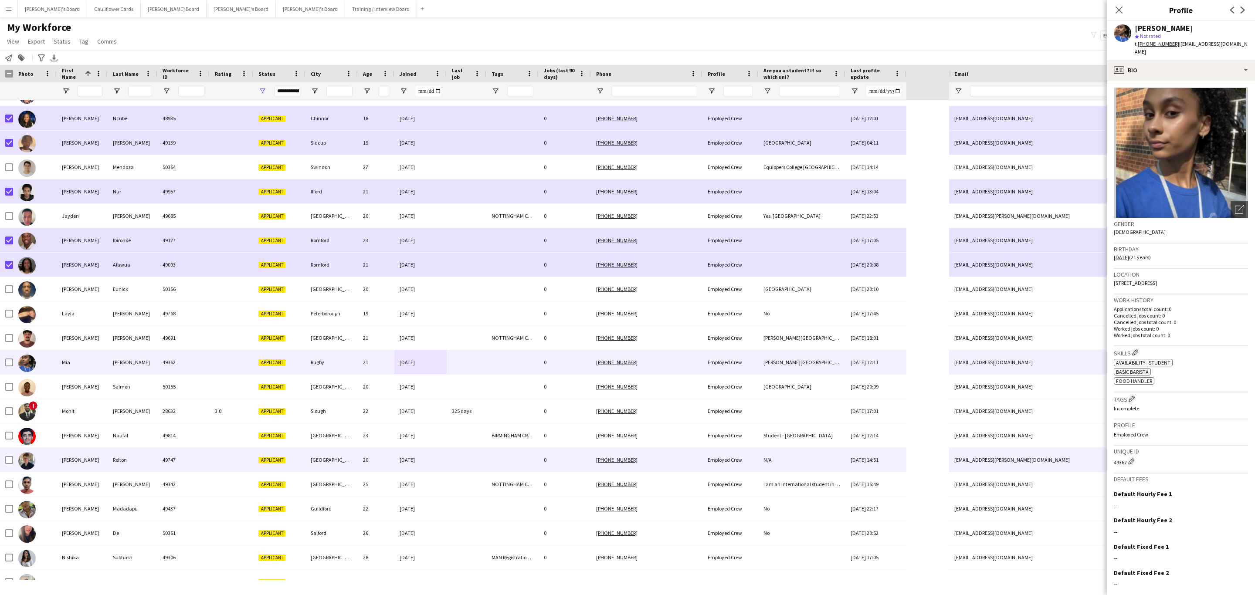
click at [339, 454] on div "[GEOGRAPHIC_DATA]" at bounding box center [332, 460] width 52 height 24
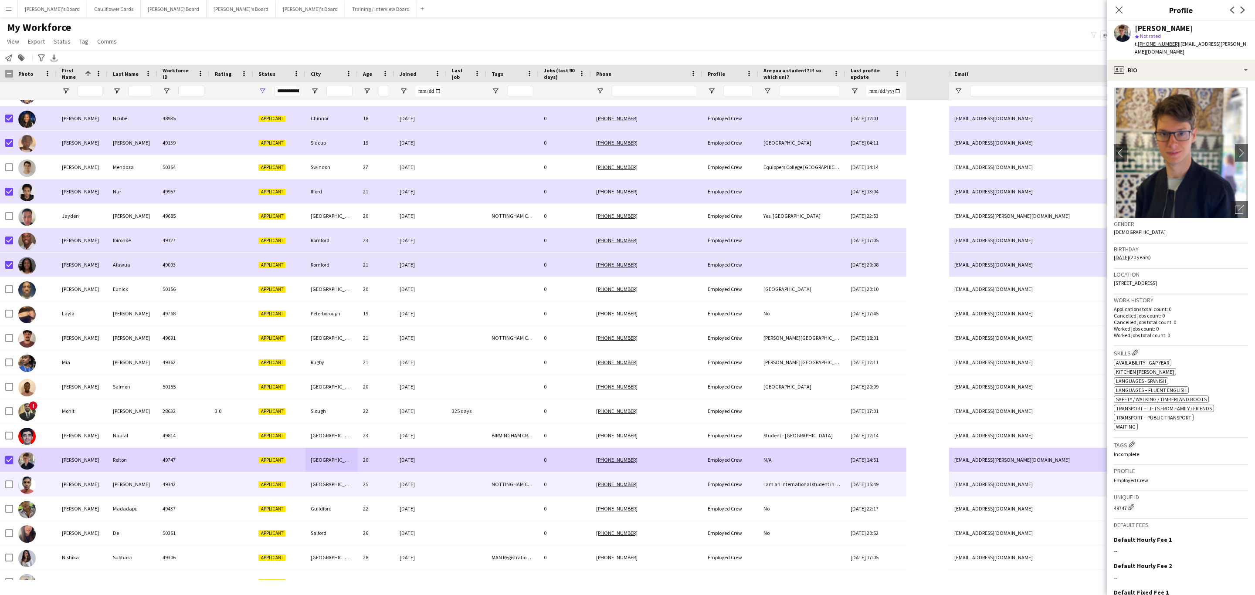
scroll to position [588, 0]
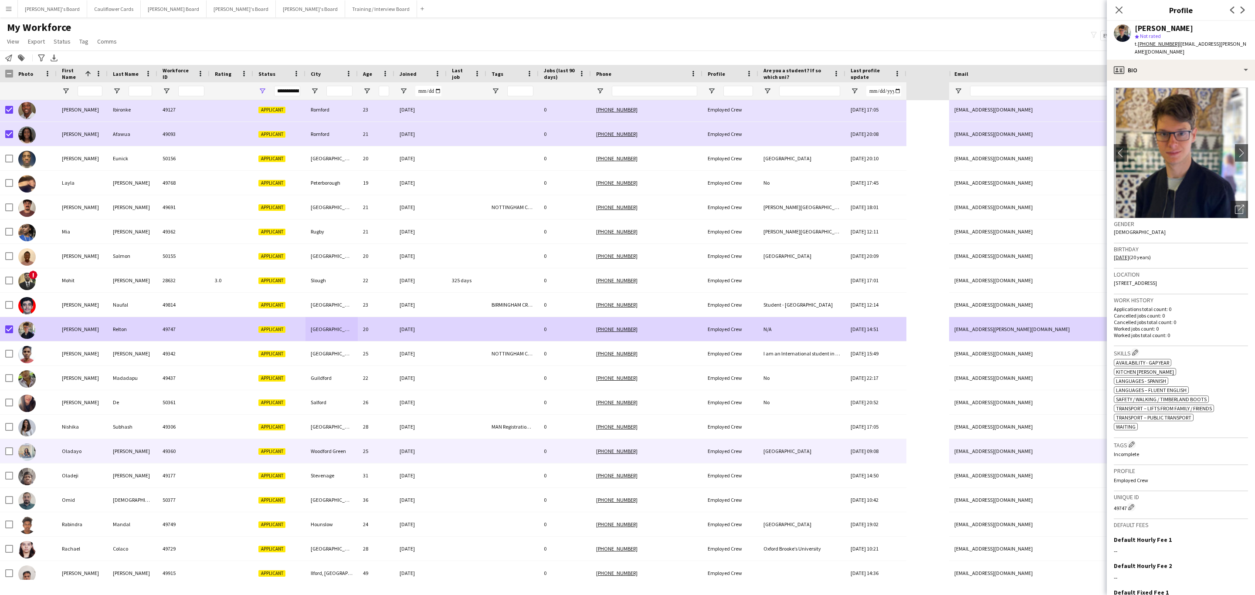
click at [444, 455] on div "[DATE]" at bounding box center [420, 451] width 52 height 24
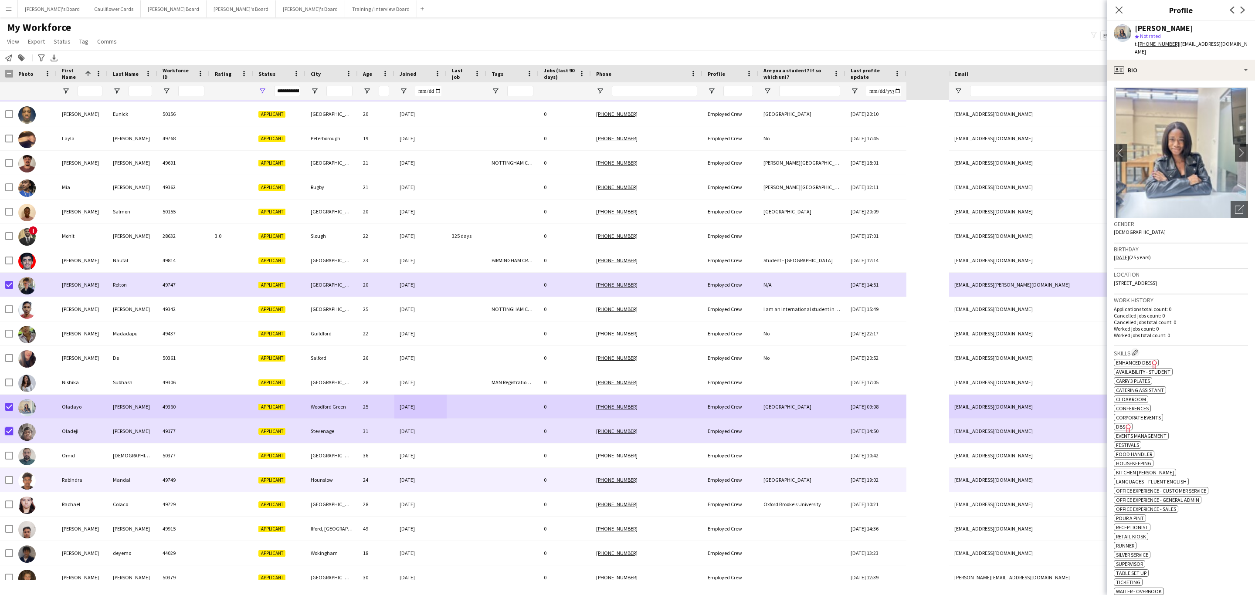
scroll to position [654, 0]
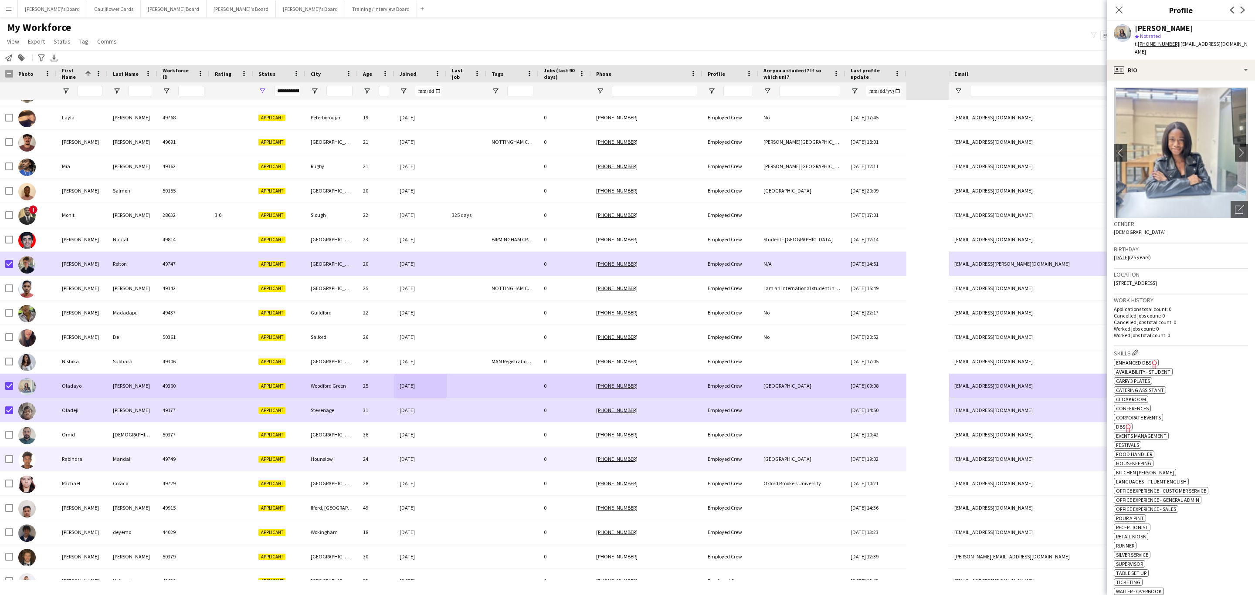
click at [327, 458] on div "Hounslow" at bounding box center [332, 459] width 52 height 24
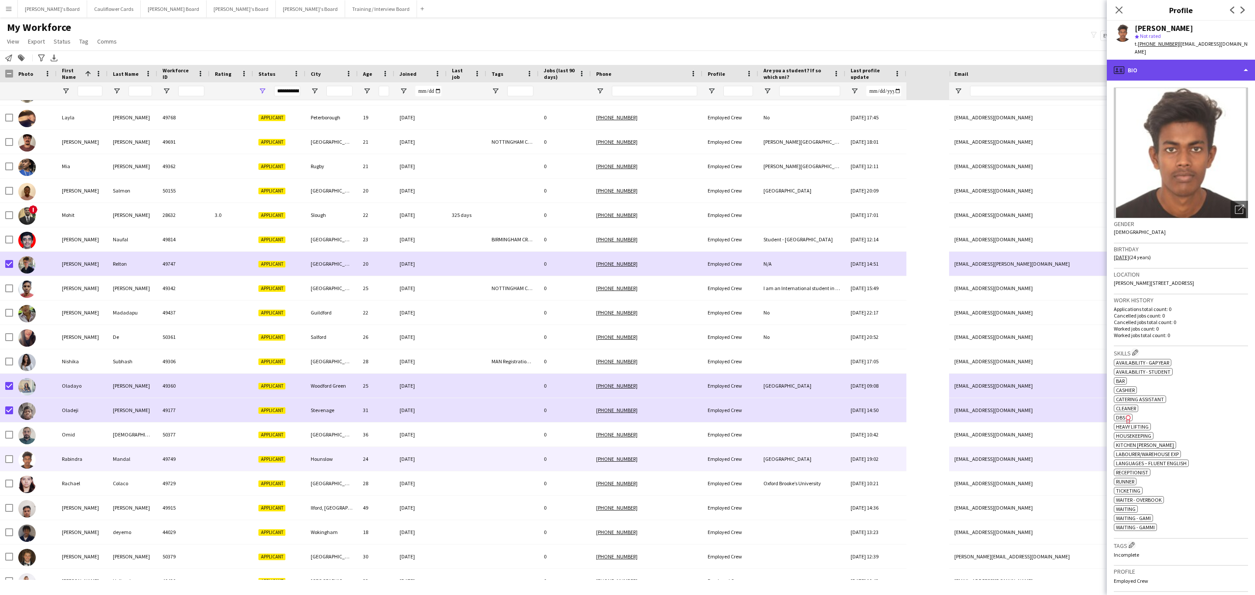
click at [1213, 61] on div "profile Bio" at bounding box center [1181, 70] width 148 height 21
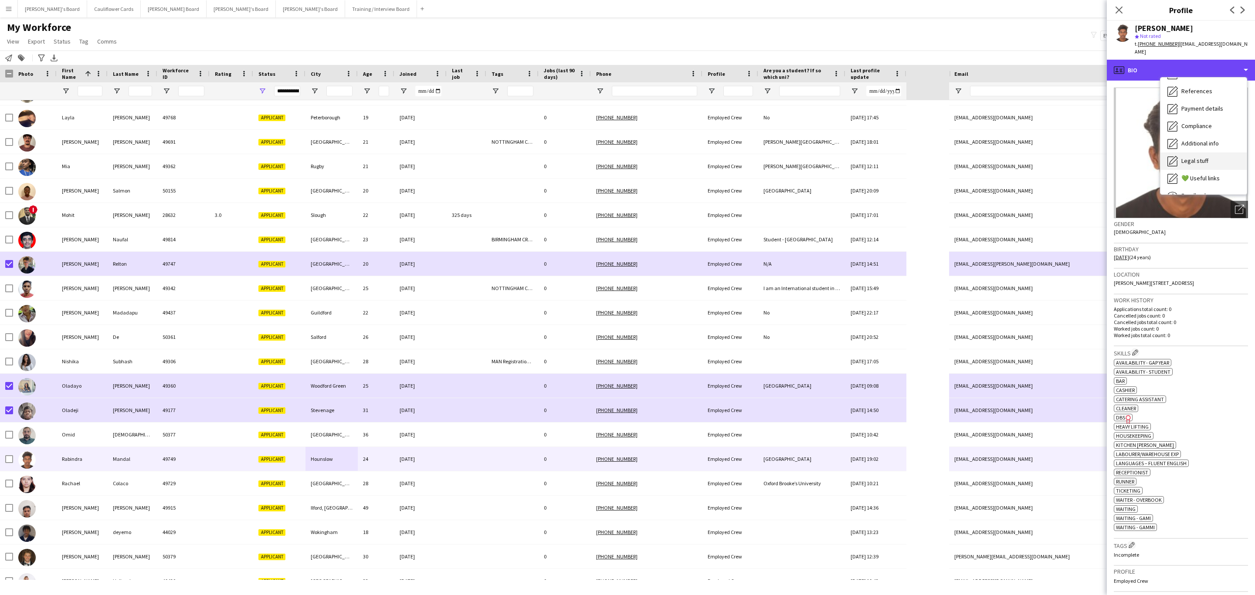
scroll to position [116, 0]
click at [1203, 104] on div "Additional info Additional info" at bounding box center [1204, 112] width 86 height 17
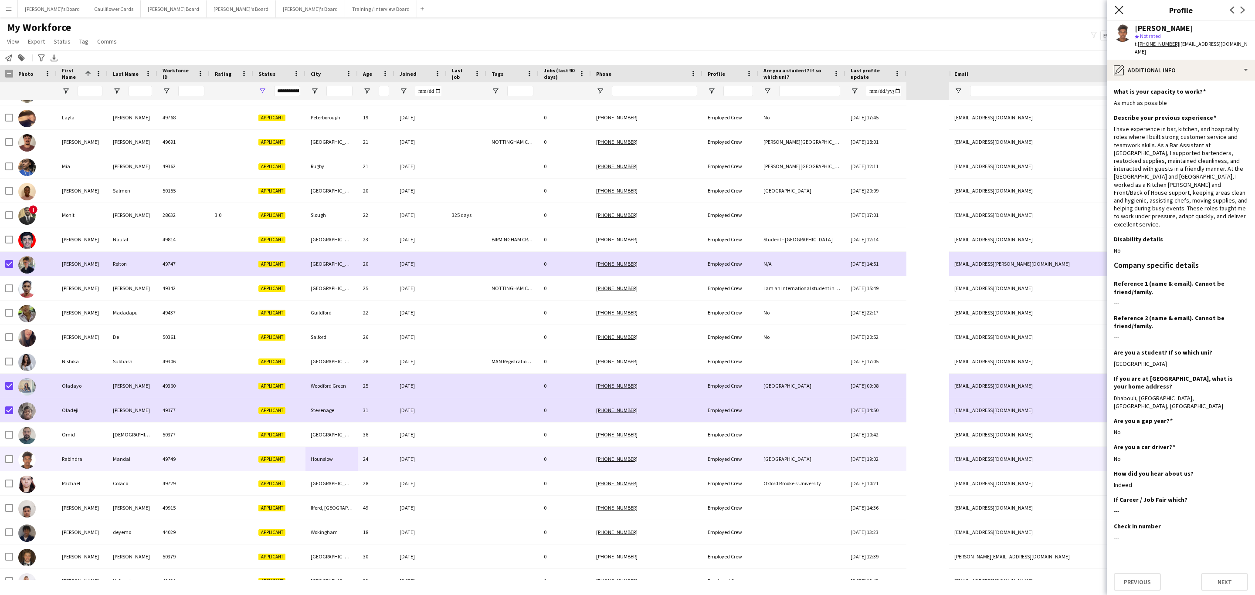
click at [1120, 11] on icon at bounding box center [1119, 10] width 8 height 8
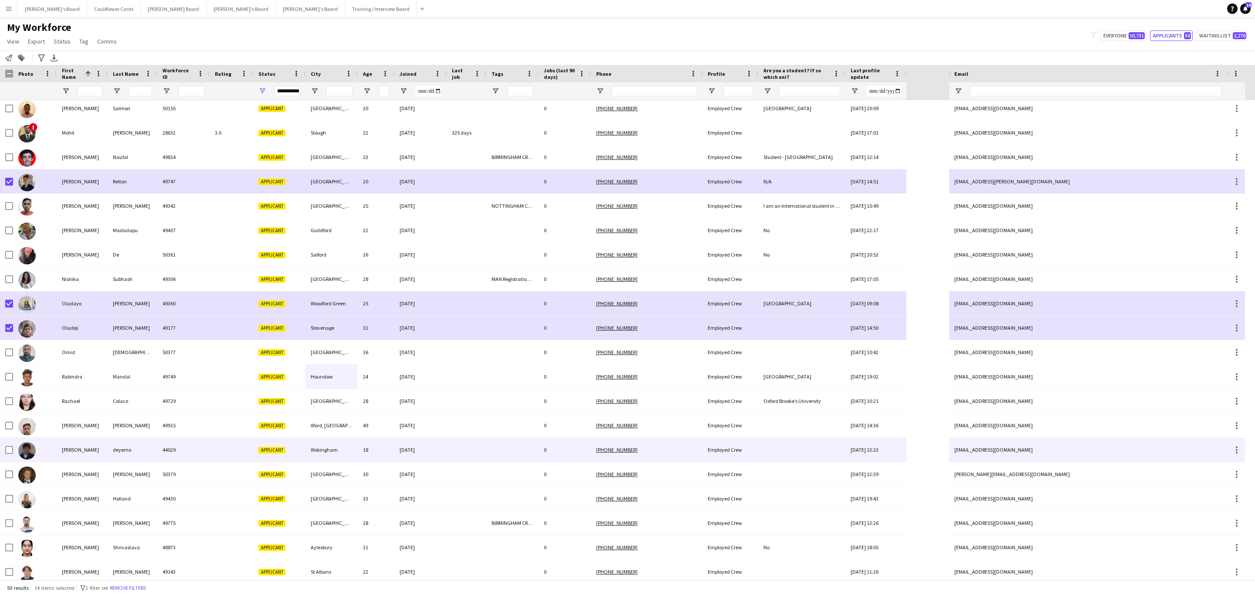
scroll to position [740, 0]
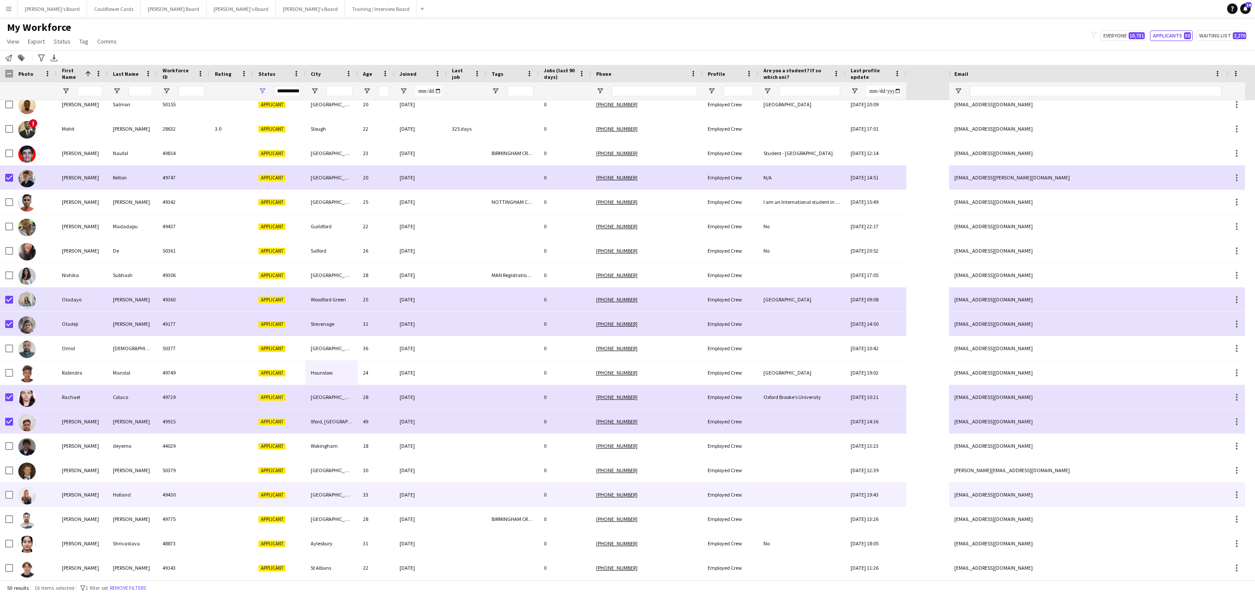
click at [347, 495] on div "[GEOGRAPHIC_DATA]" at bounding box center [332, 495] width 52 height 24
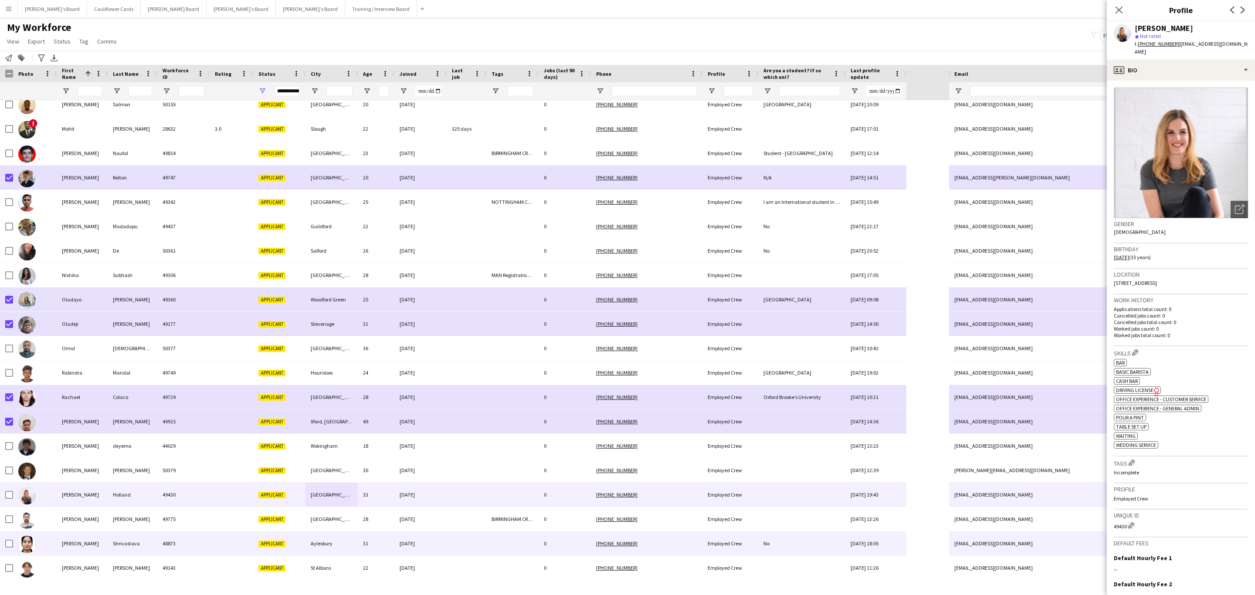
drag, startPoint x: 434, startPoint y: 537, endPoint x: 630, endPoint y: 518, distance: 197.1
click at [434, 537] on div "[DATE]" at bounding box center [420, 544] width 52 height 24
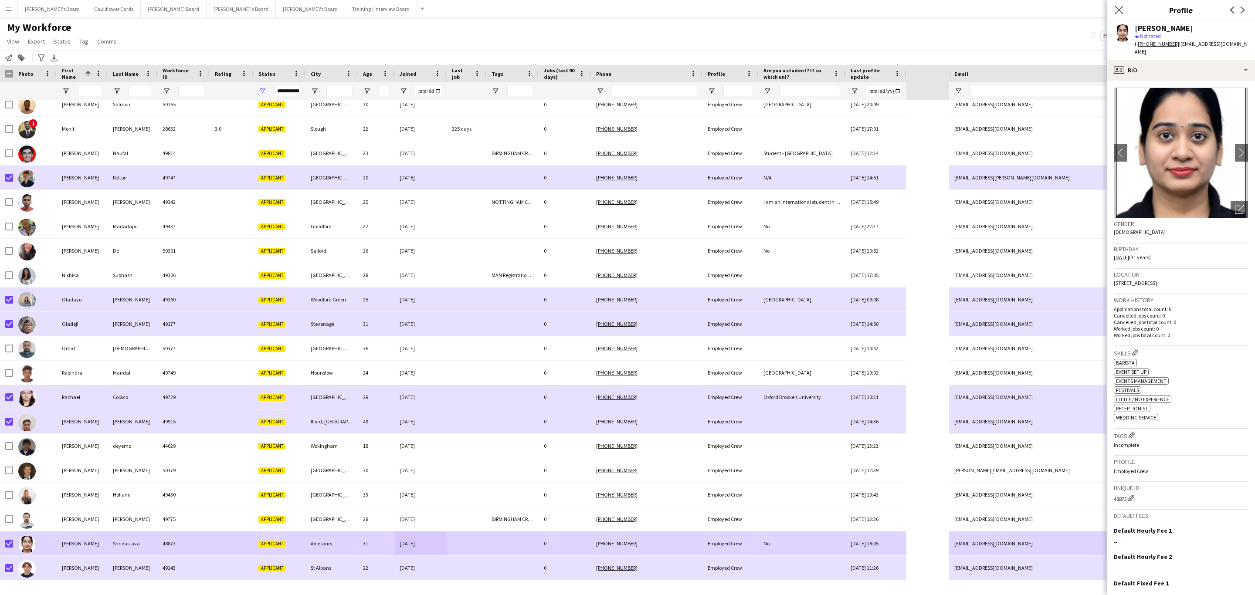
click at [1113, 12] on app-icon "Close pop-in" at bounding box center [1119, 10] width 13 height 13
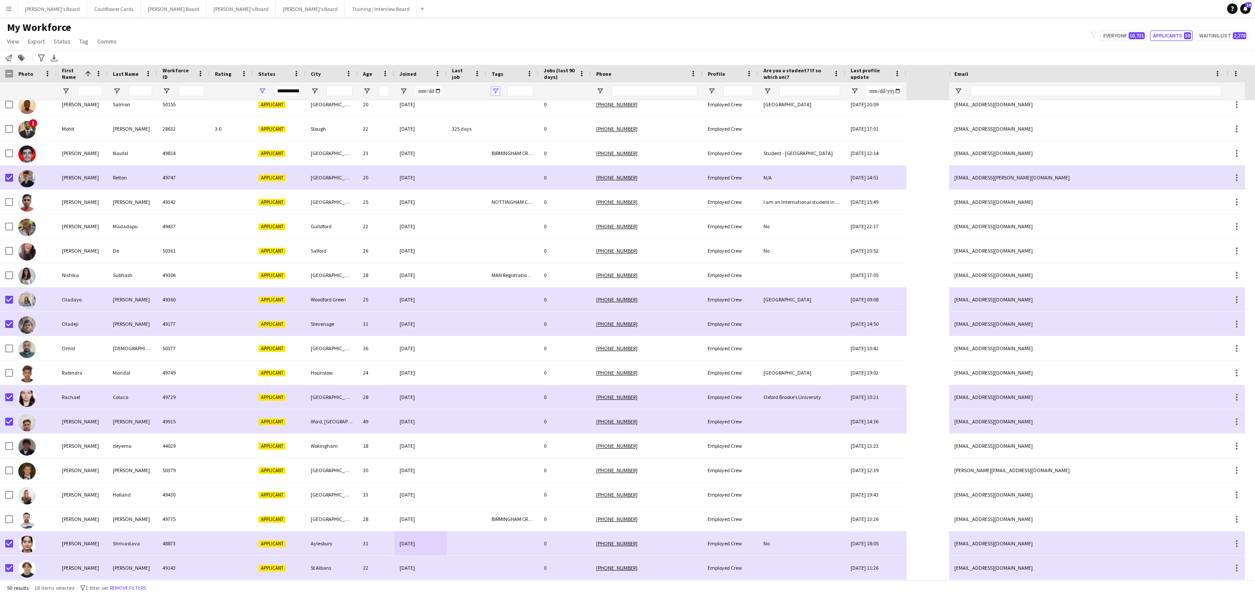
click at [495, 91] on span "Open Filter Menu" at bounding box center [496, 91] width 8 height 8
click at [509, 53] on div "Notify workforce Add to tag Search tags magnifier Add tag Advanced filters Adva…" at bounding box center [627, 58] width 1255 height 14
click at [88, 41] on link "Tag" at bounding box center [84, 41] width 16 height 11
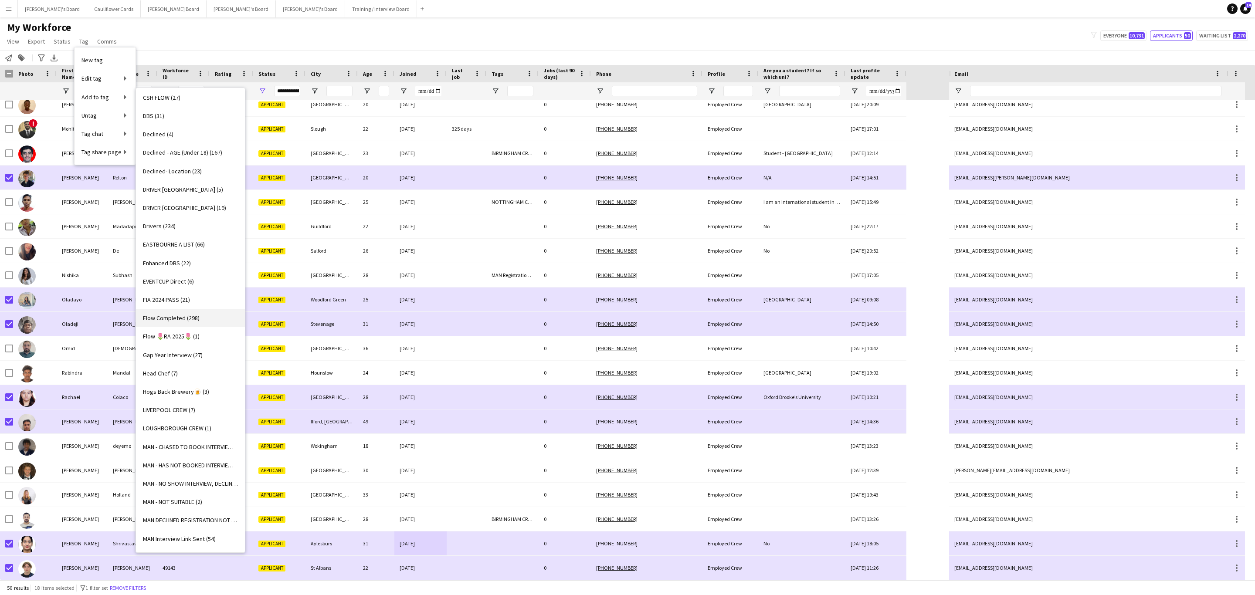
scroll to position [414, 0]
click at [186, 186] on span "Declined- Location (23)" at bounding box center [172, 184] width 59 height 8
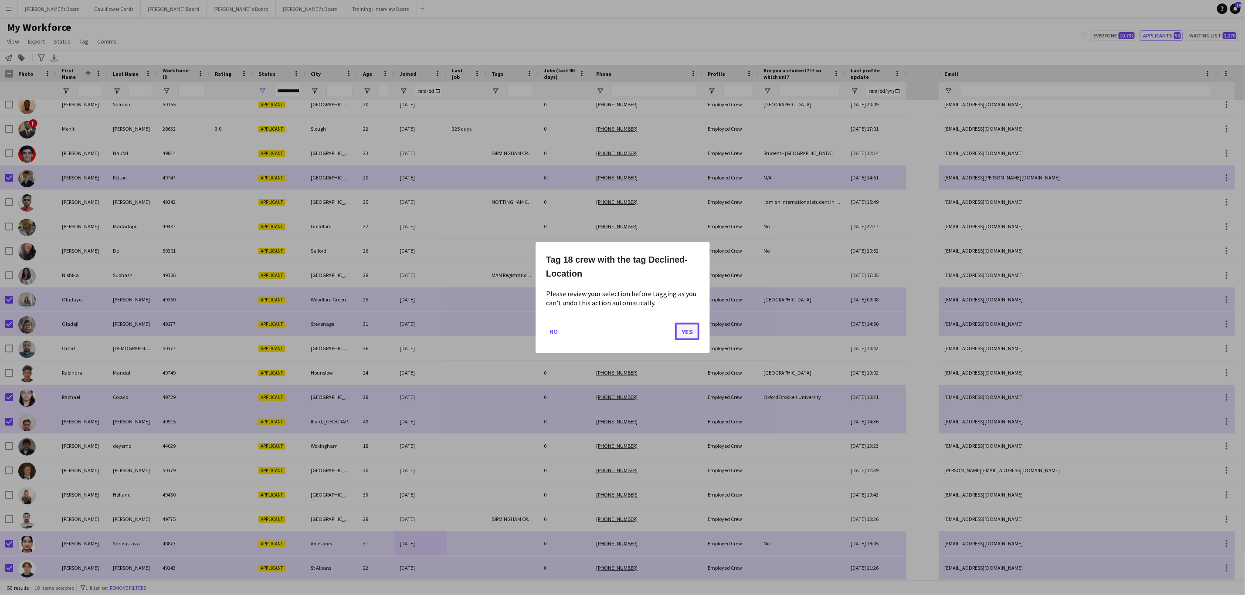
click at [694, 332] on button "Yes" at bounding box center [687, 331] width 24 height 17
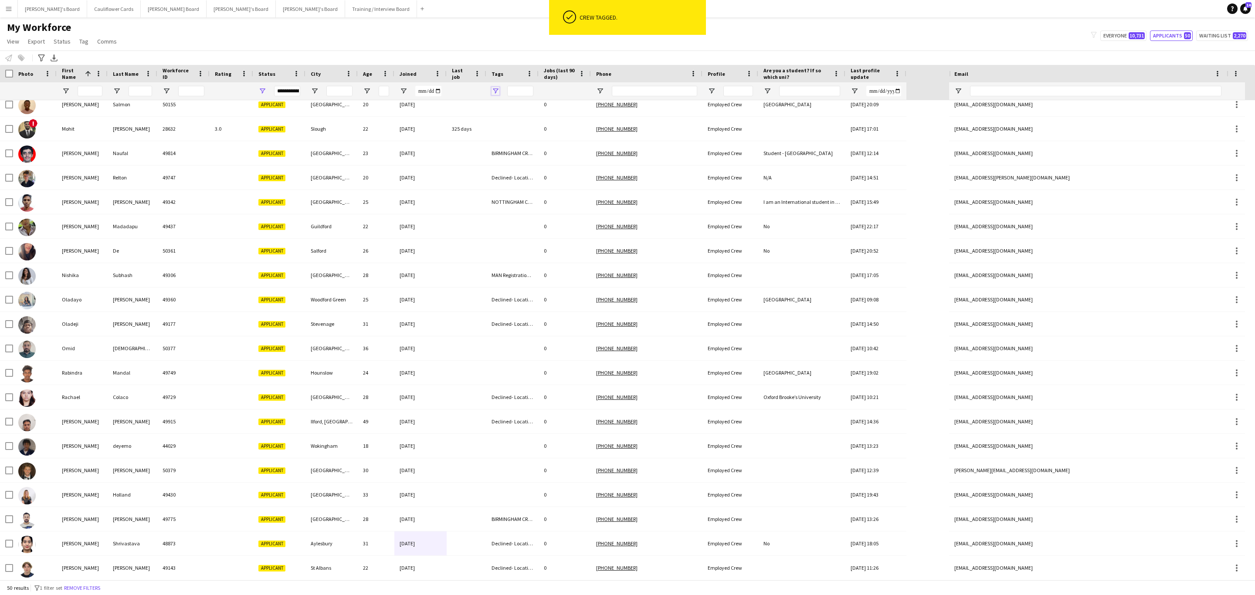
click at [496, 93] on span "Open Filter Menu" at bounding box center [496, 91] width 8 height 8
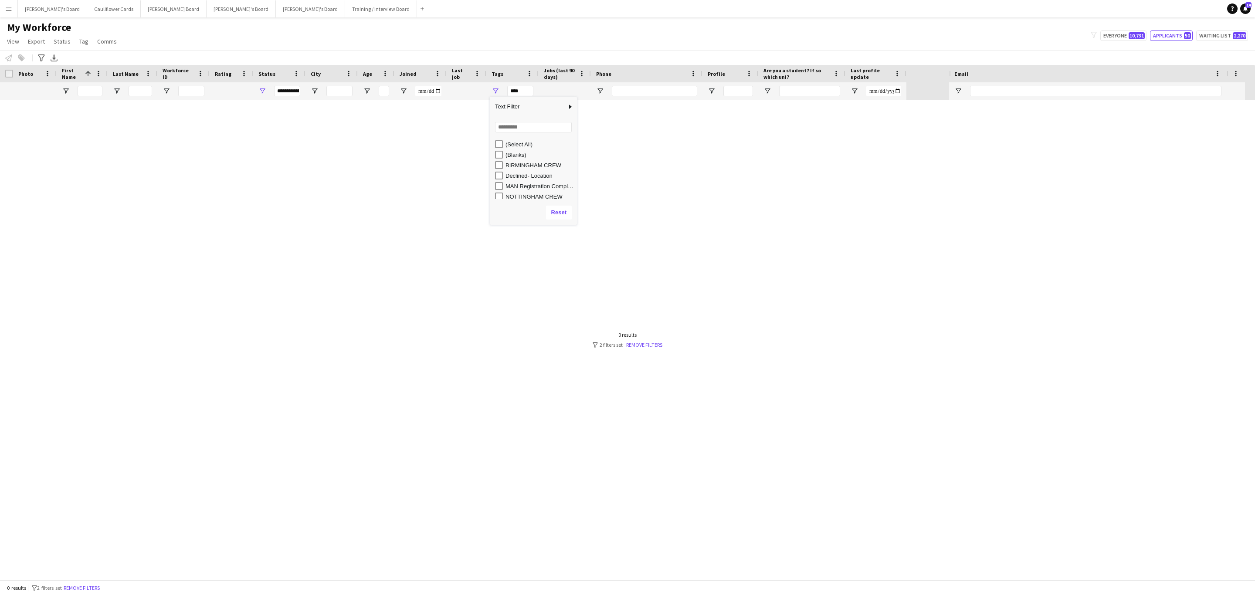
scroll to position [0, 0]
type input "**********"
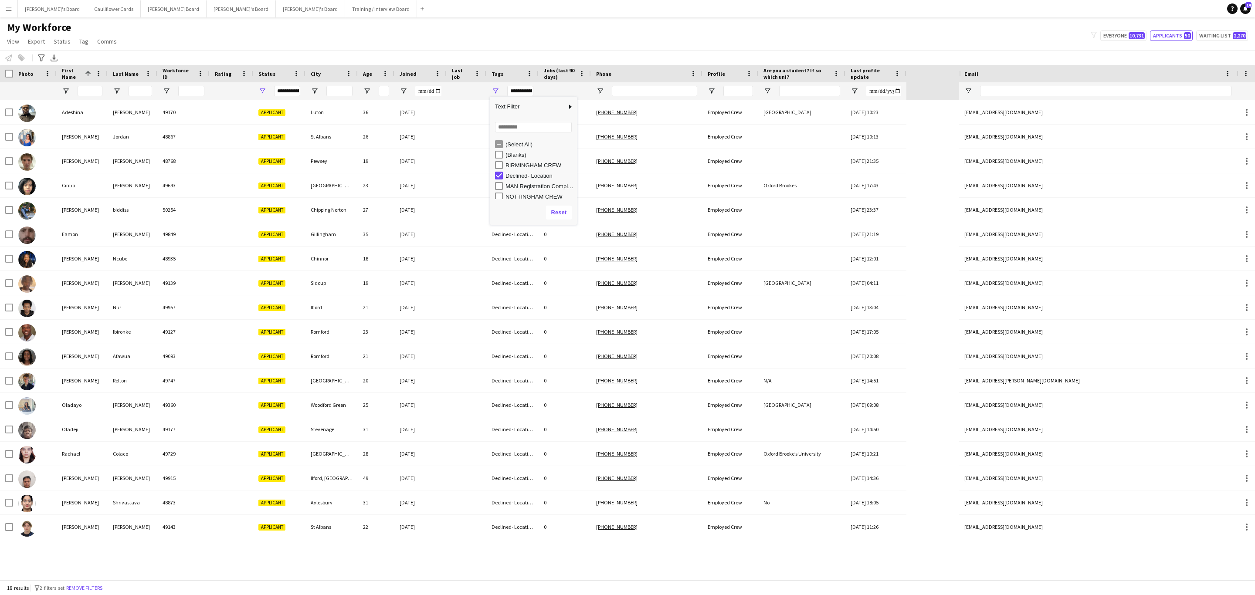
click at [247, 44] on div "My Workforce View Views Default view Compliance RTW Checks MANCHESTER Search UN…" at bounding box center [627, 36] width 1255 height 30
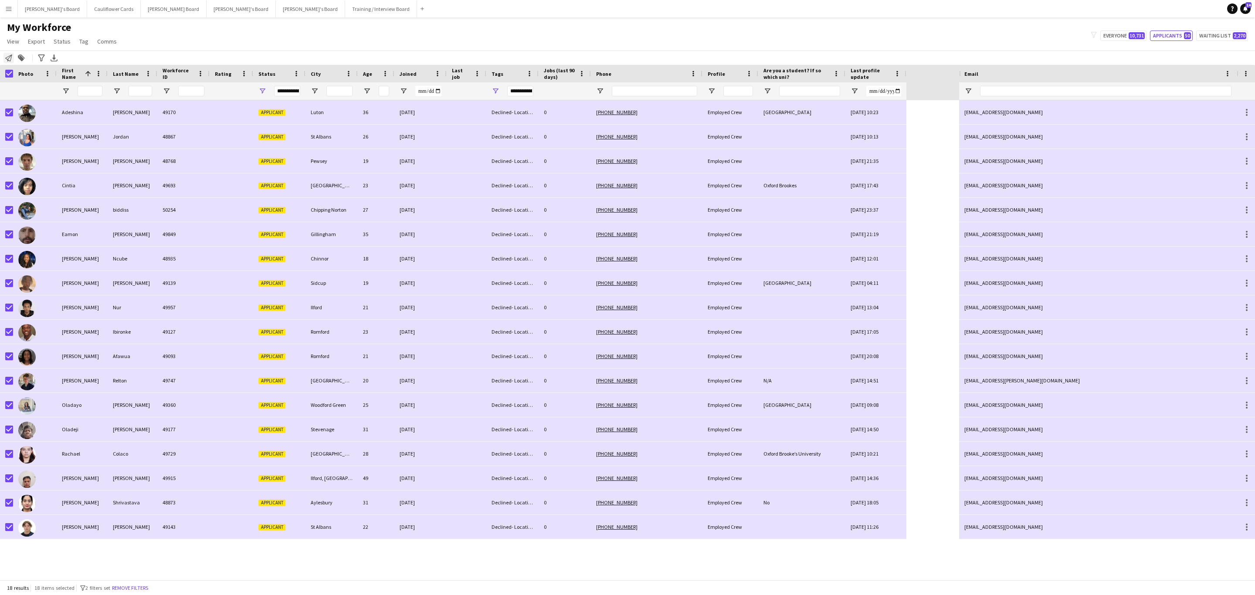
click at [9, 55] on icon "Notify workforce" at bounding box center [8, 57] width 7 height 7
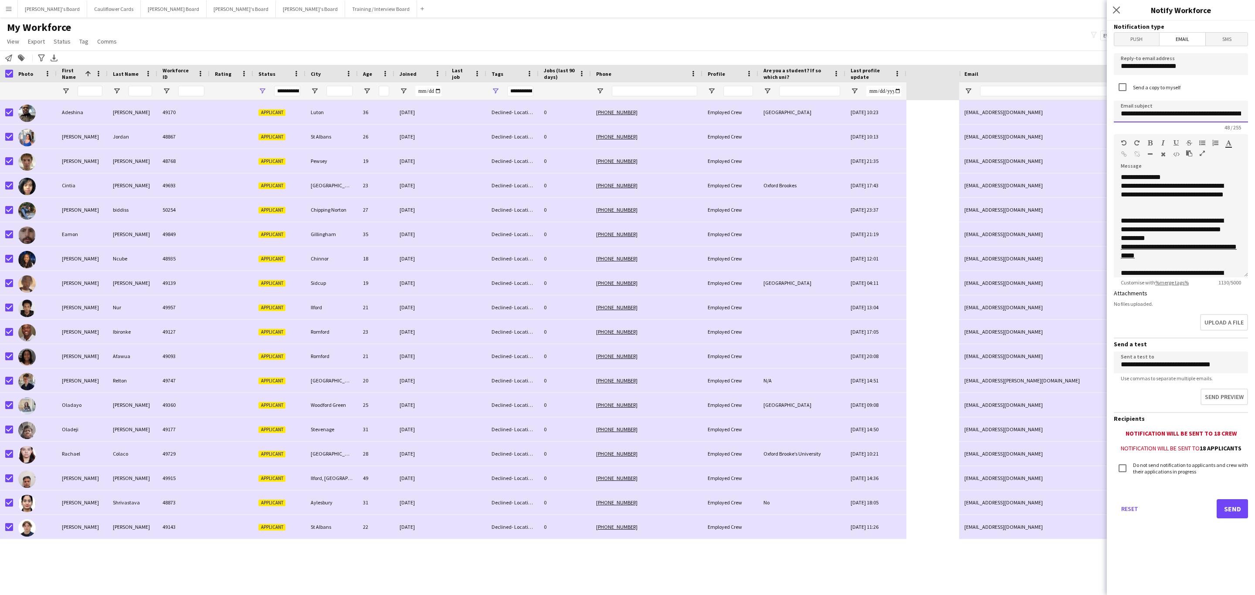
click at [1208, 116] on input "**********" at bounding box center [1181, 112] width 134 height 22
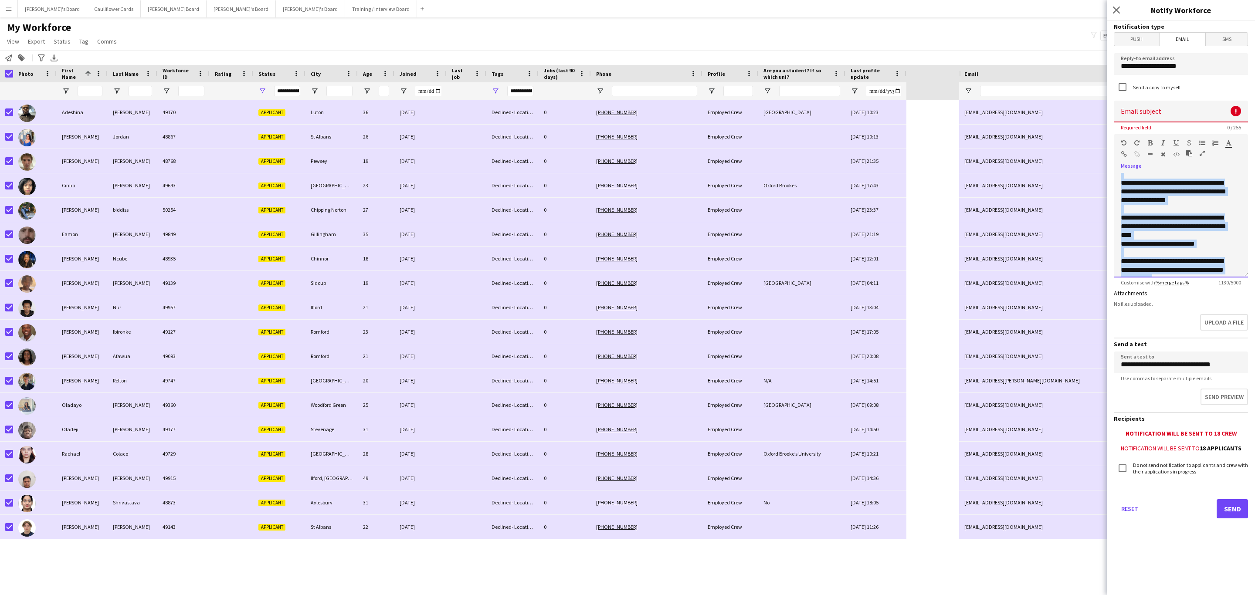
scroll to position [294, 0]
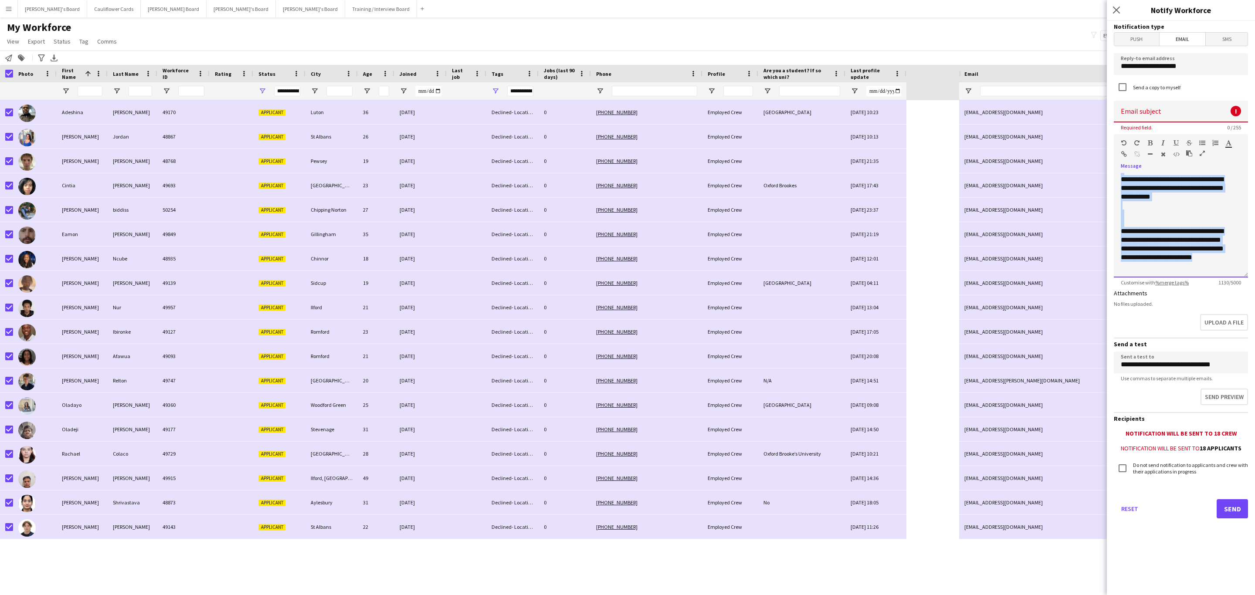
drag, startPoint x: 1121, startPoint y: 186, endPoint x: 1184, endPoint y: 265, distance: 100.7
click at [1184, 265] on div "**********" at bounding box center [1181, 79] width 120 height 383
click at [1125, 199] on div "**********" at bounding box center [1181, 225] width 134 height 105
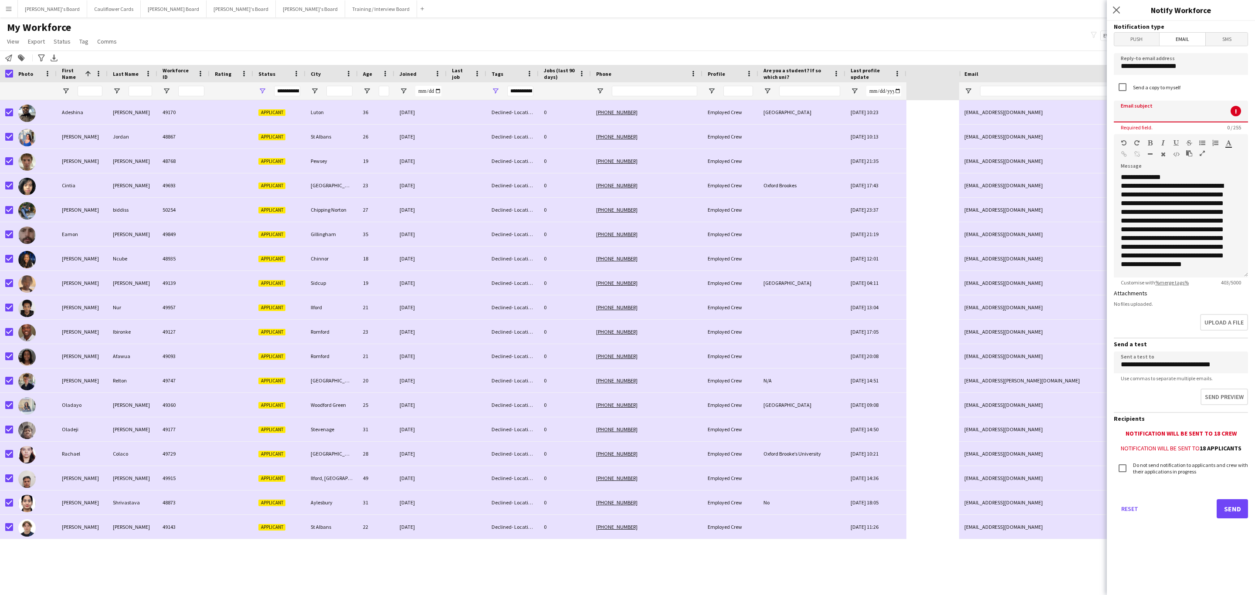
click at [1165, 109] on input at bounding box center [1181, 112] width 134 height 22
type input "**********"
click at [1222, 395] on button "Send preview" at bounding box center [1223, 398] width 49 height 18
click at [1230, 504] on button "Send" at bounding box center [1232, 508] width 31 height 19
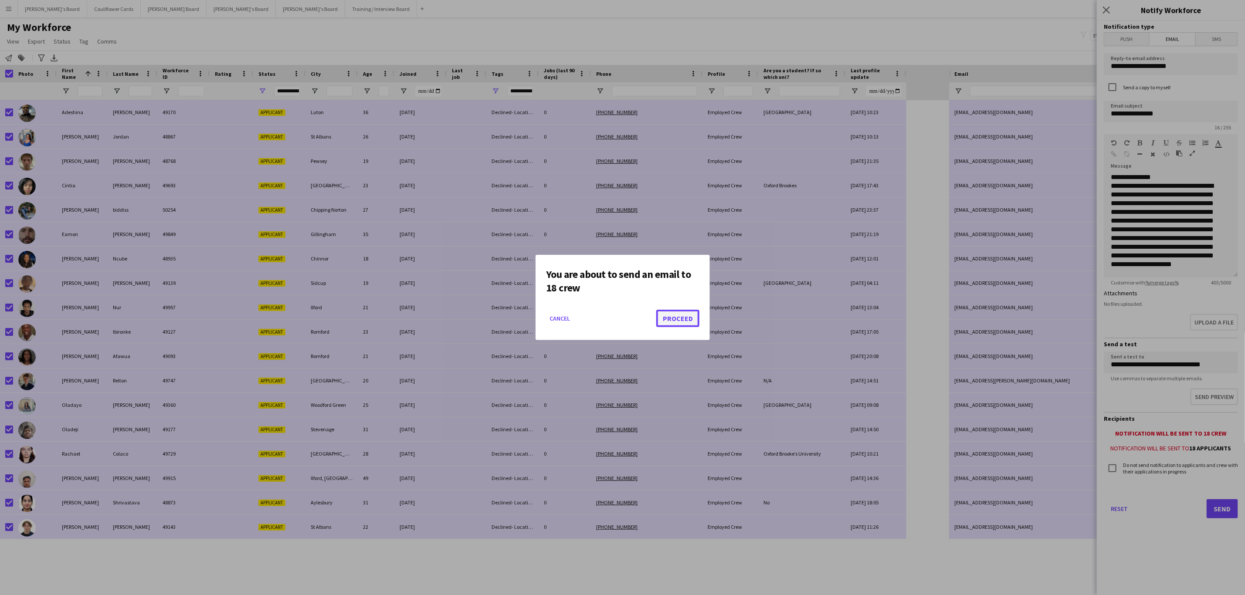
click at [681, 318] on button "Proceed" at bounding box center [677, 318] width 43 height 17
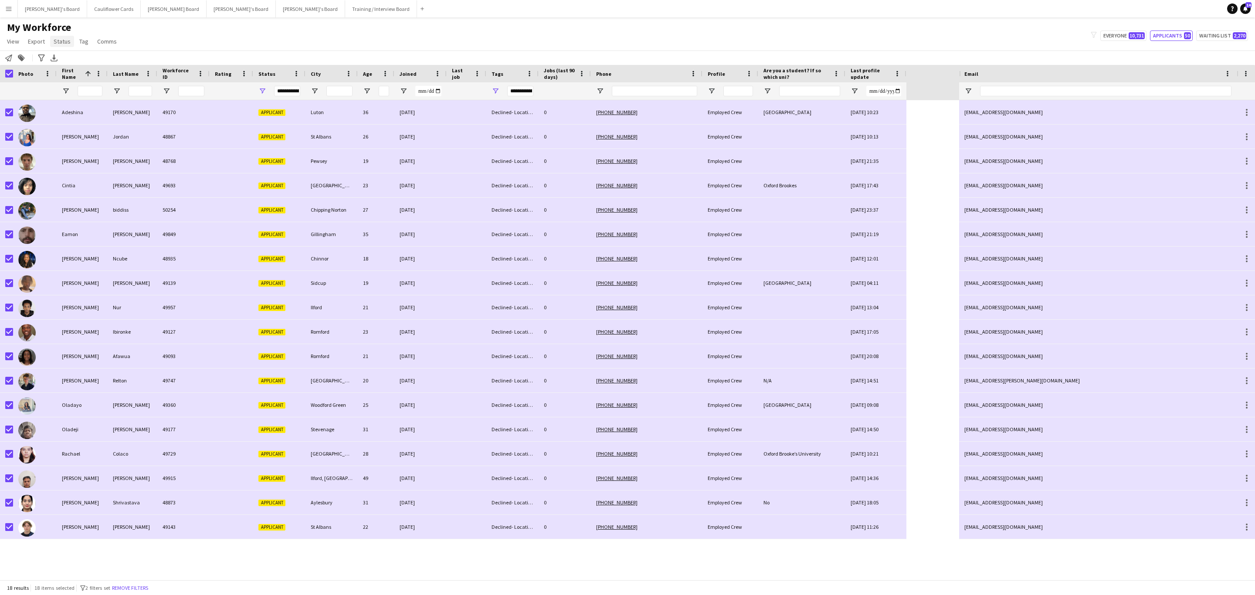
click at [59, 44] on span "Status" at bounding box center [62, 41] width 17 height 8
click at [67, 56] on link "Edit" at bounding box center [80, 60] width 61 height 18
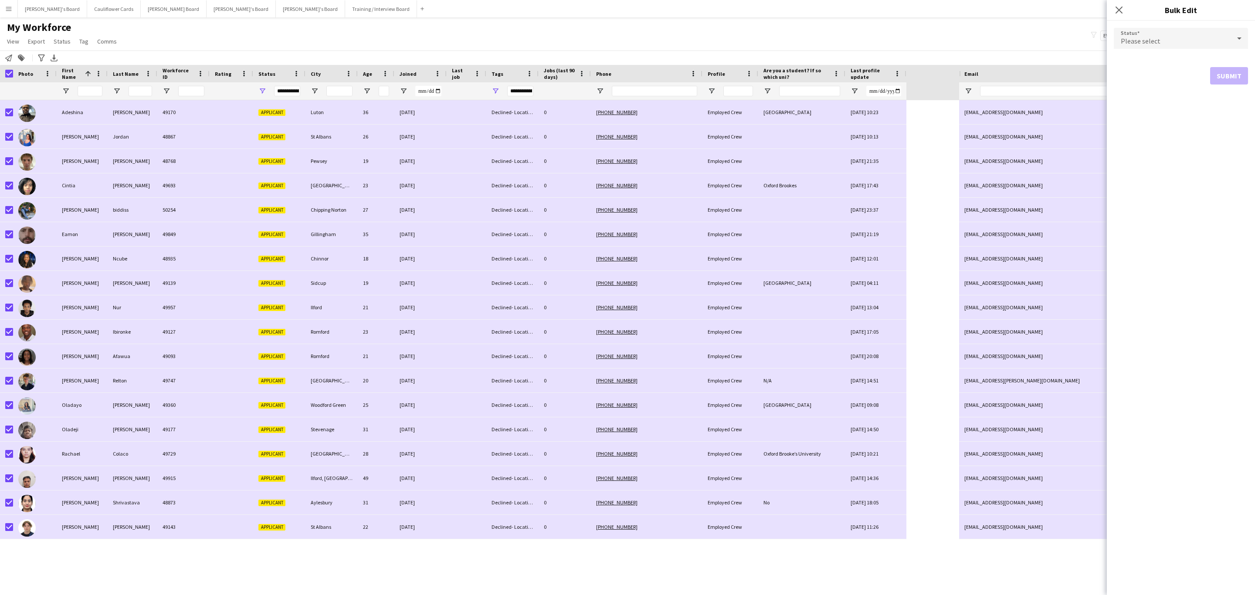
click at [1155, 43] on span "Please select" at bounding box center [1141, 41] width 40 height 9
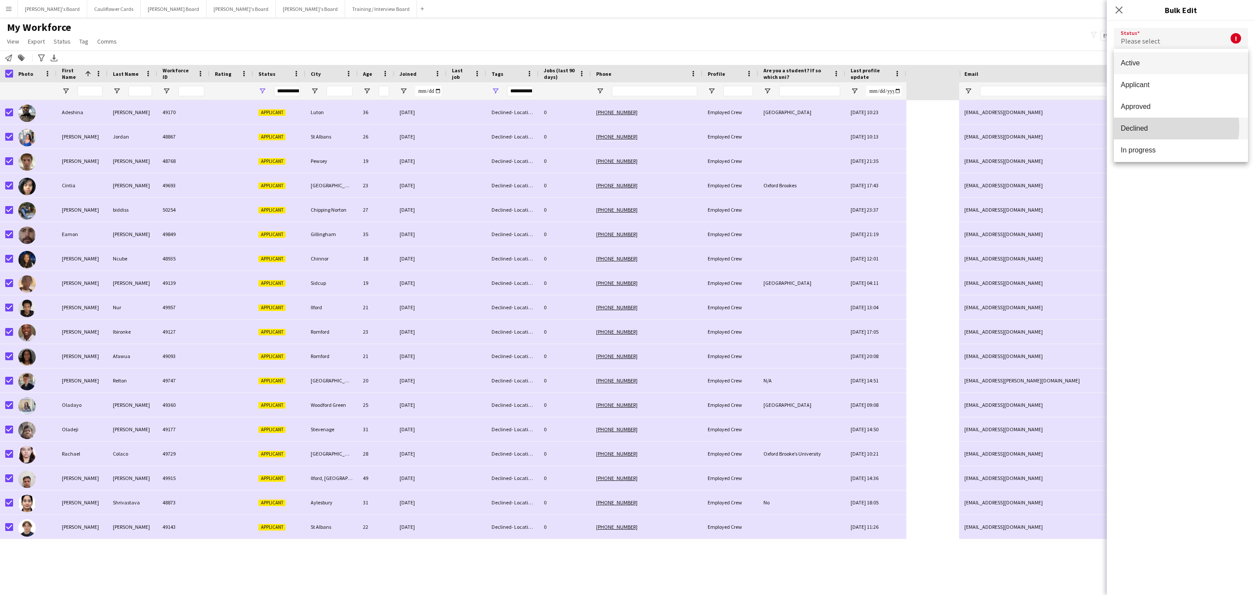
click at [1169, 127] on span "Declined" at bounding box center [1181, 128] width 120 height 8
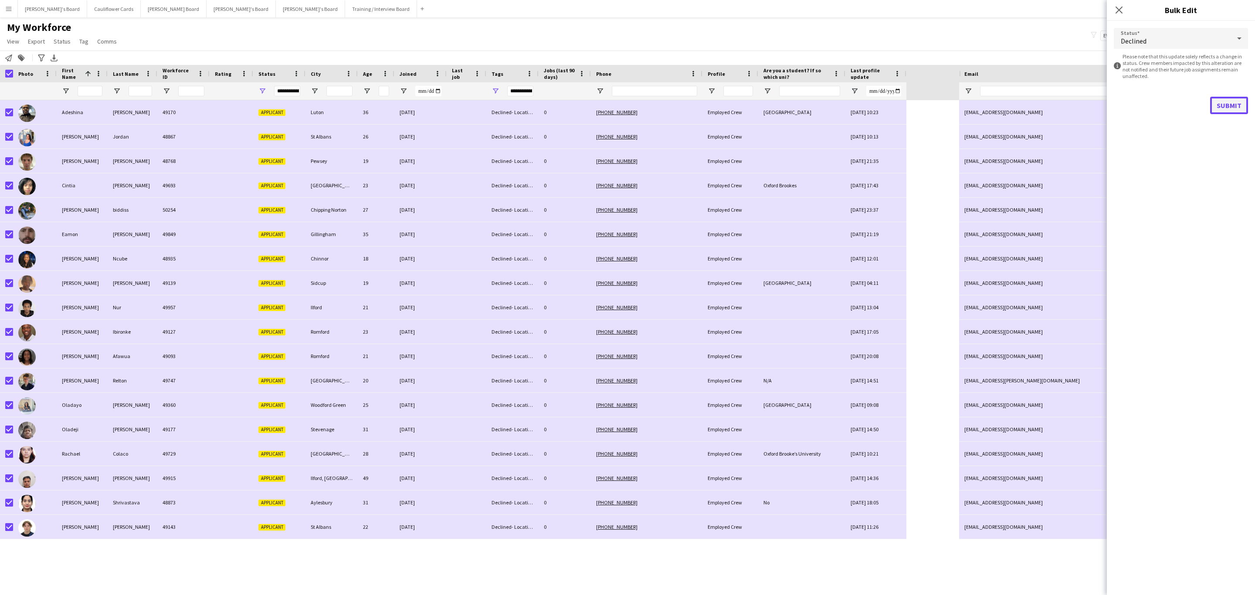
click at [1231, 107] on button "Submit" at bounding box center [1229, 105] width 38 height 17
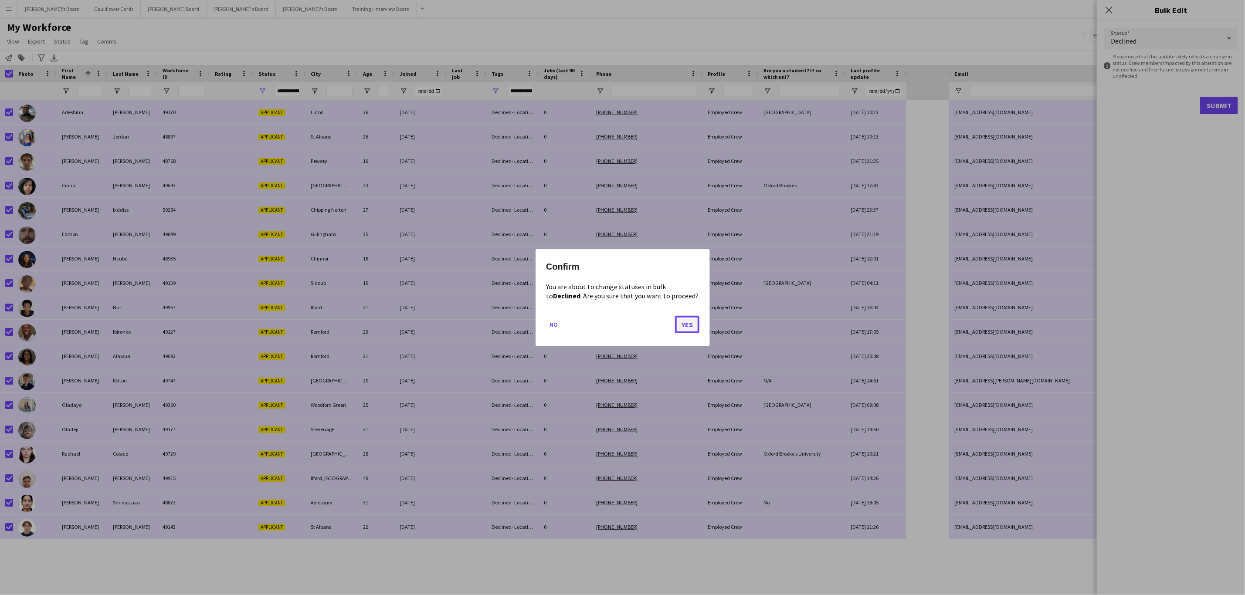
click at [691, 321] on button "Yes" at bounding box center [687, 324] width 24 height 17
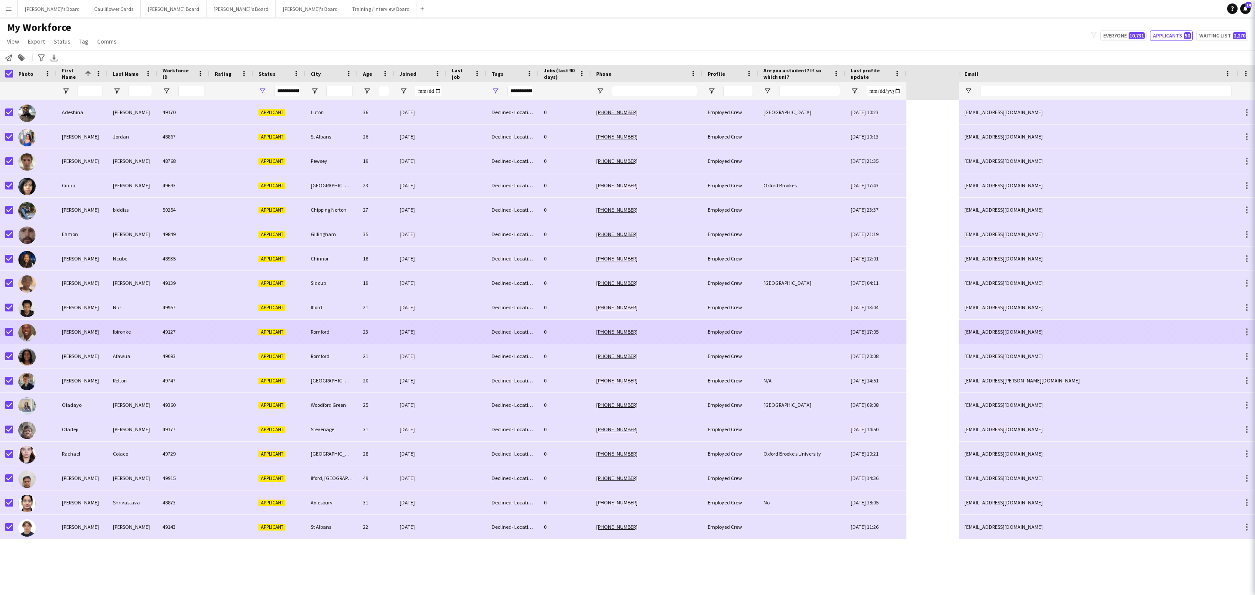
type input "***"
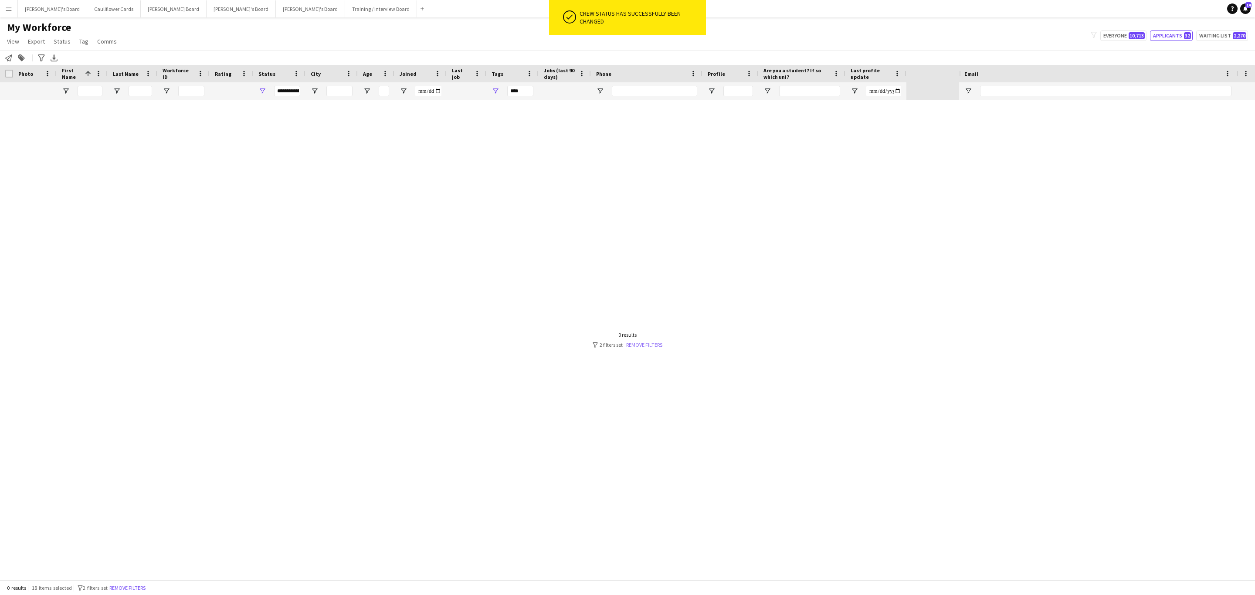
click at [656, 343] on link "Remove filters" at bounding box center [644, 345] width 36 height 7
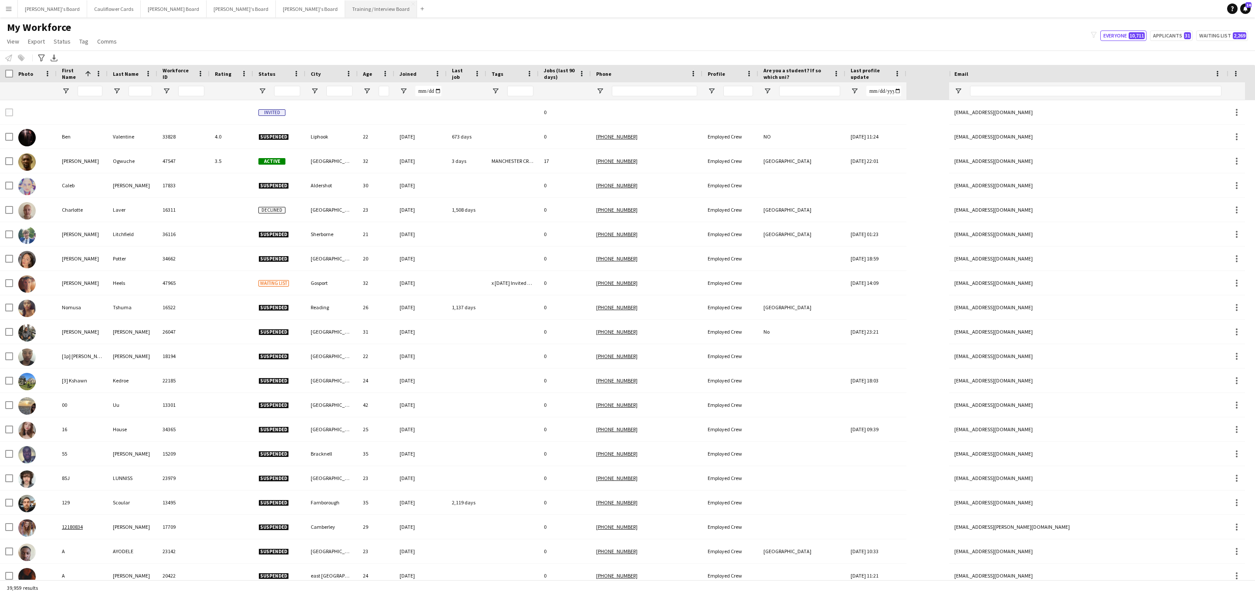
click at [345, 16] on button "Training / Interview Board Close" at bounding box center [381, 8] width 72 height 17
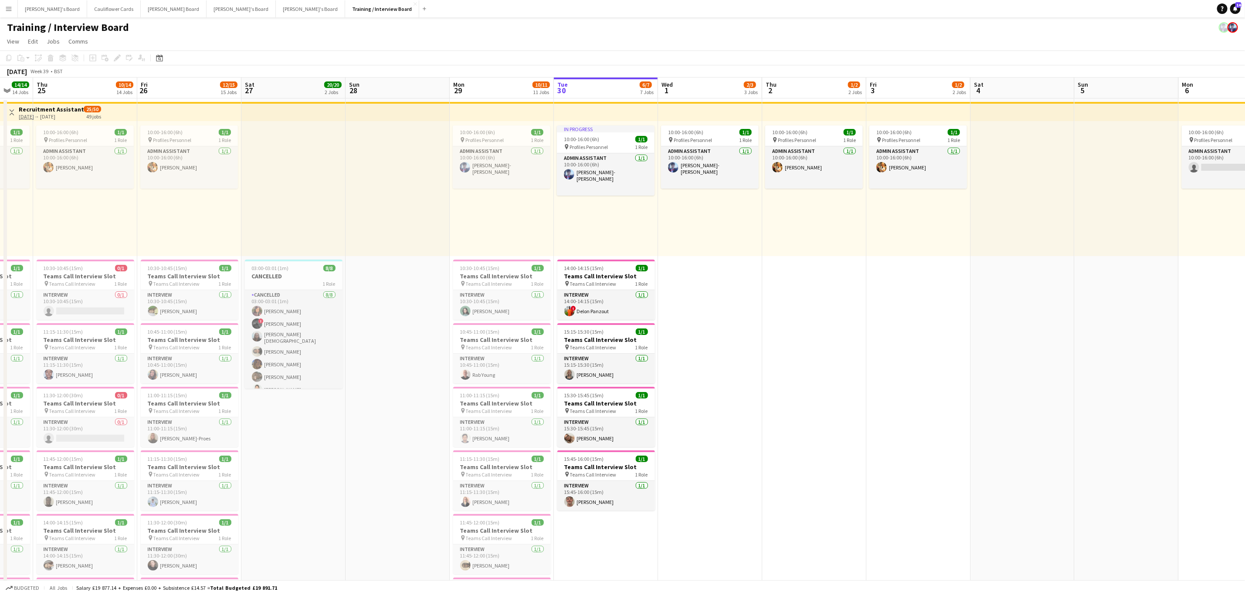
scroll to position [0, 227]
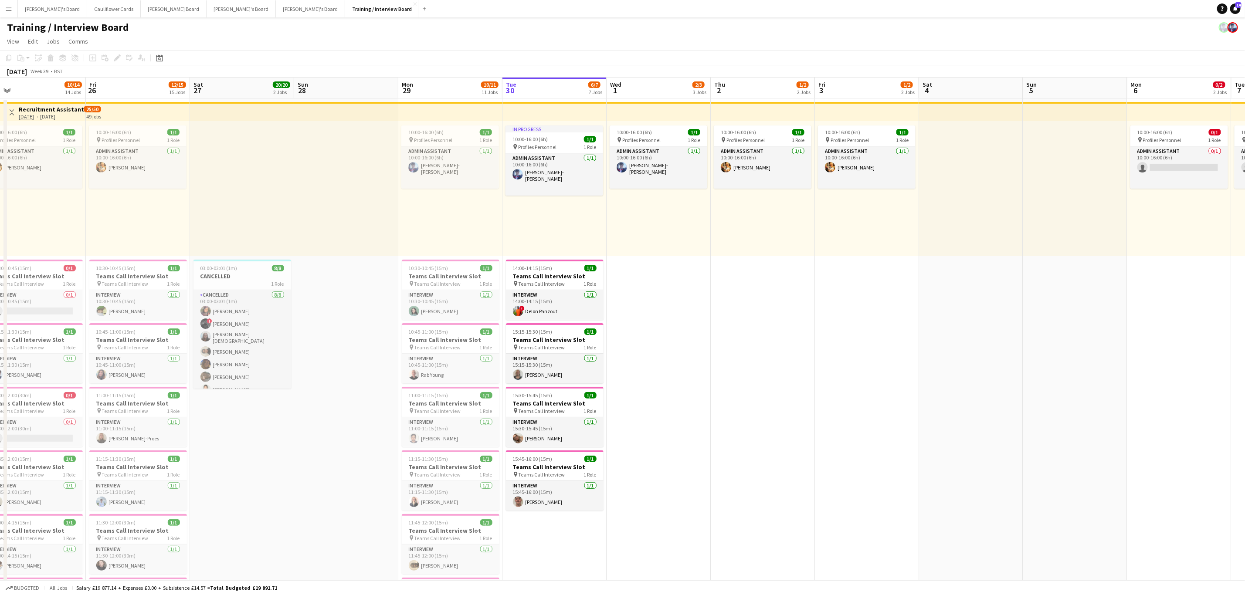
drag, startPoint x: 547, startPoint y: 323, endPoint x: 839, endPoint y: 368, distance: 296.3
